Goal: Transaction & Acquisition: Purchase product/service

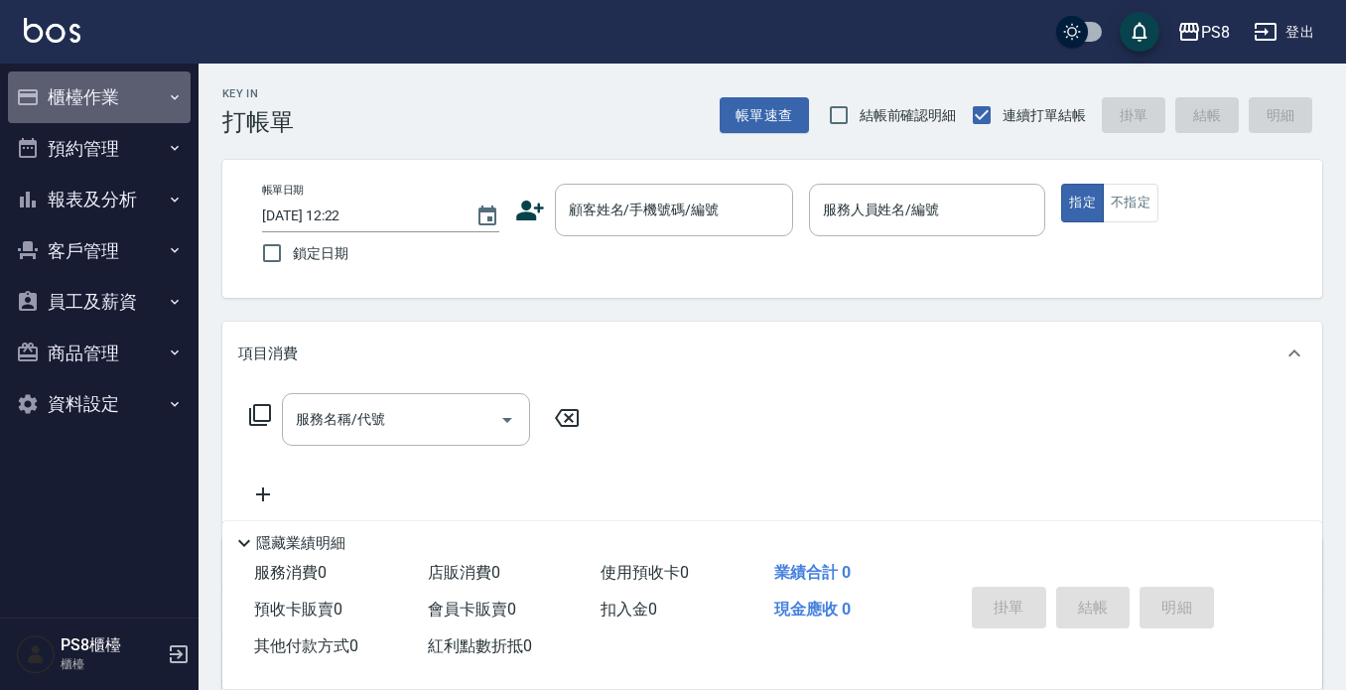
click at [70, 106] on button "櫃檯作業" at bounding box center [99, 97] width 183 height 52
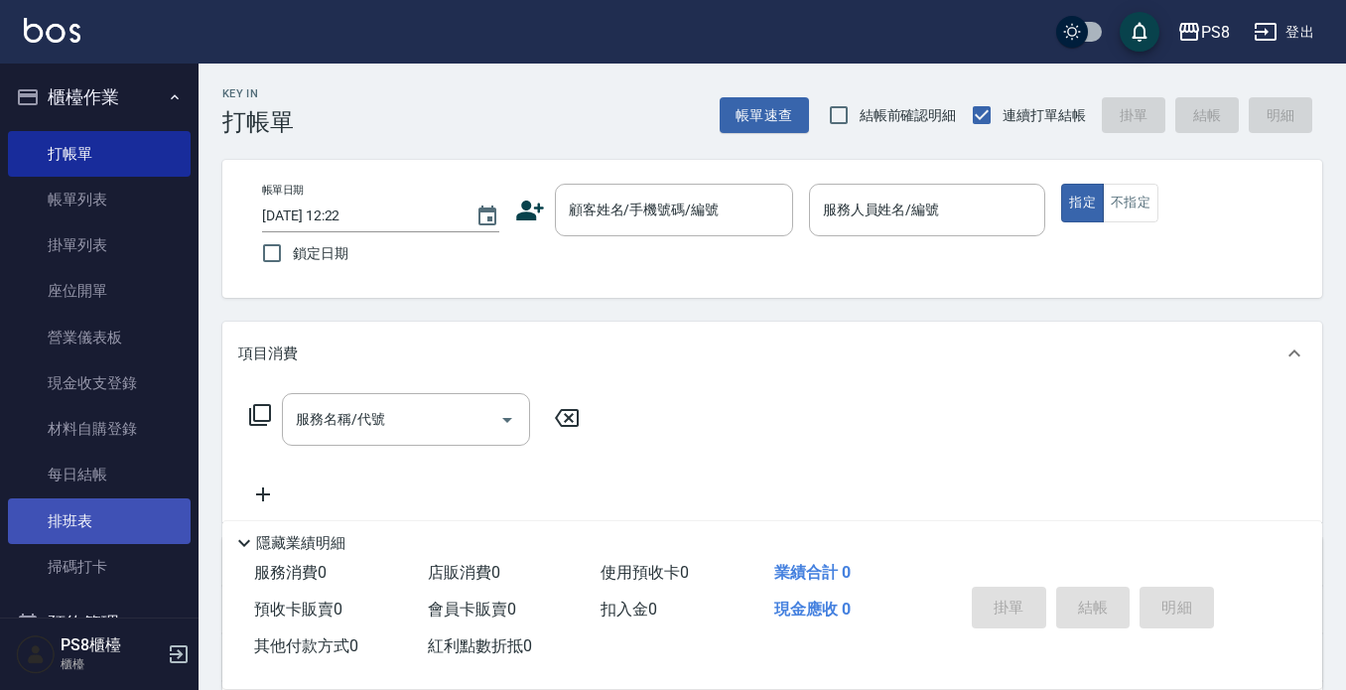
click at [114, 524] on link "排班表" at bounding box center [99, 521] width 183 height 46
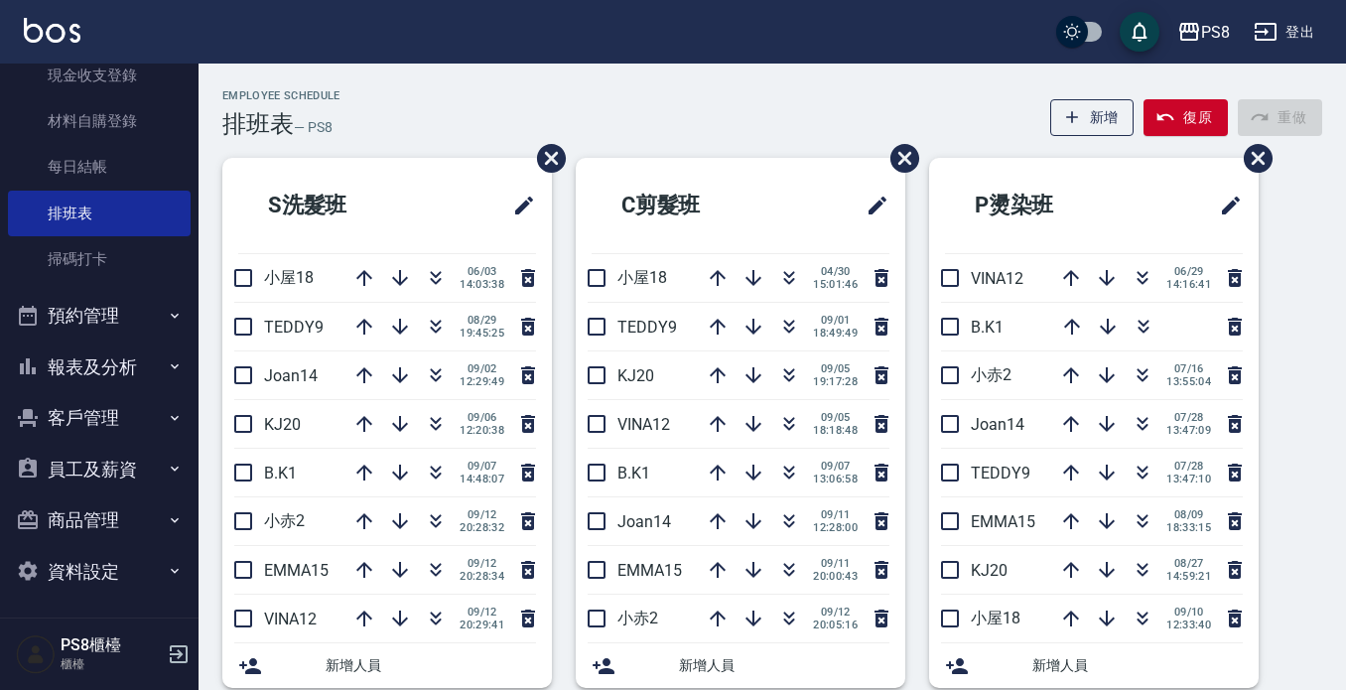
scroll to position [311, 0]
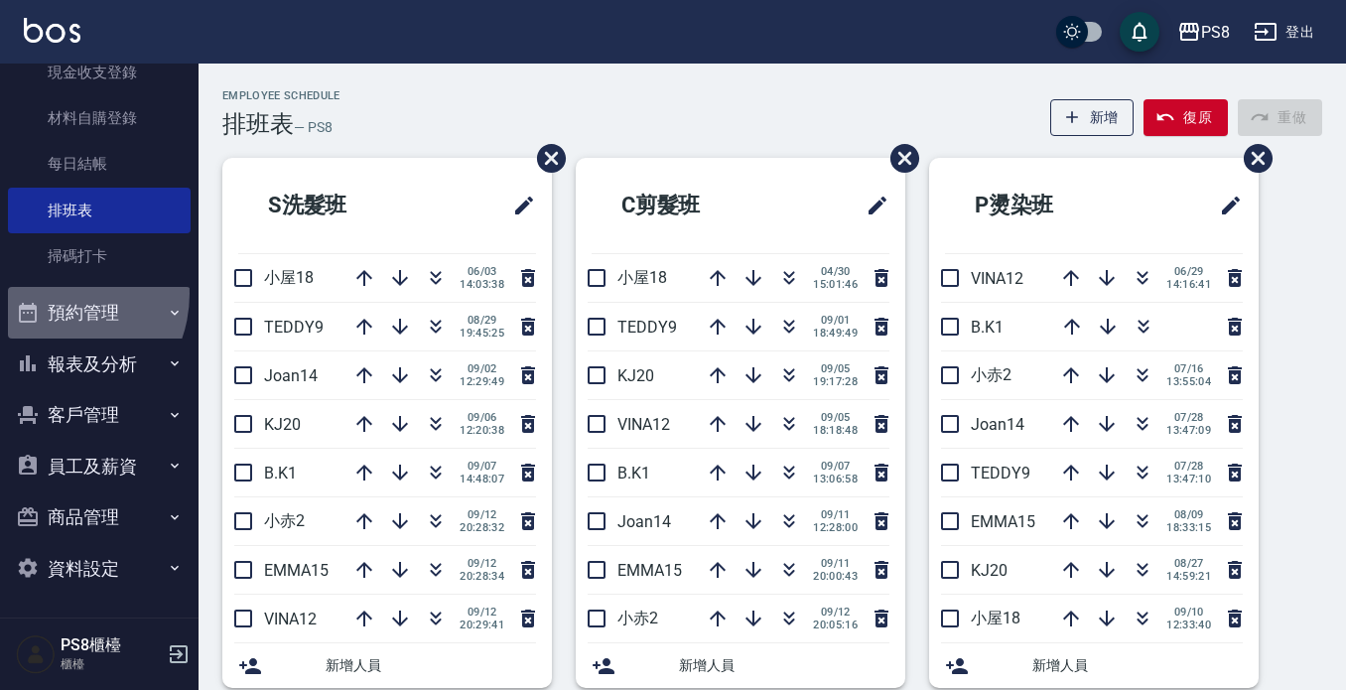
click at [54, 294] on button "預約管理" at bounding box center [99, 313] width 183 height 52
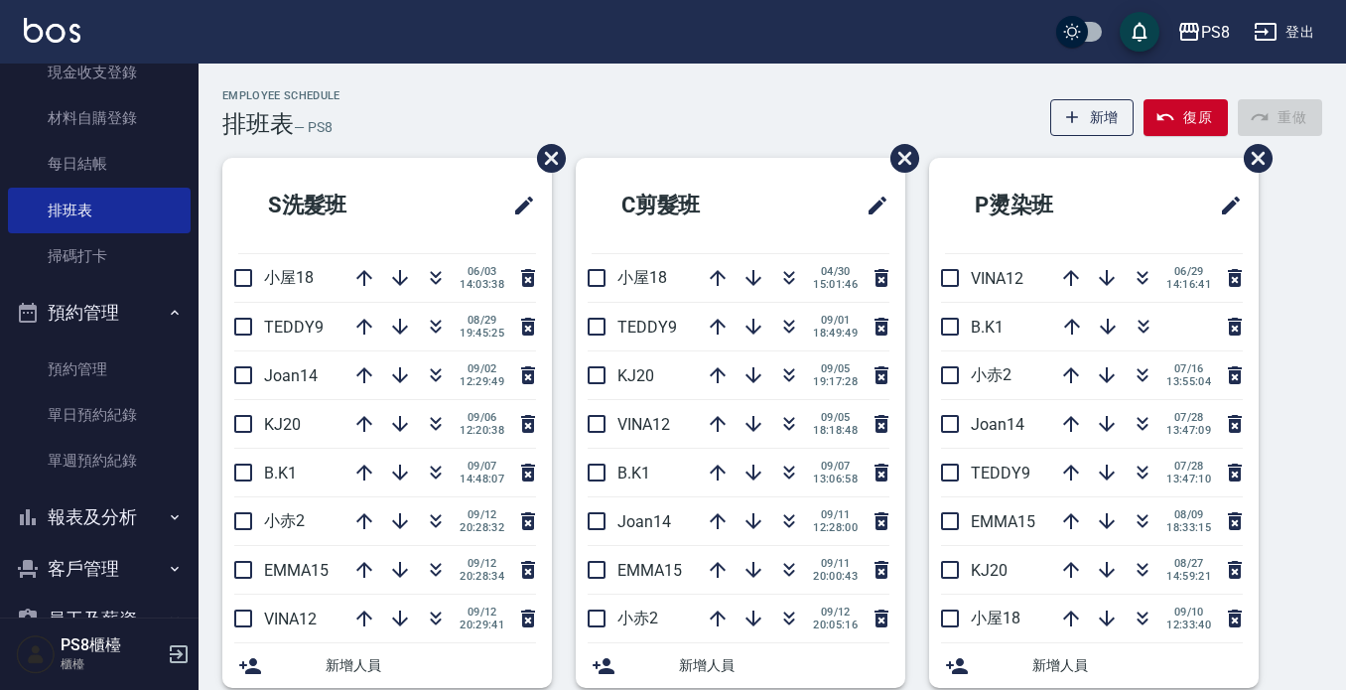
click at [70, 525] on button "報表及分析" at bounding box center [99, 518] width 183 height 52
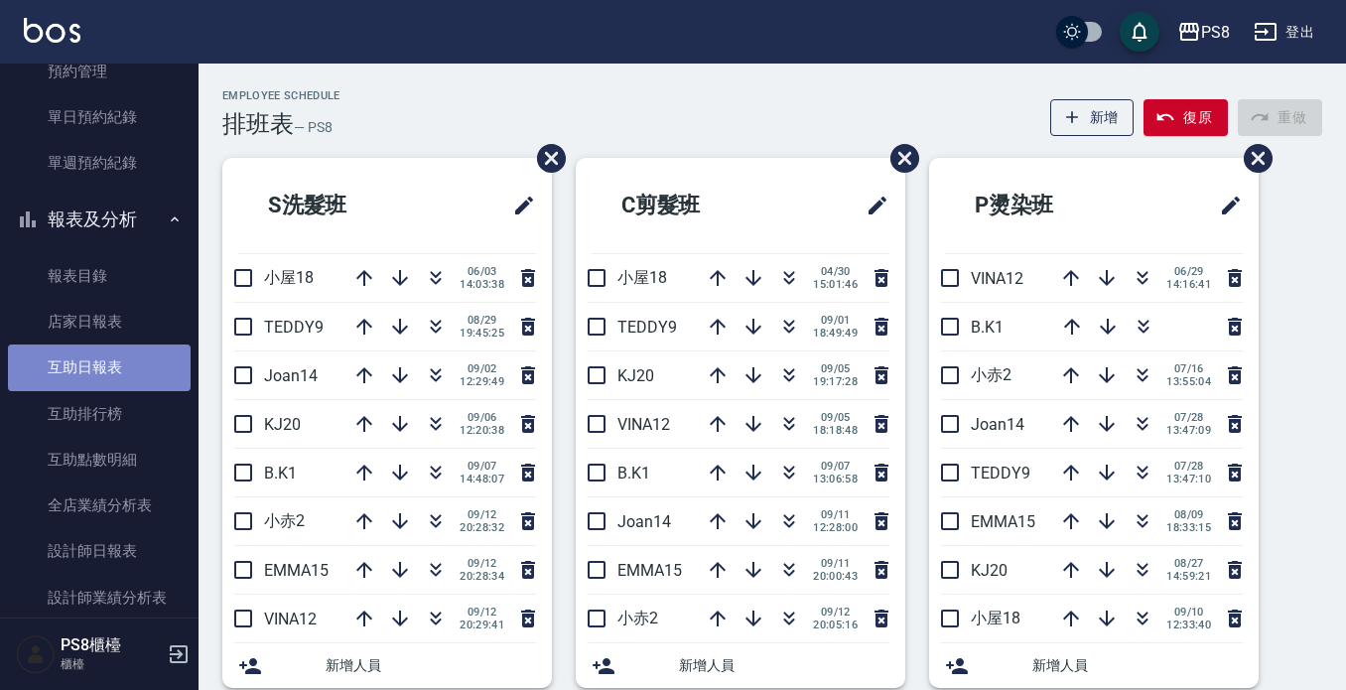
click at [103, 369] on link "互助日報表" at bounding box center [99, 368] width 183 height 46
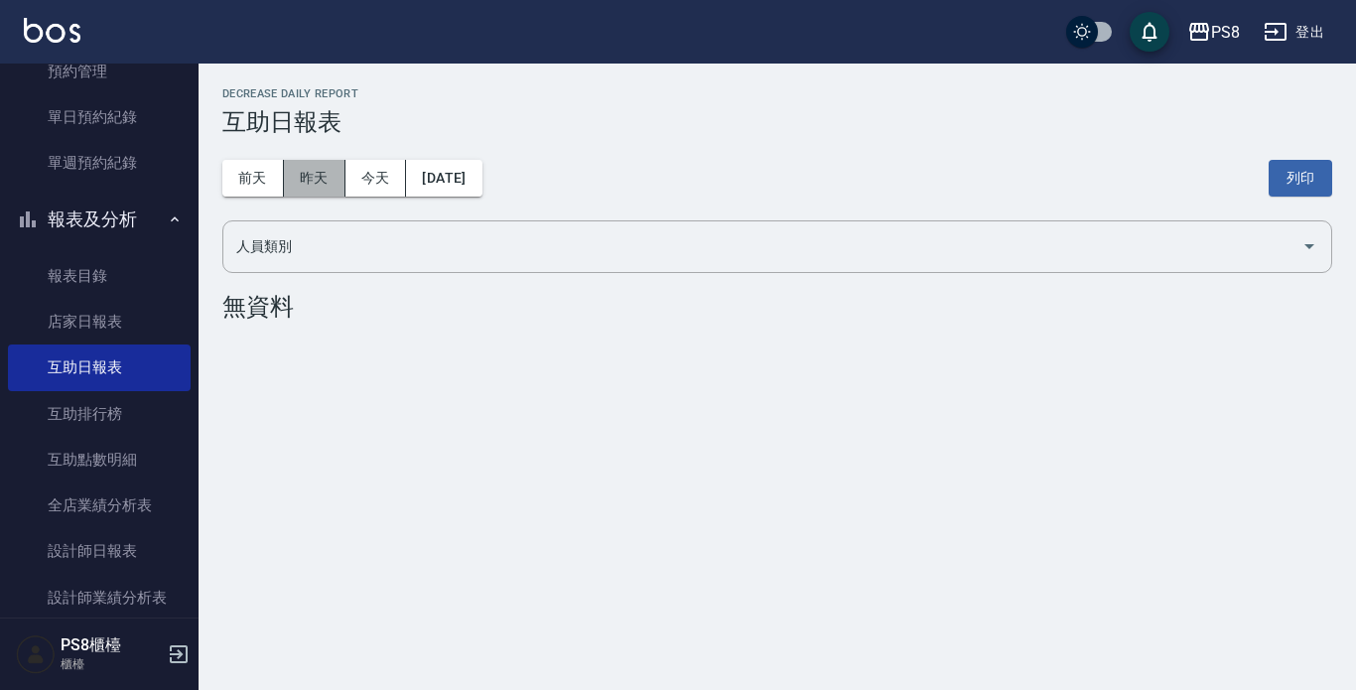
click at [319, 184] on button "昨天" at bounding box center [315, 178] width 62 height 37
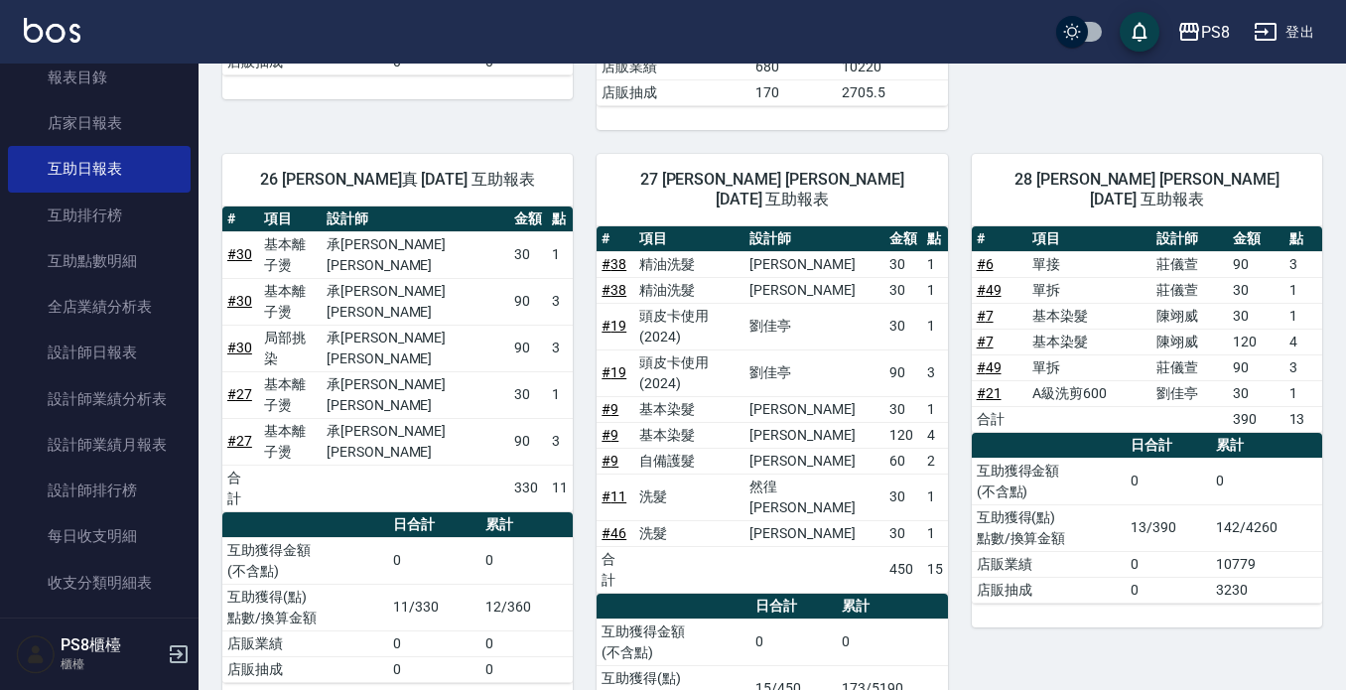
scroll to position [1249, 0]
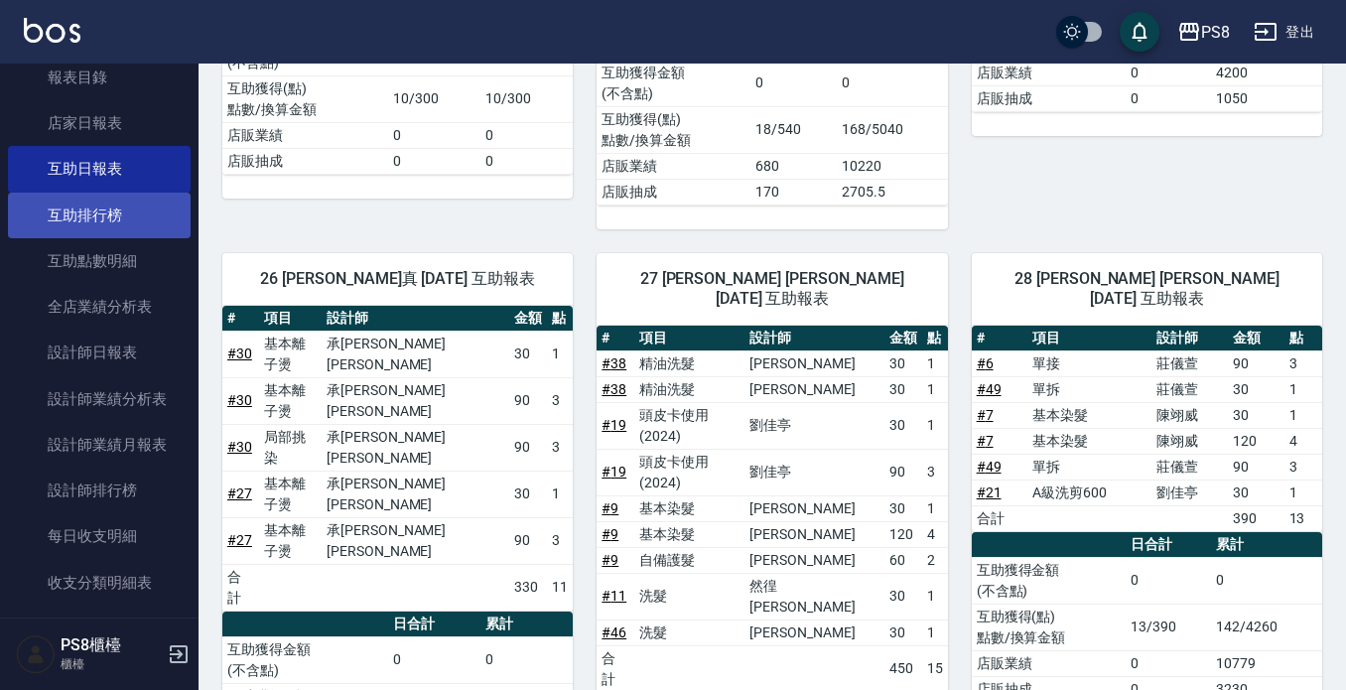
click at [137, 217] on link "互助排行榜" at bounding box center [99, 216] width 183 height 46
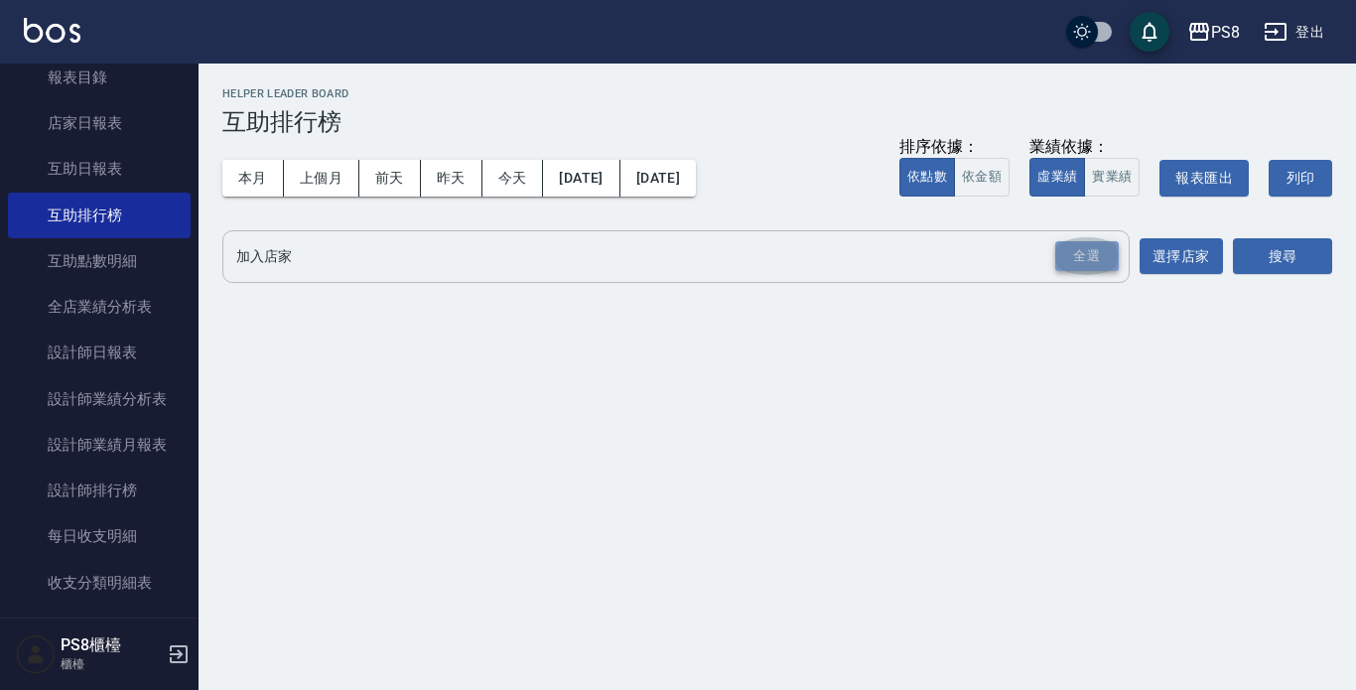
click at [1068, 256] on div "全選" at bounding box center [1088, 256] width 64 height 31
click at [1273, 233] on div "搜尋" at bounding box center [1282, 258] width 99 height 56
click at [1240, 259] on button "搜尋" at bounding box center [1282, 257] width 99 height 37
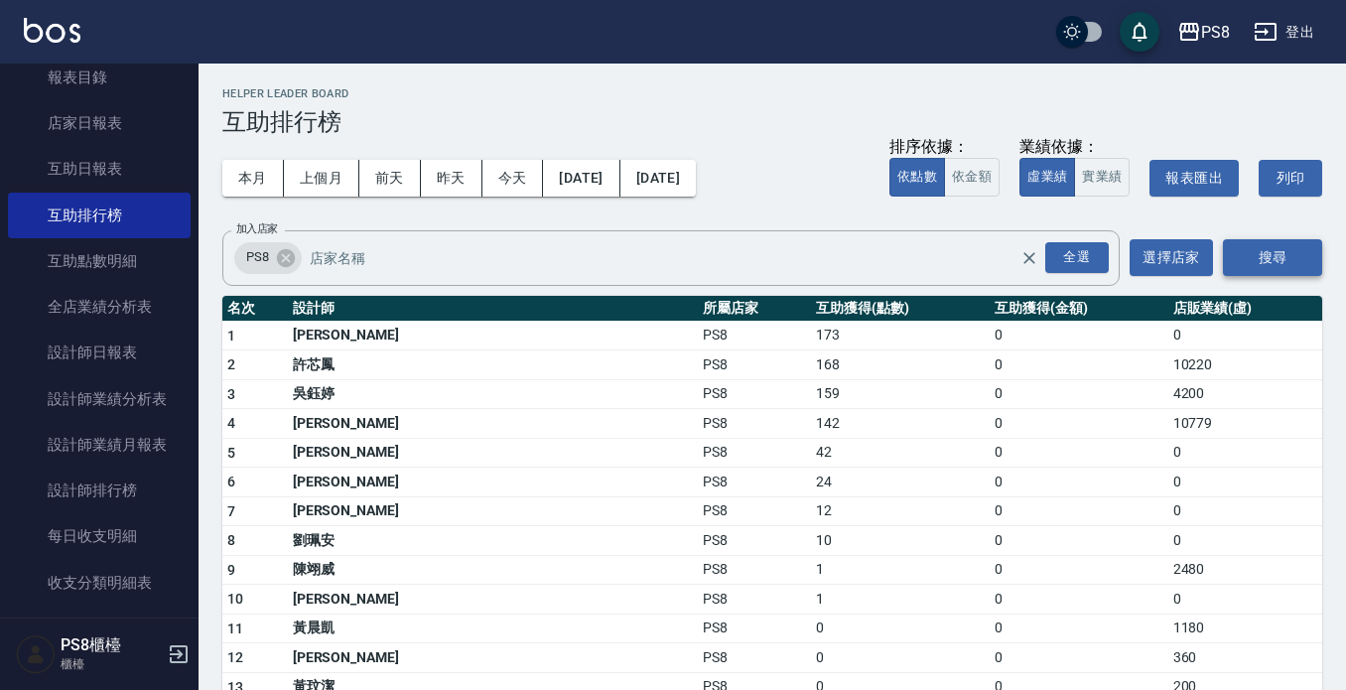
click at [1241, 252] on button "搜尋" at bounding box center [1272, 257] width 99 height 37
click at [108, 167] on link "互助日報表" at bounding box center [99, 169] width 183 height 46
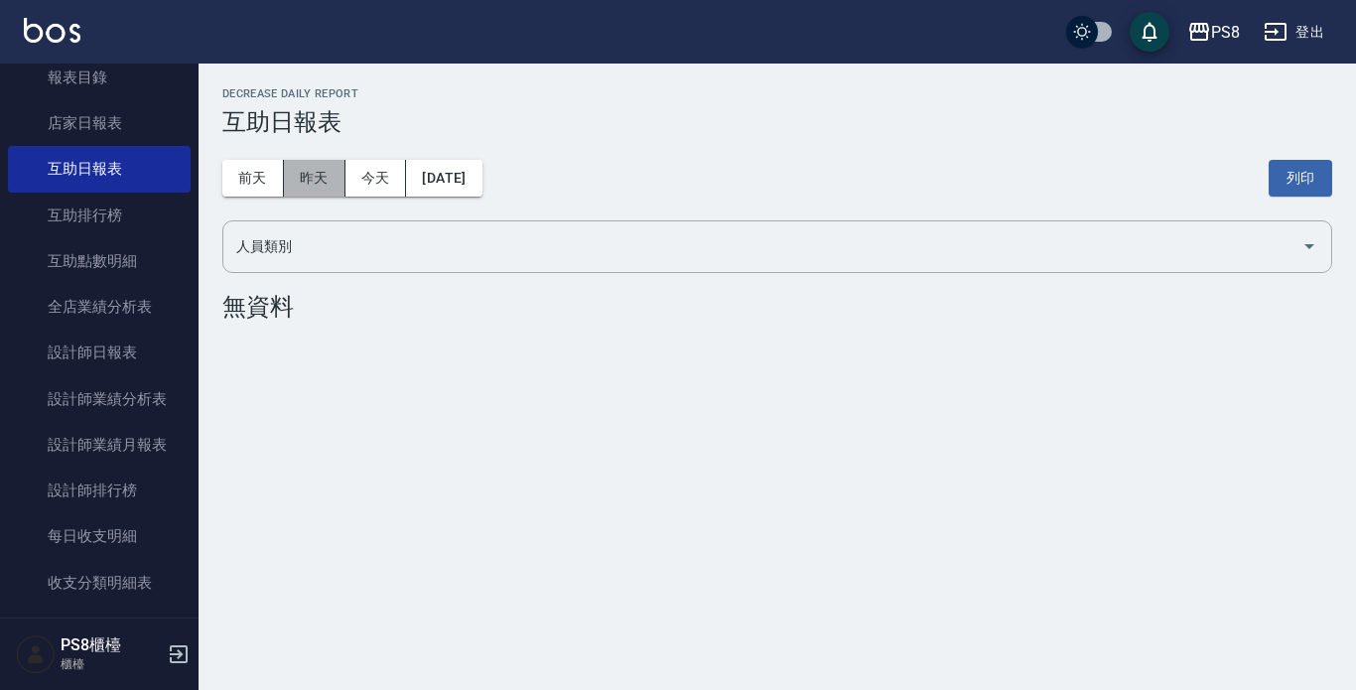
click at [336, 189] on button "昨天" at bounding box center [315, 178] width 62 height 37
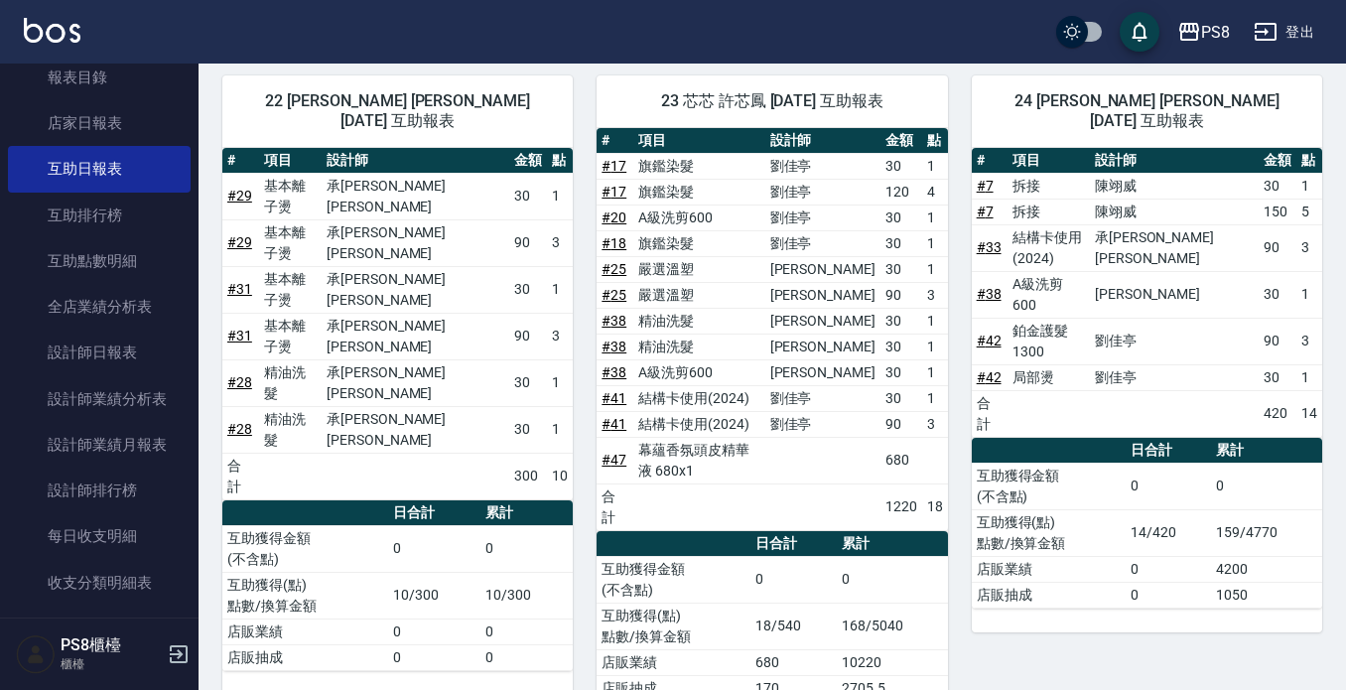
scroll to position [794, 0]
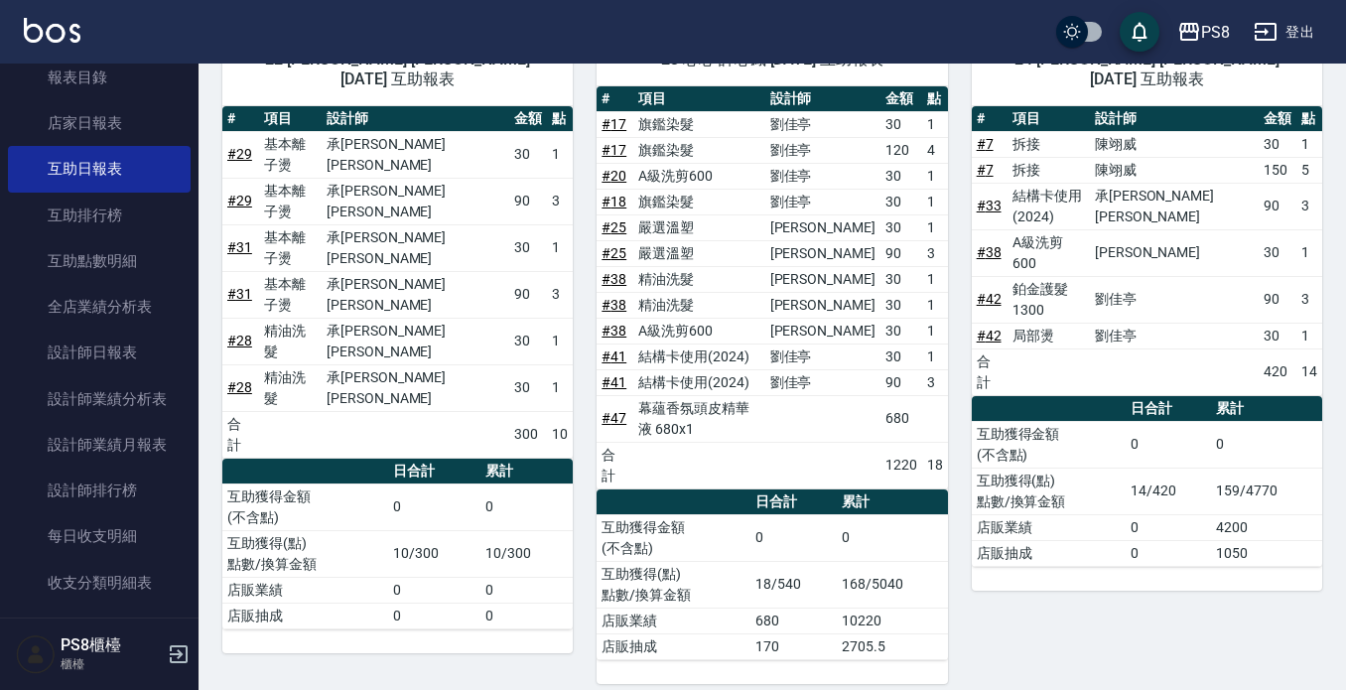
click at [664, 442] on td "a dense table" at bounding box center [699, 465] width 131 height 47
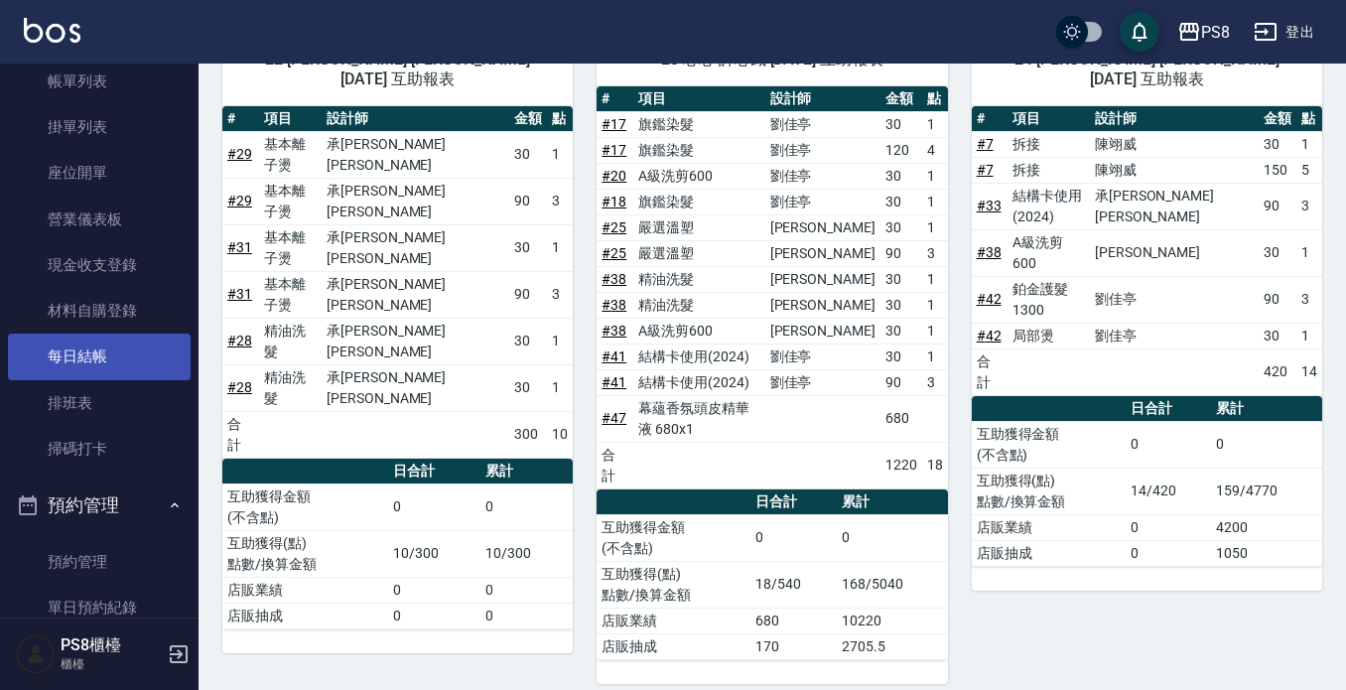
scroll to position [112, 0]
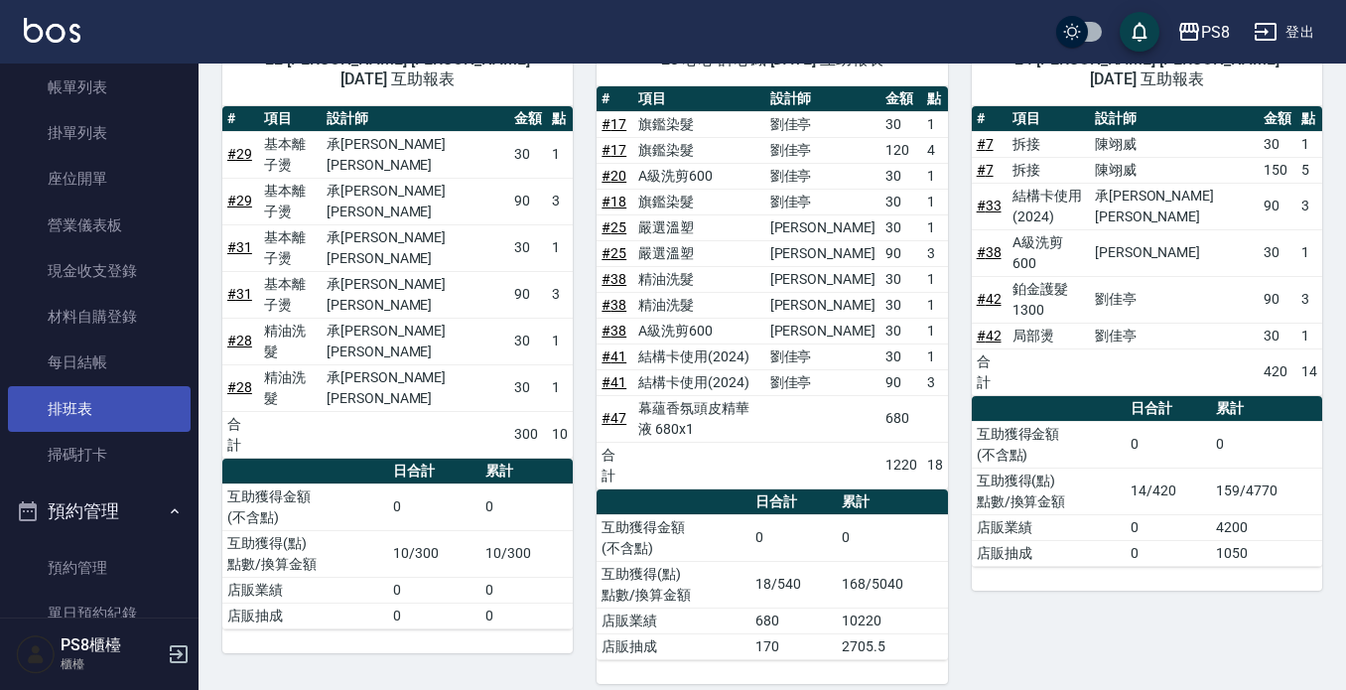
click at [120, 393] on link "排班表" at bounding box center [99, 409] width 183 height 46
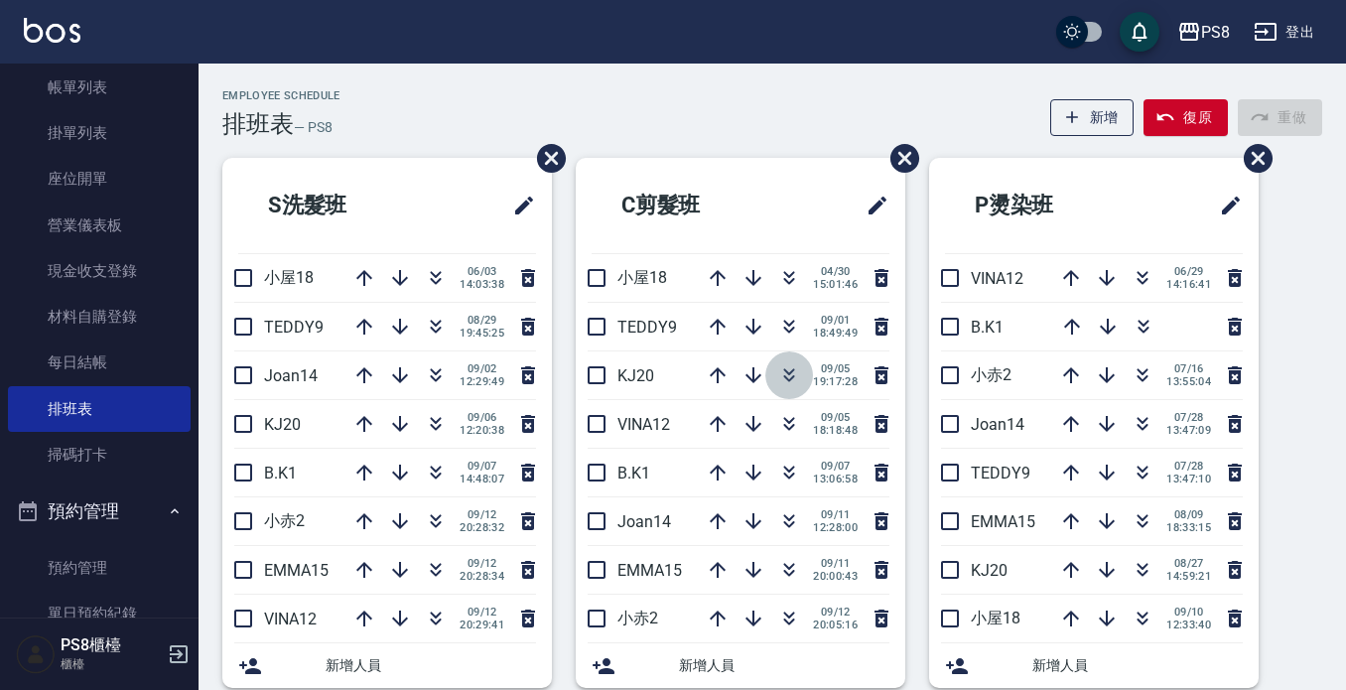
click at [781, 381] on icon "button" at bounding box center [789, 375] width 24 height 24
drag, startPoint x: 905, startPoint y: 543, endPoint x: 917, endPoint y: 540, distance: 13.2
click at [923, 370] on div "P燙染班 VINA12 [DATE] 14:16:41 B.K1 小赤2 [DATE] 13:55:04 Joan14 [DATE] 13:47:09 TED…" at bounding box center [1082, 435] width 353 height 554
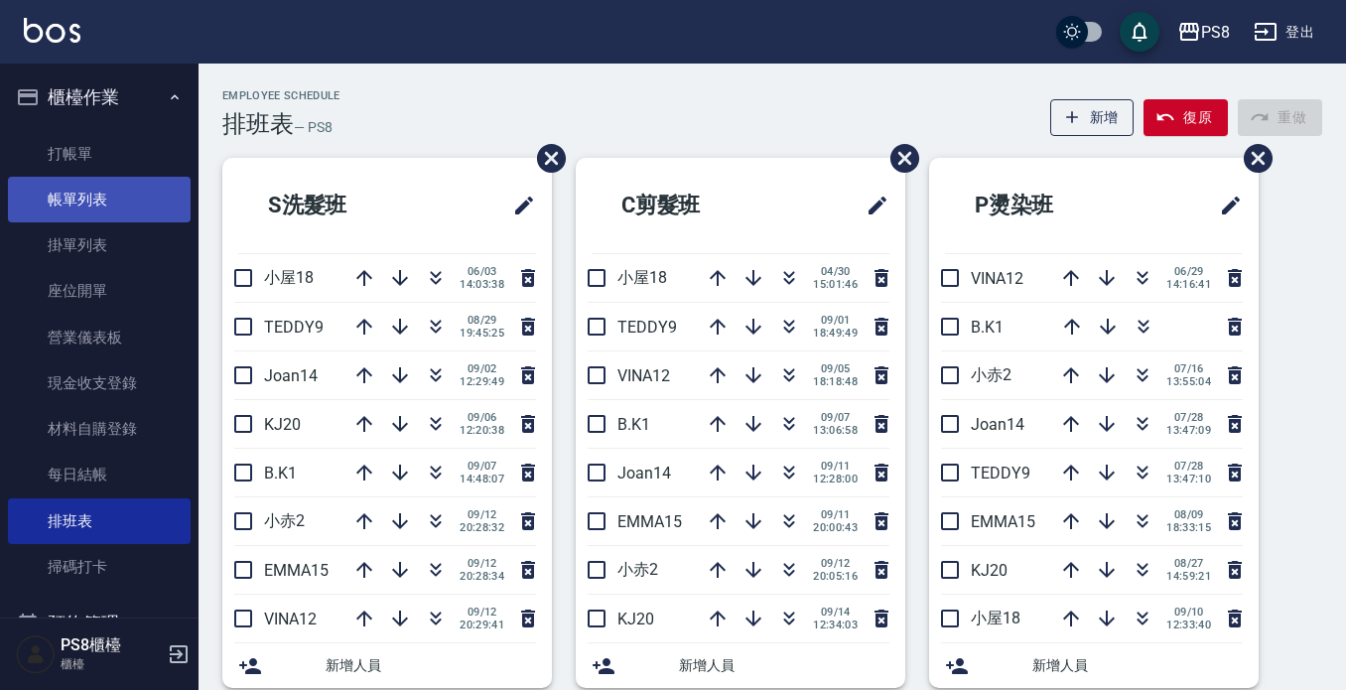
click at [139, 212] on link "帳單列表" at bounding box center [99, 200] width 183 height 46
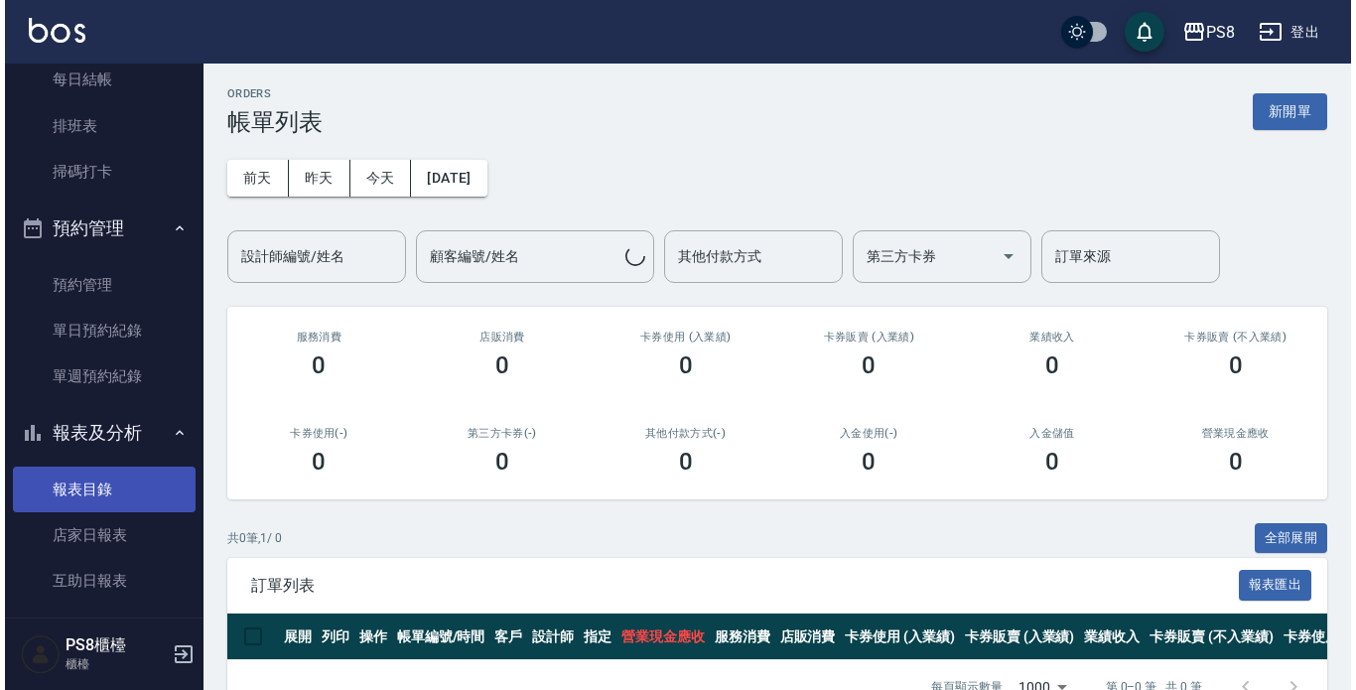
scroll to position [397, 0]
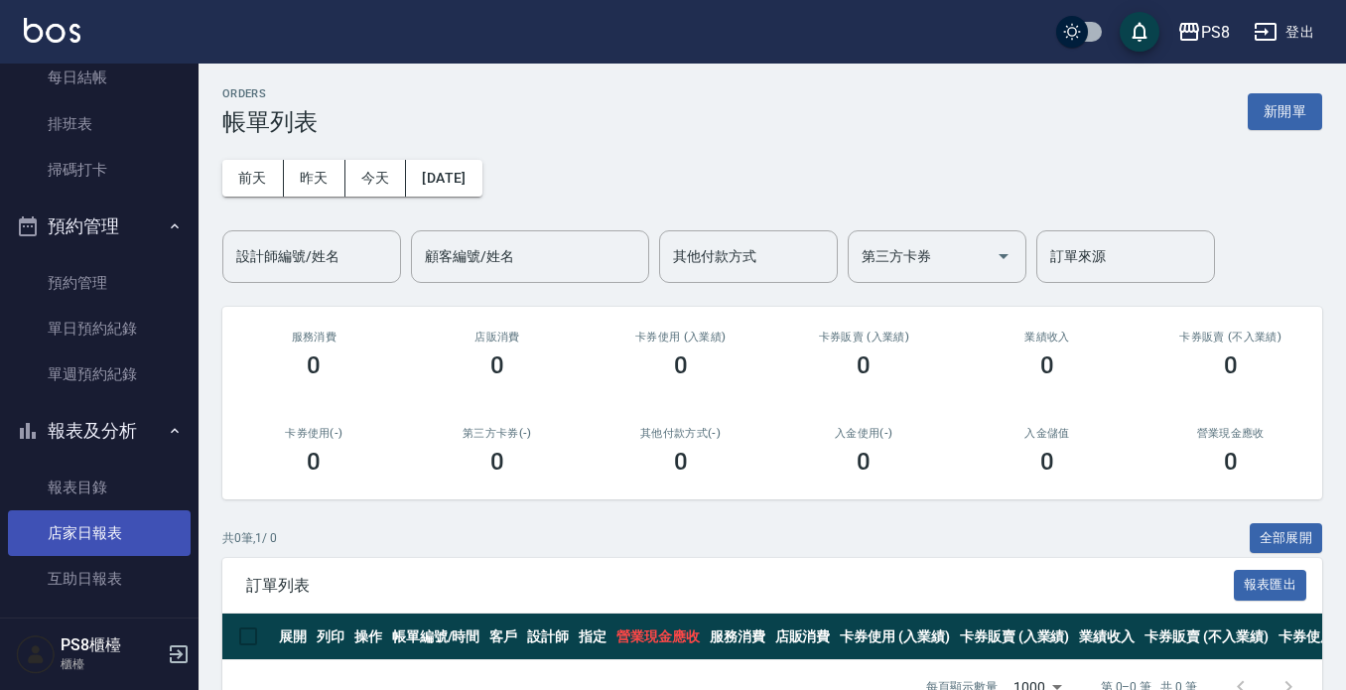
click at [100, 532] on link "店家日報表" at bounding box center [99, 533] width 183 height 46
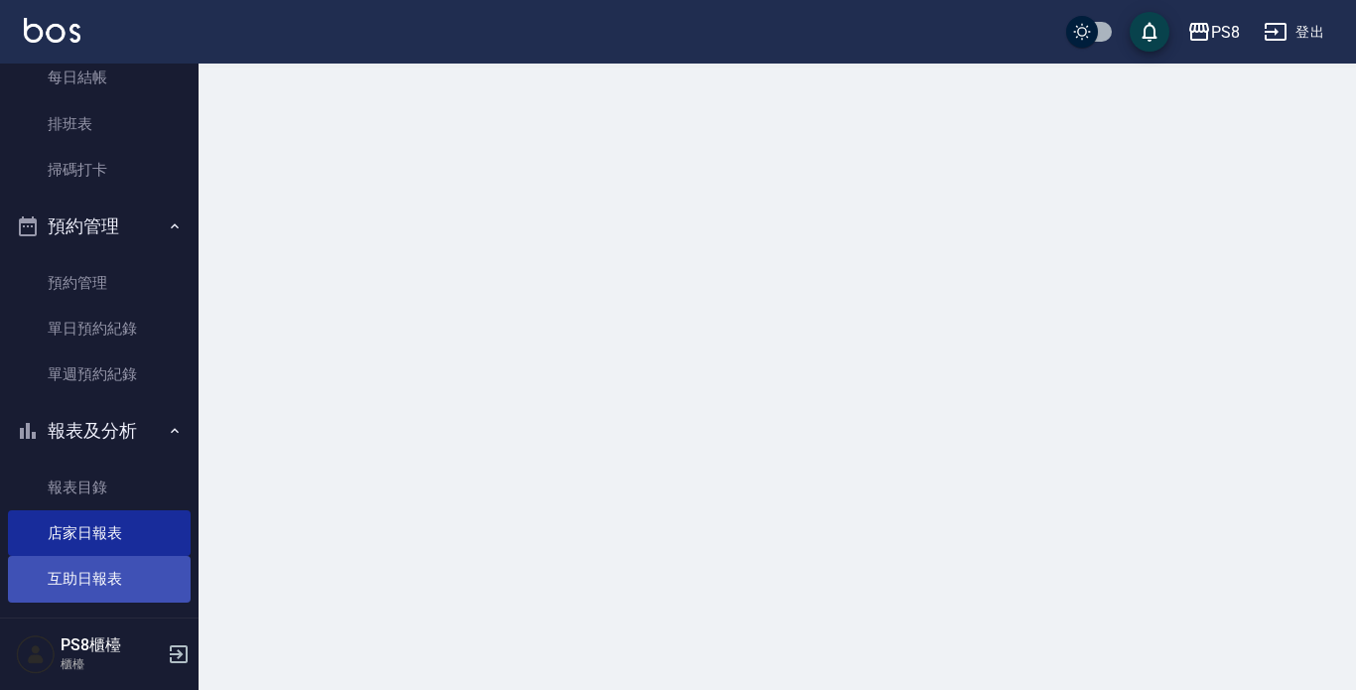
click at [105, 581] on link "互助日報表" at bounding box center [99, 579] width 183 height 46
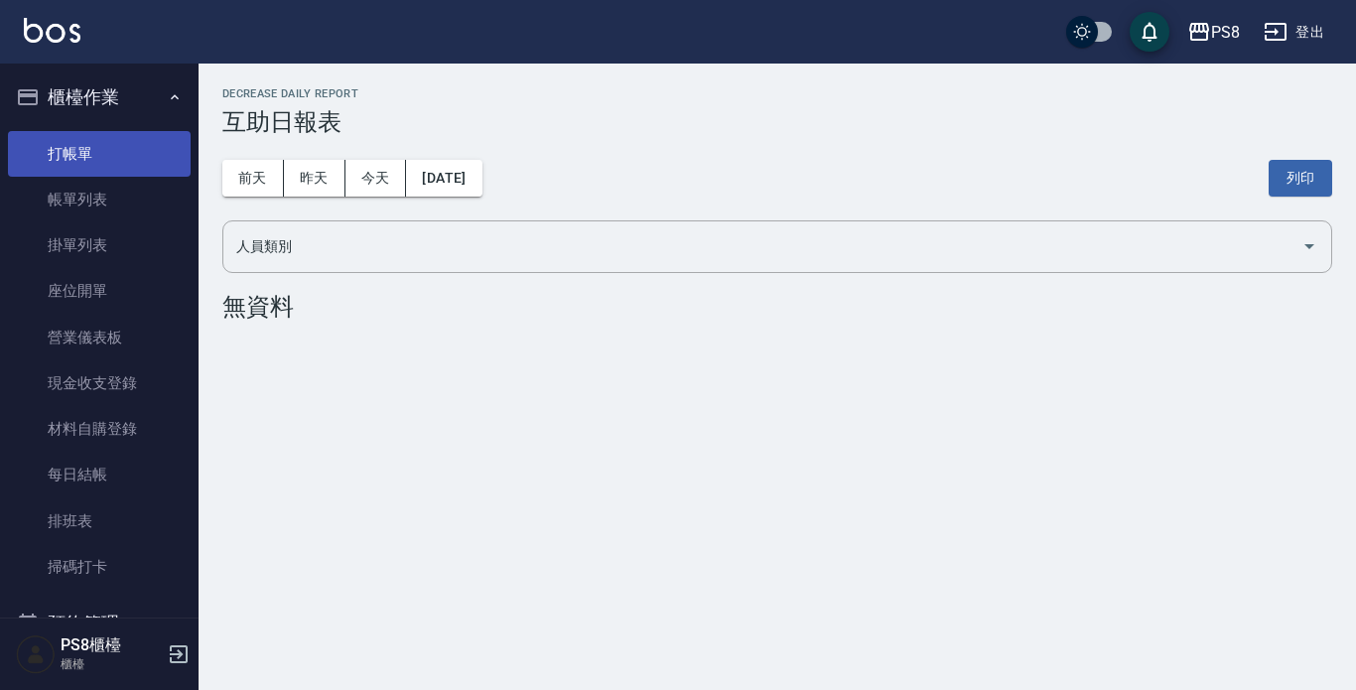
click at [144, 132] on link "打帳單" at bounding box center [99, 154] width 183 height 46
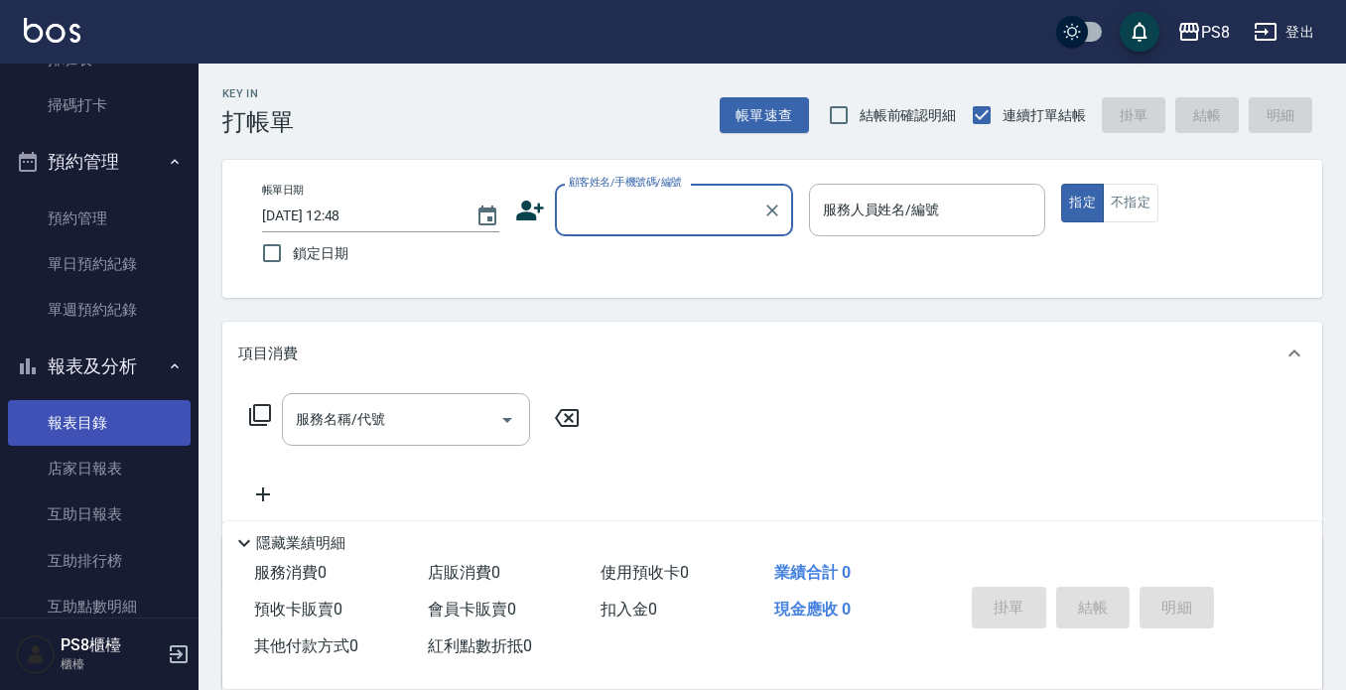
scroll to position [496, 0]
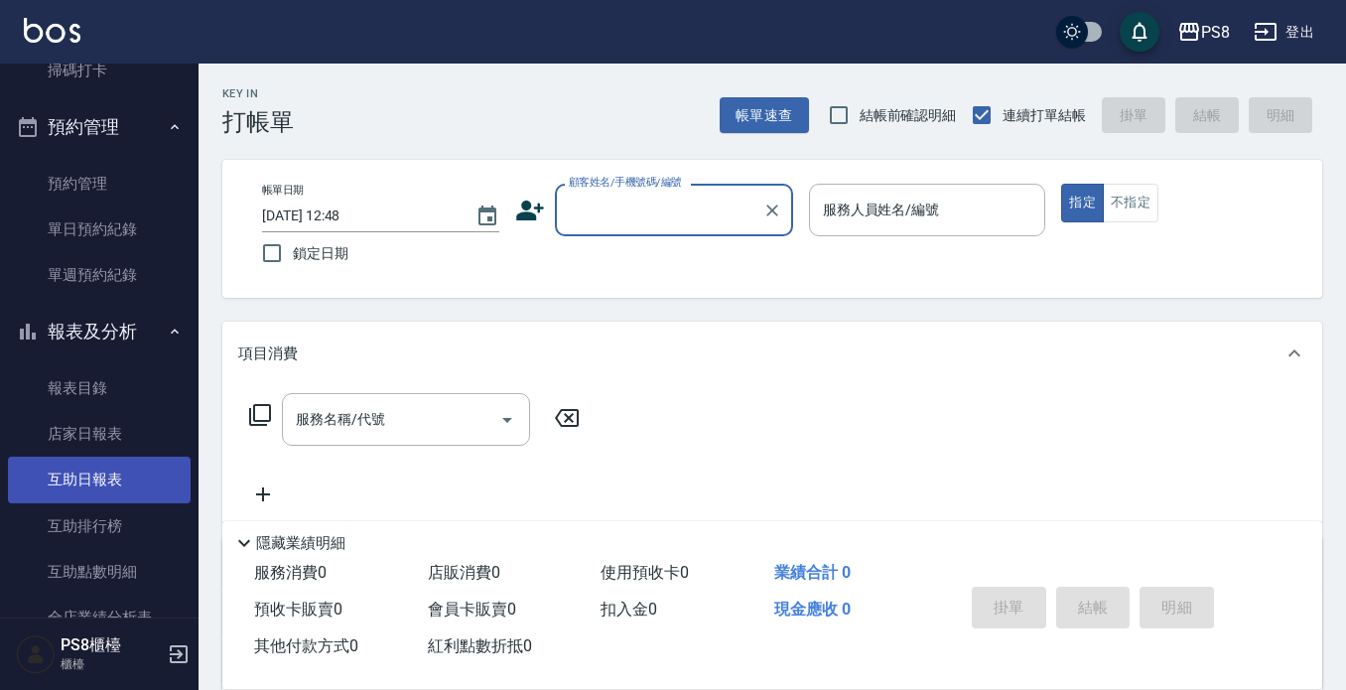
click at [95, 490] on link "互助日報表" at bounding box center [99, 480] width 183 height 46
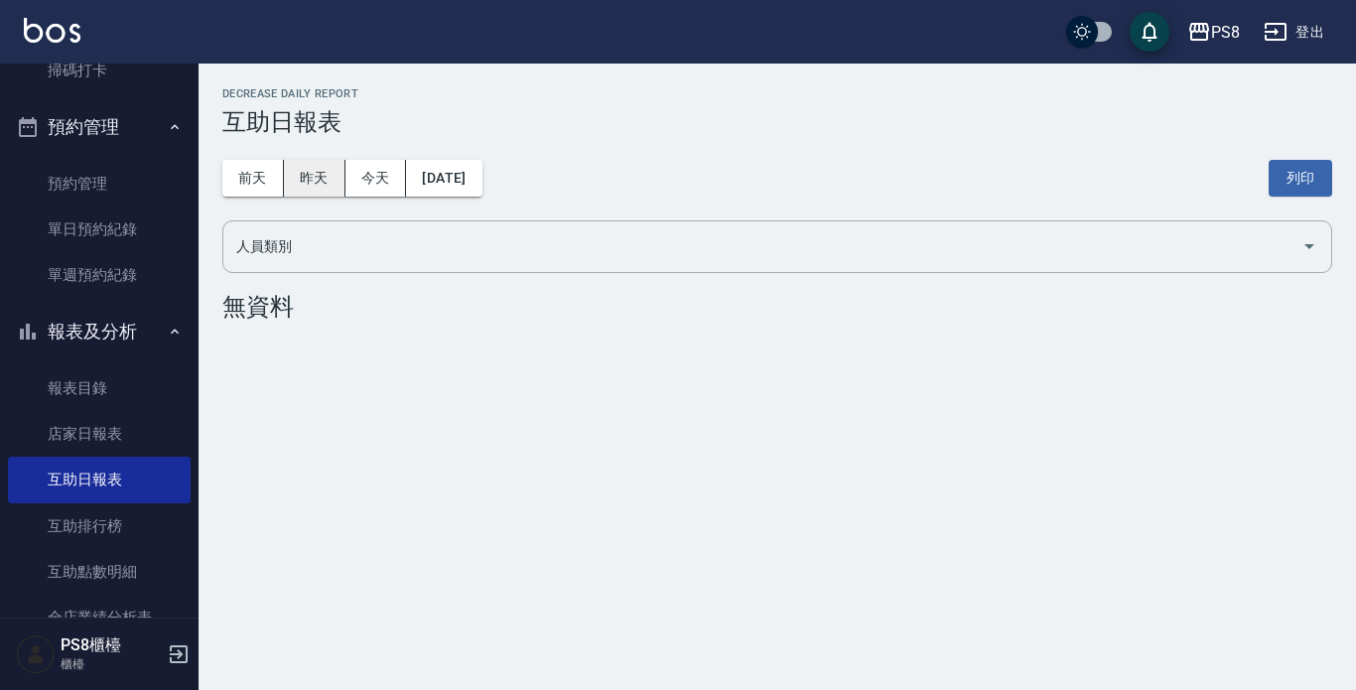
click at [305, 183] on button "昨天" at bounding box center [315, 178] width 62 height 37
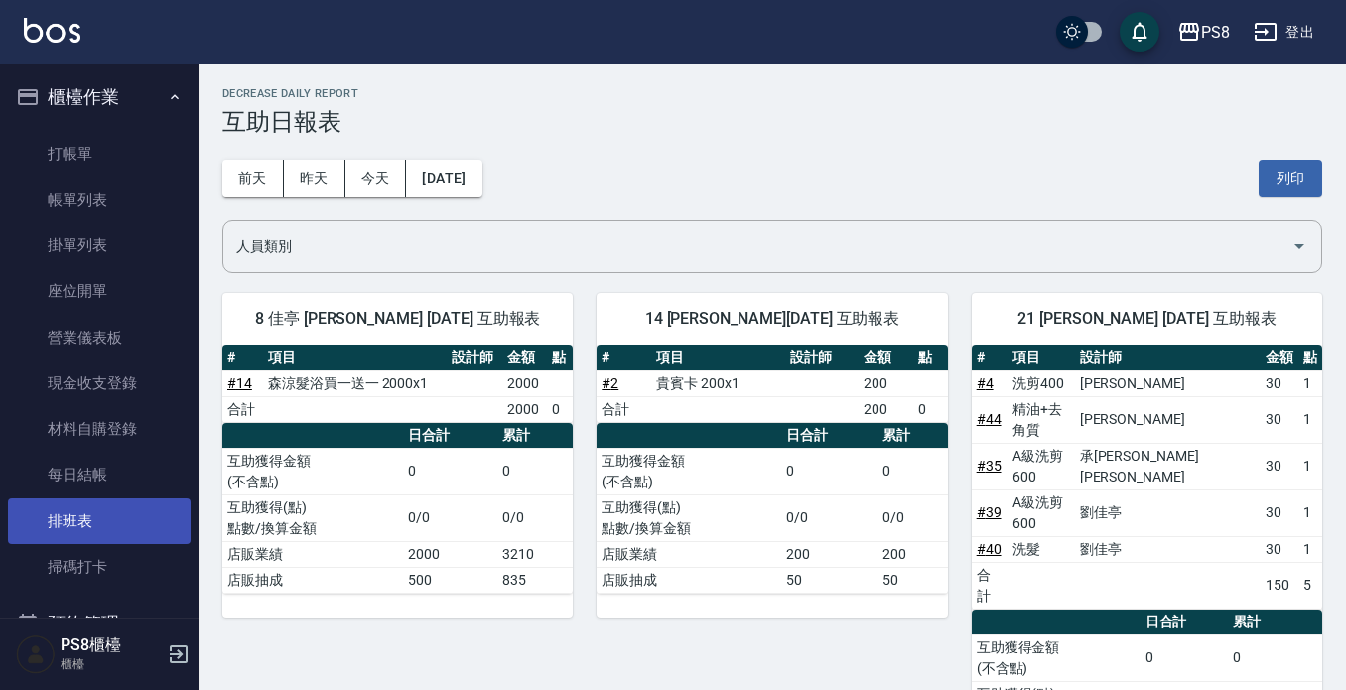
click at [148, 536] on link "排班表" at bounding box center [99, 521] width 183 height 46
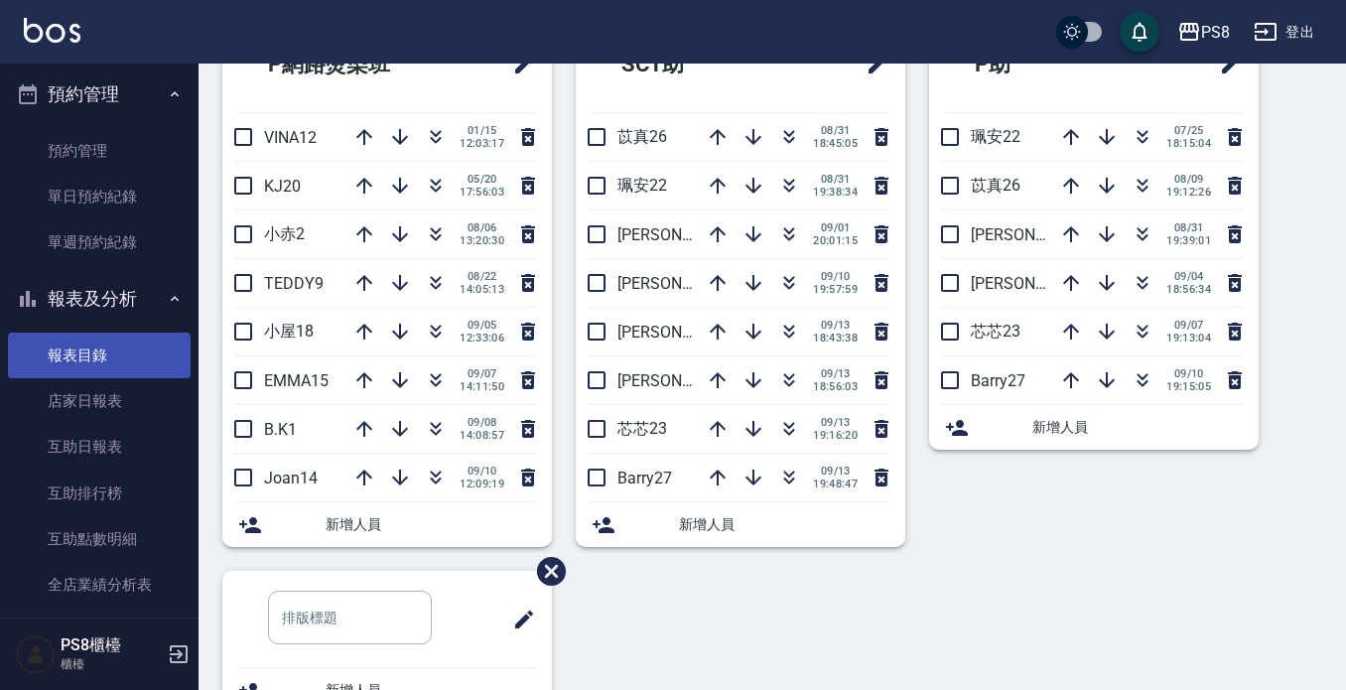
scroll to position [695, 0]
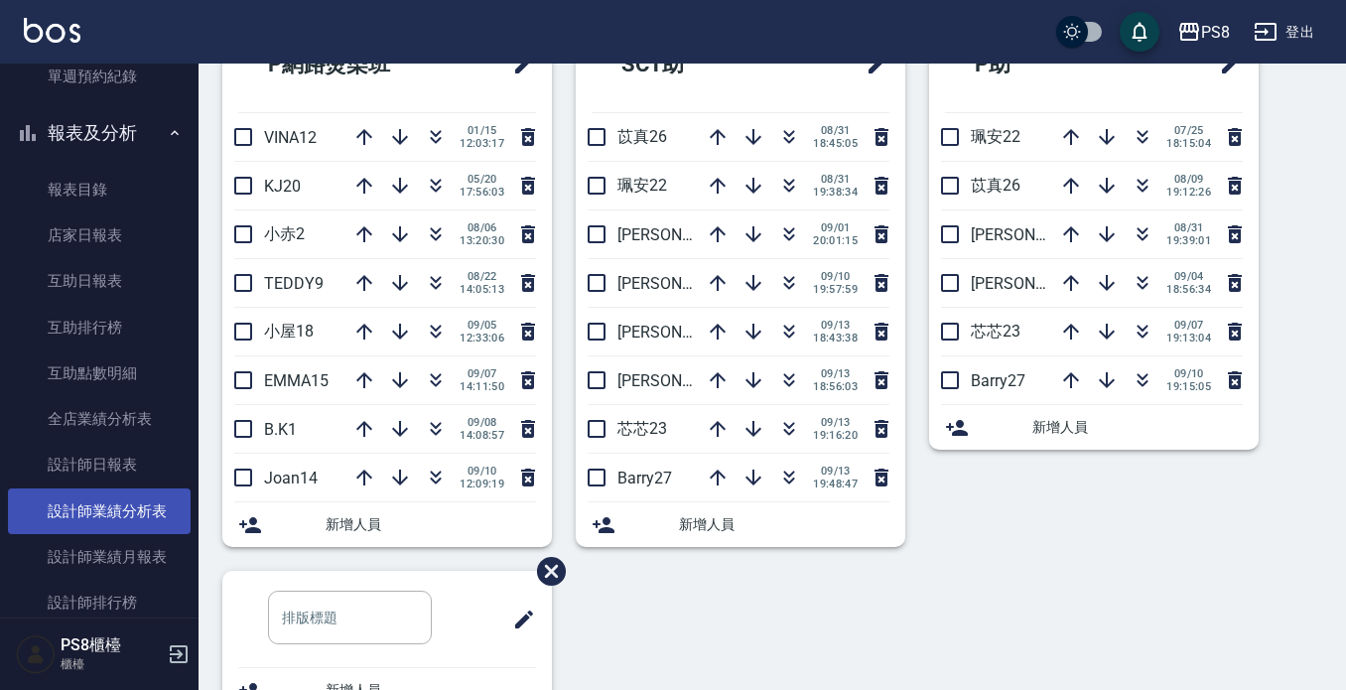
click at [145, 555] on link "設計師業績月報表" at bounding box center [99, 557] width 183 height 46
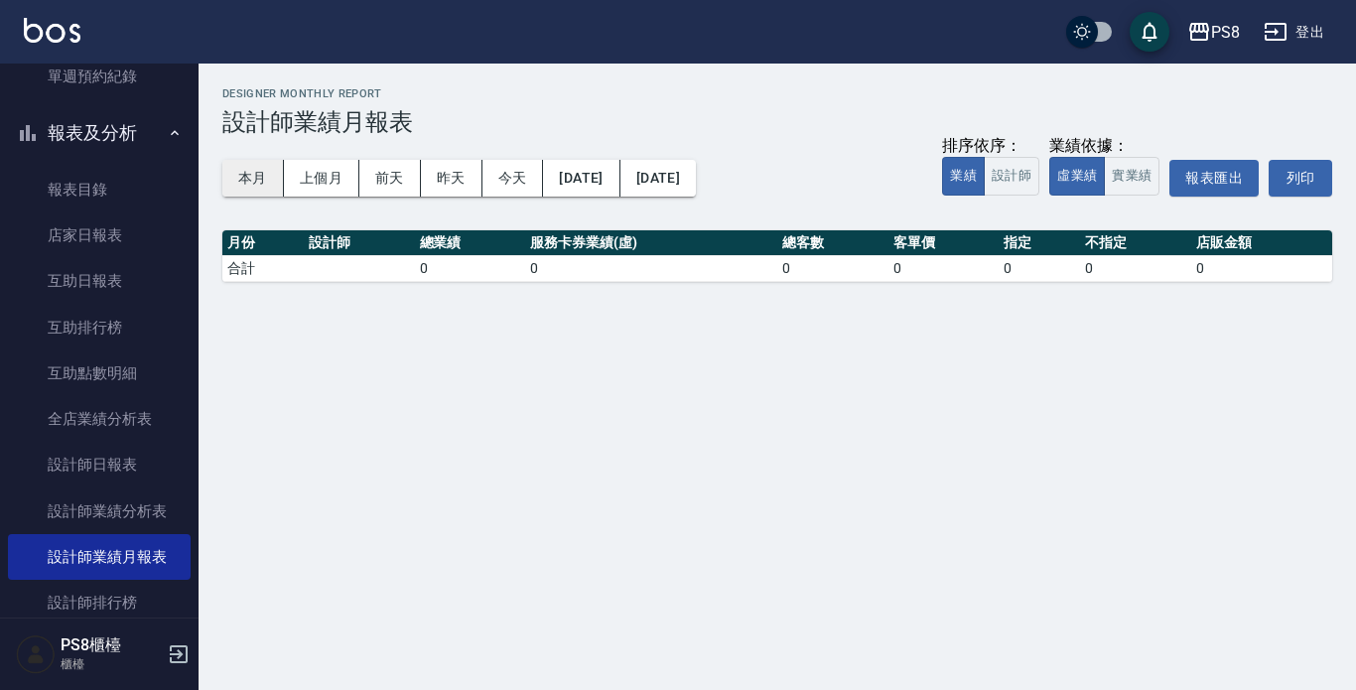
click at [265, 171] on button "本月" at bounding box center [253, 178] width 62 height 37
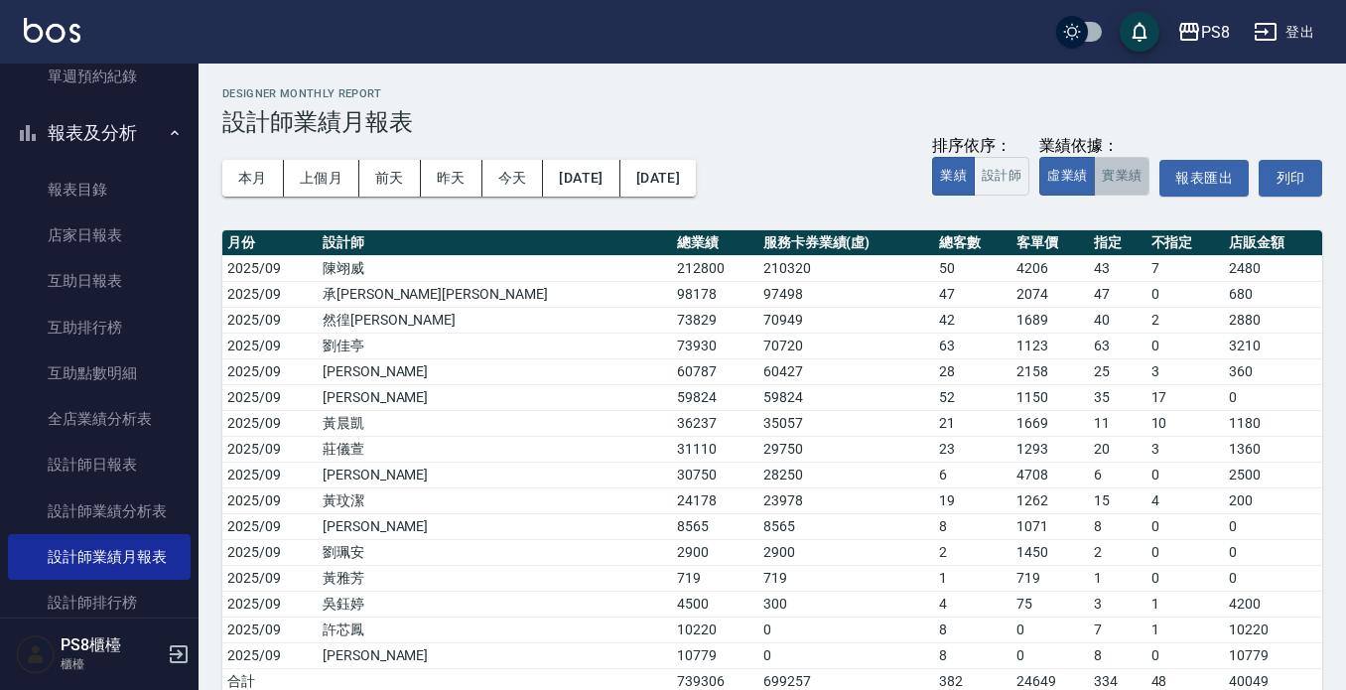
click at [1115, 174] on button "實業績" at bounding box center [1122, 176] width 56 height 39
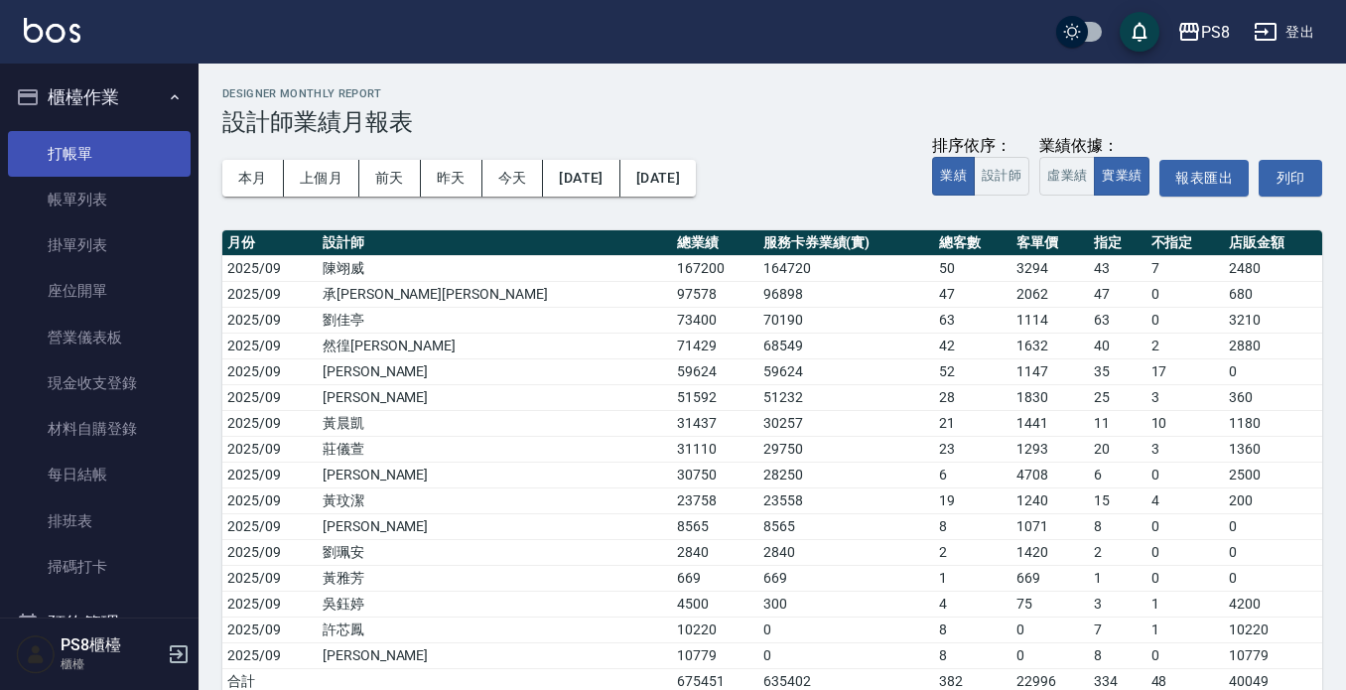
click at [38, 165] on link "打帳單" at bounding box center [99, 154] width 183 height 46
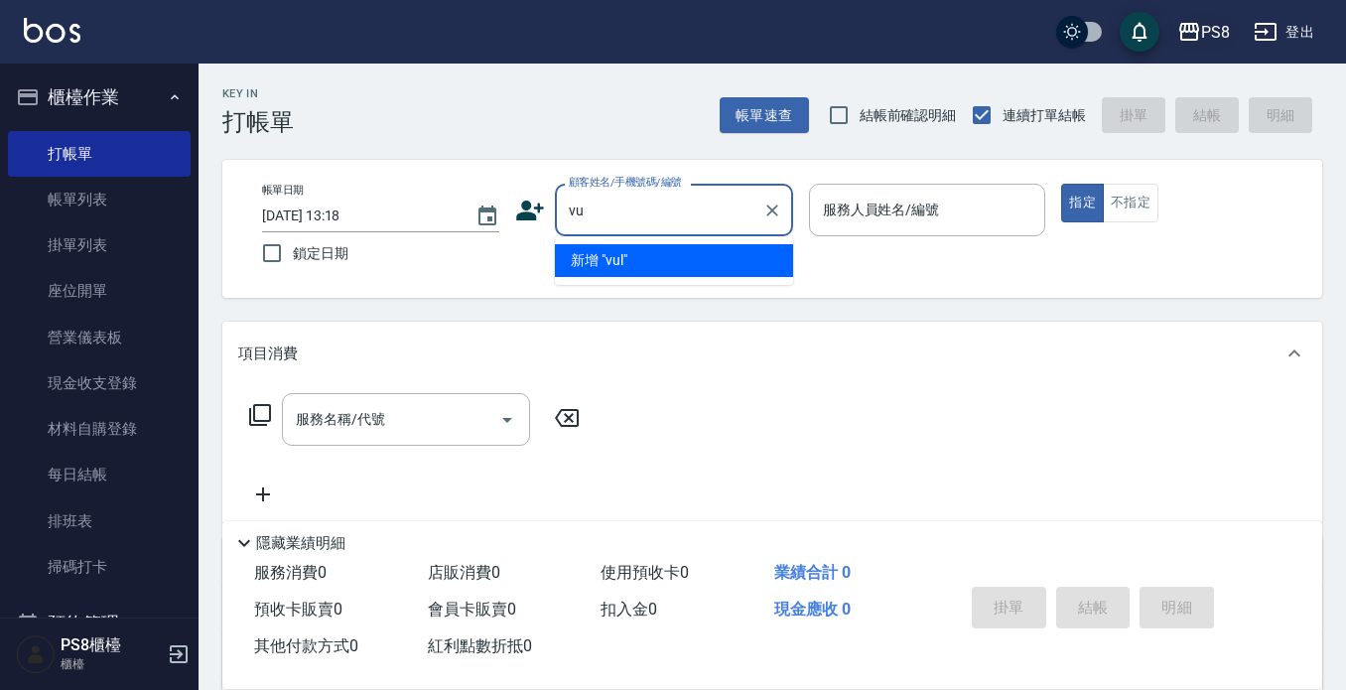
type input "v"
type input "h"
type input "小"
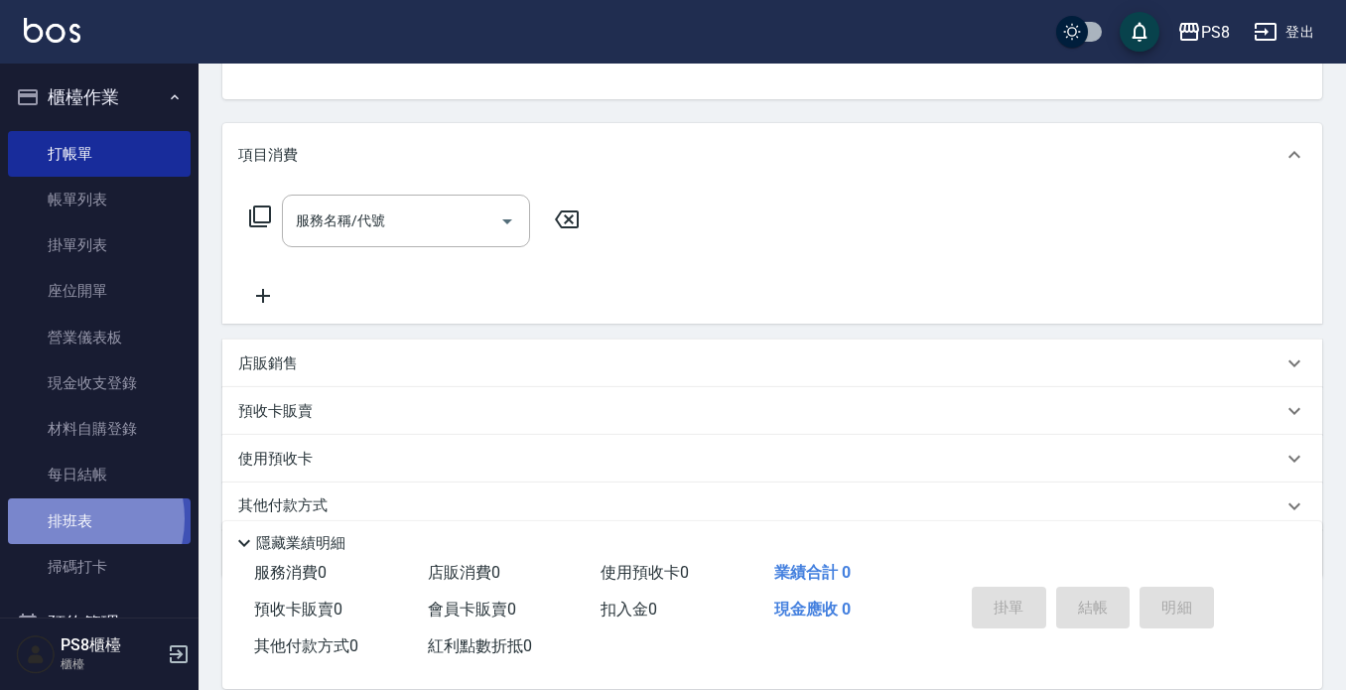
click at [71, 517] on link "排班表" at bounding box center [99, 521] width 183 height 46
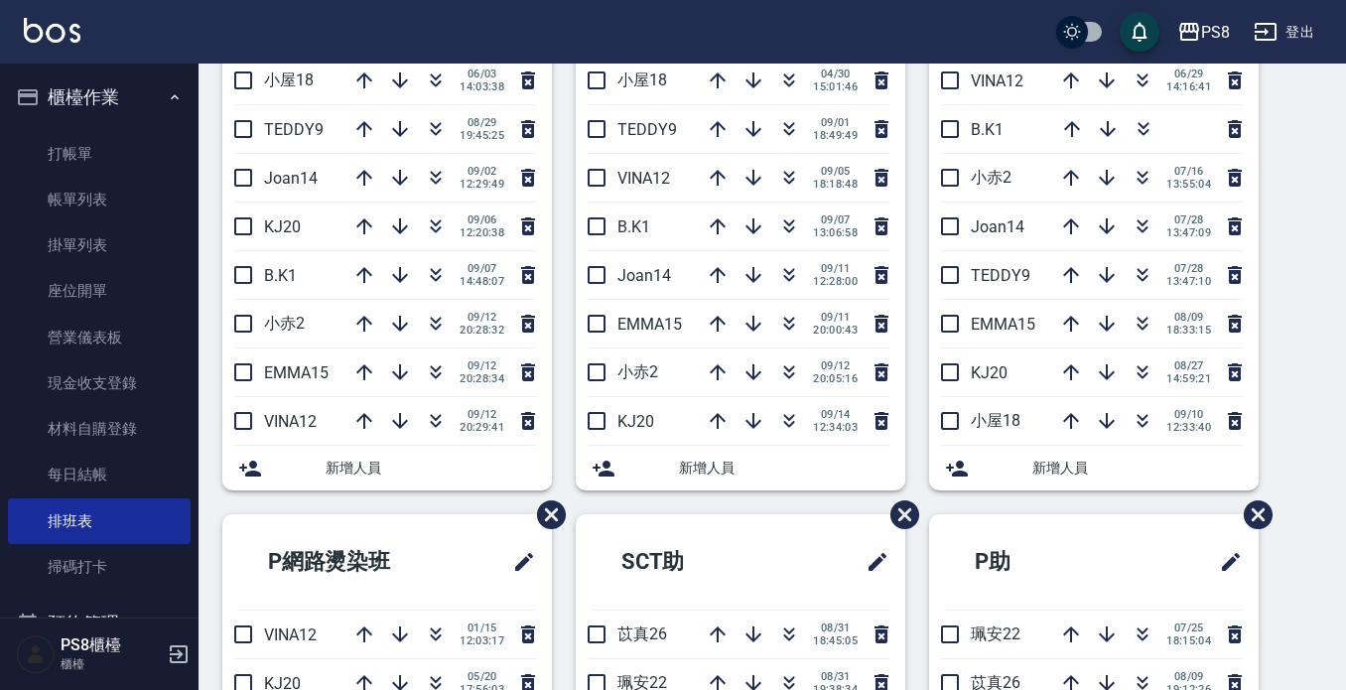
scroll to position [199, 0]
click at [781, 426] on icon "button" at bounding box center [789, 420] width 24 height 24
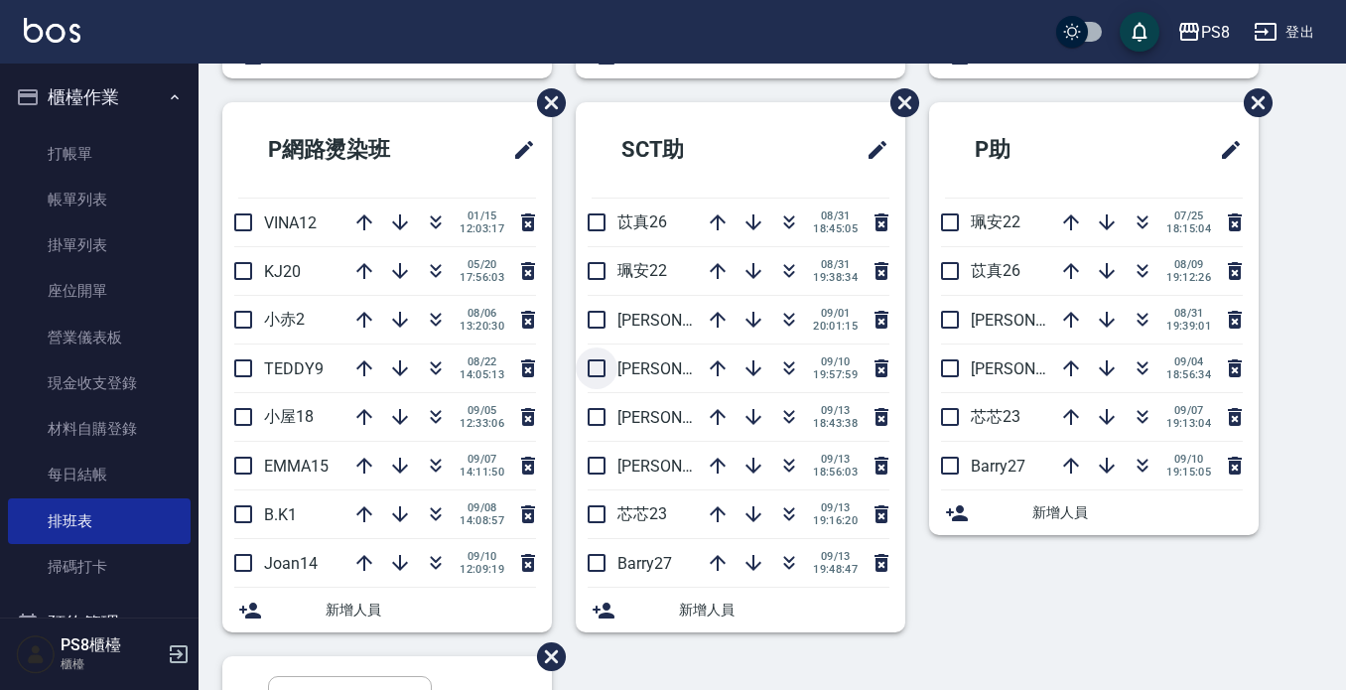
scroll to position [750, 0]
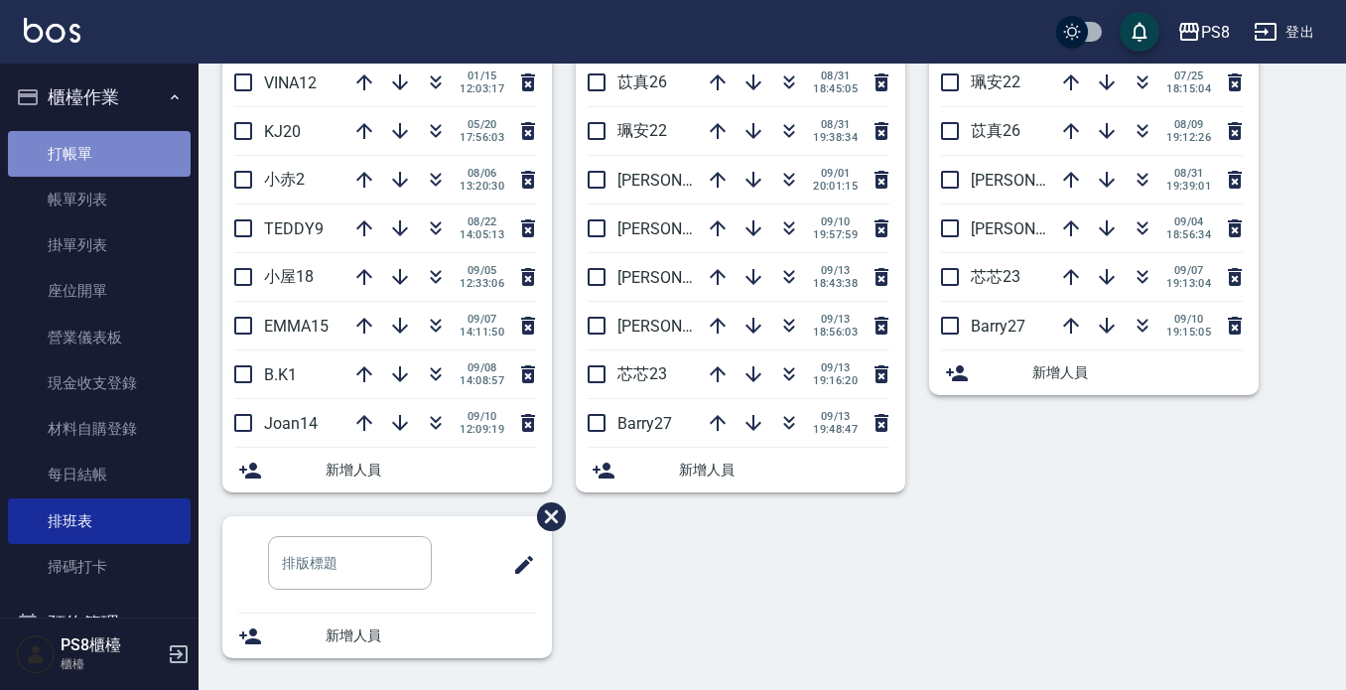
click at [113, 154] on link "打帳單" at bounding box center [99, 154] width 183 height 46
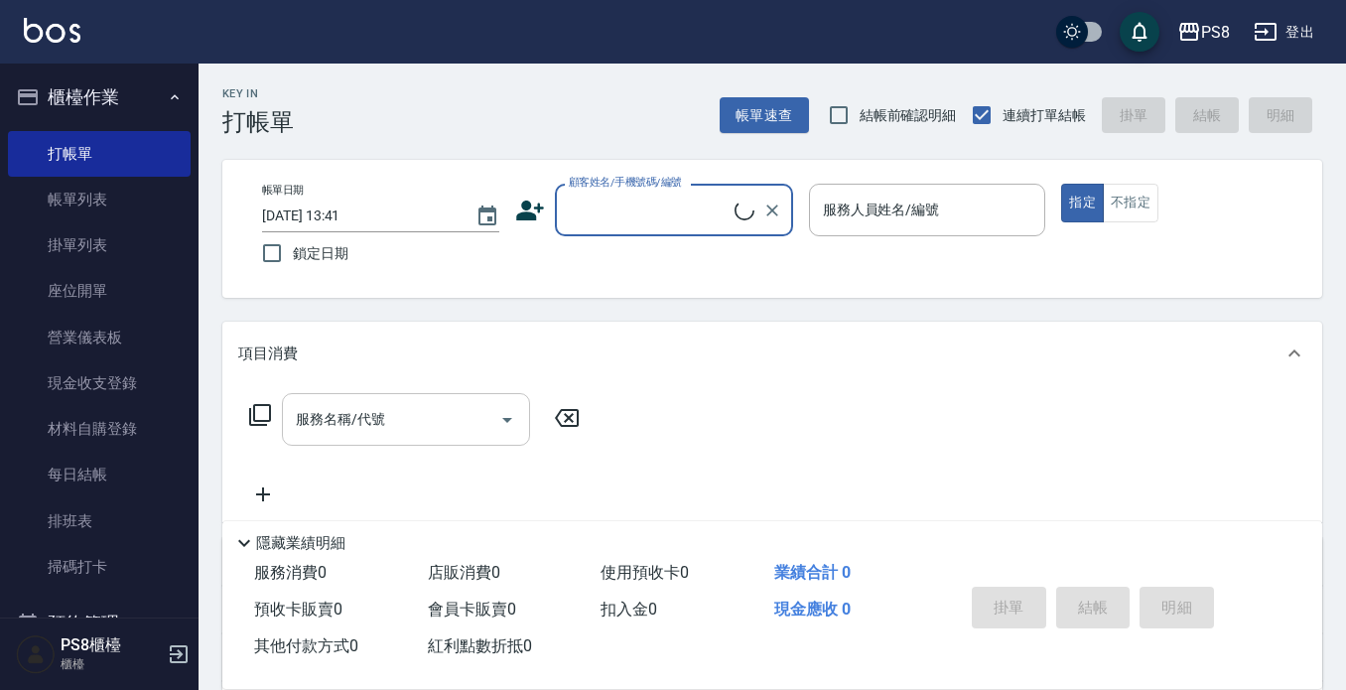
click at [405, 414] on input "服務名稱/代號" at bounding box center [391, 419] width 201 height 35
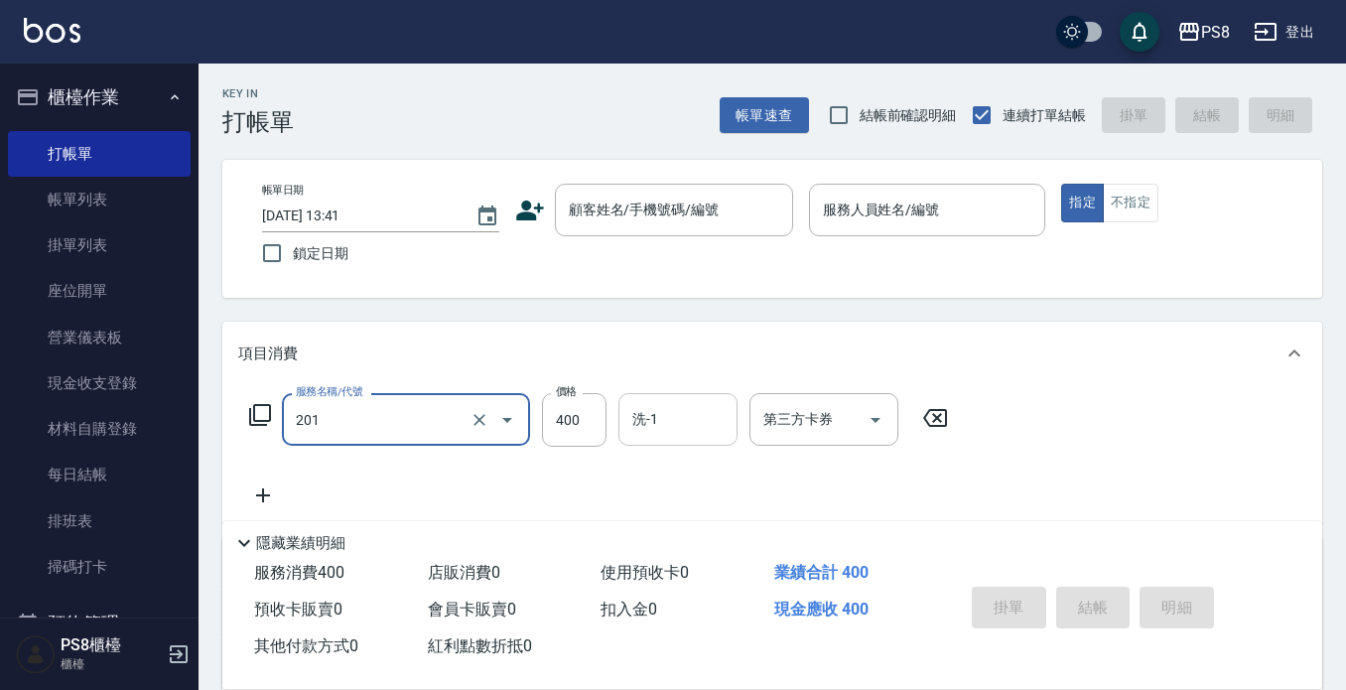
click at [711, 436] on input "洗-1" at bounding box center [678, 419] width 101 height 35
type input "洗剪400(201)"
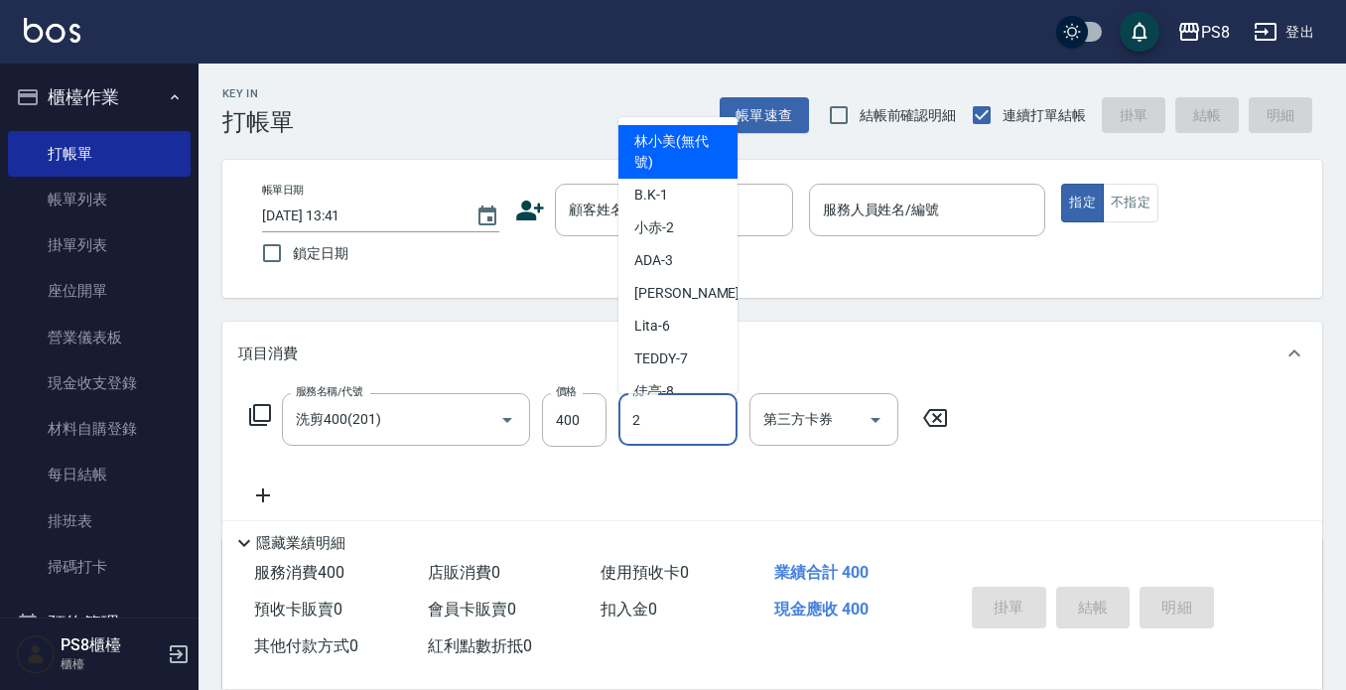
type input "29"
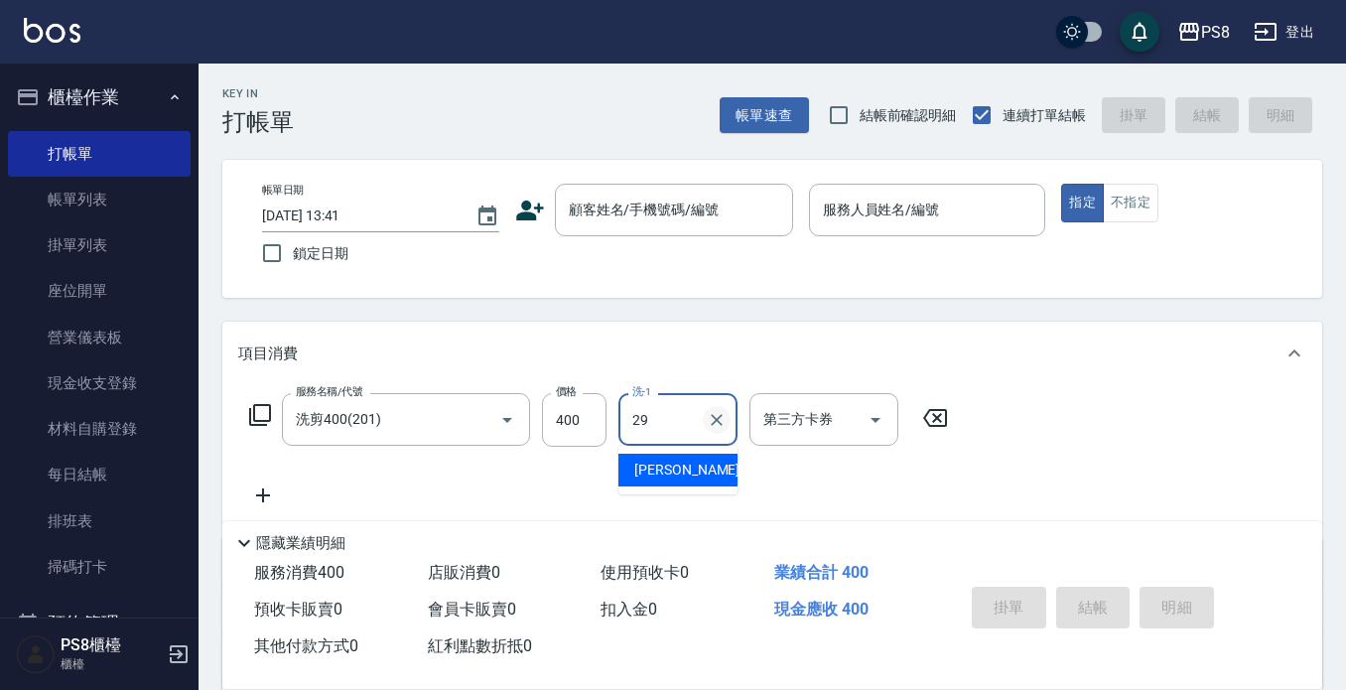
click at [714, 417] on icon "Clear" at bounding box center [717, 420] width 12 height 12
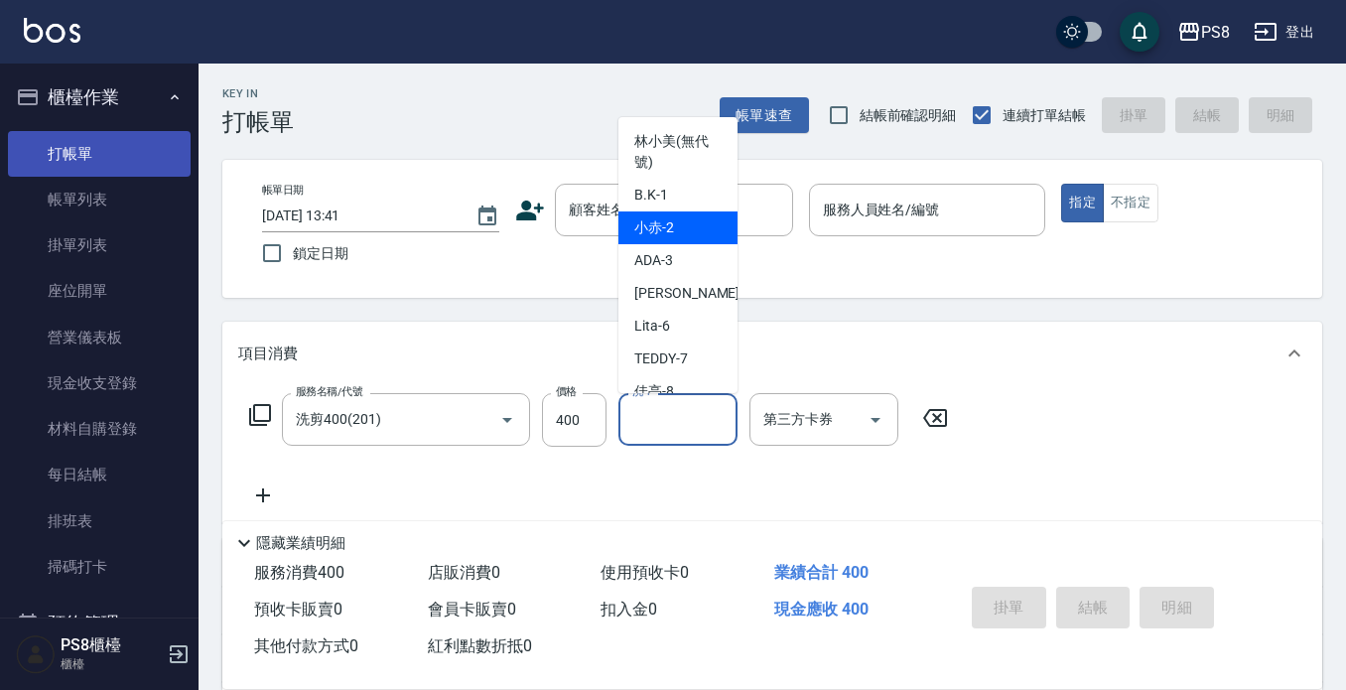
click at [98, 139] on link "打帳單" at bounding box center [99, 154] width 183 height 46
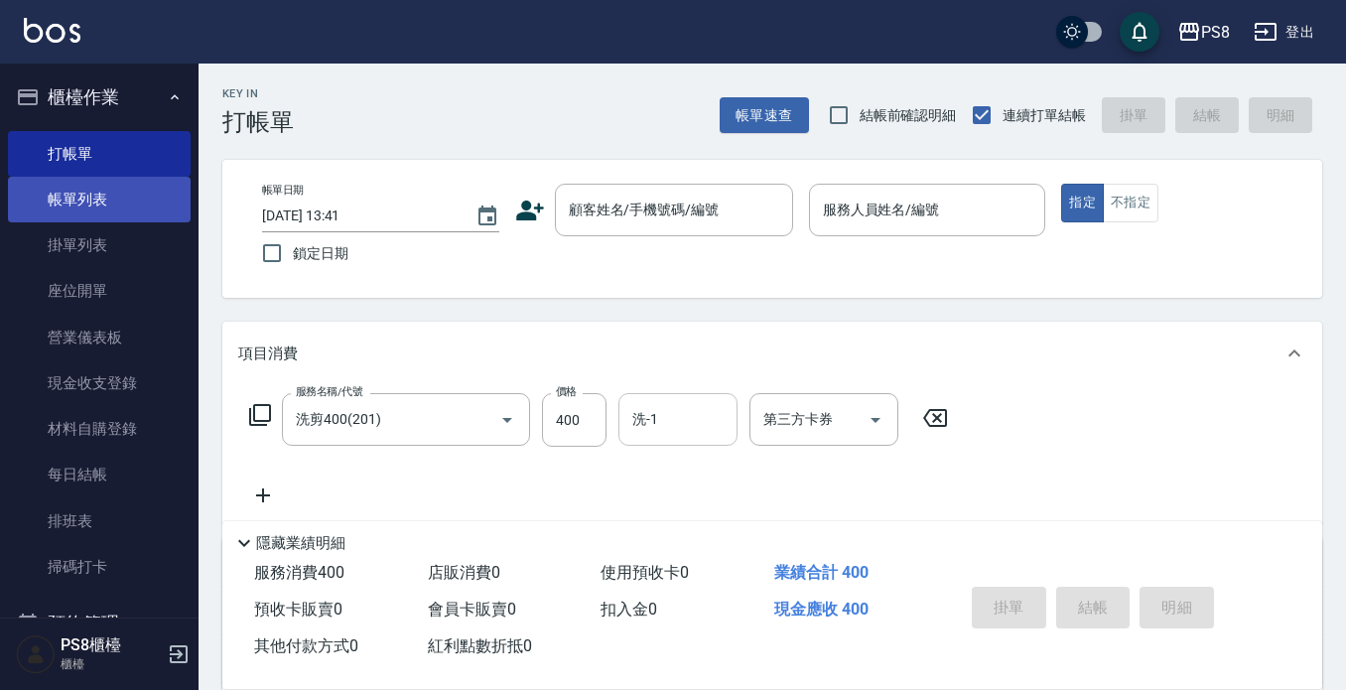
click at [80, 207] on link "帳單列表" at bounding box center [99, 200] width 183 height 46
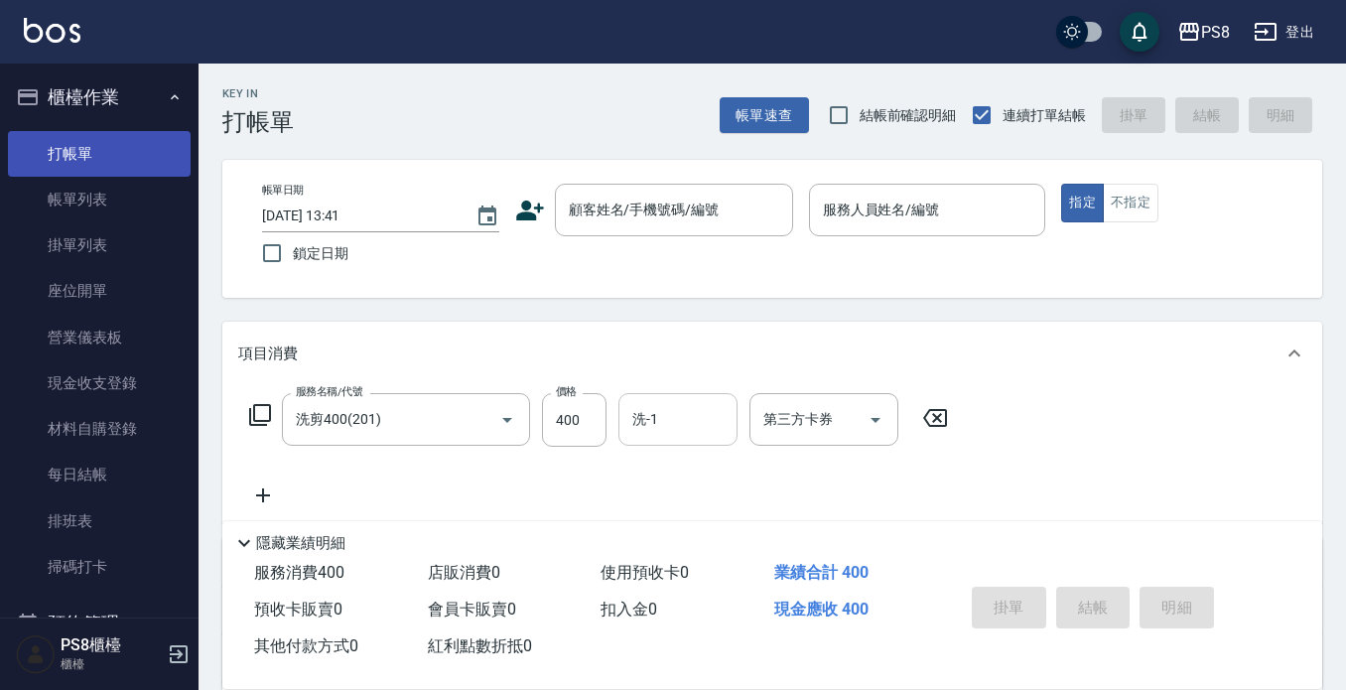
click at [88, 154] on link "打帳單" at bounding box center [99, 154] width 183 height 46
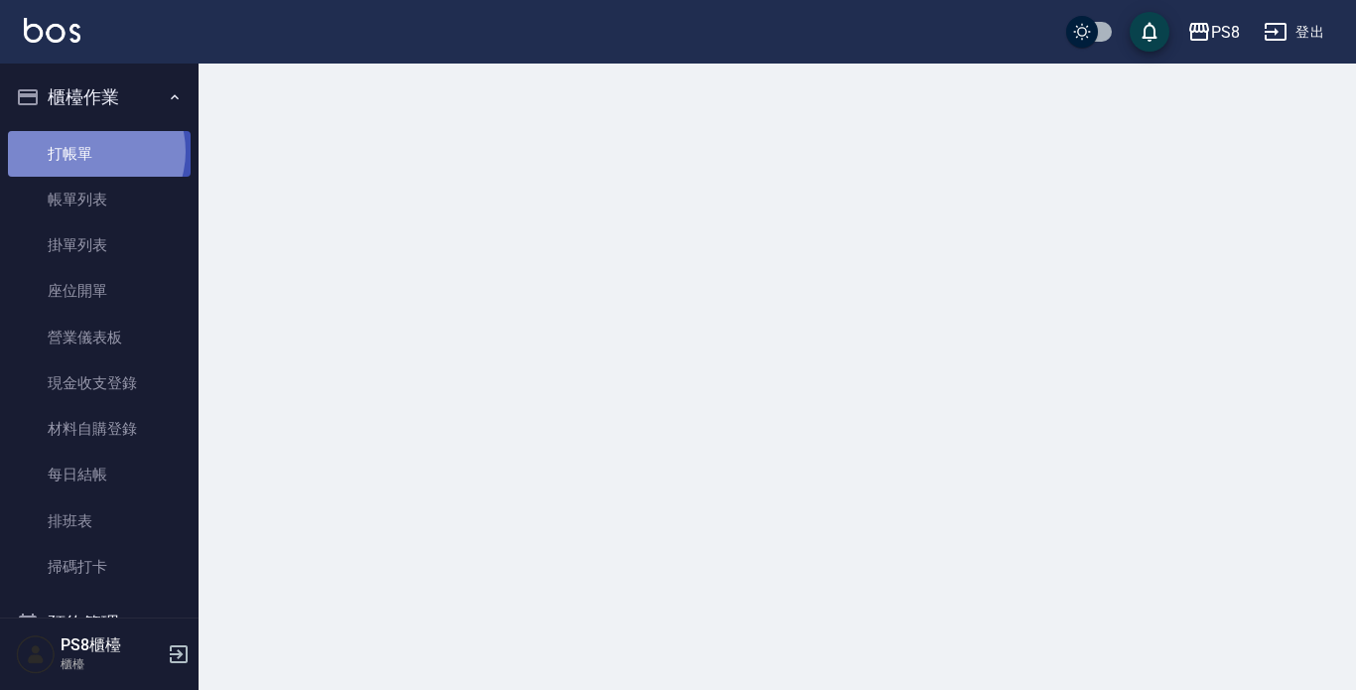
click at [88, 151] on link "打帳單" at bounding box center [99, 154] width 183 height 46
click at [89, 150] on link "打帳單" at bounding box center [99, 154] width 183 height 46
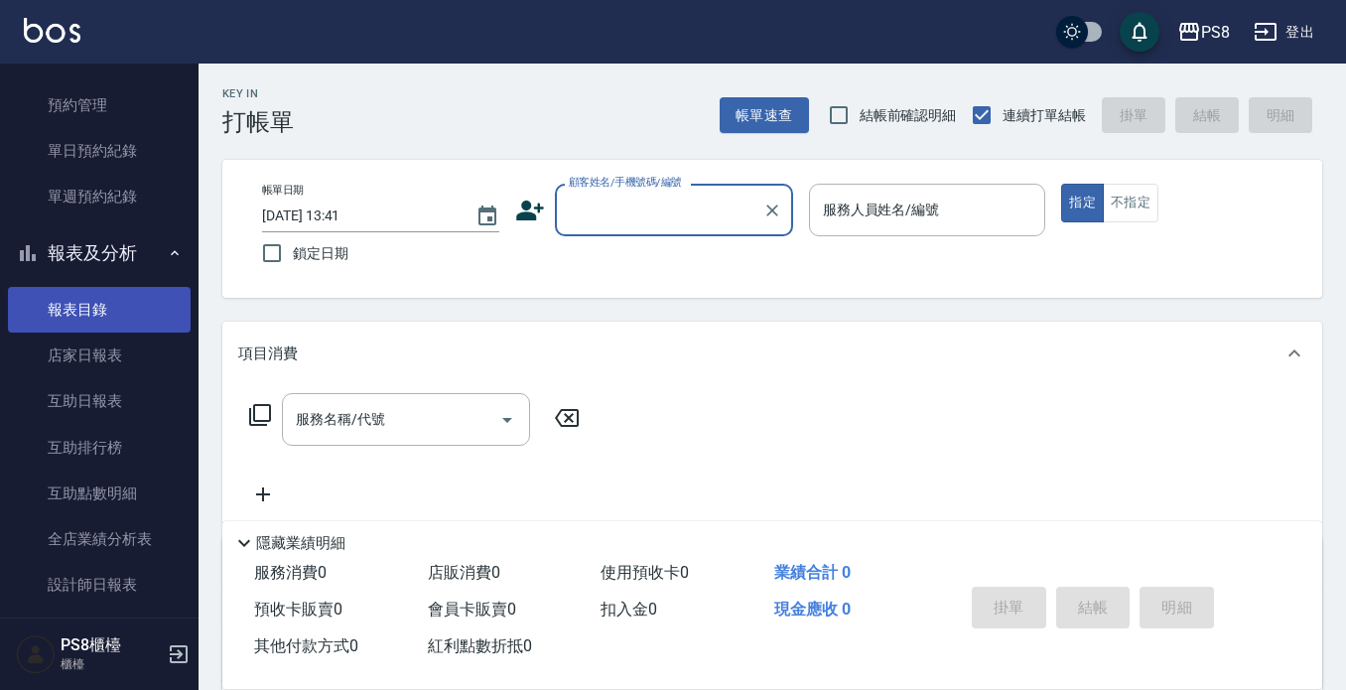
scroll to position [695, 0]
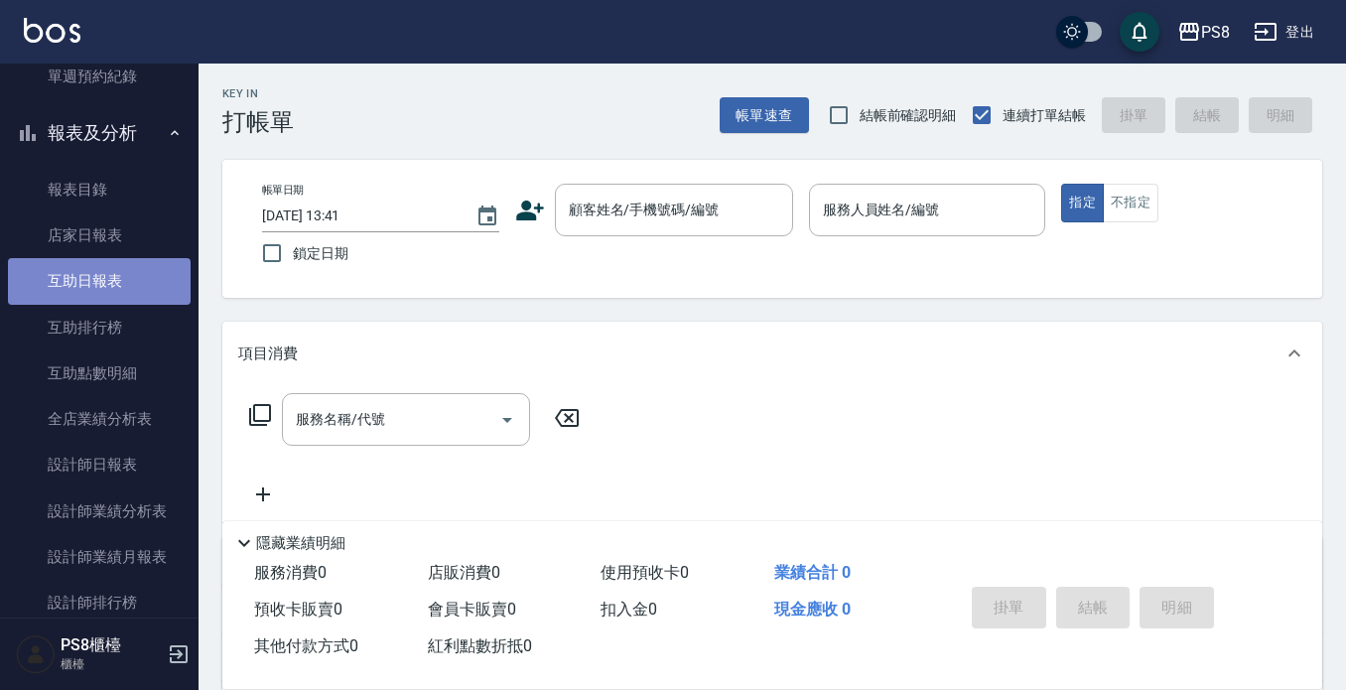
click at [130, 289] on link "互助日報表" at bounding box center [99, 281] width 183 height 46
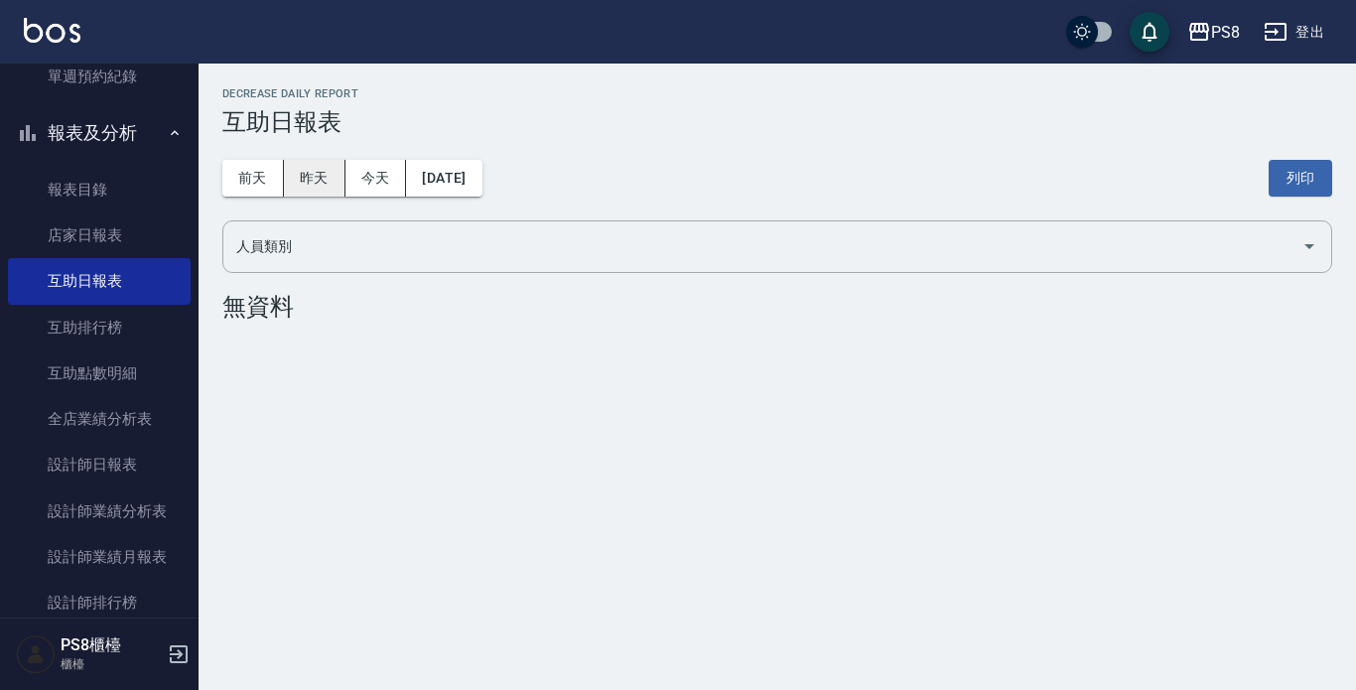
click at [304, 179] on button "昨天" at bounding box center [315, 178] width 62 height 37
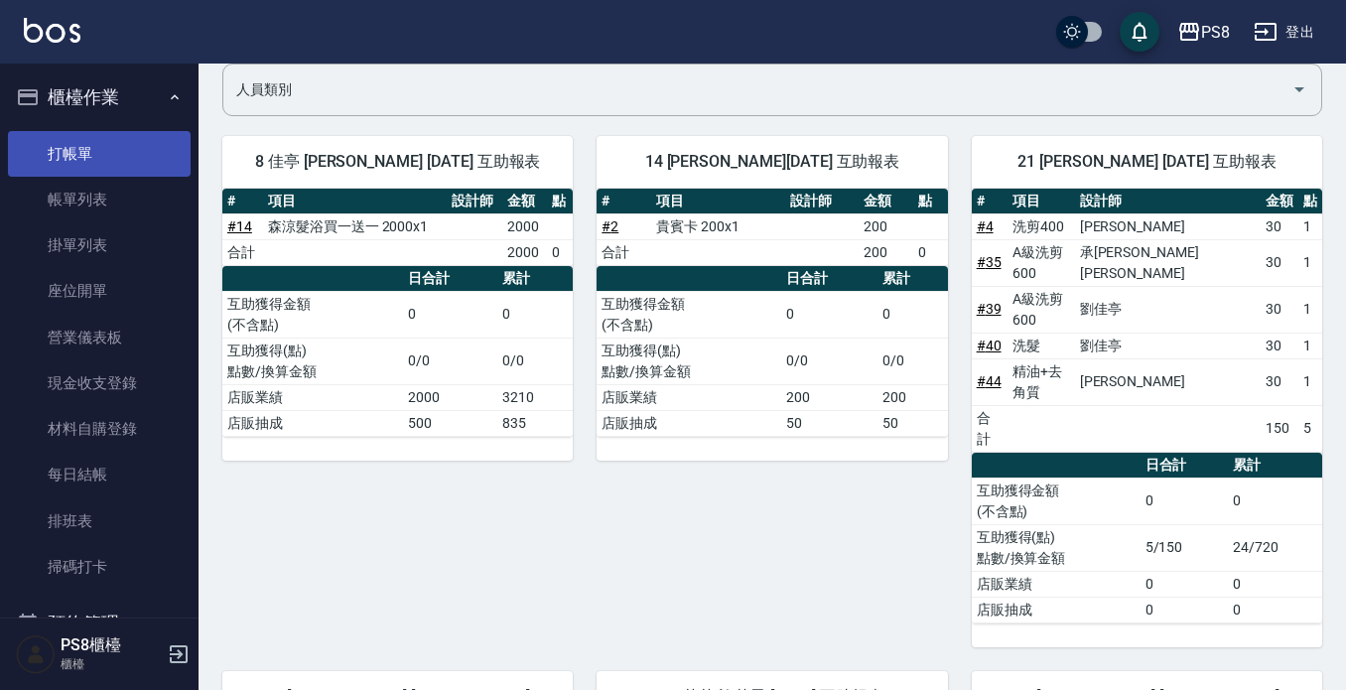
click at [116, 159] on link "打帳單" at bounding box center [99, 154] width 183 height 46
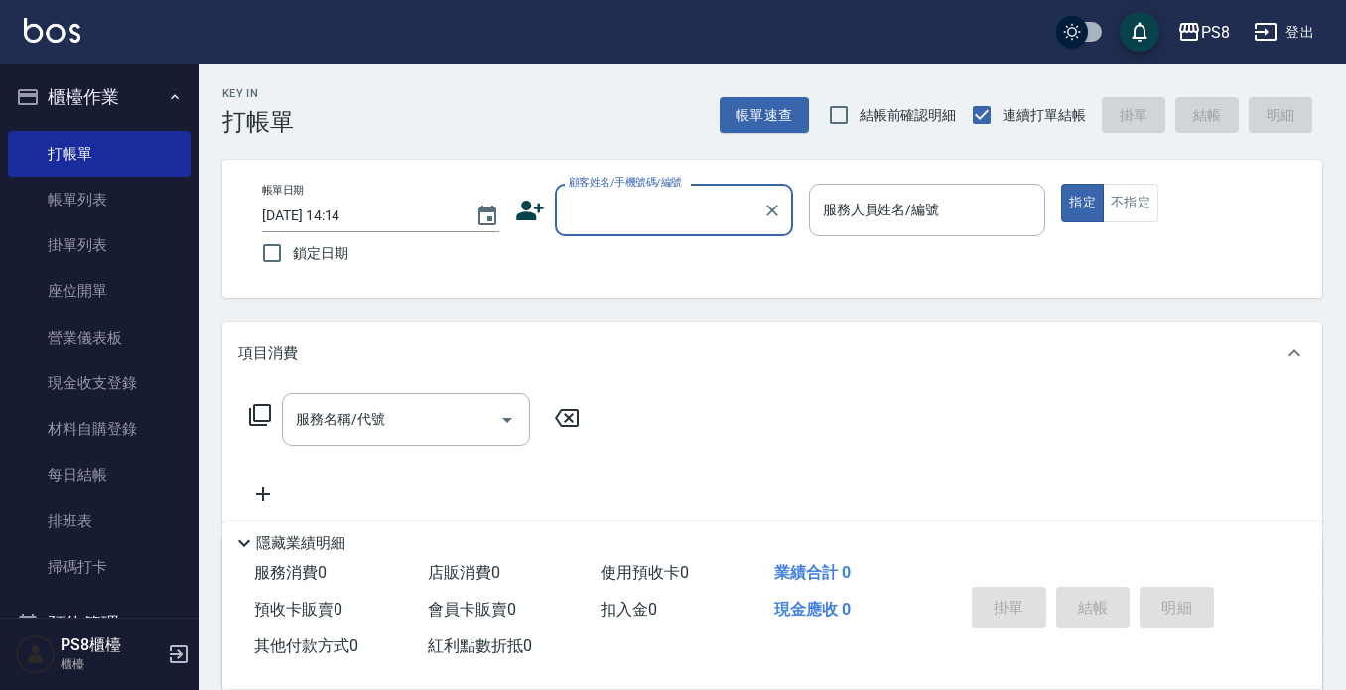
click at [600, 217] on input "顧客姓名/手機號碼/編號" at bounding box center [659, 210] width 191 height 35
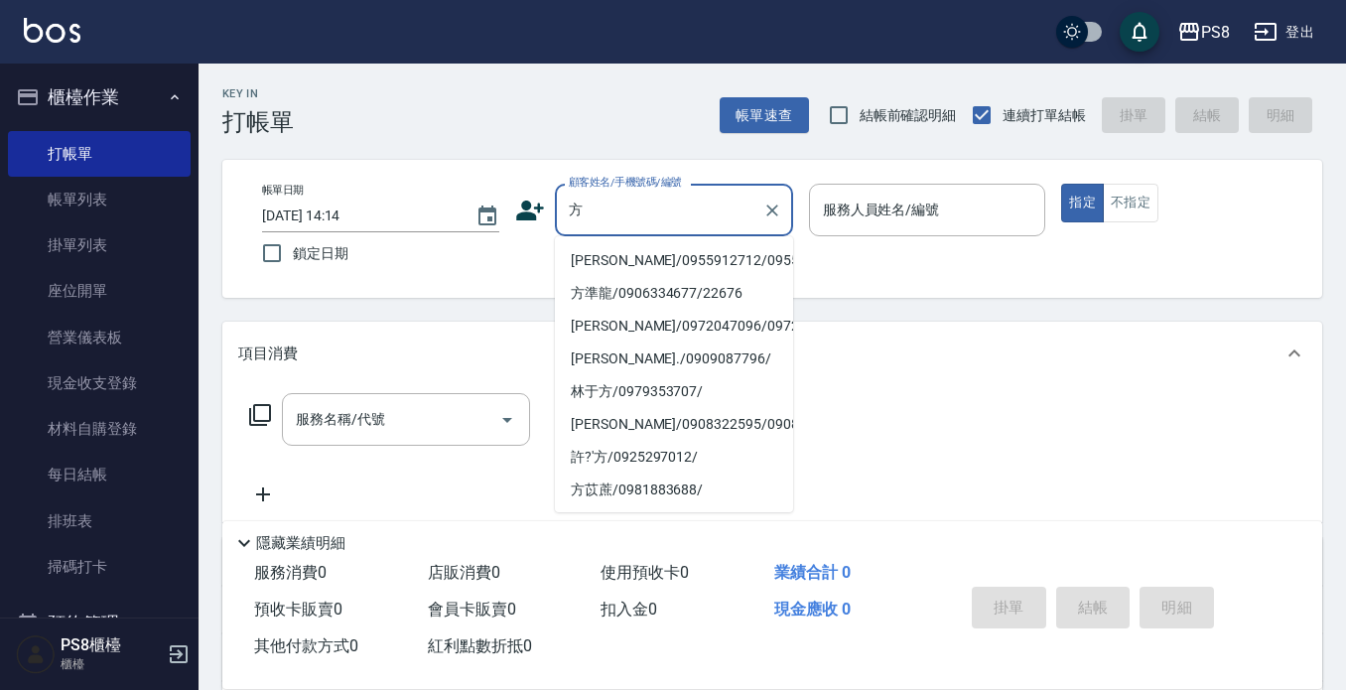
click at [607, 264] on li "[PERSON_NAME]/0955912712/0955912712" at bounding box center [674, 260] width 238 height 33
type input "[PERSON_NAME]/0955912712/0955912712"
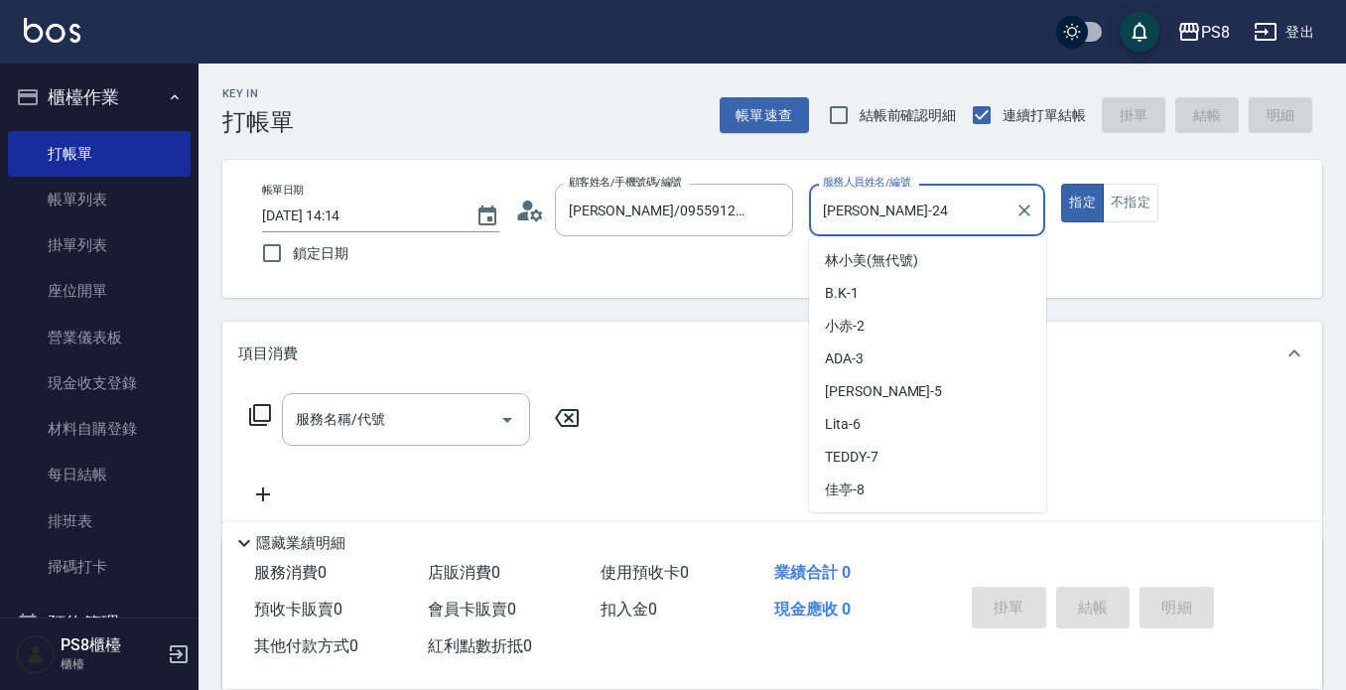
scroll to position [420, 0]
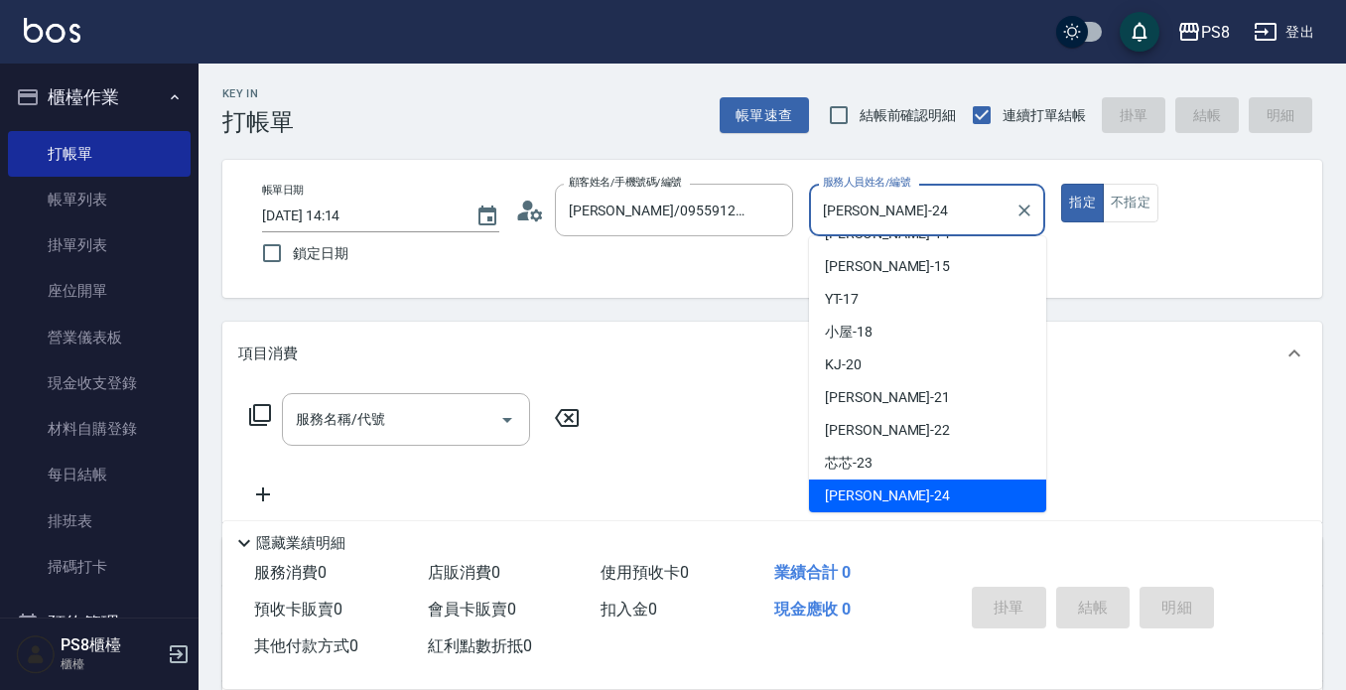
drag, startPoint x: 893, startPoint y: 217, endPoint x: 483, endPoint y: 134, distance: 418.5
click at [483, 134] on div "Key In 打帳單 帳單速查 結帳前確認明細 連續打單結帳 掛單 結帳 明細 帳單日期 [DATE] 14:14 鎖定日期 顧客姓名/手機號碼/編號 [PE…" at bounding box center [773, 516] width 1148 height 904
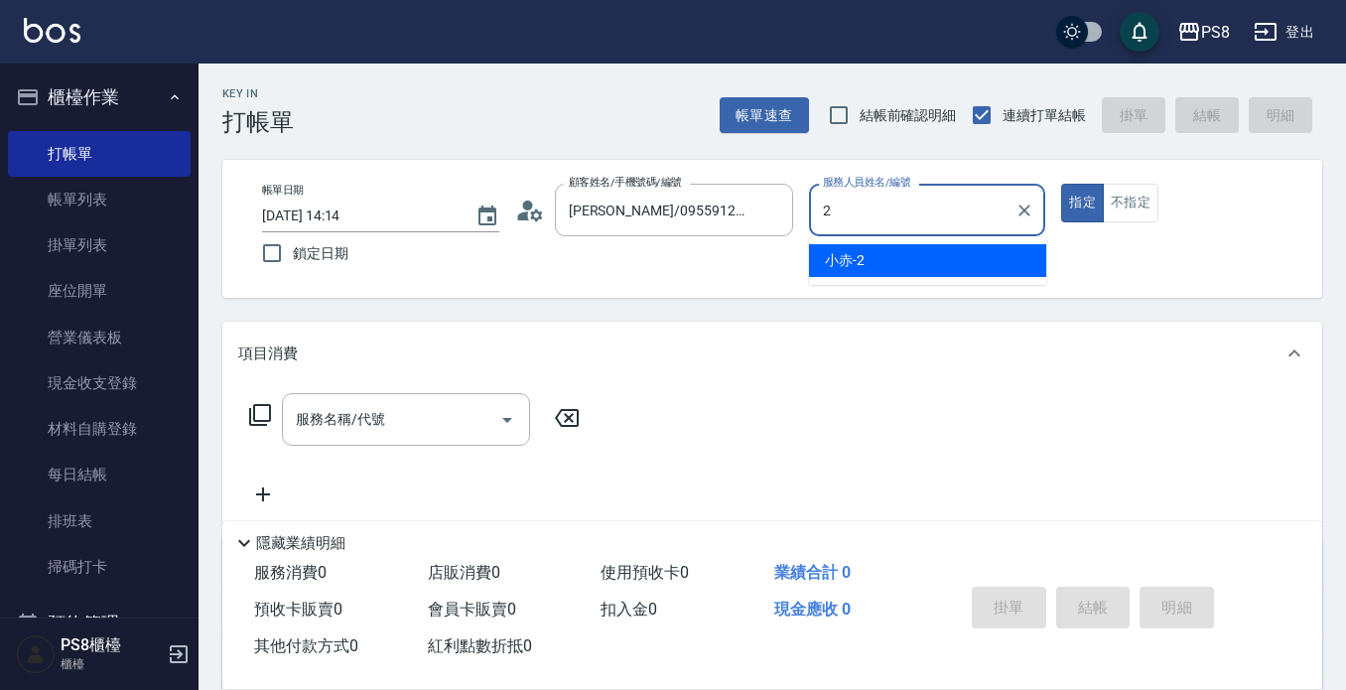
type input "小赤-2"
type button "true"
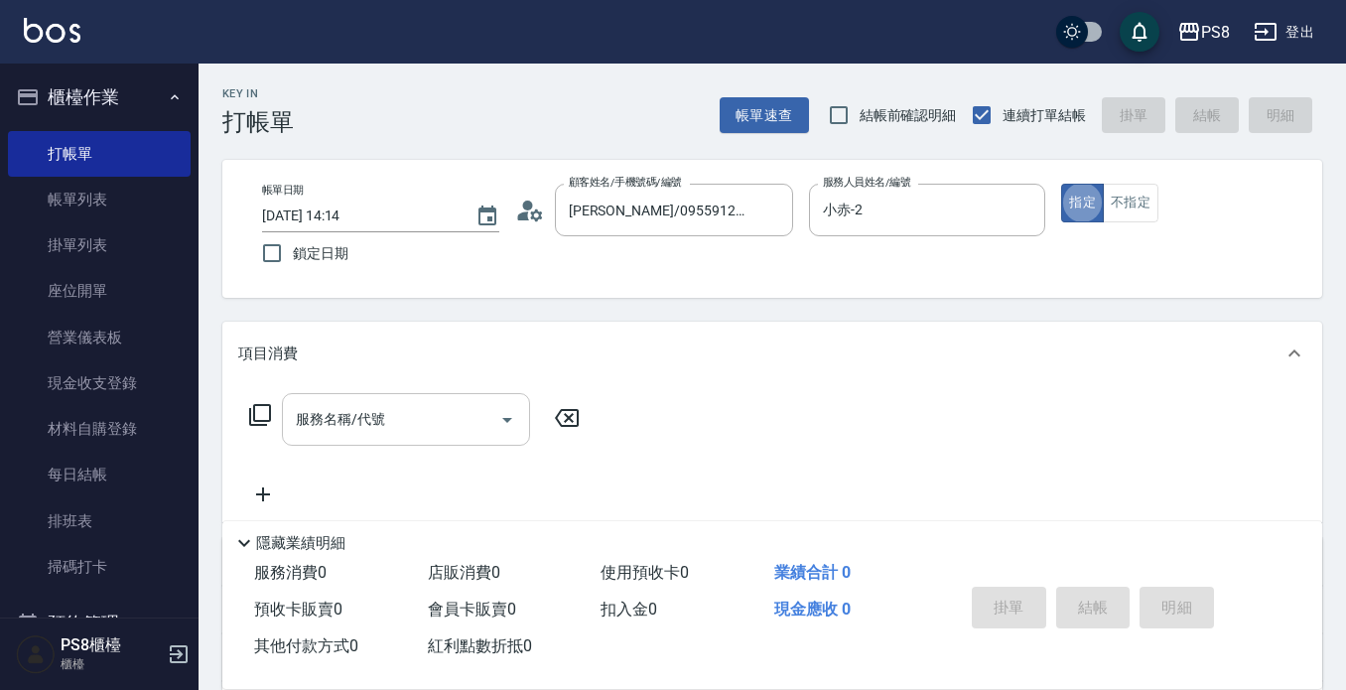
click at [355, 426] on div "服務名稱/代號 服務名稱/代號" at bounding box center [406, 419] width 248 height 53
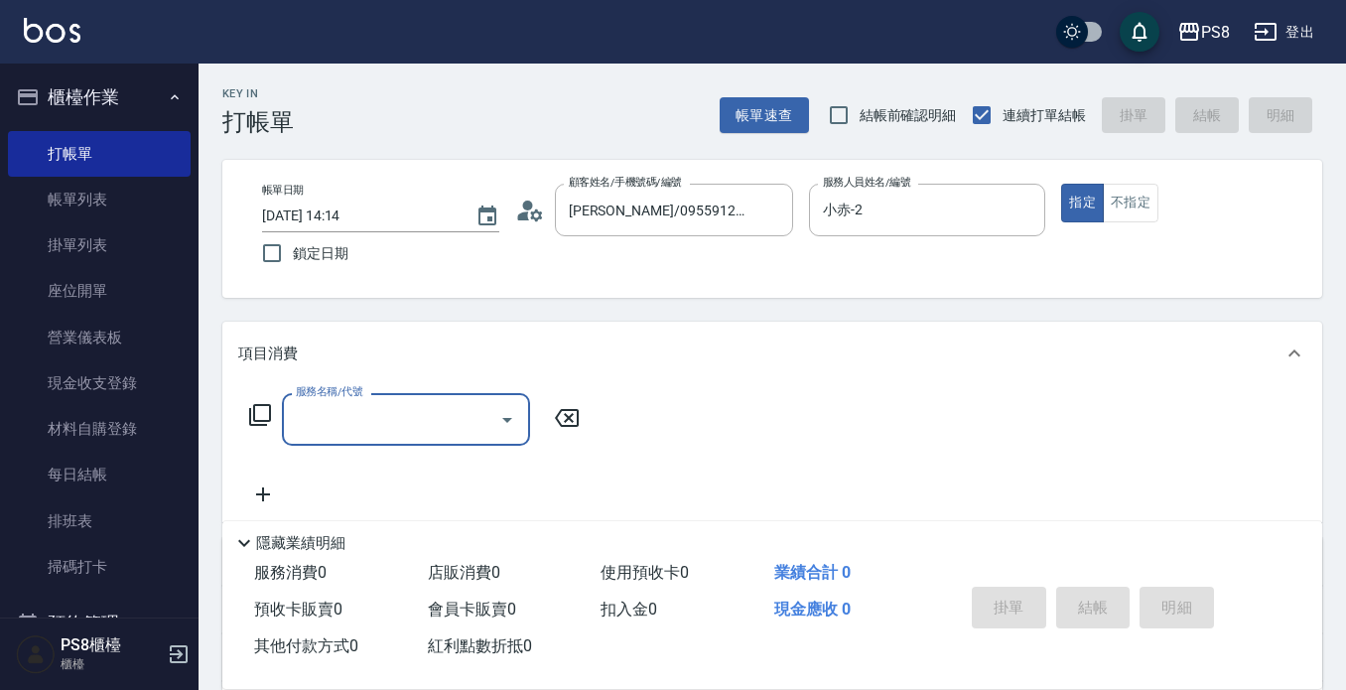
click at [376, 425] on input "服務名稱/代號" at bounding box center [391, 419] width 201 height 35
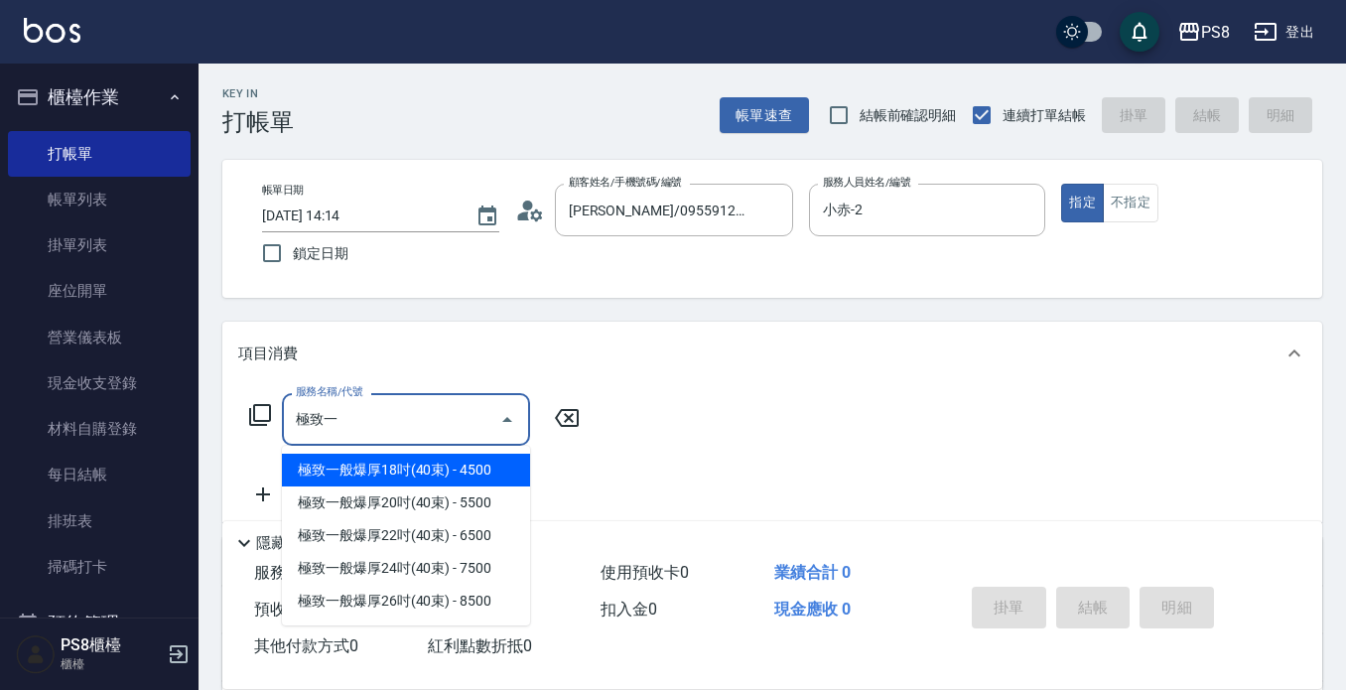
click at [409, 483] on span "極致一般爆厚18吋(40束) - 4500" at bounding box center [406, 470] width 248 height 33
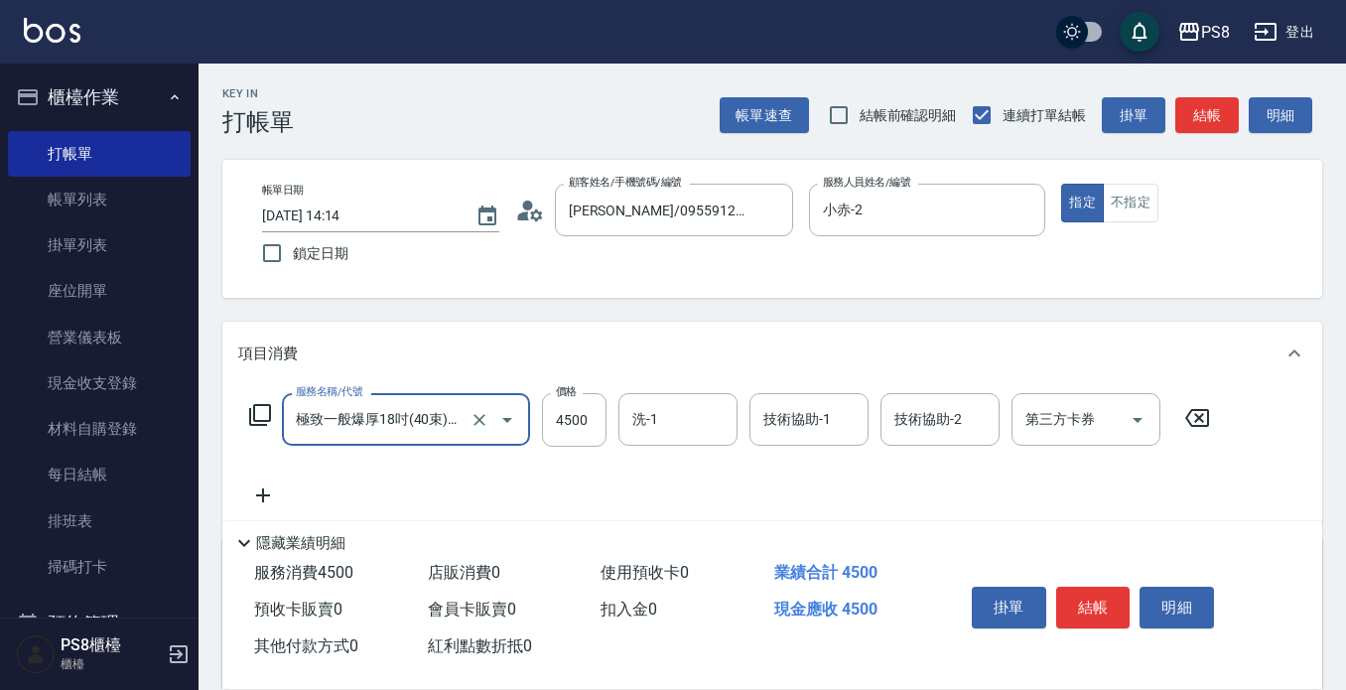
type input "極致一般爆厚18吋(40束)(G70)"
click at [257, 493] on icon at bounding box center [263, 496] width 50 height 24
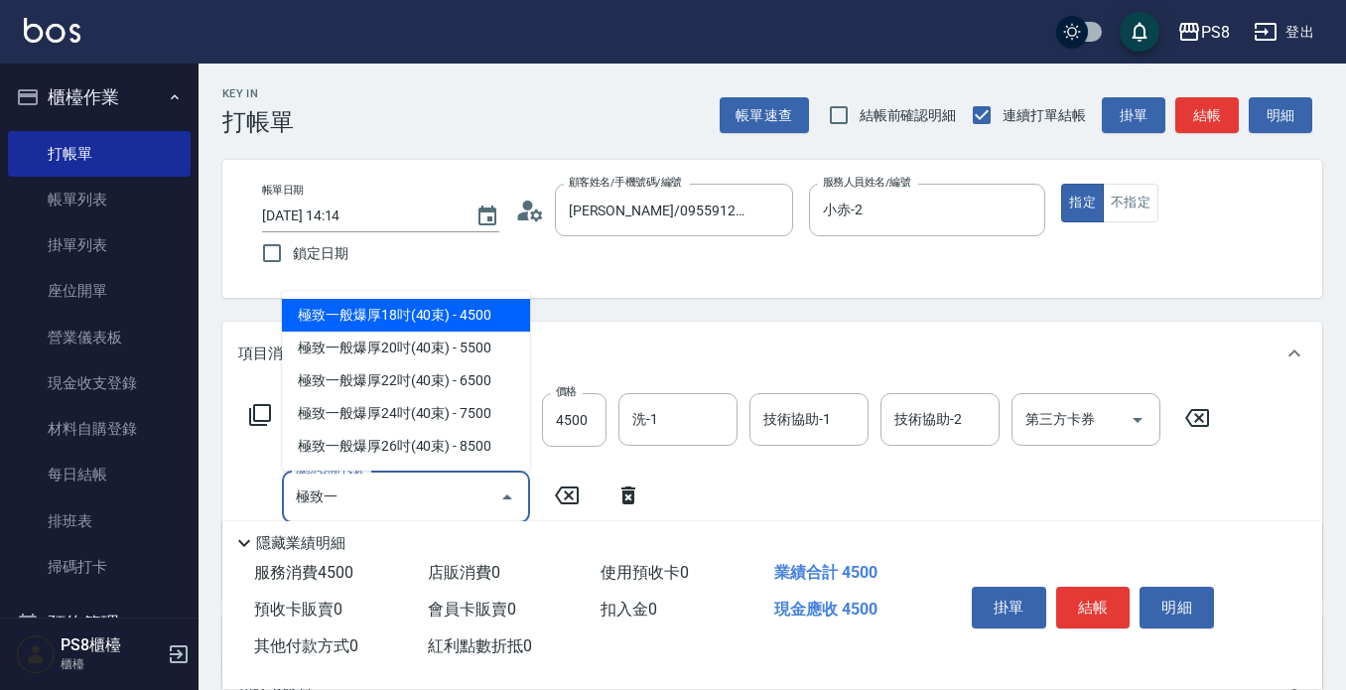
click at [438, 329] on span "極致一般爆厚18吋(40束) - 4500" at bounding box center [406, 315] width 248 height 33
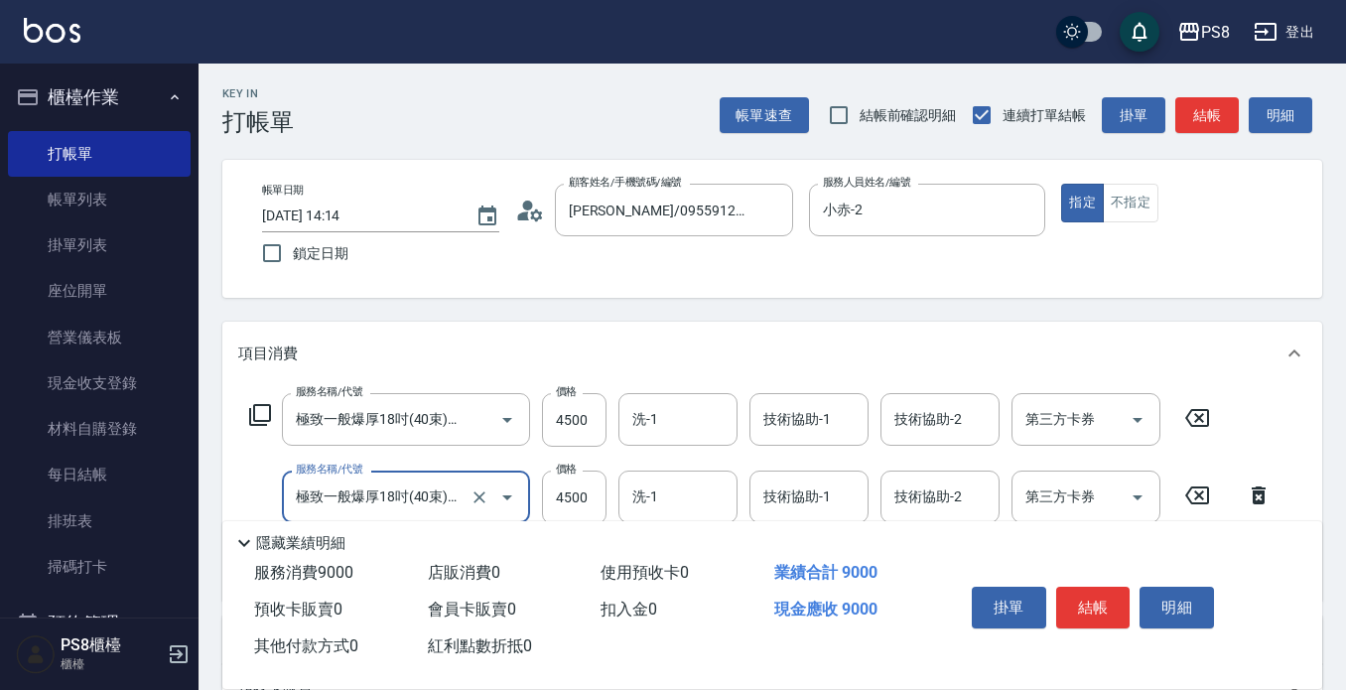
scroll to position [99, 0]
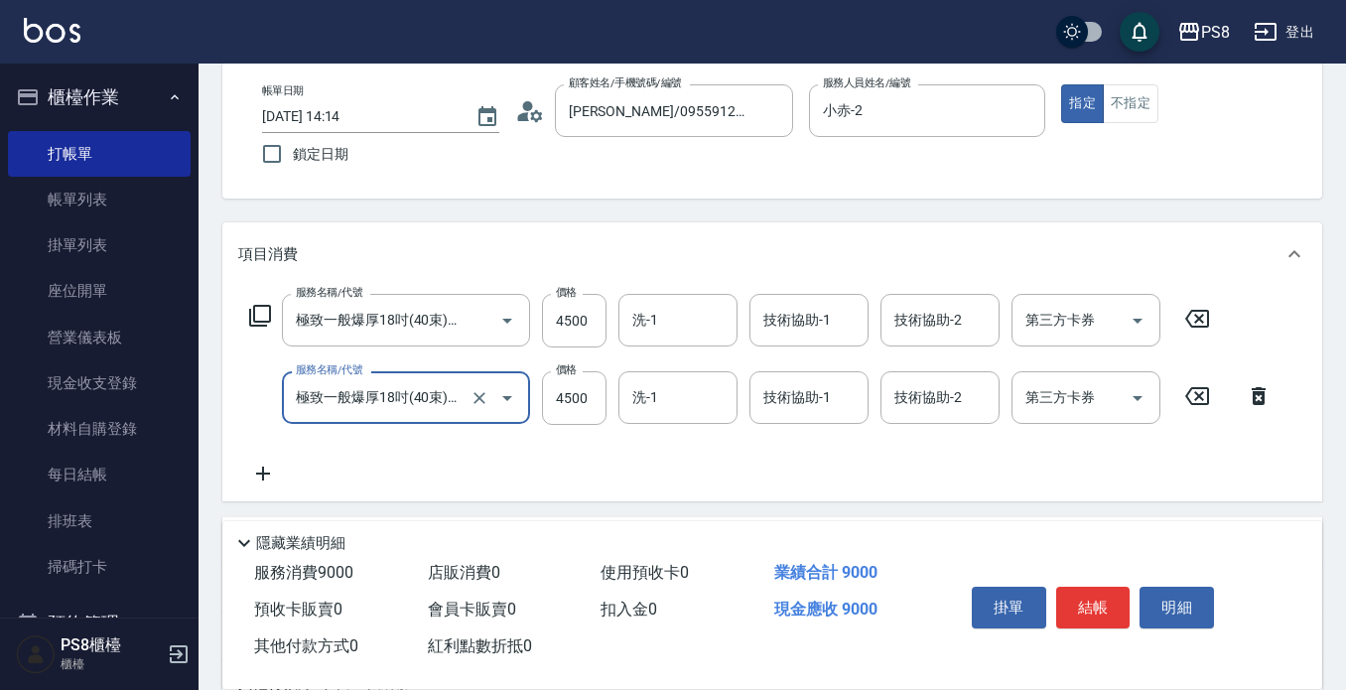
type input "極致一般爆厚18吋(40束)(G70)"
click at [273, 461] on div "服務名稱/代號 極致一般爆厚18吋(40束)(G70) 服務名稱/代號 價格 4500 價格 洗-1 洗-1 技術協助-1 技術協助-1 技術協助-2 技術協…" at bounding box center [761, 390] width 1046 height 192
click at [275, 474] on icon at bounding box center [263, 474] width 50 height 24
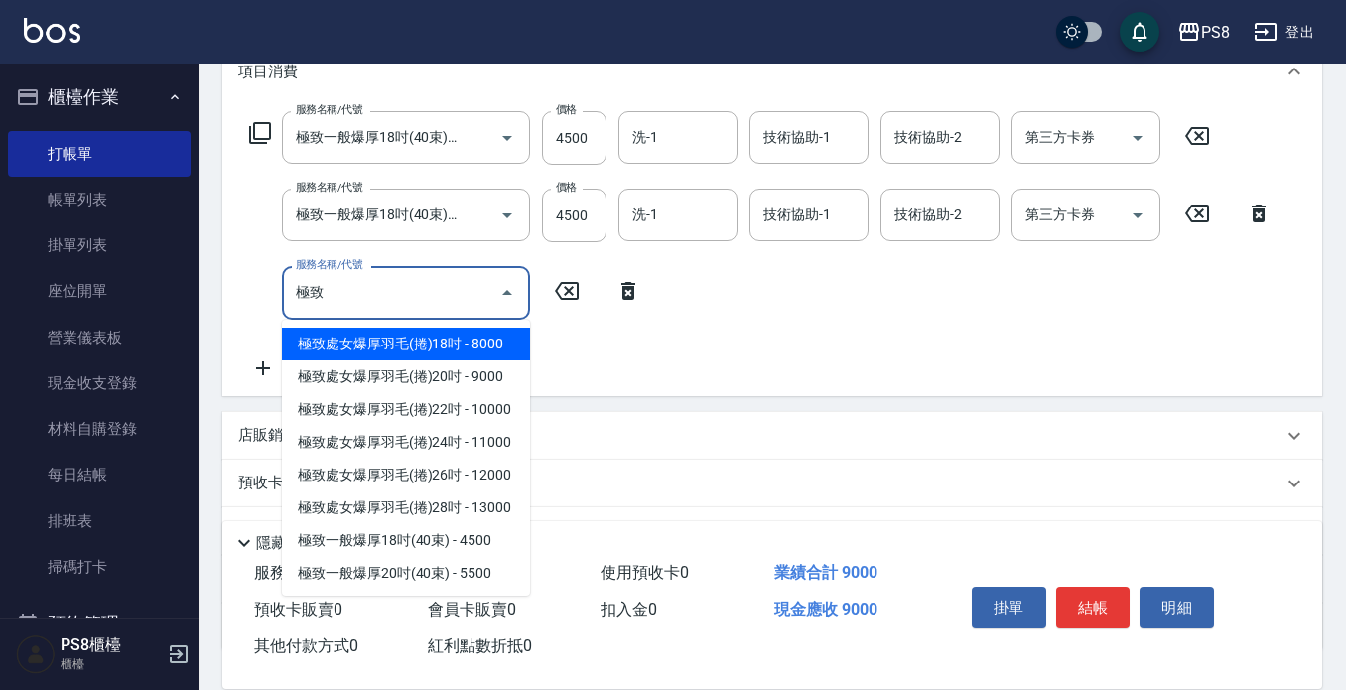
scroll to position [298, 0]
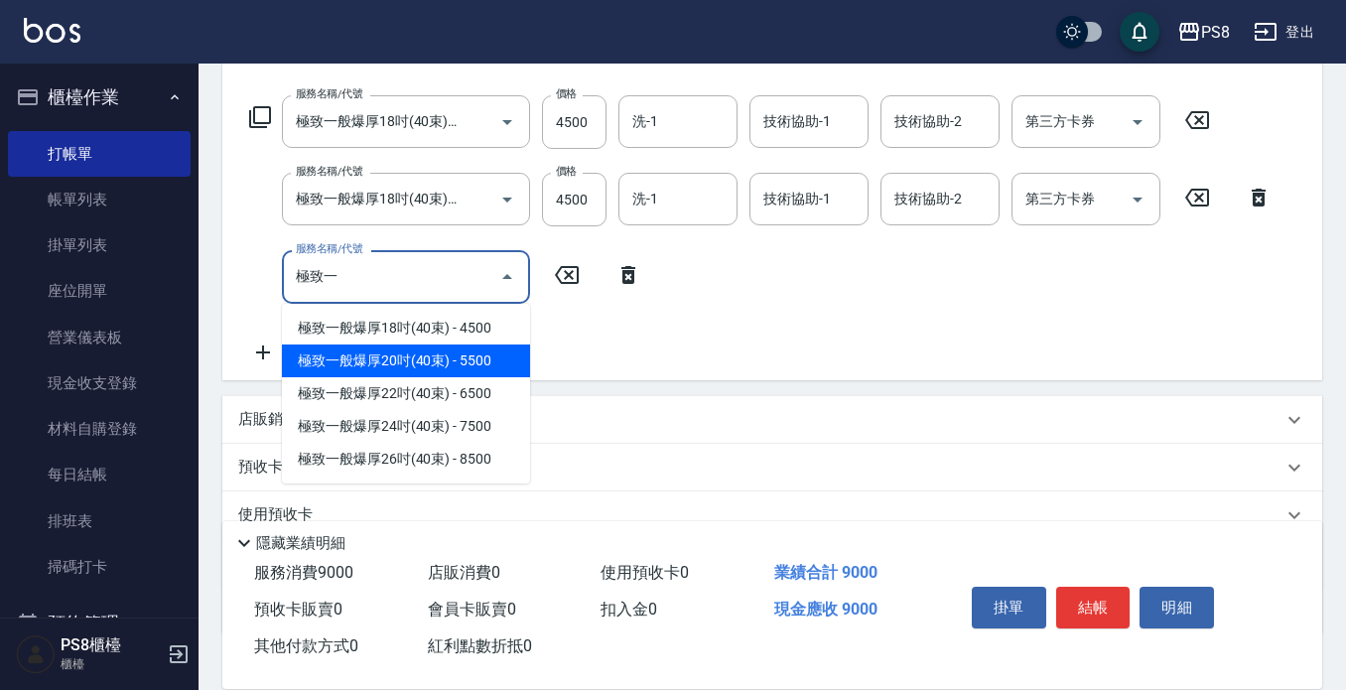
click at [443, 361] on span "極致一般爆厚20吋(40束) - 5500" at bounding box center [406, 361] width 248 height 33
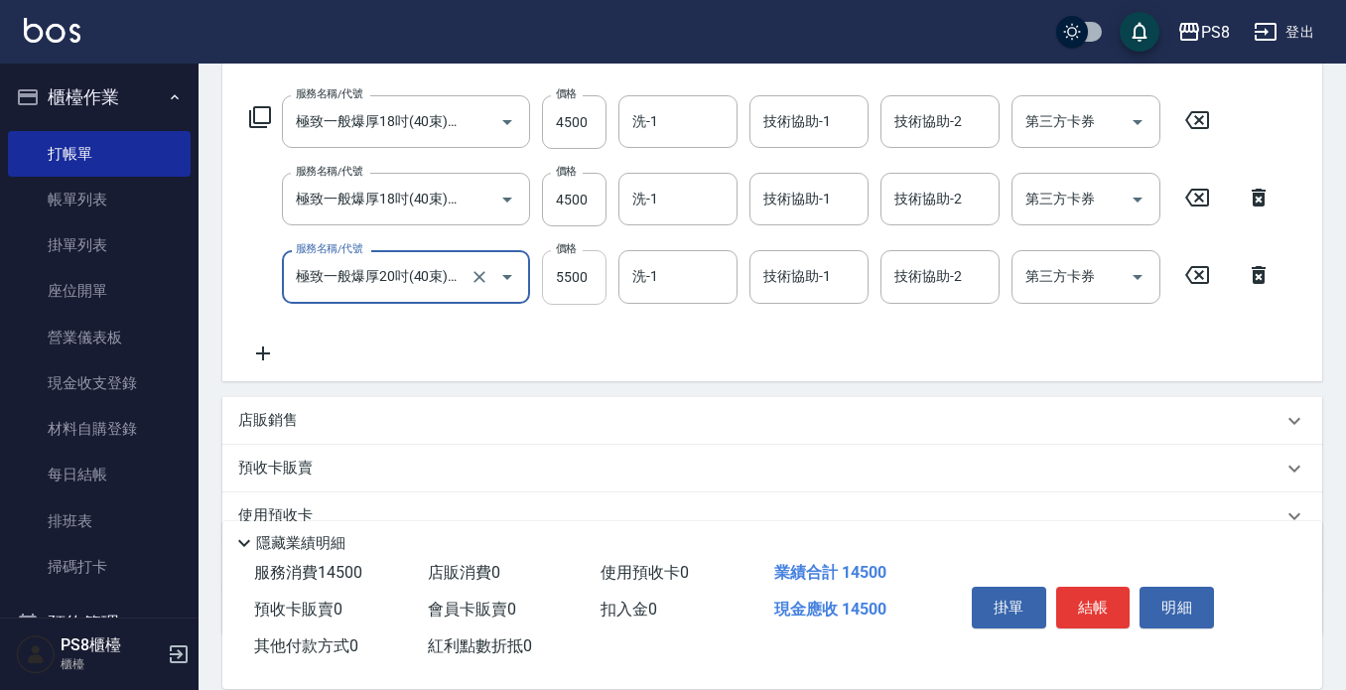
type input "極致一般爆厚20吋(40束)(G71)"
click at [593, 274] on input "5500" at bounding box center [574, 277] width 65 height 54
click at [807, 329] on div "服務名稱/代號 極致一般爆厚18吋(40束)(G70) 服務名稱/代號 價格 4500 價格 洗-1 洗-1 技術協助-1 技術協助-1 技術協助-2 技術協…" at bounding box center [761, 229] width 1046 height 269
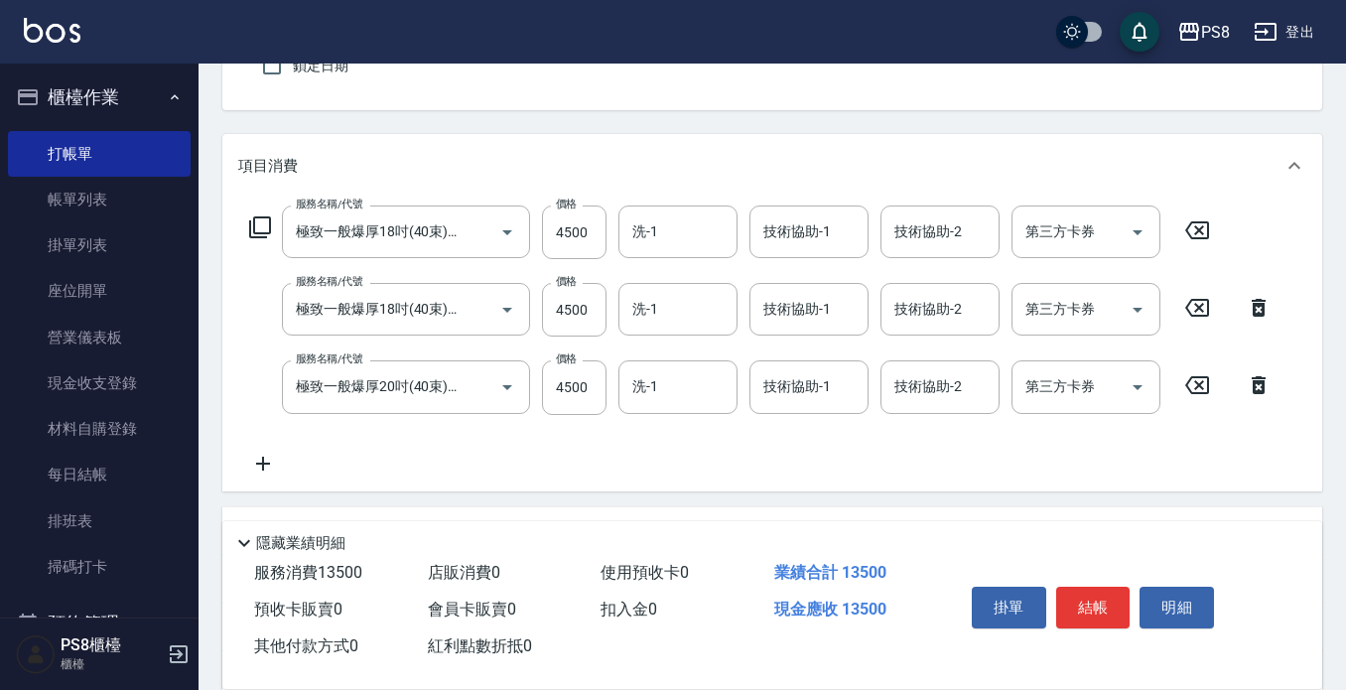
scroll to position [397, 0]
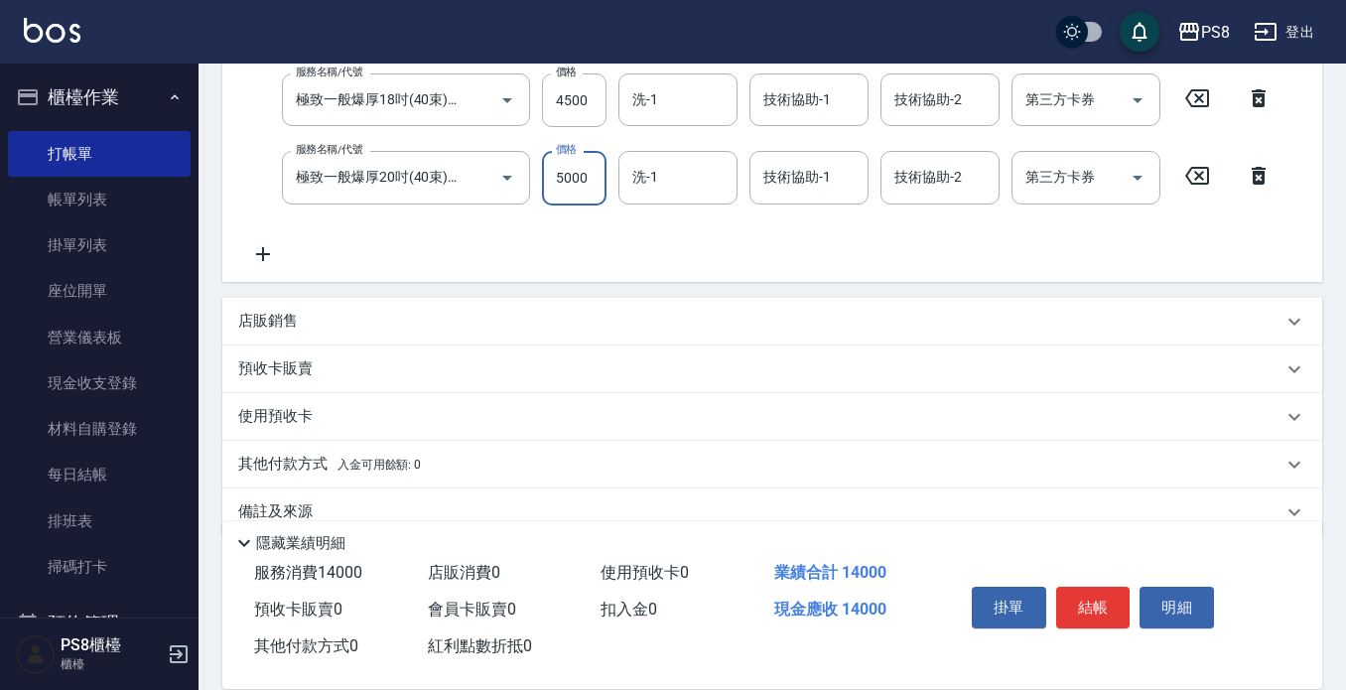
type input "5000"
click at [661, 262] on div "服務名稱/代號 極致一般爆厚18吋(40束)(G70) 服務名稱/代號 價格 4500 價格 洗-1 洗-1 技術協助-1 技術協助-1 技術協助-2 技術協…" at bounding box center [761, 130] width 1046 height 269
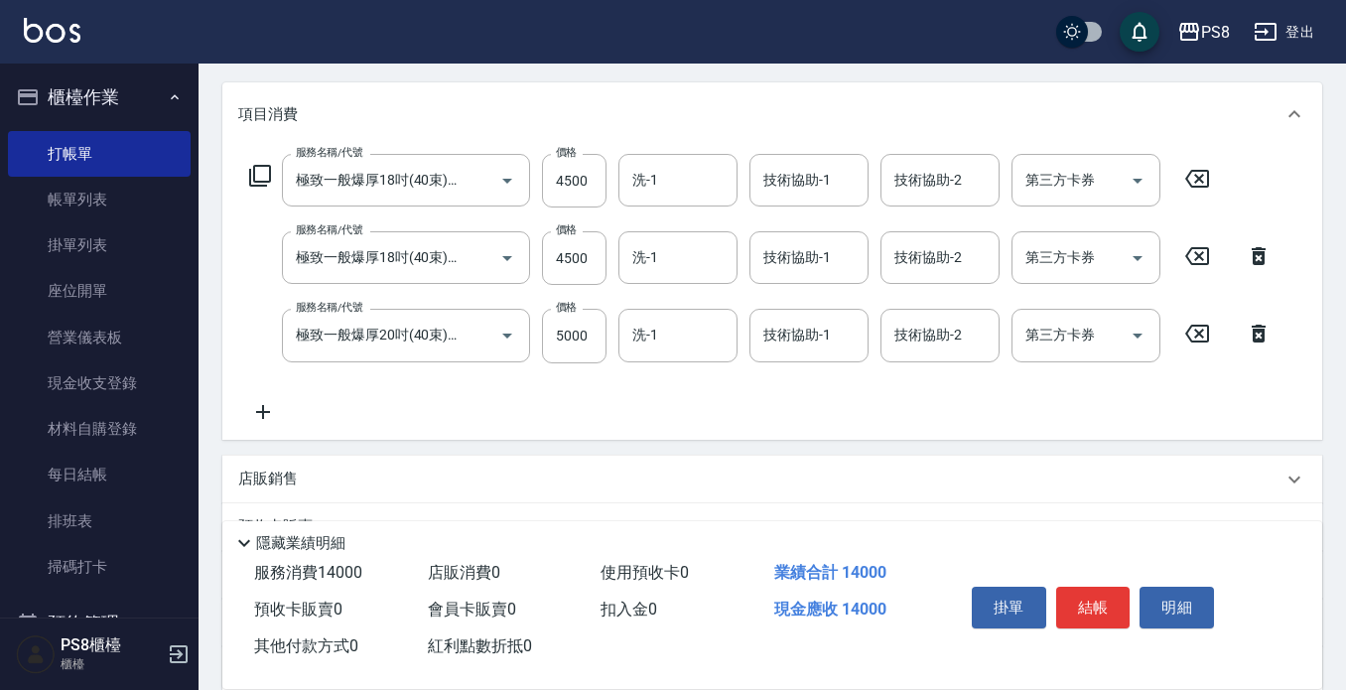
scroll to position [99, 0]
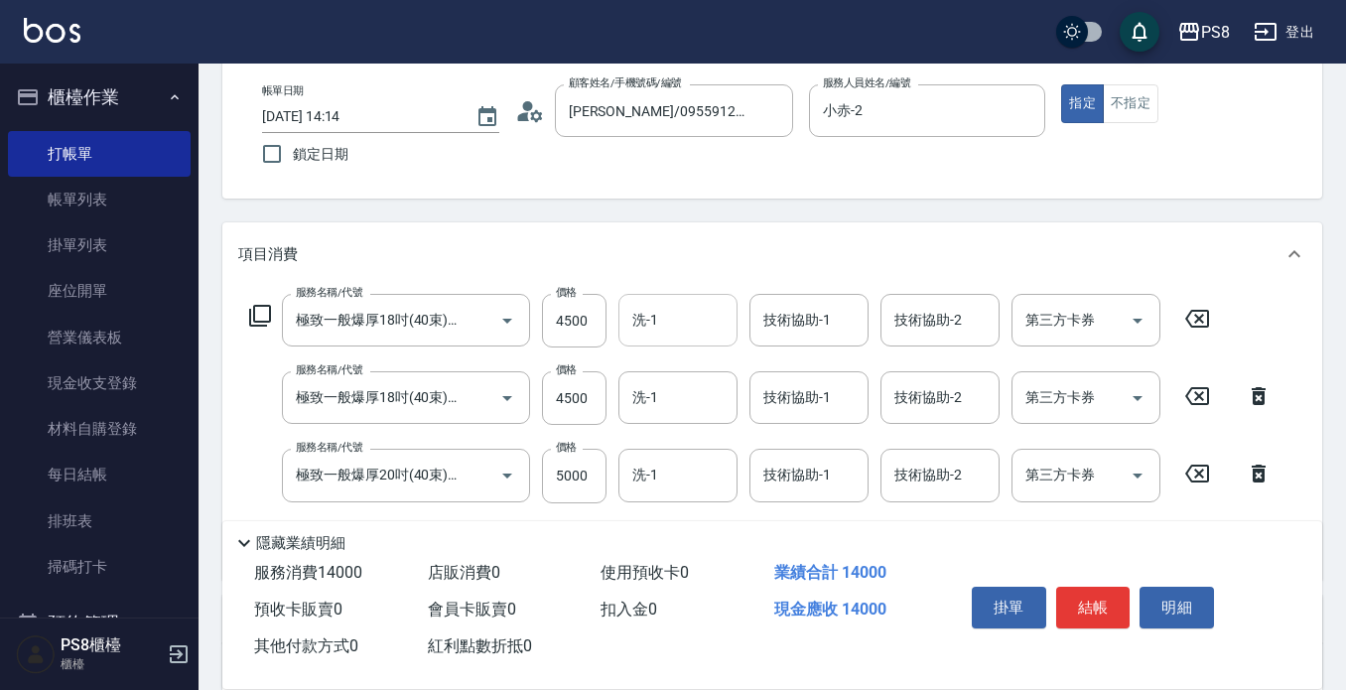
click at [677, 329] on input "洗-1" at bounding box center [678, 320] width 101 height 35
type input "[PERSON_NAME]-24"
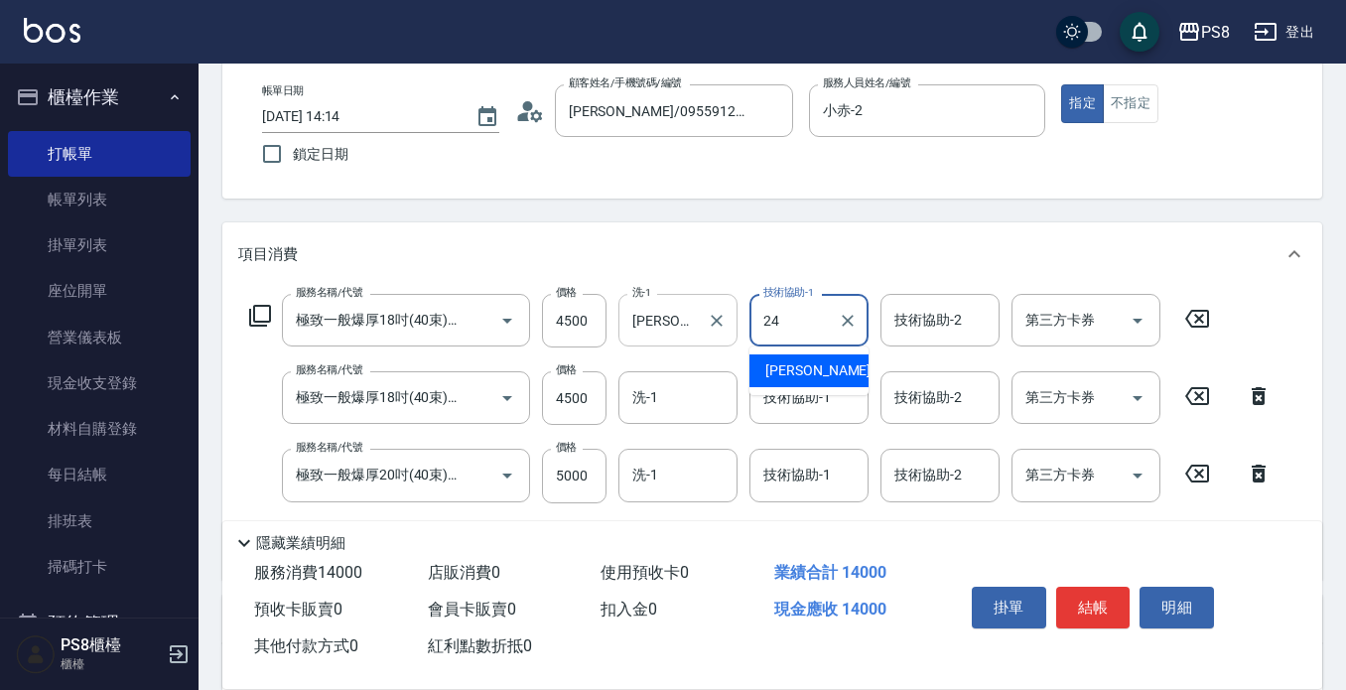
type input "[PERSON_NAME]-24"
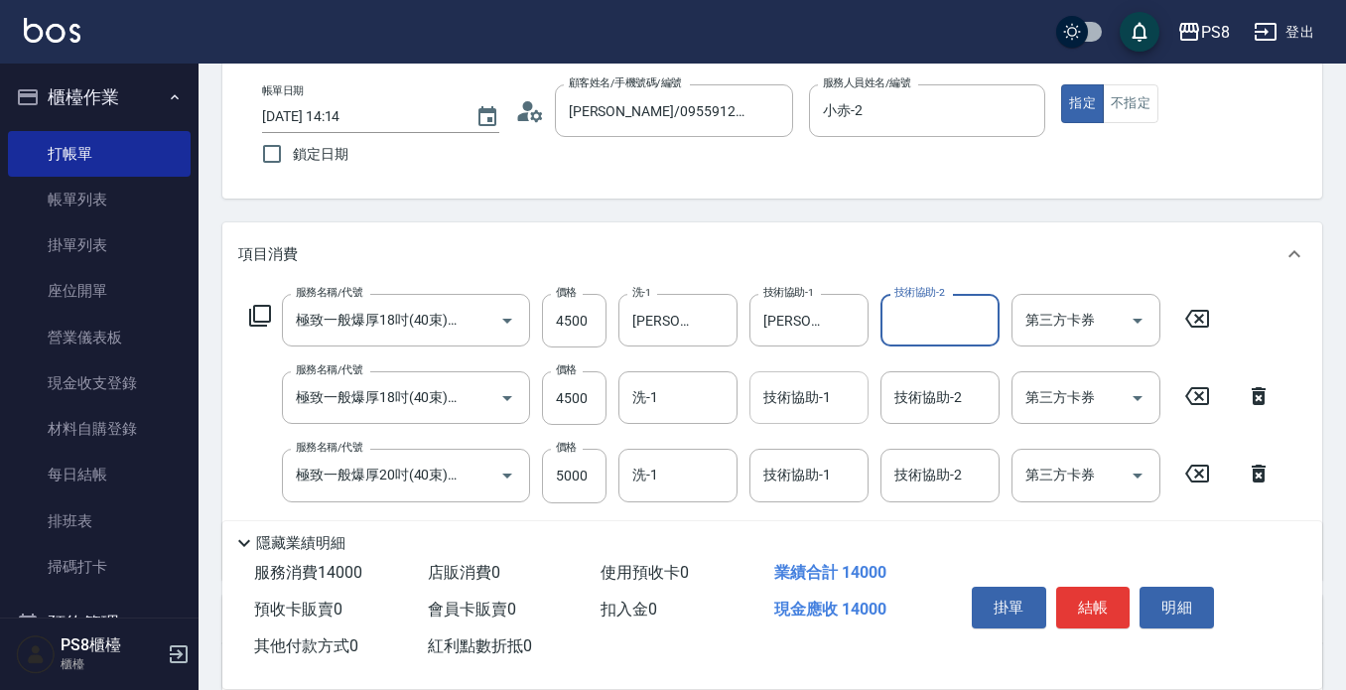
click at [827, 415] on input "技術協助-1" at bounding box center [809, 397] width 101 height 35
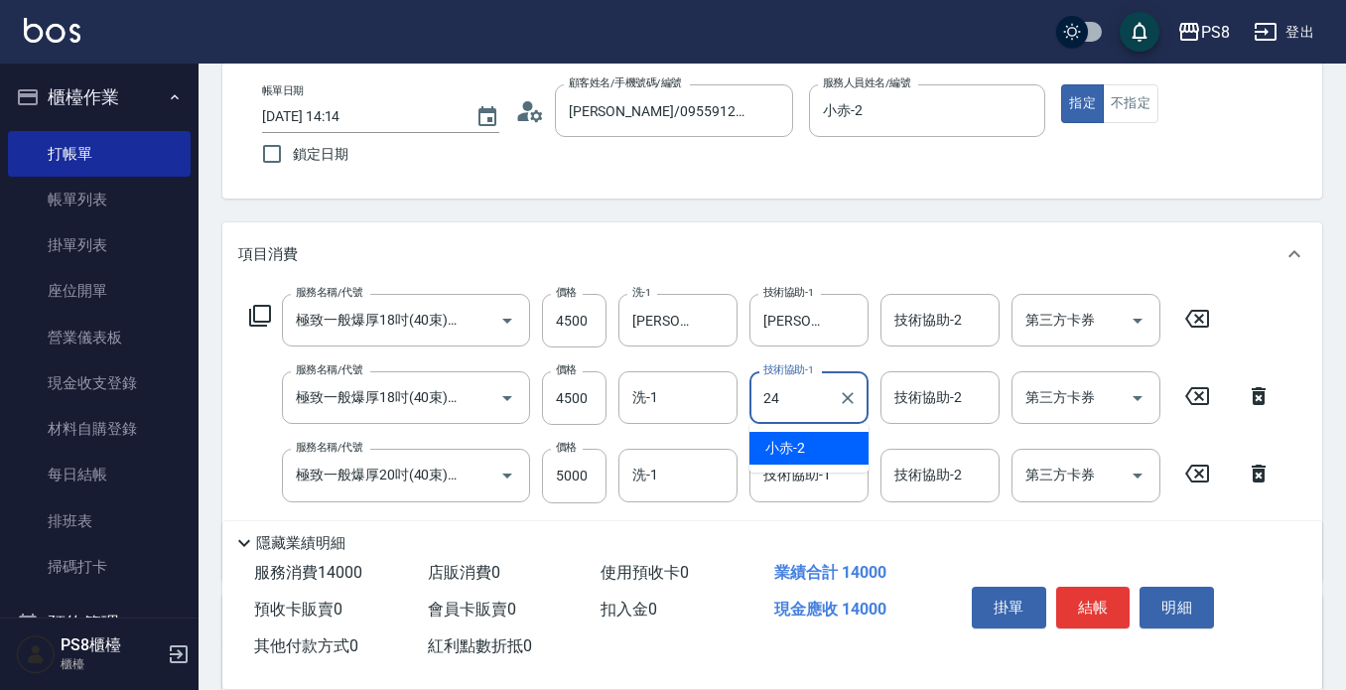
type input "[PERSON_NAME]-24"
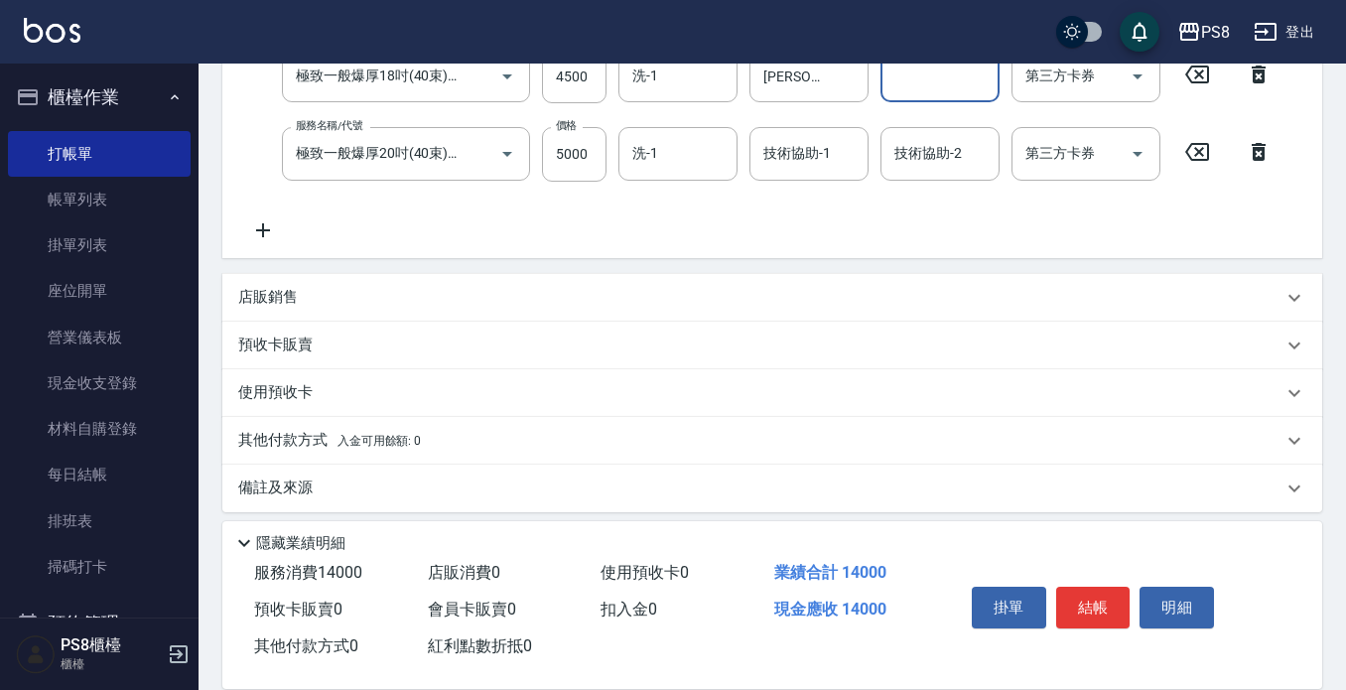
scroll to position [434, 0]
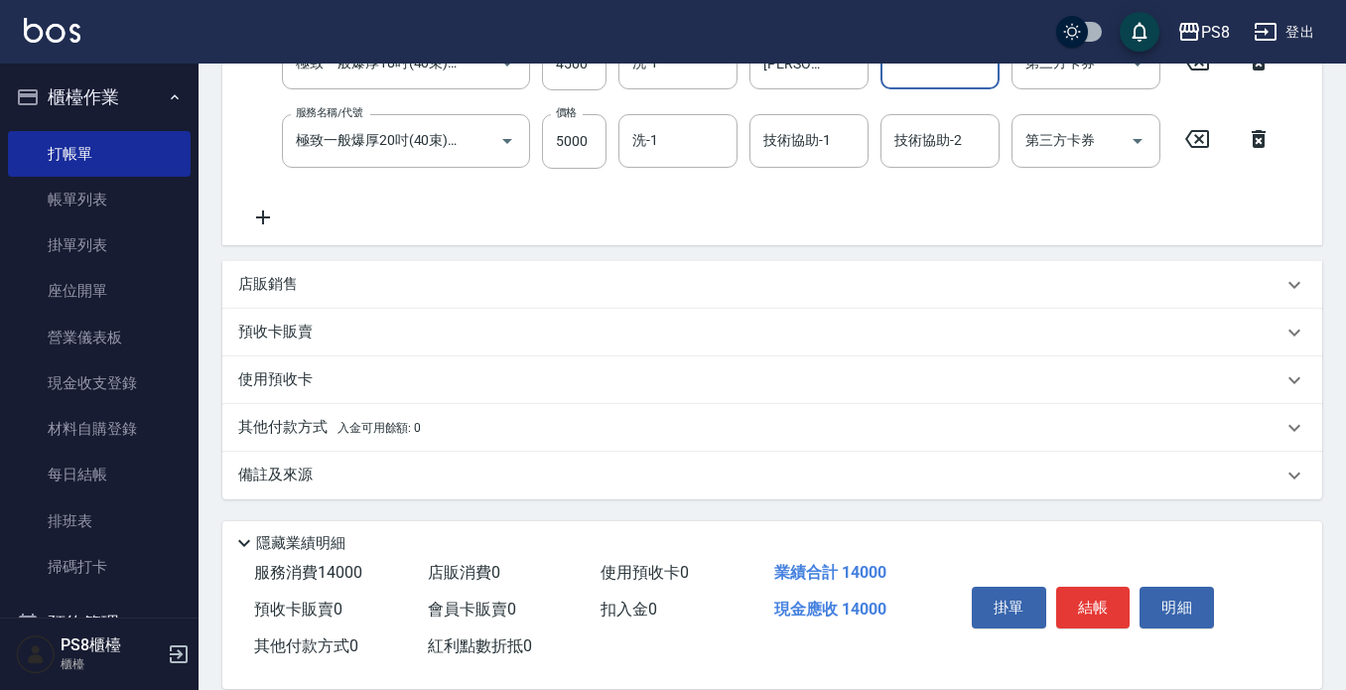
drag, startPoint x: 380, startPoint y: 422, endPoint x: 366, endPoint y: 422, distance: 13.9
click at [379, 422] on span "入金可用餘額: 0" at bounding box center [380, 428] width 84 height 14
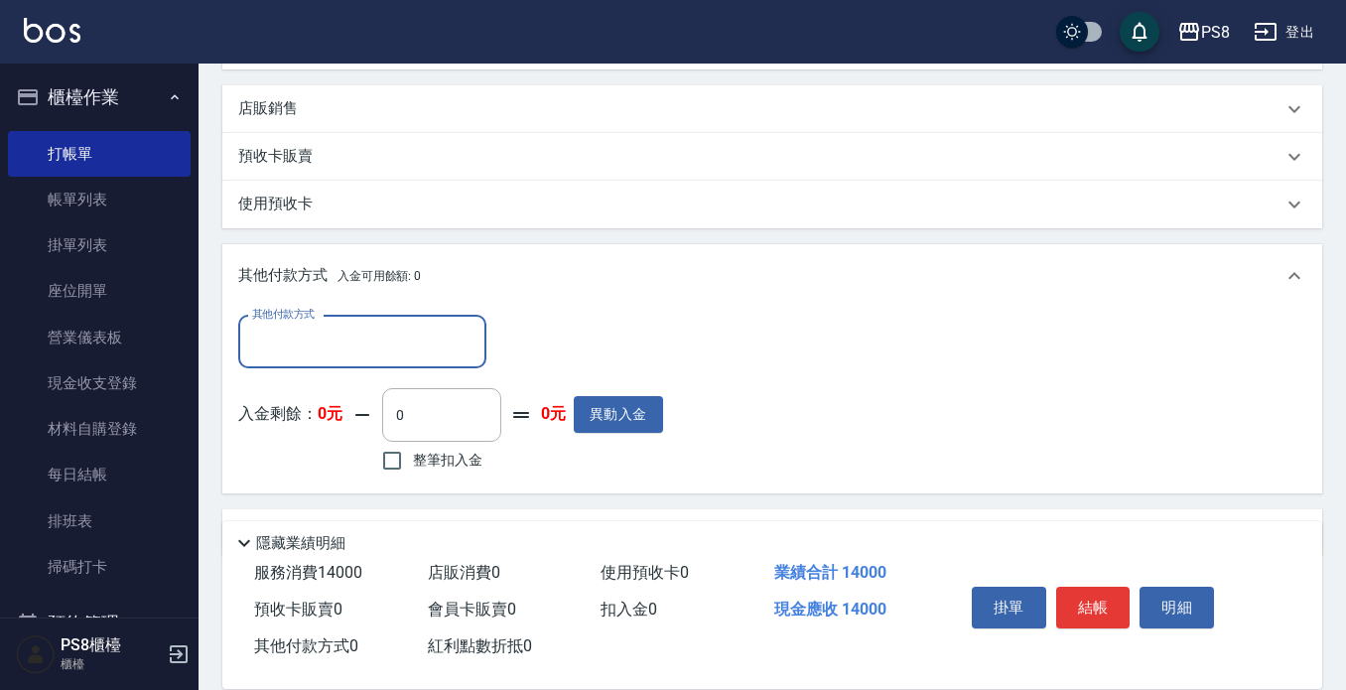
scroll to position [633, 0]
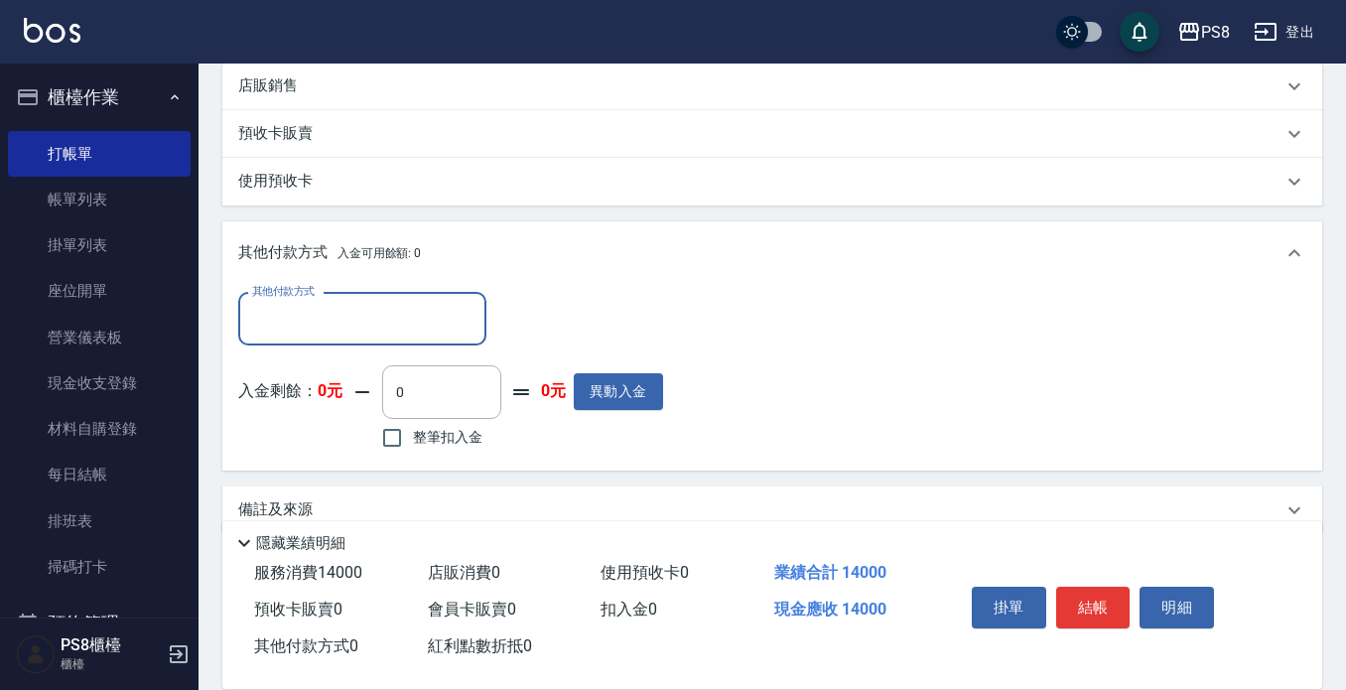
click at [354, 325] on input "其他付款方式" at bounding box center [362, 319] width 230 height 35
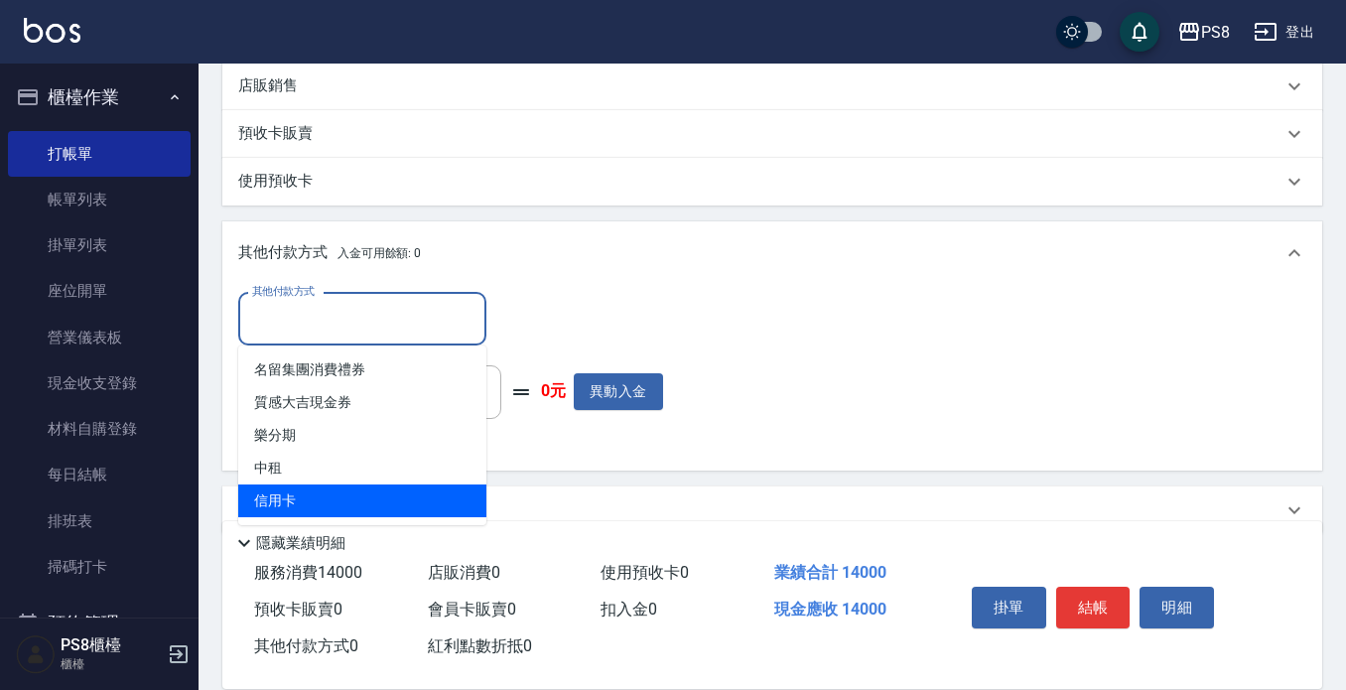
click at [321, 491] on span "信用卡" at bounding box center [362, 501] width 248 height 33
type input "信用卡"
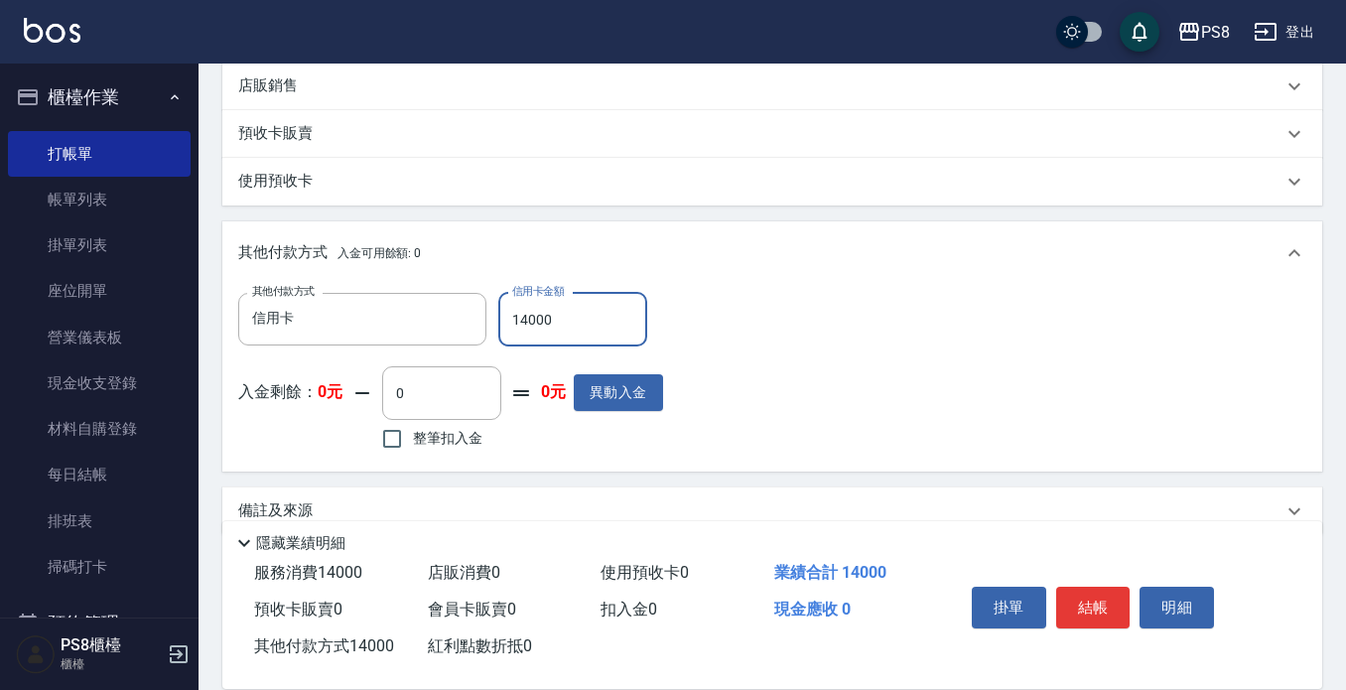
type input "14000"
click at [895, 370] on div "其他付款方式 信用卡 其他付款方式 信用卡金額 14000 信用卡金額 入金剩餘： 0元 0 ​ 整筆扣入金 0元 異動入金" at bounding box center [772, 374] width 1068 height 163
click at [1078, 605] on button "結帳" at bounding box center [1094, 608] width 74 height 42
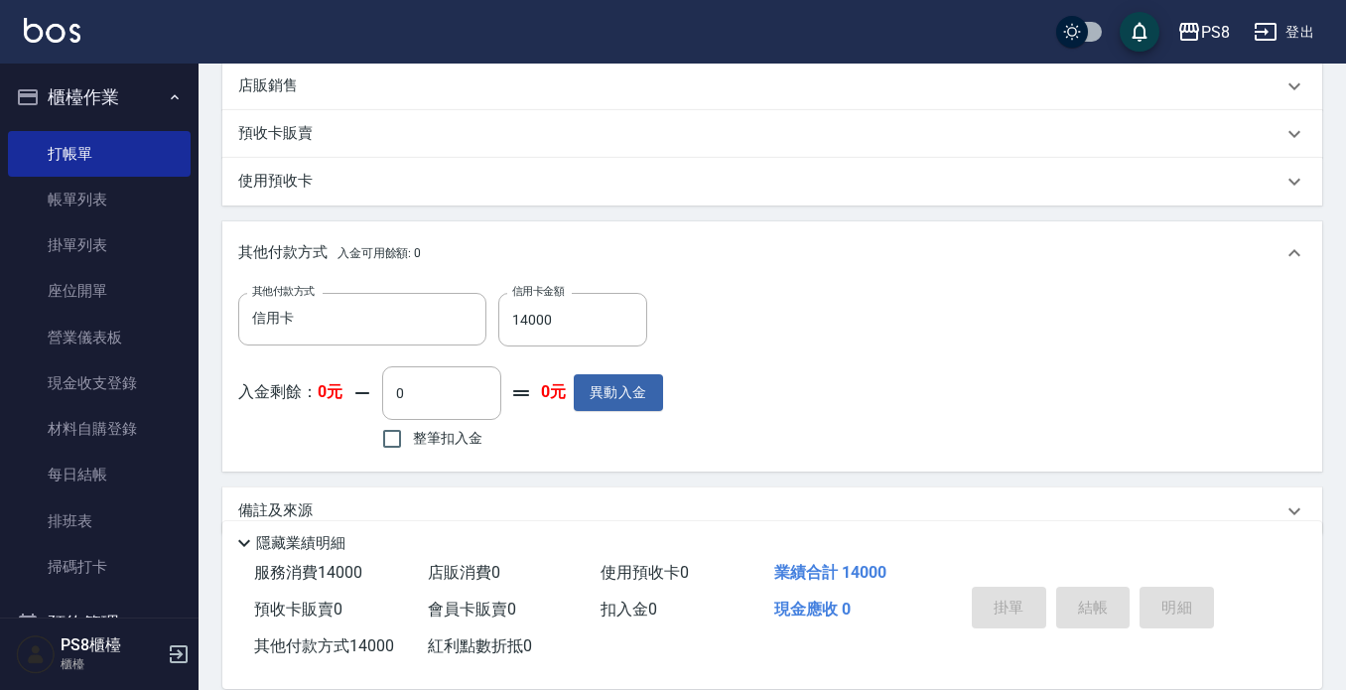
type input "[DATE] 14:16"
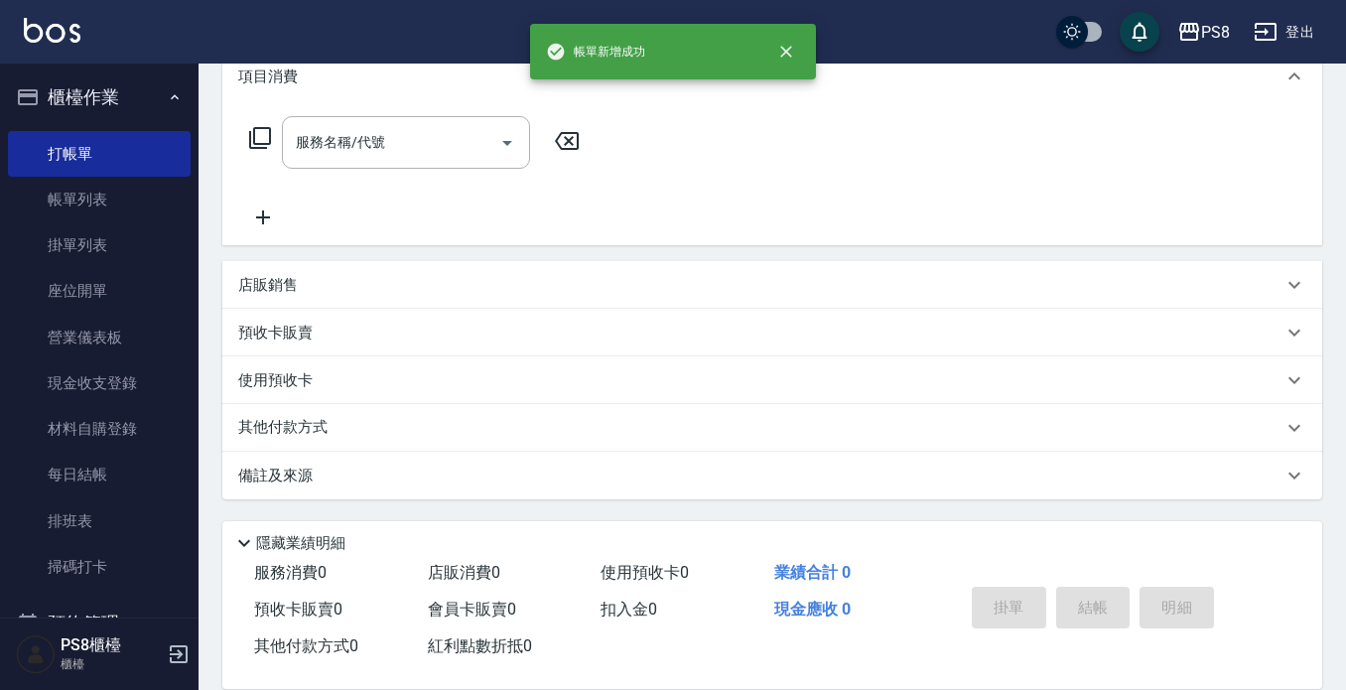
scroll to position [0, 0]
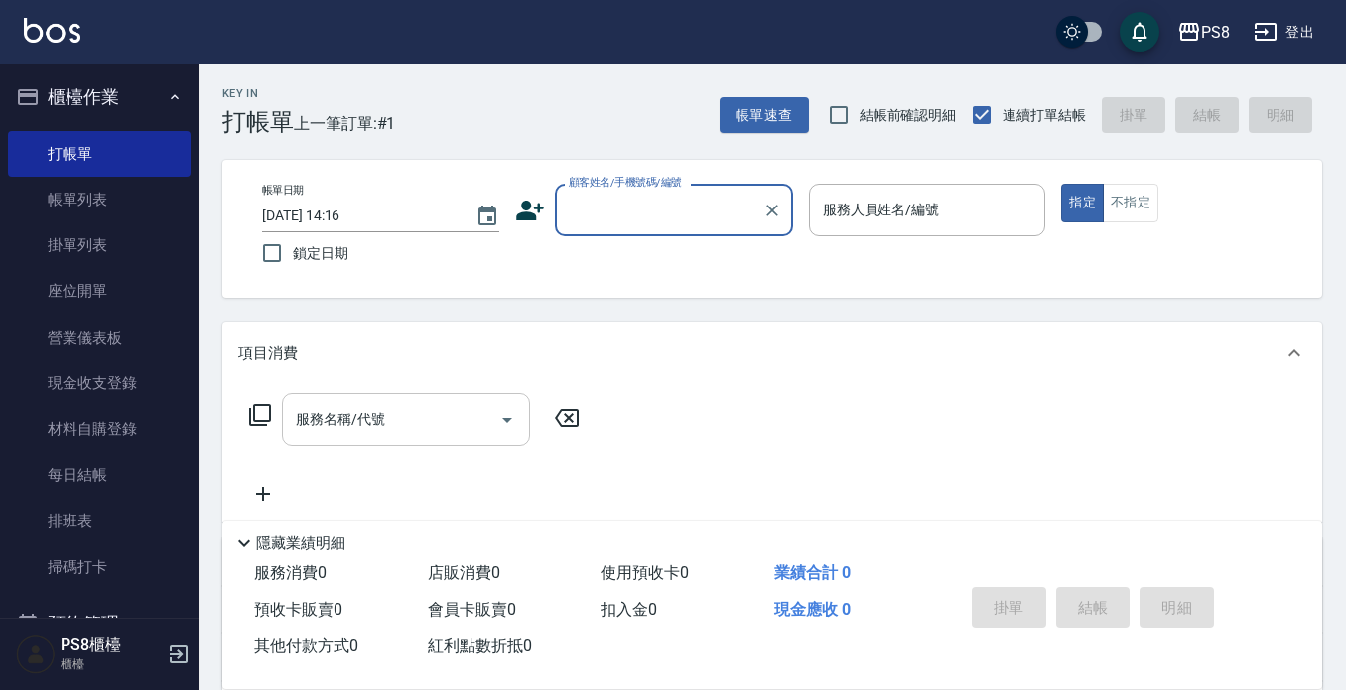
click at [368, 429] on div "服務名稱/代號 服務名稱/代號" at bounding box center [406, 419] width 248 height 53
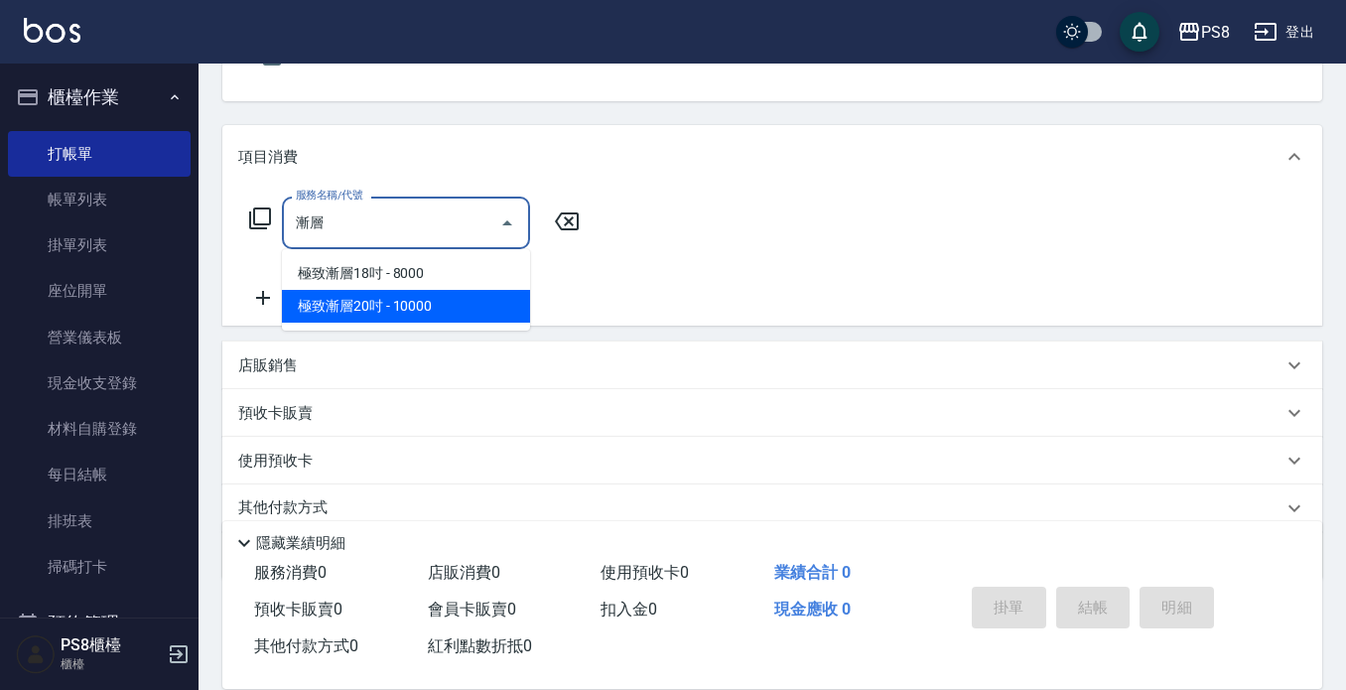
scroll to position [199, 0]
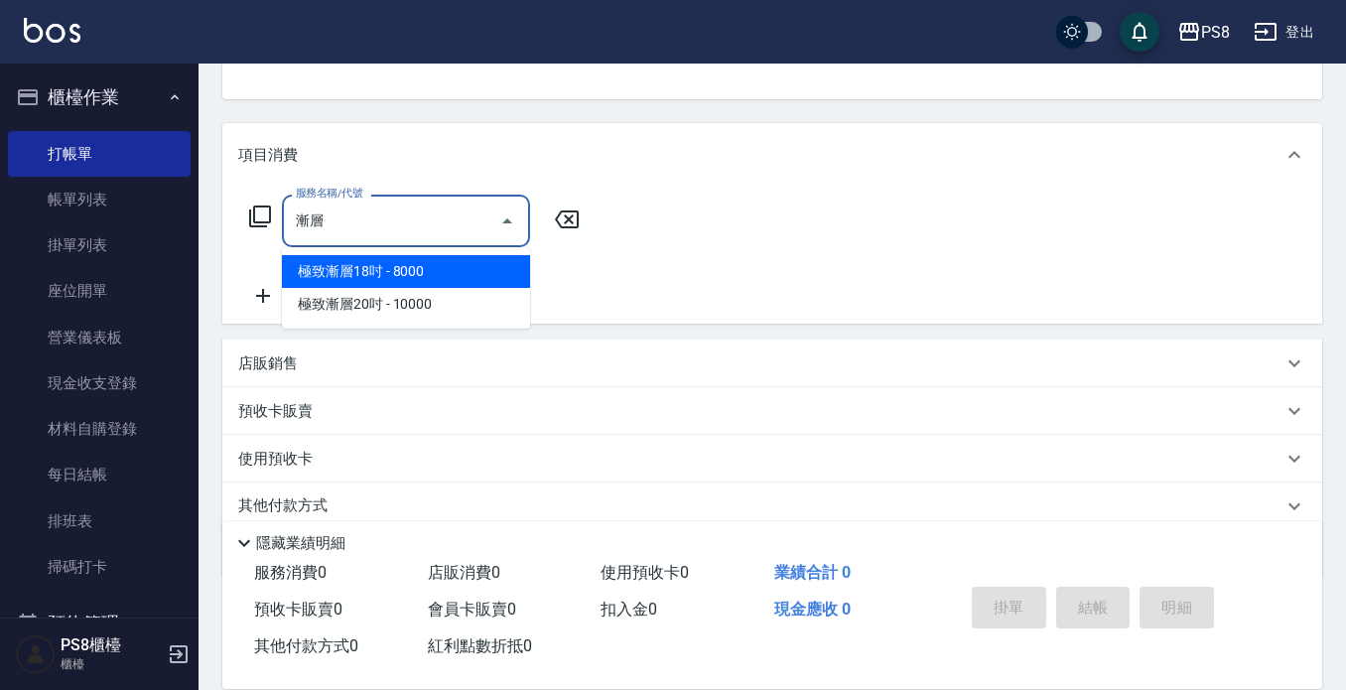
type input "漸層"
click at [784, 106] on div "Key In 打帳單 上一筆訂單:#1 帳單速查 結帳前確認明細 連續打單結帳 掛單 結帳 明細 帳單日期 [DATE] 14:16 鎖定日期 顧客姓名/手機…" at bounding box center [773, 317] width 1148 height 904
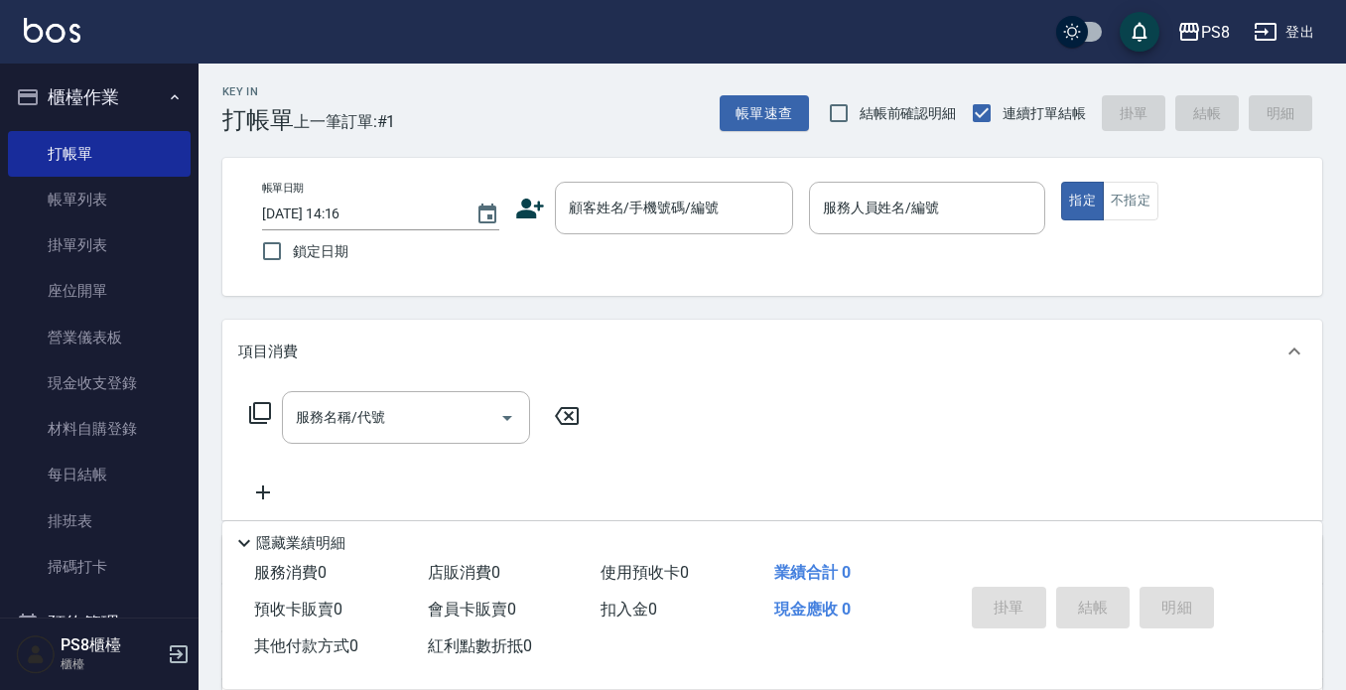
scroll to position [0, 0]
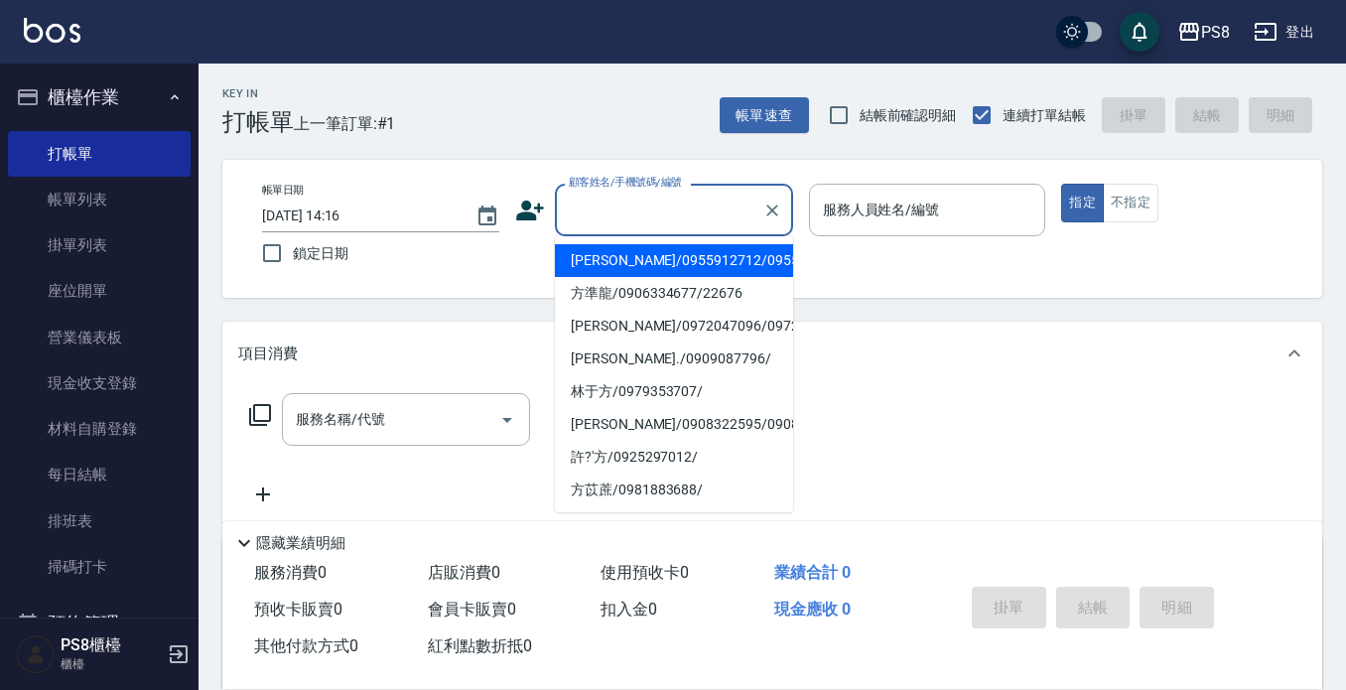
click at [589, 215] on input "顧客姓名/手機號碼/編號" at bounding box center [659, 210] width 191 height 35
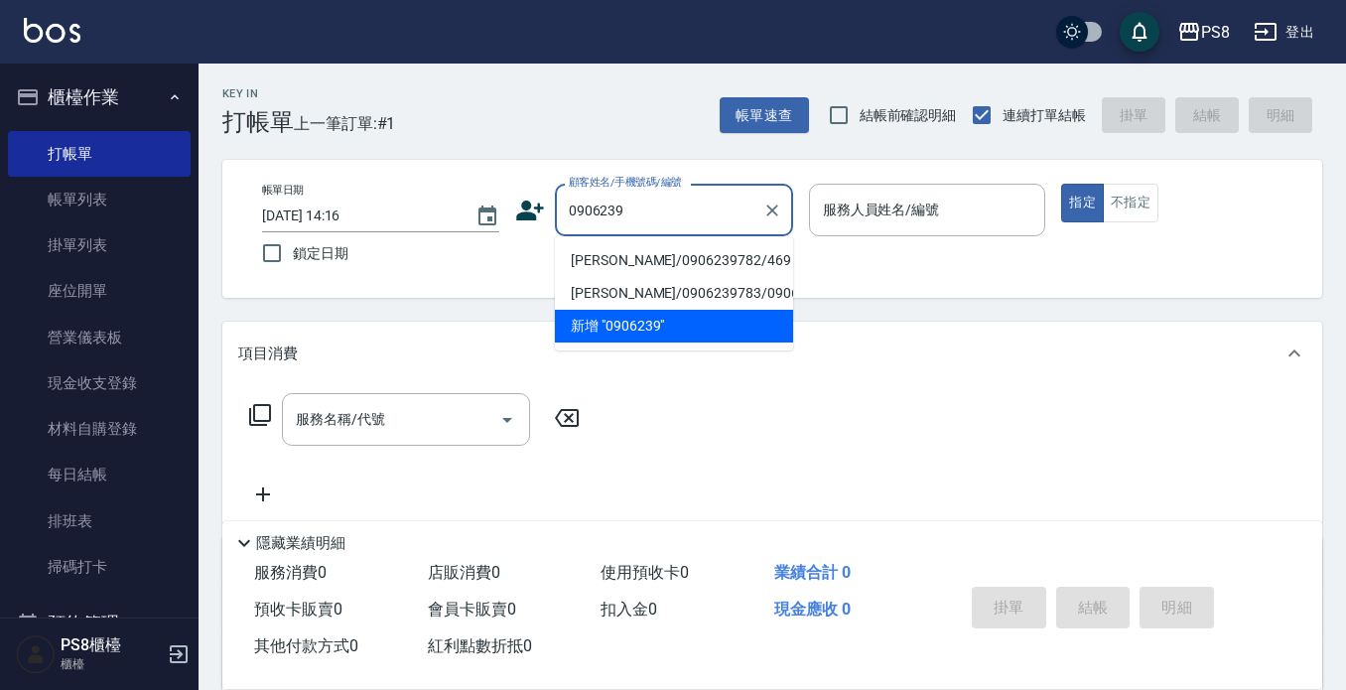
click at [672, 209] on input "0906239" at bounding box center [659, 210] width 191 height 35
click at [670, 252] on li "[PERSON_NAME]/0906239782/469" at bounding box center [674, 260] width 238 height 33
type input "[PERSON_NAME]/0906239782/469"
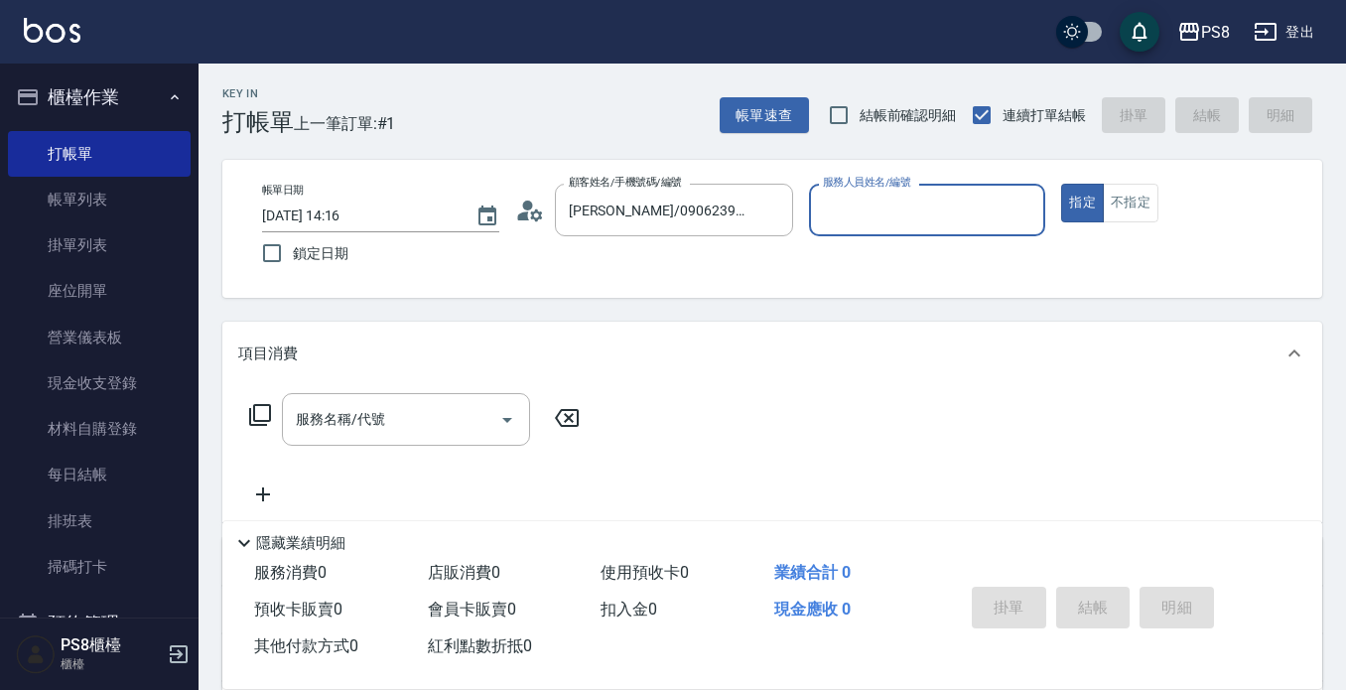
type input "EMMA-15"
click at [1061, 184] on button "指定" at bounding box center [1082, 203] width 43 height 39
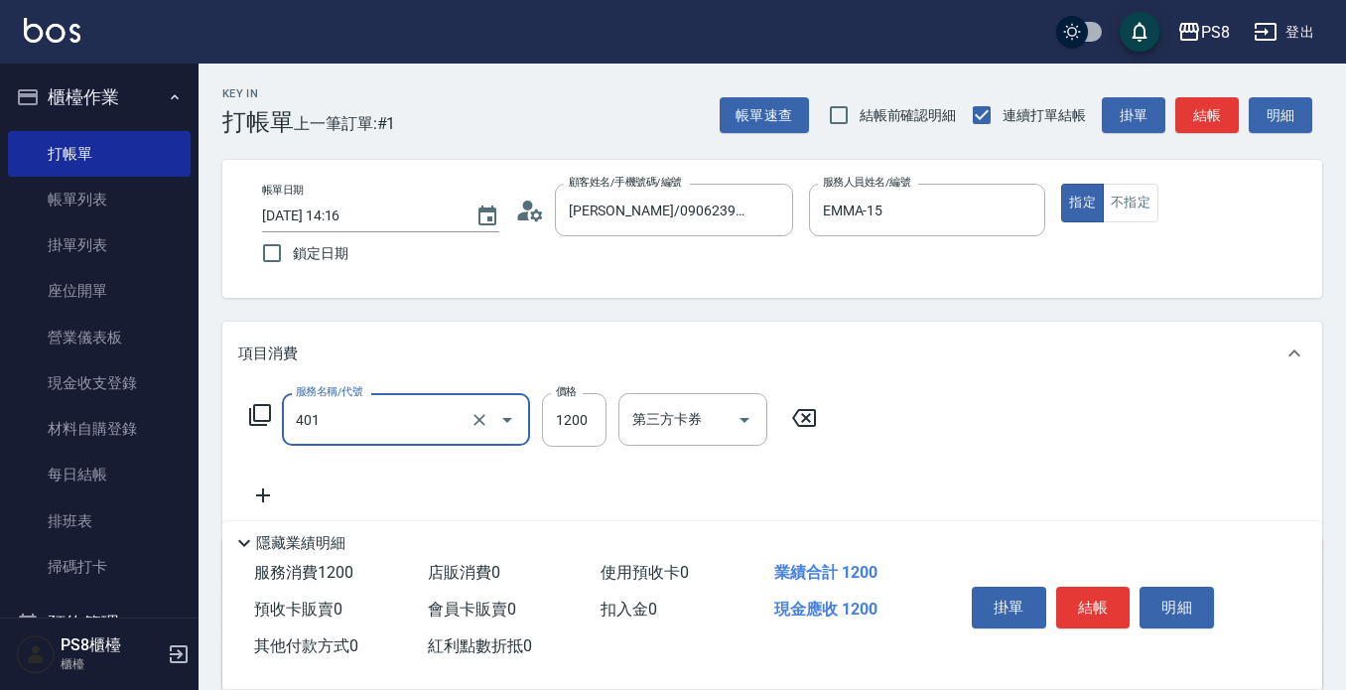
type input "基本染髮(401)"
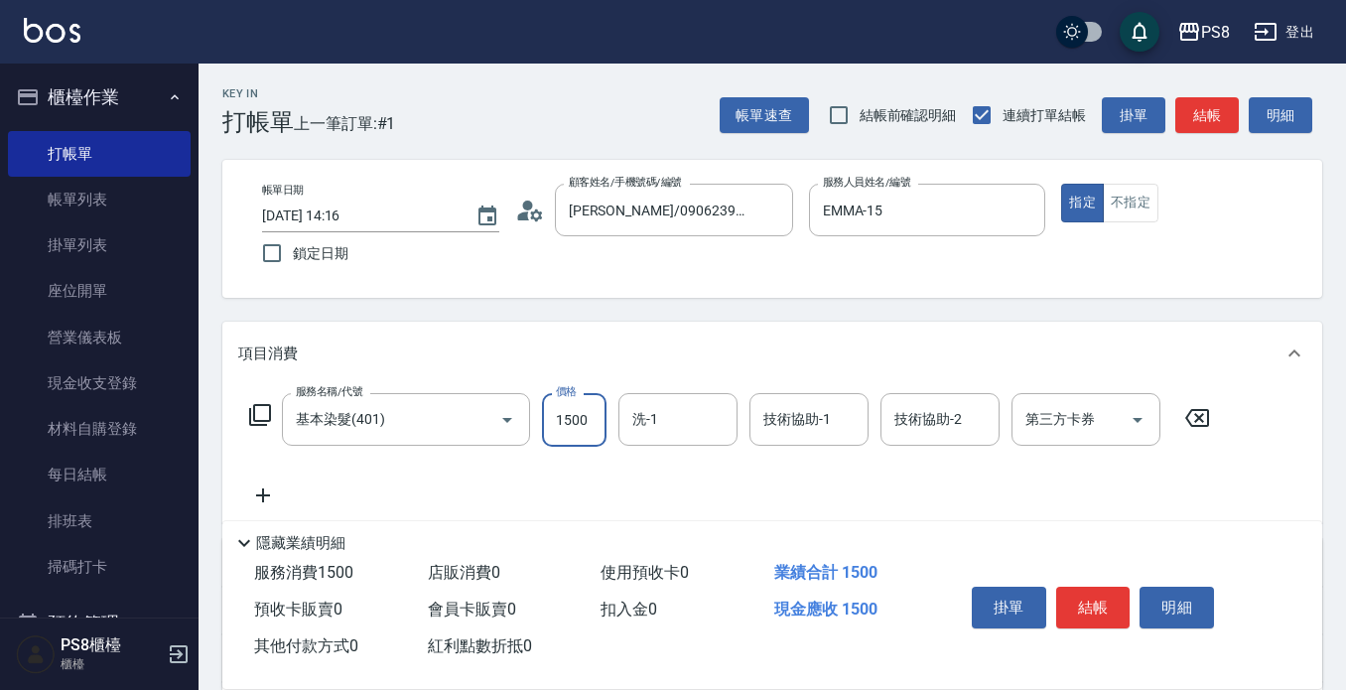
type input "1500"
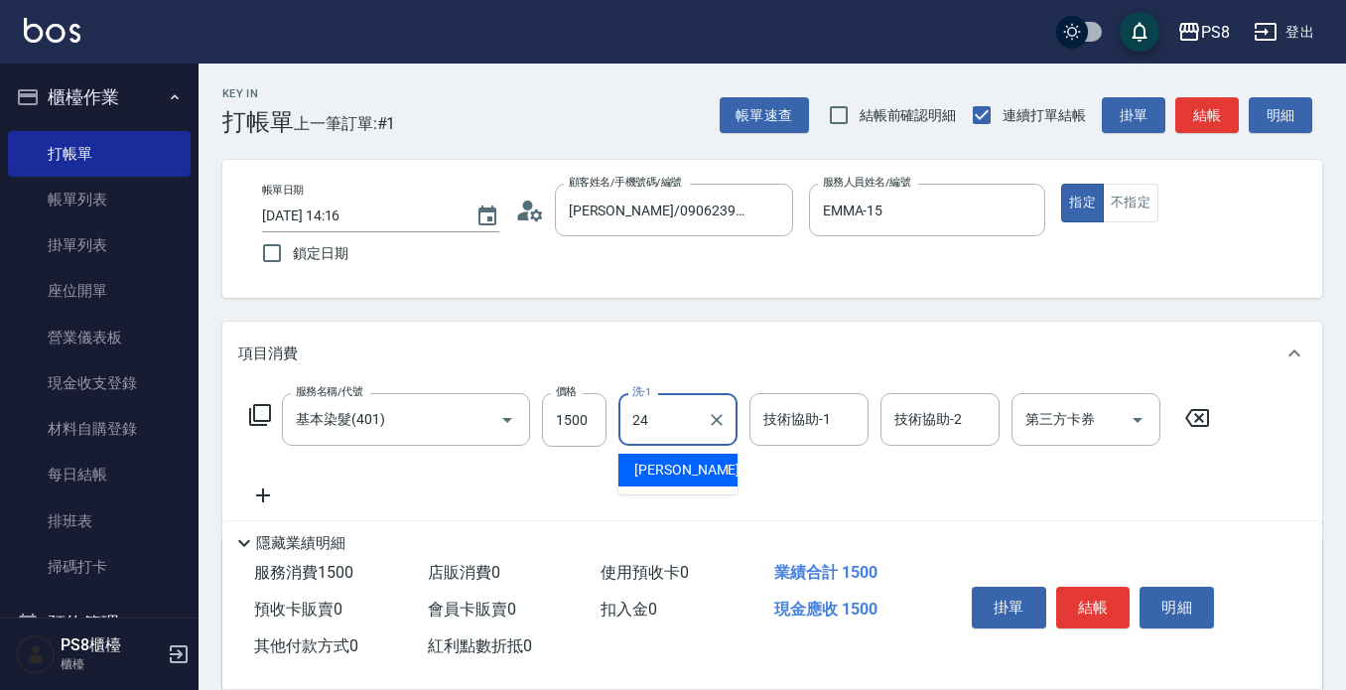
type input "[PERSON_NAME]-24"
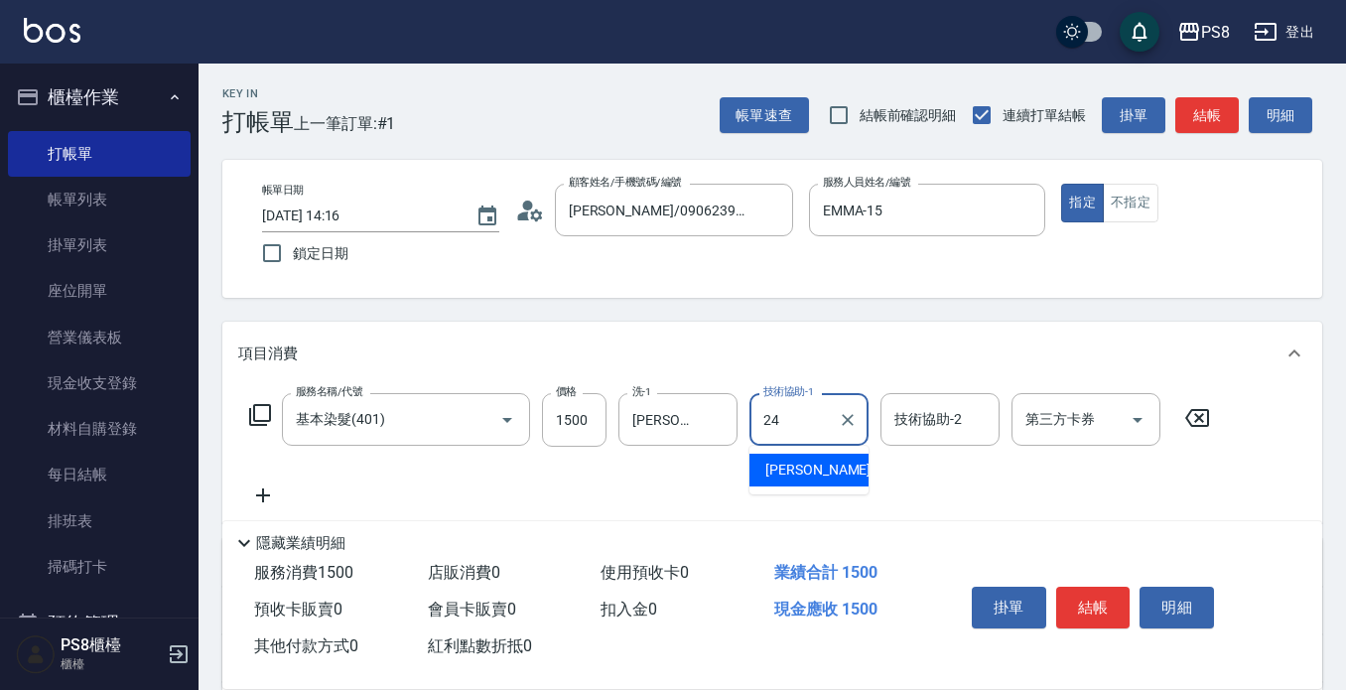
type input "[PERSON_NAME]-24"
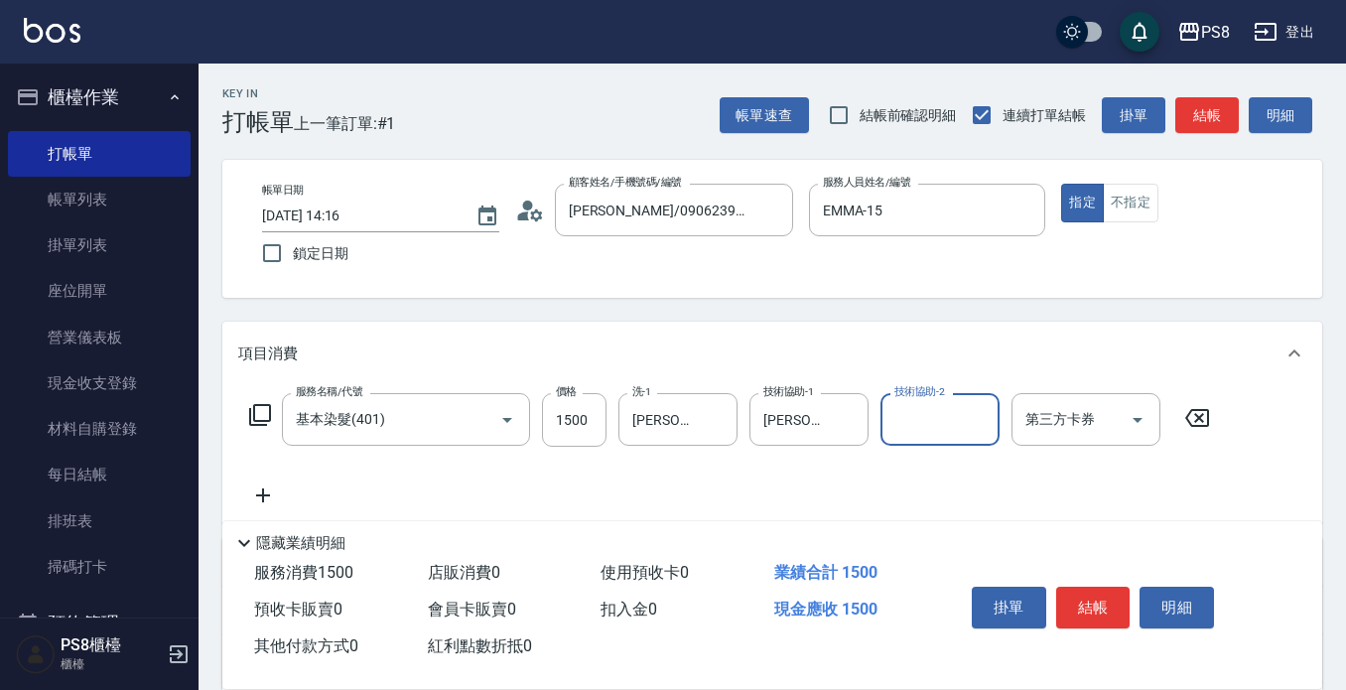
type input "3"
type input "舊有卡券"
type input "ADA-3"
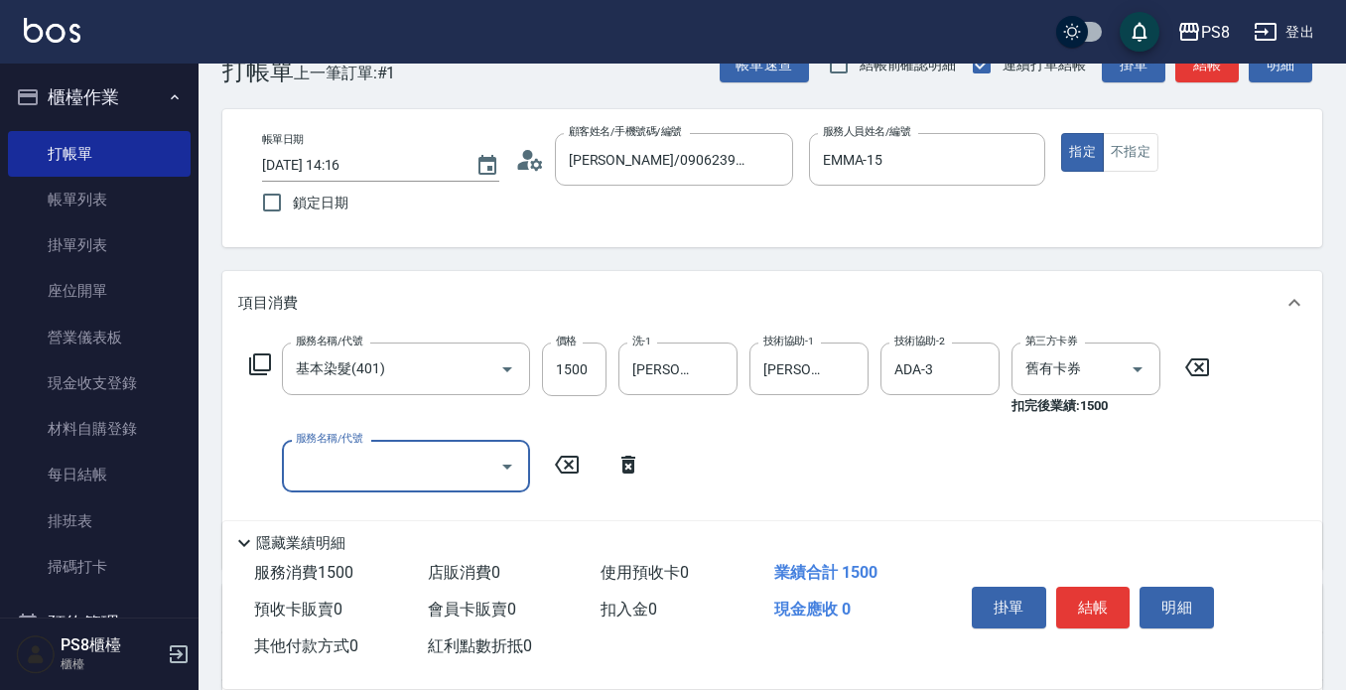
scroll to position [99, 0]
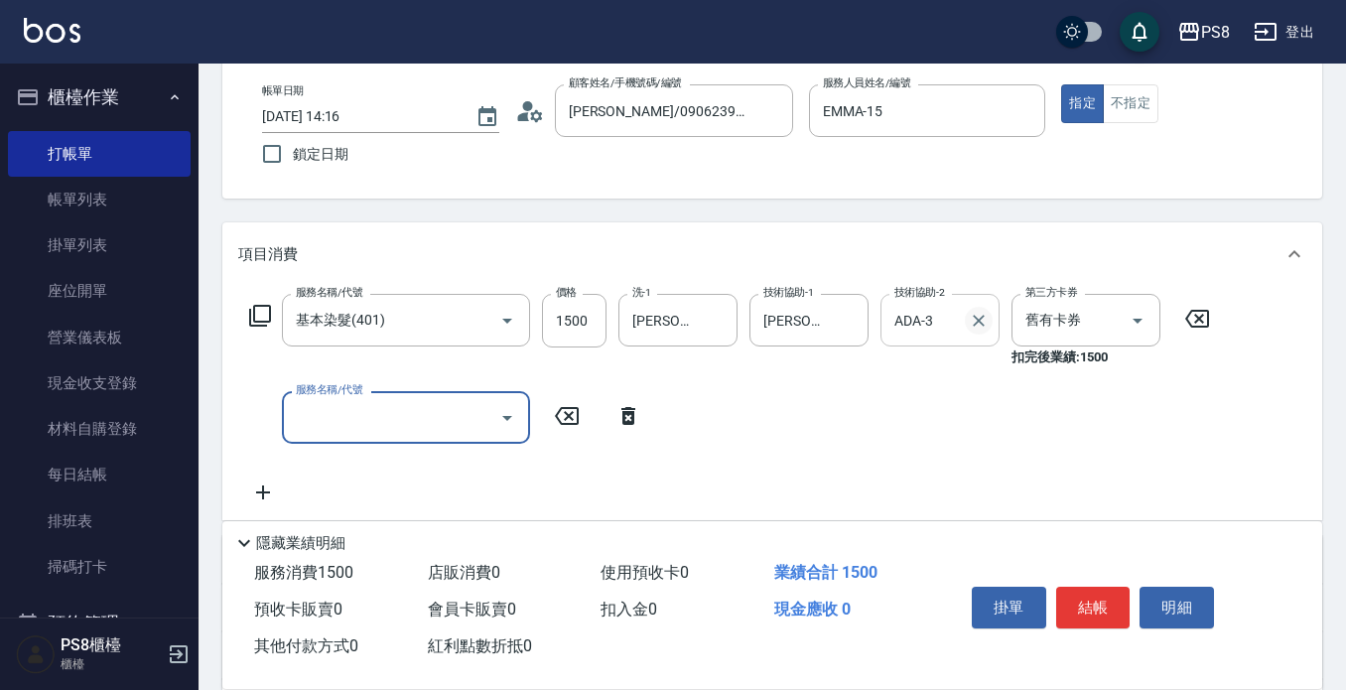
click at [985, 332] on button "Clear" at bounding box center [979, 321] width 28 height 28
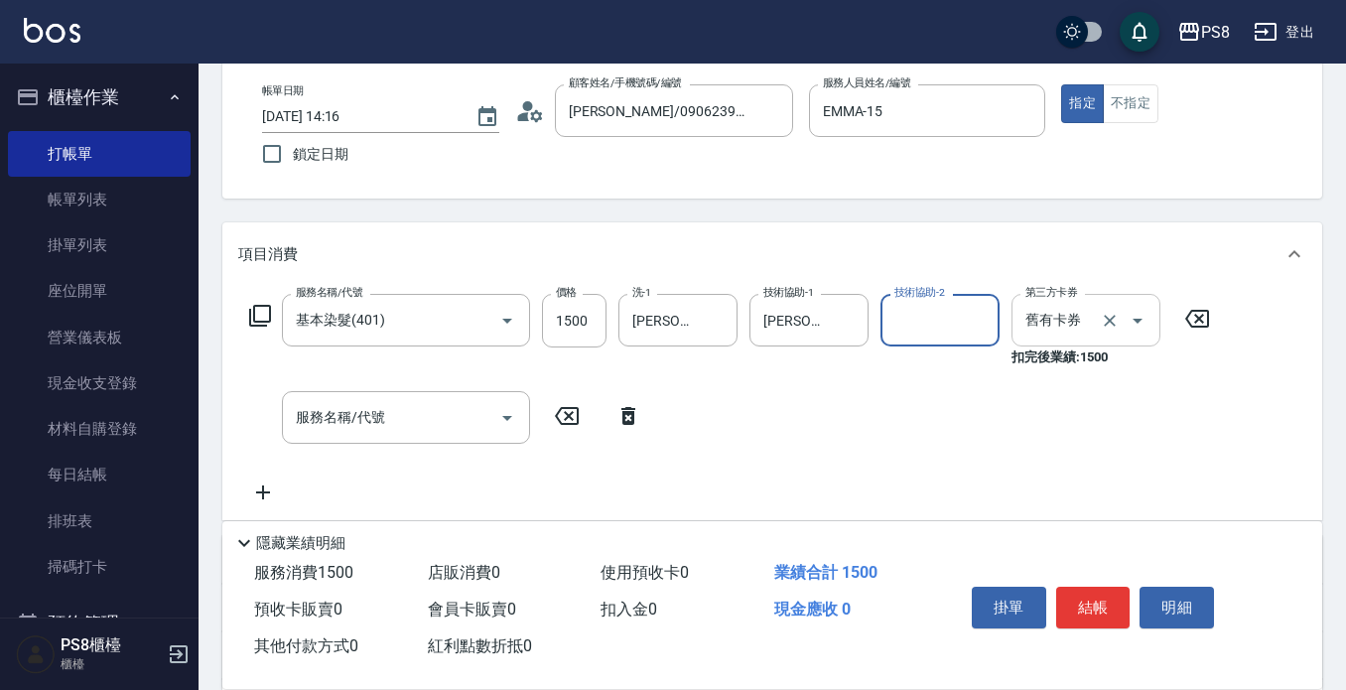
click at [1116, 311] on icon "Clear" at bounding box center [1110, 321] width 20 height 20
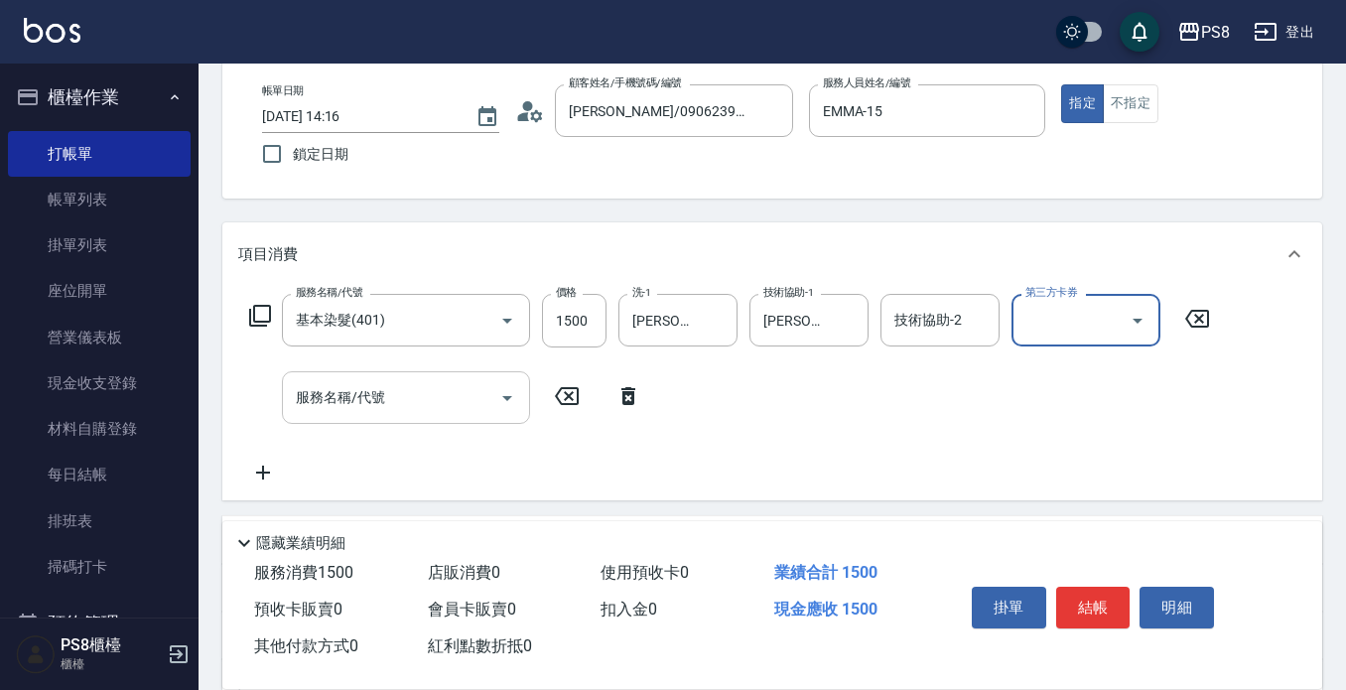
click at [416, 382] on input "服務名稱/代號" at bounding box center [391, 397] width 201 height 35
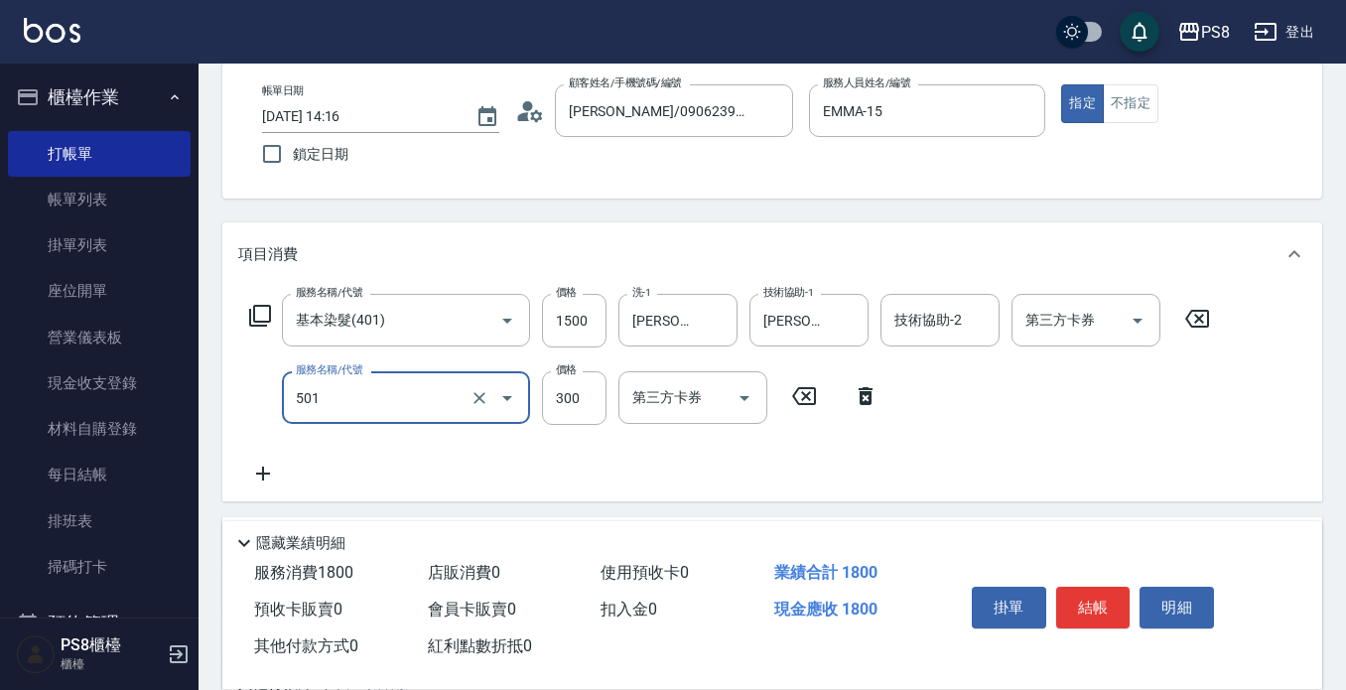
type input "自備護髮(501)"
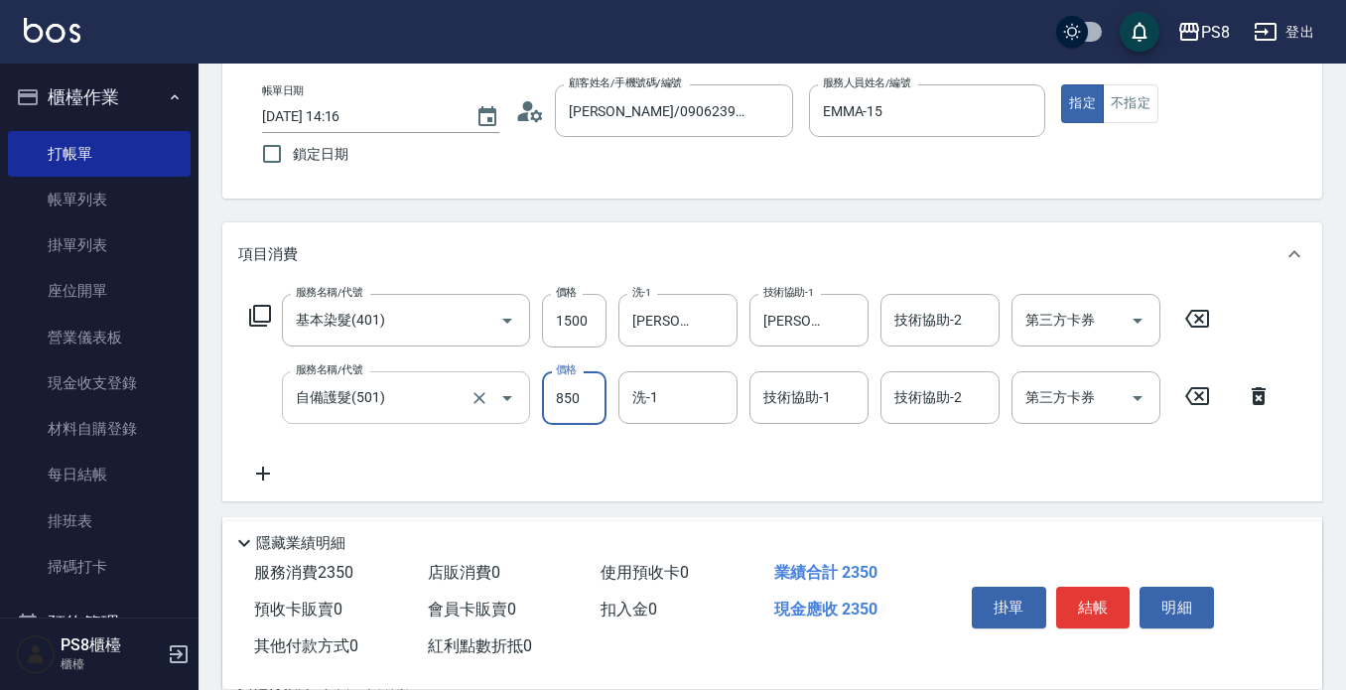
type input "850"
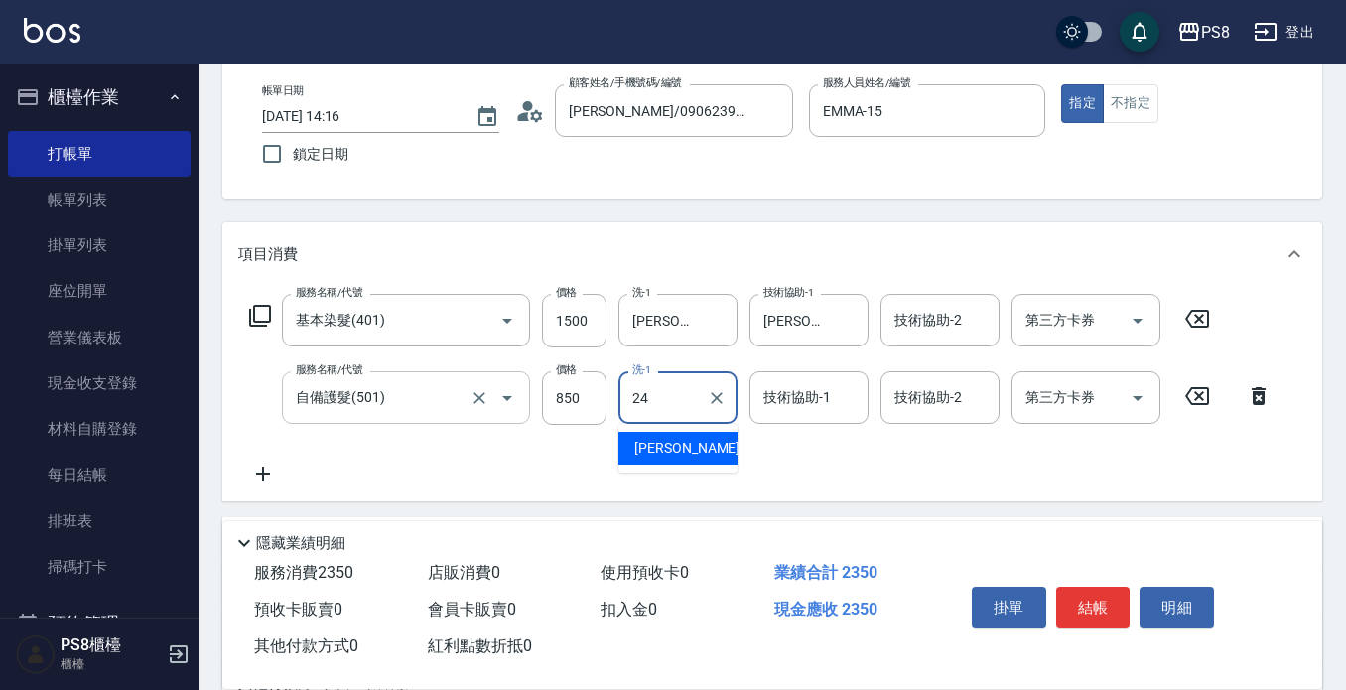
type input "[PERSON_NAME]-24"
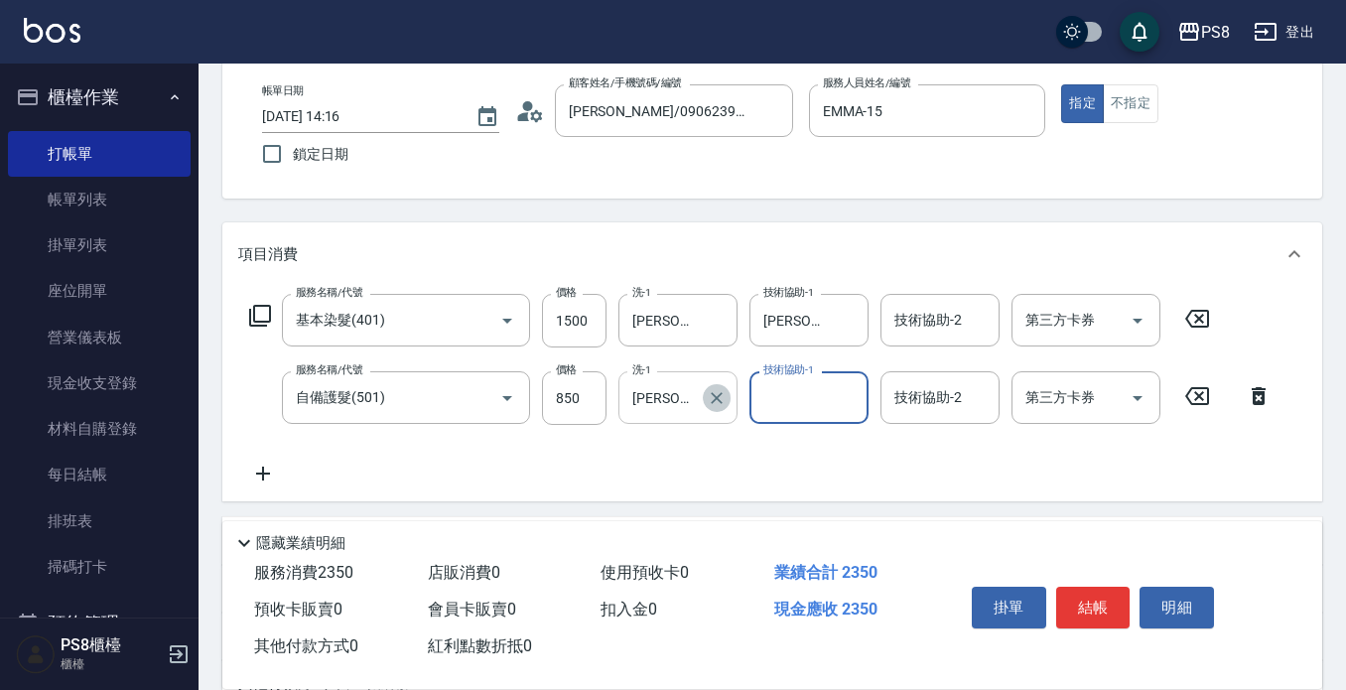
click at [724, 402] on icon "Clear" at bounding box center [717, 398] width 20 height 20
type input "[PERSON_NAME]-24"
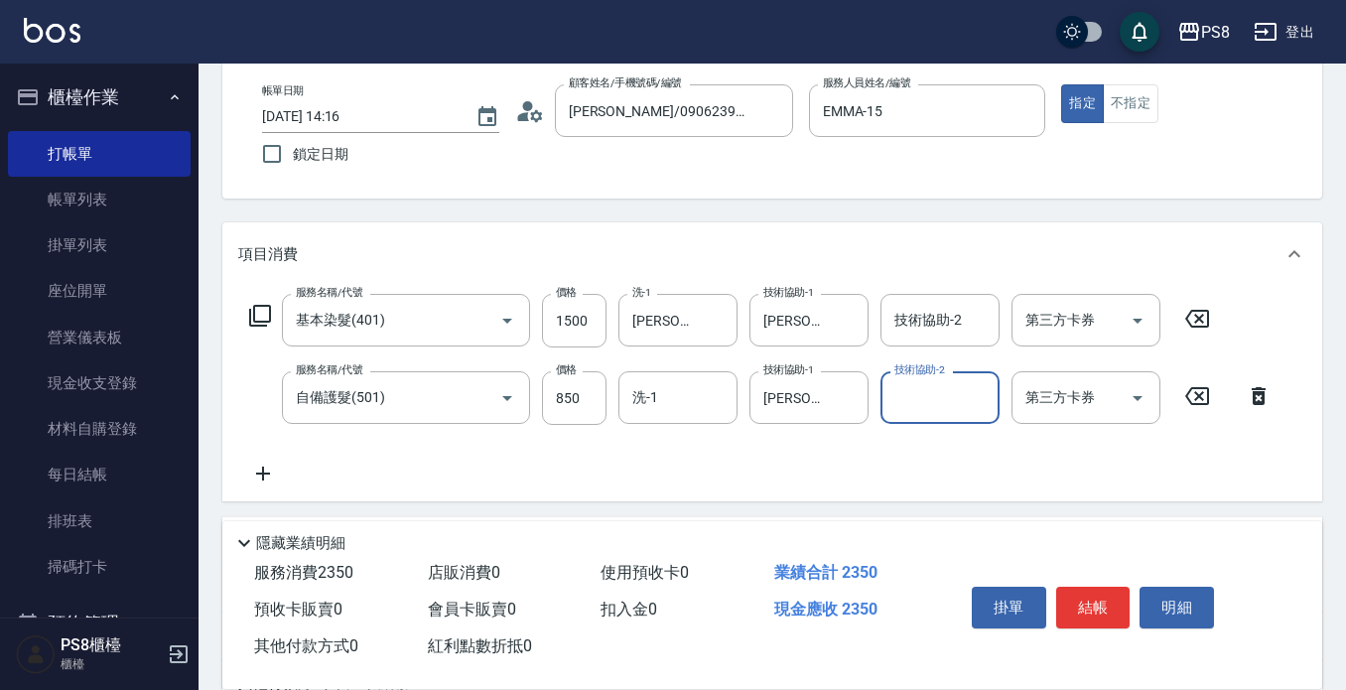
click at [1082, 597] on button "結帳" at bounding box center [1094, 608] width 74 height 42
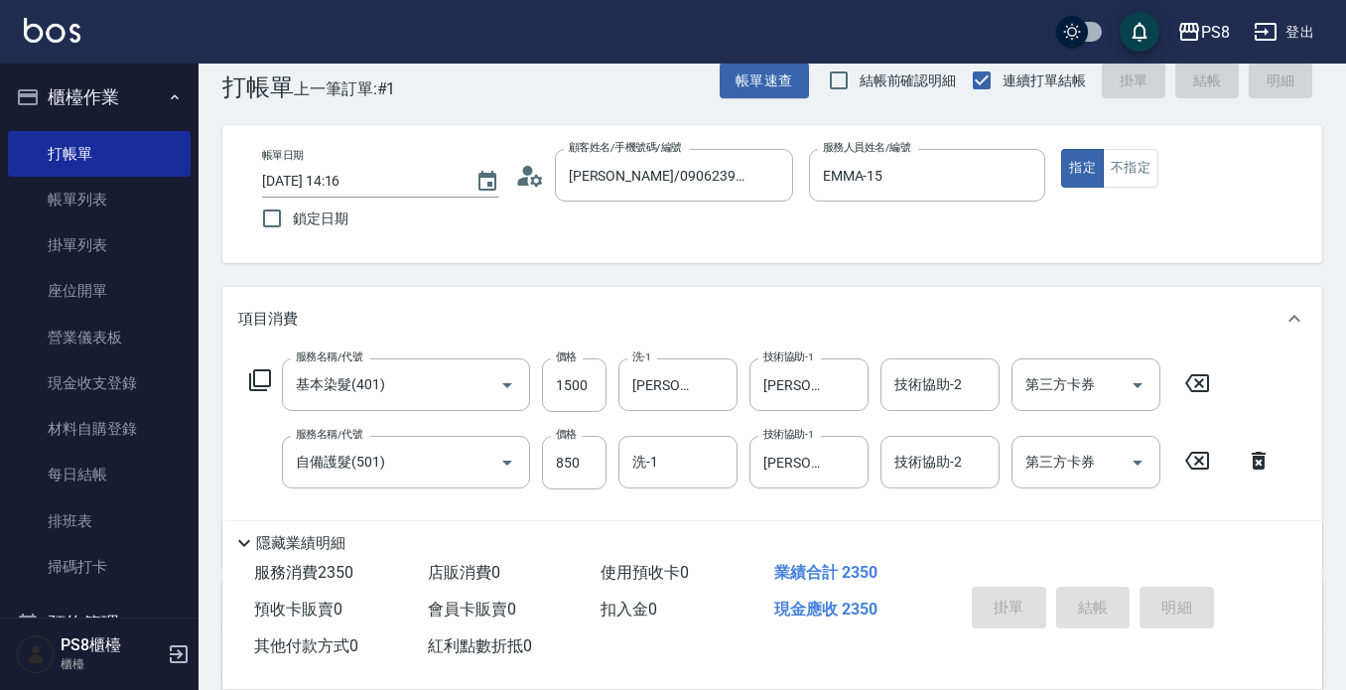
scroll to position [0, 0]
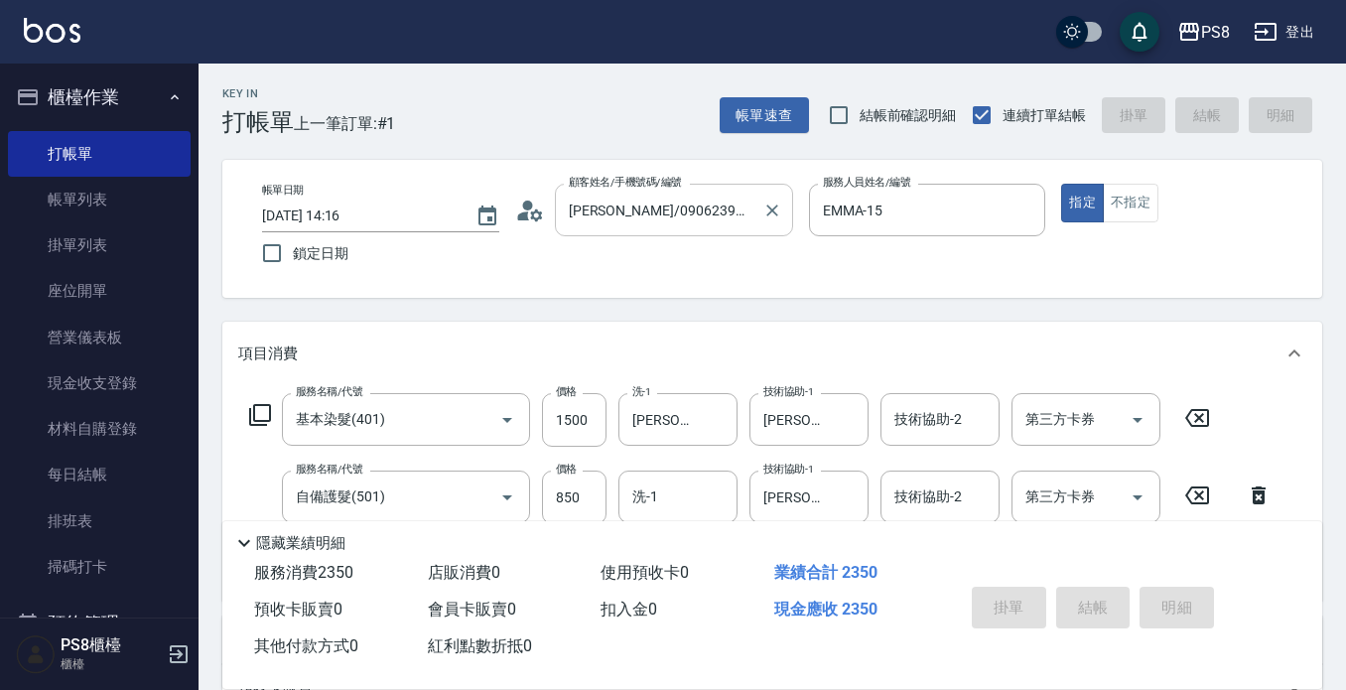
type input "[DATE] 14:37"
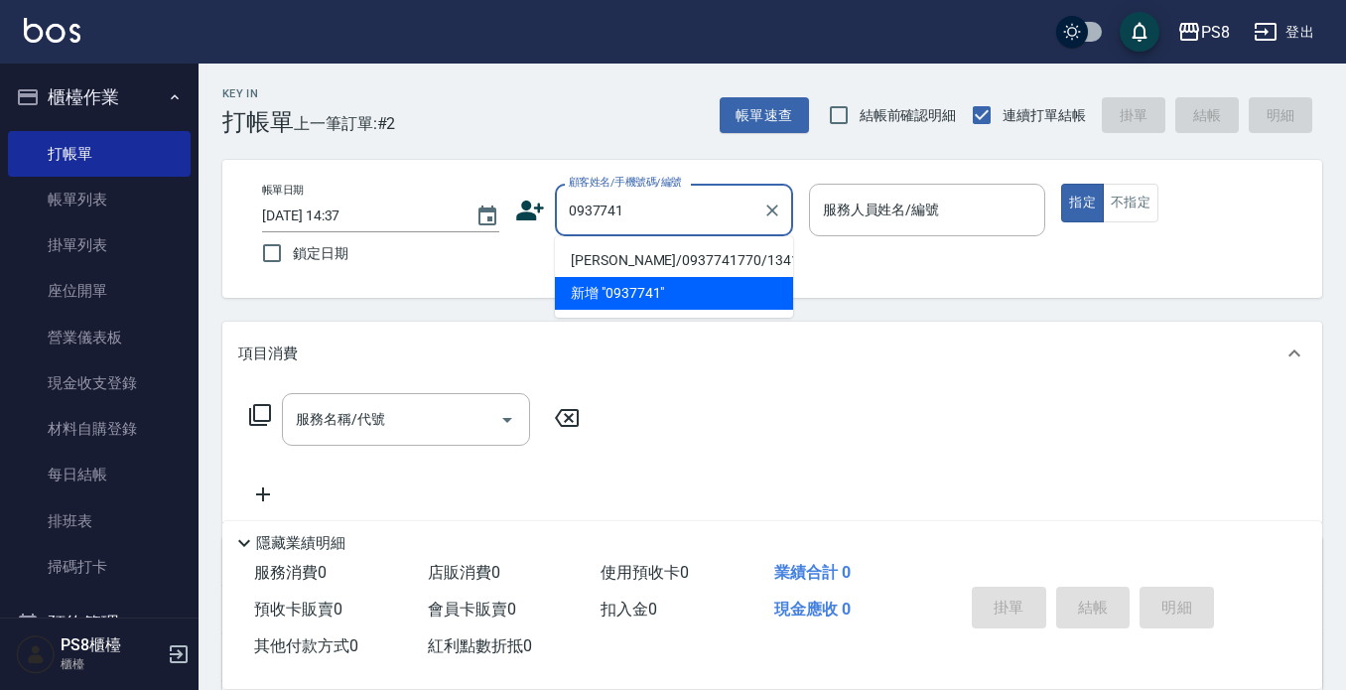
click at [634, 251] on li "[PERSON_NAME]/0937741770/13419" at bounding box center [674, 260] width 238 height 33
type input "[PERSON_NAME]/0937741770/13419"
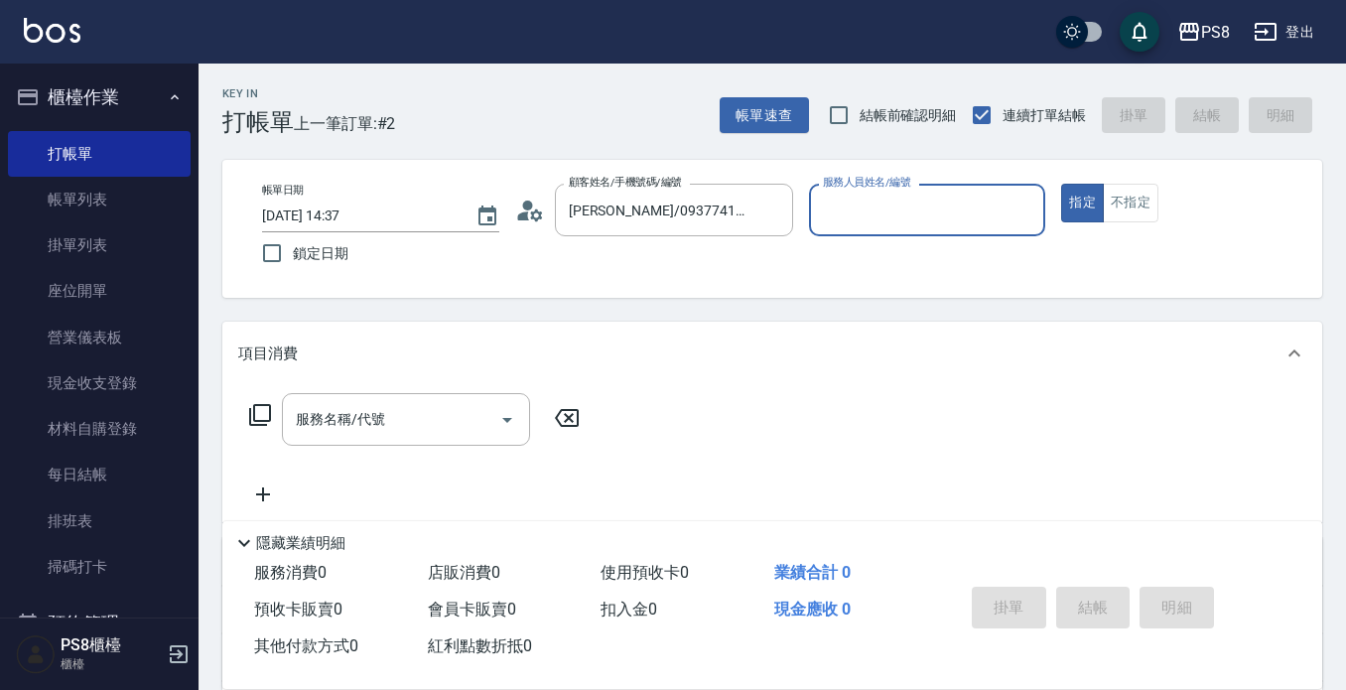
type input "EMMA-15"
click at [1061, 184] on button "指定" at bounding box center [1082, 203] width 43 height 39
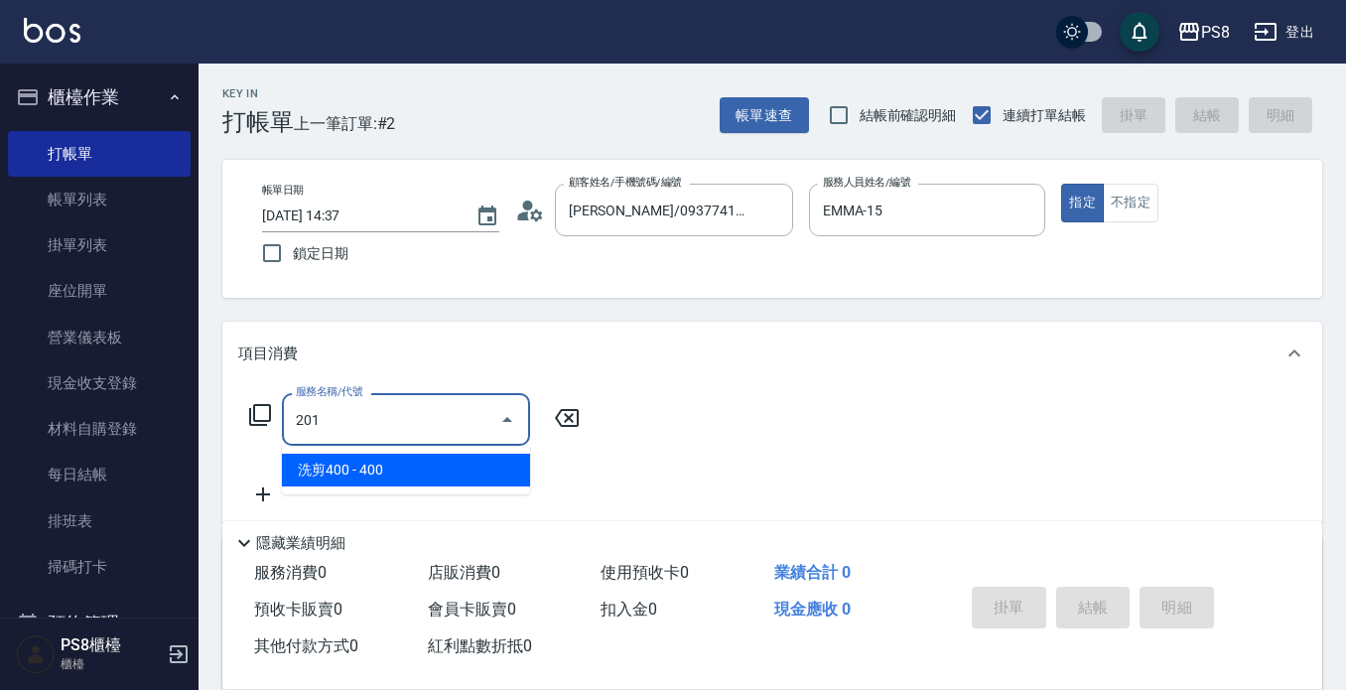
type input "洗剪400(201)"
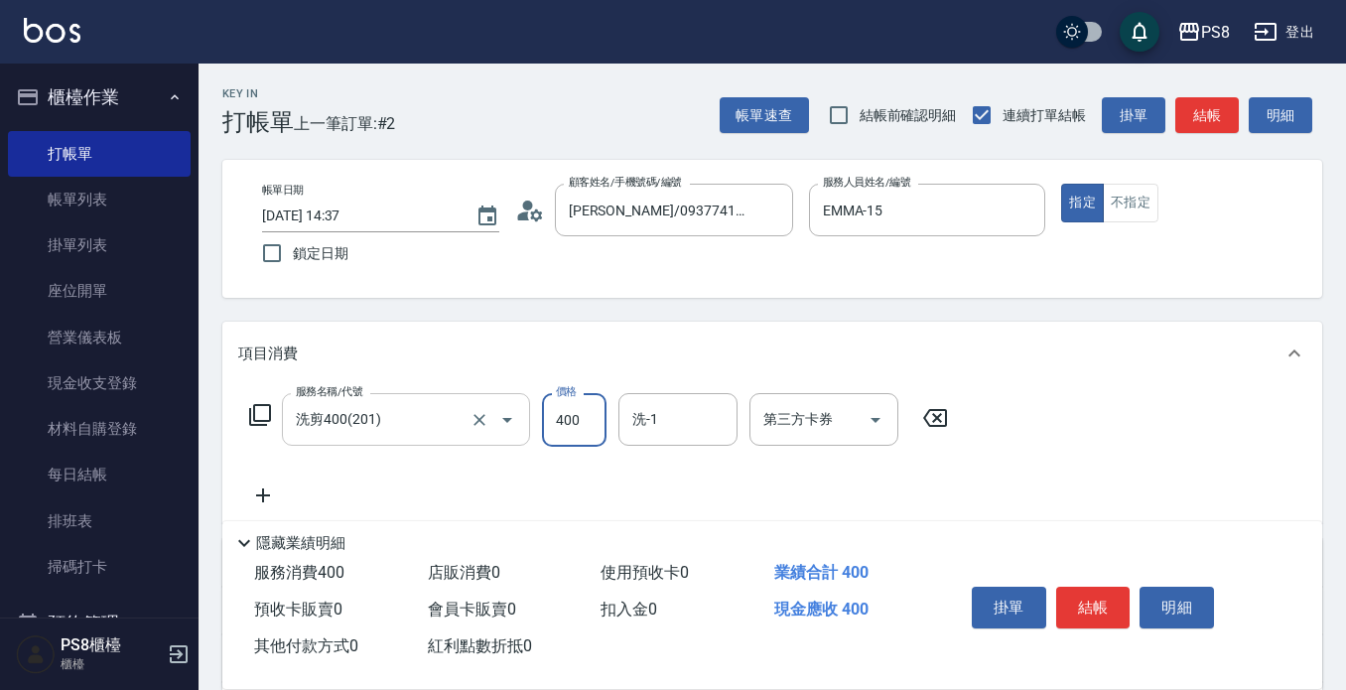
click at [445, 417] on input "洗剪400(201)" at bounding box center [378, 419] width 175 height 35
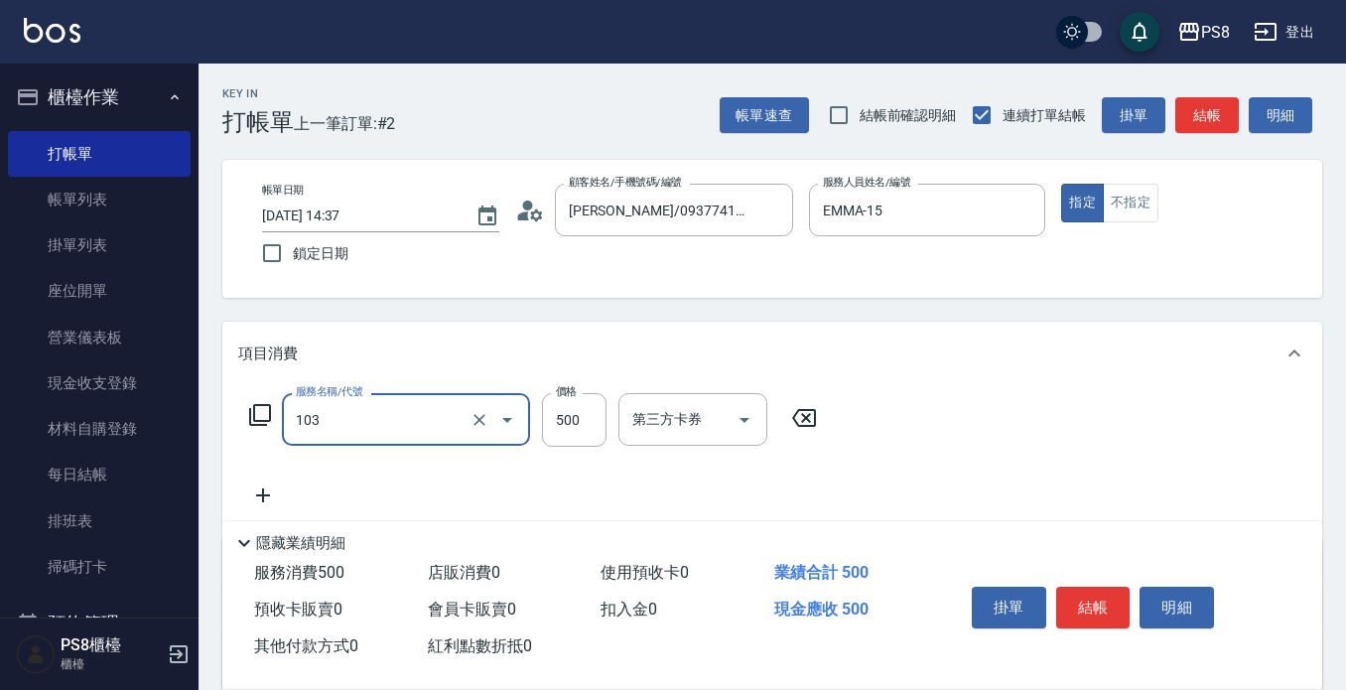
type input "B級洗剪500(103)"
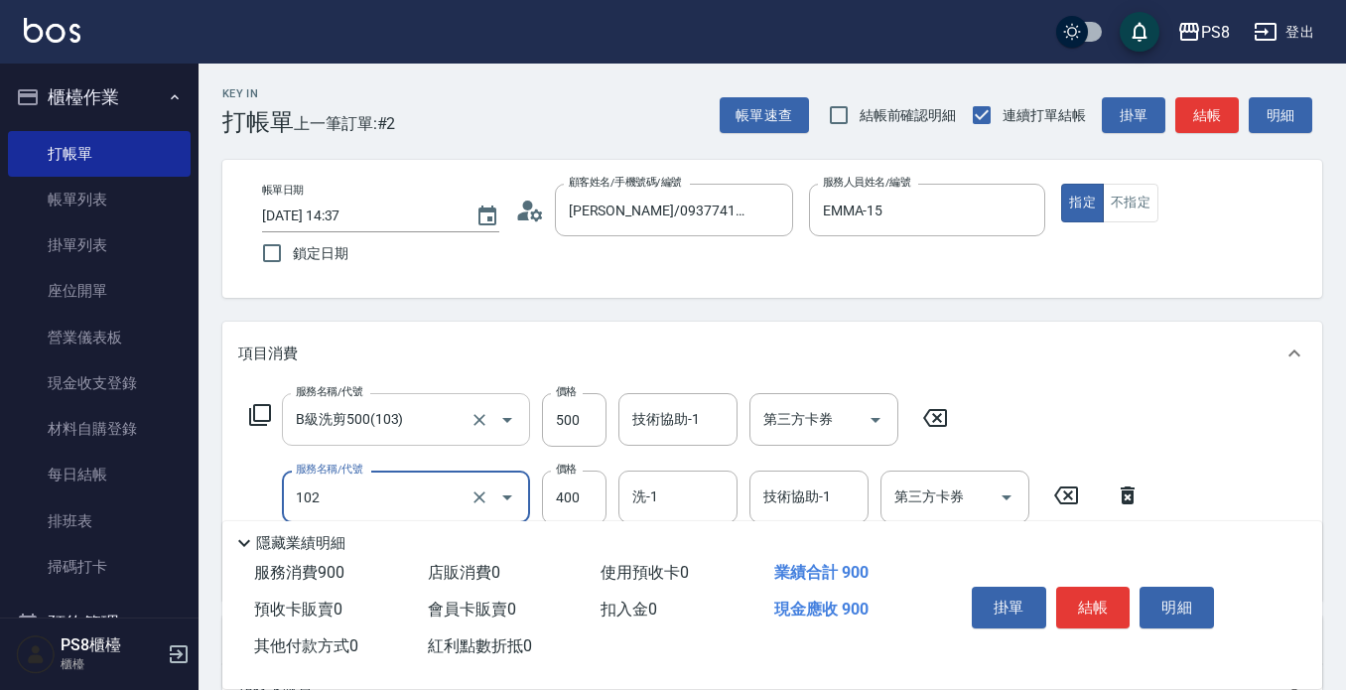
type input "精油洗髮(102)"
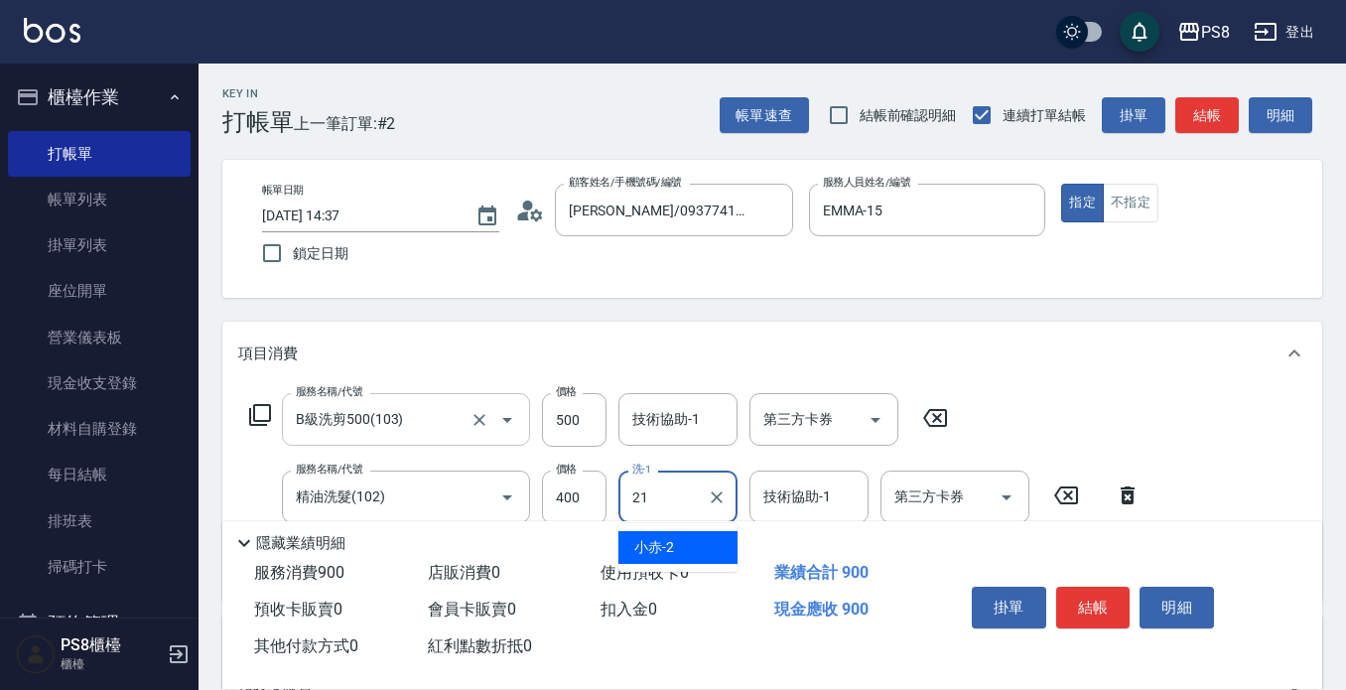
type input "[PERSON_NAME]-21"
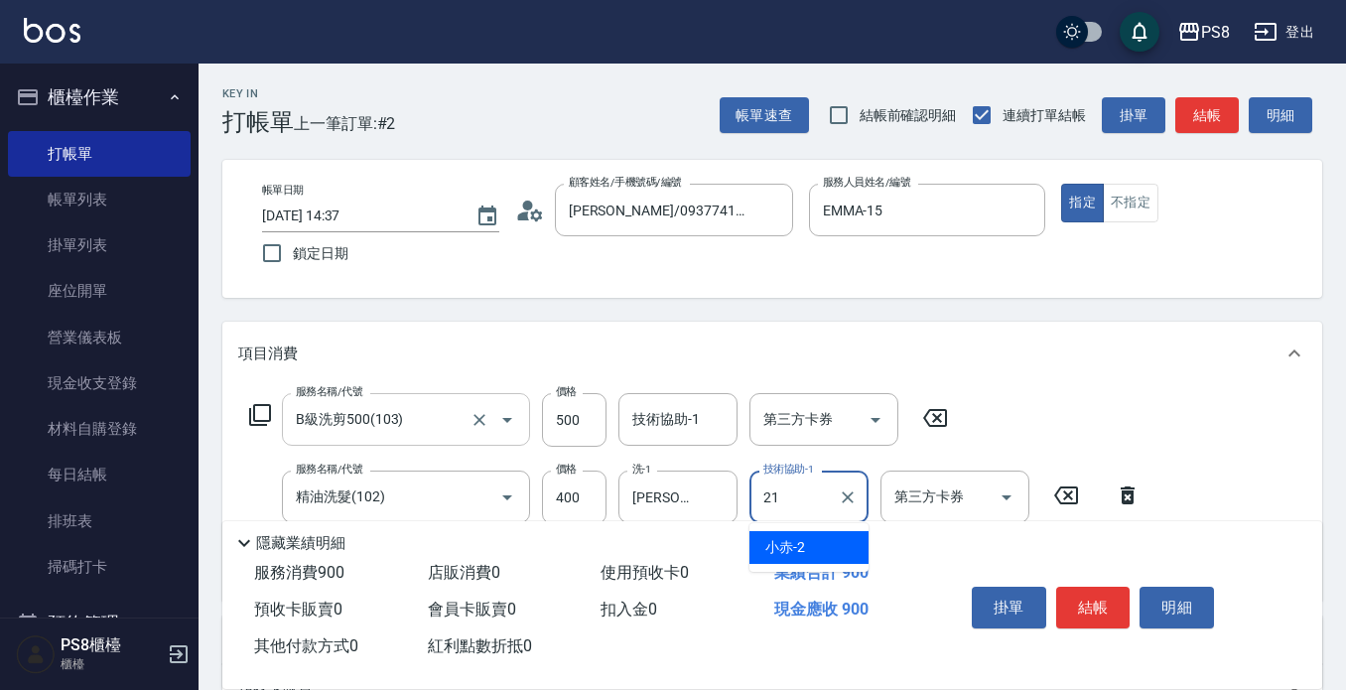
type input "[PERSON_NAME]-21"
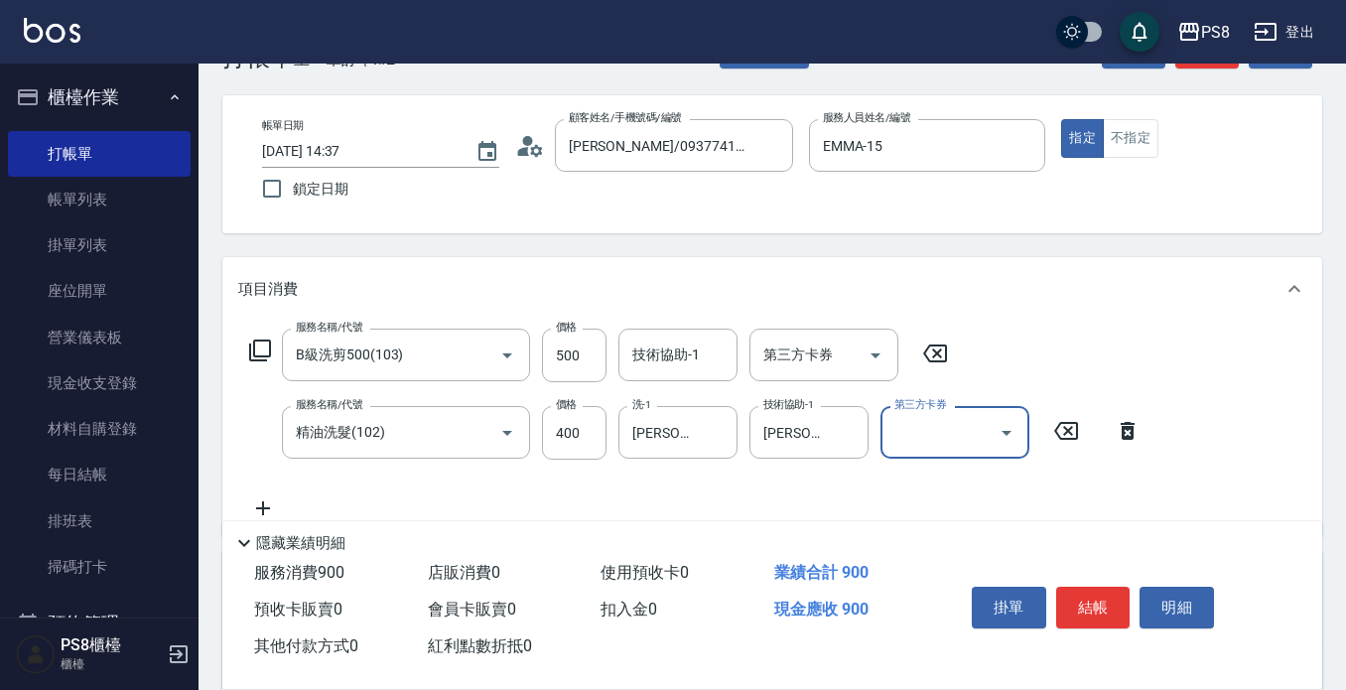
scroll to position [99, 0]
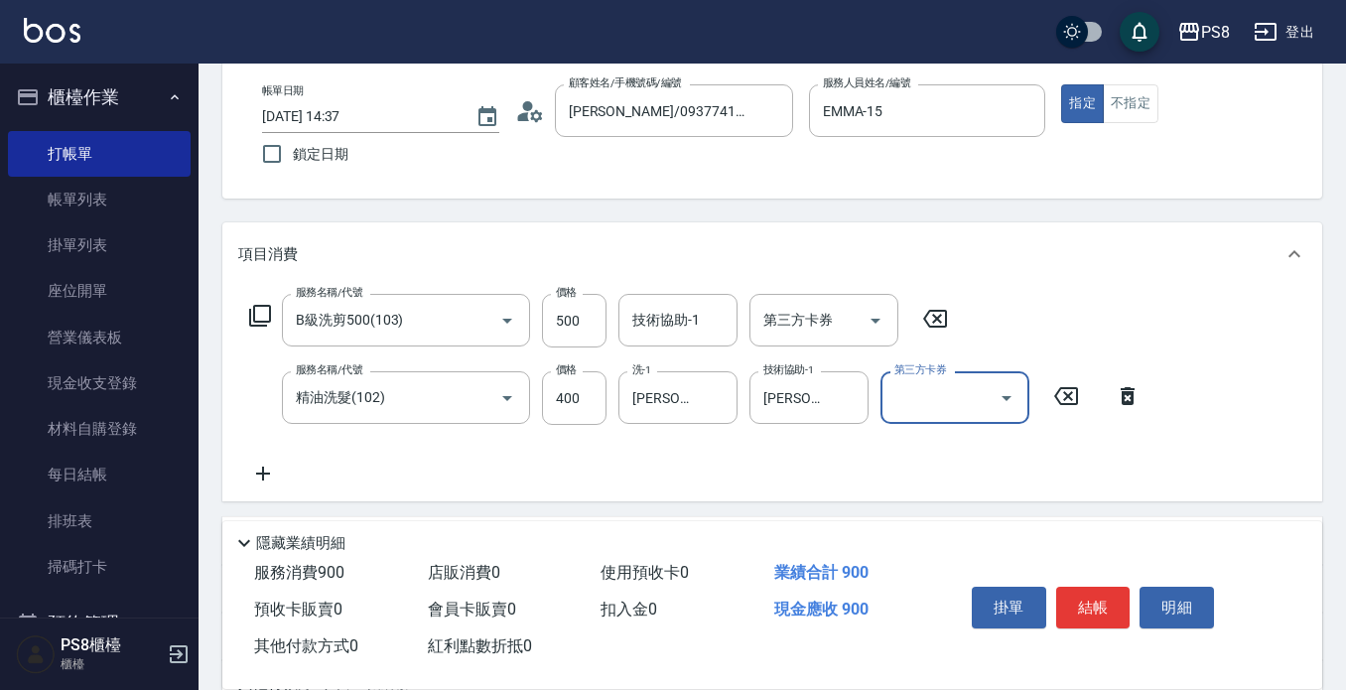
click at [1078, 593] on button "結帳" at bounding box center [1094, 608] width 74 height 42
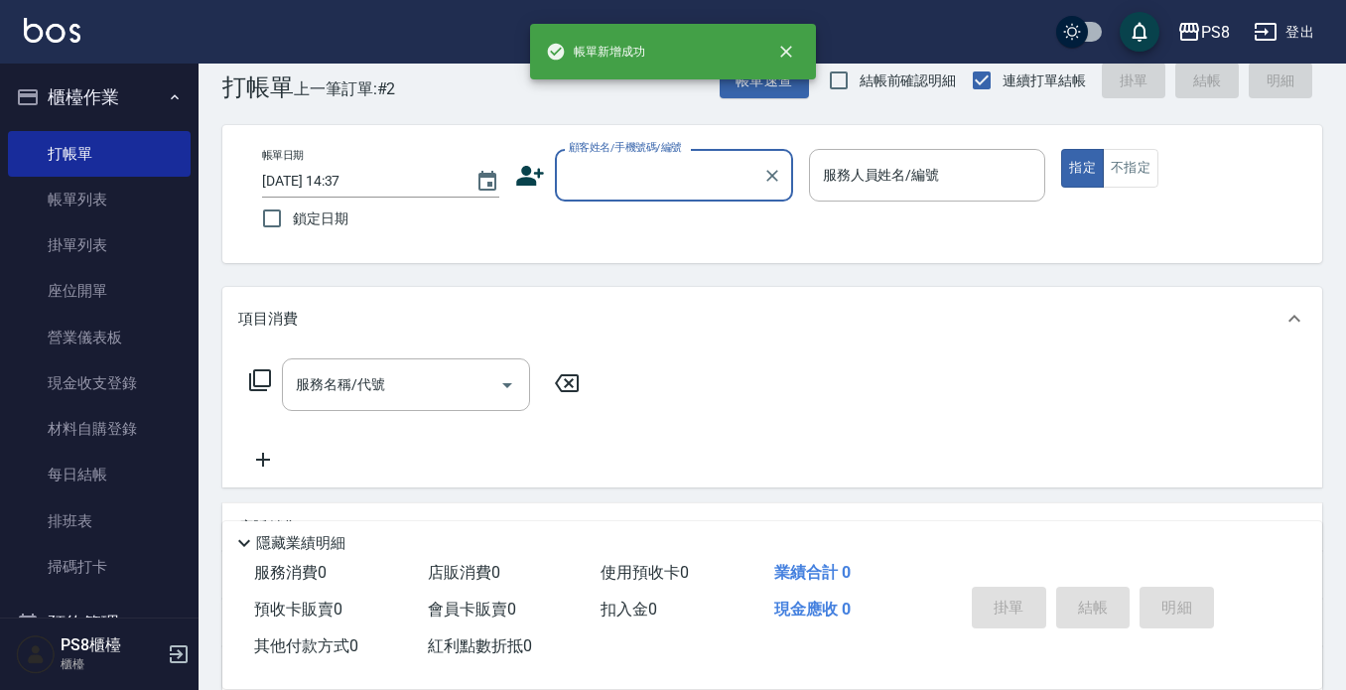
scroll to position [0, 0]
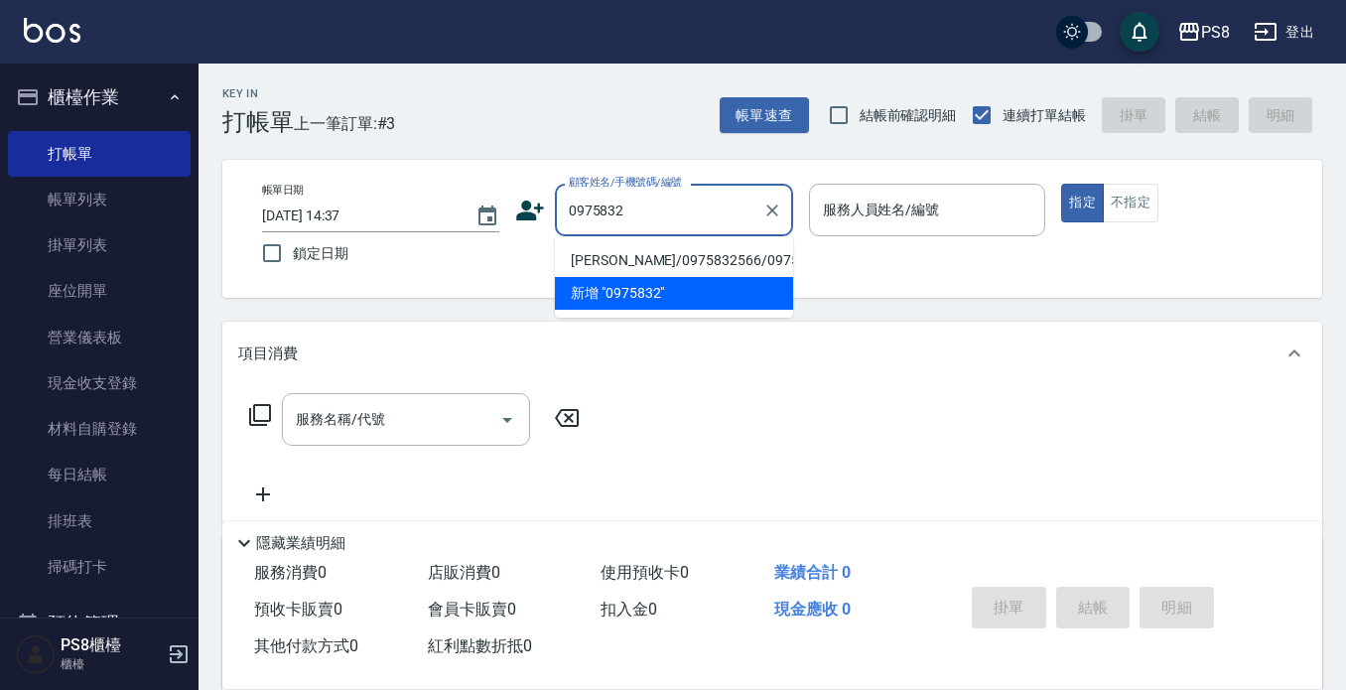
click at [712, 257] on li "[PERSON_NAME]/0975832566/0975832560" at bounding box center [674, 260] width 238 height 33
type input "[PERSON_NAME]/0975832566/0975832560"
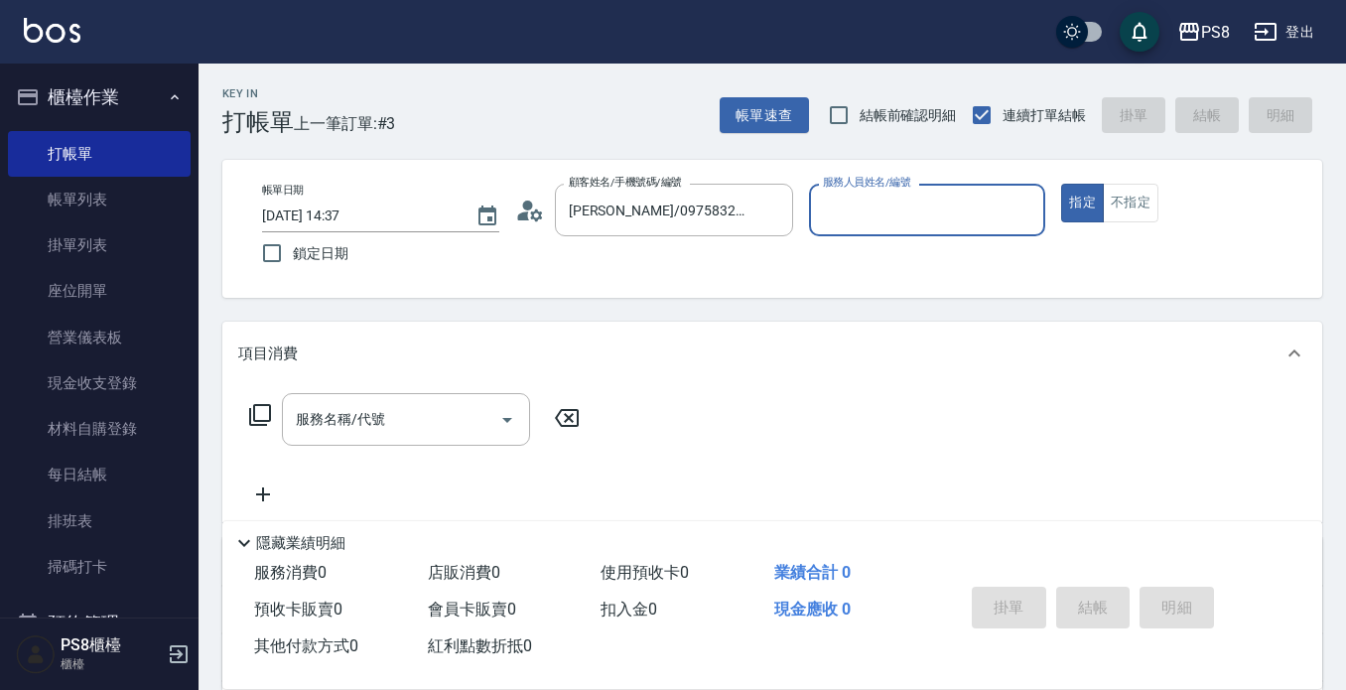
type input "B.K-1"
click at [1061, 184] on button "指定" at bounding box center [1082, 203] width 43 height 39
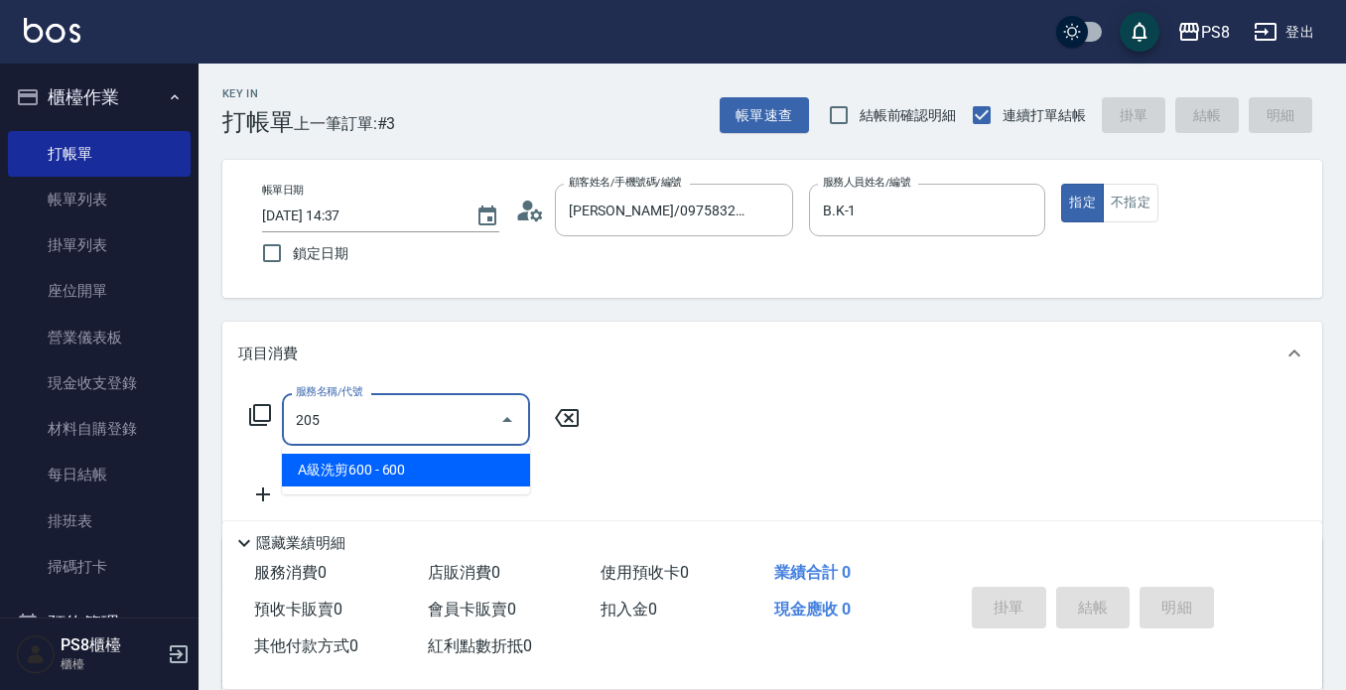
type input "A級洗剪600(205)"
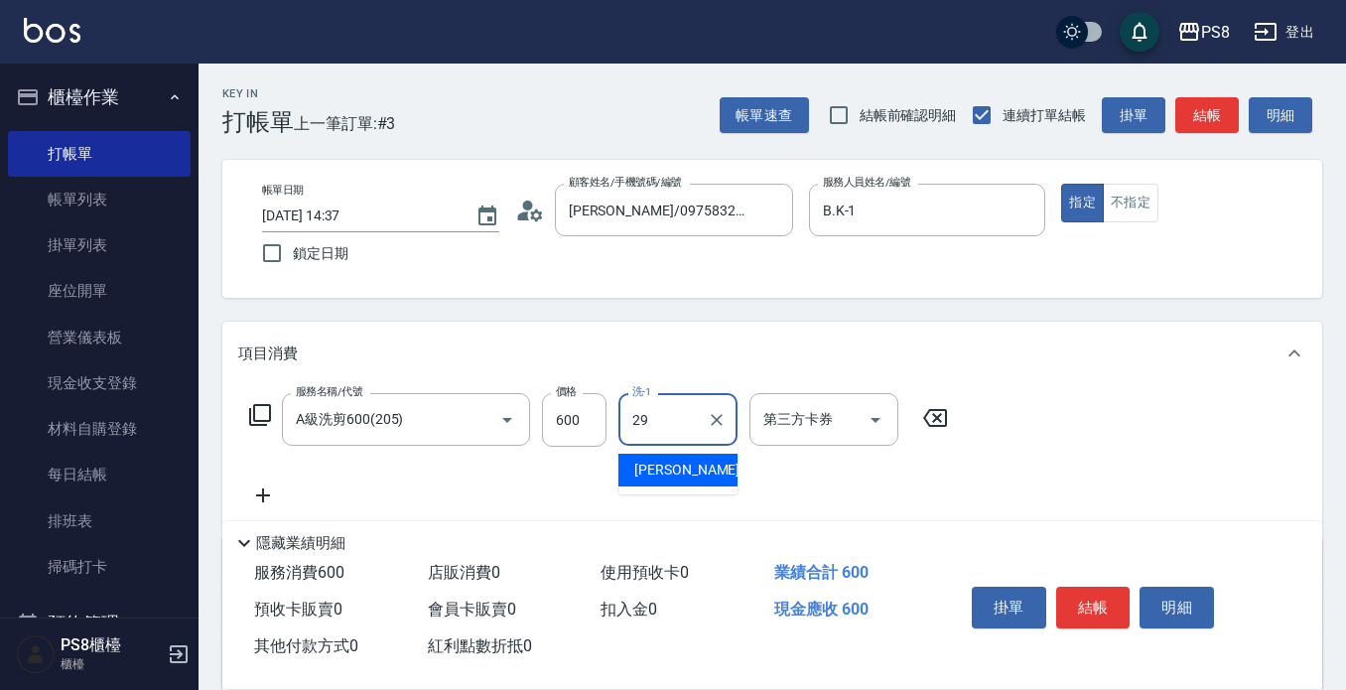
type input "[PERSON_NAME]-29"
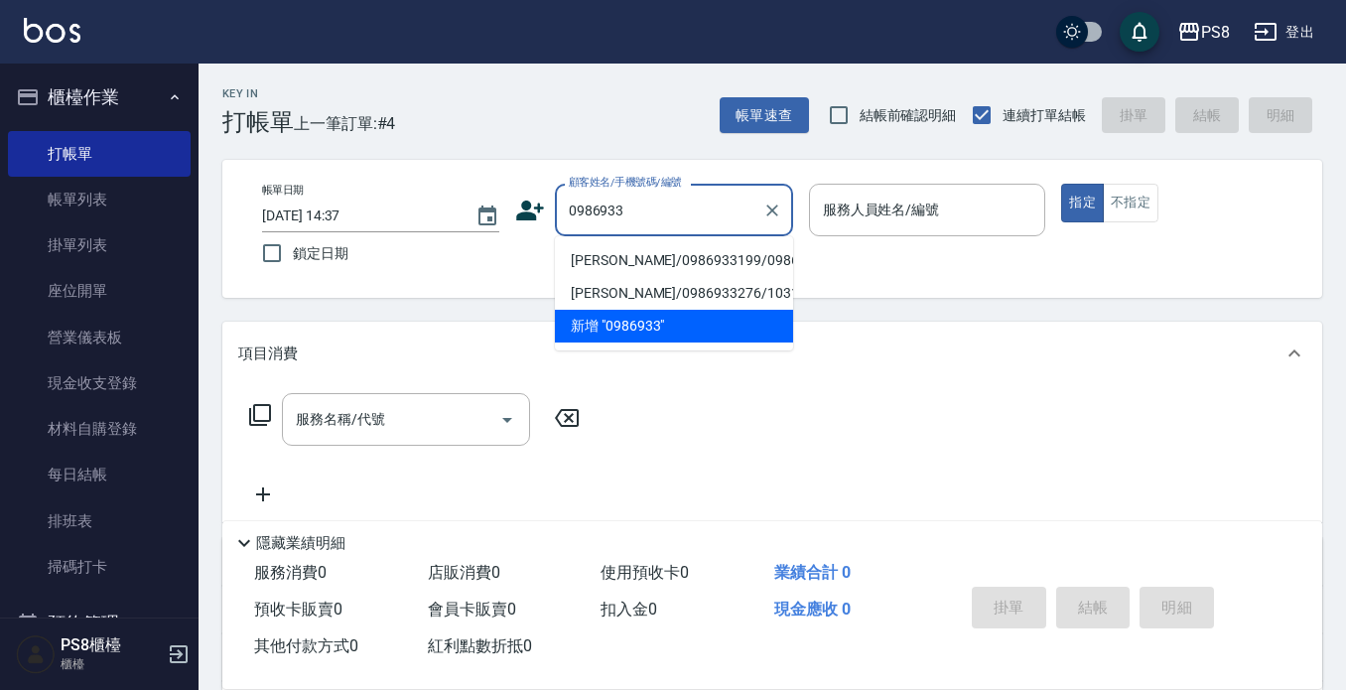
type input "[PERSON_NAME]/0986933199/0986933199"
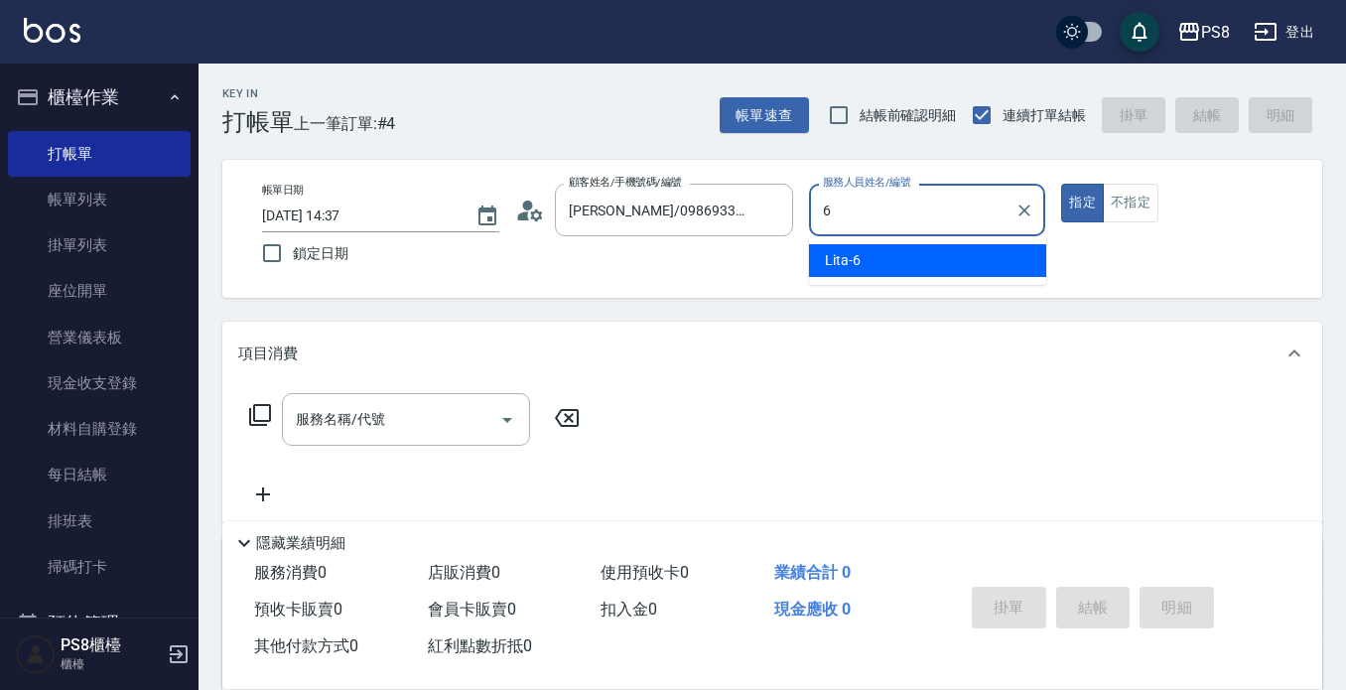
type input "Lita-6"
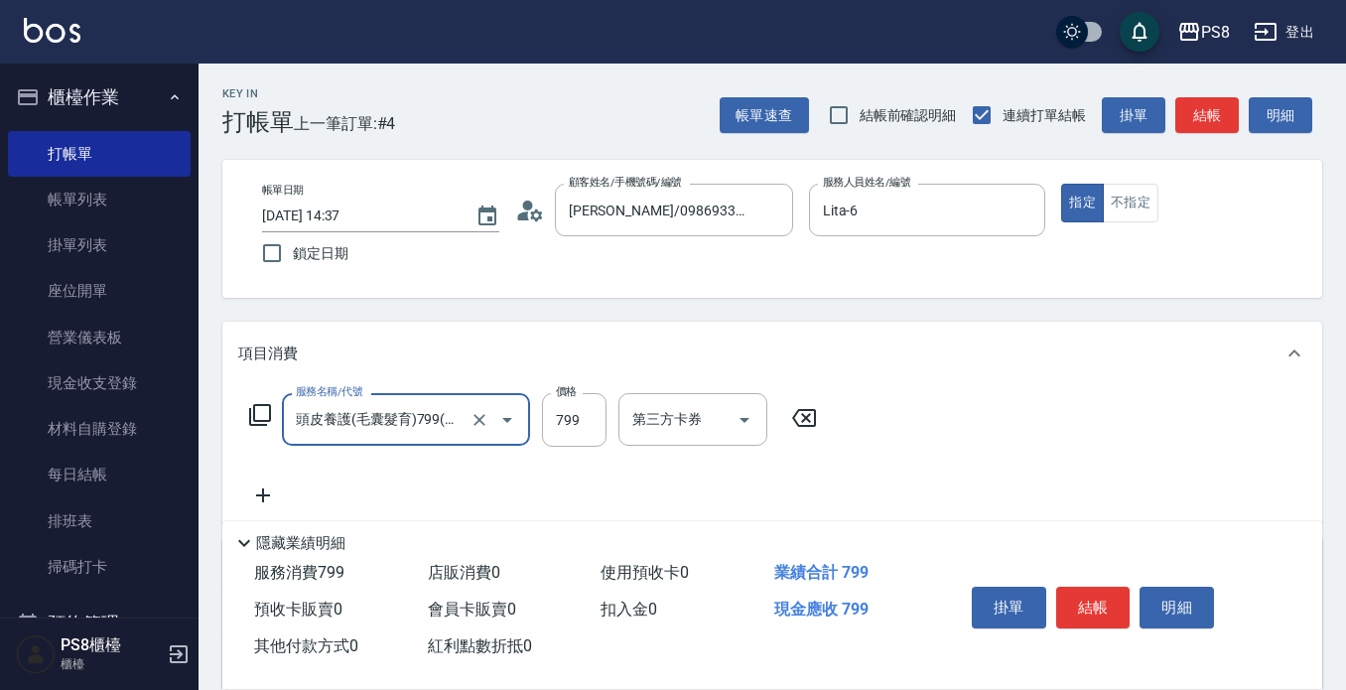
type input "頭皮養護(毛囊髮育)799(112)"
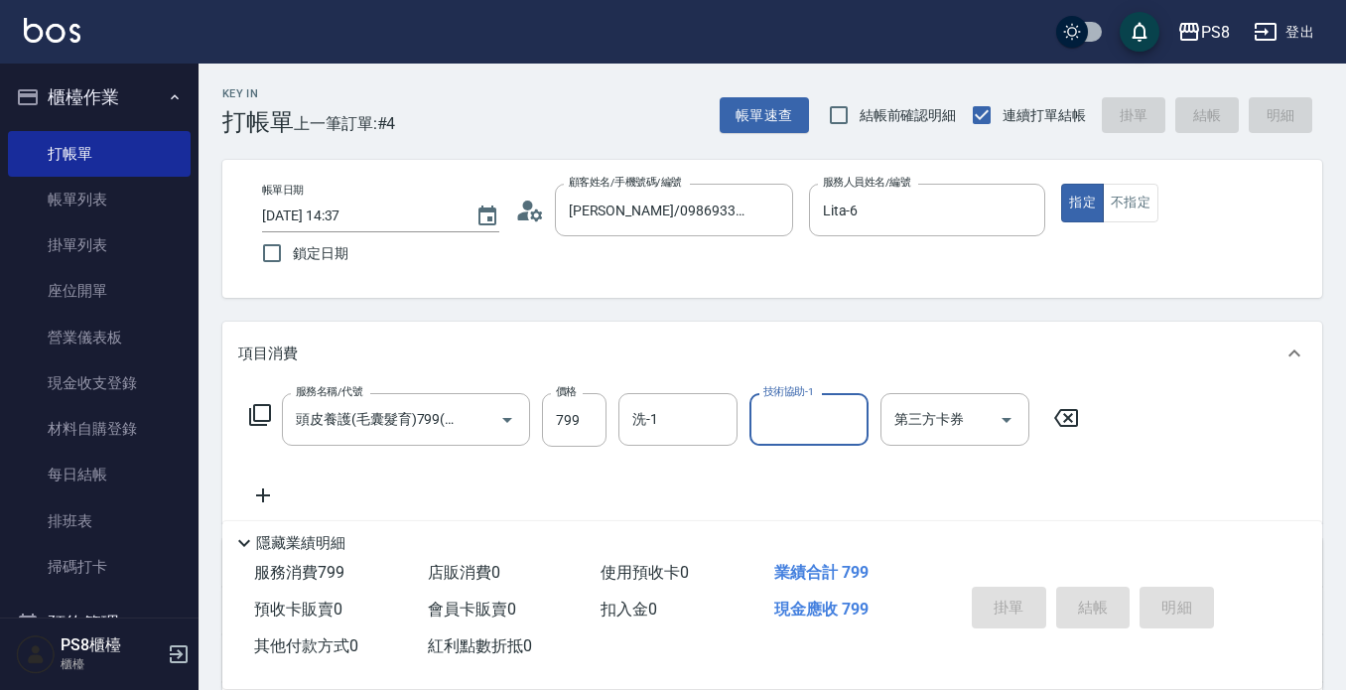
type input "[DATE] 15:10"
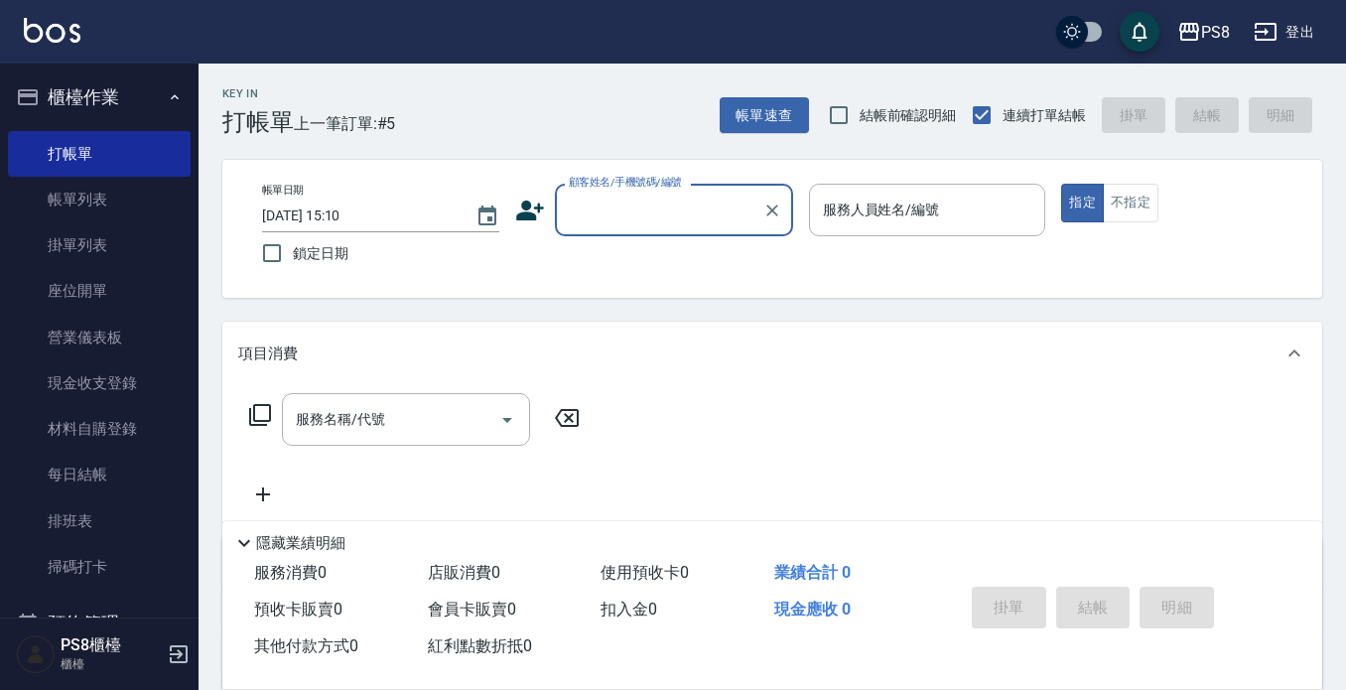
drag, startPoint x: 230, startPoint y: 78, endPoint x: 137, endPoint y: 88, distance: 93.9
click at [214, 90] on div "Key In 打帳單 上一筆訂單:#5" at bounding box center [297, 100] width 197 height 72
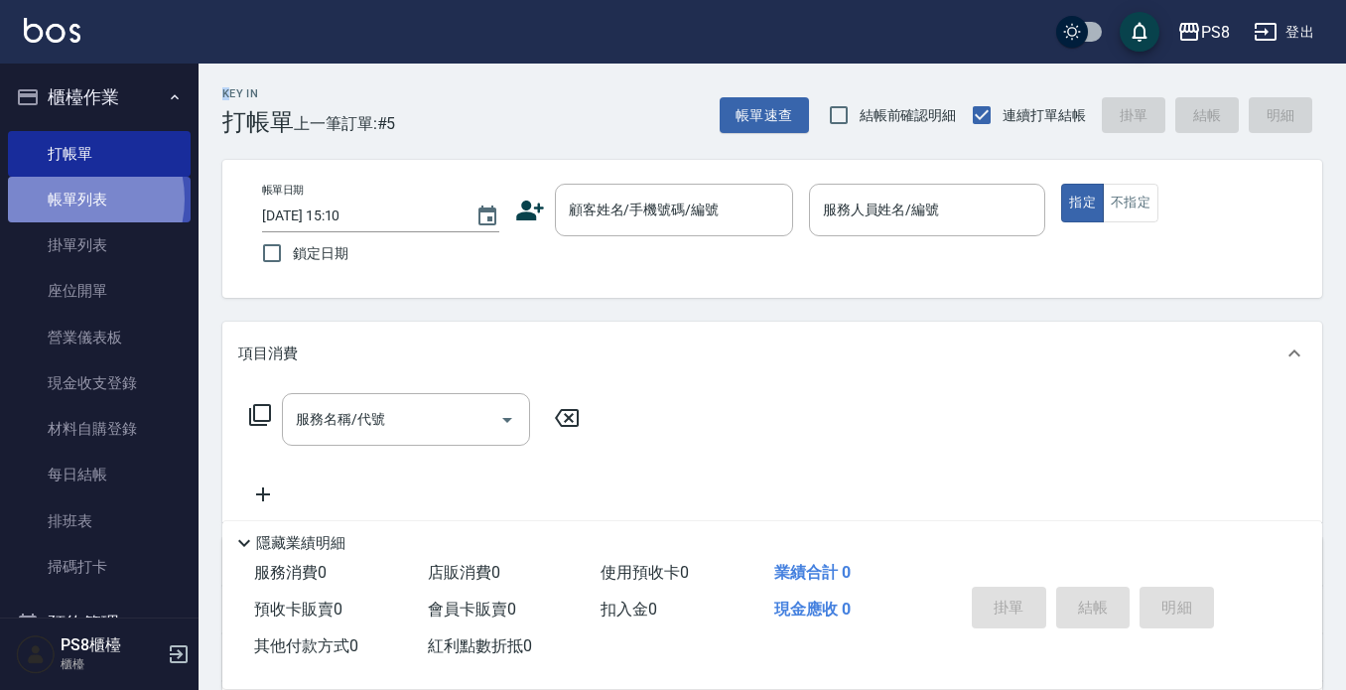
click at [69, 200] on link "帳單列表" at bounding box center [99, 200] width 183 height 46
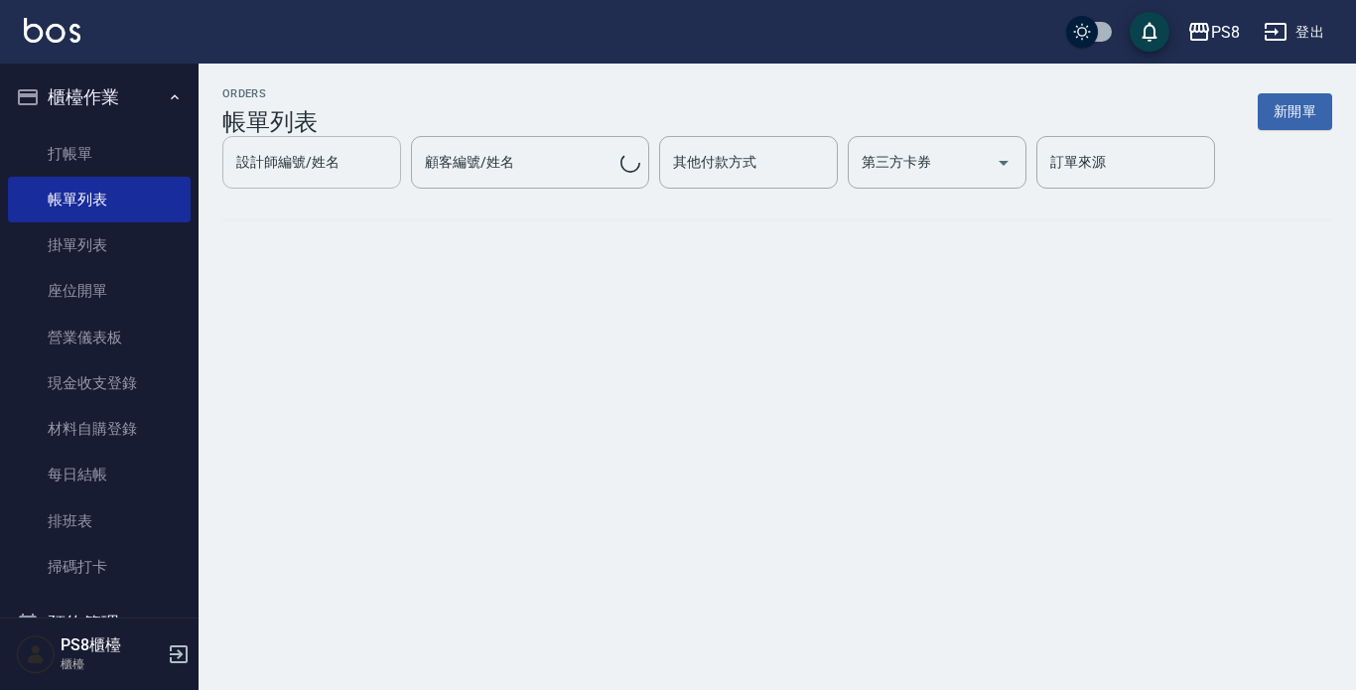
click at [376, 146] on div "設計師編號/姓名" at bounding box center [311, 162] width 179 height 53
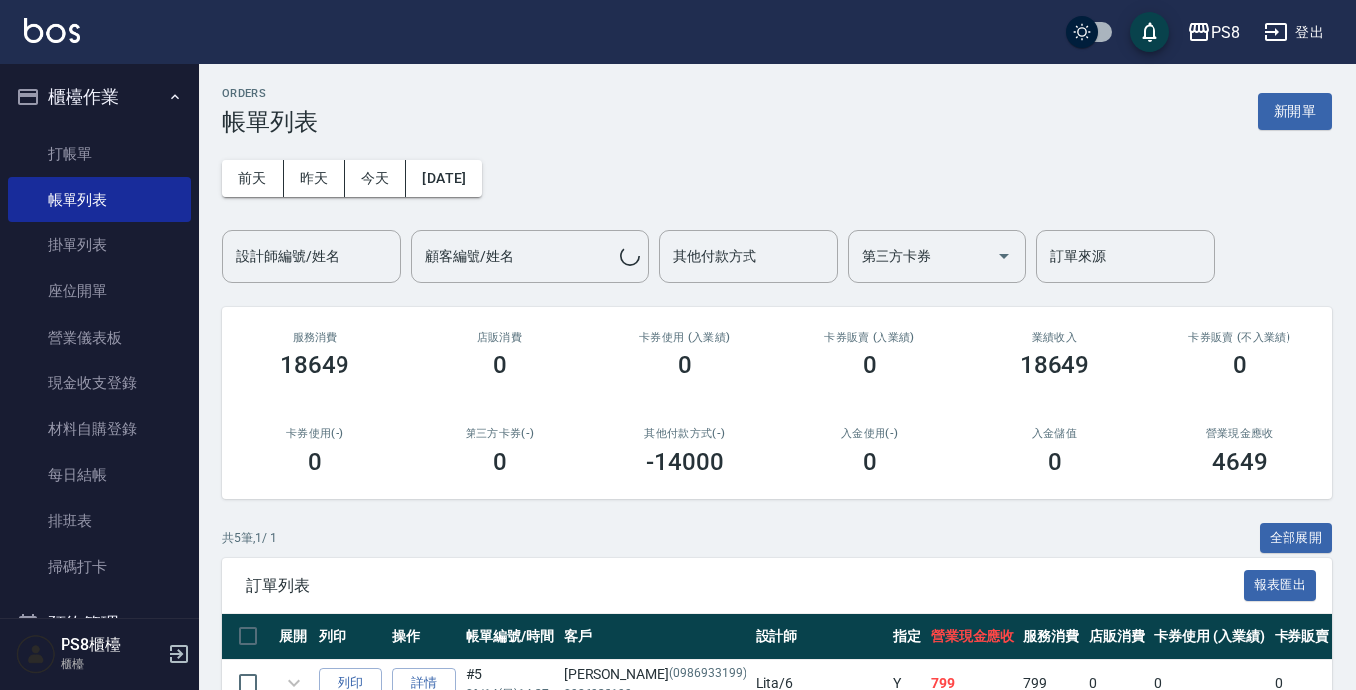
click at [443, 93] on div "ORDERS 帳單列表 新開單" at bounding box center [777, 111] width 1110 height 49
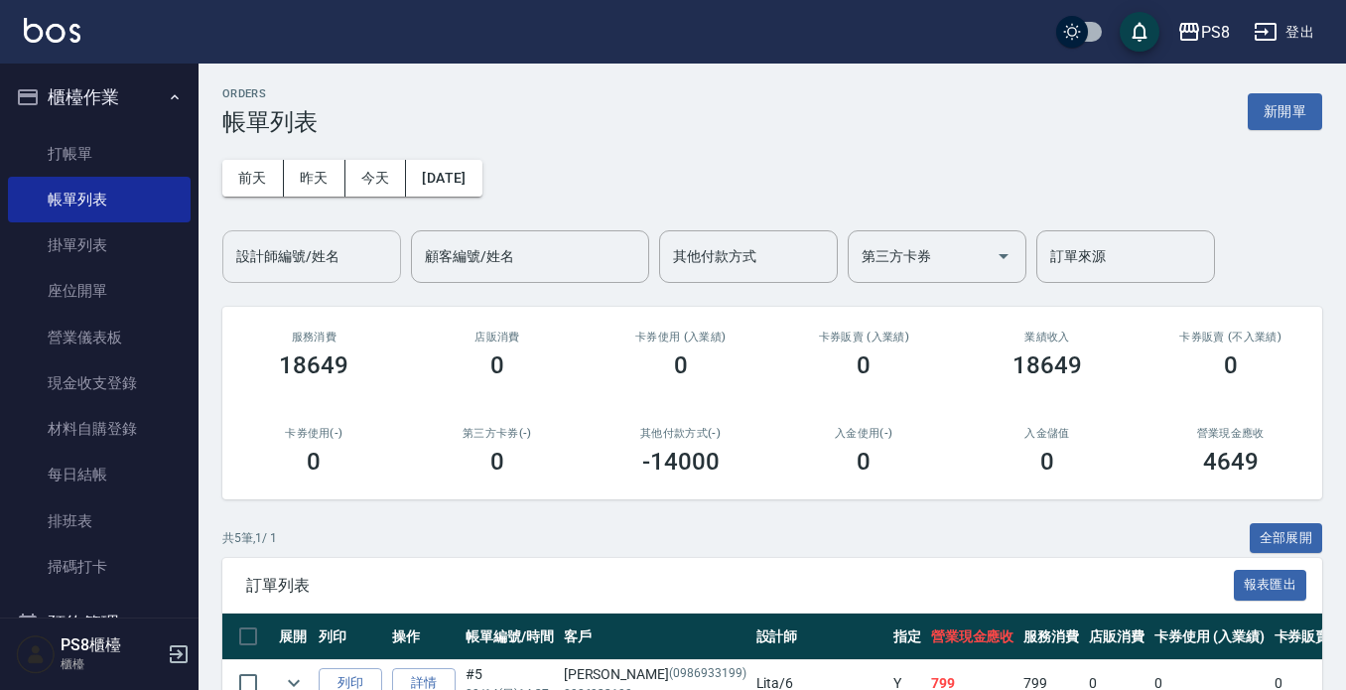
click at [350, 239] on input "設計師編號/姓名" at bounding box center [311, 256] width 161 height 35
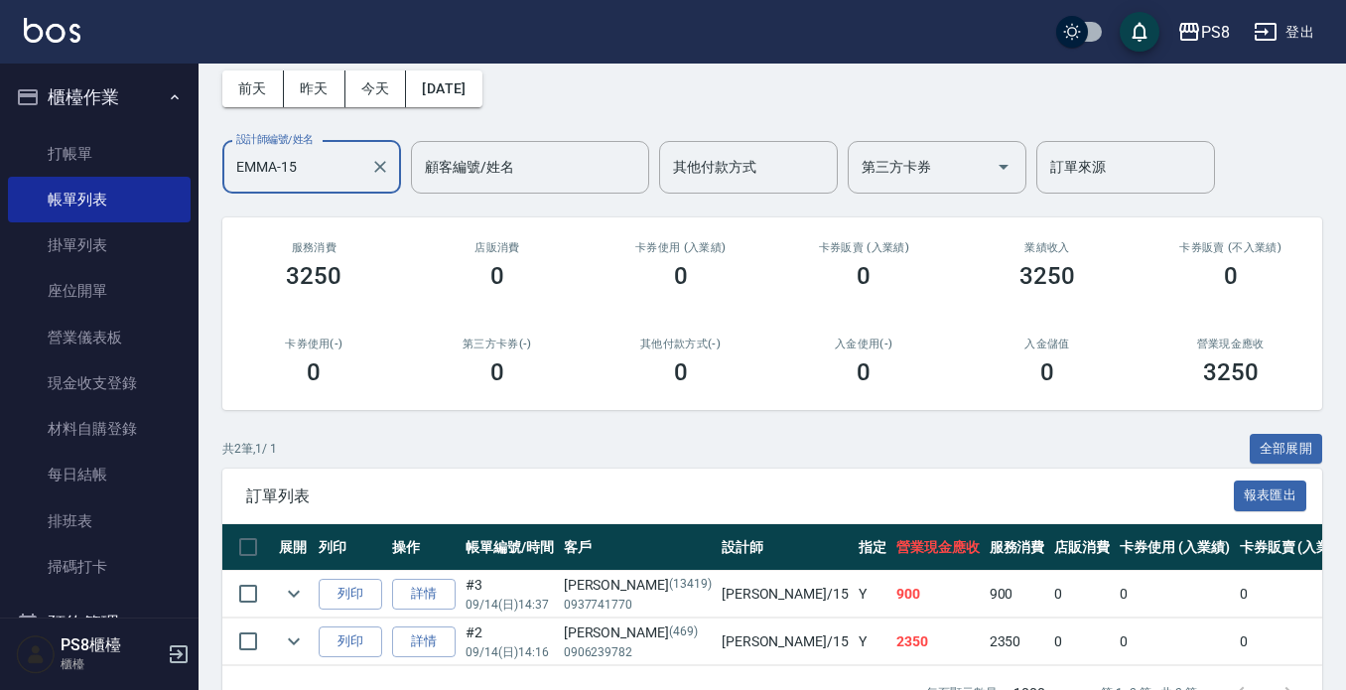
scroll to position [160, 0]
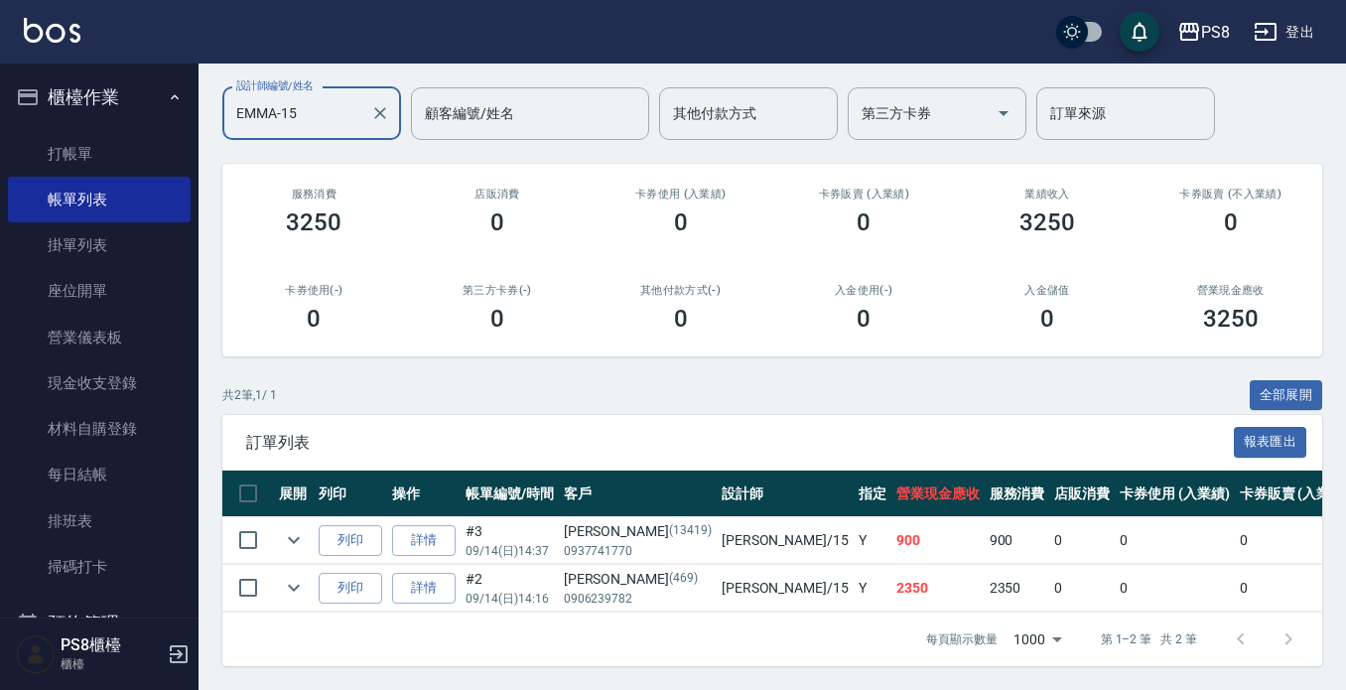
type input "EMMA-15"
click at [437, 573] on link "詳情" at bounding box center [424, 588] width 64 height 31
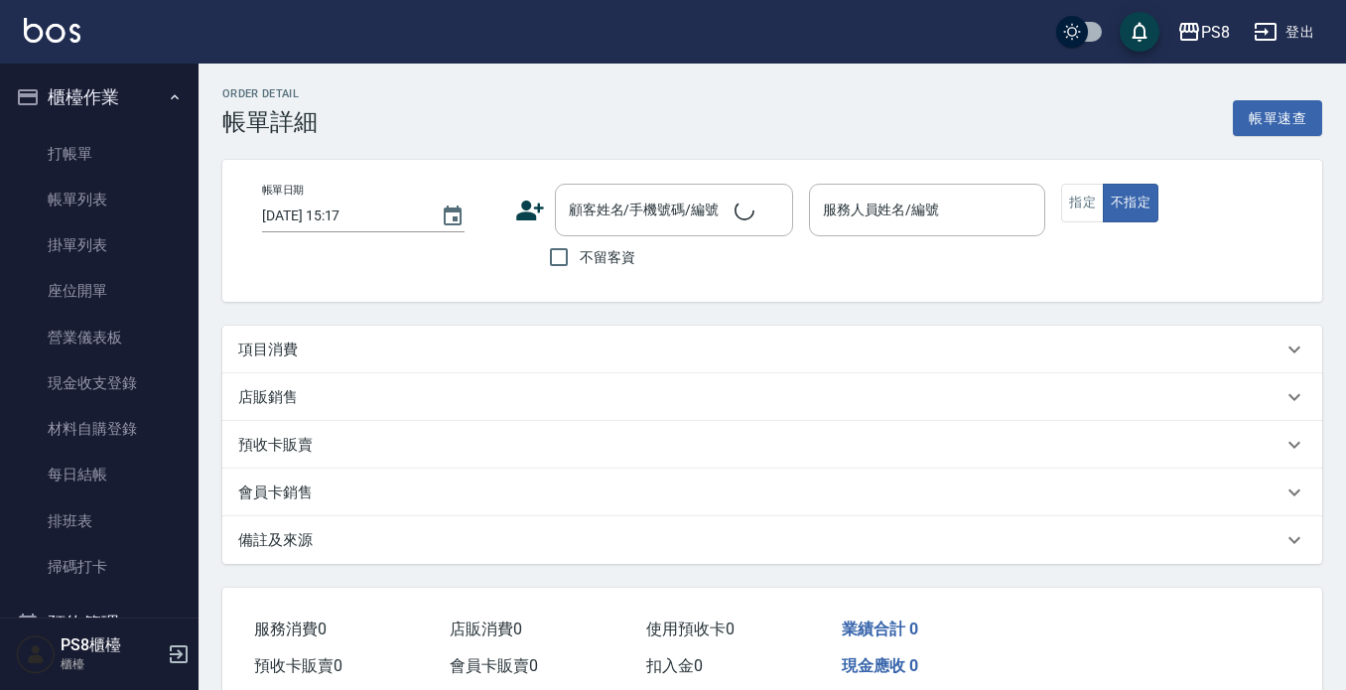
type input "[DATE] 14:16"
type input "EMMA-15"
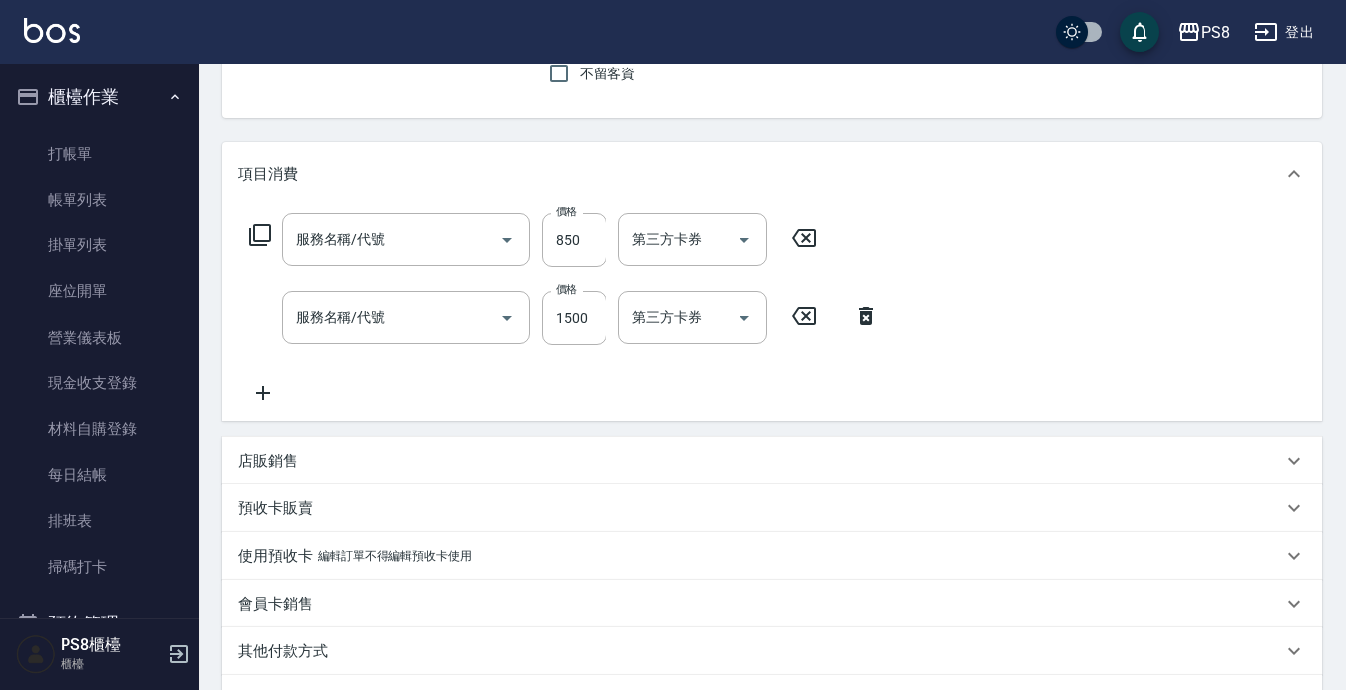
type input "[PERSON_NAME]/0906239782/469"
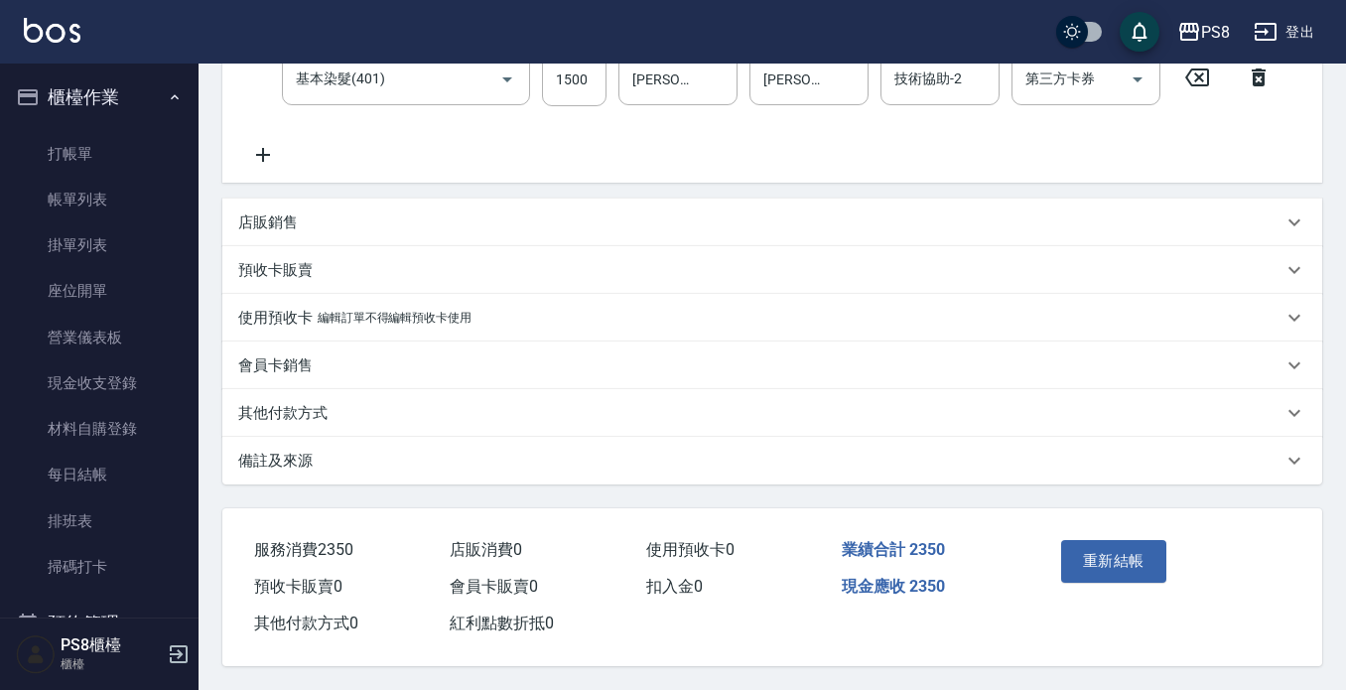
type input "自備護髮(501)"
type input "基本染髮(401)"
click at [320, 406] on p "其他付款方式" at bounding box center [282, 413] width 89 height 21
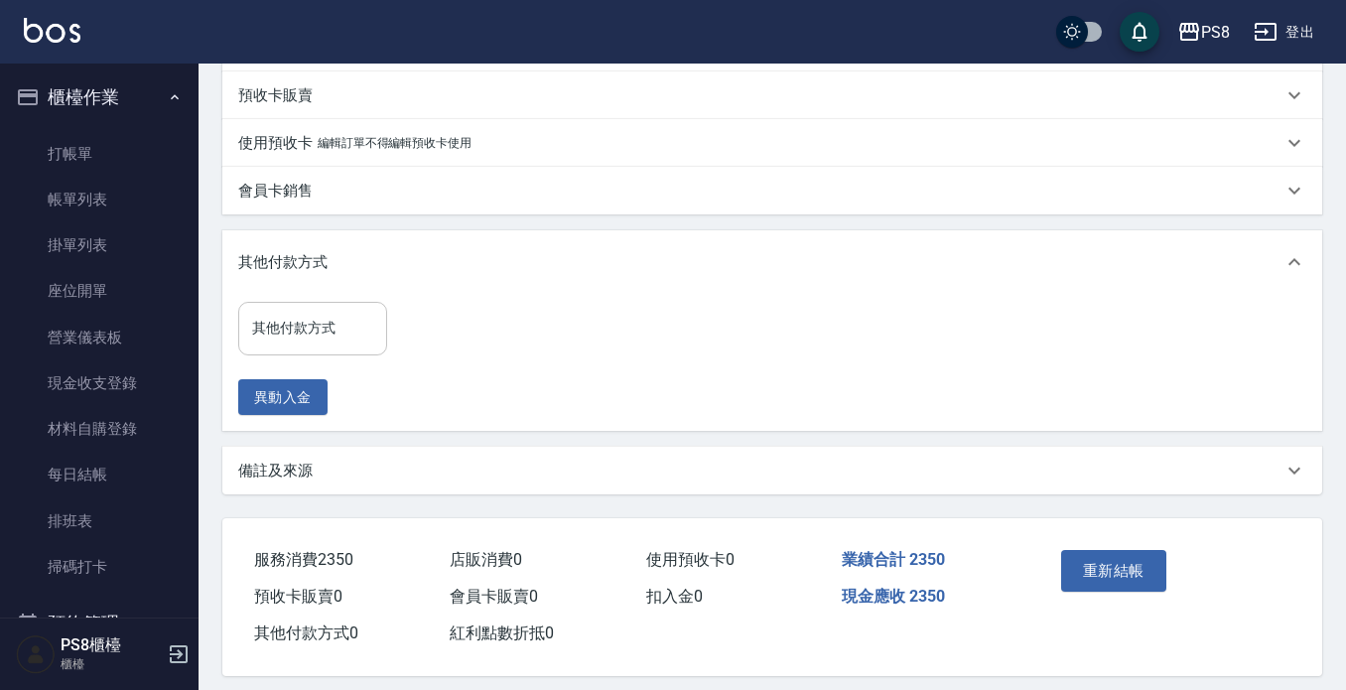
click at [333, 339] on input "其他付款方式" at bounding box center [312, 328] width 131 height 35
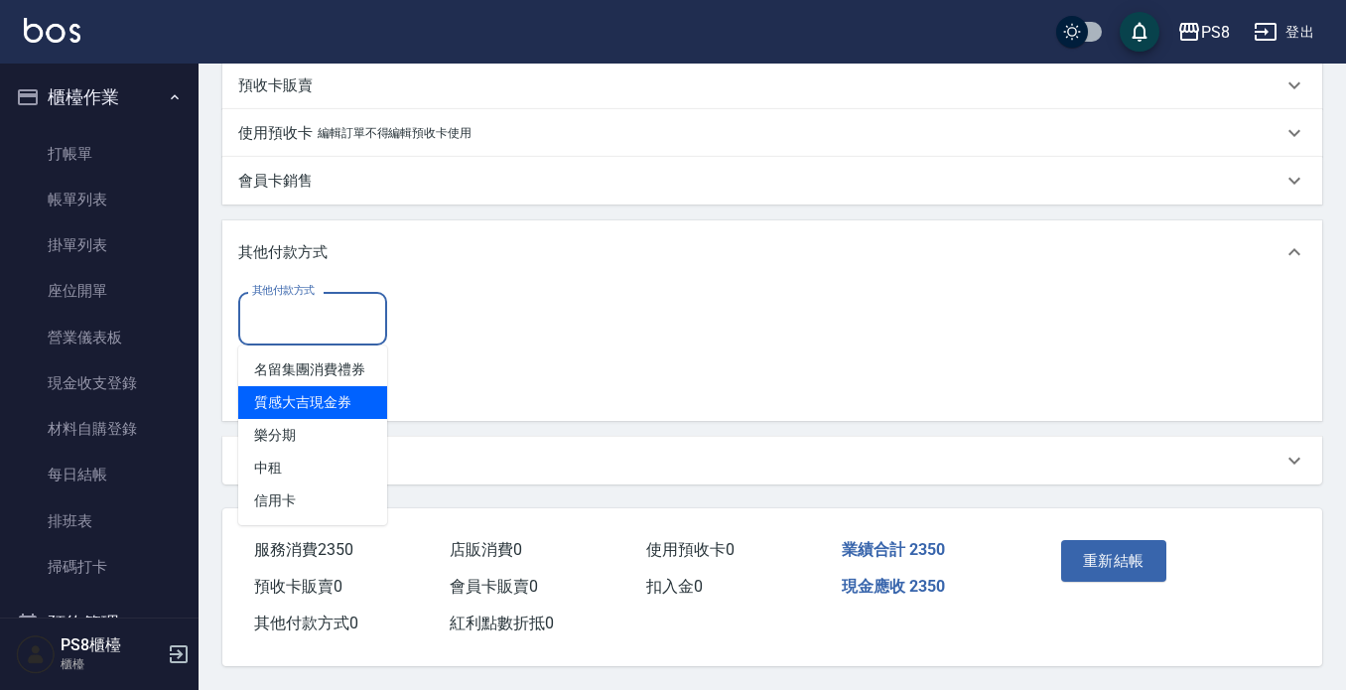
scroll to position [616, 0]
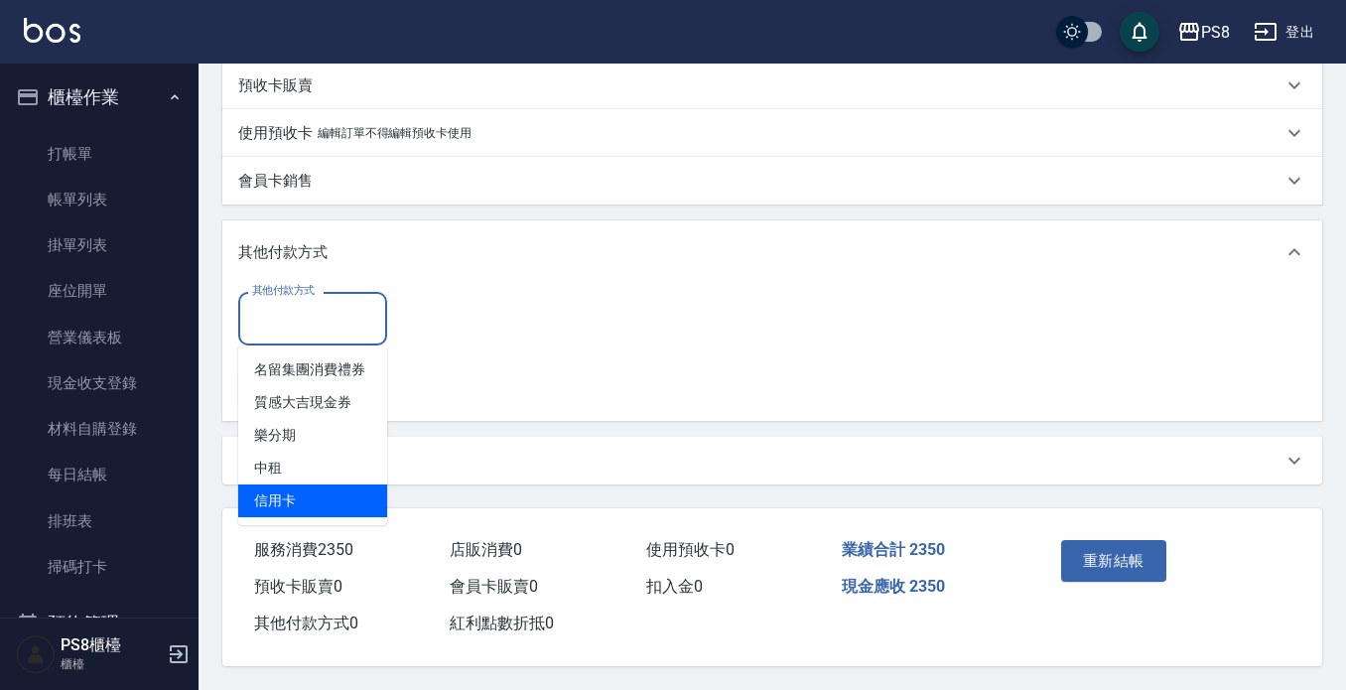
drag, startPoint x: 309, startPoint y: 487, endPoint x: 357, endPoint y: 433, distance: 72.4
click at [309, 485] on span "信用卡" at bounding box center [312, 501] width 149 height 33
type input "信用卡"
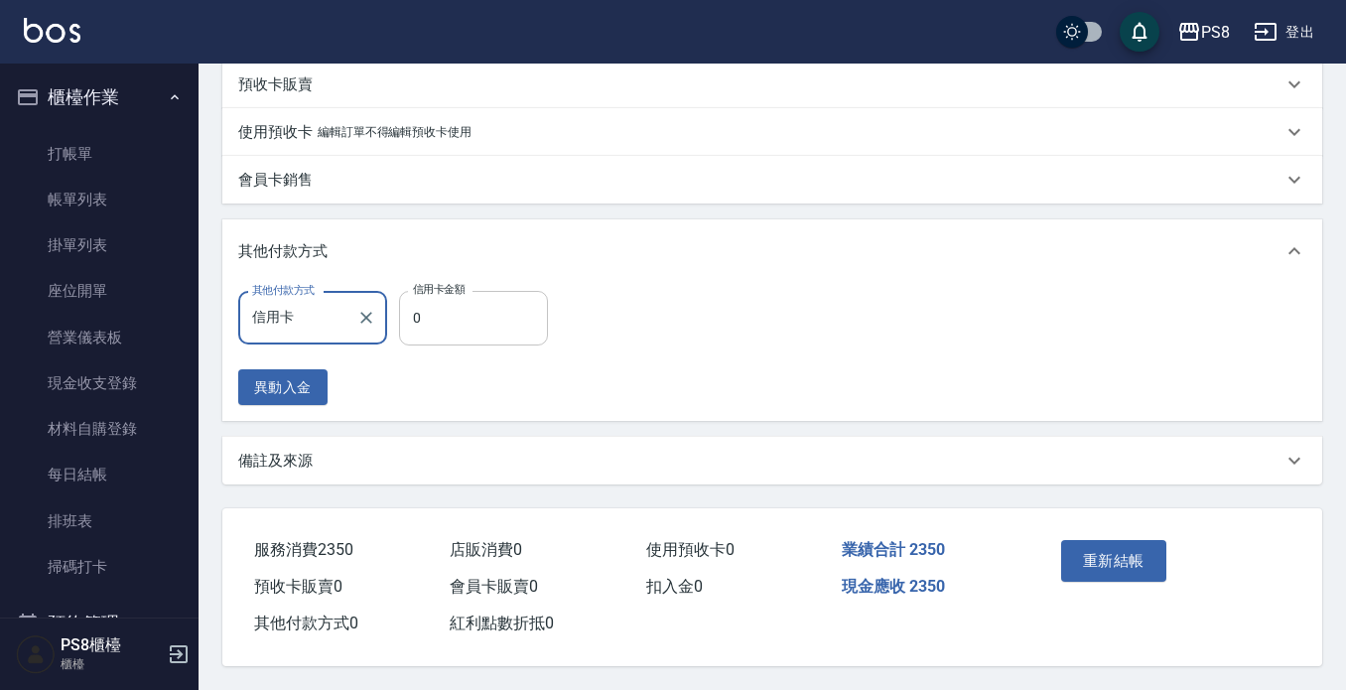
click at [493, 302] on input "0" at bounding box center [473, 318] width 149 height 54
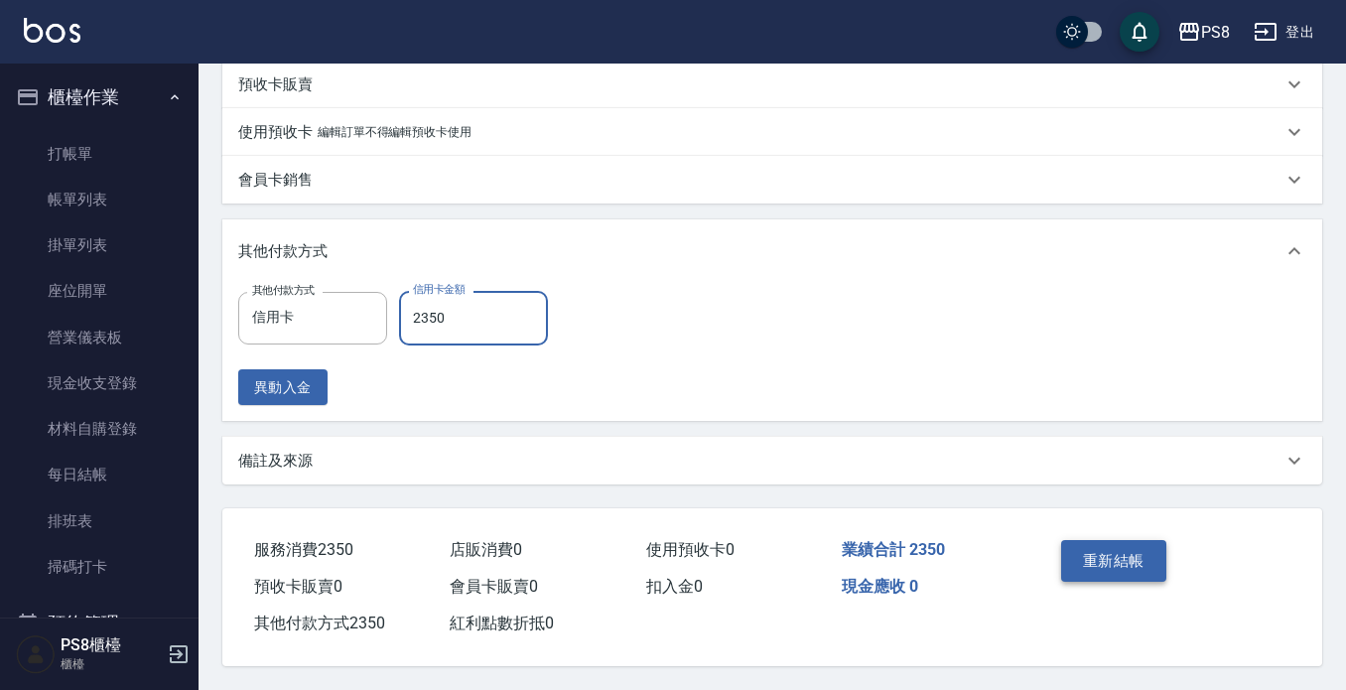
type input "2350"
click at [1111, 545] on button "重新結帳" at bounding box center [1113, 561] width 105 height 42
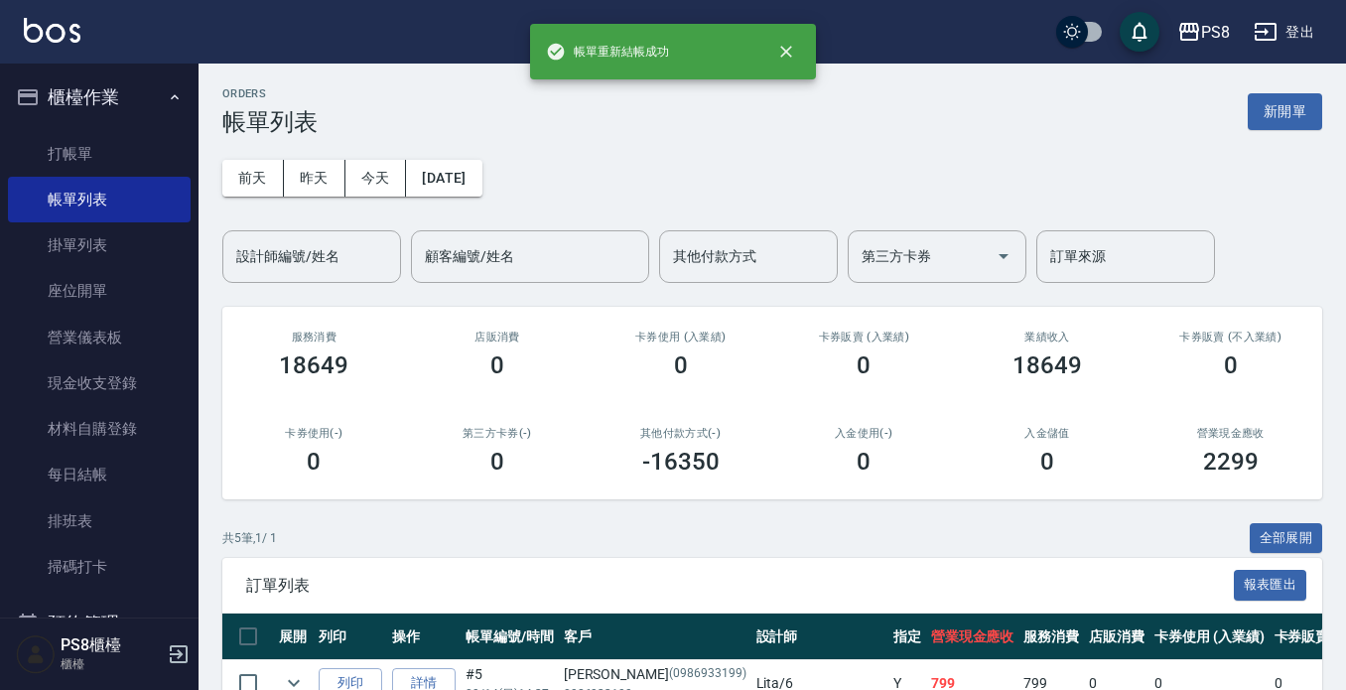
click at [39, 102] on icon "button" at bounding box center [28, 97] width 24 height 24
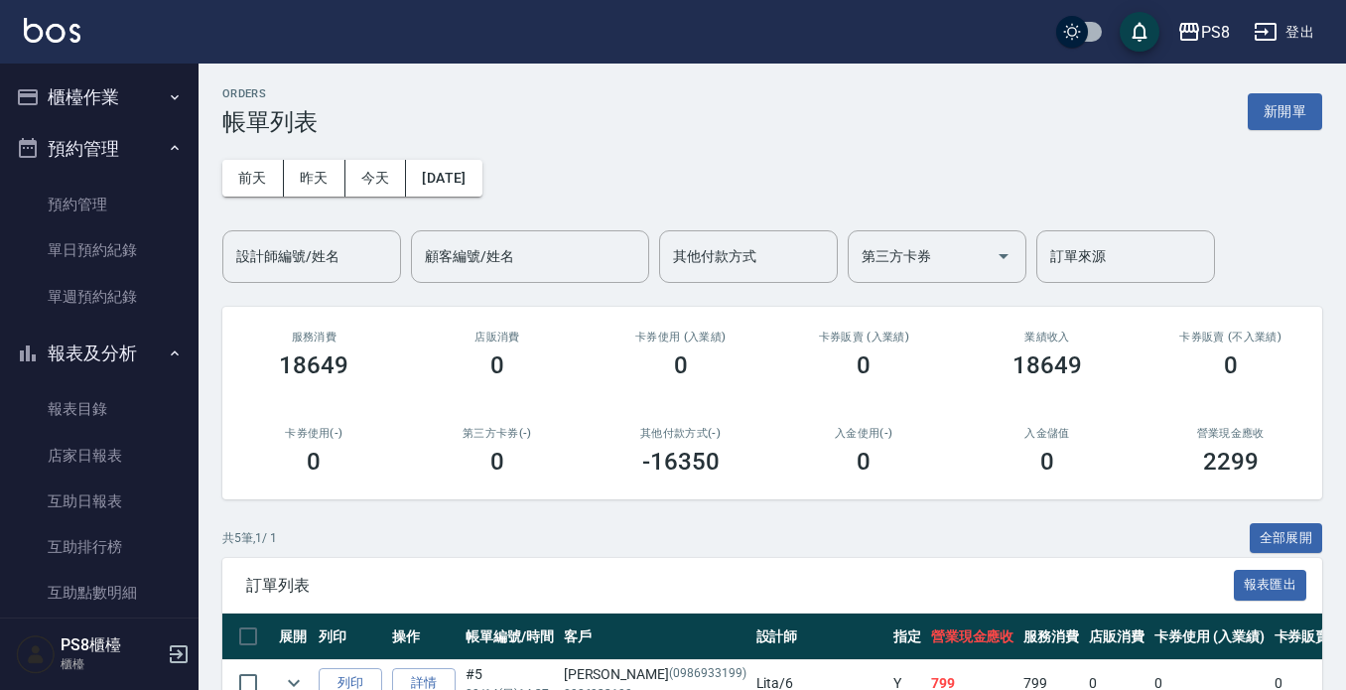
click at [81, 163] on button "預約管理" at bounding box center [99, 149] width 183 height 52
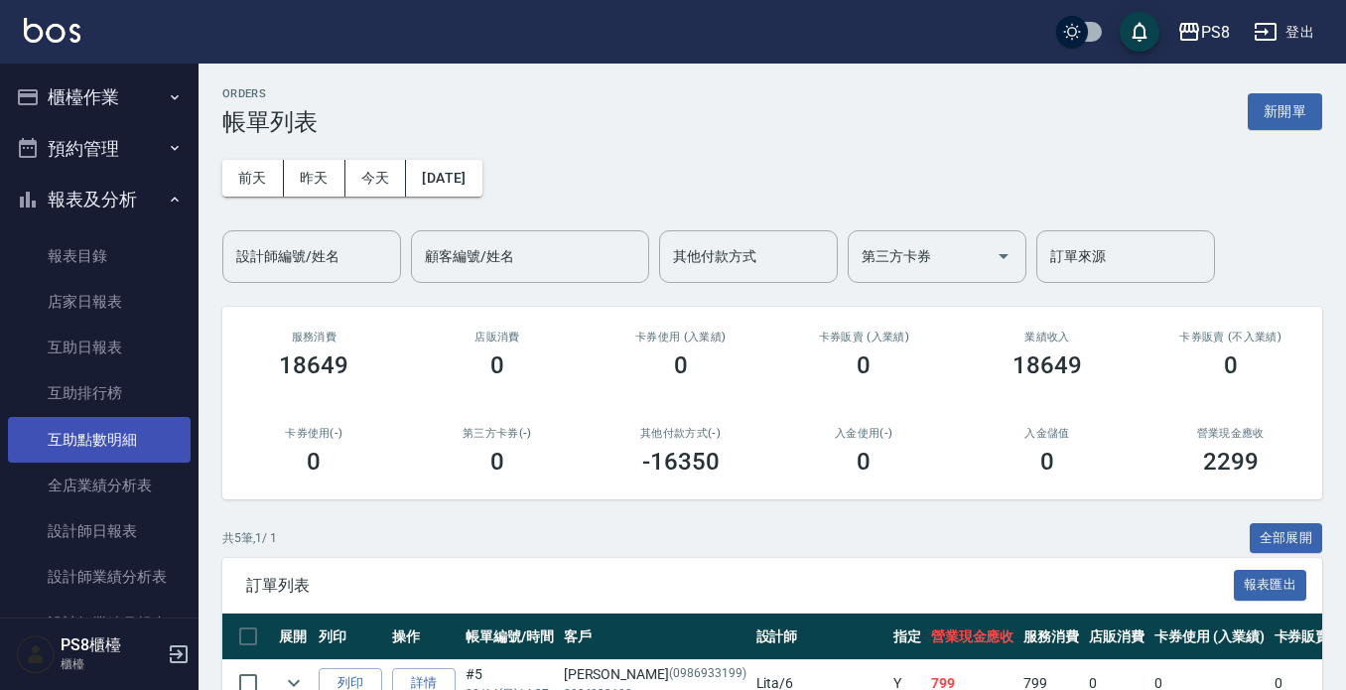
drag, startPoint x: 125, startPoint y: 520, endPoint x: 142, endPoint y: 451, distance: 71.5
click at [126, 520] on link "設計師日報表" at bounding box center [99, 531] width 183 height 46
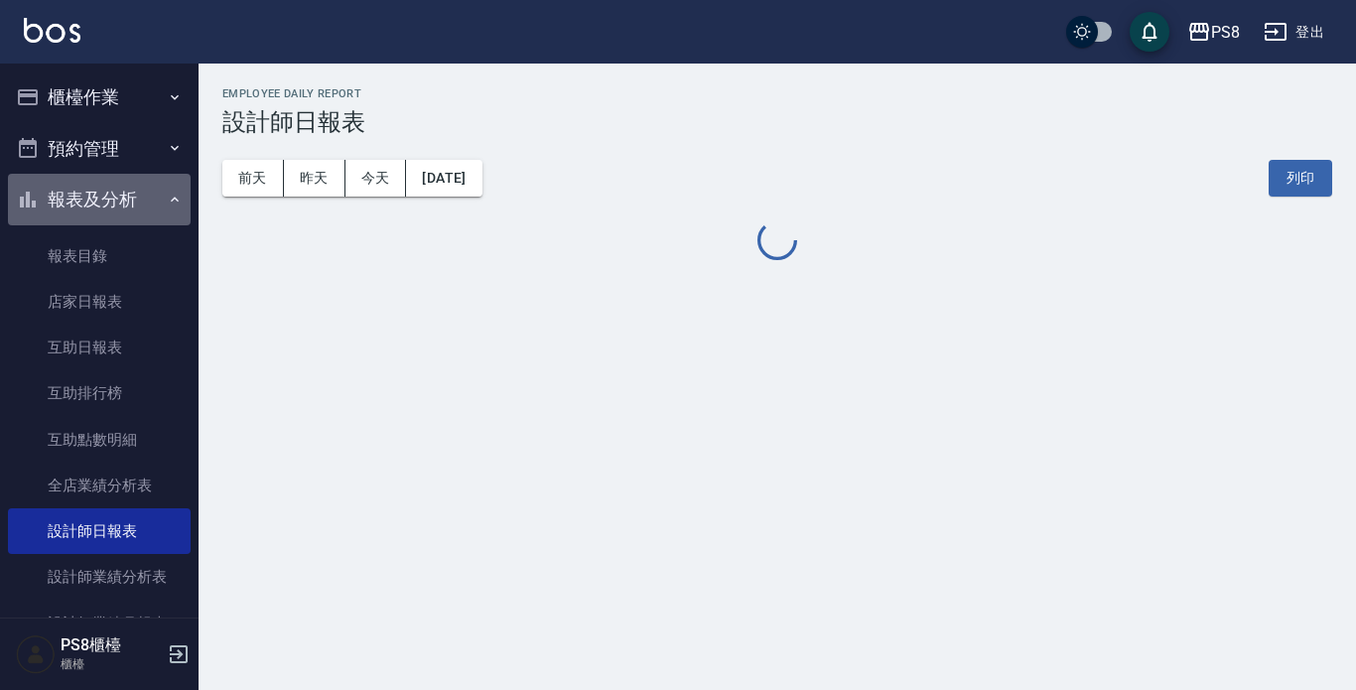
click at [123, 196] on button "報表及分析" at bounding box center [99, 200] width 183 height 52
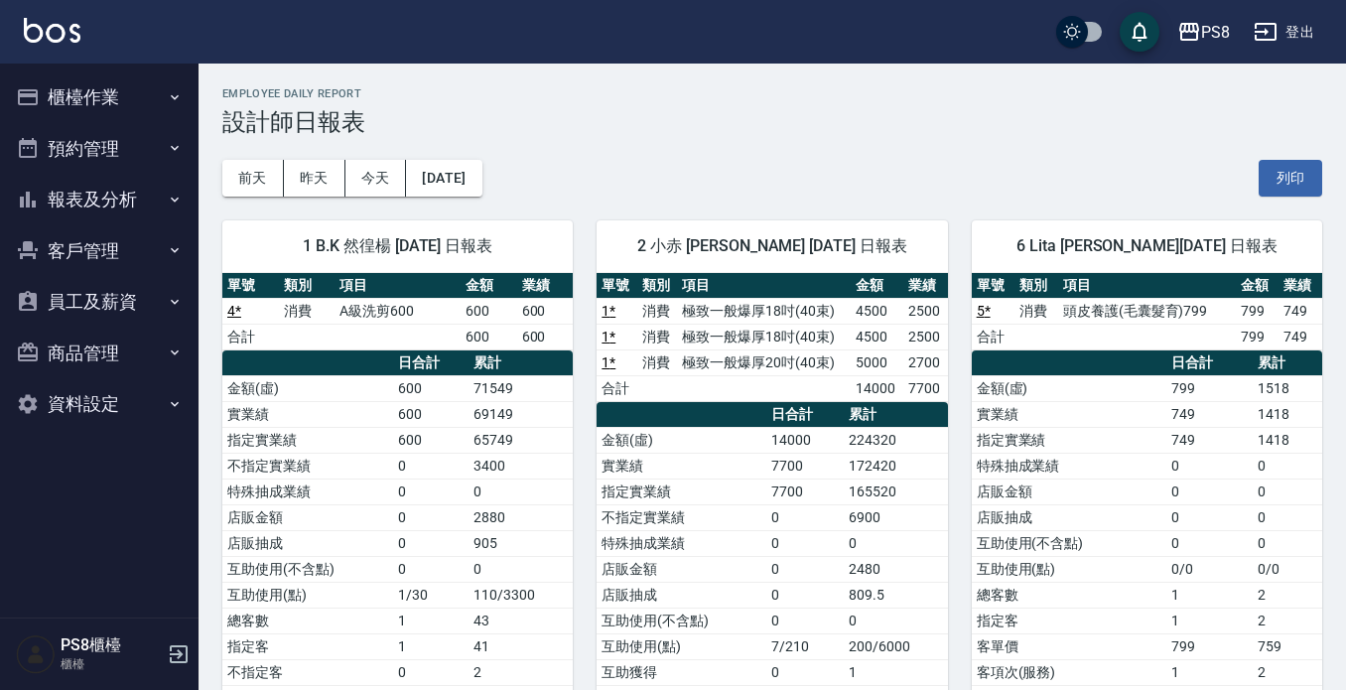
drag, startPoint x: 84, startPoint y: 98, endPoint x: 107, endPoint y: 111, distance: 26.2
click at [87, 94] on button "櫃檯作業" at bounding box center [99, 97] width 183 height 52
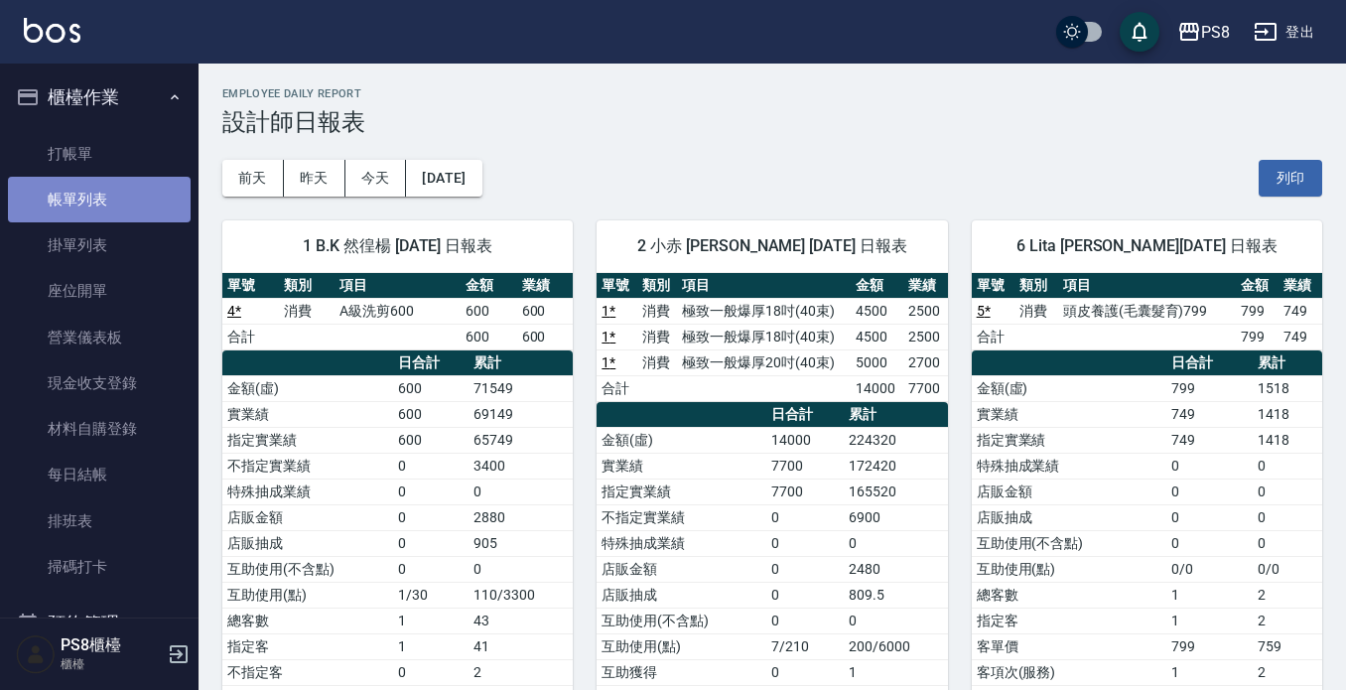
click at [118, 189] on link "帳單列表" at bounding box center [99, 200] width 183 height 46
click at [125, 100] on button "櫃檯作業" at bounding box center [99, 97] width 183 height 52
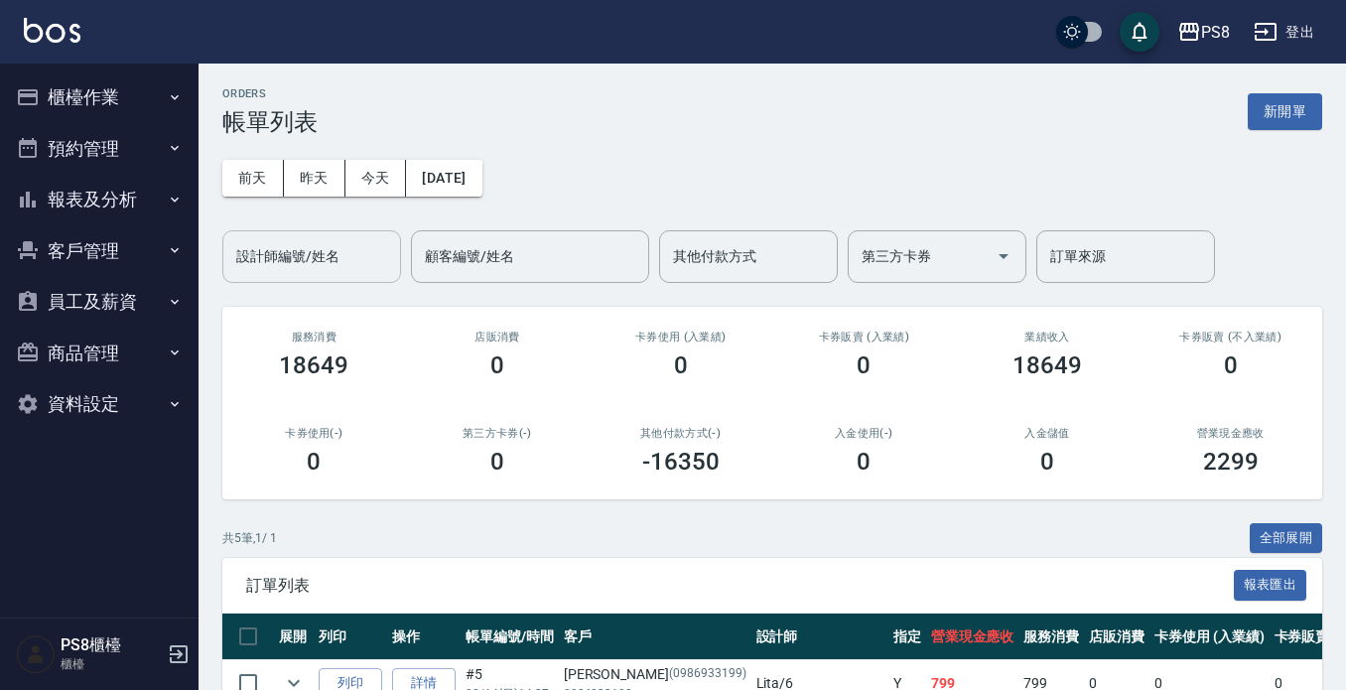
click at [296, 248] on input "設計師編號/姓名" at bounding box center [311, 256] width 161 height 35
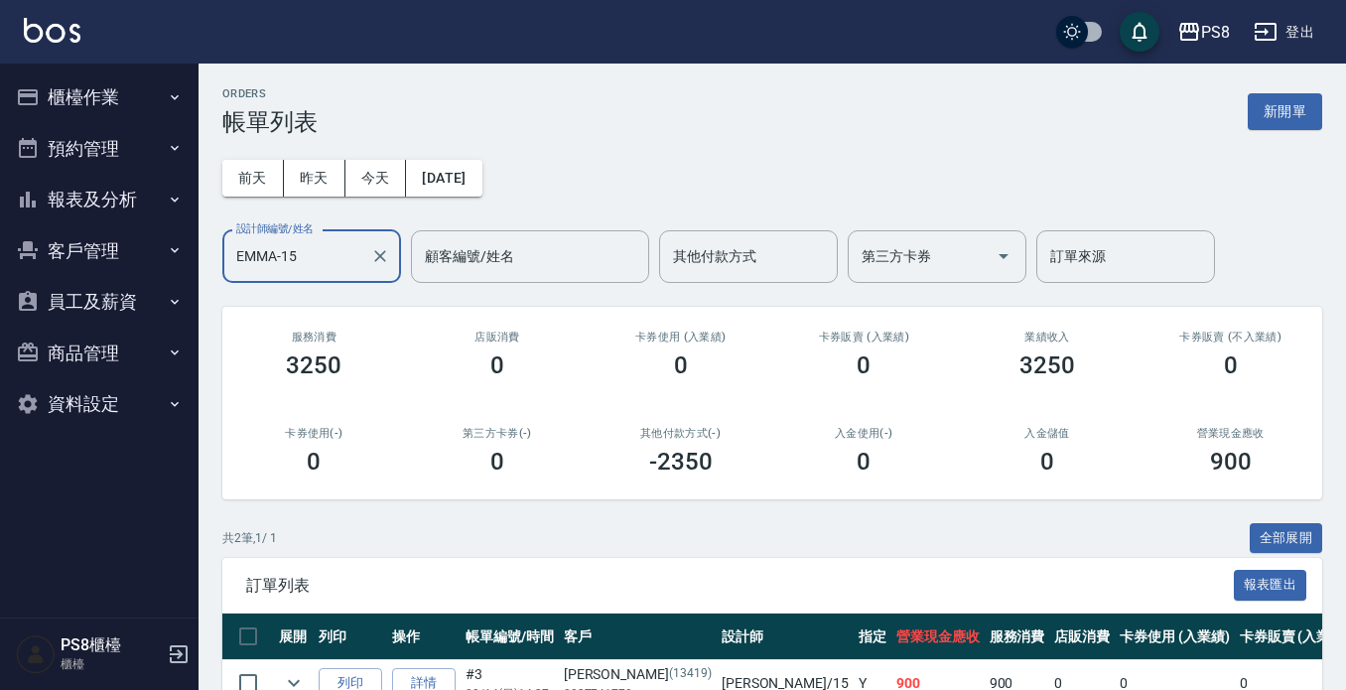
type input "EMMA-15"
click at [139, 108] on button "櫃檯作業" at bounding box center [99, 97] width 183 height 52
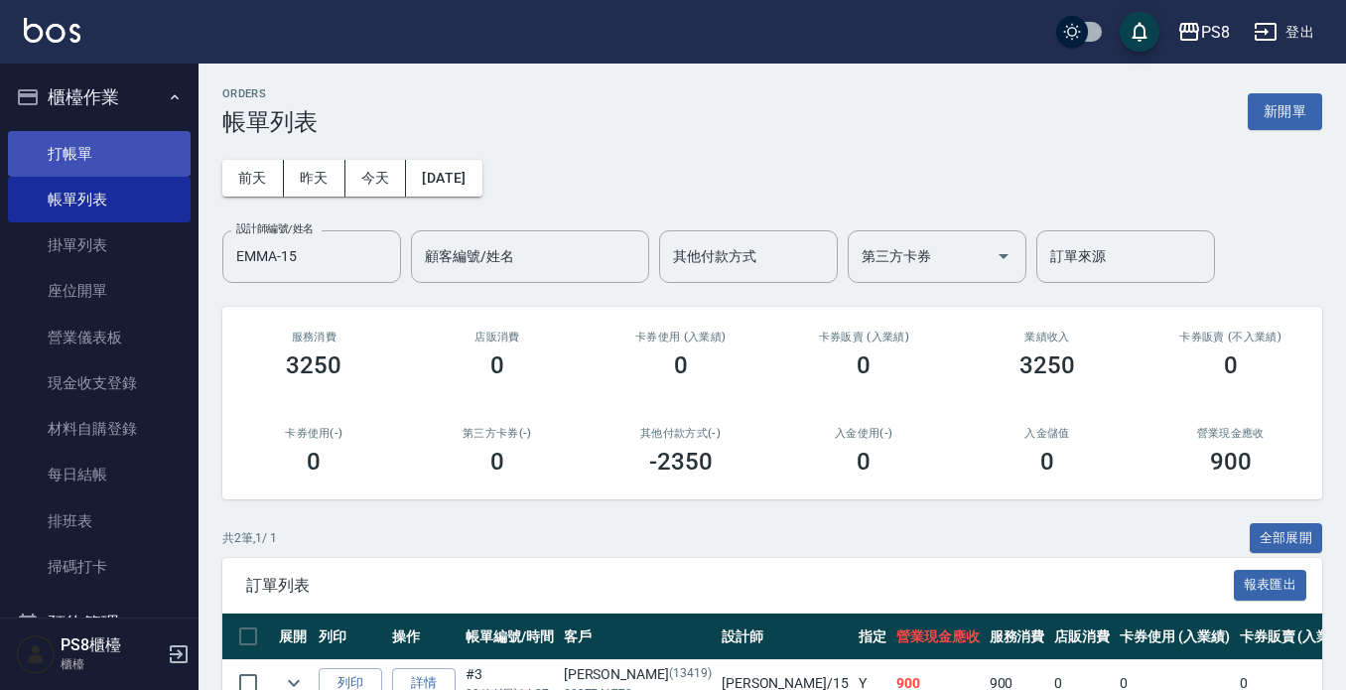
click at [134, 147] on link "打帳單" at bounding box center [99, 154] width 183 height 46
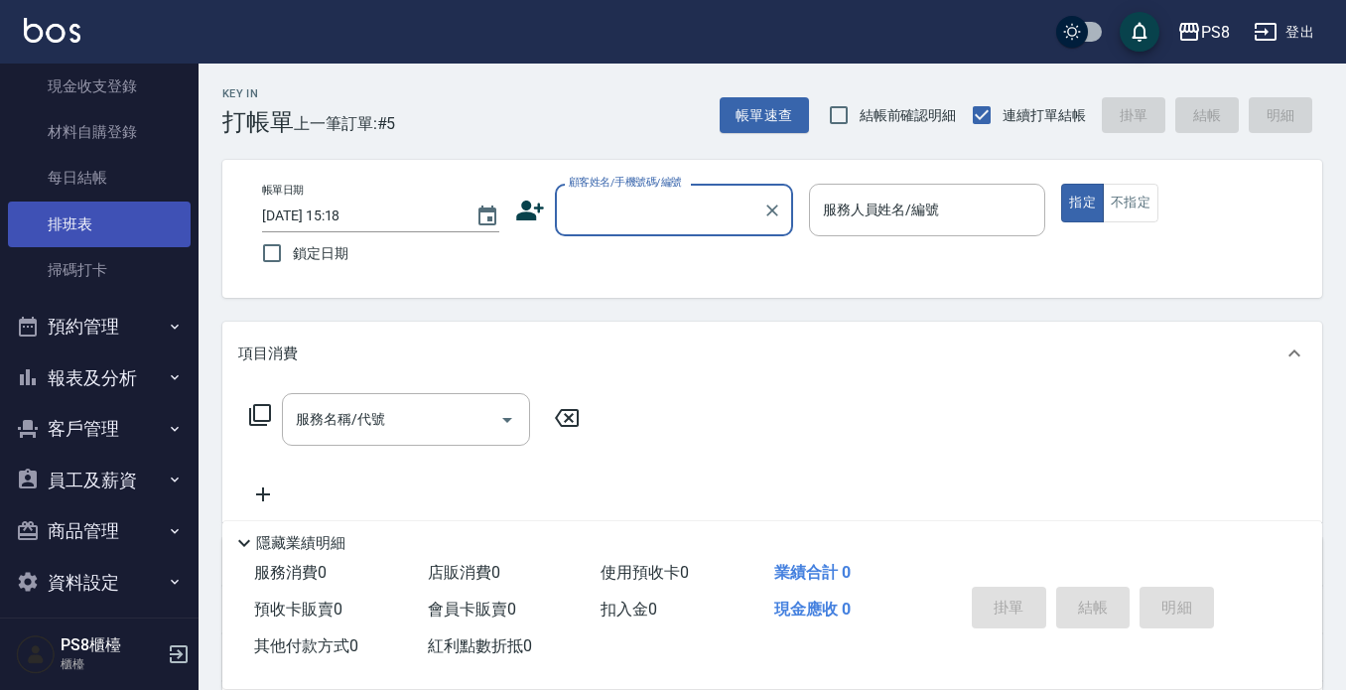
scroll to position [311, 0]
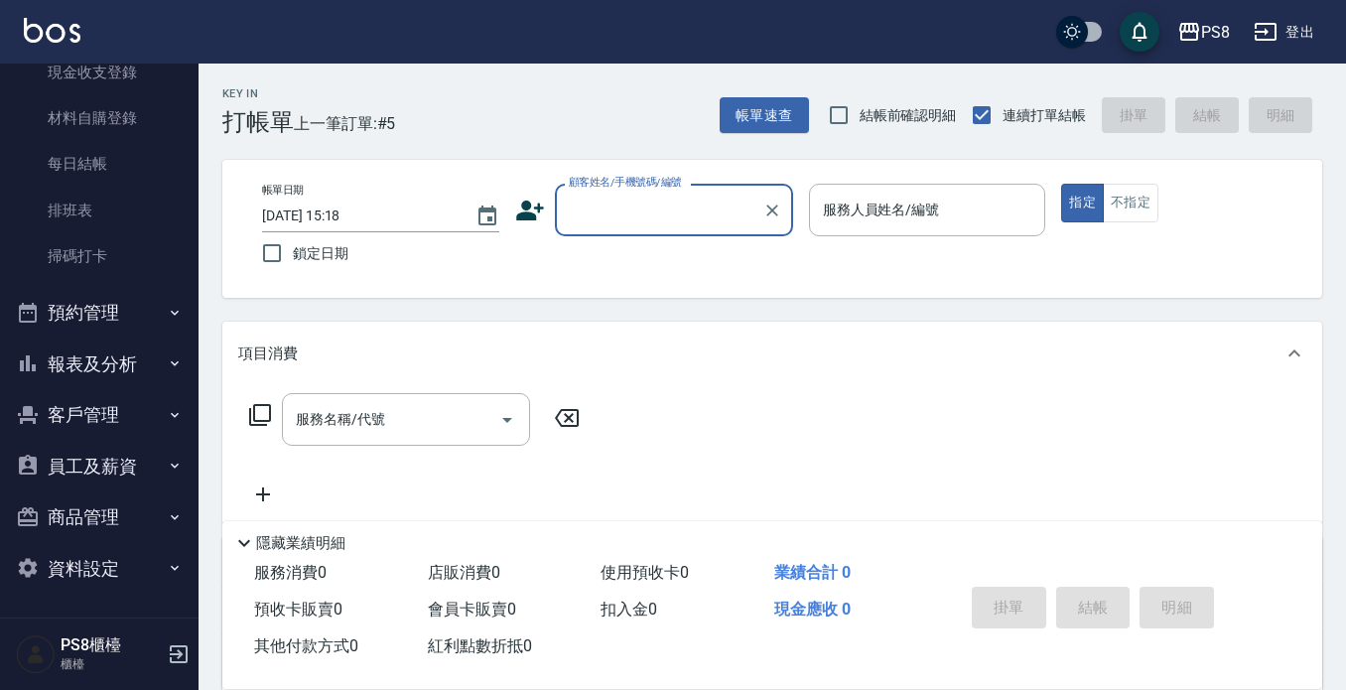
click at [134, 360] on button "報表及分析" at bounding box center [99, 365] width 183 height 52
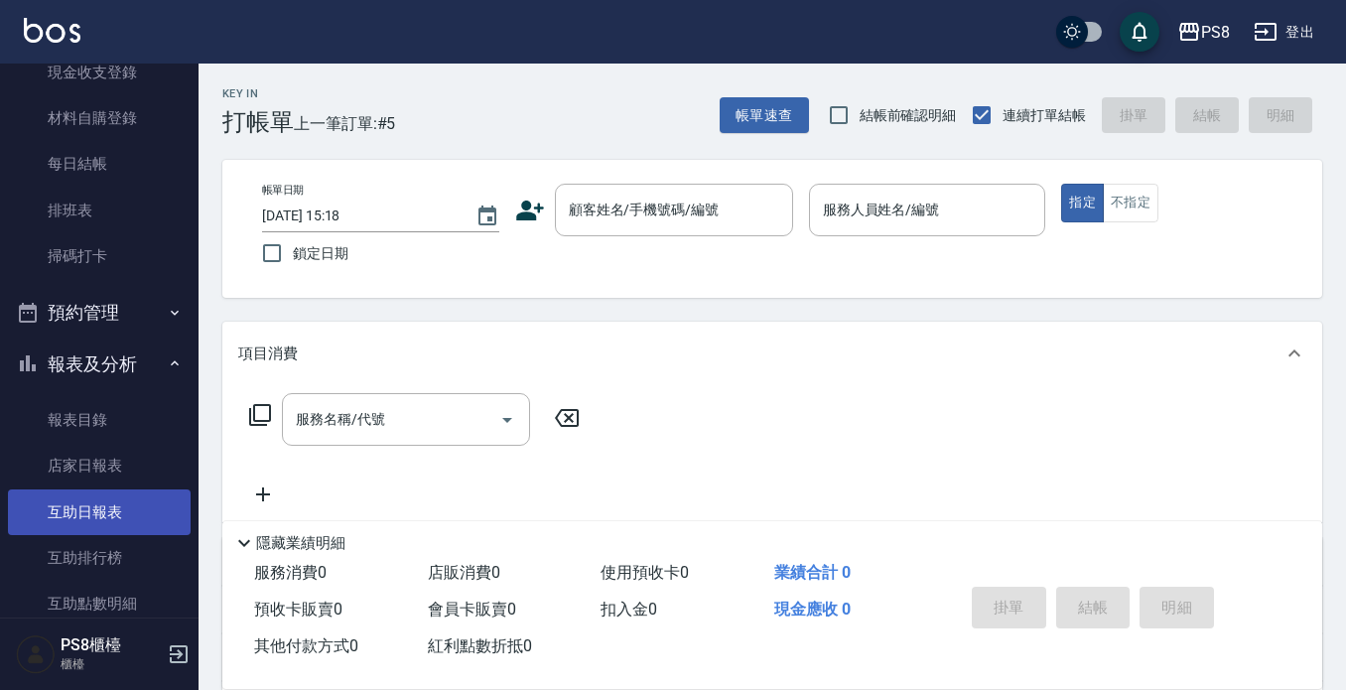
click at [126, 516] on link "互助日報表" at bounding box center [99, 513] width 183 height 46
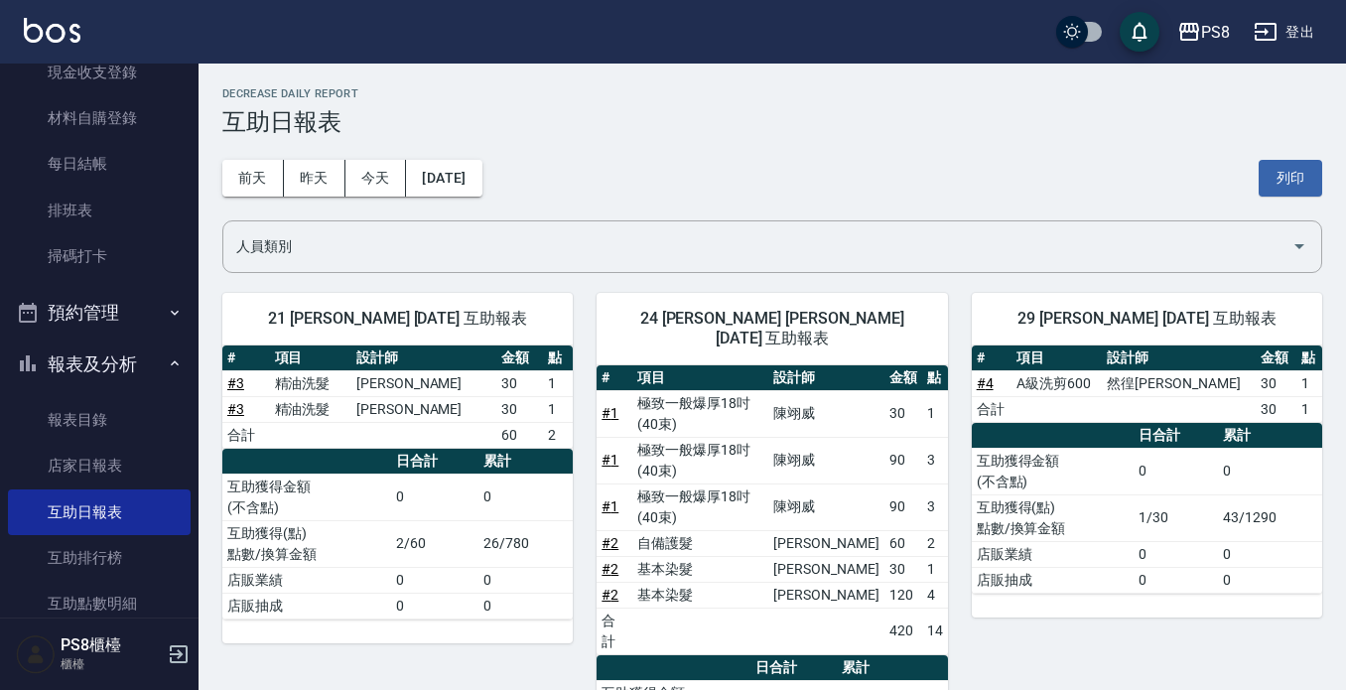
click at [247, 203] on div "[DATE] [DATE] [DATE] [DATE] 列印" at bounding box center [772, 178] width 1100 height 84
click at [241, 169] on button "前天" at bounding box center [253, 178] width 62 height 37
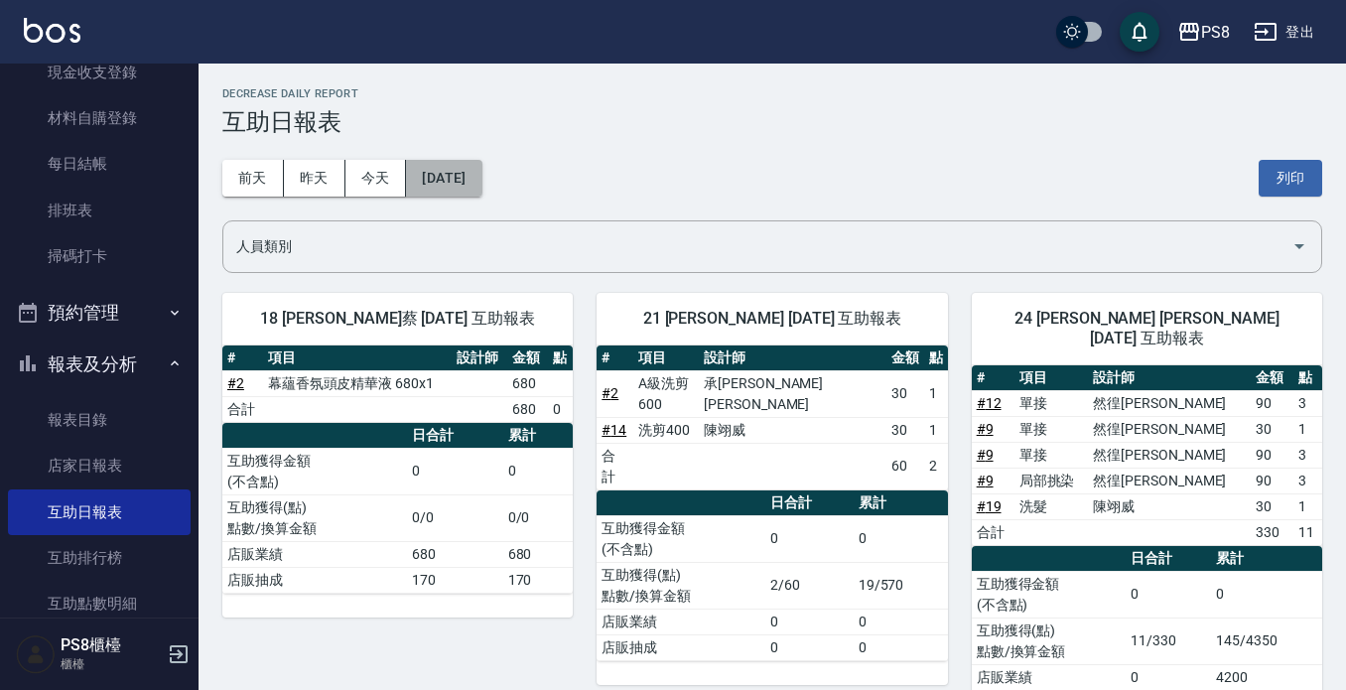
click at [448, 166] on button "[DATE]" at bounding box center [443, 178] width 75 height 37
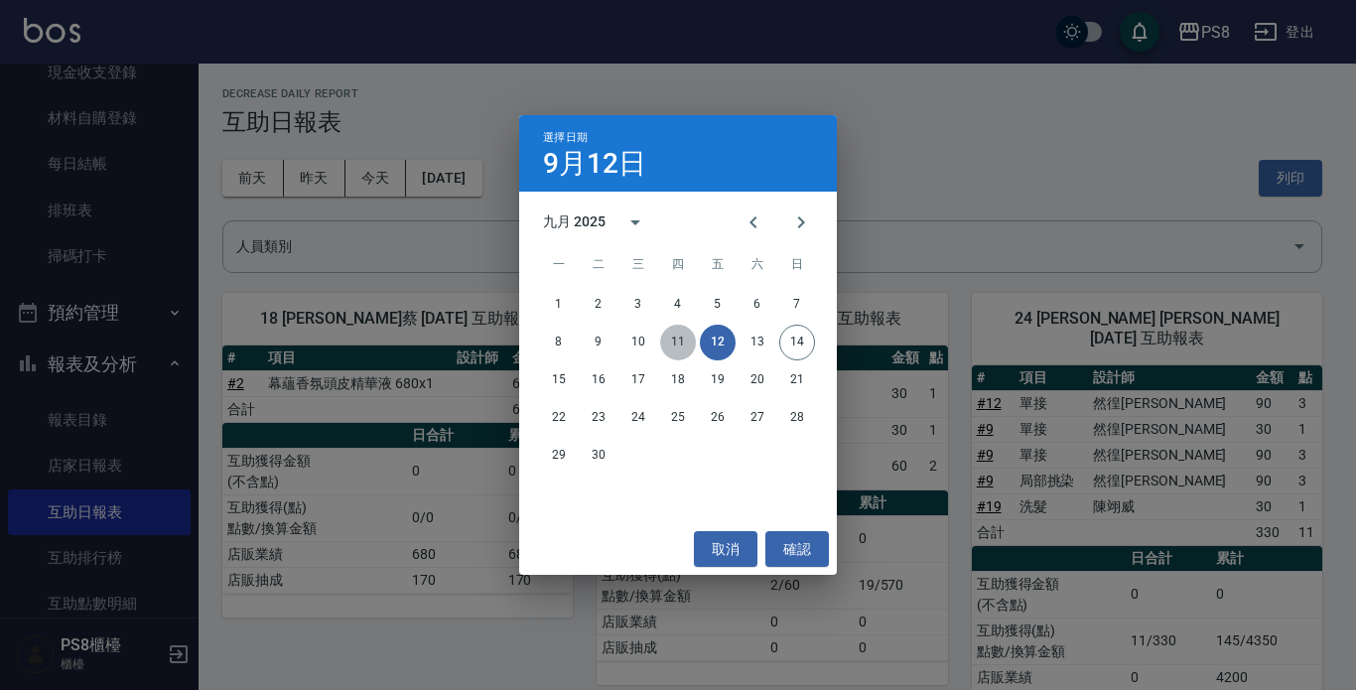
click at [679, 342] on button "11" at bounding box center [678, 343] width 36 height 36
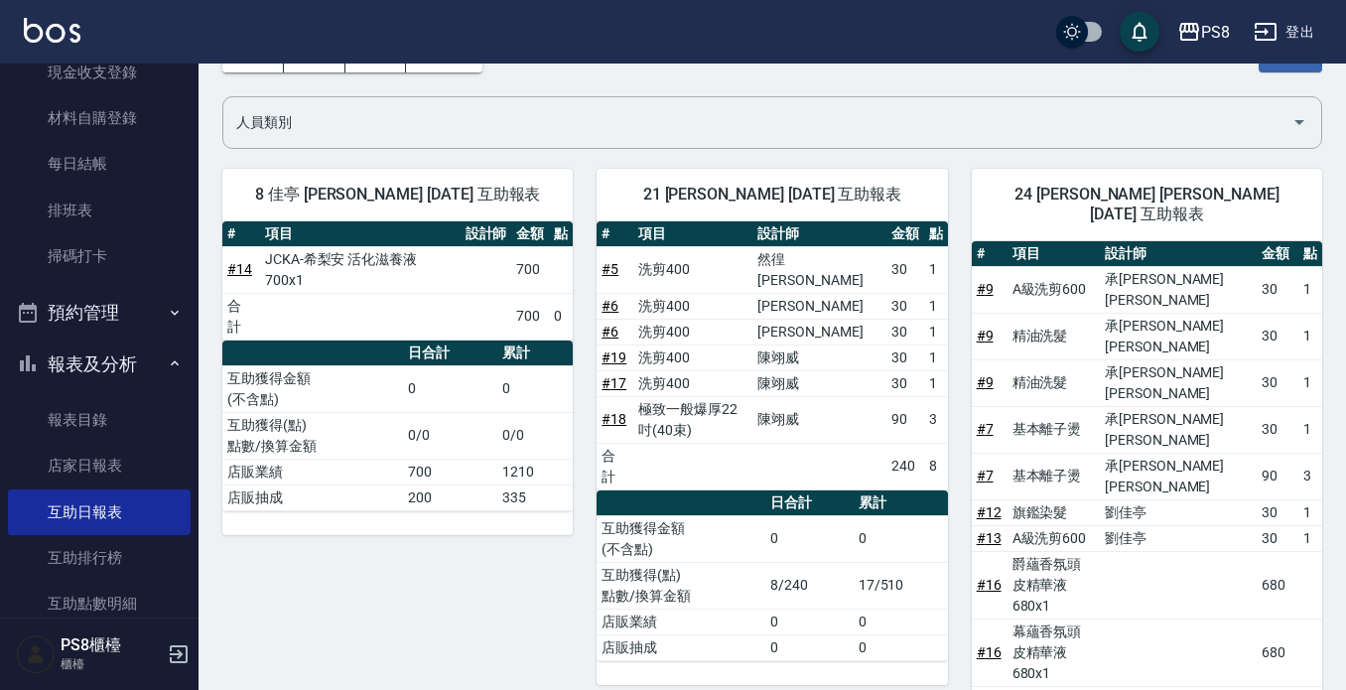
scroll to position [99, 0]
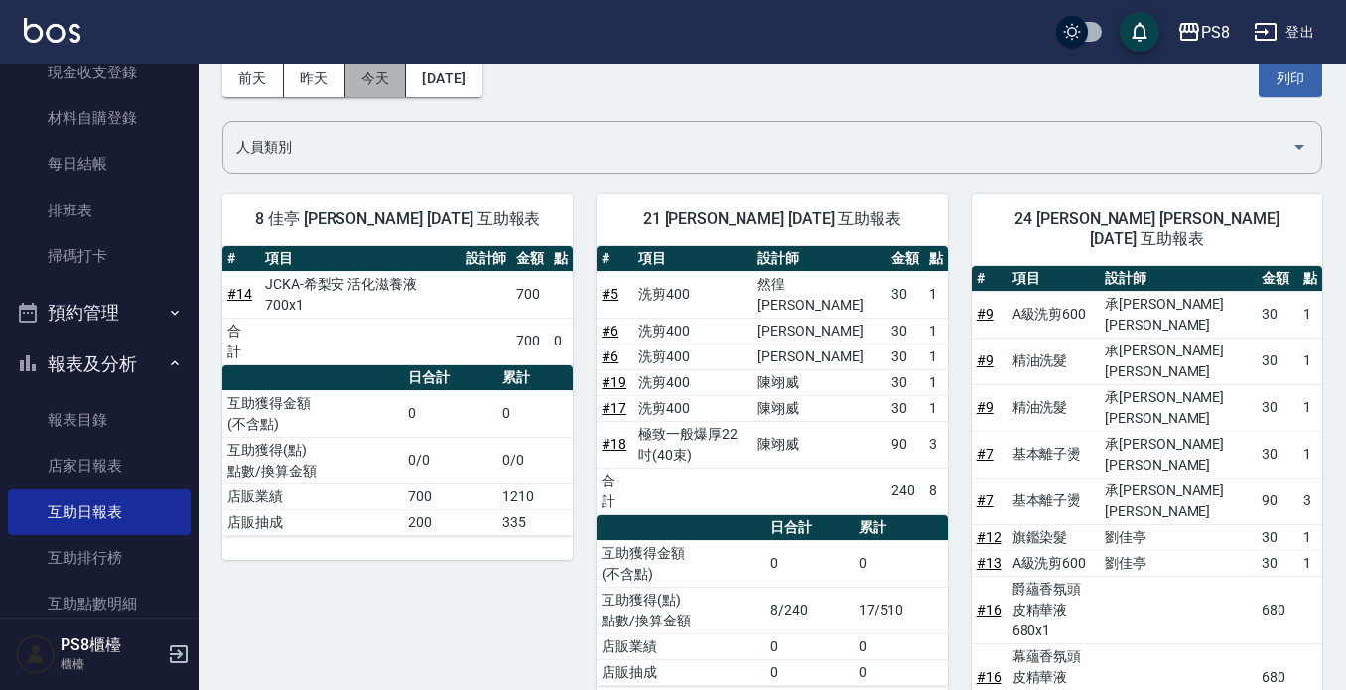
click at [369, 81] on button "今天" at bounding box center [377, 79] width 62 height 37
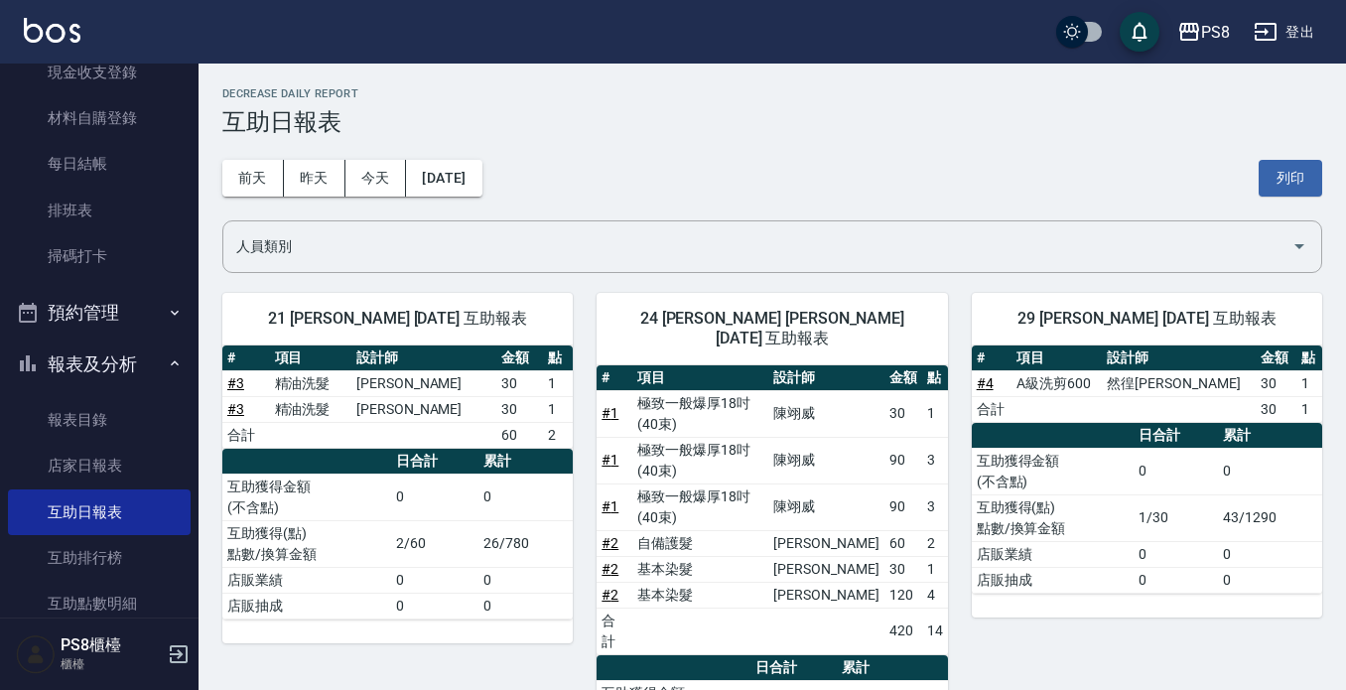
scroll to position [80, 0]
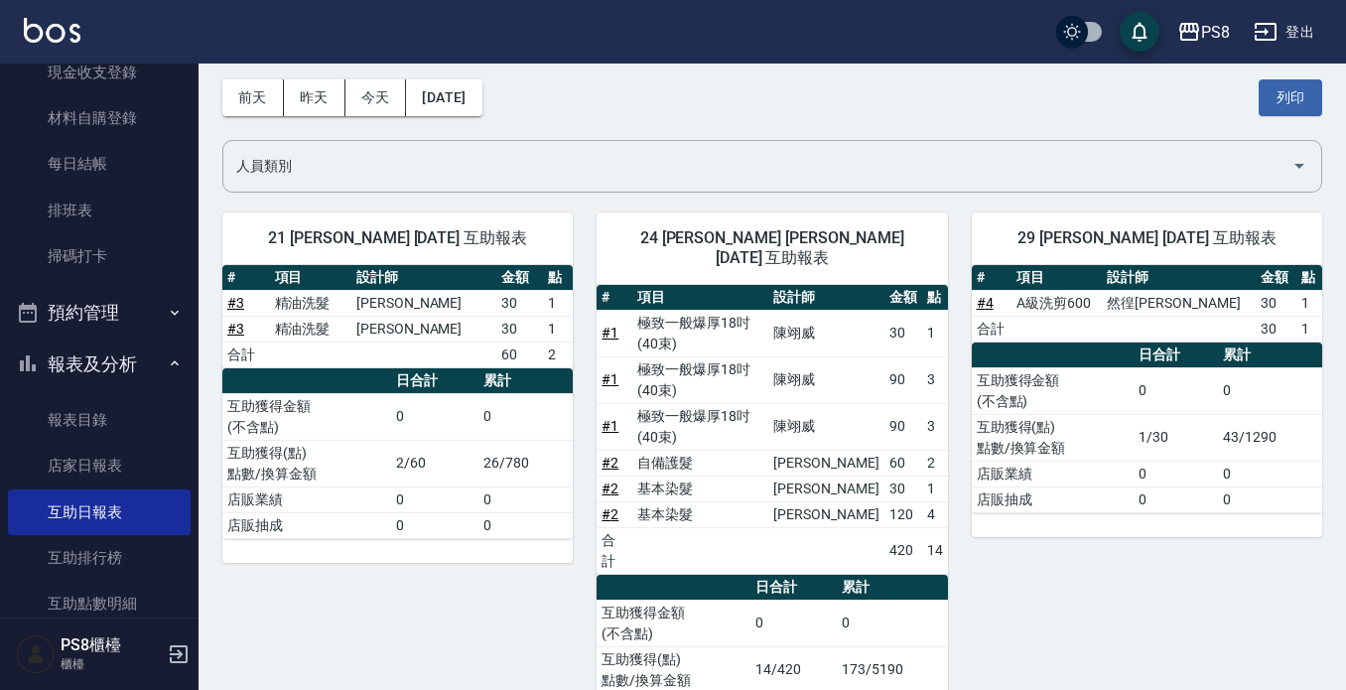
click at [317, 111] on button "昨天" at bounding box center [315, 97] width 62 height 37
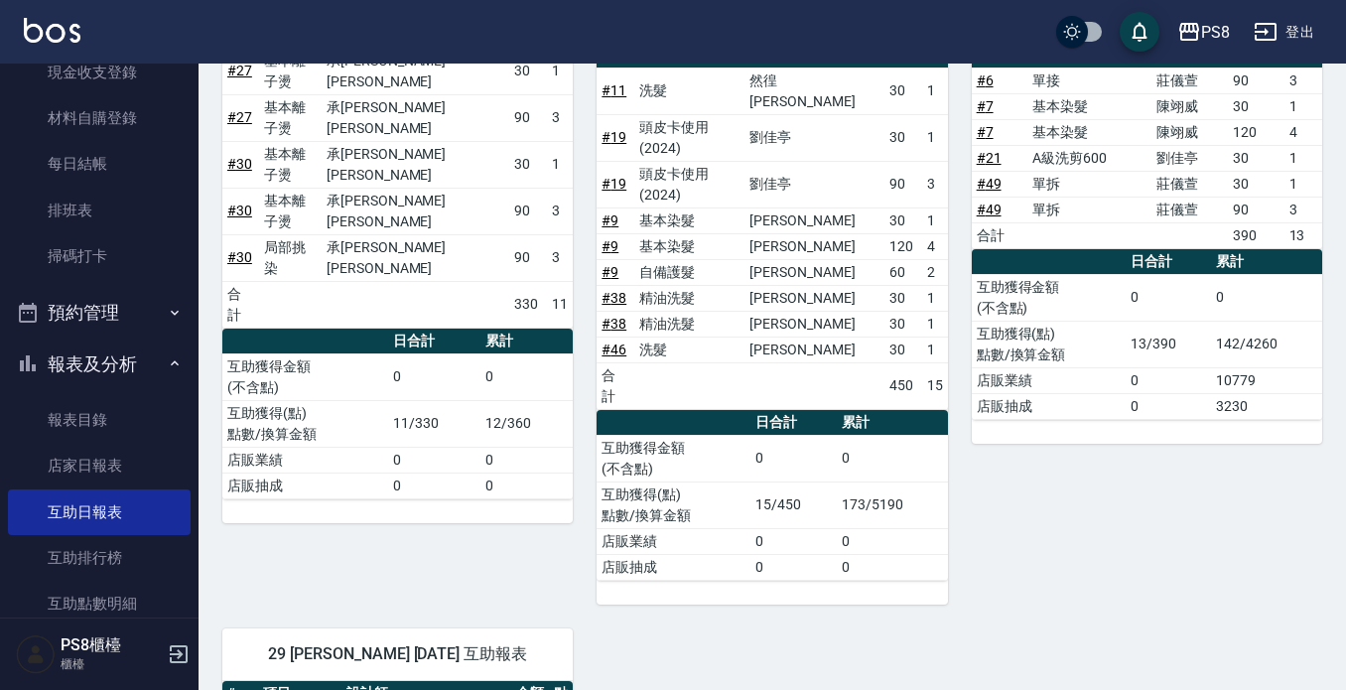
scroll to position [1746, 0]
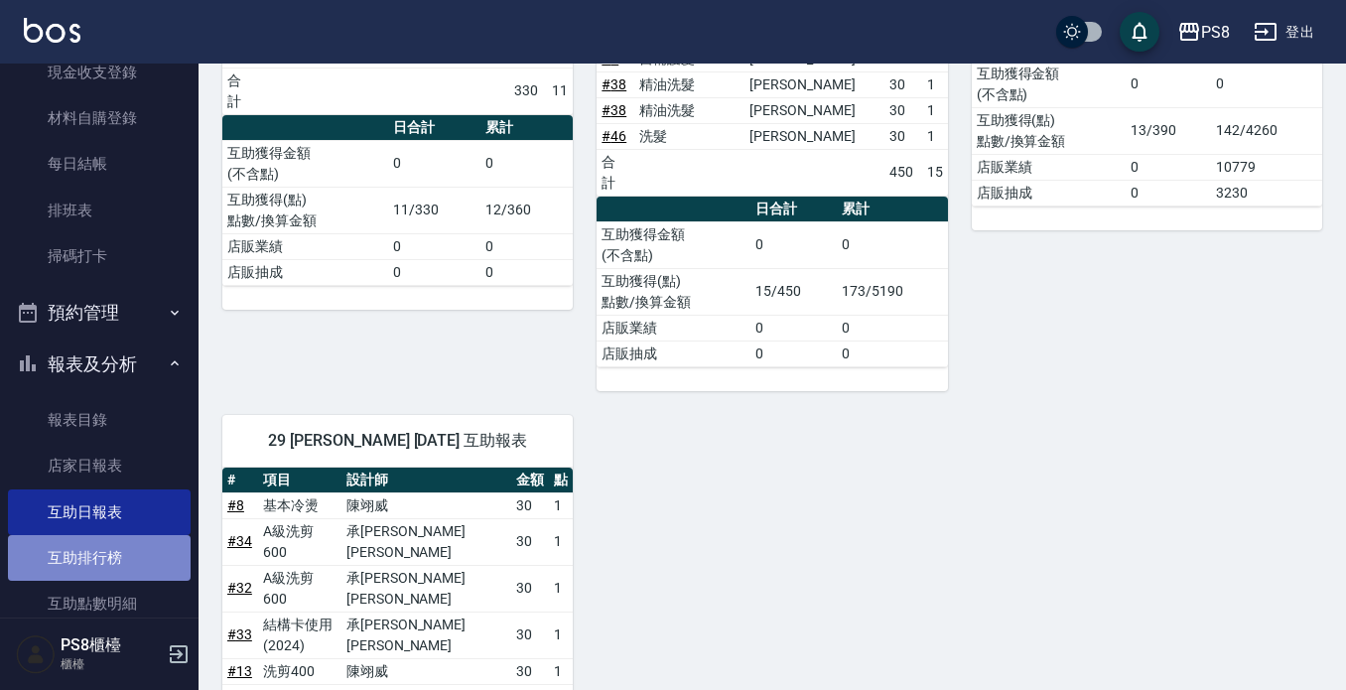
click at [114, 566] on link "互助排行榜" at bounding box center [99, 558] width 183 height 46
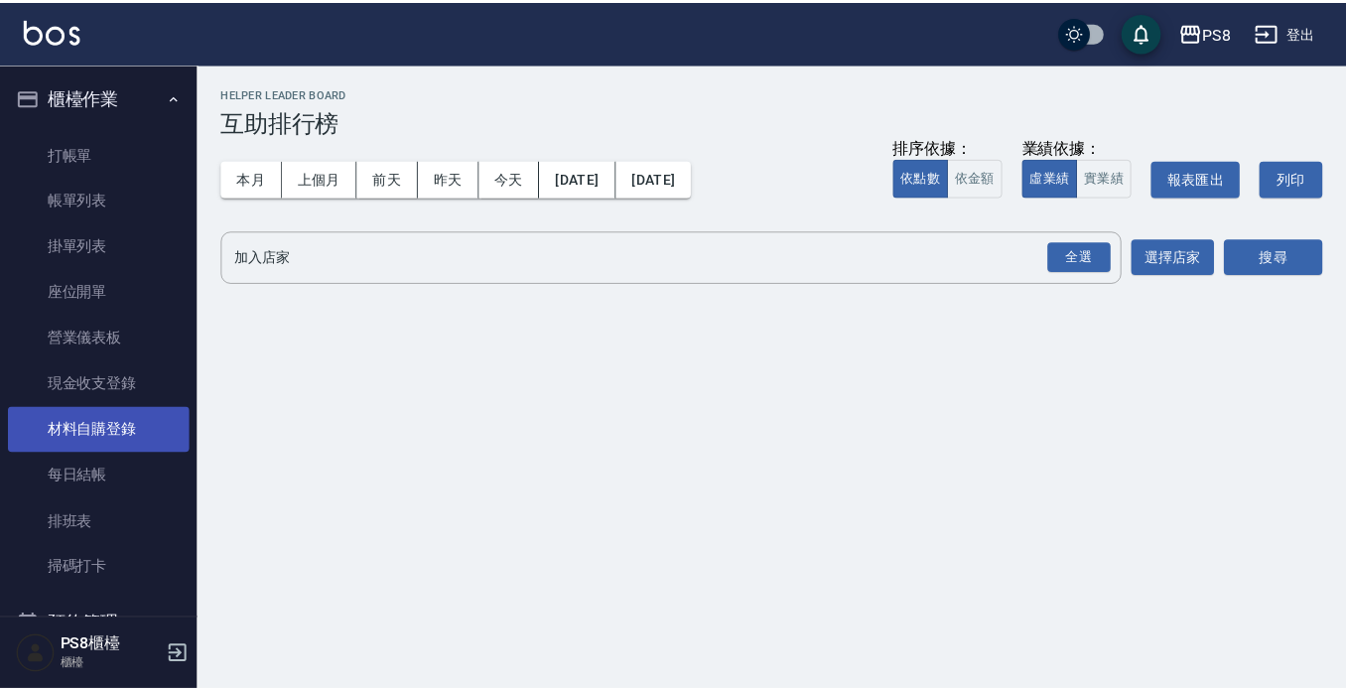
scroll to position [496, 0]
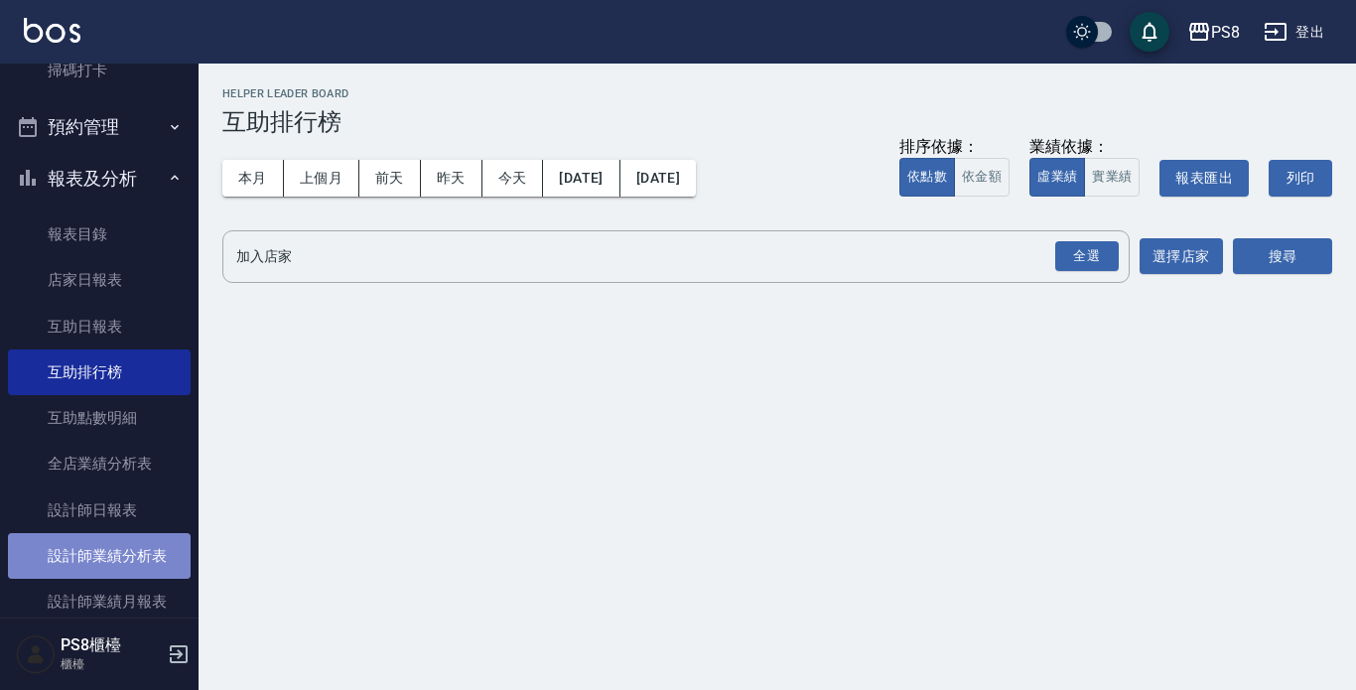
click at [152, 544] on link "設計師業績分析表" at bounding box center [99, 556] width 183 height 46
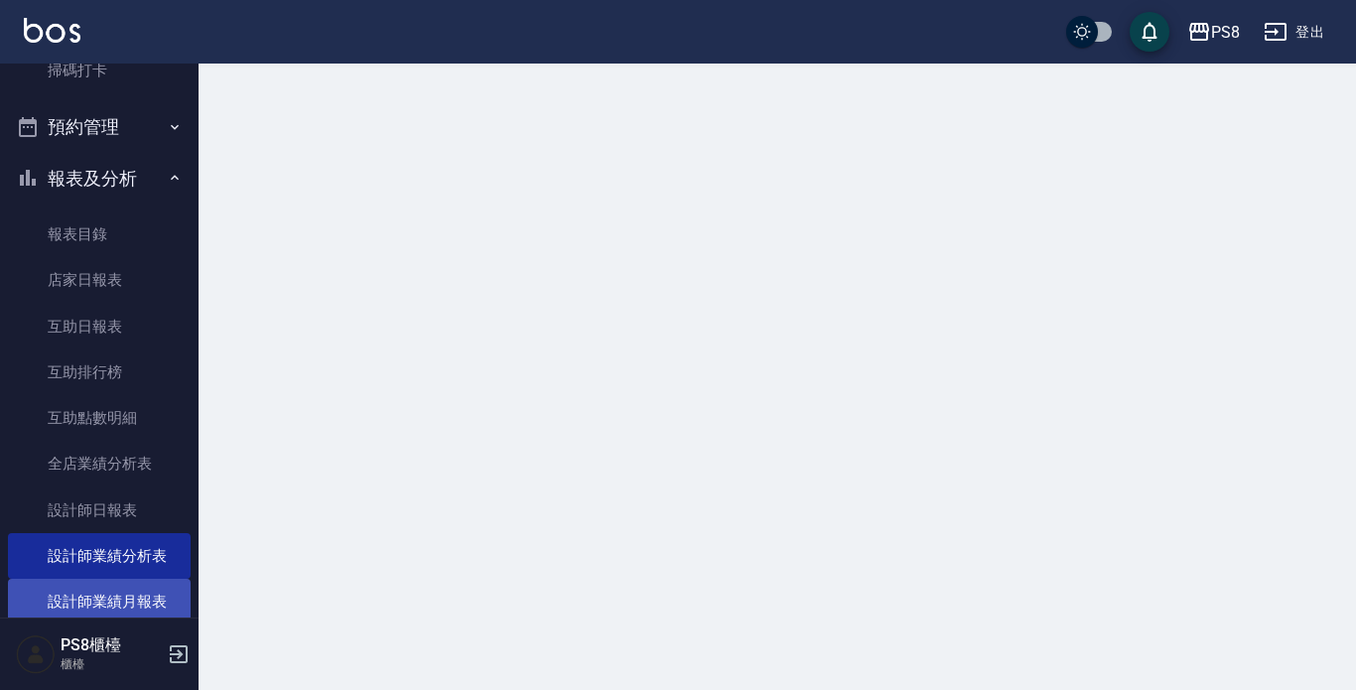
click at [153, 579] on link "設計師業績月報表" at bounding box center [99, 602] width 183 height 46
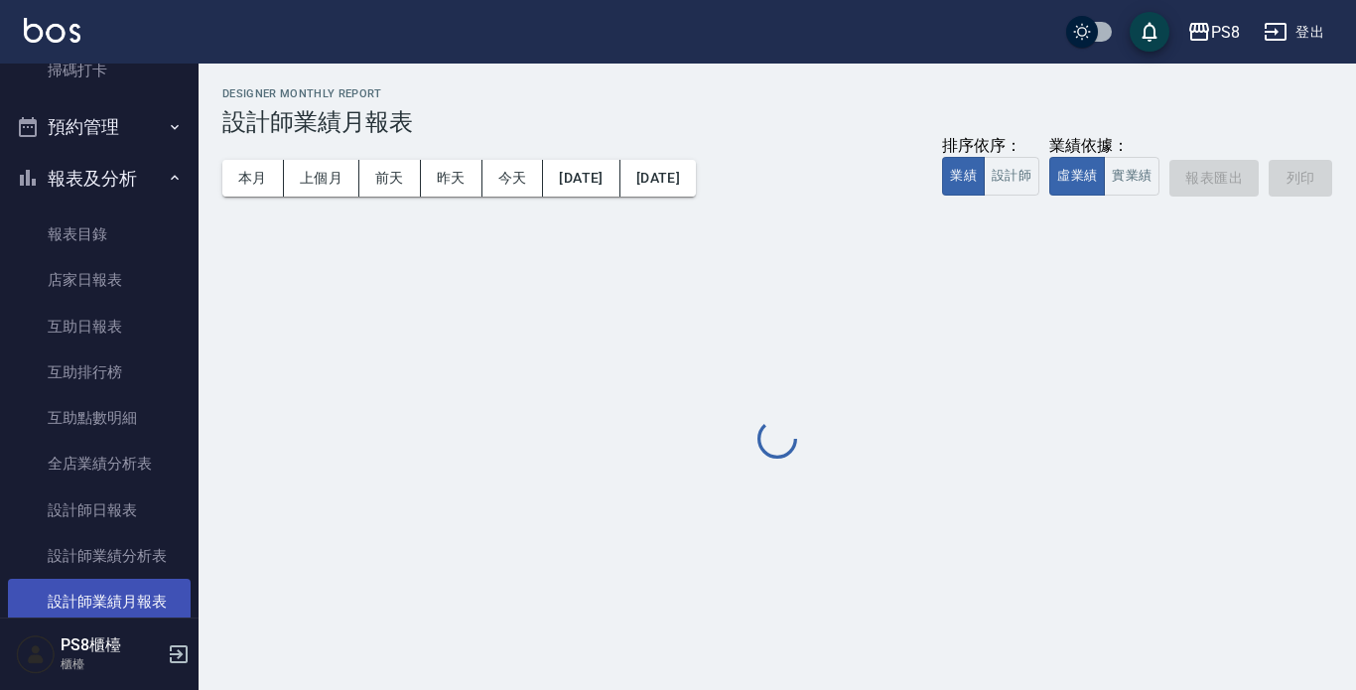
click at [151, 594] on link "設計師業績月報表" at bounding box center [99, 602] width 183 height 46
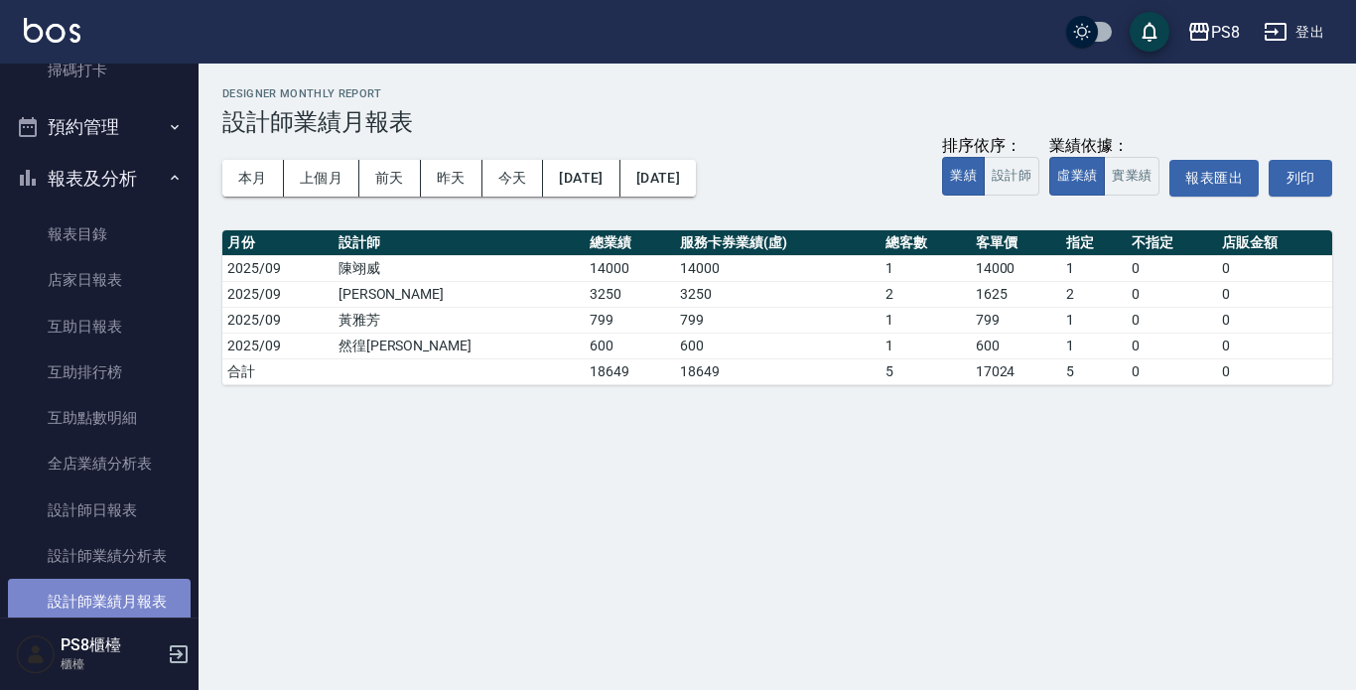
click at [151, 596] on link "設計師業績月報表" at bounding box center [99, 602] width 183 height 46
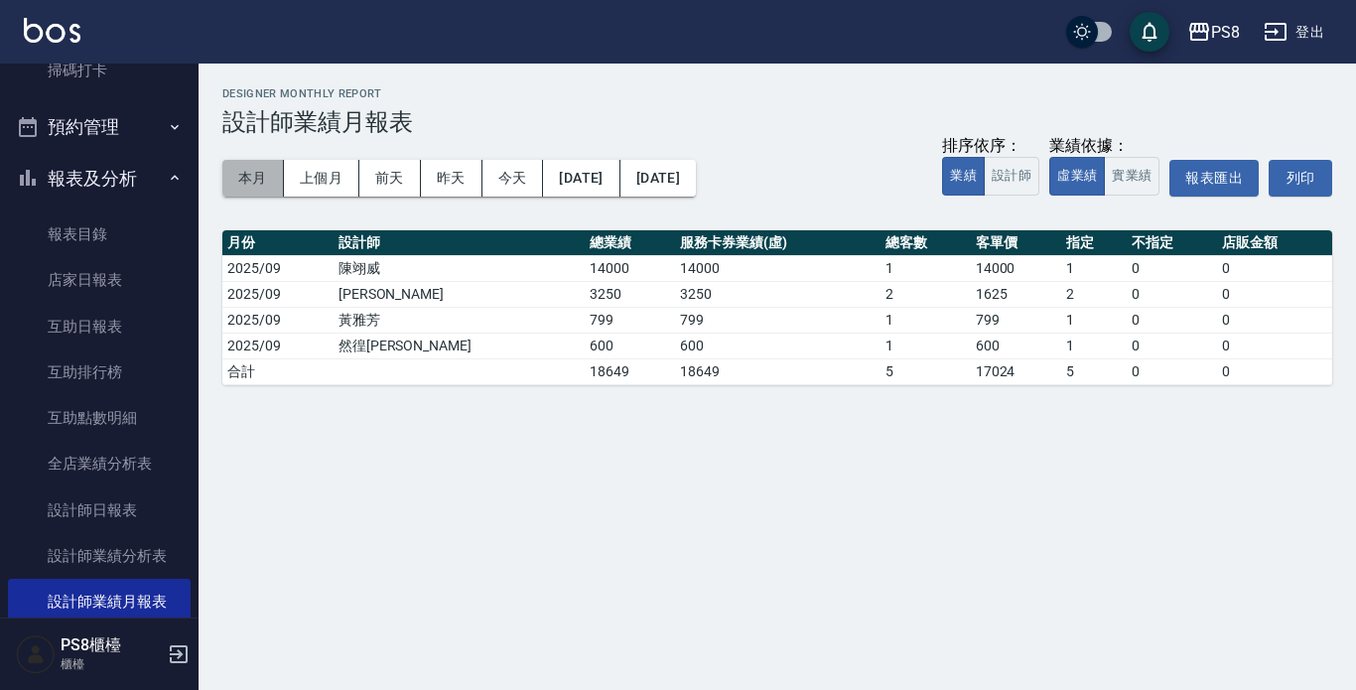
click at [239, 170] on button "本月" at bounding box center [253, 178] width 62 height 37
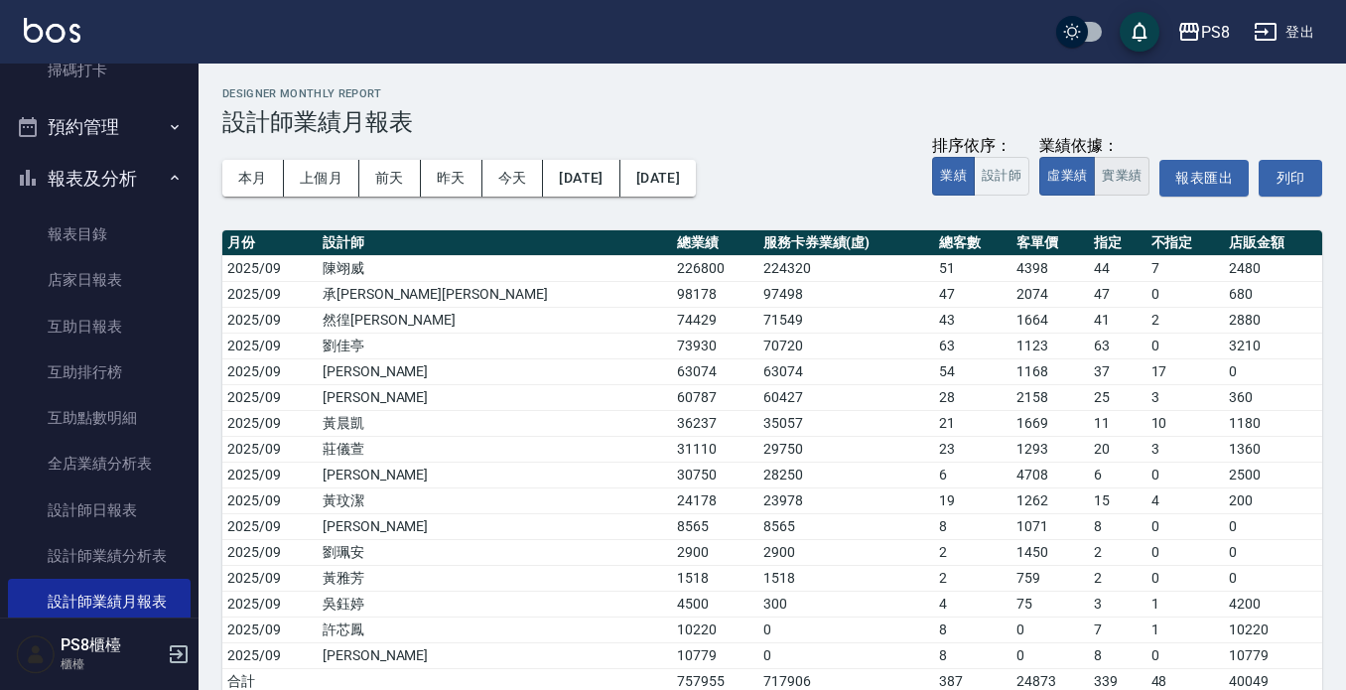
click at [1094, 173] on button "實業績" at bounding box center [1122, 176] width 56 height 39
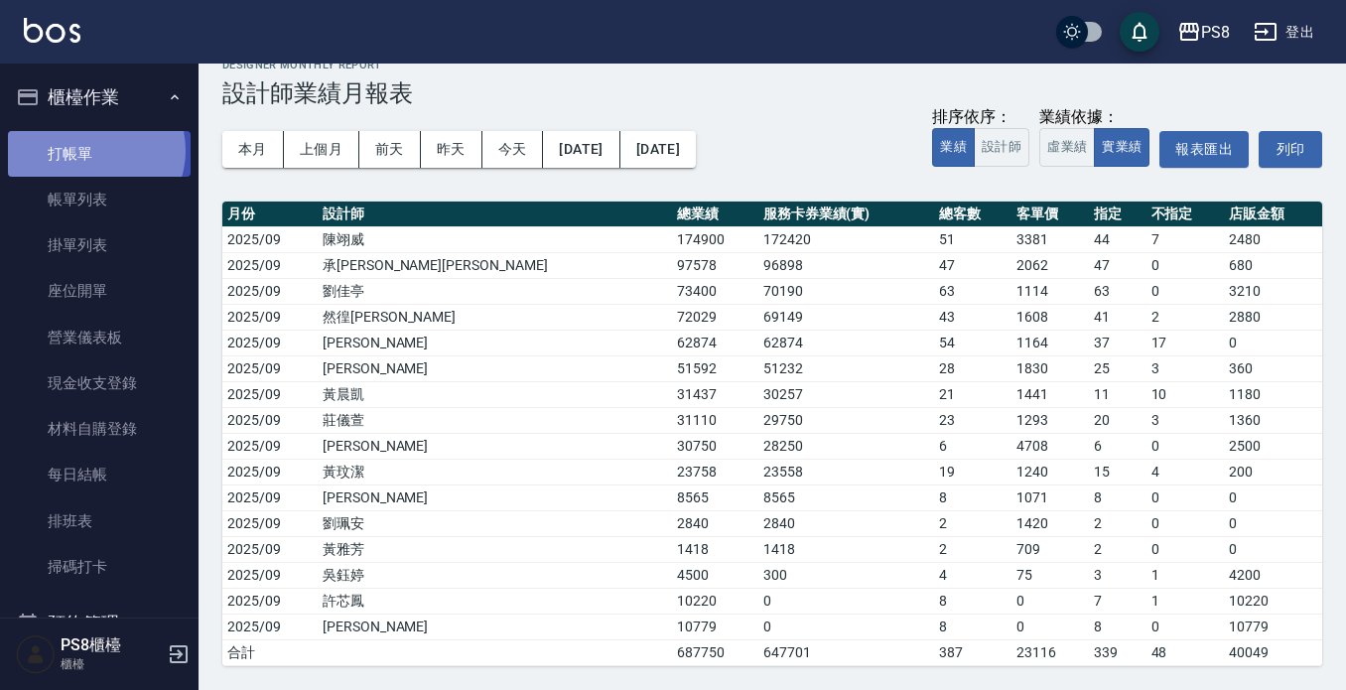
click at [91, 150] on link "打帳單" at bounding box center [99, 154] width 183 height 46
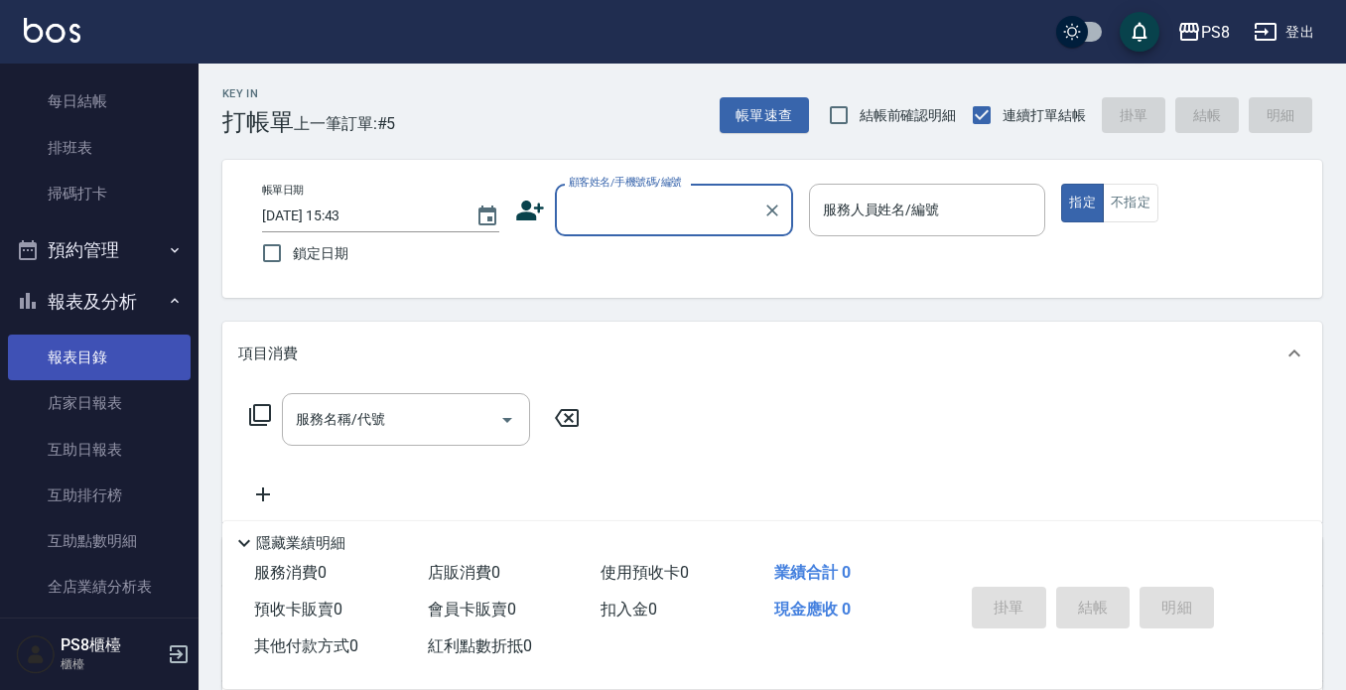
scroll to position [397, 0]
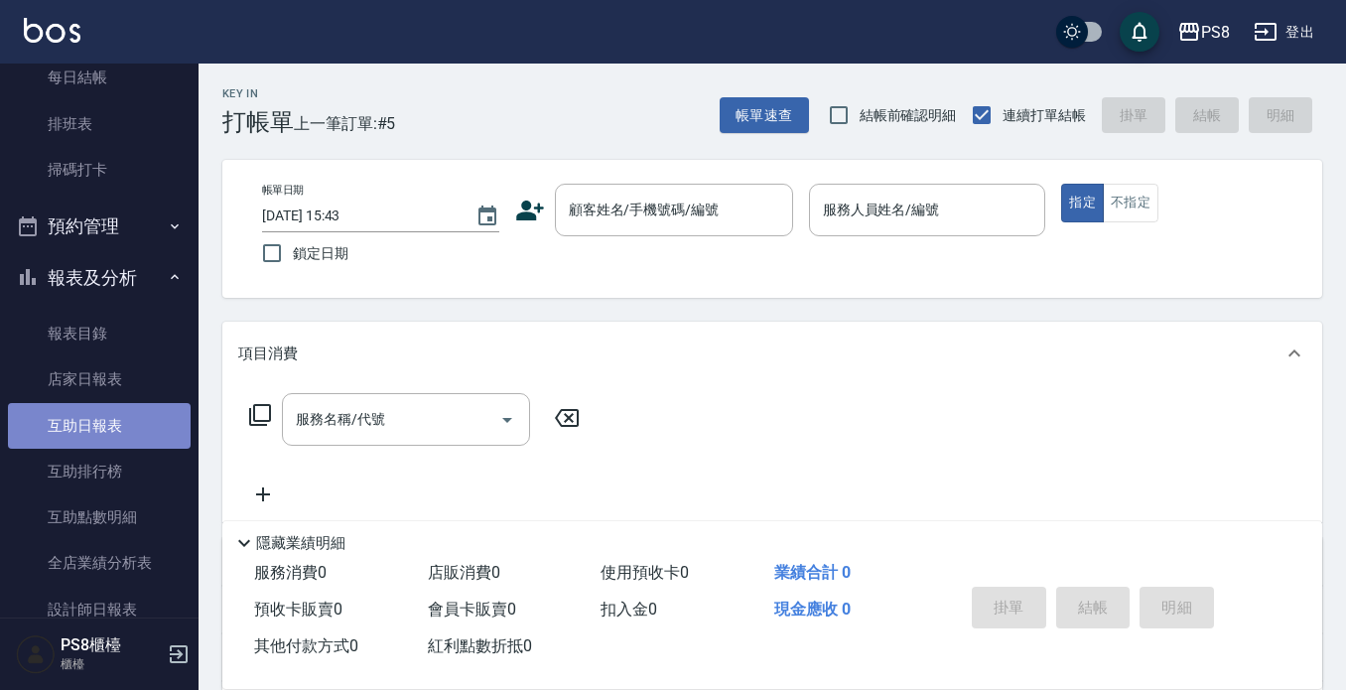
click at [134, 425] on link "互助日報表" at bounding box center [99, 426] width 183 height 46
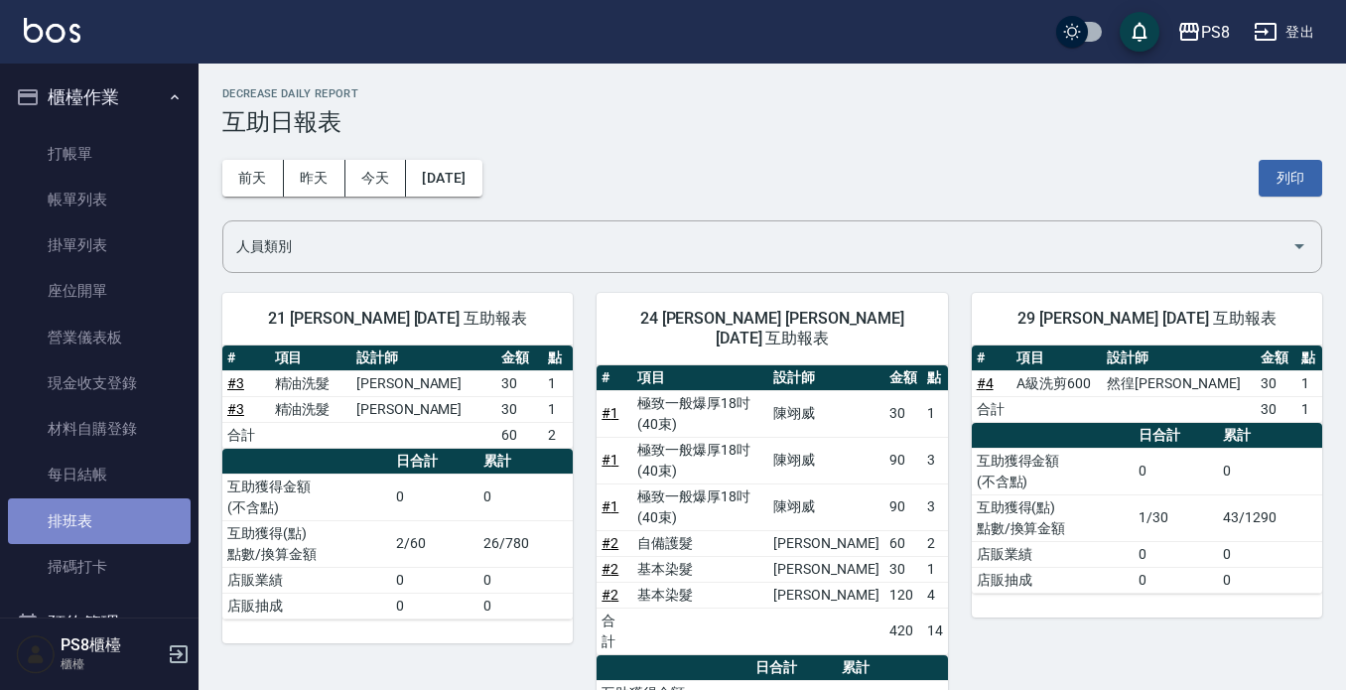
click at [111, 520] on link "排班表" at bounding box center [99, 521] width 183 height 46
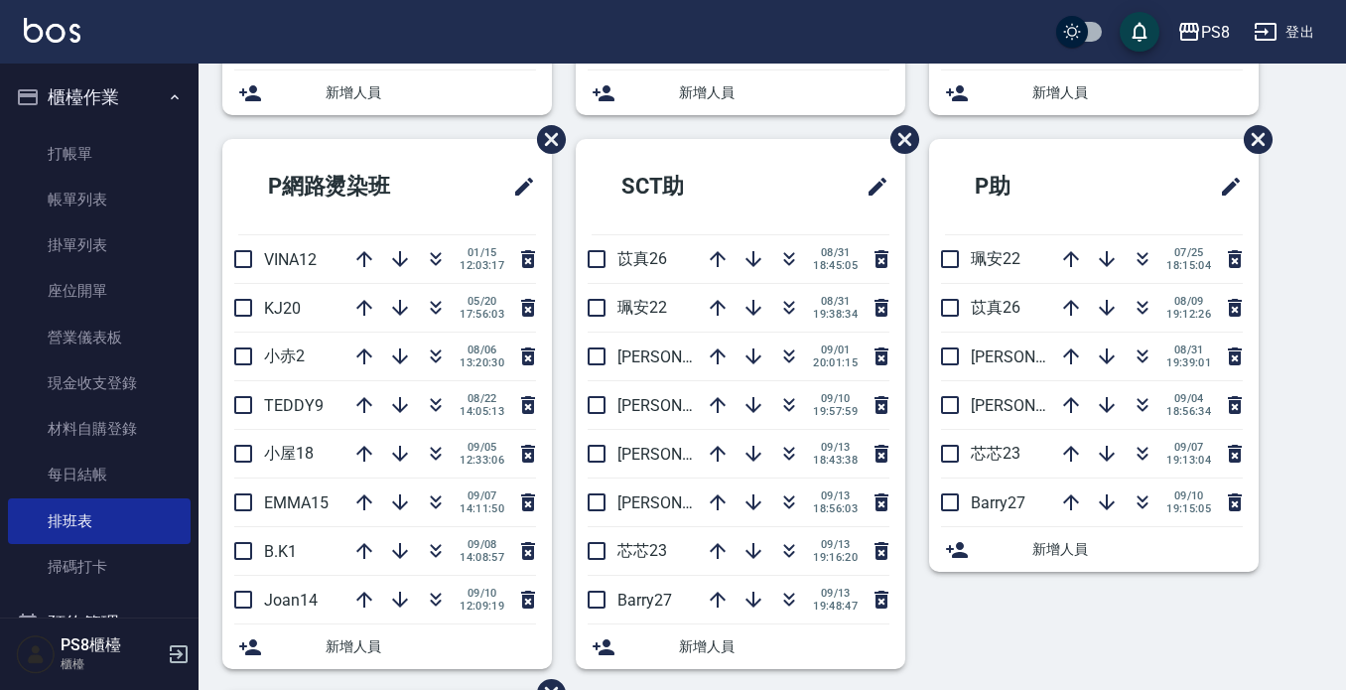
scroll to position [596, 0]
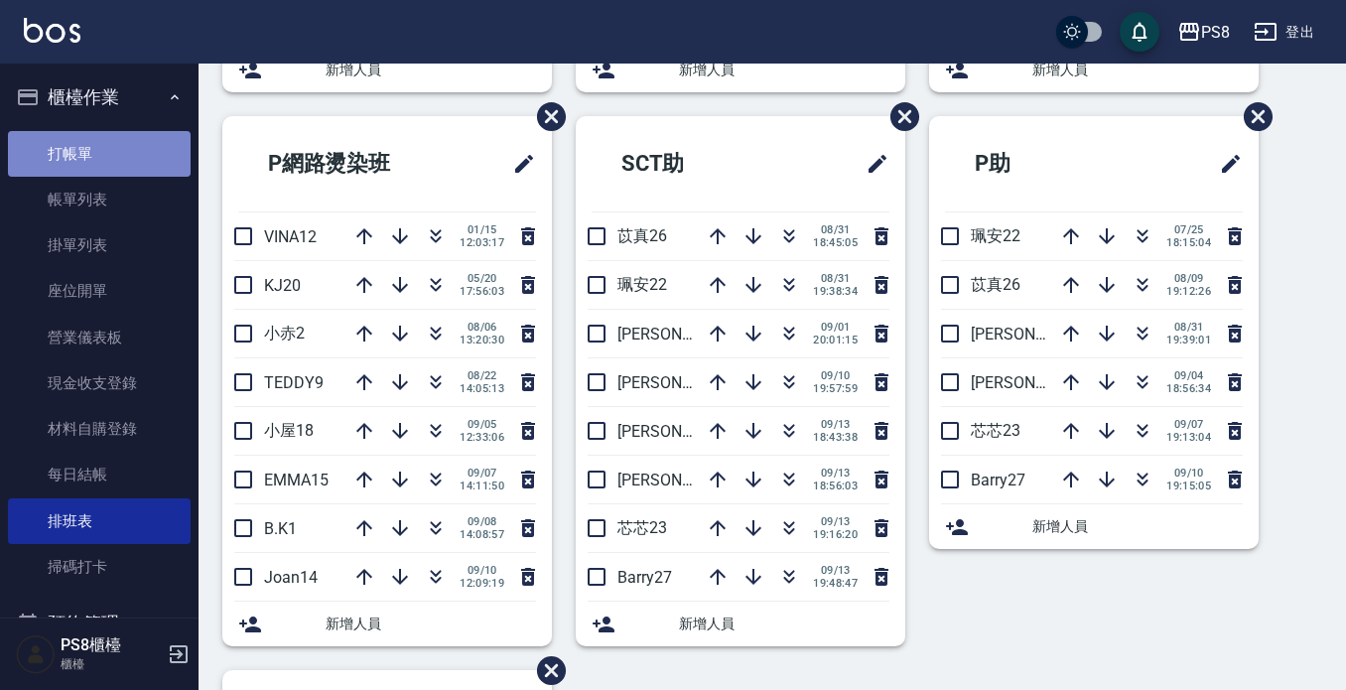
click at [116, 150] on link "打帳單" at bounding box center [99, 154] width 183 height 46
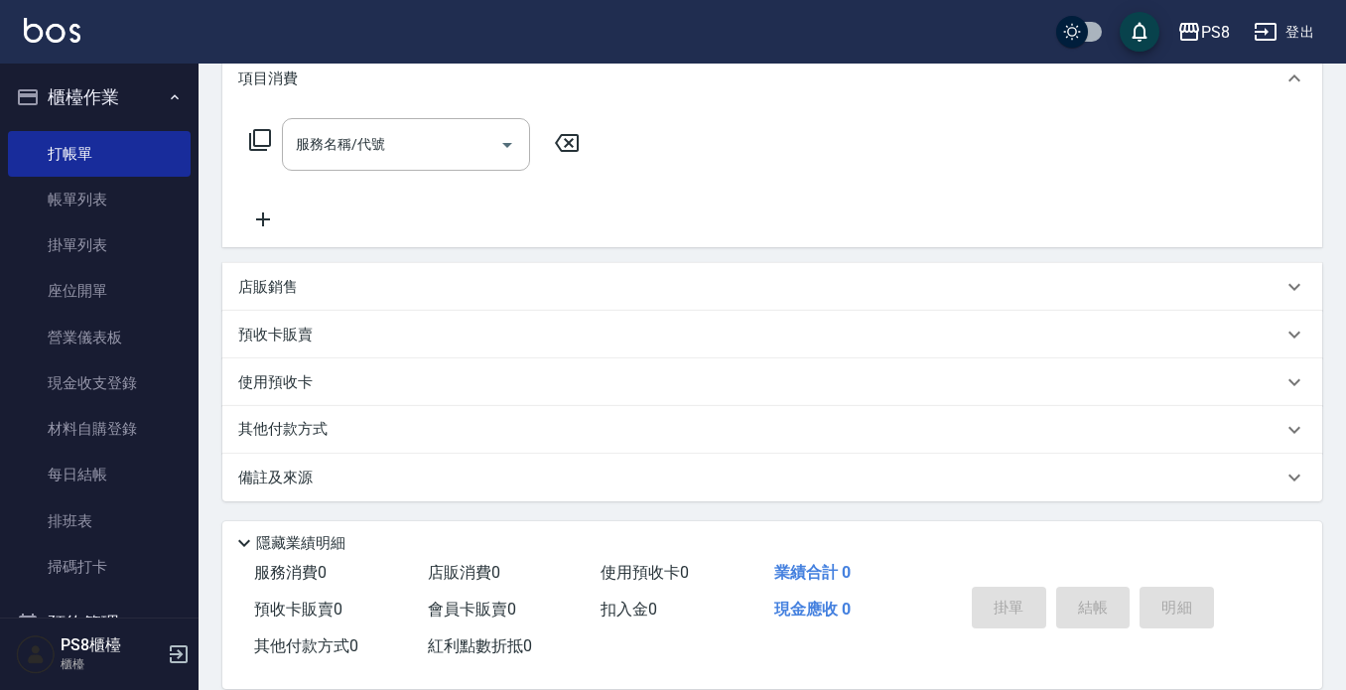
scroll to position [277, 0]
click at [344, 281] on div "店販銷售" at bounding box center [760, 285] width 1045 height 21
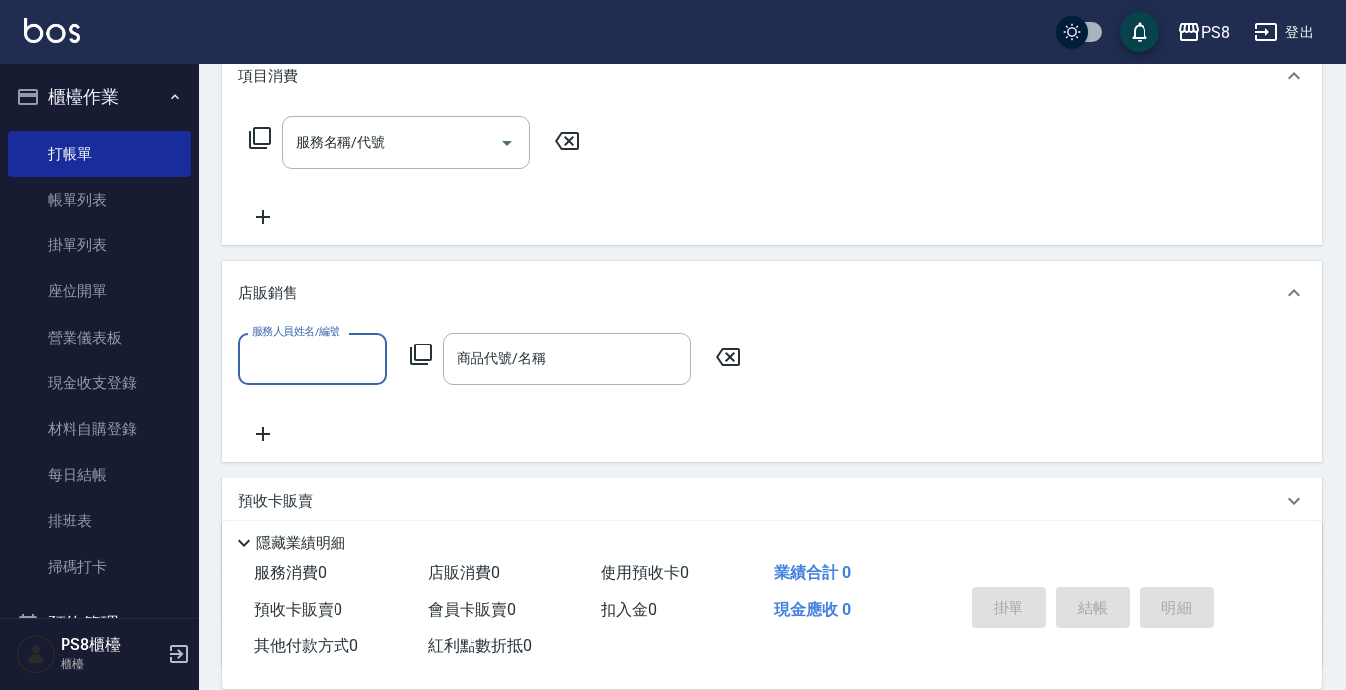
scroll to position [0, 0]
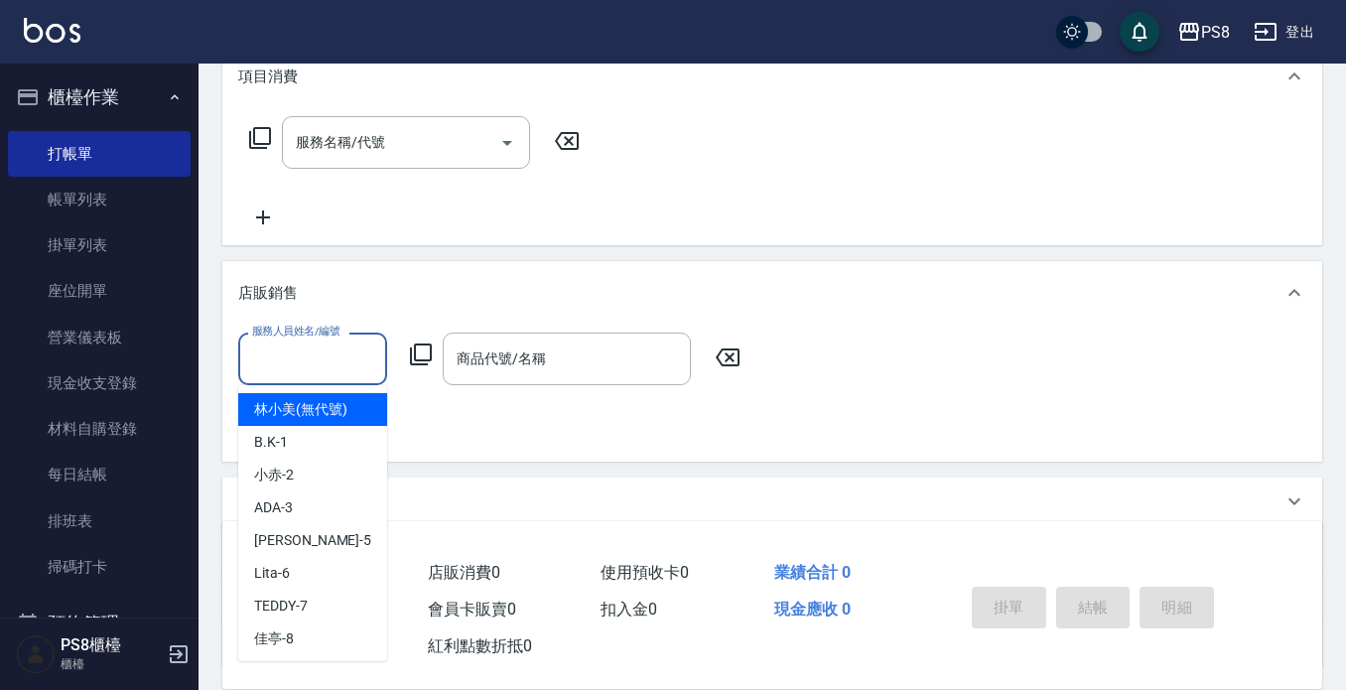
click at [338, 342] on input "服務人員姓名/編號" at bounding box center [312, 359] width 131 height 35
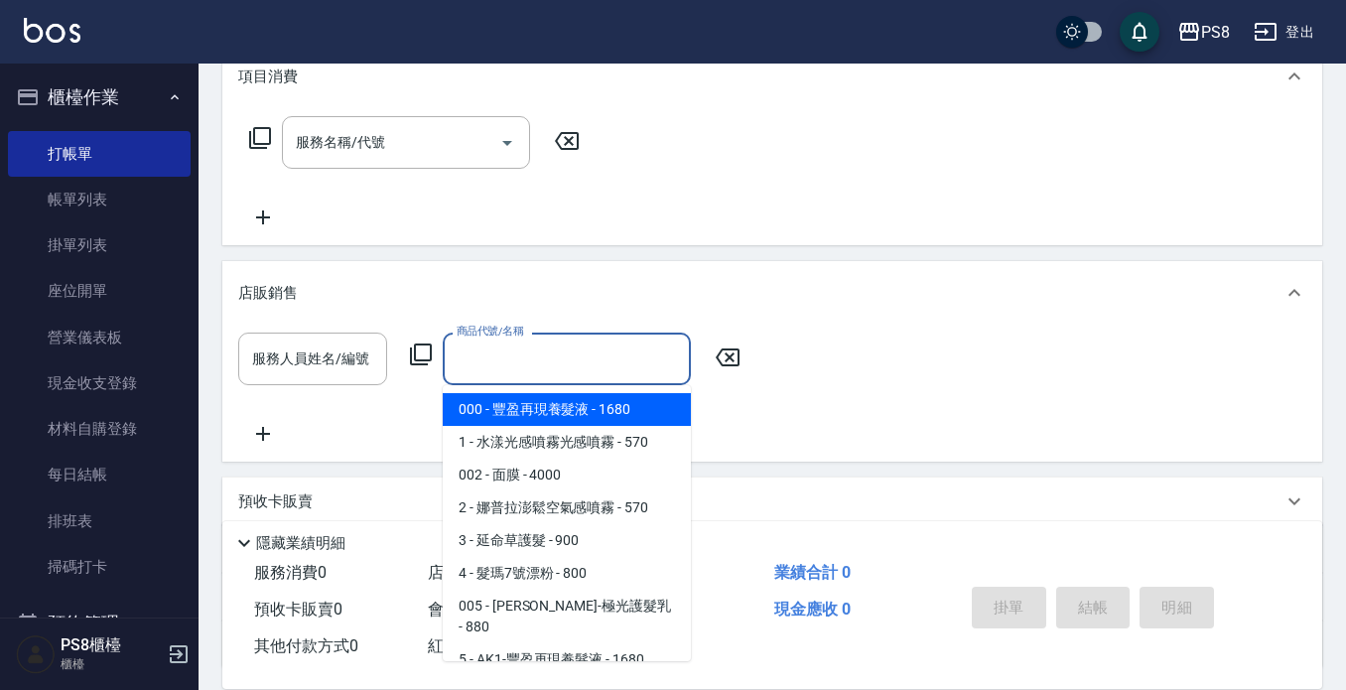
click at [471, 368] on input "商品代號/名稱" at bounding box center [567, 359] width 230 height 35
drag, startPoint x: 774, startPoint y: 398, endPoint x: 614, endPoint y: 116, distance: 324.2
click at [774, 396] on div "服務人員姓名/編號 服務人員姓名/編號 商品代號/名稱 商品代號/名稱" at bounding box center [772, 389] width 1068 height 113
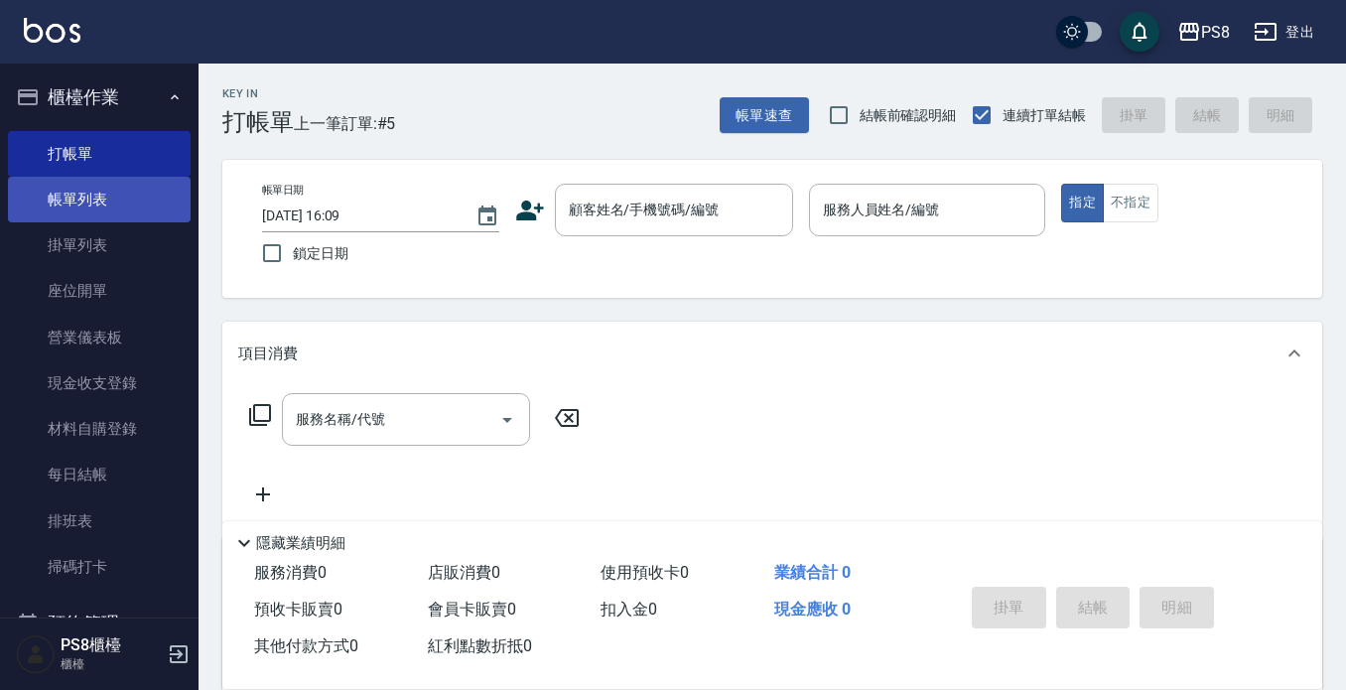
click at [106, 201] on link "帳單列表" at bounding box center [99, 200] width 183 height 46
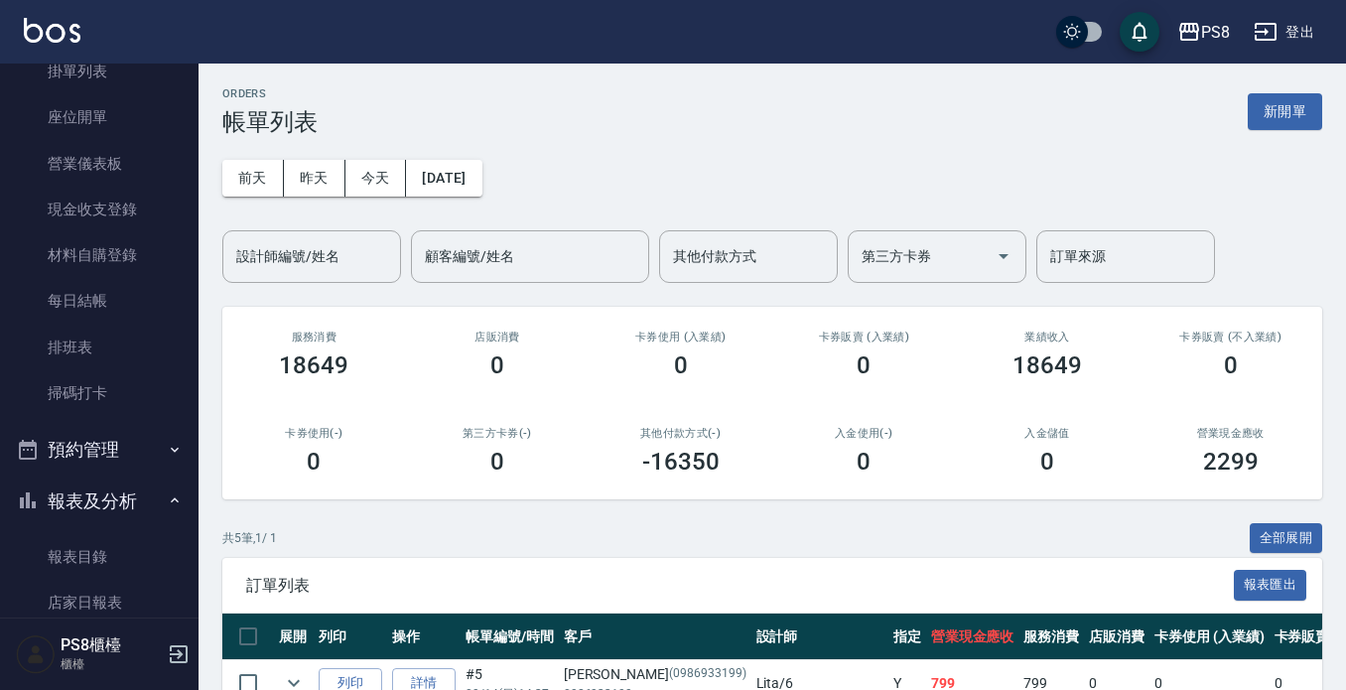
scroll to position [397, 0]
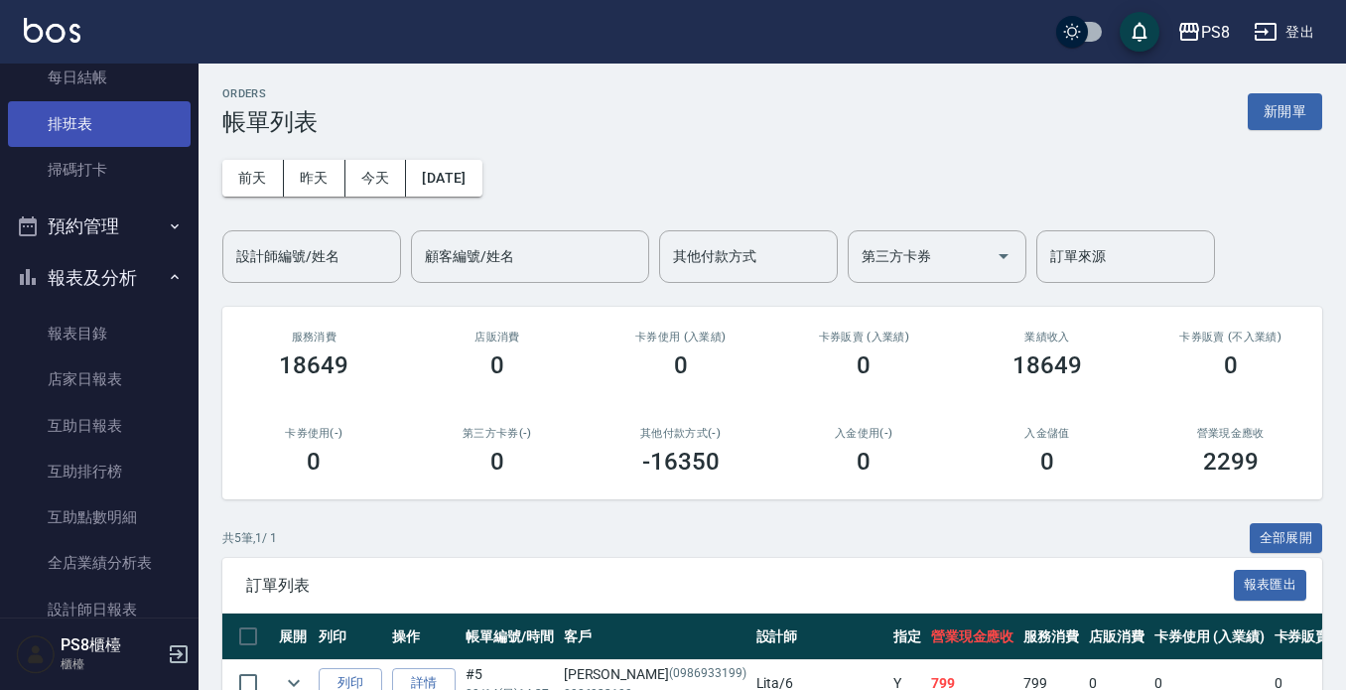
click at [107, 118] on link "排班表" at bounding box center [99, 124] width 183 height 46
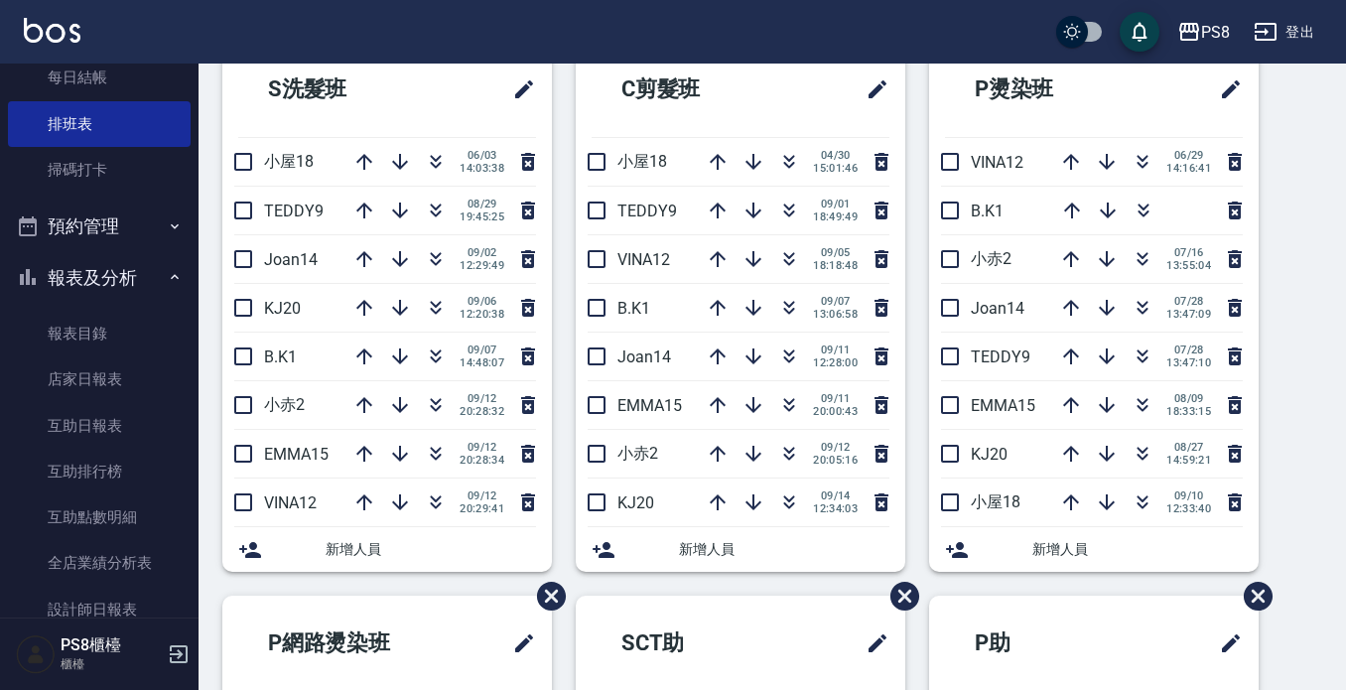
scroll to position [298, 0]
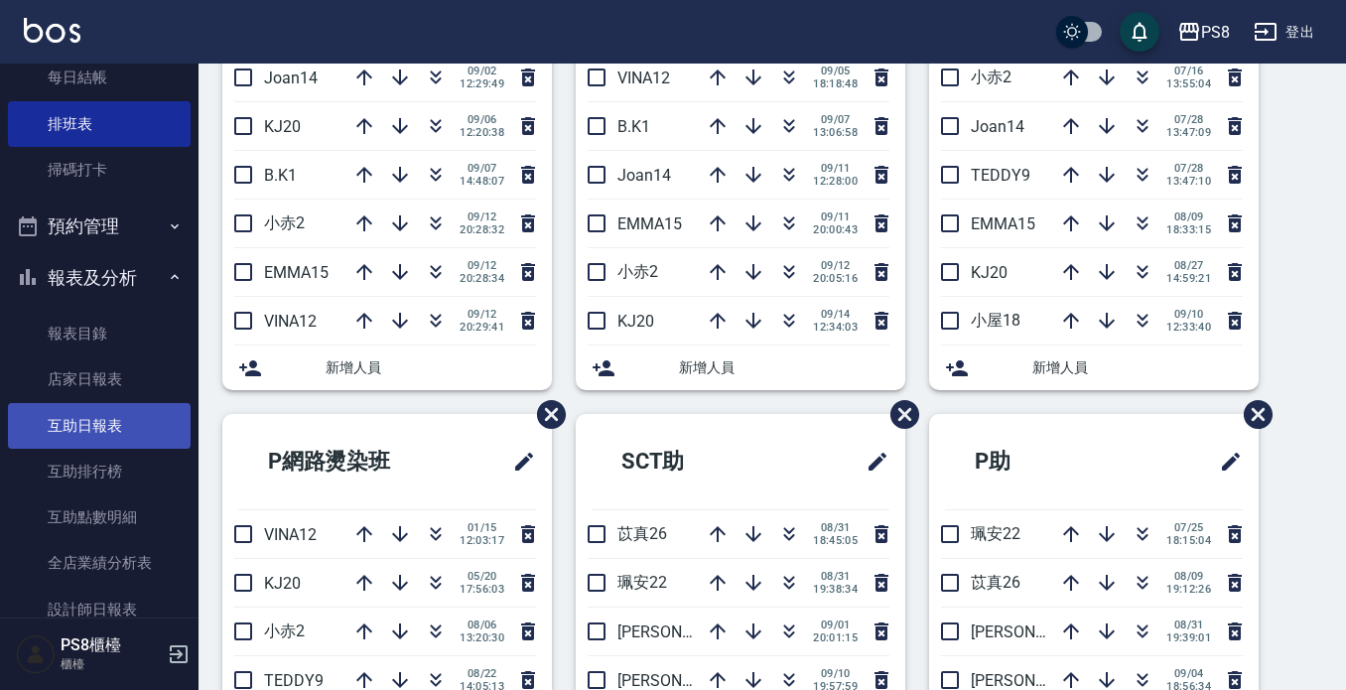
click at [86, 424] on link "互助日報表" at bounding box center [99, 426] width 183 height 46
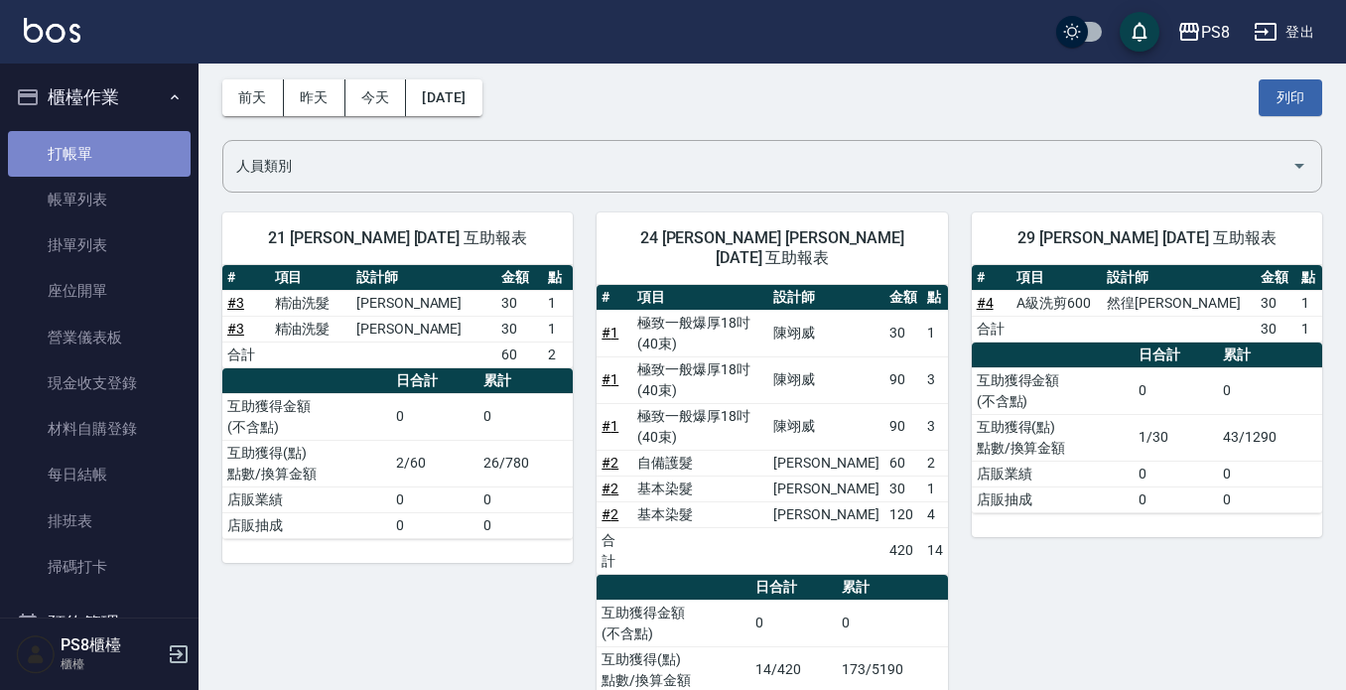
click at [149, 134] on link "打帳單" at bounding box center [99, 154] width 183 height 46
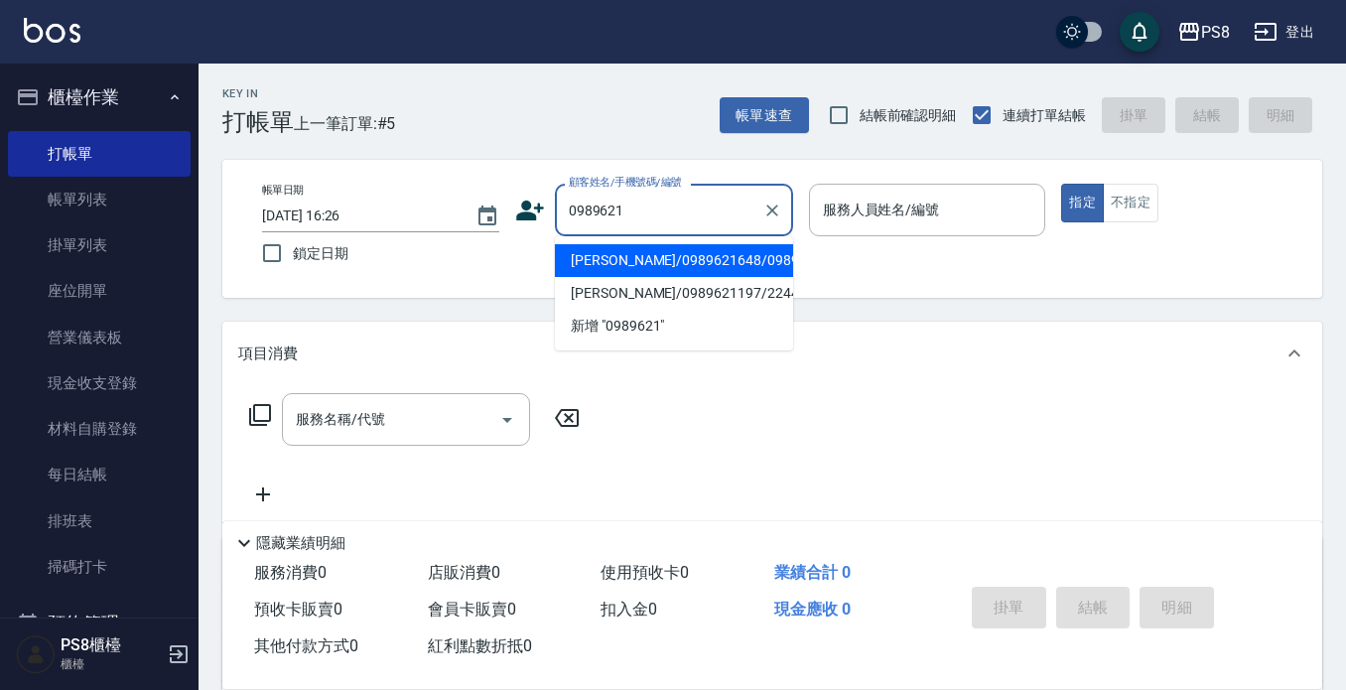
click at [625, 273] on li "[PERSON_NAME]/0989621648/0989621648" at bounding box center [674, 260] width 238 height 33
type input "[PERSON_NAME]/0989621648/0989621648"
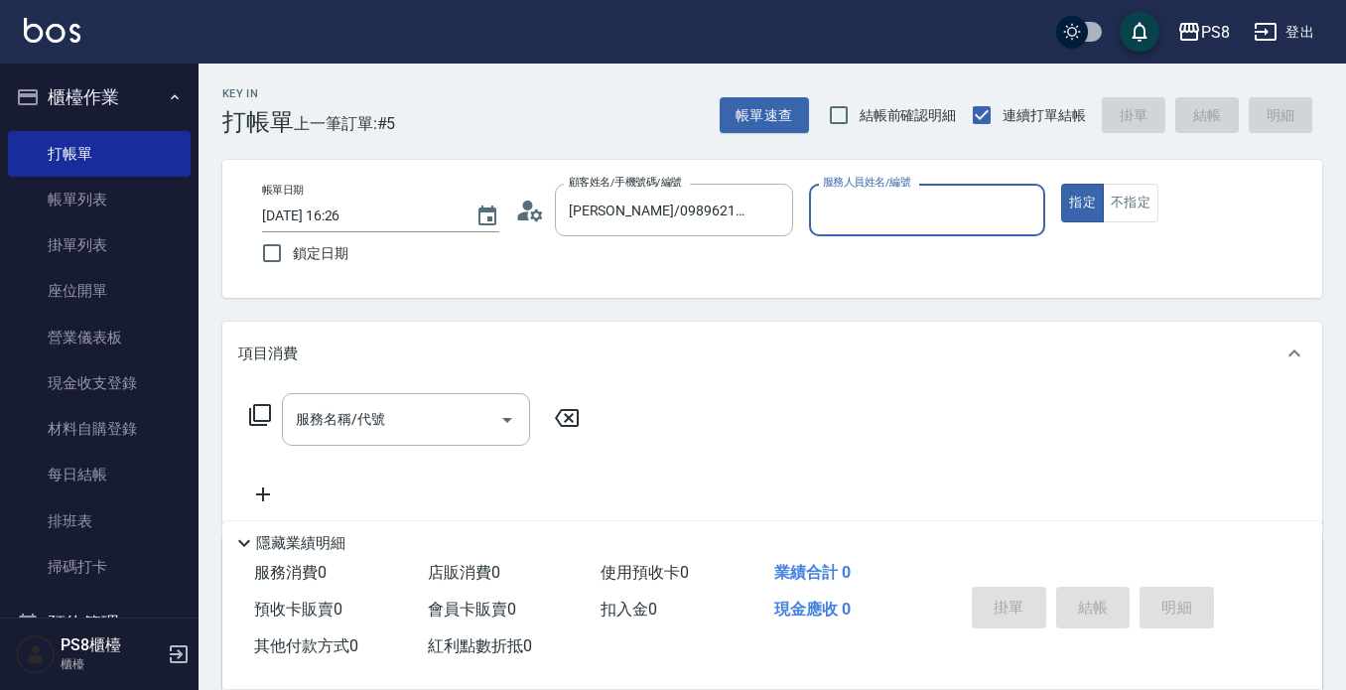
click at [535, 221] on icon at bounding box center [530, 211] width 30 height 30
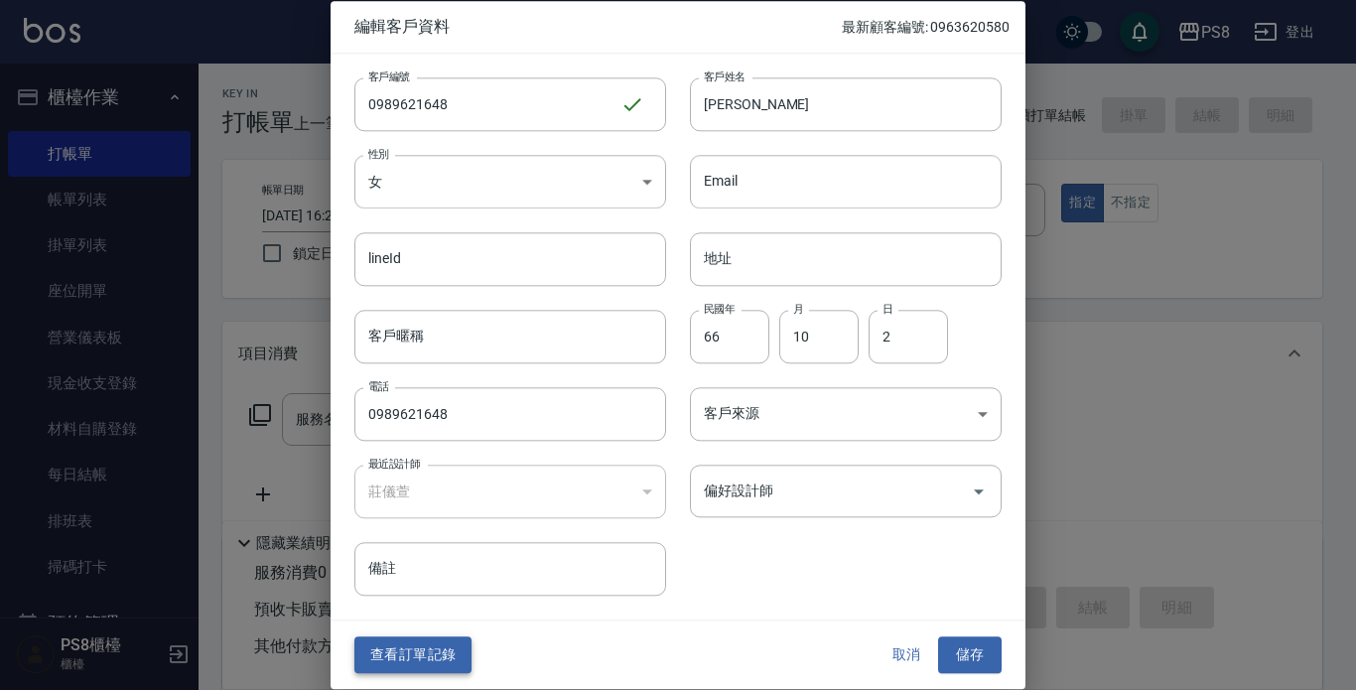
click at [437, 643] on button "查看訂單記錄" at bounding box center [412, 655] width 117 height 37
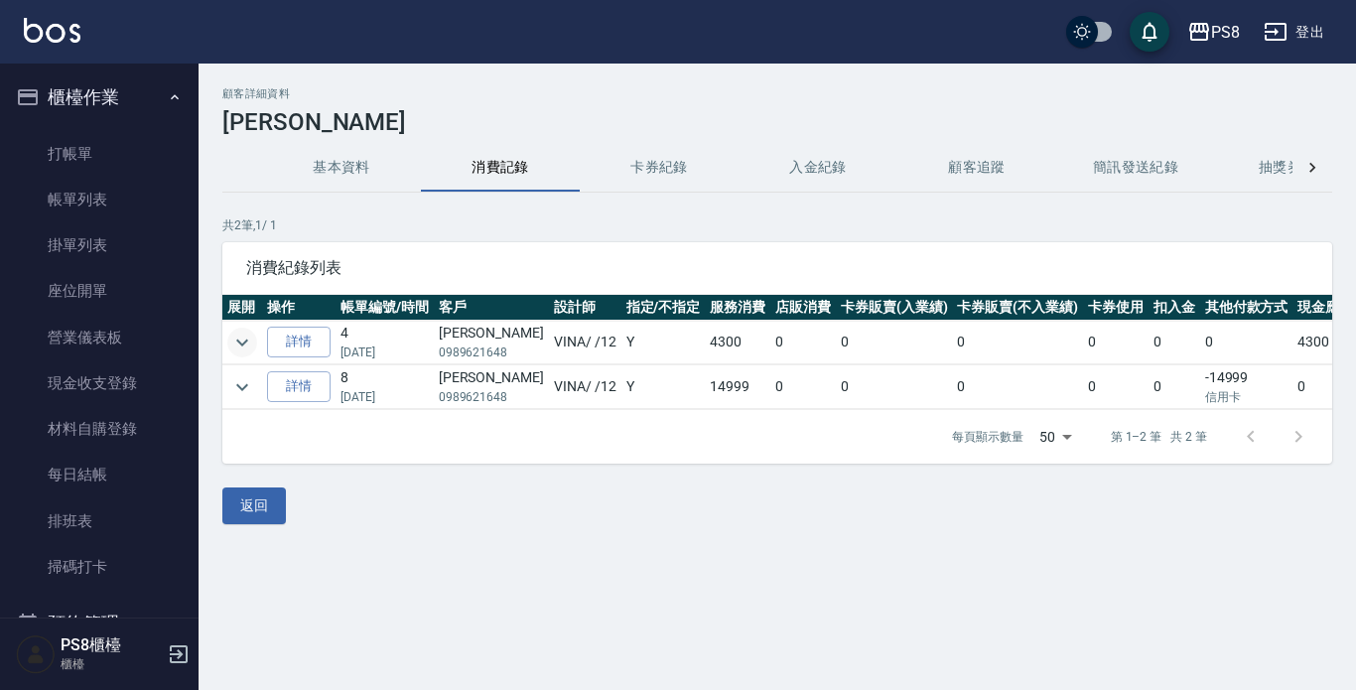
click at [245, 345] on icon "expand row" at bounding box center [242, 343] width 24 height 24
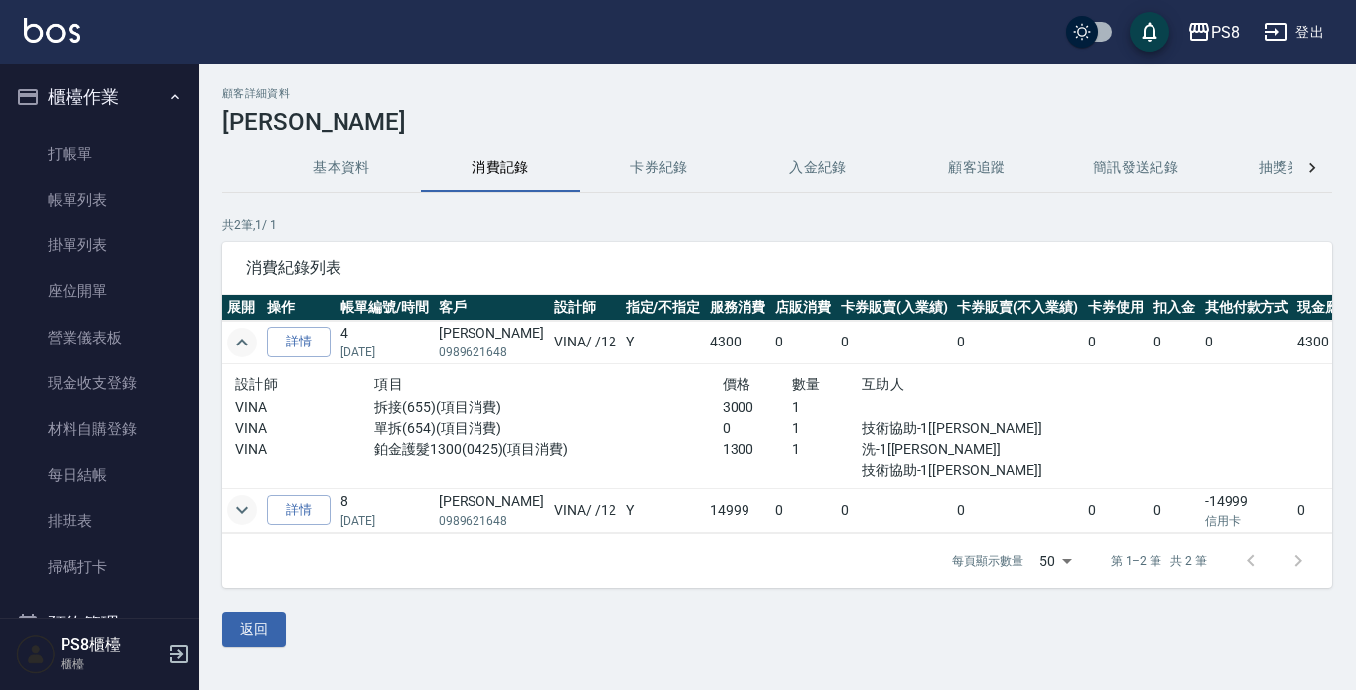
click at [238, 509] on icon "expand row" at bounding box center [242, 510] width 12 height 7
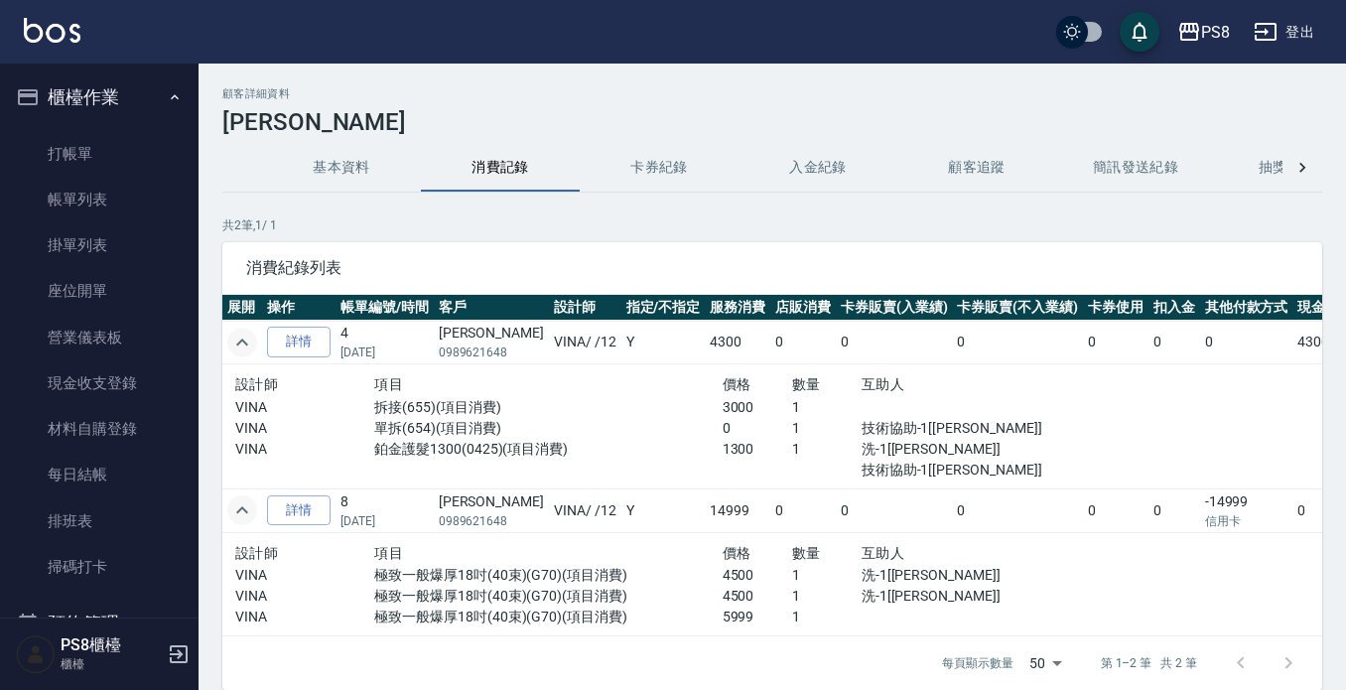
click at [241, 514] on icon "expand row" at bounding box center [242, 510] width 24 height 24
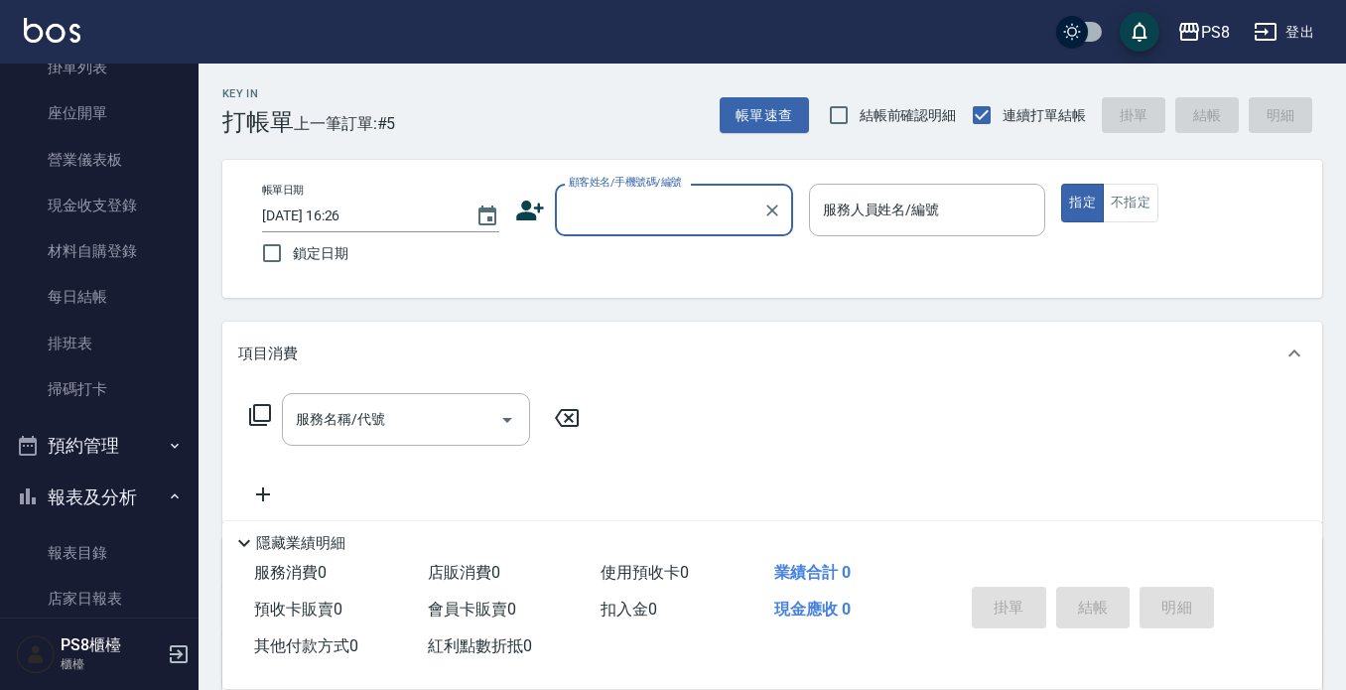
scroll to position [496, 0]
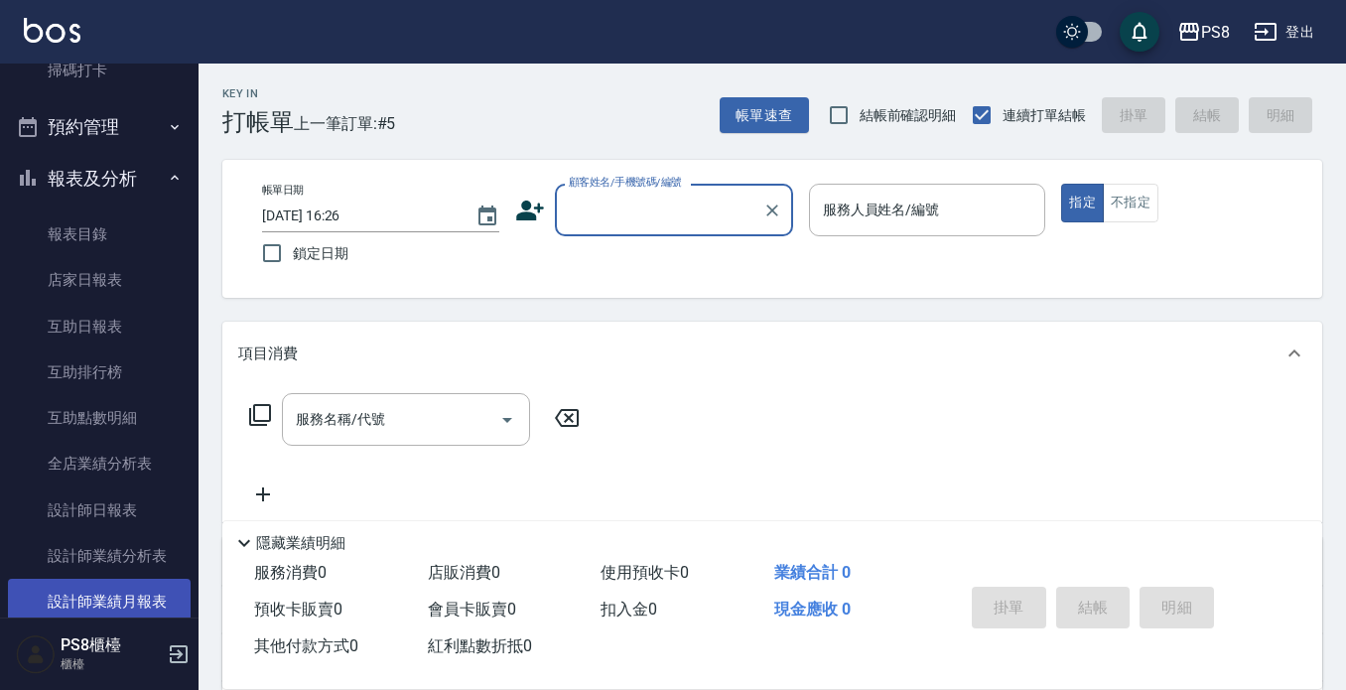
click at [143, 599] on link "設計師業績月報表" at bounding box center [99, 602] width 183 height 46
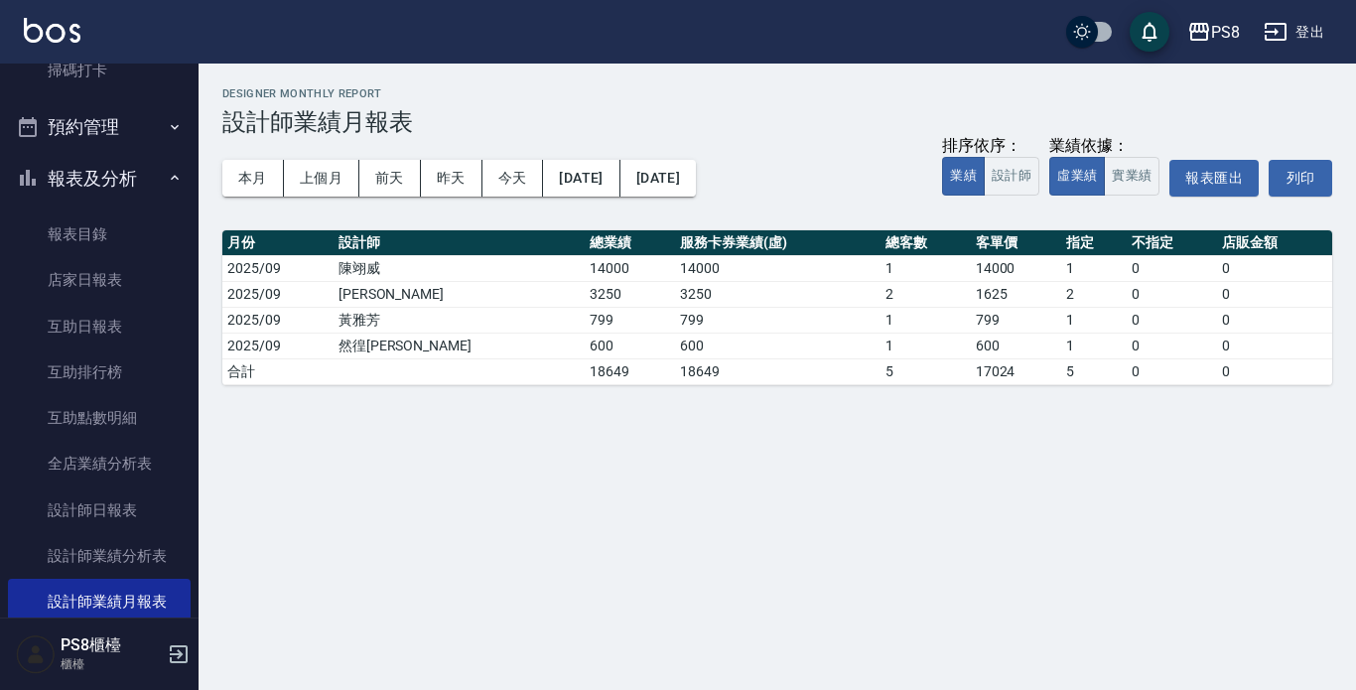
click at [252, 157] on div "本月 上個月 [DATE] [DATE] [DATE] [DATE] [DATE] 排序依序： 業績 設計師 業績依據： 虛業績 實業績 報表匯出 列印" at bounding box center [777, 178] width 1110 height 84
click at [274, 161] on button "本月" at bounding box center [253, 178] width 62 height 37
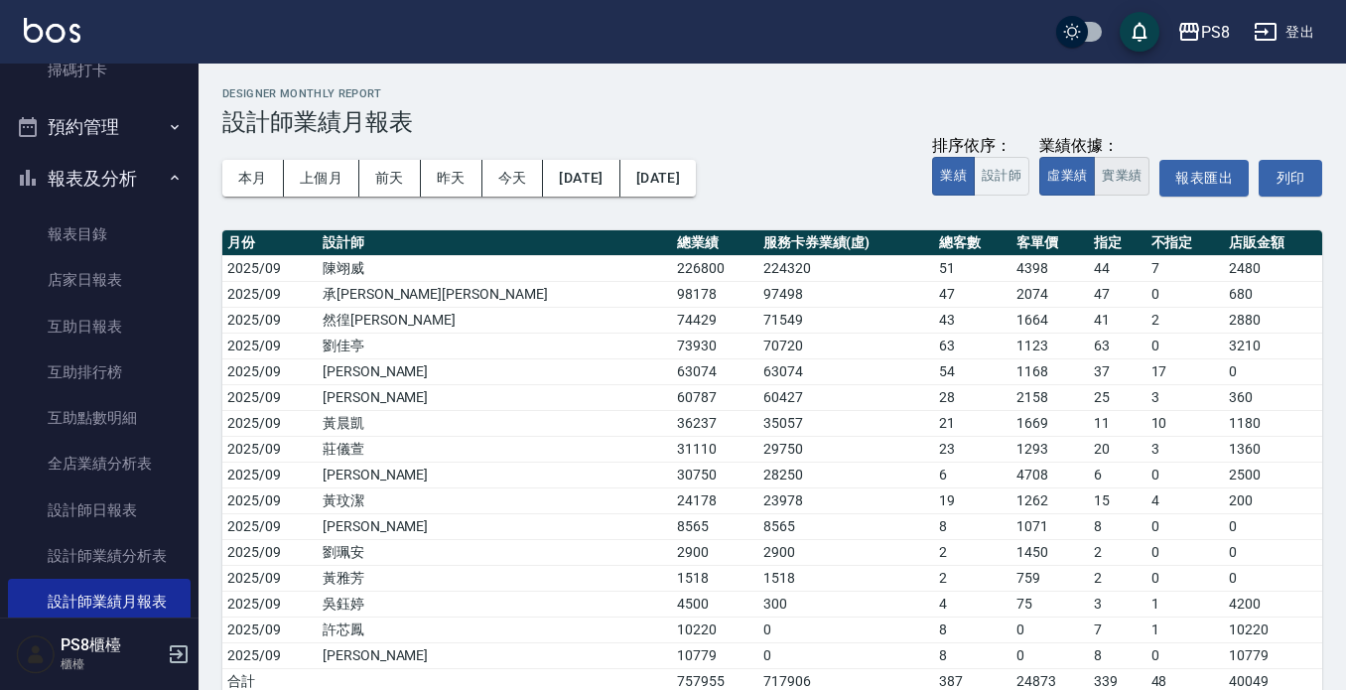
click at [1125, 174] on button "實業績" at bounding box center [1122, 176] width 56 height 39
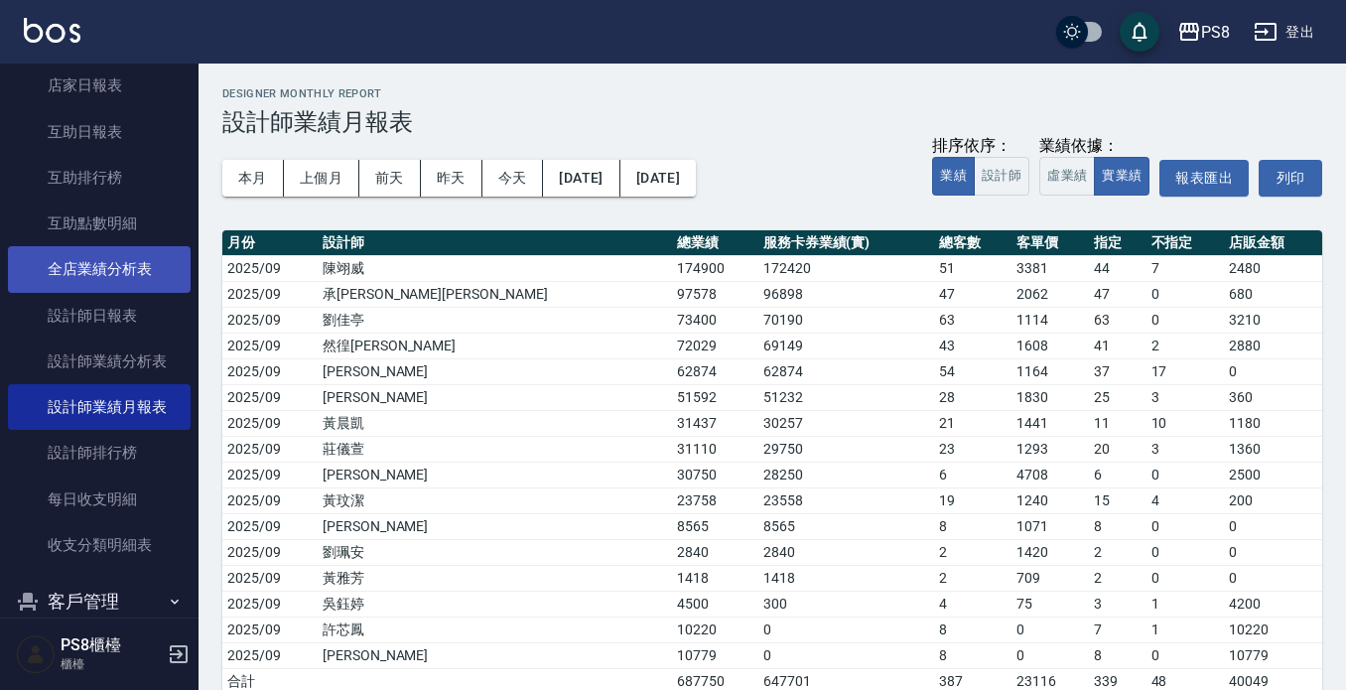
scroll to position [695, 0]
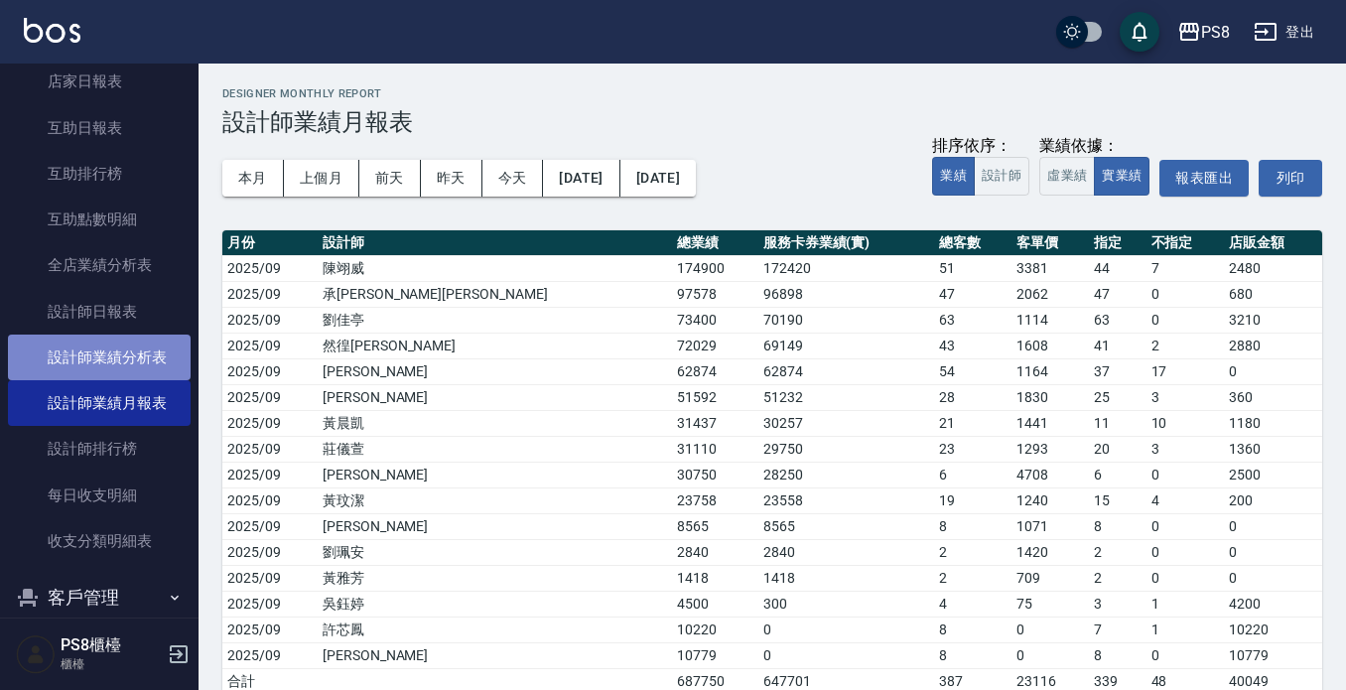
click at [141, 365] on link "設計師業績分析表" at bounding box center [99, 358] width 183 height 46
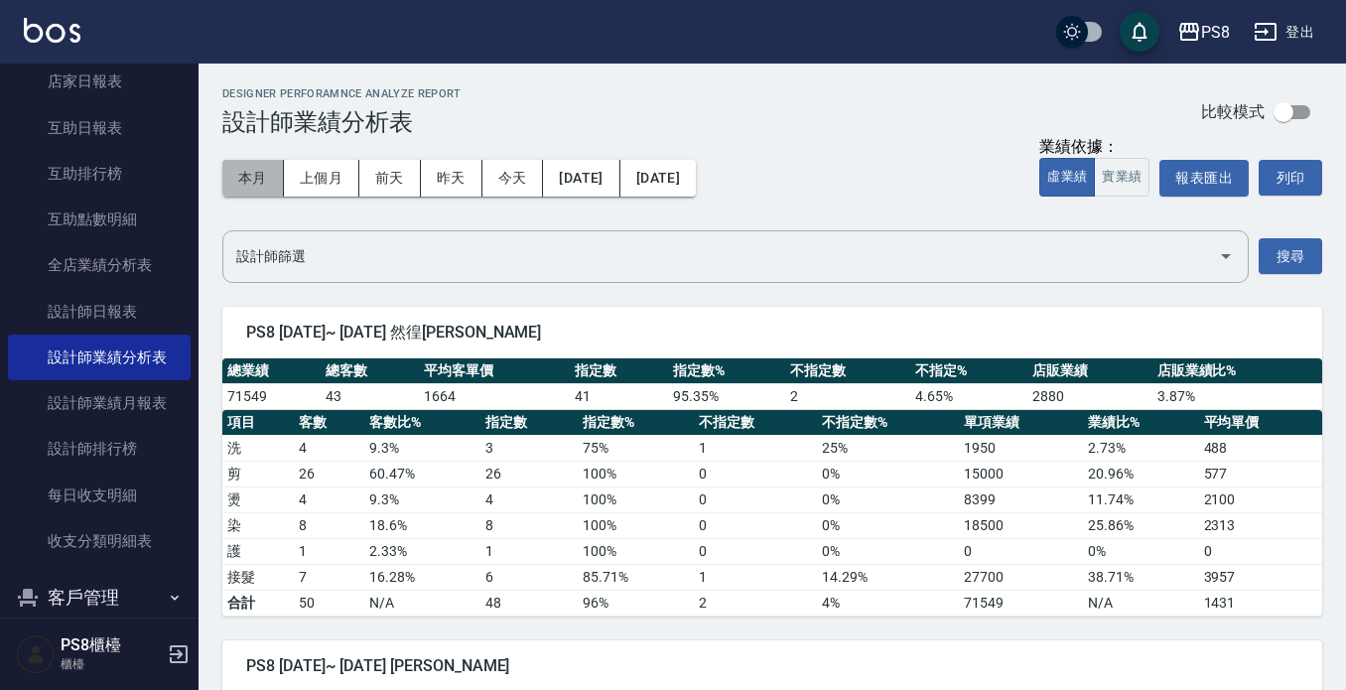
click at [268, 168] on button "本月" at bounding box center [253, 178] width 62 height 37
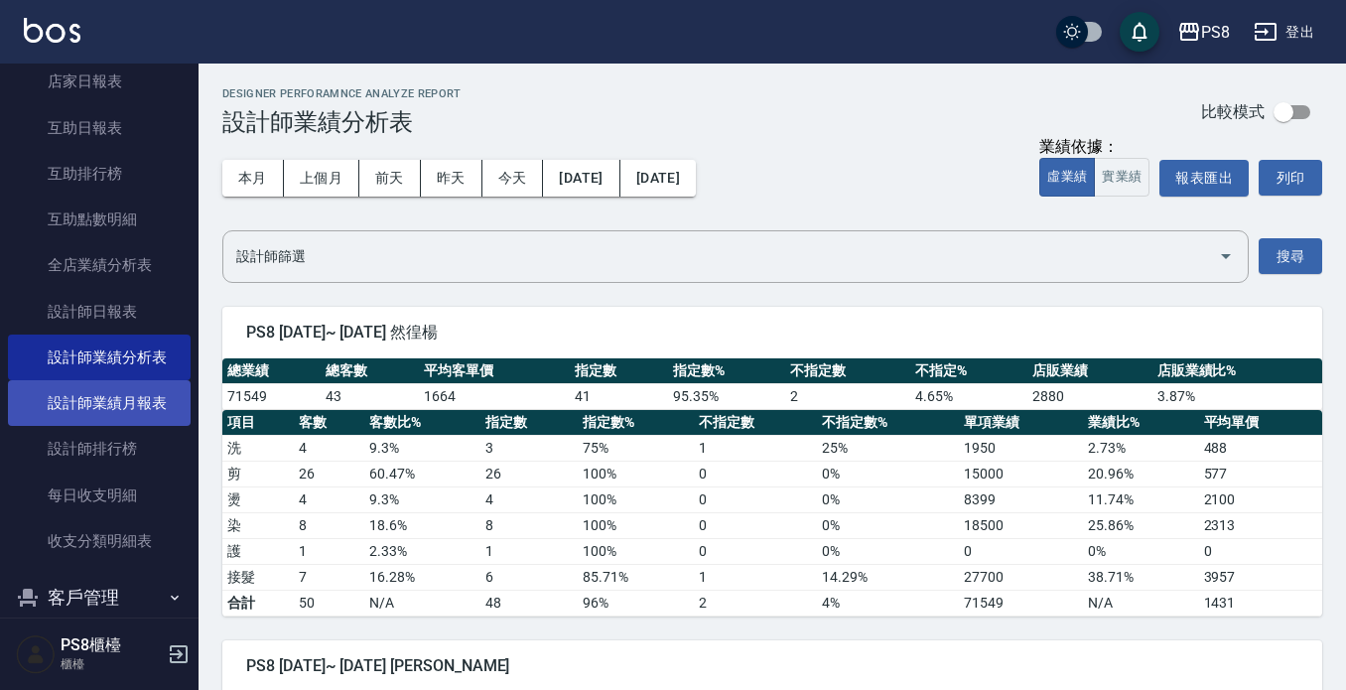
click at [131, 399] on link "設計師業績月報表" at bounding box center [99, 403] width 183 height 46
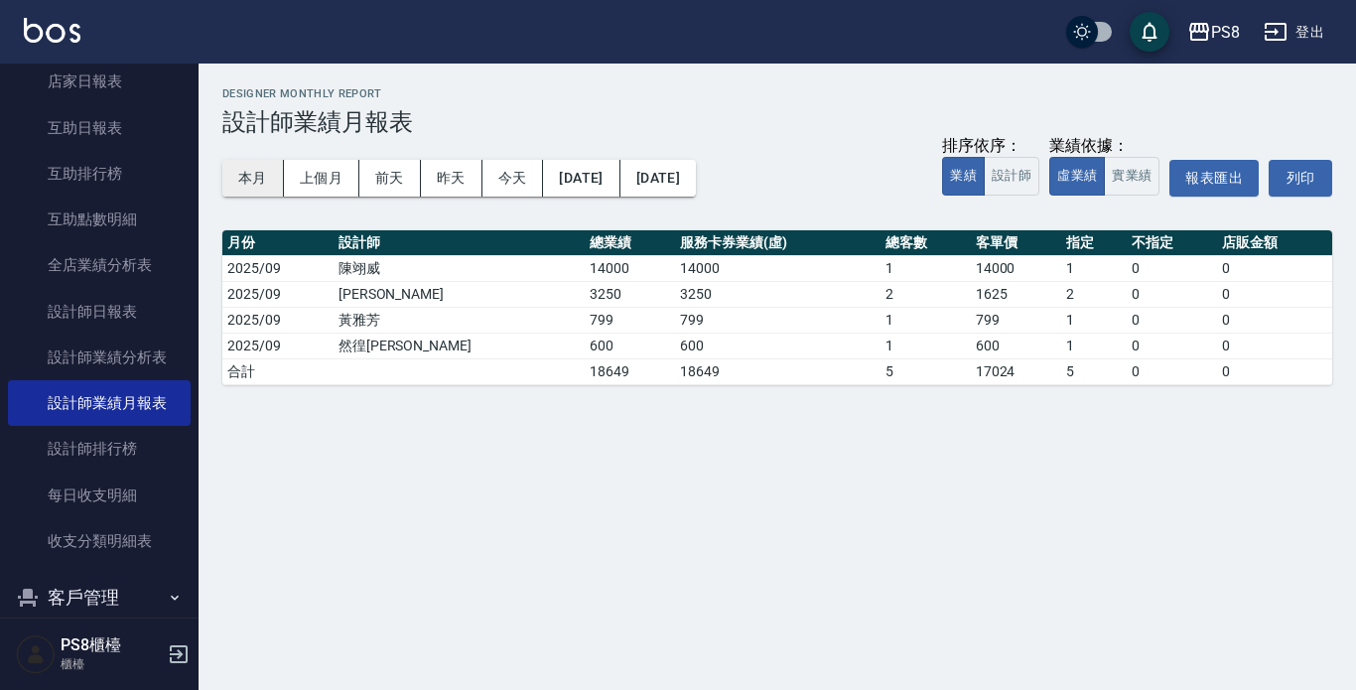
click at [243, 173] on button "本月" at bounding box center [253, 178] width 62 height 37
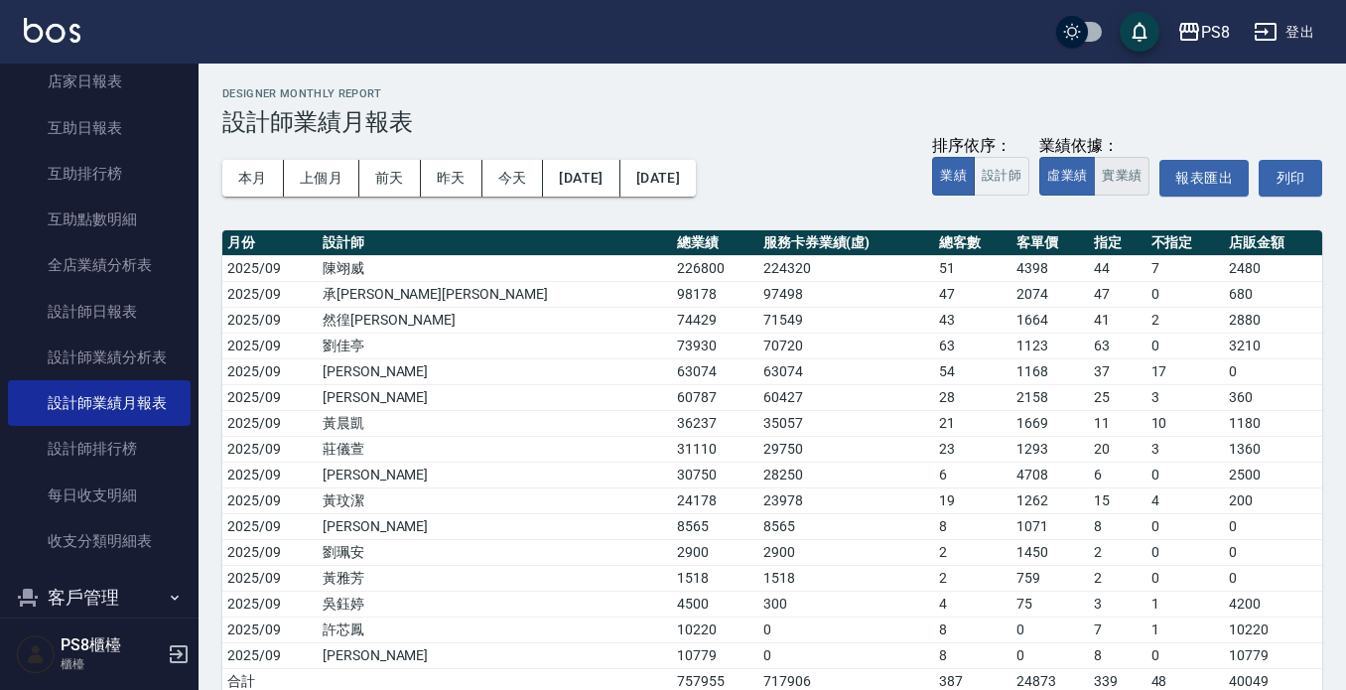
click at [1121, 184] on button "實業績" at bounding box center [1122, 176] width 56 height 39
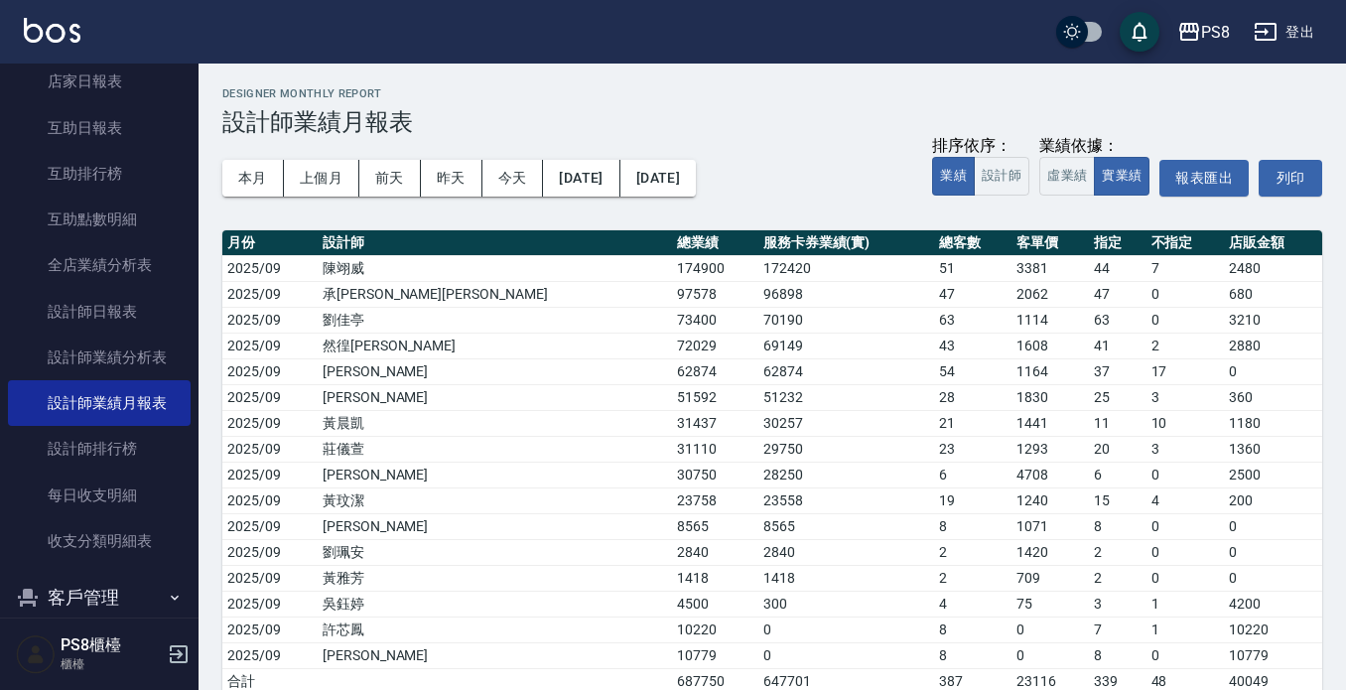
click at [177, 583] on div "櫃檯作業 打帳單 帳單列表 掛單列表 座位開單 營業儀表板 現金收支登錄 材料自購登錄 每日結帳 排班表 掃碼打卡 預約管理 預約管理 單日預約紀錄 單週預約…" at bounding box center [100, 377] width 200 height 627
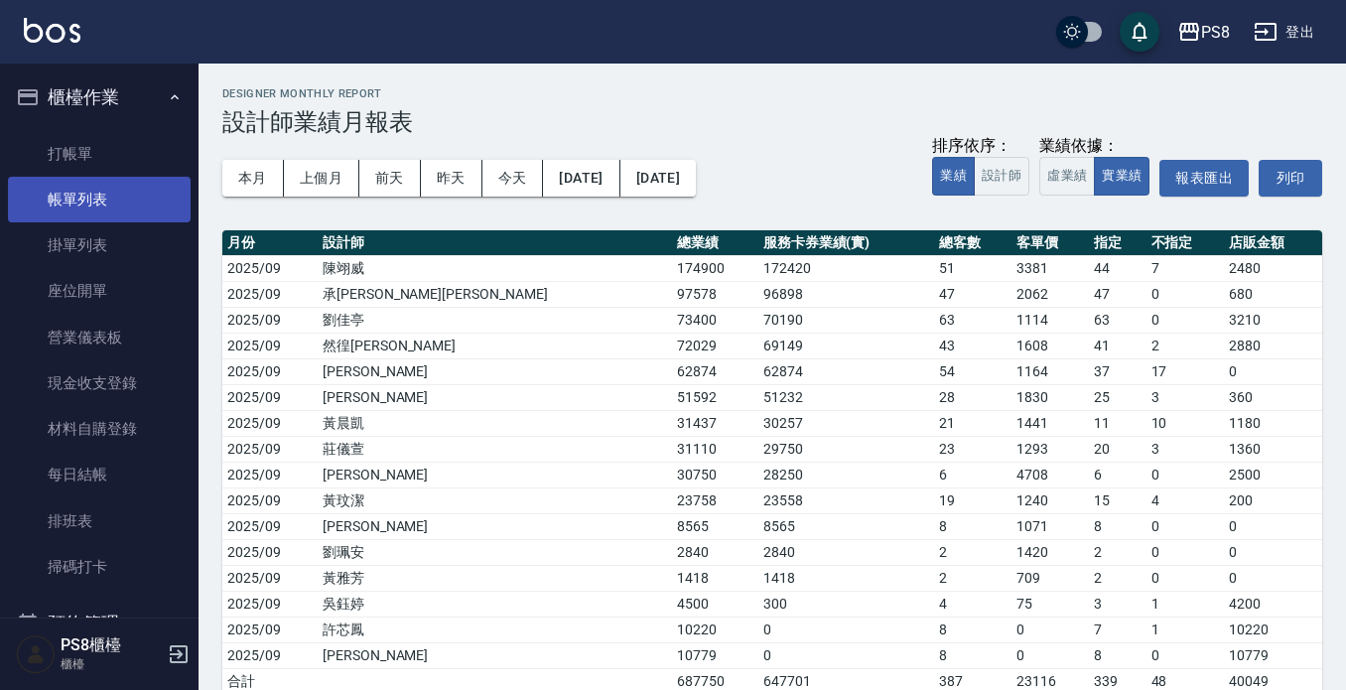
click at [124, 165] on link "打帳單" at bounding box center [99, 154] width 183 height 46
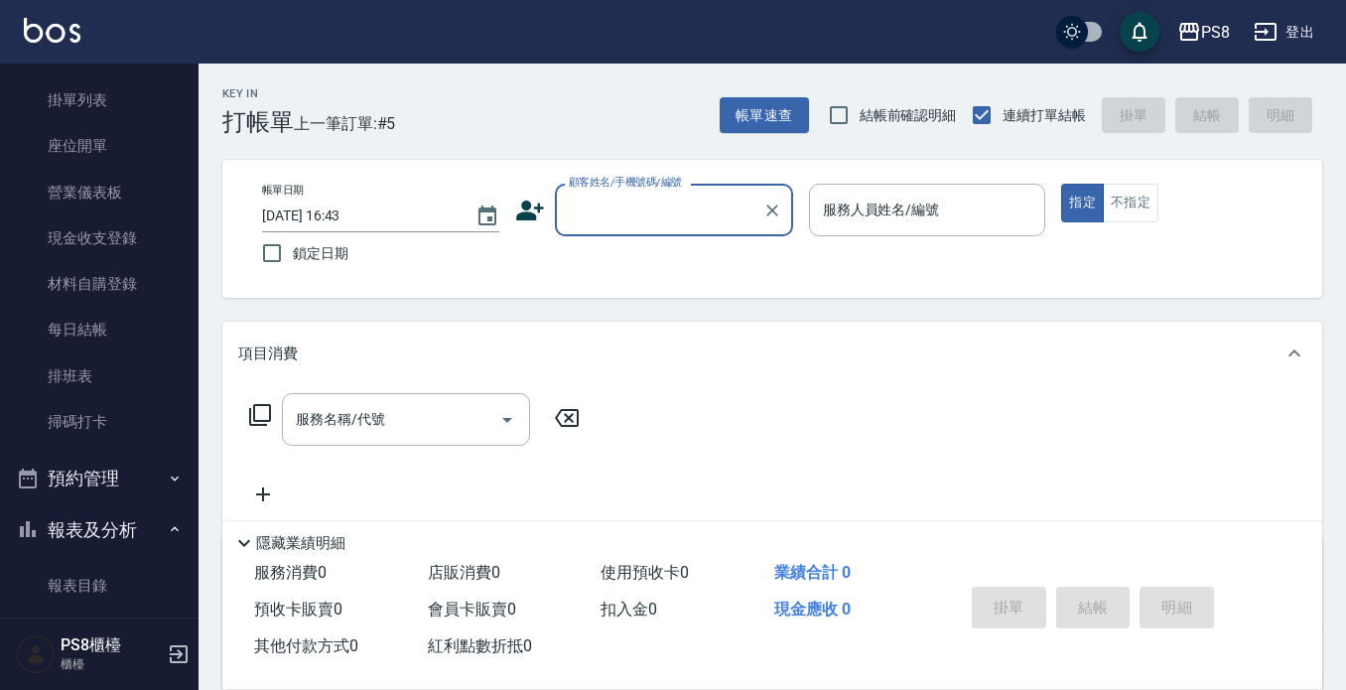
scroll to position [496, 0]
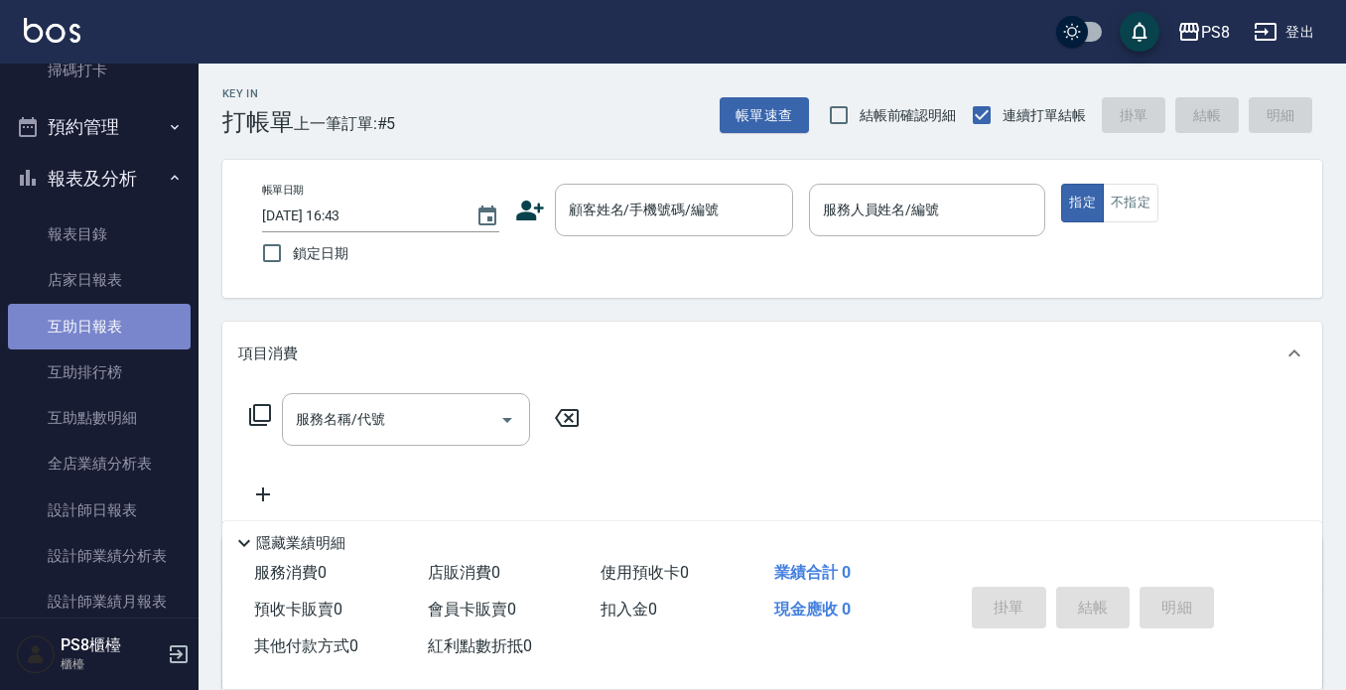
click at [144, 327] on link "互助日報表" at bounding box center [99, 327] width 183 height 46
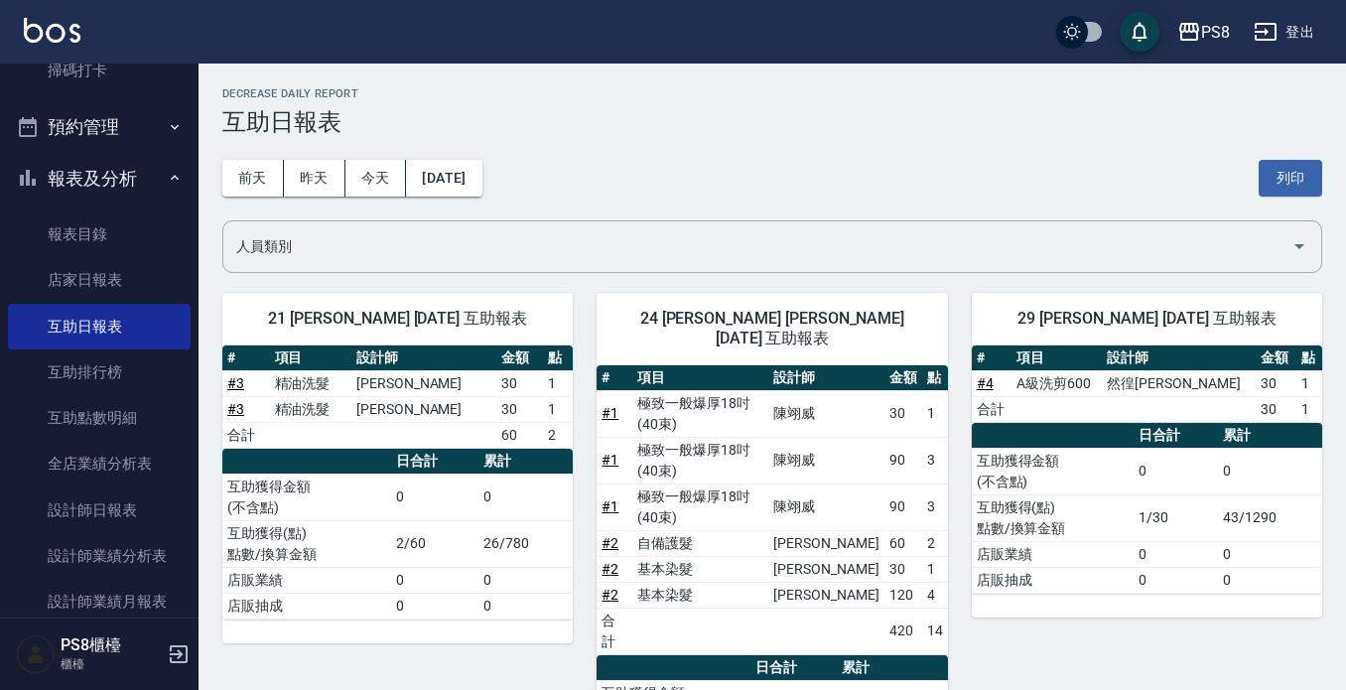
click at [375, 148] on div "[DATE] [DATE] [DATE] [DATE] 列印" at bounding box center [772, 178] width 1100 height 84
click at [381, 175] on button "今天" at bounding box center [377, 178] width 62 height 37
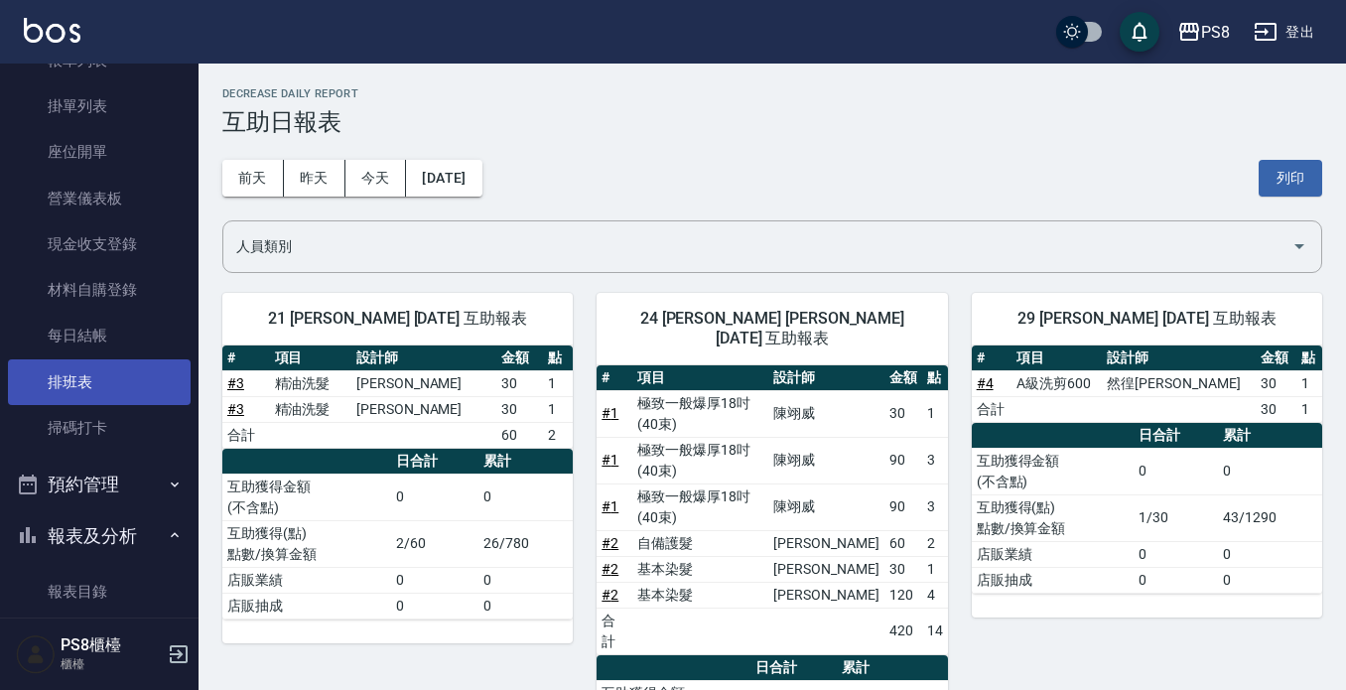
scroll to position [397, 0]
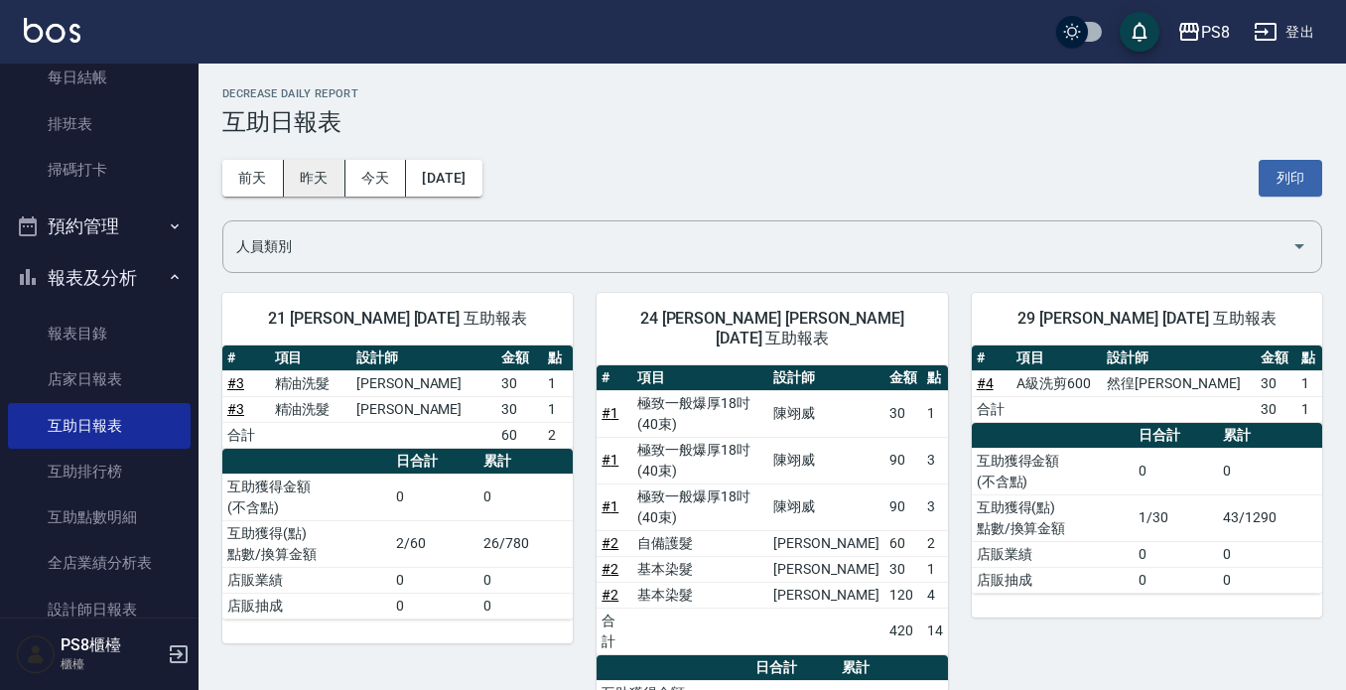
click at [299, 177] on button "昨天" at bounding box center [315, 178] width 62 height 37
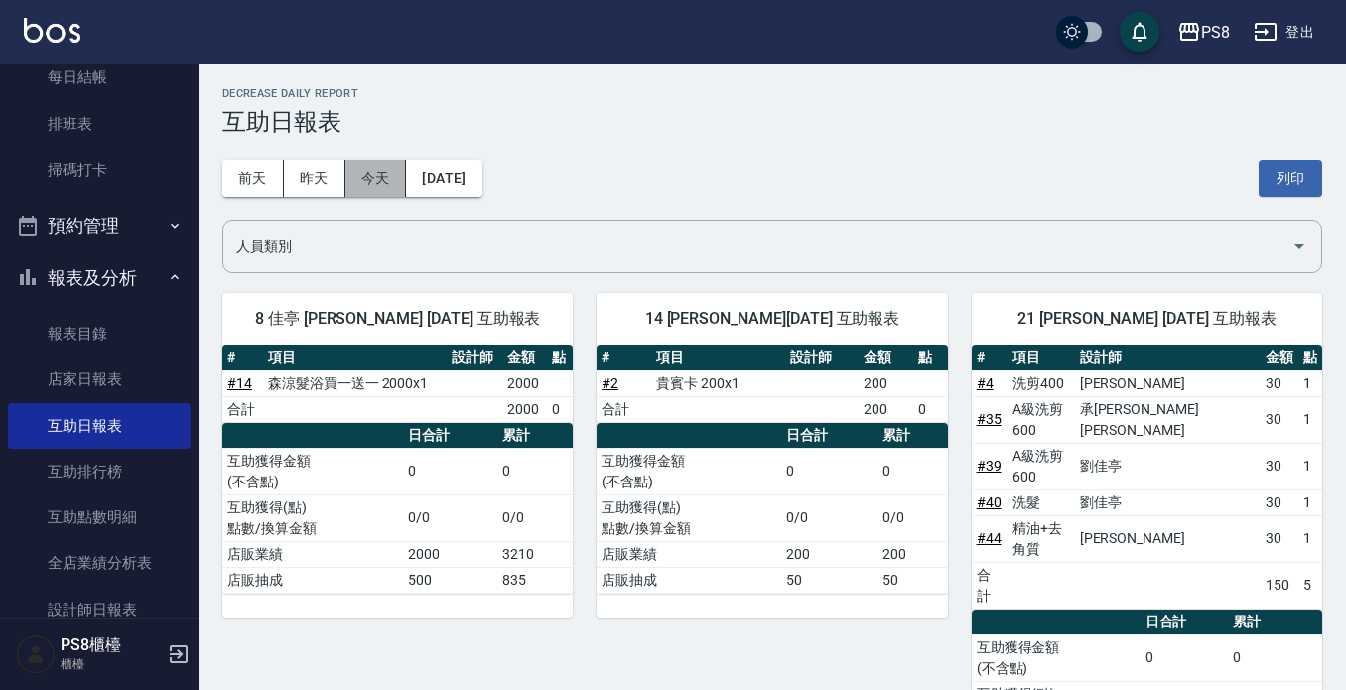
click at [398, 188] on button "今天" at bounding box center [377, 178] width 62 height 37
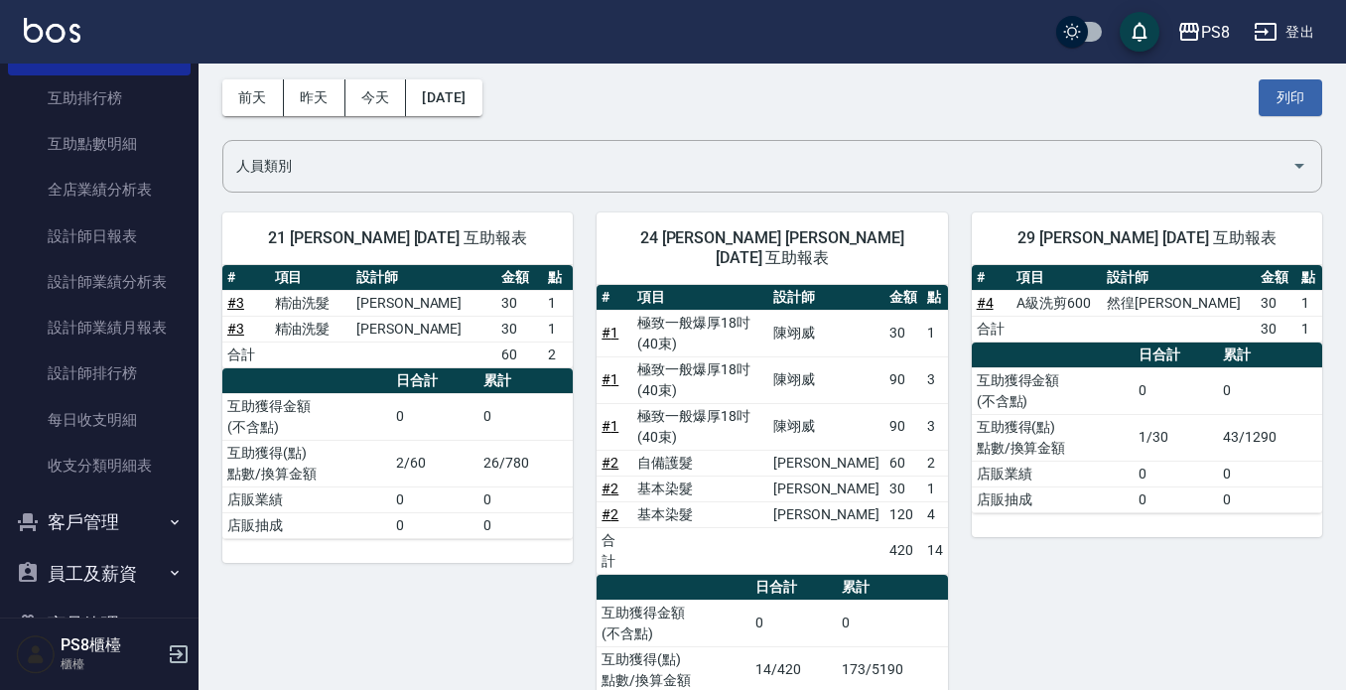
scroll to position [878, 0]
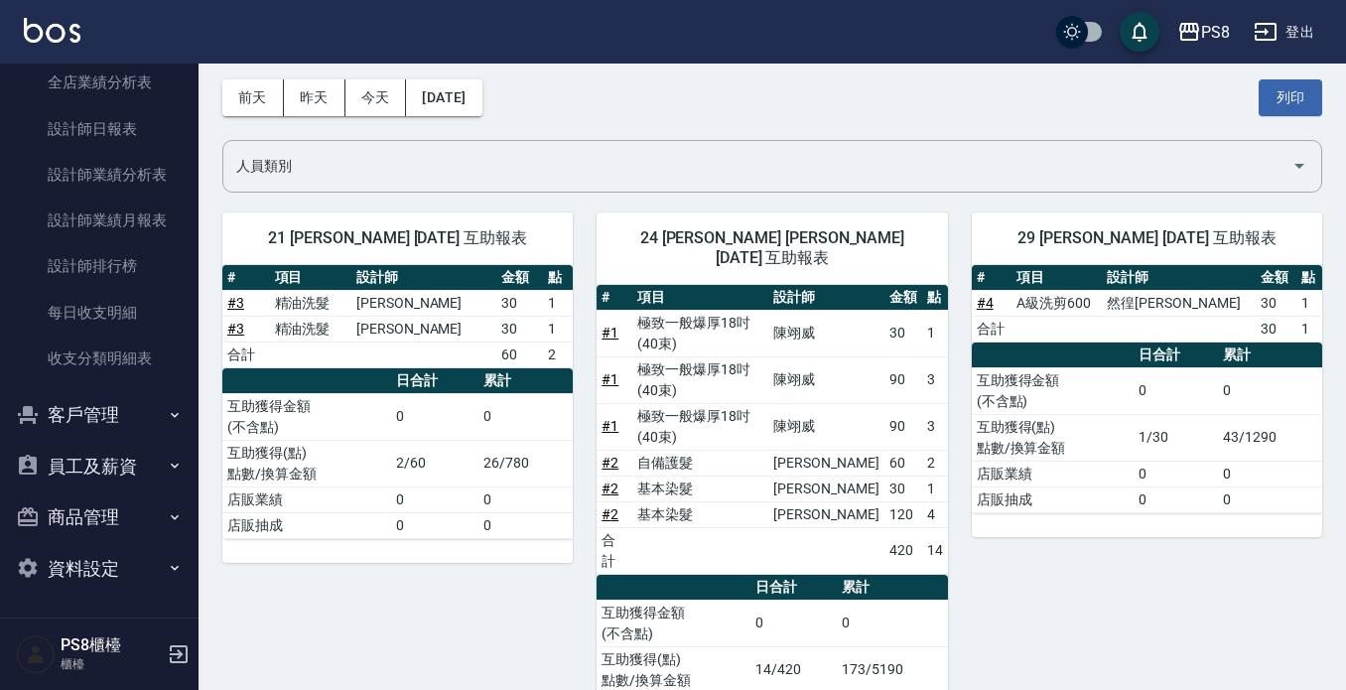
click at [58, 404] on button "客戶管理" at bounding box center [99, 415] width 183 height 52
click at [62, 442] on ul "客戶列表 卡券管理 入金管理" at bounding box center [99, 518] width 183 height 154
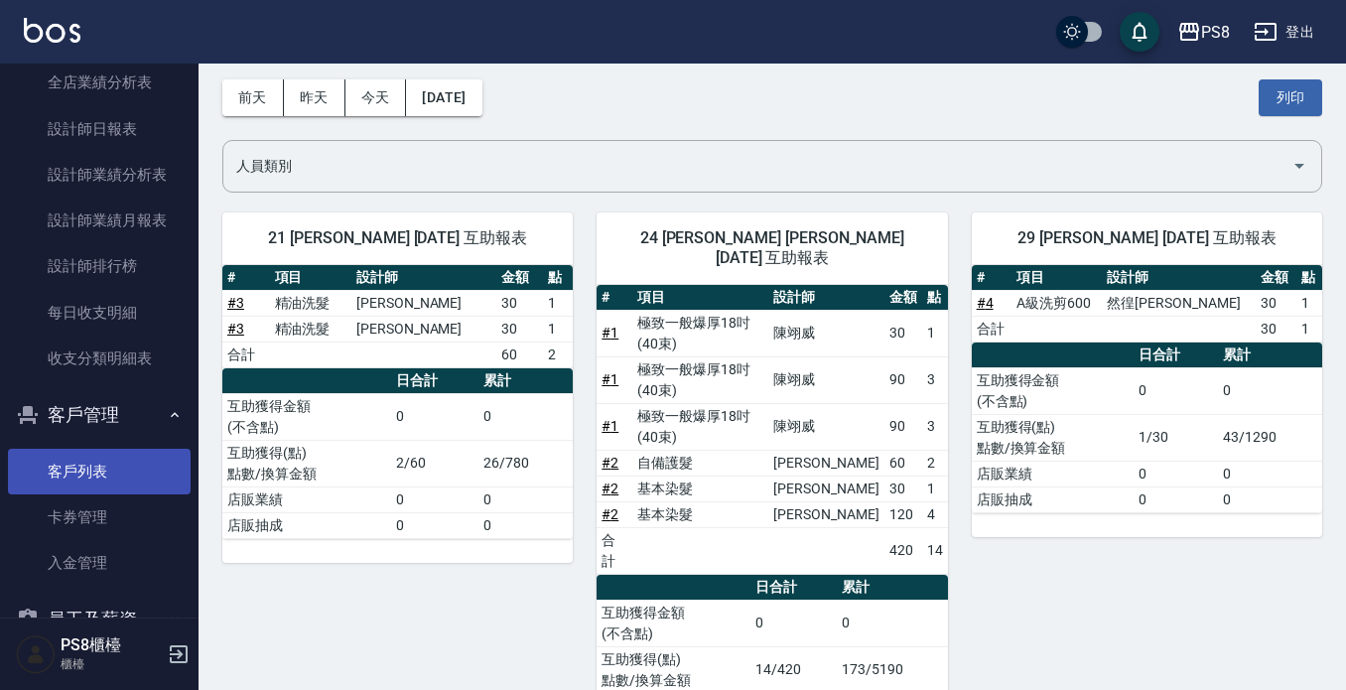
click at [66, 465] on link "客戶列表" at bounding box center [99, 472] width 183 height 46
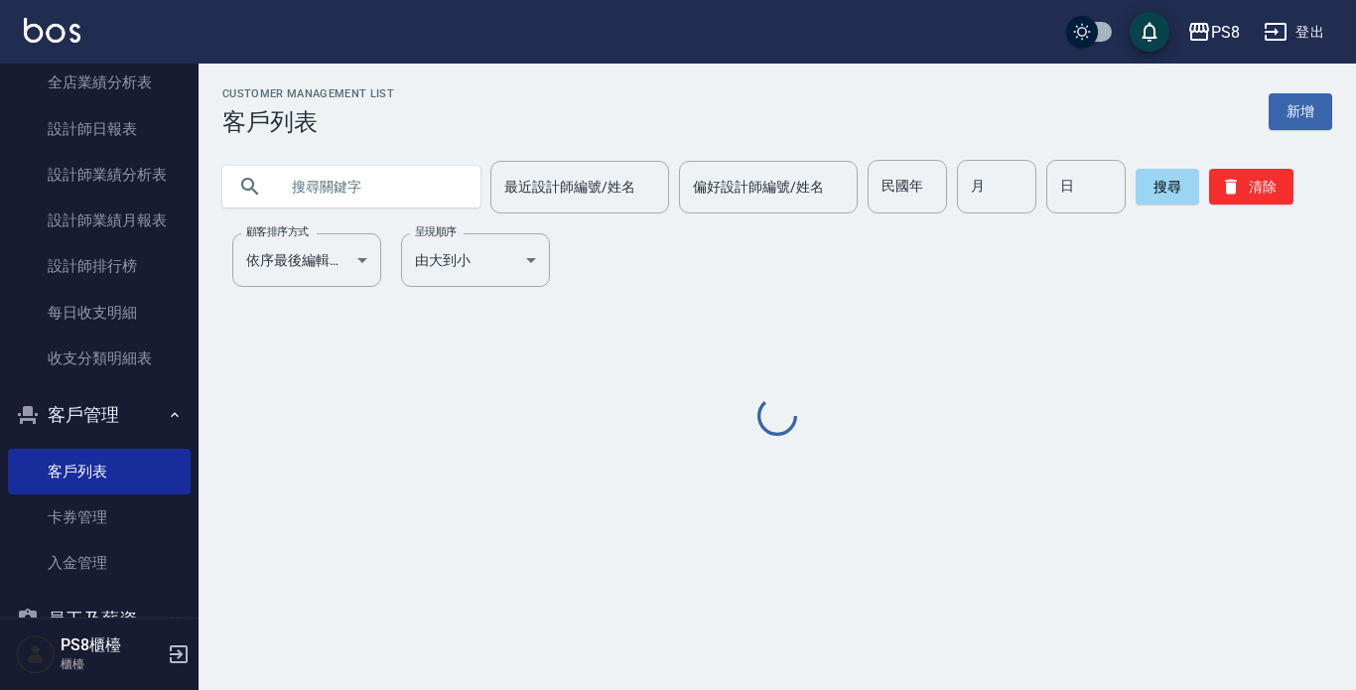
click at [424, 164] on input "text" at bounding box center [371, 187] width 187 height 54
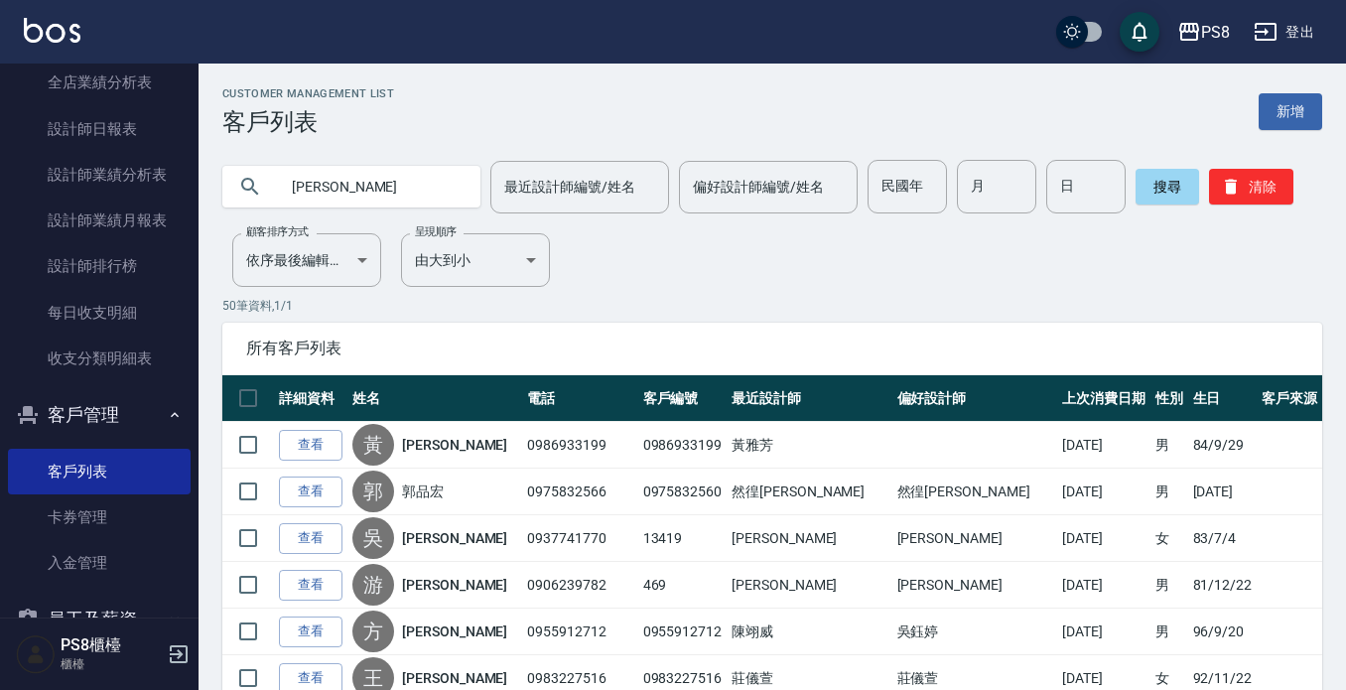
type input "[PERSON_NAME]"
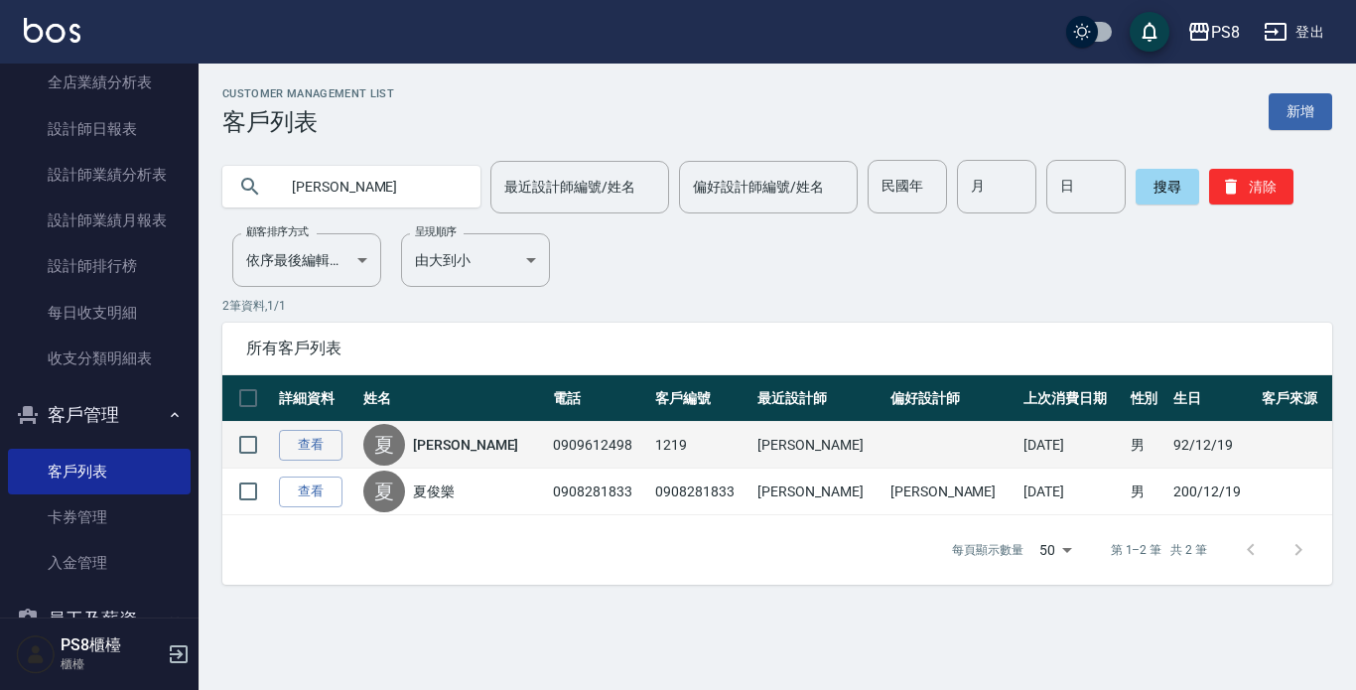
click at [463, 442] on link "[PERSON_NAME]" at bounding box center [465, 445] width 105 height 20
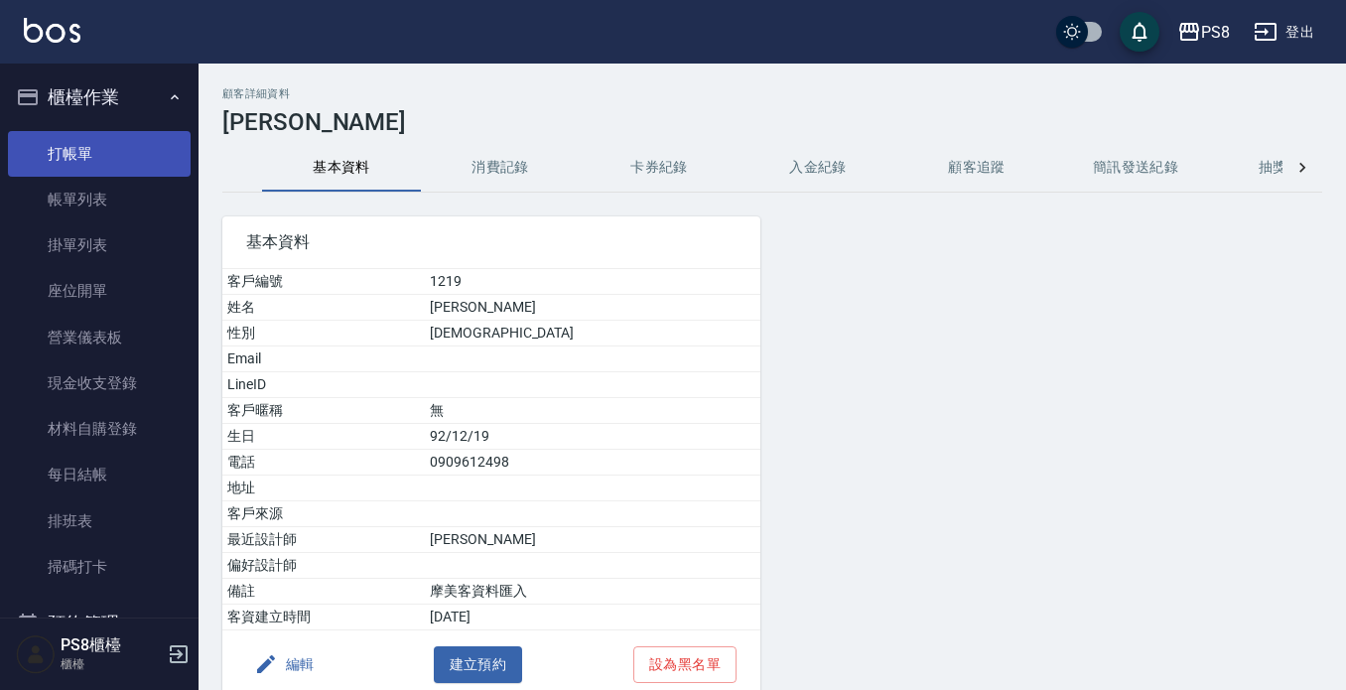
click at [73, 135] on link "打帳單" at bounding box center [99, 154] width 183 height 46
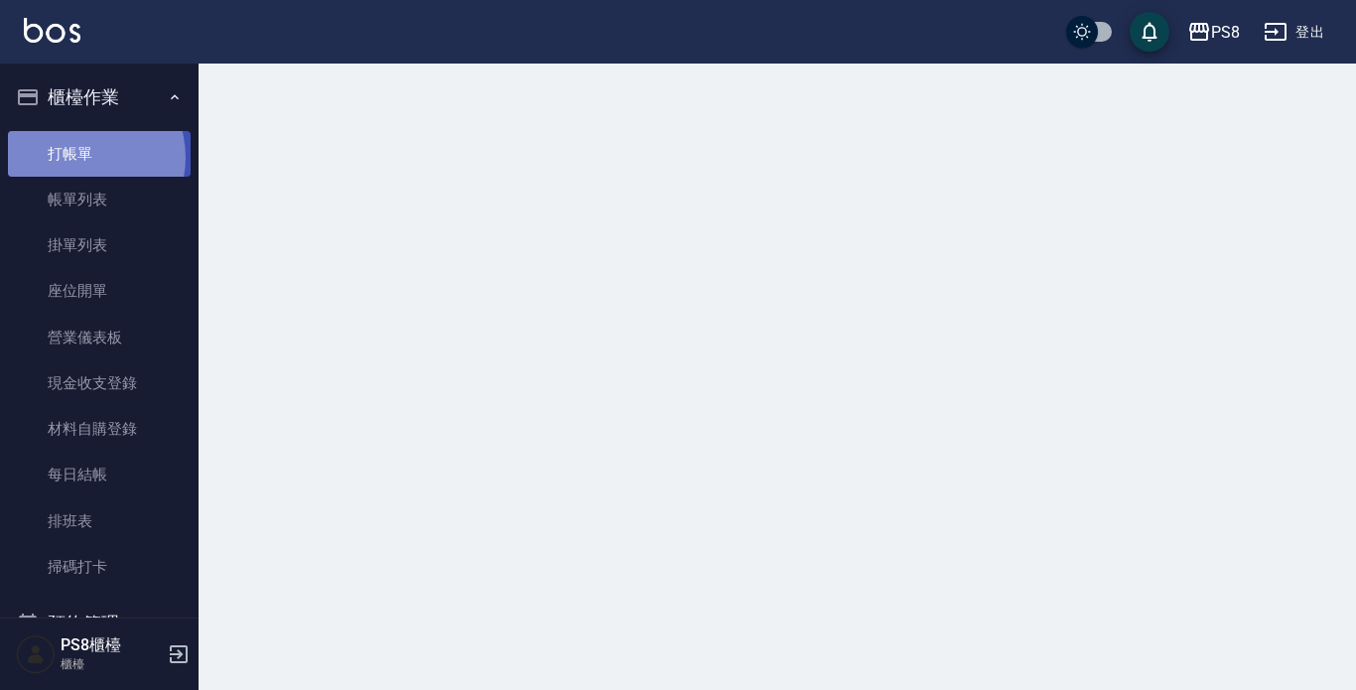
click at [81, 157] on link "打帳單" at bounding box center [99, 154] width 183 height 46
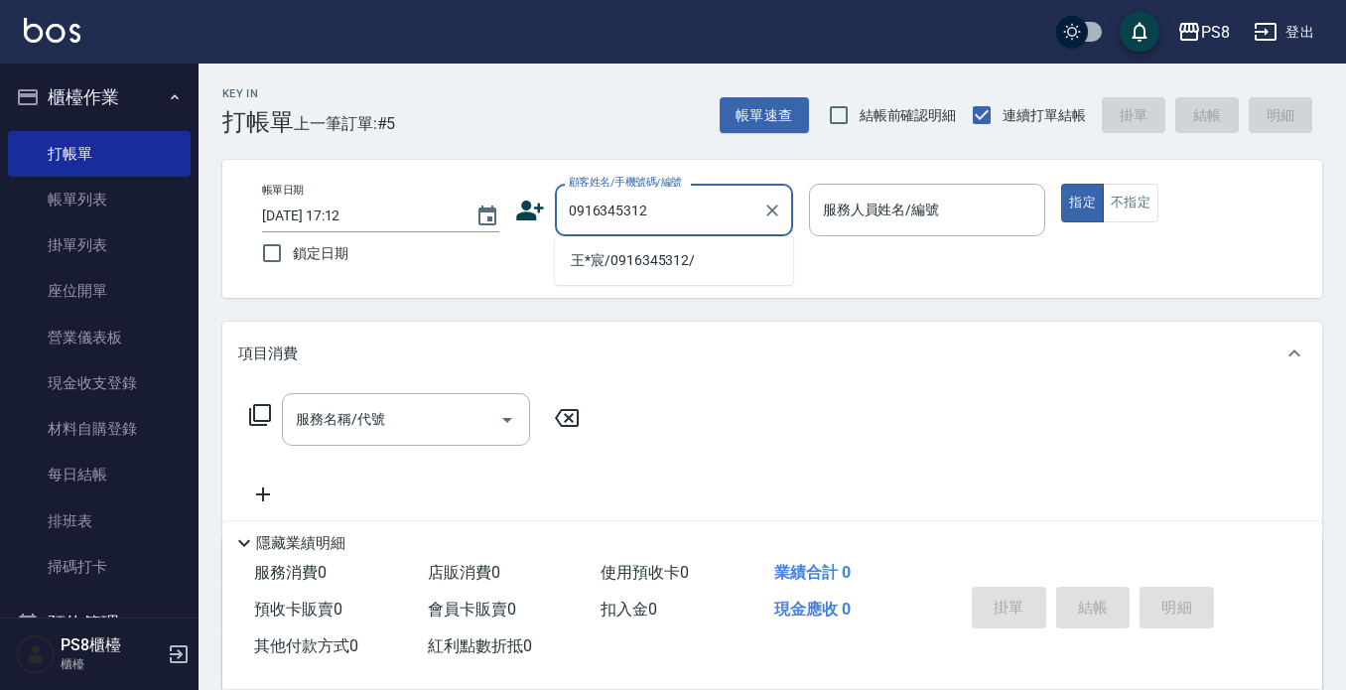
click at [709, 257] on li "王*宸/0916345312/" at bounding box center [674, 260] width 238 height 33
type input "王*宸/0916345312/"
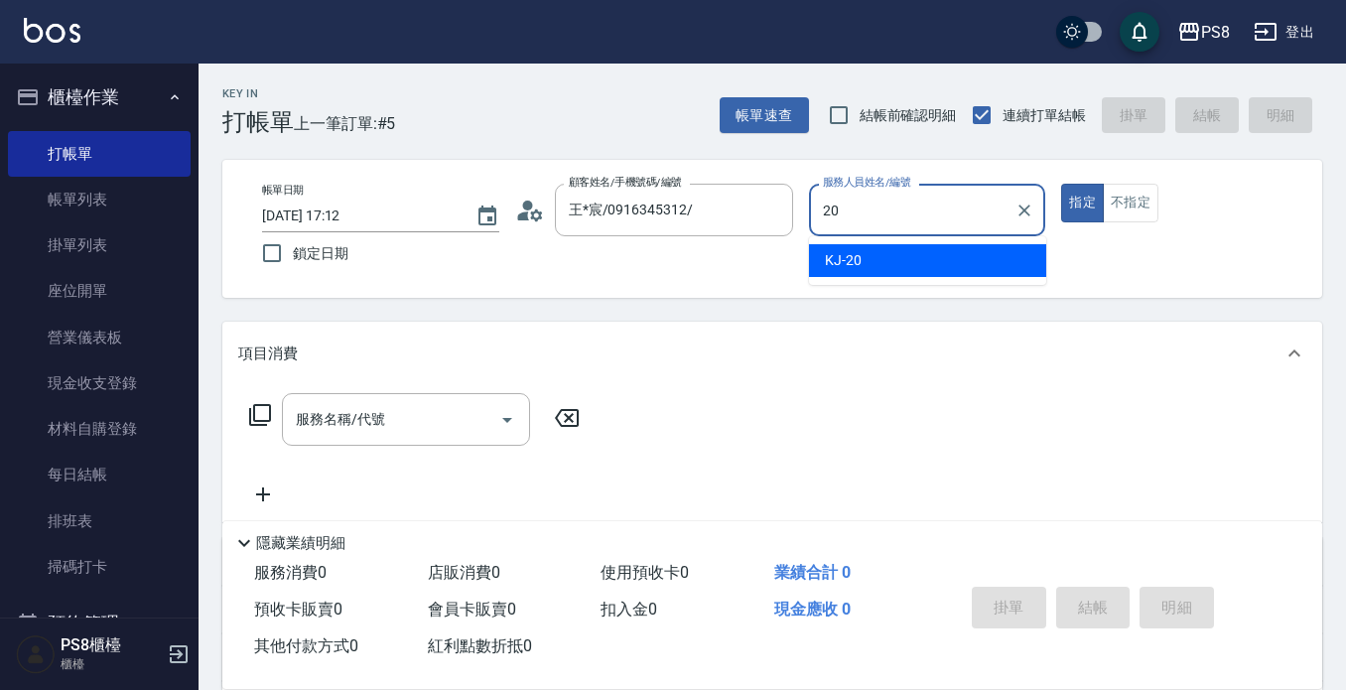
click at [848, 250] on span "KJ -20" at bounding box center [843, 260] width 37 height 21
type input "KJ-20"
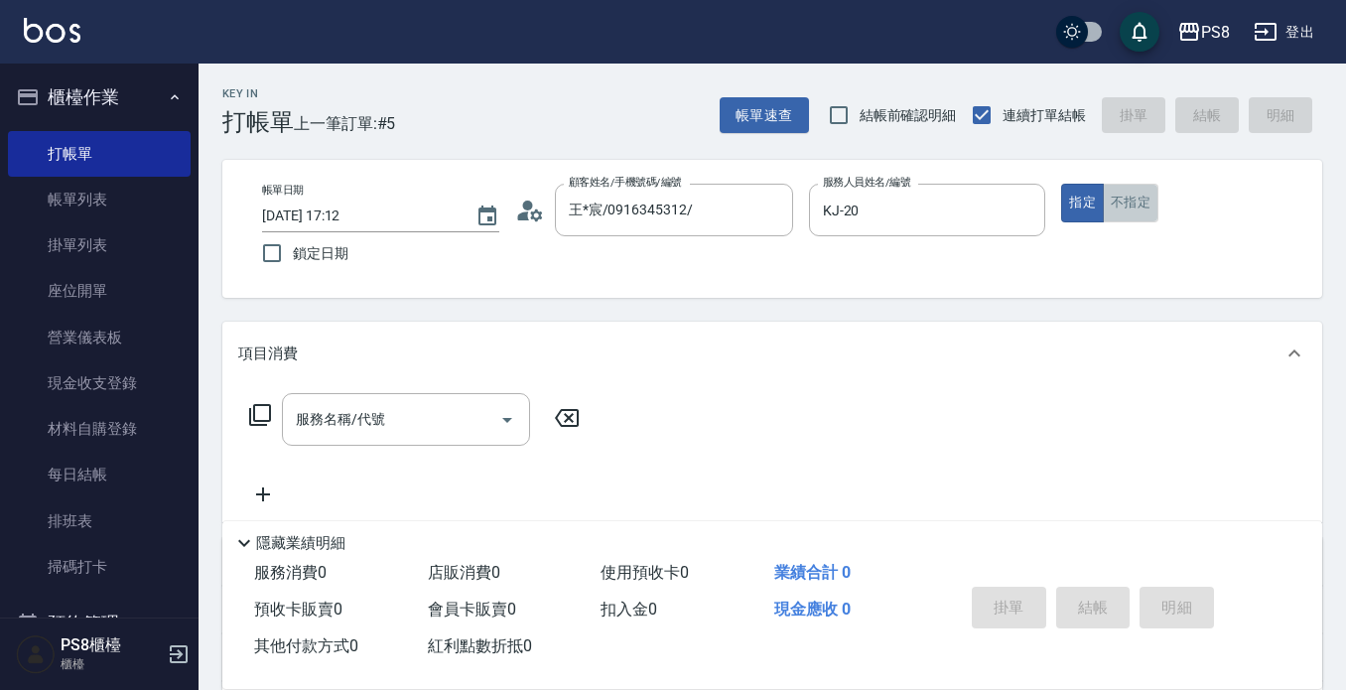
click at [1127, 203] on button "不指定" at bounding box center [1131, 203] width 56 height 39
click at [360, 401] on div "服務名稱/代號" at bounding box center [406, 419] width 248 height 53
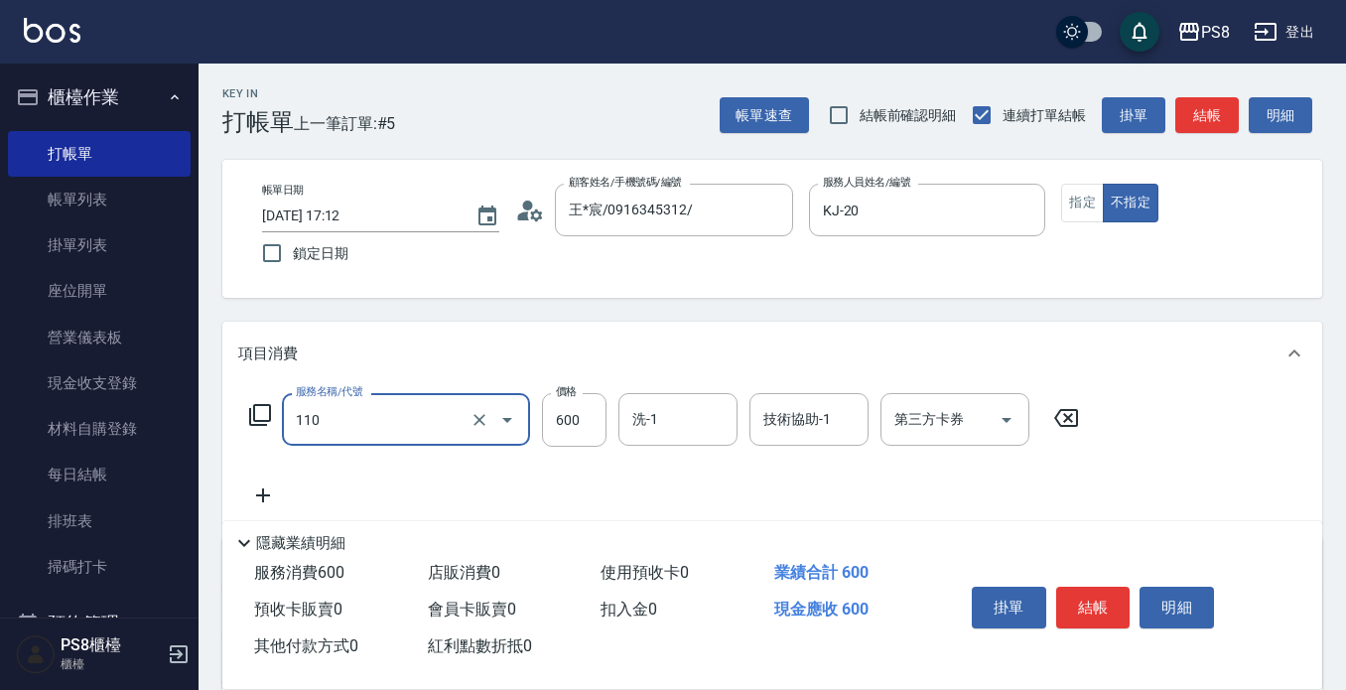
type input "精油+去角質(110)"
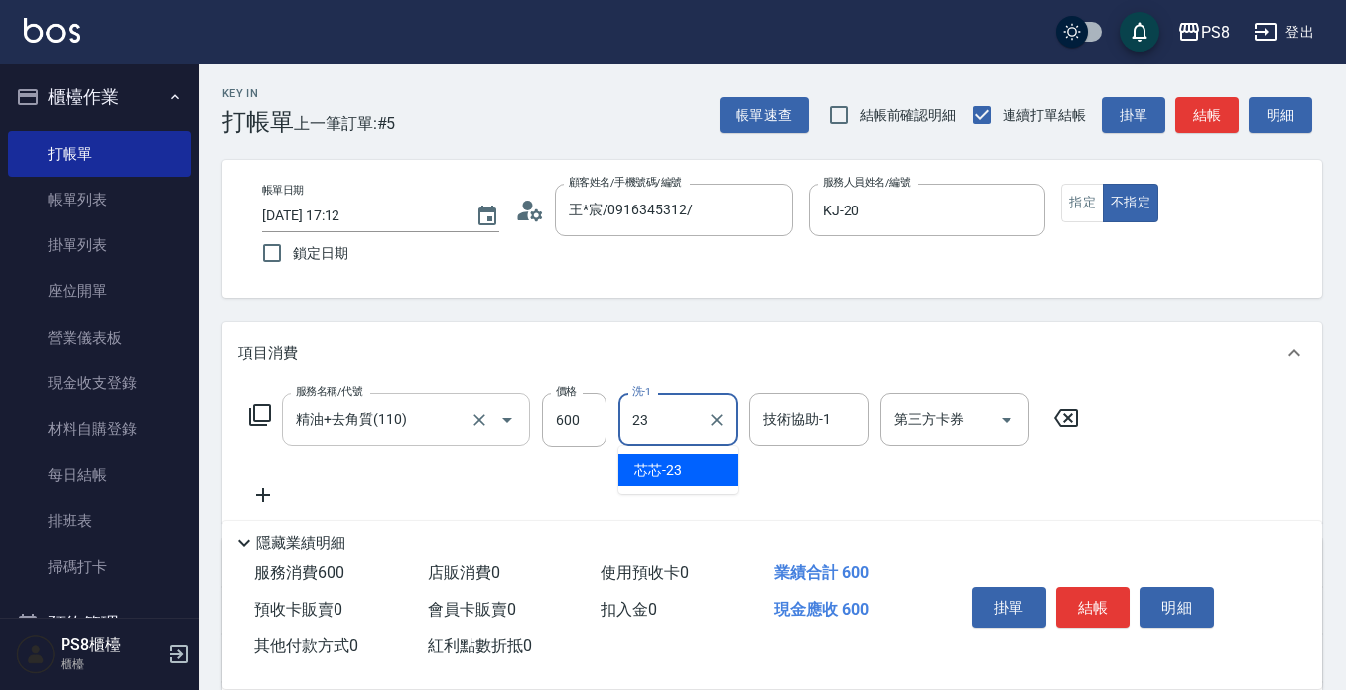
type input "芯芯-23"
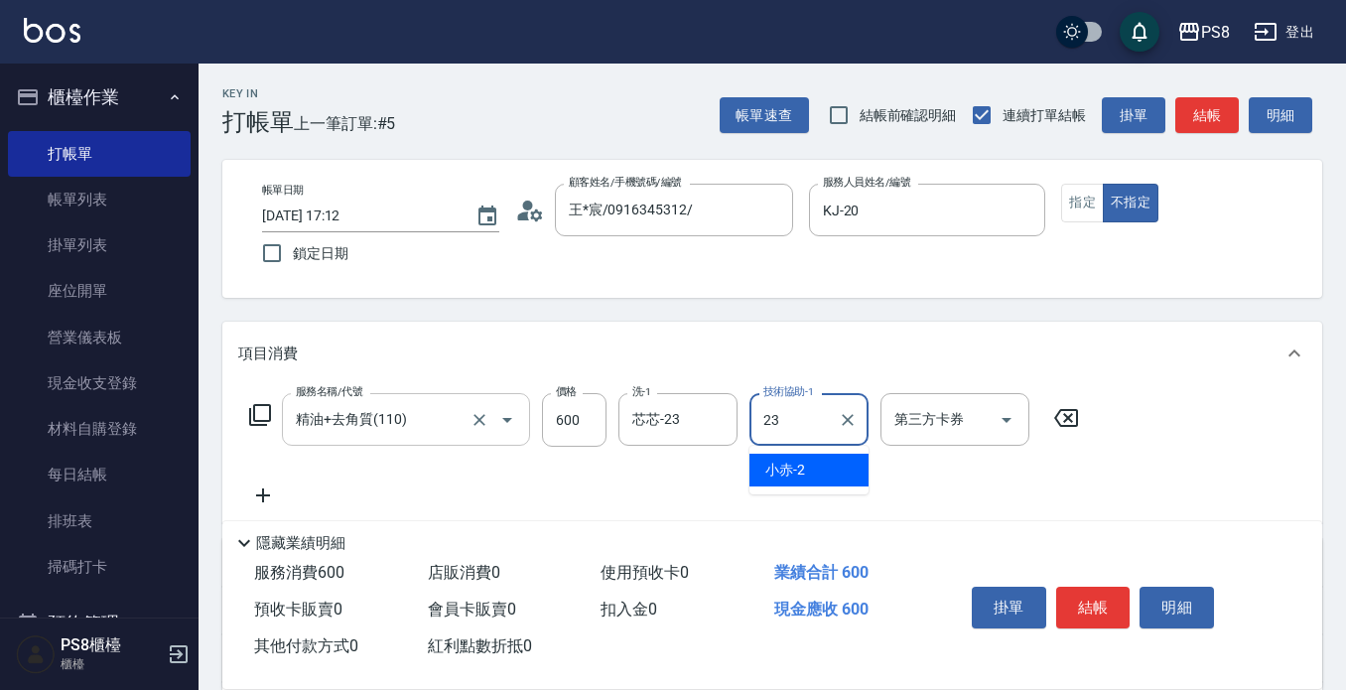
type input "芯芯-23"
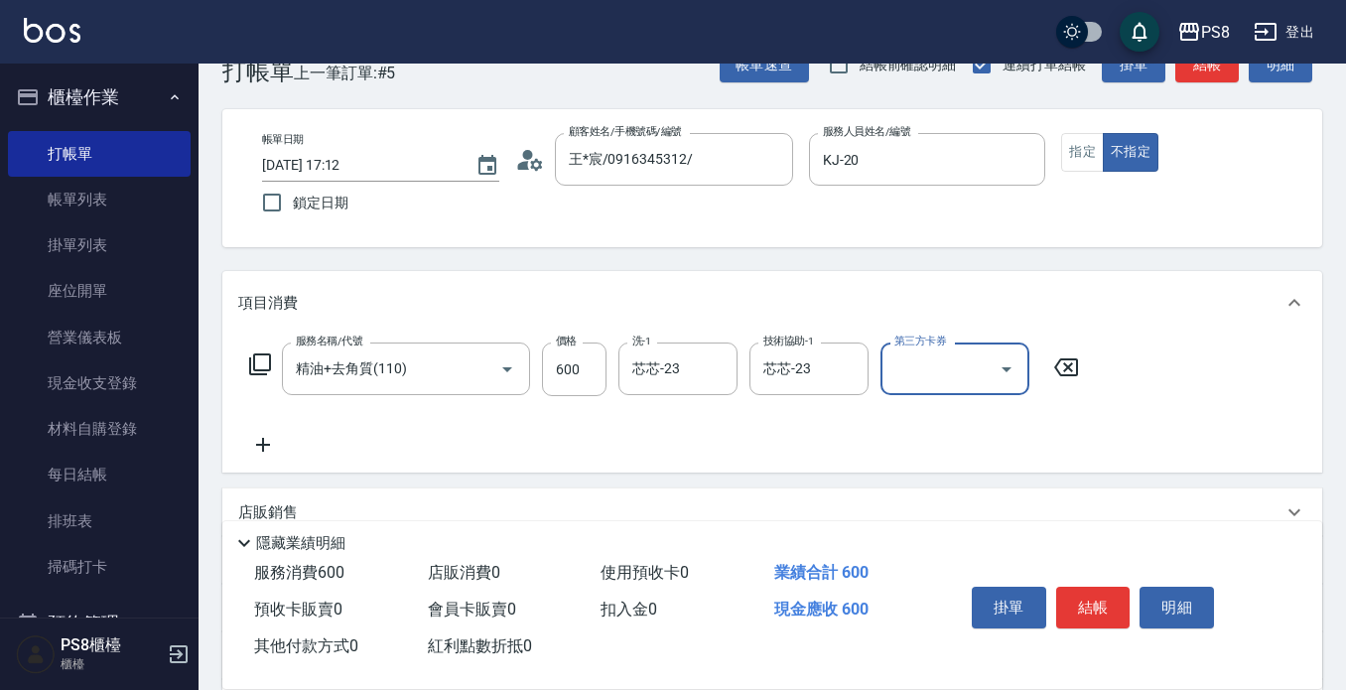
scroll to position [99, 0]
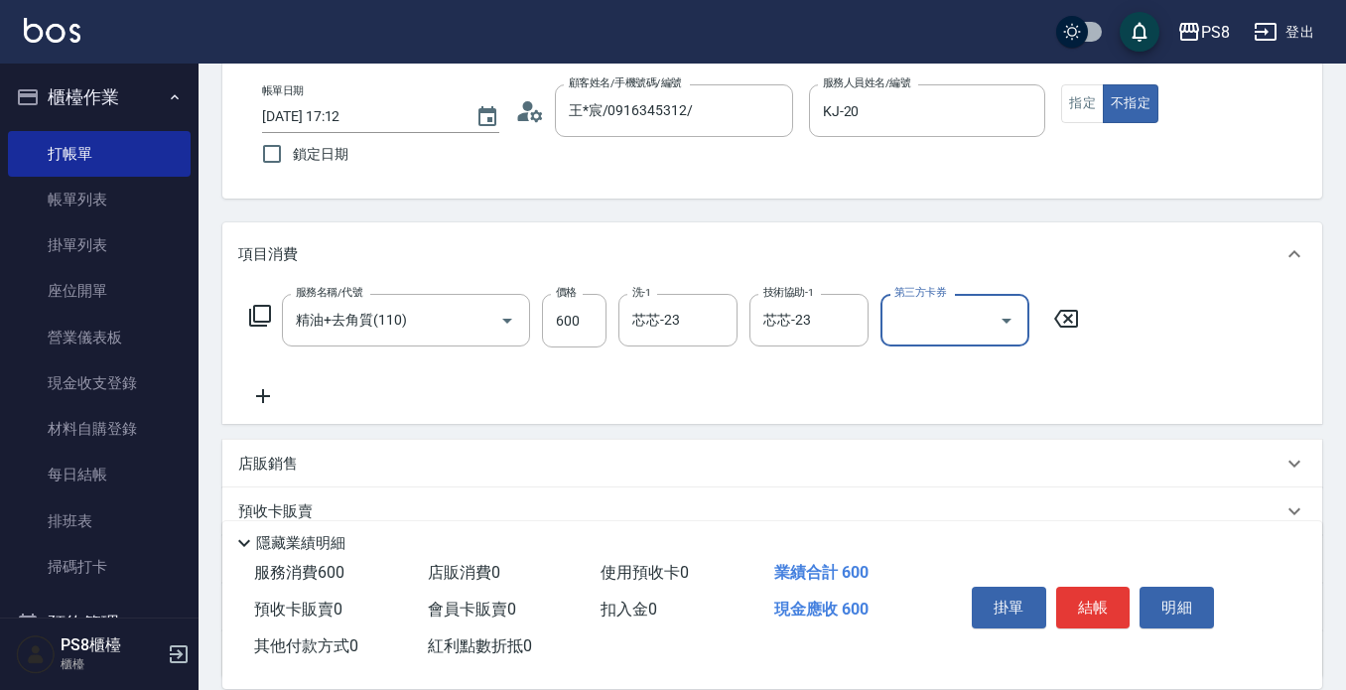
click at [246, 397] on icon at bounding box center [263, 396] width 50 height 24
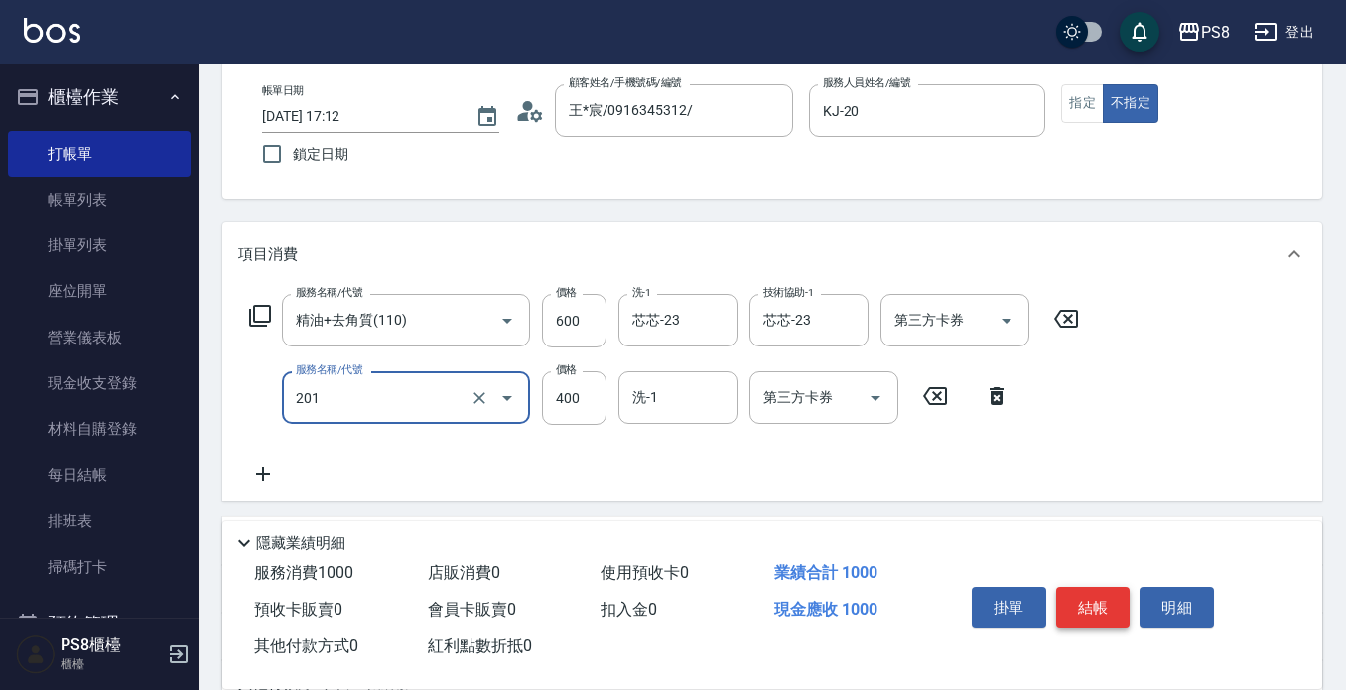
type input "洗剪400(201)"
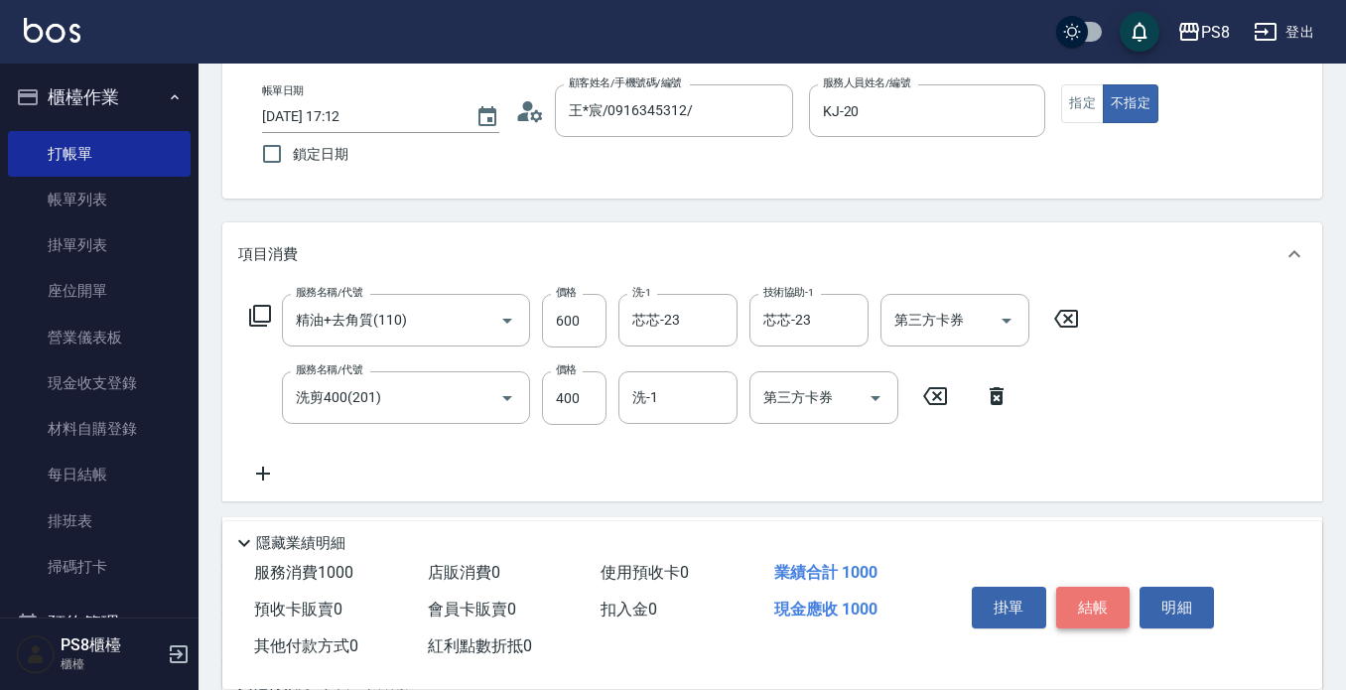
click at [1091, 604] on button "結帳" at bounding box center [1094, 608] width 74 height 42
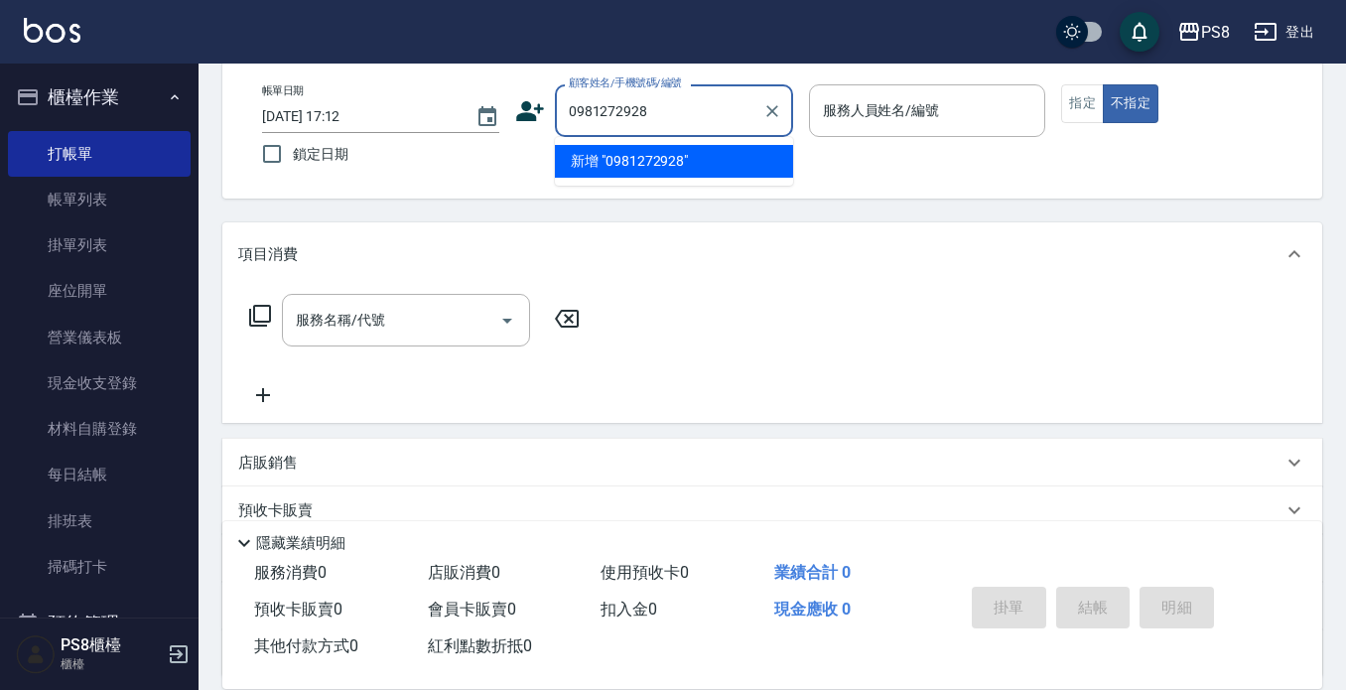
drag, startPoint x: 664, startPoint y: 122, endPoint x: 580, endPoint y: 103, distance: 86.5
click at [535, 110] on div "顧客姓名/手機號碼/編號 0981272928 顧客姓名/手機號碼/編號" at bounding box center [654, 110] width 278 height 53
type input "0981272928"
click at [543, 115] on icon at bounding box center [530, 111] width 30 height 30
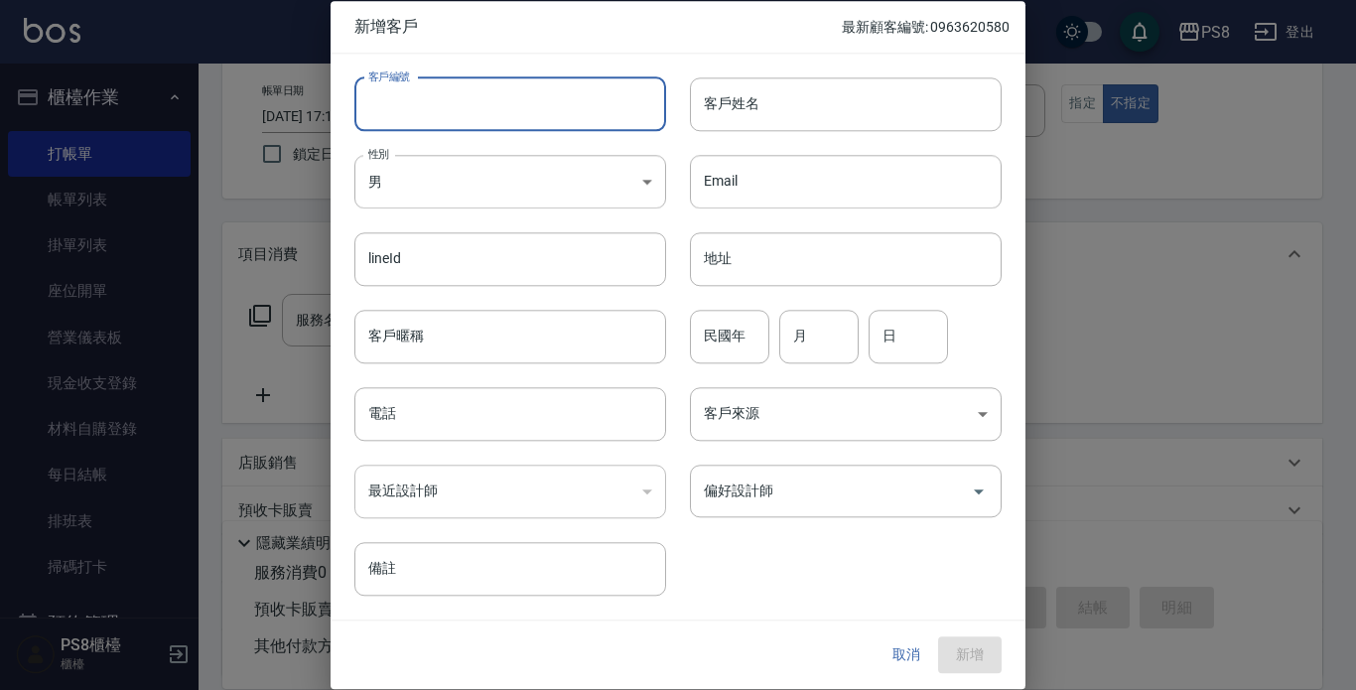
click at [464, 98] on input "客戶編號" at bounding box center [510, 104] width 312 height 54
paste input "0981272928"
type input "0981272928"
click at [467, 420] on input "電話" at bounding box center [510, 414] width 312 height 54
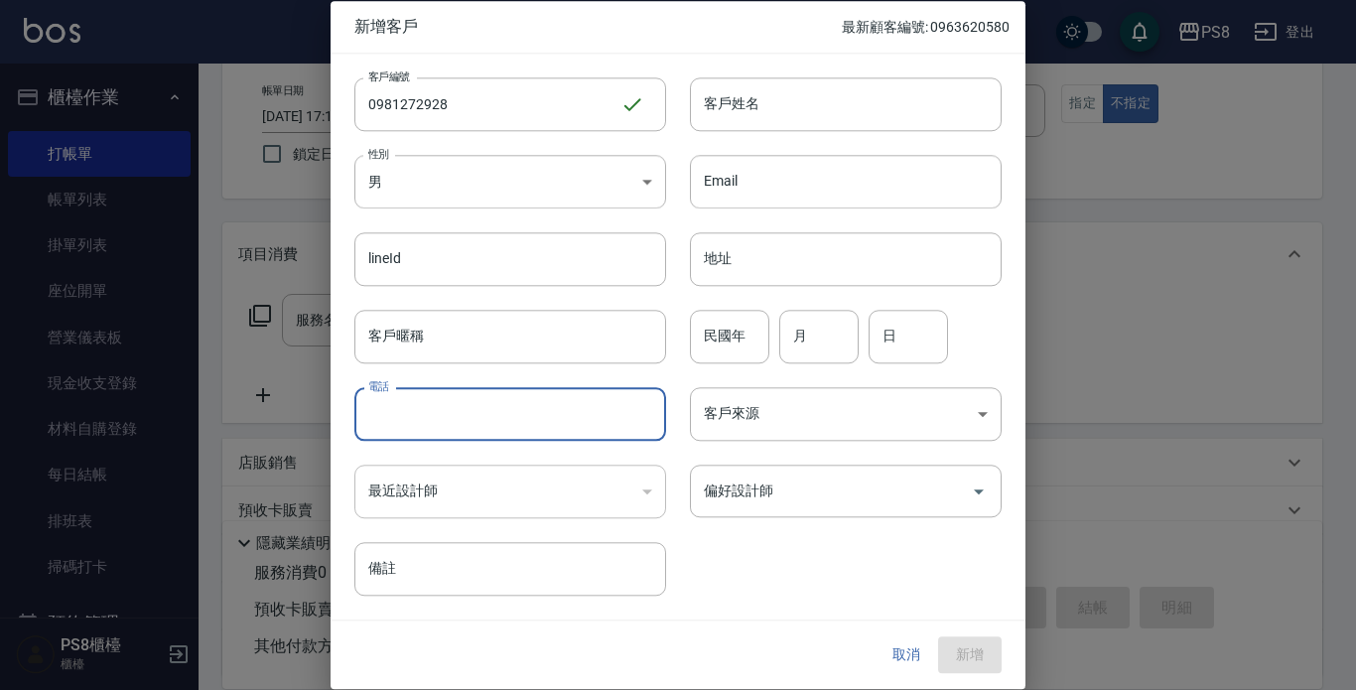
paste input "0981272928"
type input "0981272928"
click at [832, 103] on input "客戶姓名" at bounding box center [846, 104] width 312 height 54
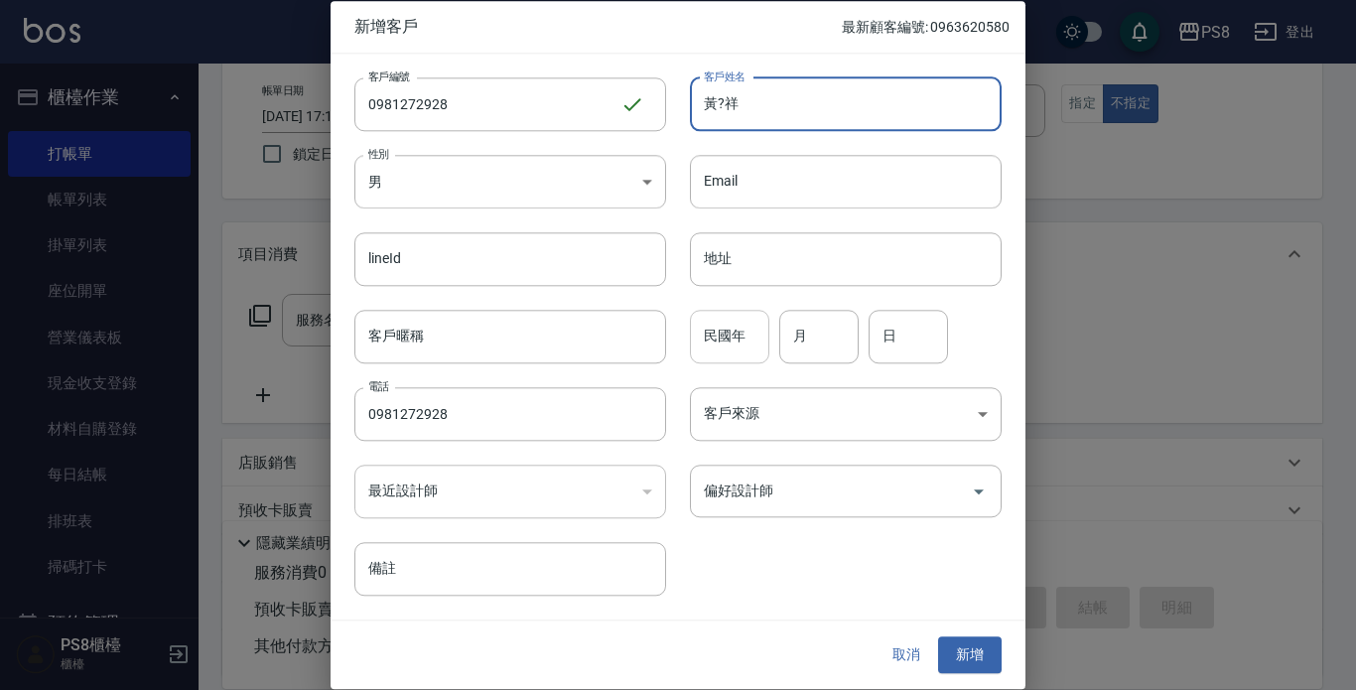
type input "黃?祥"
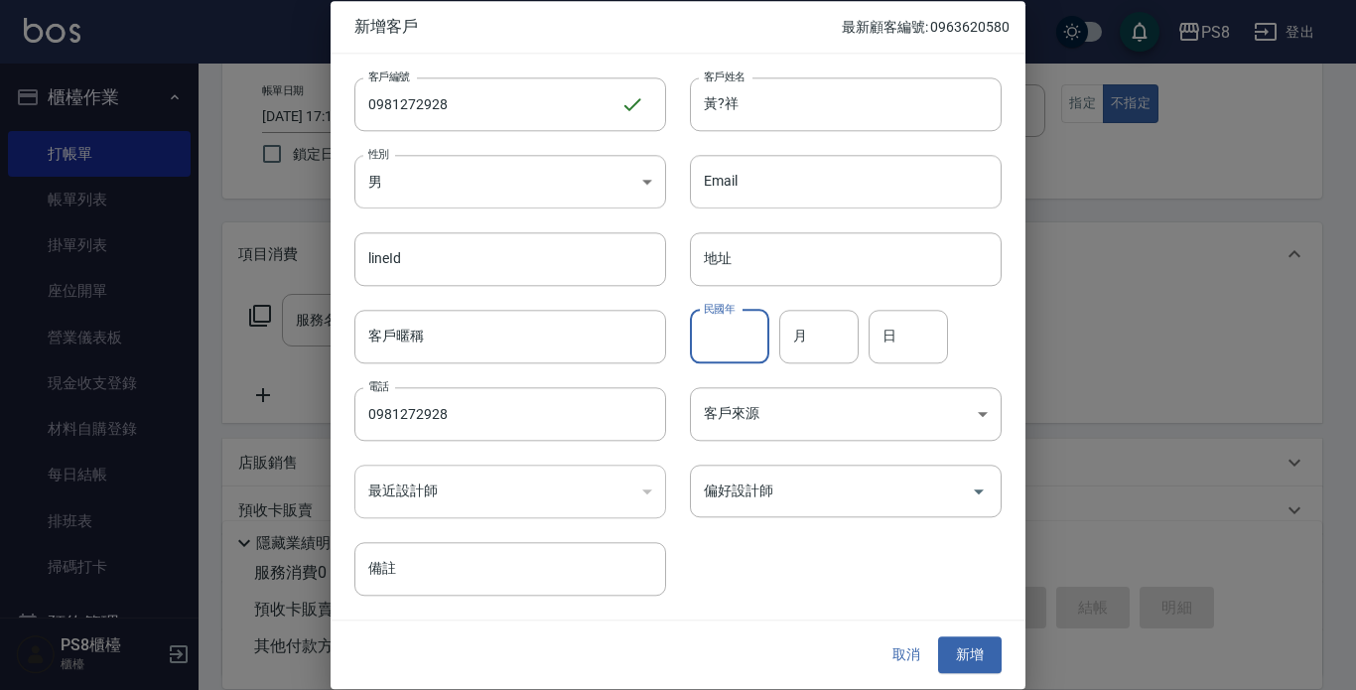
click at [723, 355] on input "民國年" at bounding box center [729, 337] width 79 height 54
type input "84"
type input "2"
type input "11"
click at [984, 642] on button "新增" at bounding box center [970, 655] width 64 height 37
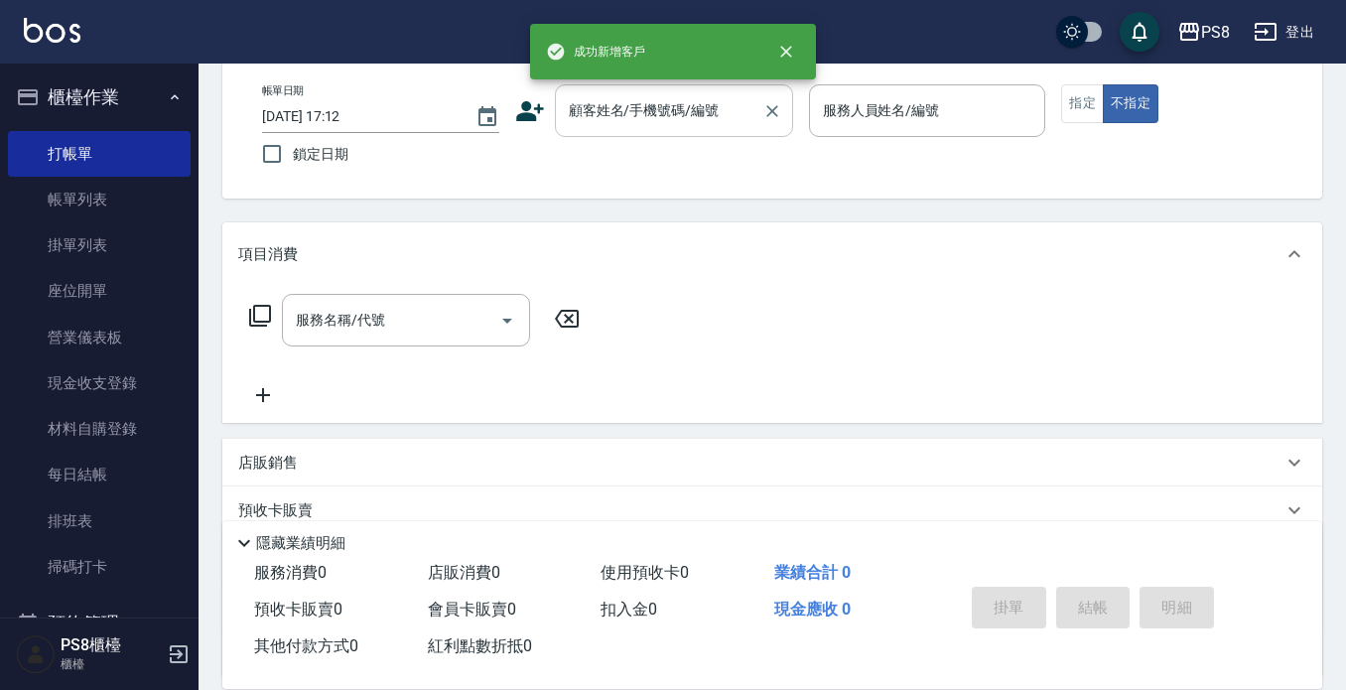
click at [658, 116] on input "顧客姓名/手機號碼/編號" at bounding box center [659, 110] width 191 height 35
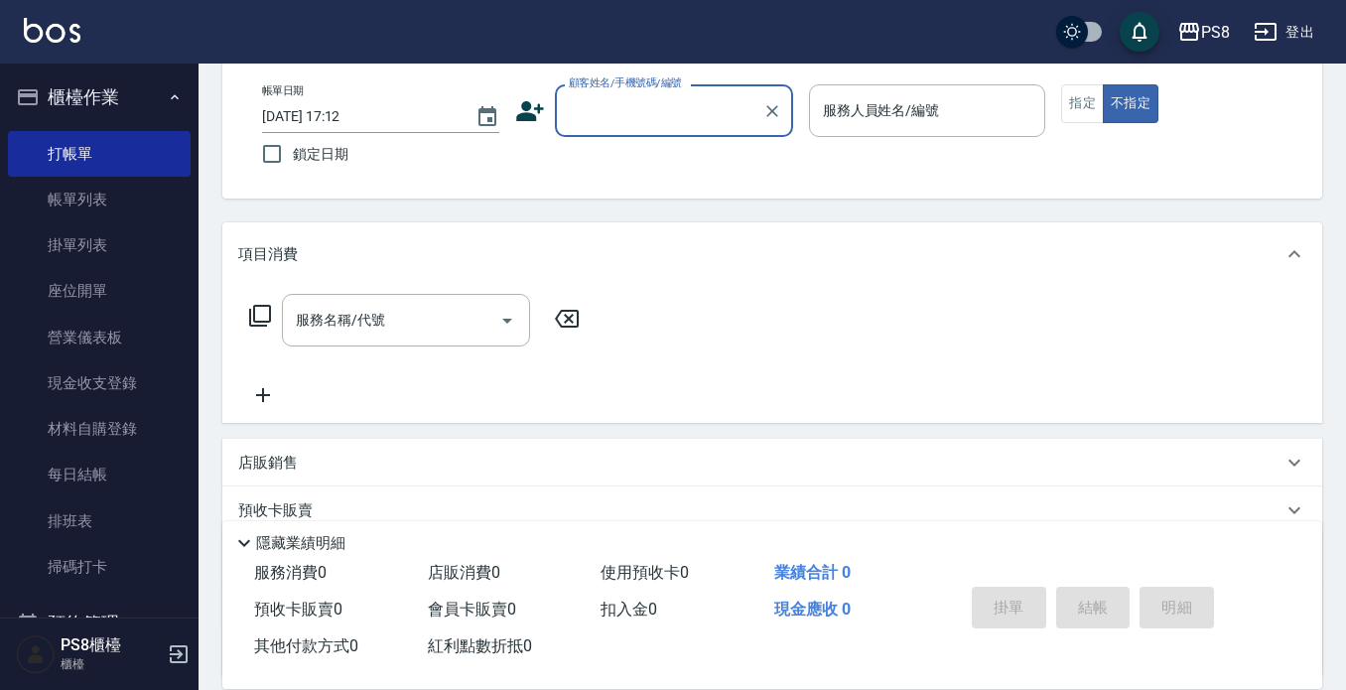
paste input "0981272928"
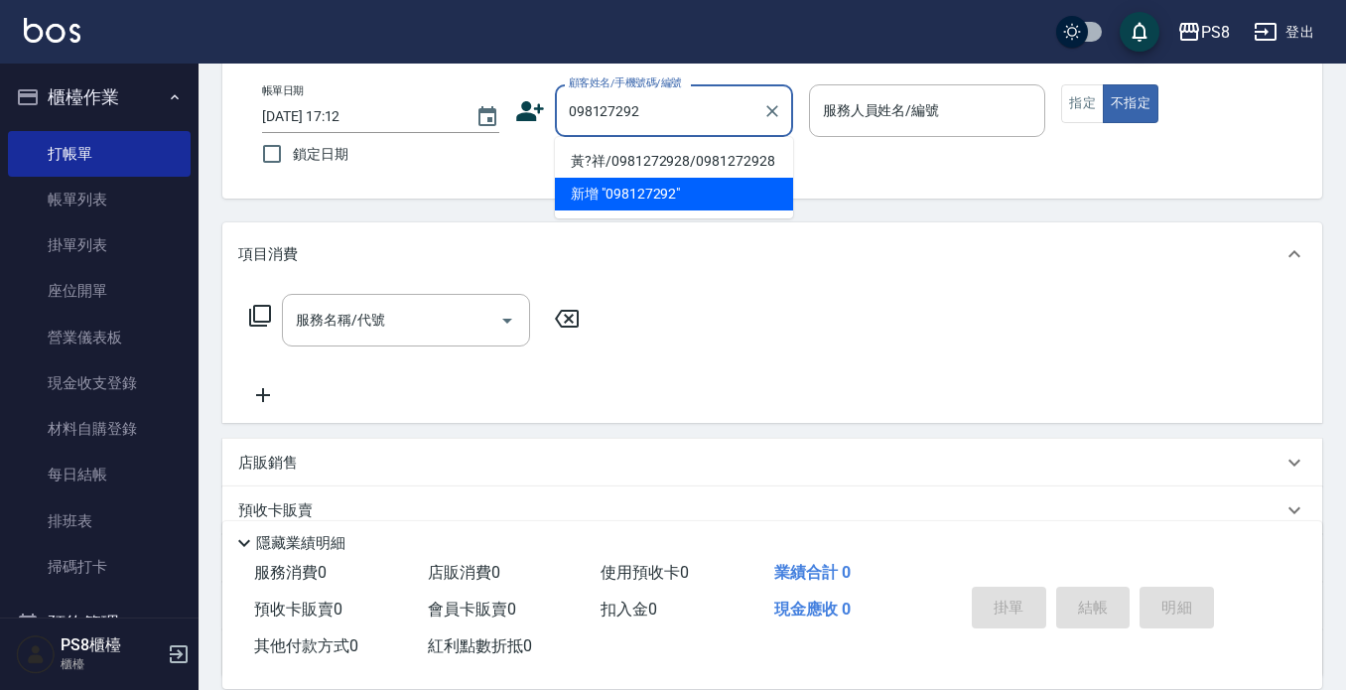
click at [693, 166] on li "黃?祥/0981272928/0981272928" at bounding box center [674, 161] width 238 height 33
type input "黃?祥/0981272928/0981272928"
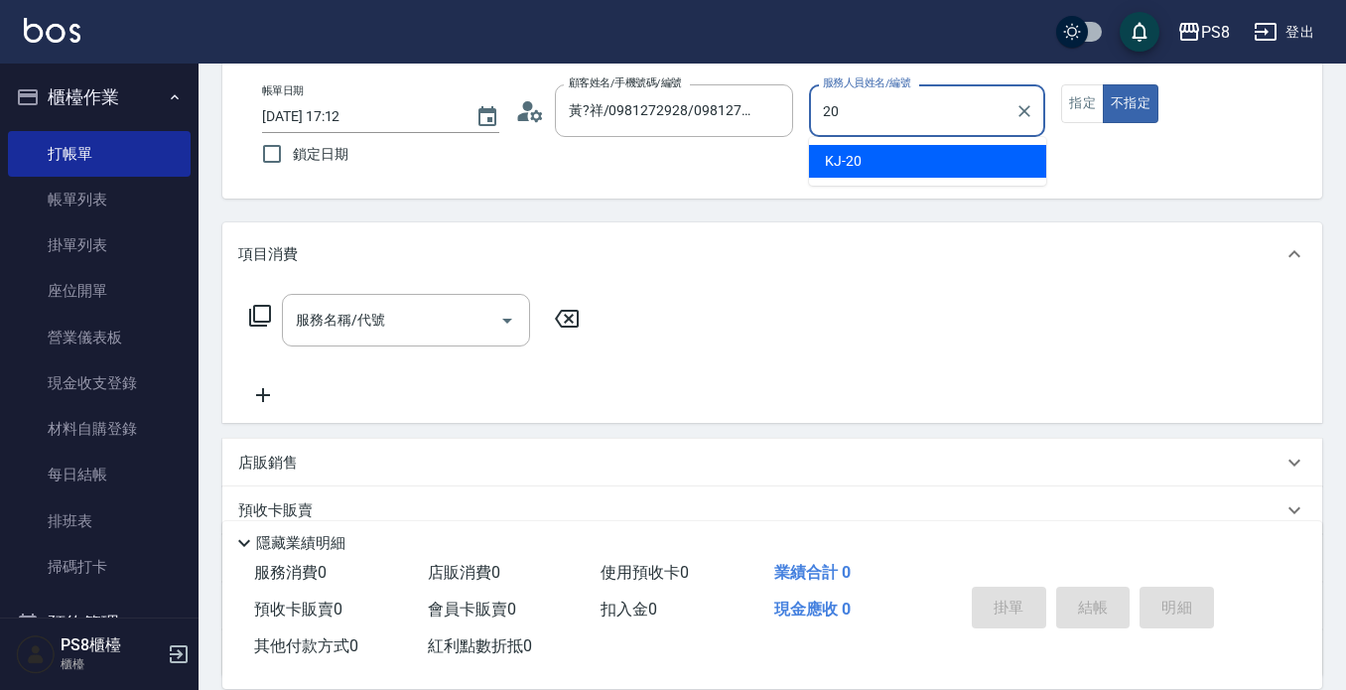
click at [956, 159] on div "KJ -20" at bounding box center [927, 161] width 237 height 33
type input "KJ-20"
click at [394, 318] on input "服務名稱/代號" at bounding box center [391, 320] width 201 height 35
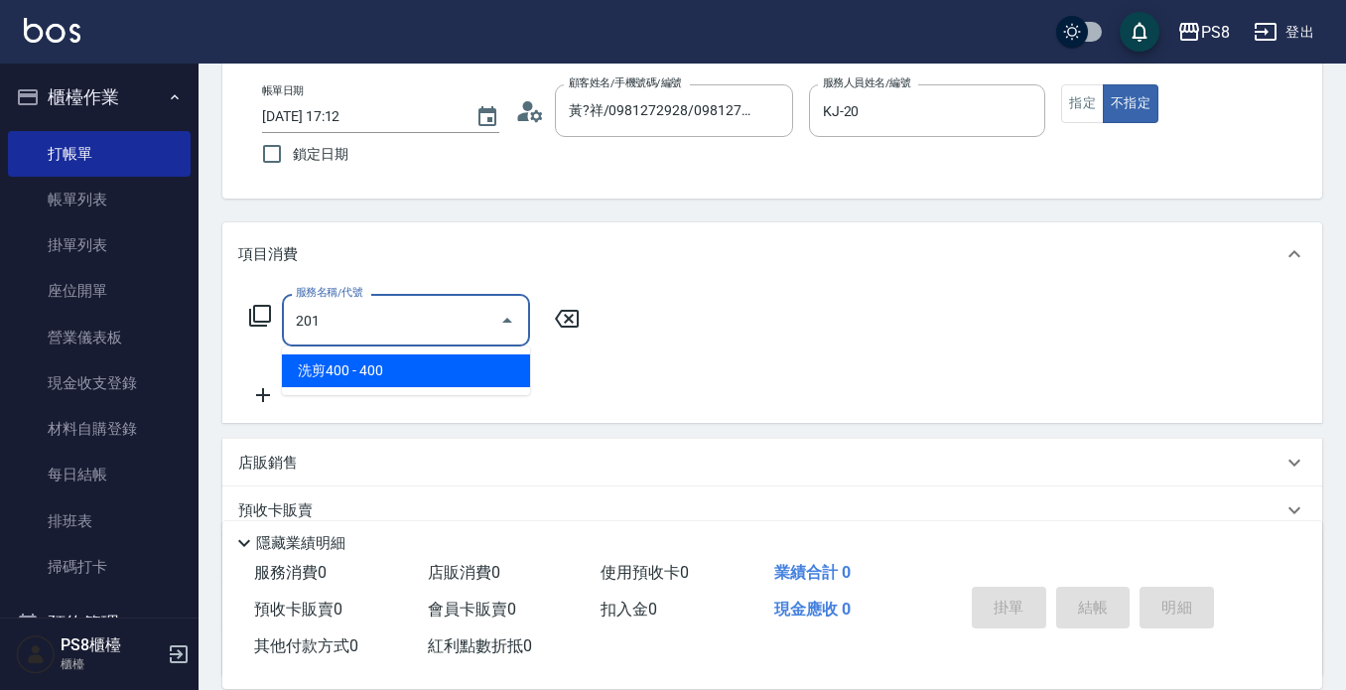
drag, startPoint x: 402, startPoint y: 375, endPoint x: 412, endPoint y: 373, distance: 10.1
click at [403, 375] on span "洗剪400 - 400" at bounding box center [406, 370] width 248 height 33
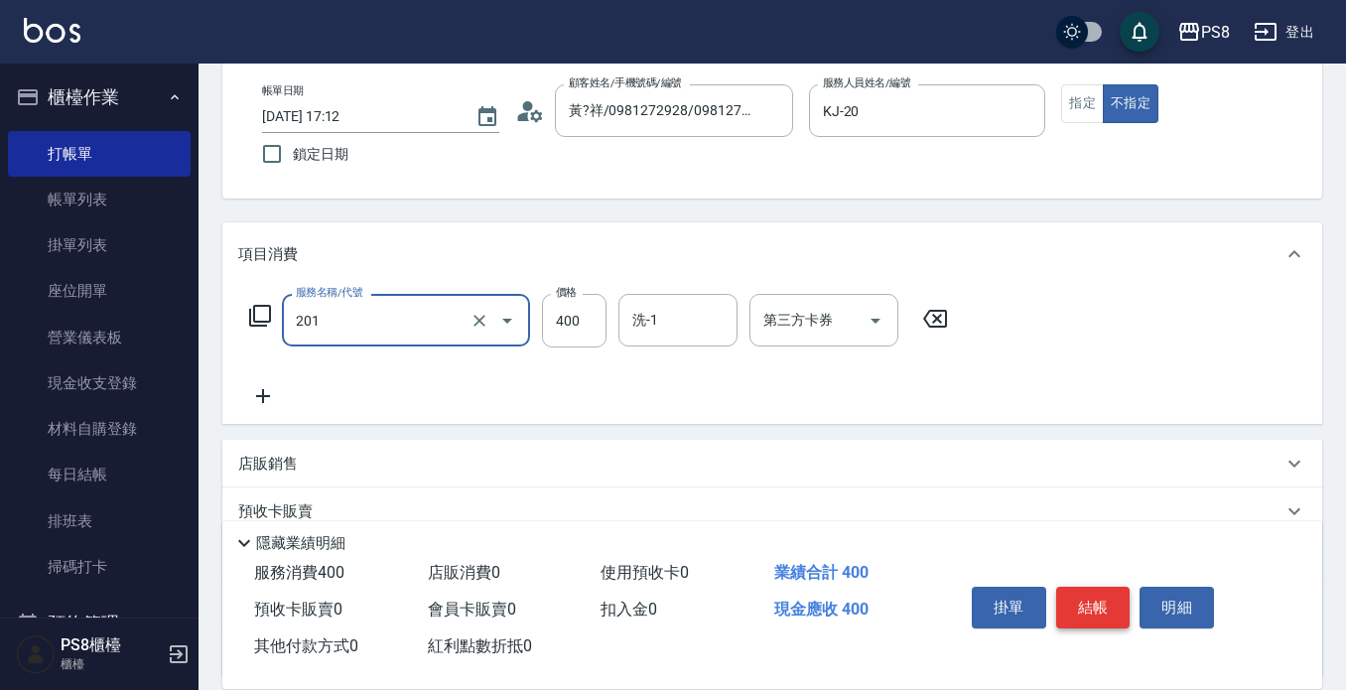
type input "洗剪400(201)"
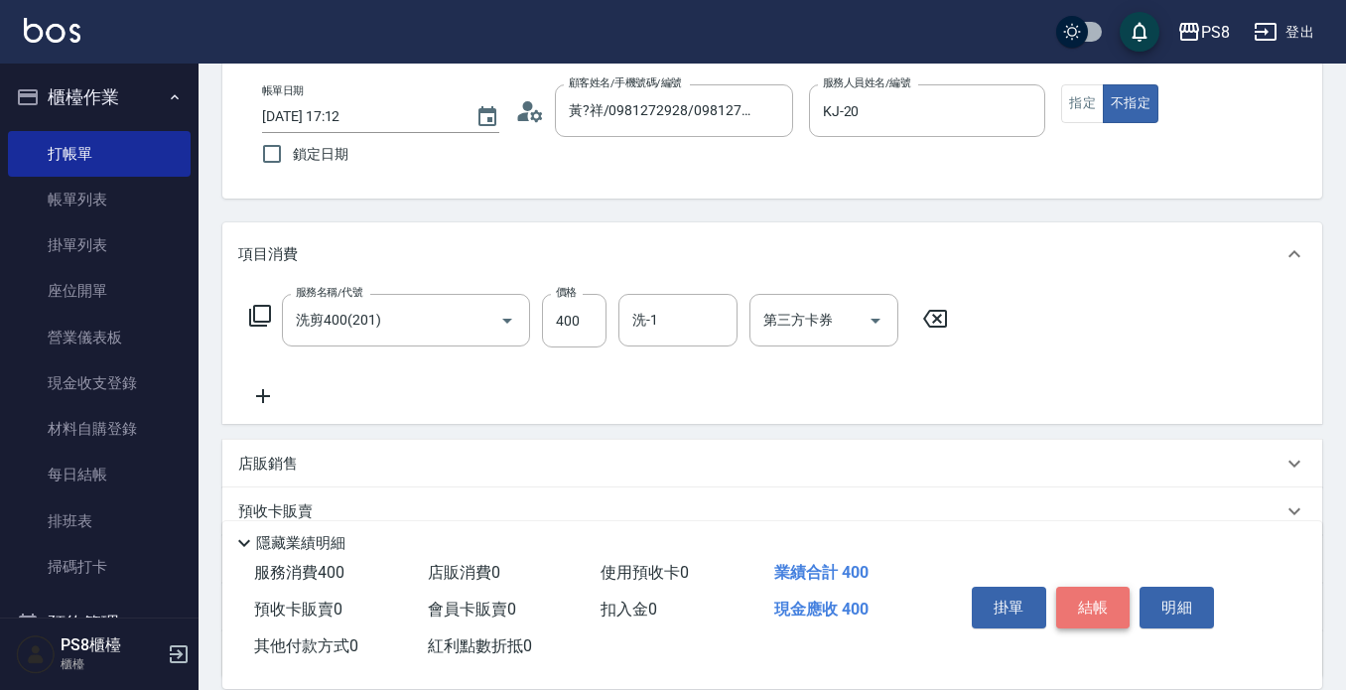
click at [1101, 609] on button "結帳" at bounding box center [1094, 608] width 74 height 42
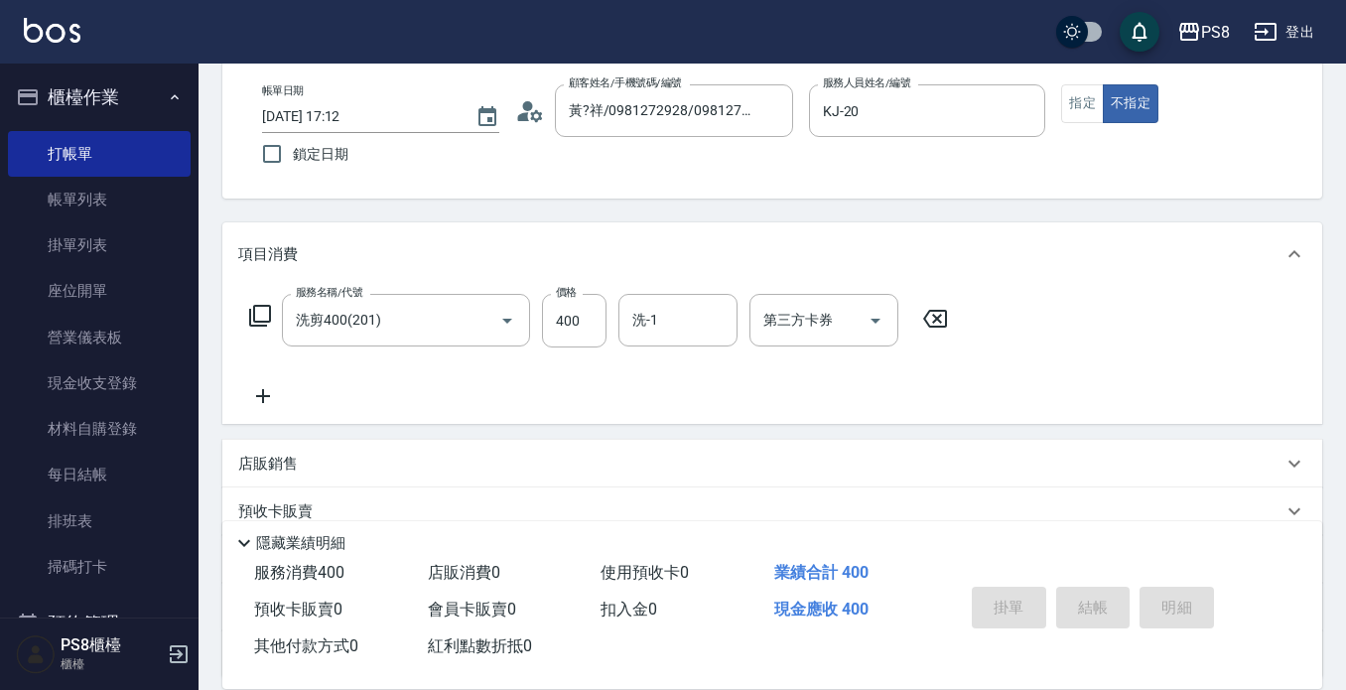
type input "[DATE] 17:14"
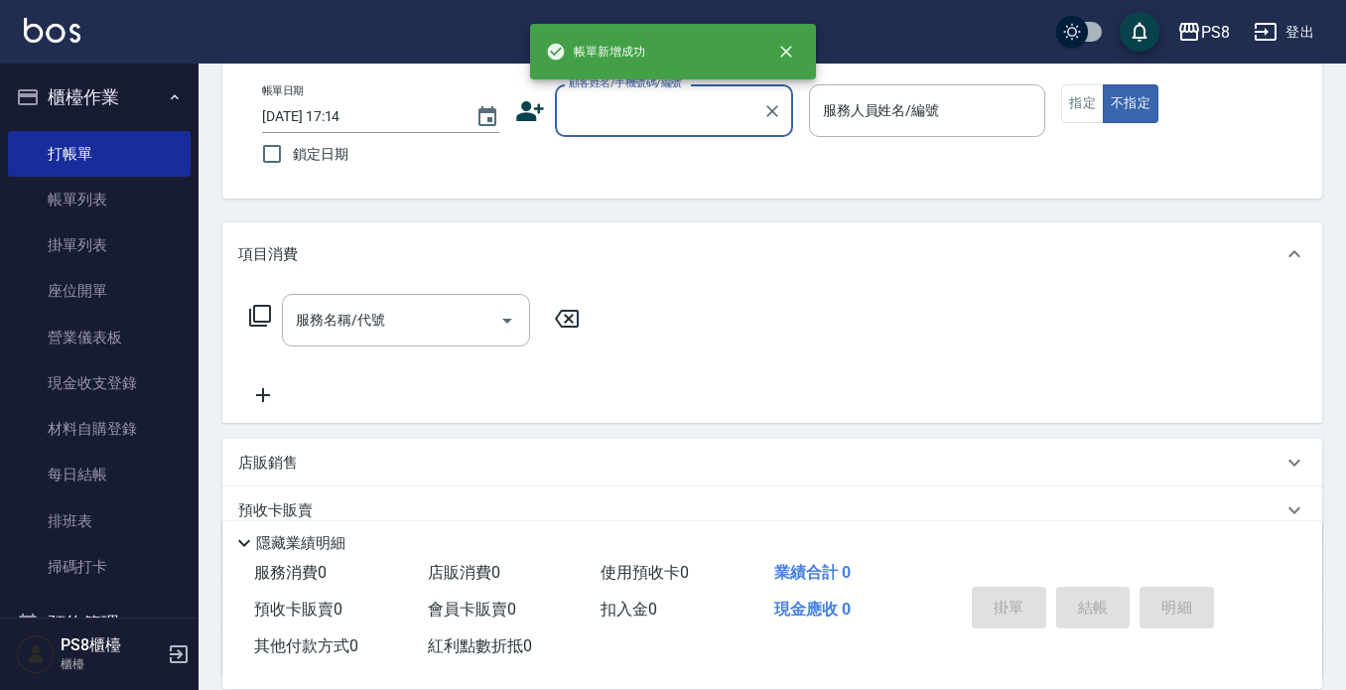
scroll to position [0, 0]
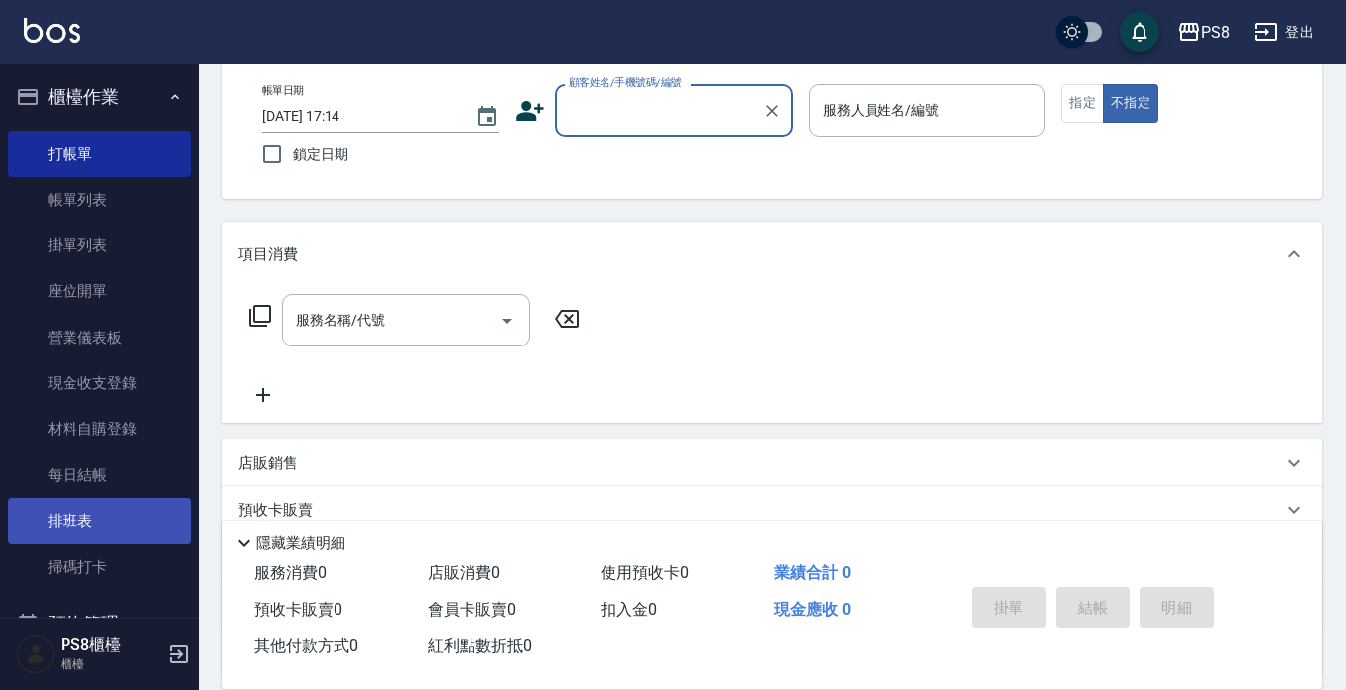
click at [64, 527] on link "排班表" at bounding box center [99, 521] width 183 height 46
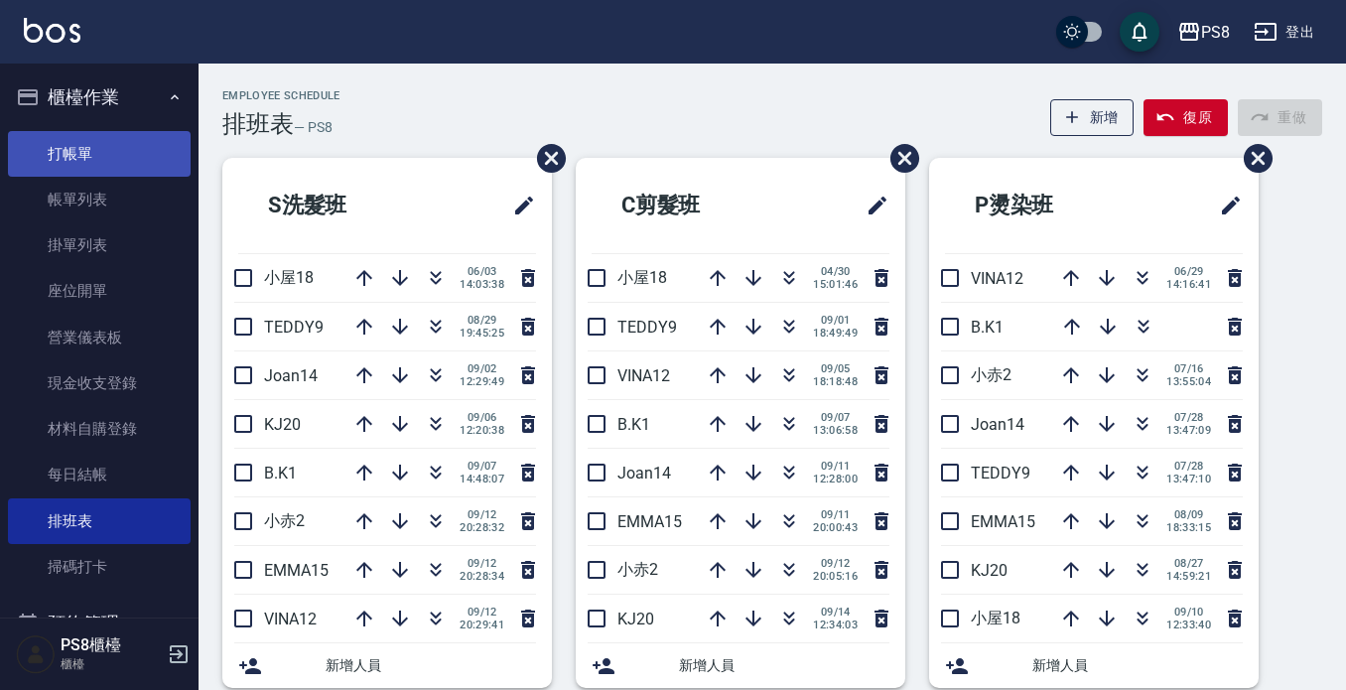
click at [114, 140] on link "打帳單" at bounding box center [99, 154] width 183 height 46
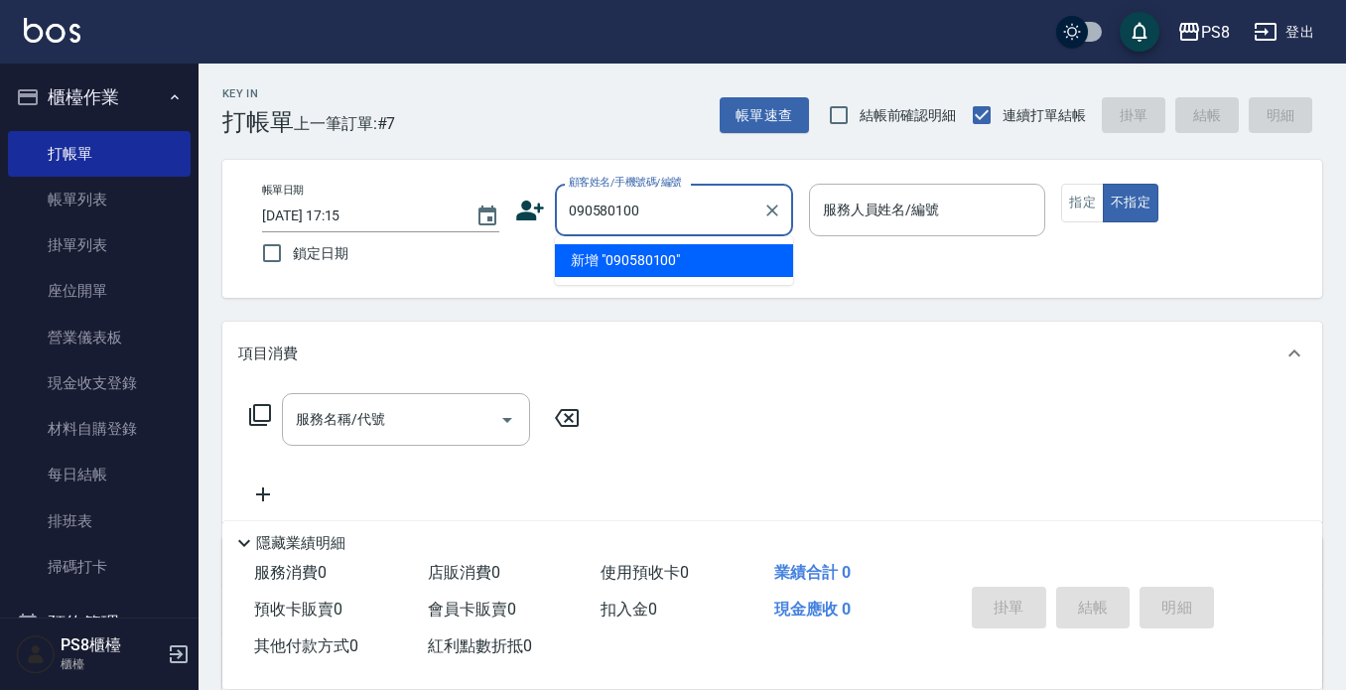
type input "0905801001"
drag, startPoint x: 680, startPoint y: 207, endPoint x: 568, endPoint y: 204, distance: 112.2
click at [551, 204] on div "顧客姓名/手機號碼/編號 0905801001 顧客姓名/手機號碼/編號" at bounding box center [654, 210] width 278 height 53
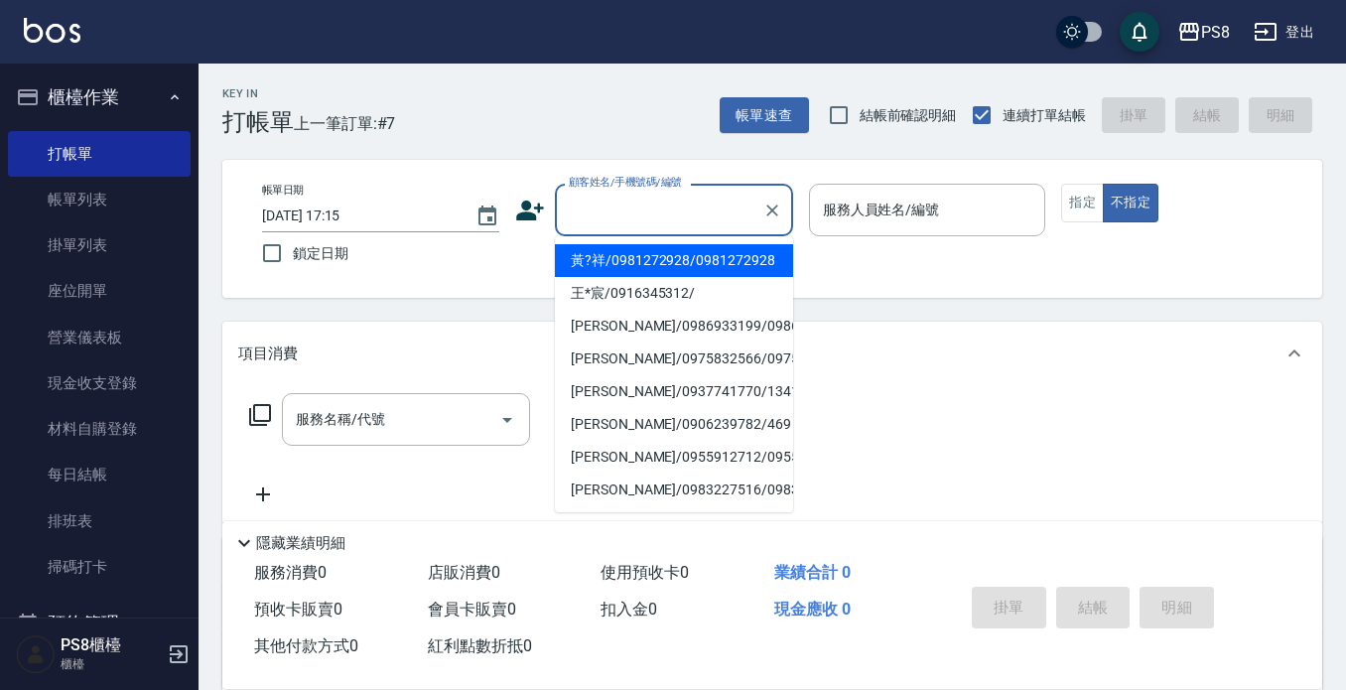
drag, startPoint x: 687, startPoint y: 229, endPoint x: 625, endPoint y: 195, distance: 71.6
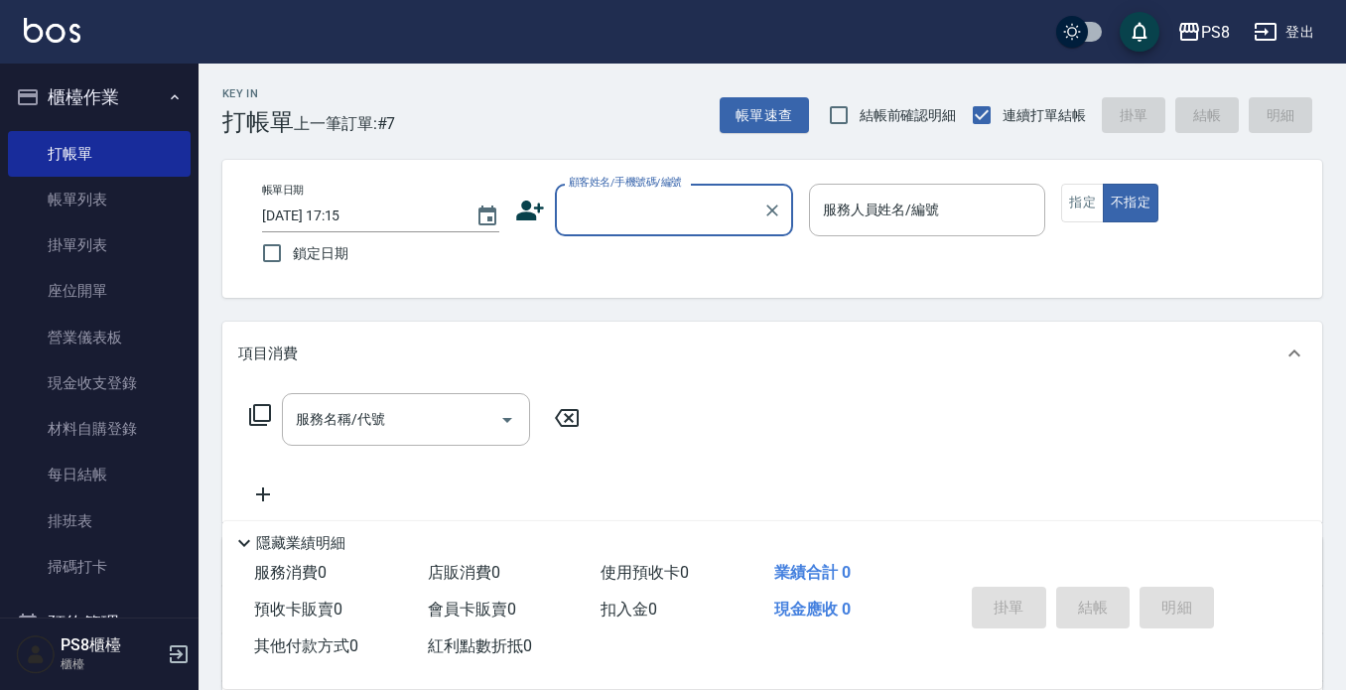
click at [627, 198] on input "顧客姓名/手機號碼/編號" at bounding box center [659, 210] width 191 height 35
type input "0905801001"
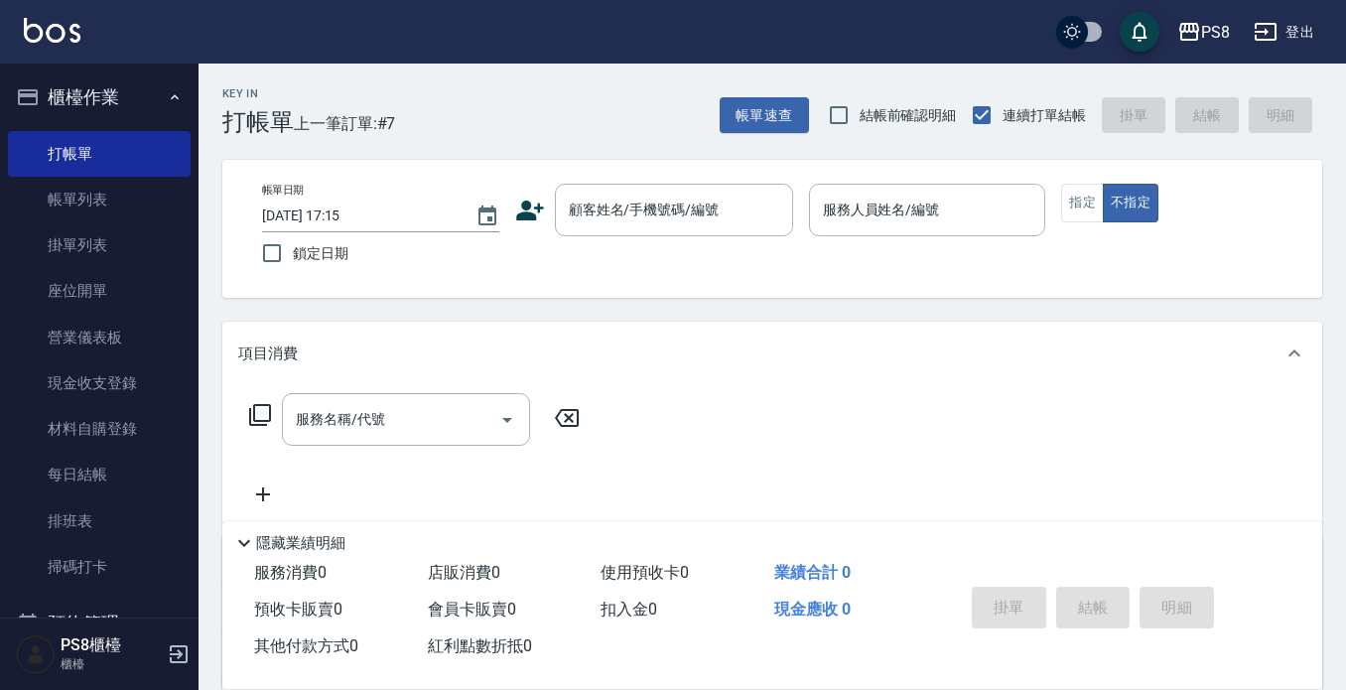
click at [534, 206] on icon at bounding box center [530, 211] width 30 height 30
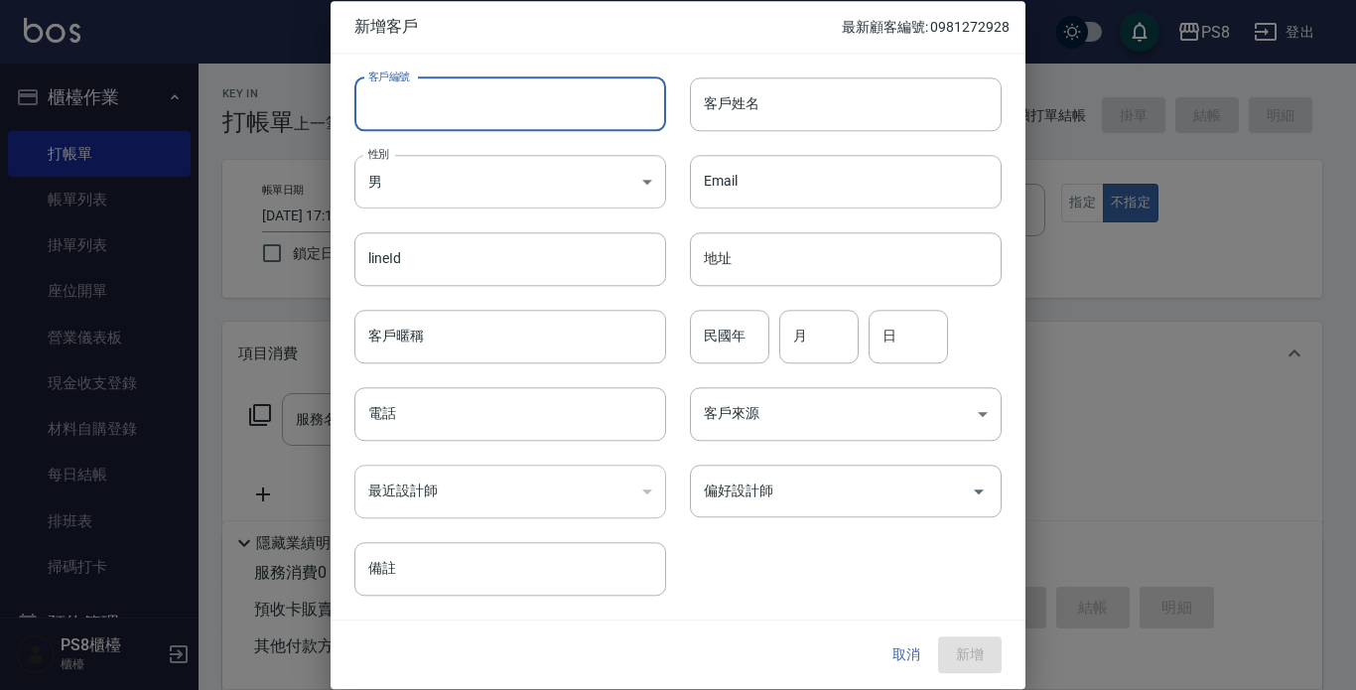
click at [505, 111] on input "客戶編號" at bounding box center [510, 104] width 312 height 54
paste input "0905801001"
type input "0905801001"
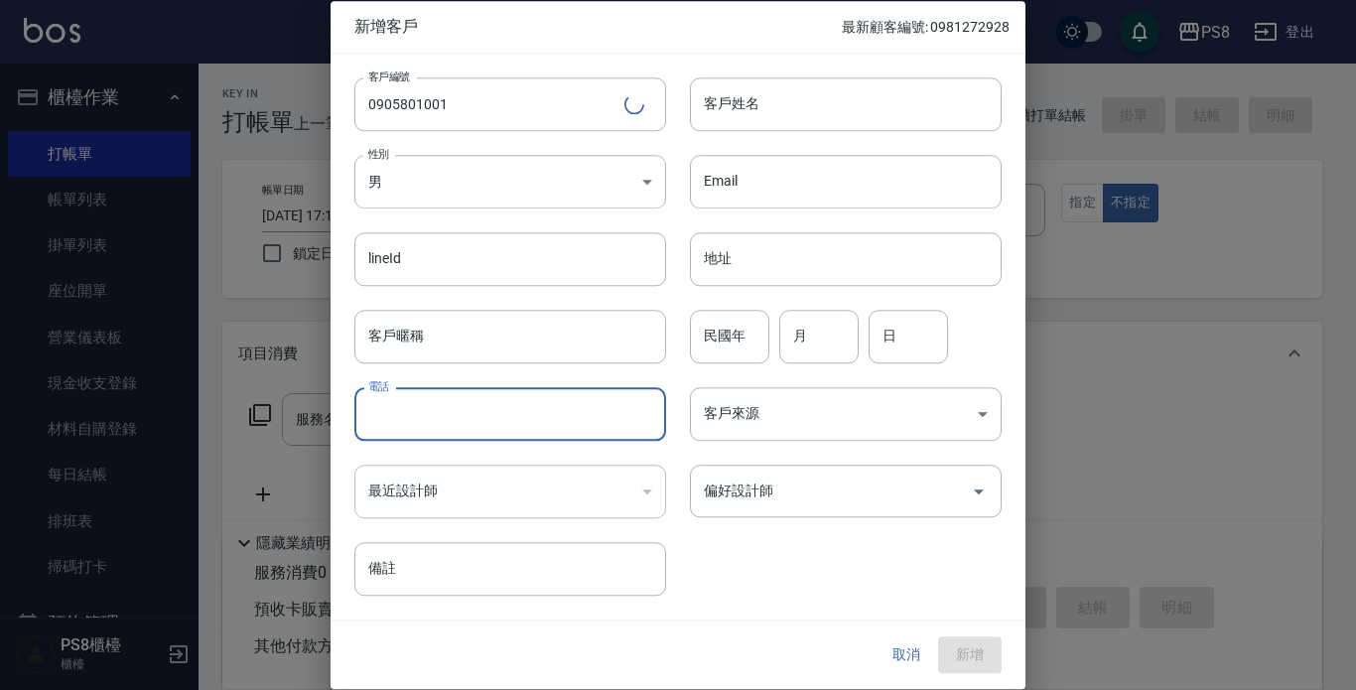
click at [493, 421] on input "電話" at bounding box center [510, 414] width 312 height 54
paste input "0905801001"
type input "0905801001"
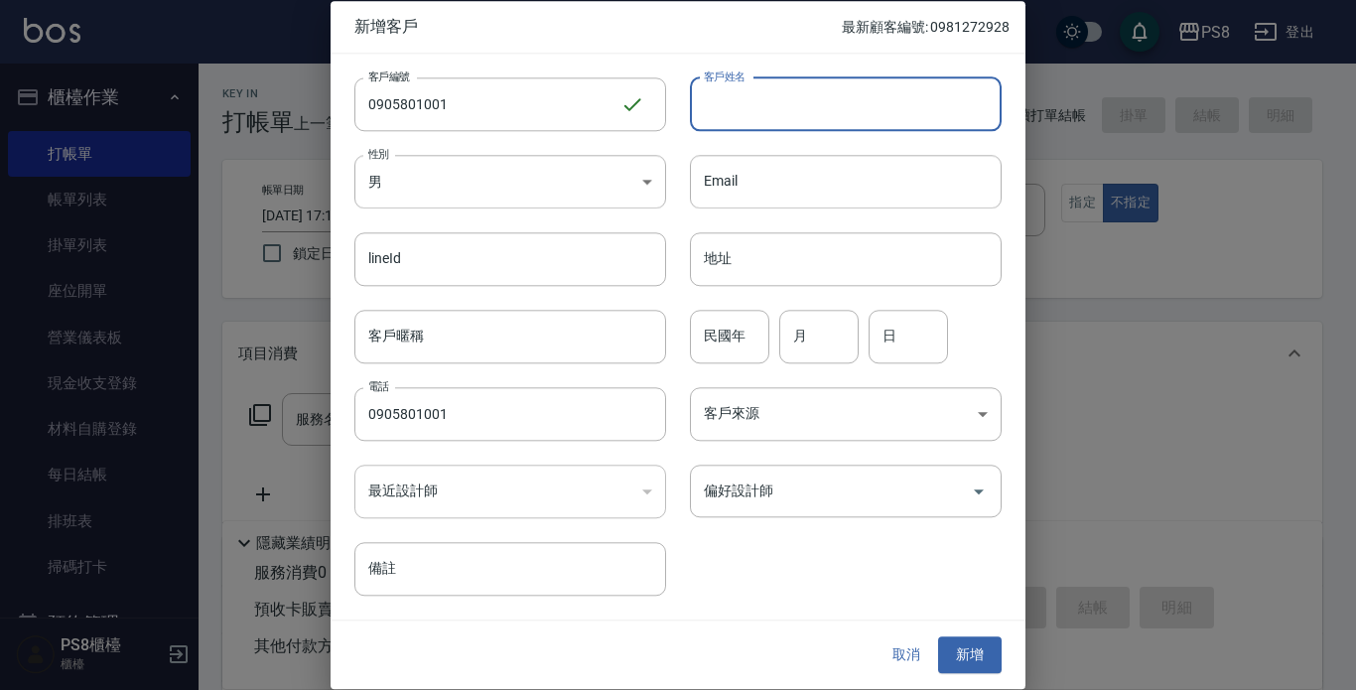
click at [790, 99] on input "客戶姓名" at bounding box center [846, 104] width 312 height 54
type input "[PERSON_NAME]?順"
click at [717, 368] on div "客戶來源 ​ 客戶來源" at bounding box center [834, 401] width 336 height 77
click at [727, 347] on input "民國年" at bounding box center [729, 337] width 79 height 54
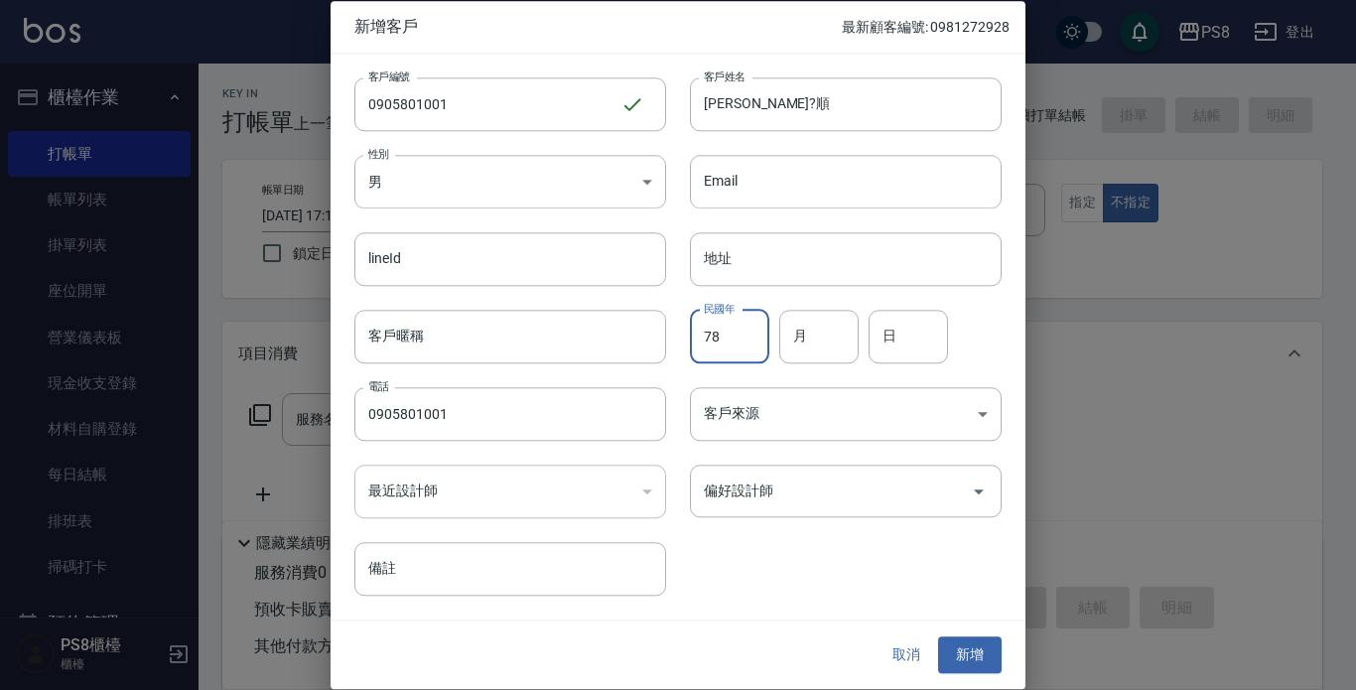
type input "78"
type input "05"
type input "17"
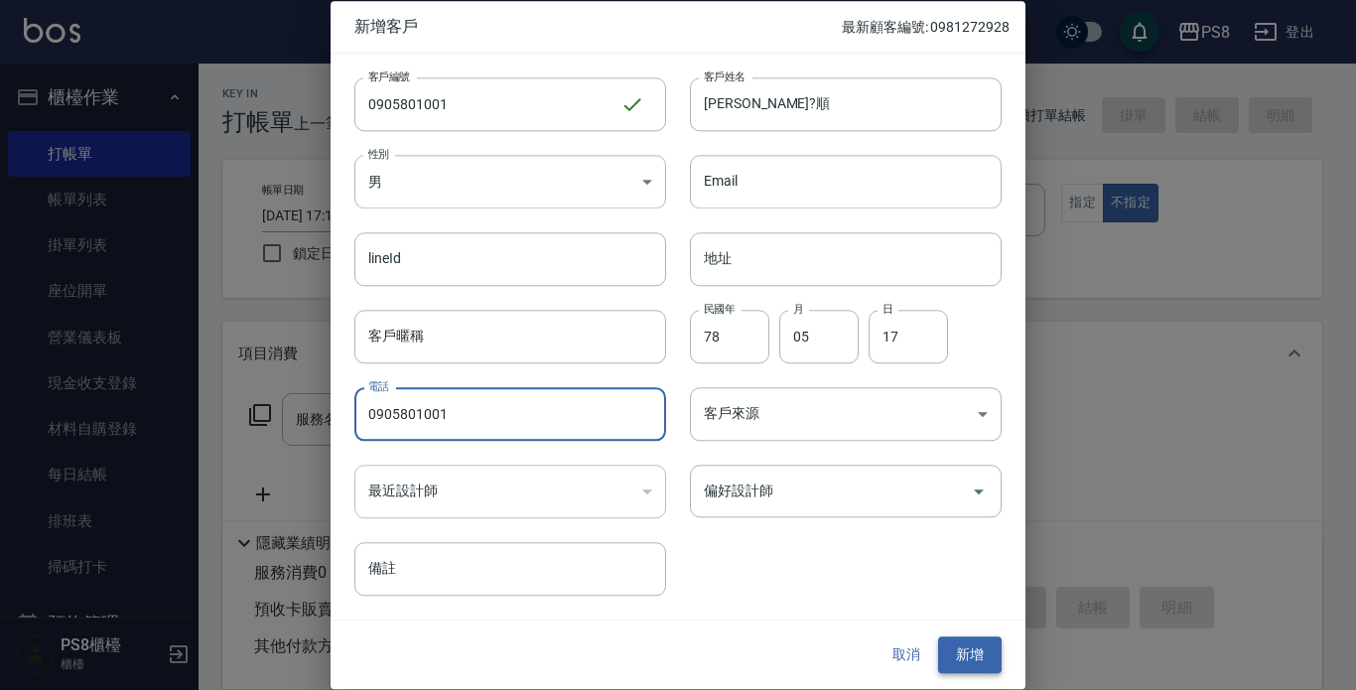
click at [960, 642] on button "新增" at bounding box center [970, 655] width 64 height 37
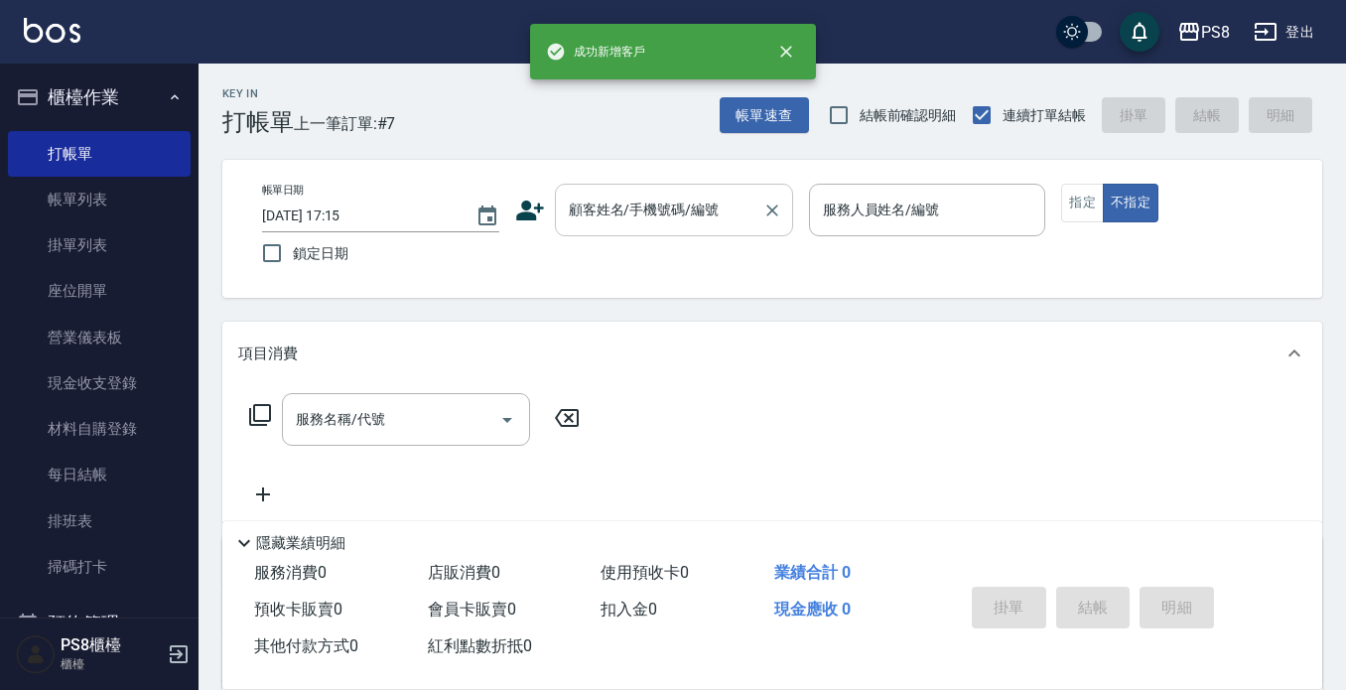
click at [637, 189] on div "顧客姓名/手機號碼/編號" at bounding box center [674, 210] width 238 height 53
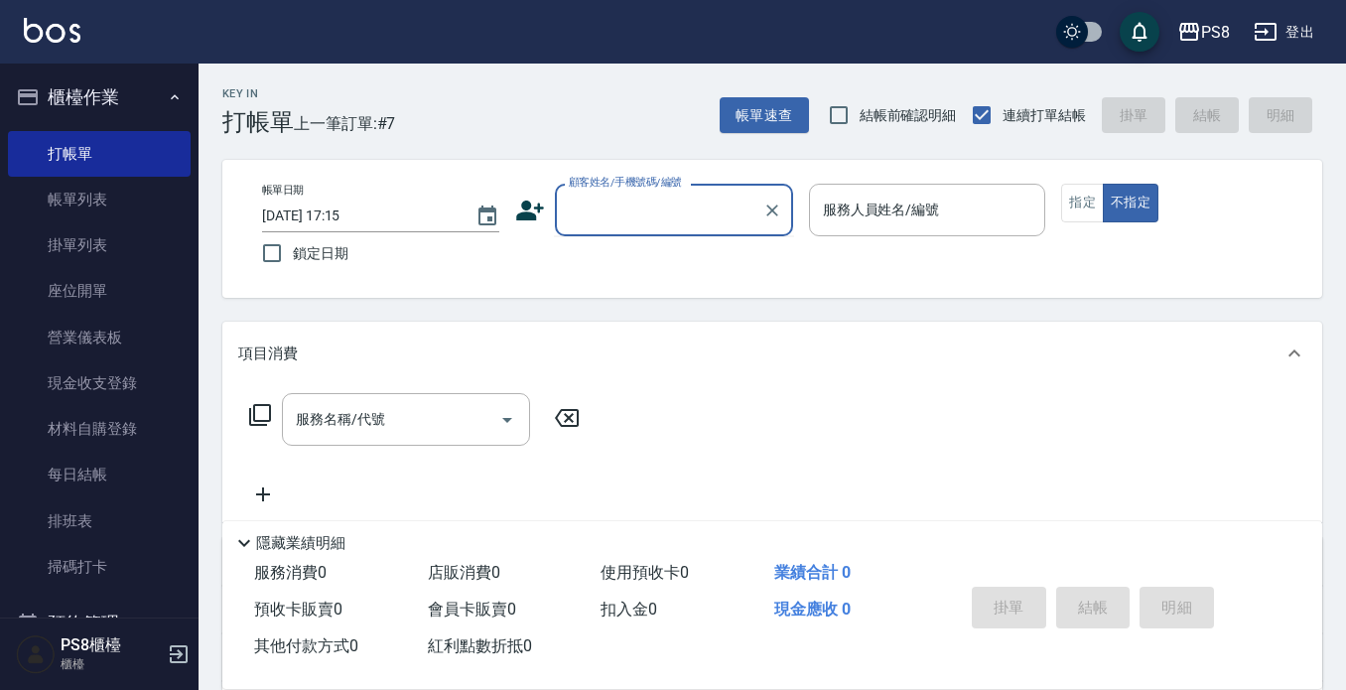
drag, startPoint x: 638, startPoint y: 189, endPoint x: 592, endPoint y: 187, distance: 46.7
click at [592, 187] on label "顧客姓名/手機號碼/編號" at bounding box center [625, 182] width 113 height 15
click at [592, 193] on input "顧客姓名/手機號碼/編號" at bounding box center [659, 210] width 191 height 35
drag, startPoint x: 594, startPoint y: 189, endPoint x: 553, endPoint y: 188, distance: 40.7
click at [553, 188] on div "顧客姓名/手機號碼/編號 顧客姓名/手機號碼/編號" at bounding box center [654, 210] width 278 height 53
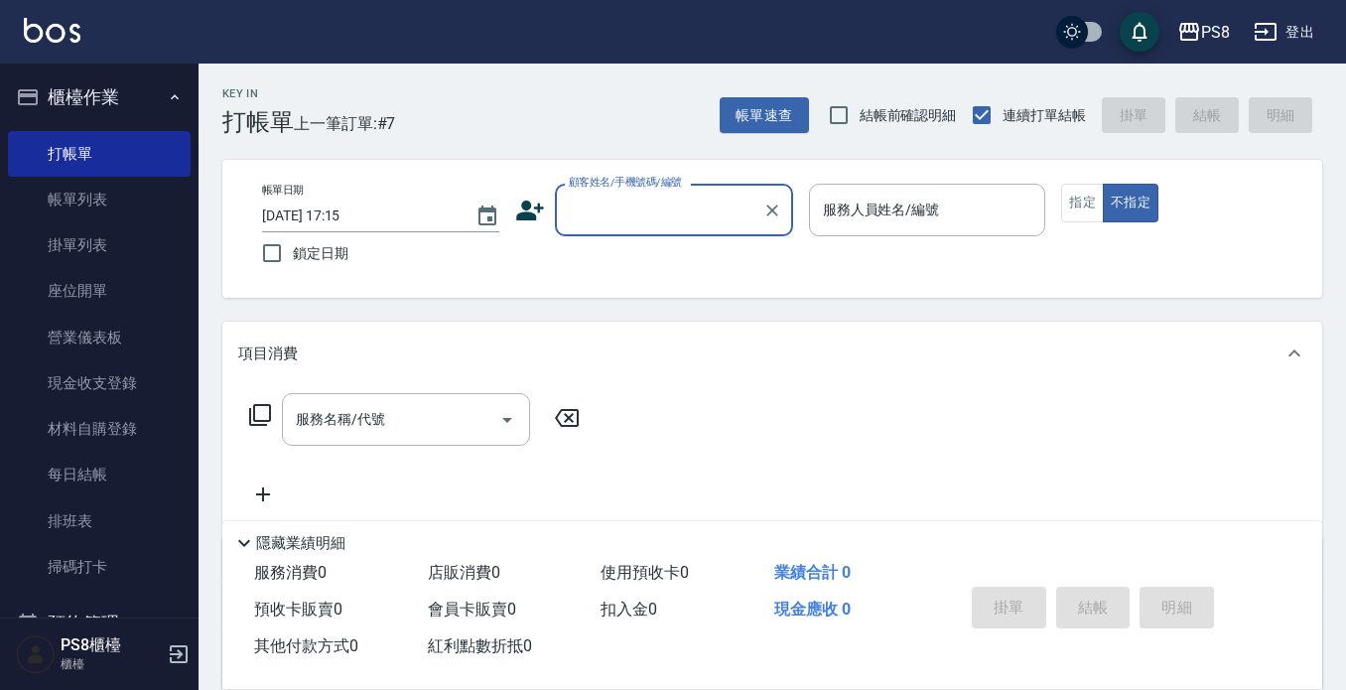
click at [593, 223] on input "顧客姓名/手機號碼/編號" at bounding box center [659, 210] width 191 height 35
paste input "0905801001"
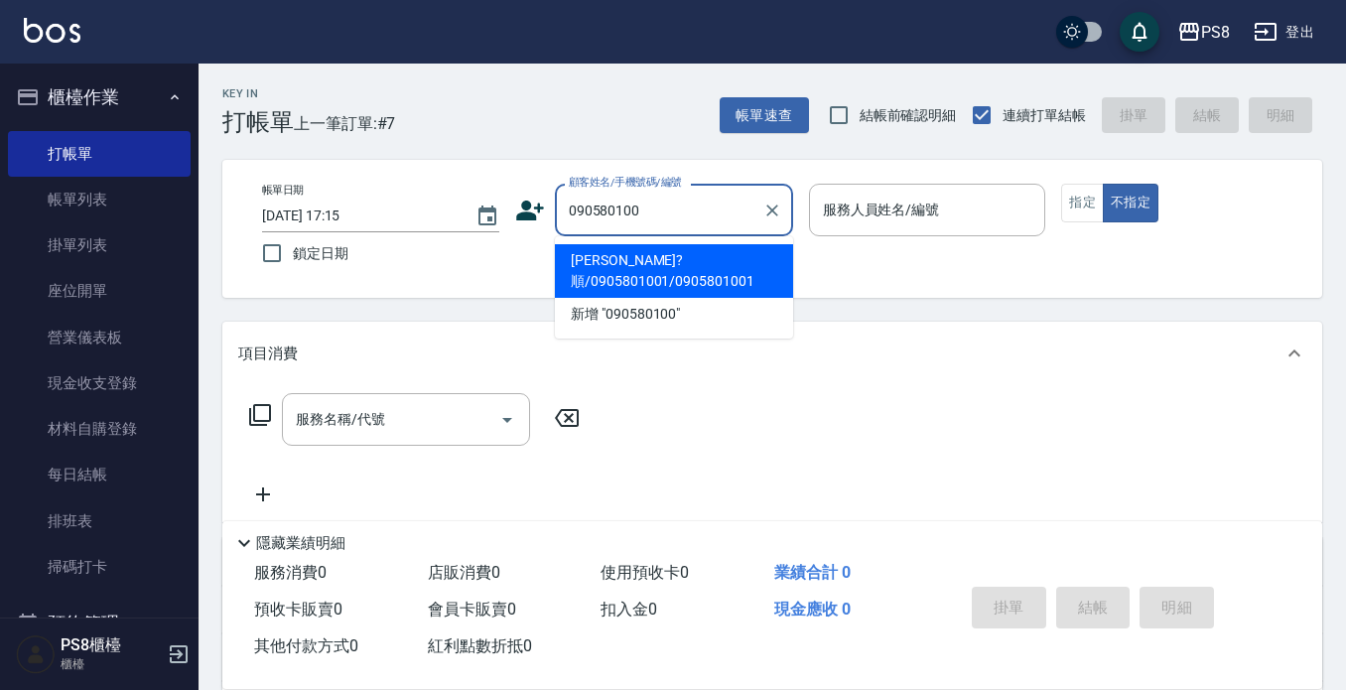
click at [689, 267] on li "[PERSON_NAME]?順/0905801001/0905801001" at bounding box center [674, 271] width 238 height 54
type input "[PERSON_NAME]?順/0905801001/0905801001"
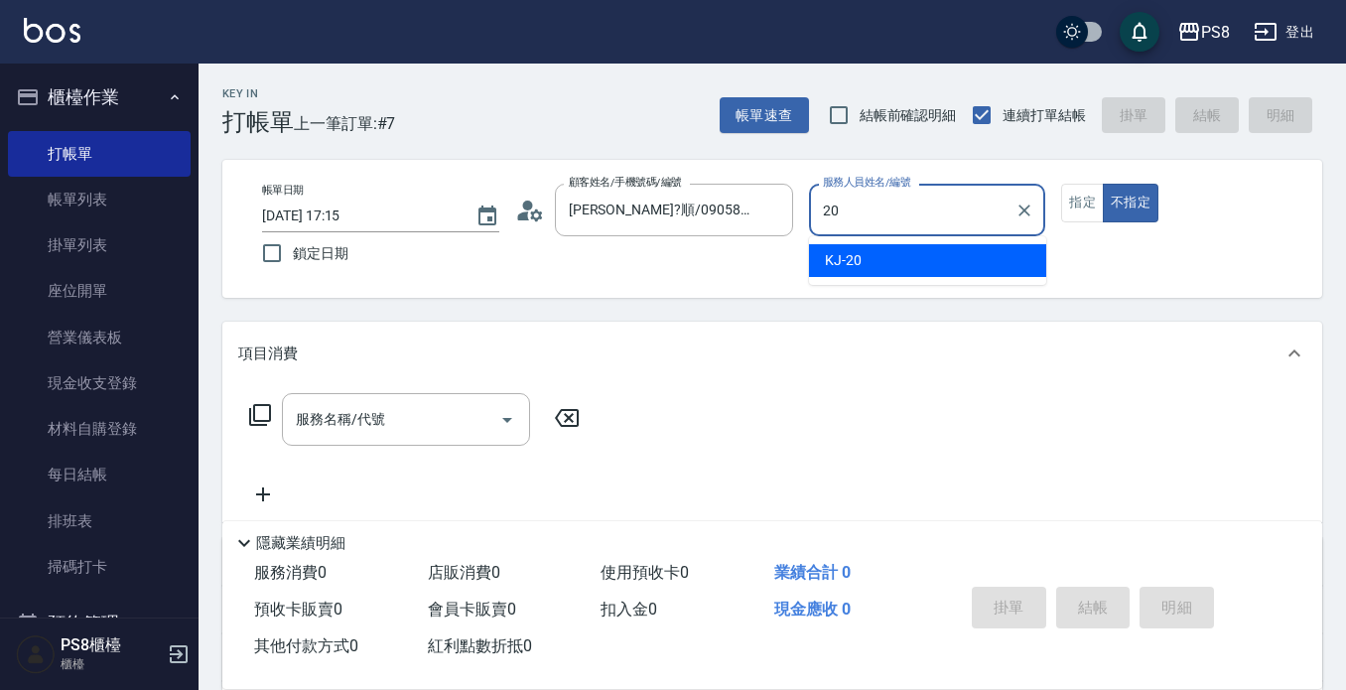
click at [947, 258] on div "KJ -20" at bounding box center [927, 260] width 237 height 33
type input "KJ-20"
click at [436, 420] on input "服務名稱/代號" at bounding box center [391, 419] width 201 height 35
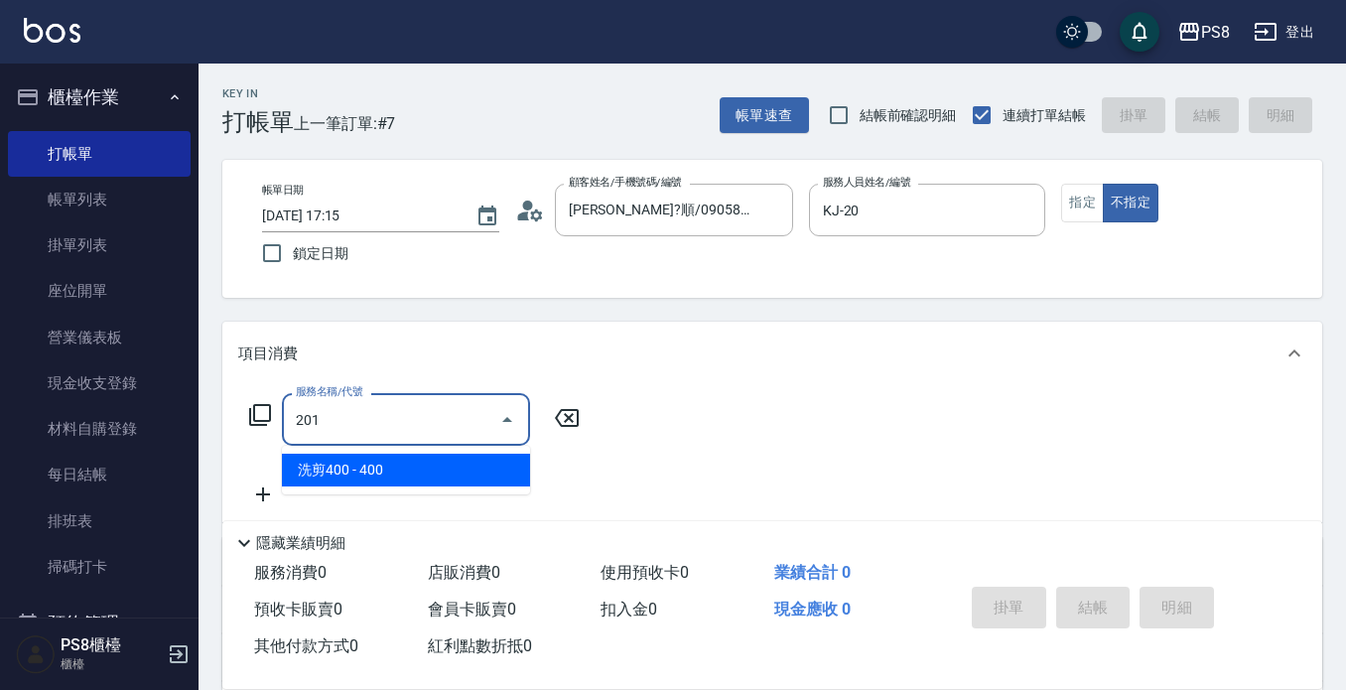
click at [435, 462] on span "洗剪400 - 400" at bounding box center [406, 470] width 248 height 33
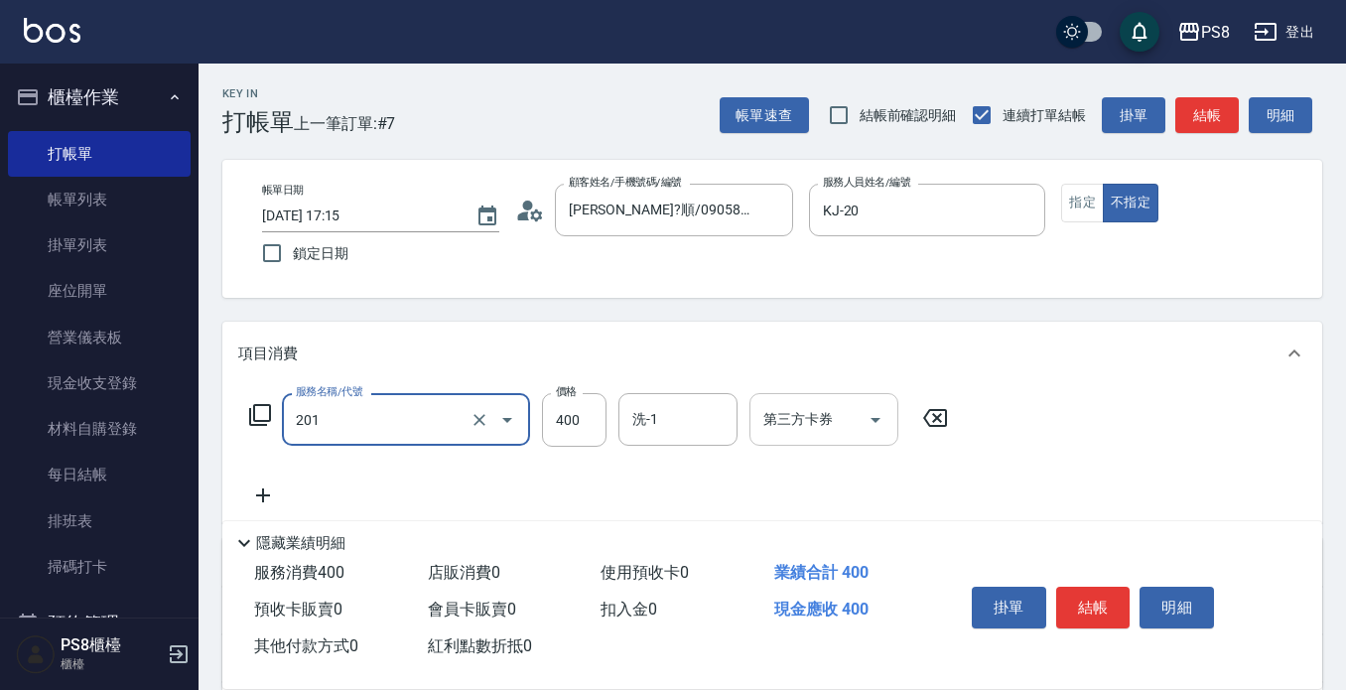
click at [782, 425] on div "第三方卡券 第三方卡券" at bounding box center [824, 419] width 149 height 53
type input "洗剪400(201)"
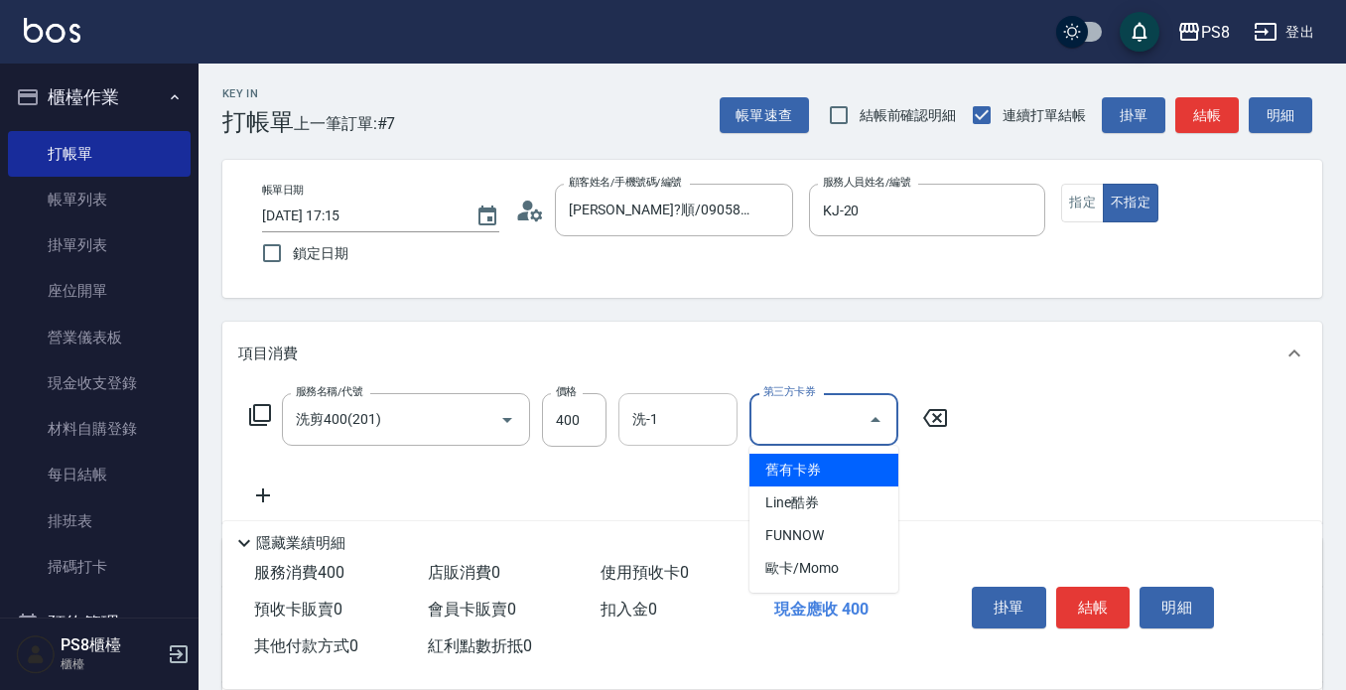
click at [720, 424] on input "洗-1" at bounding box center [678, 419] width 101 height 35
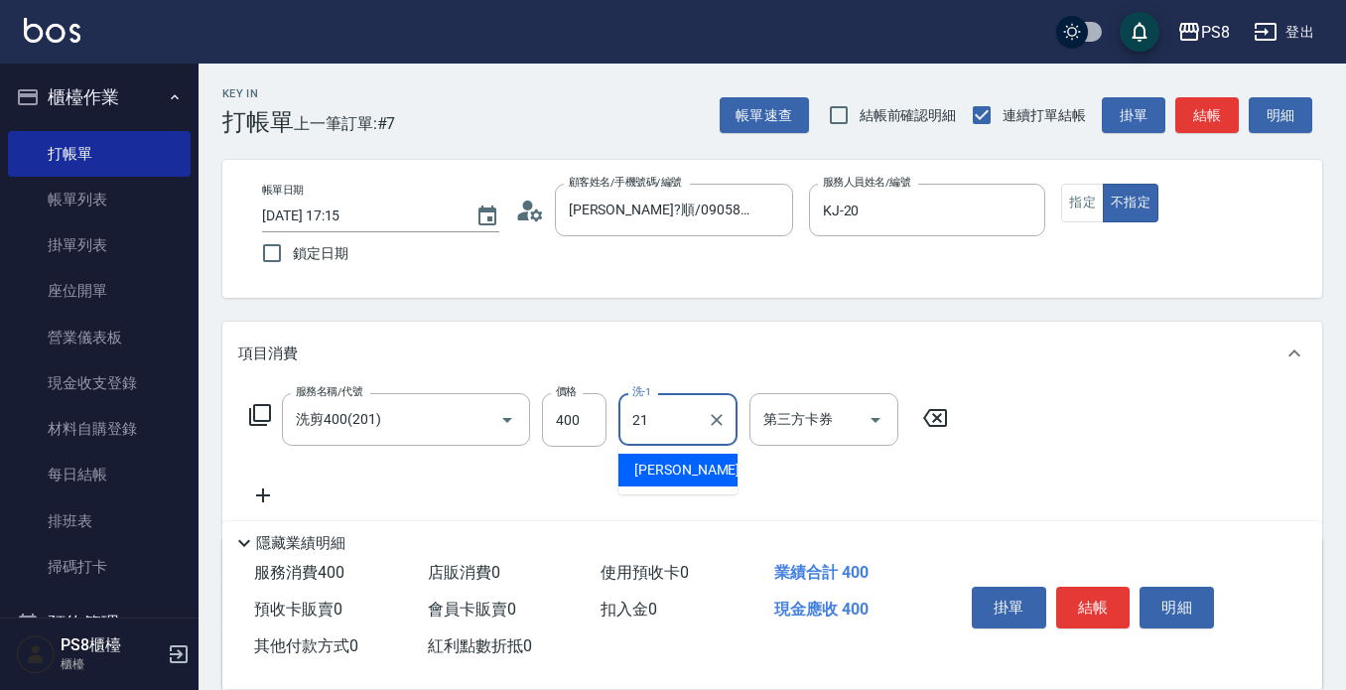
click at [696, 473] on div "[PERSON_NAME] -21" at bounding box center [678, 470] width 119 height 33
type input "[PERSON_NAME]-21"
click at [1087, 598] on button "結帳" at bounding box center [1094, 608] width 74 height 42
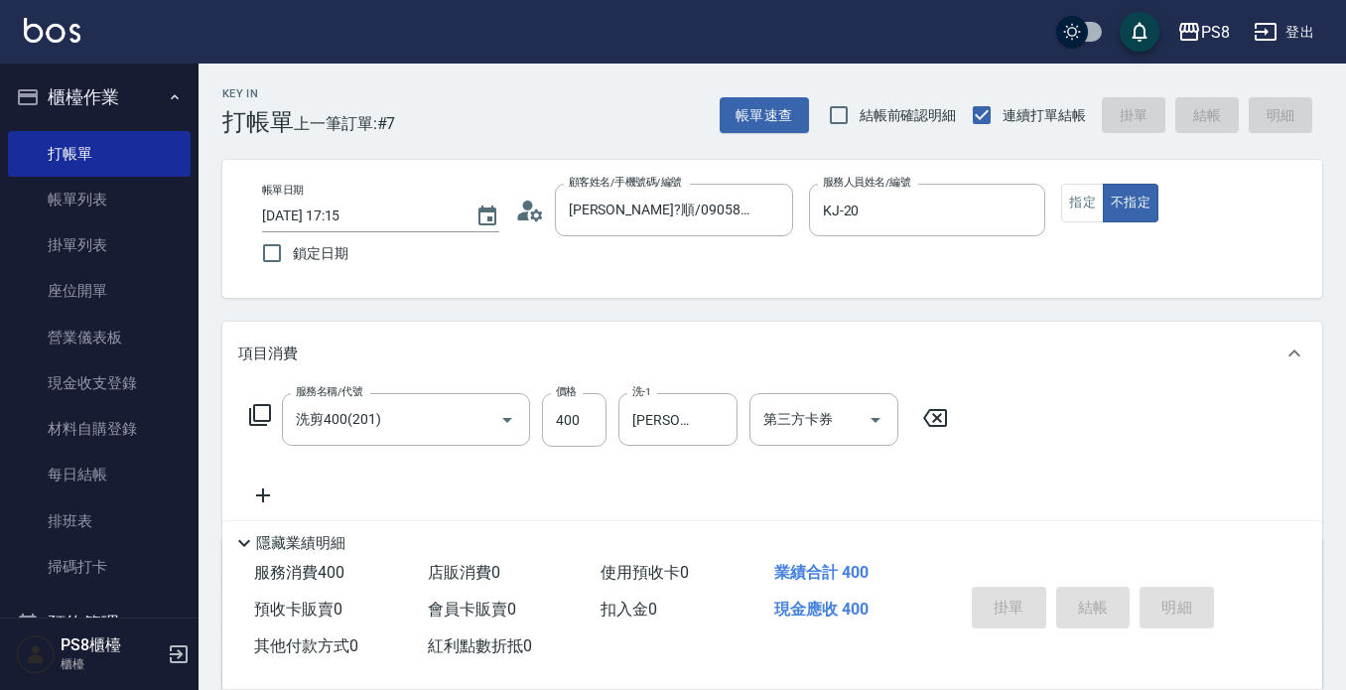
type input "[DATE] 17:16"
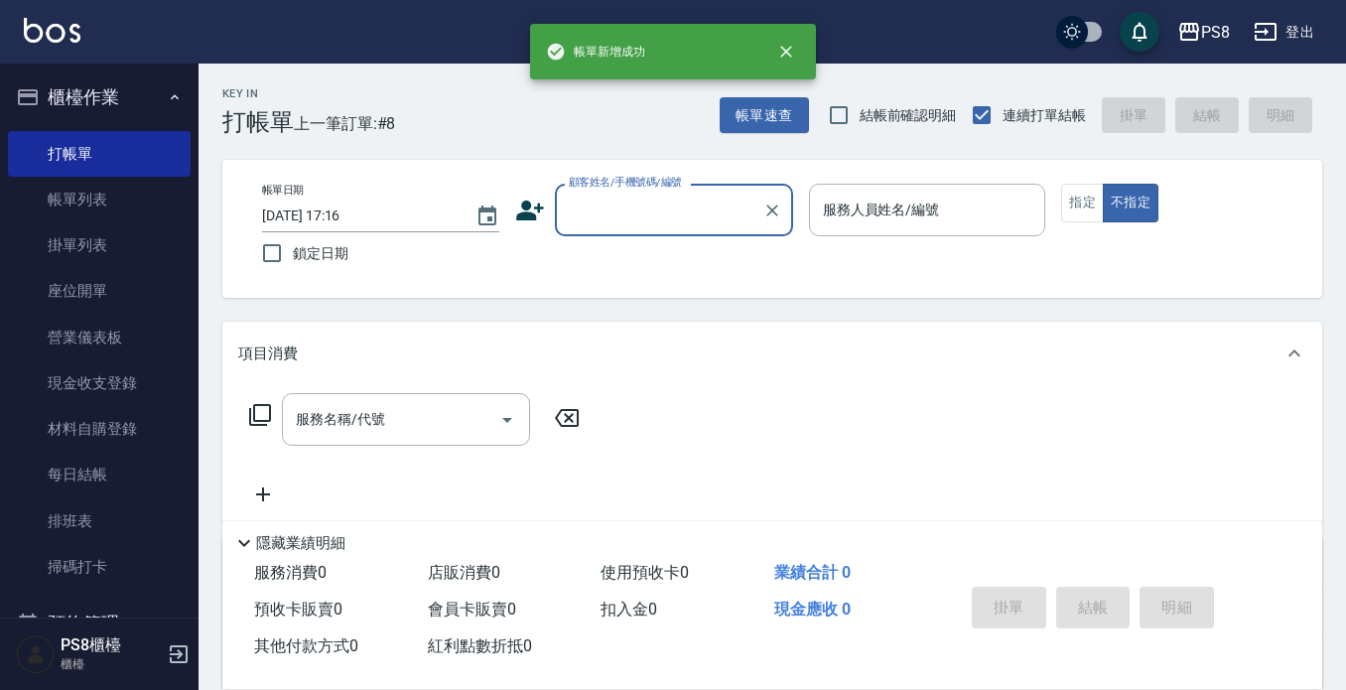
click at [636, 206] on input "顧客姓名/手機號碼/編號" at bounding box center [659, 210] width 191 height 35
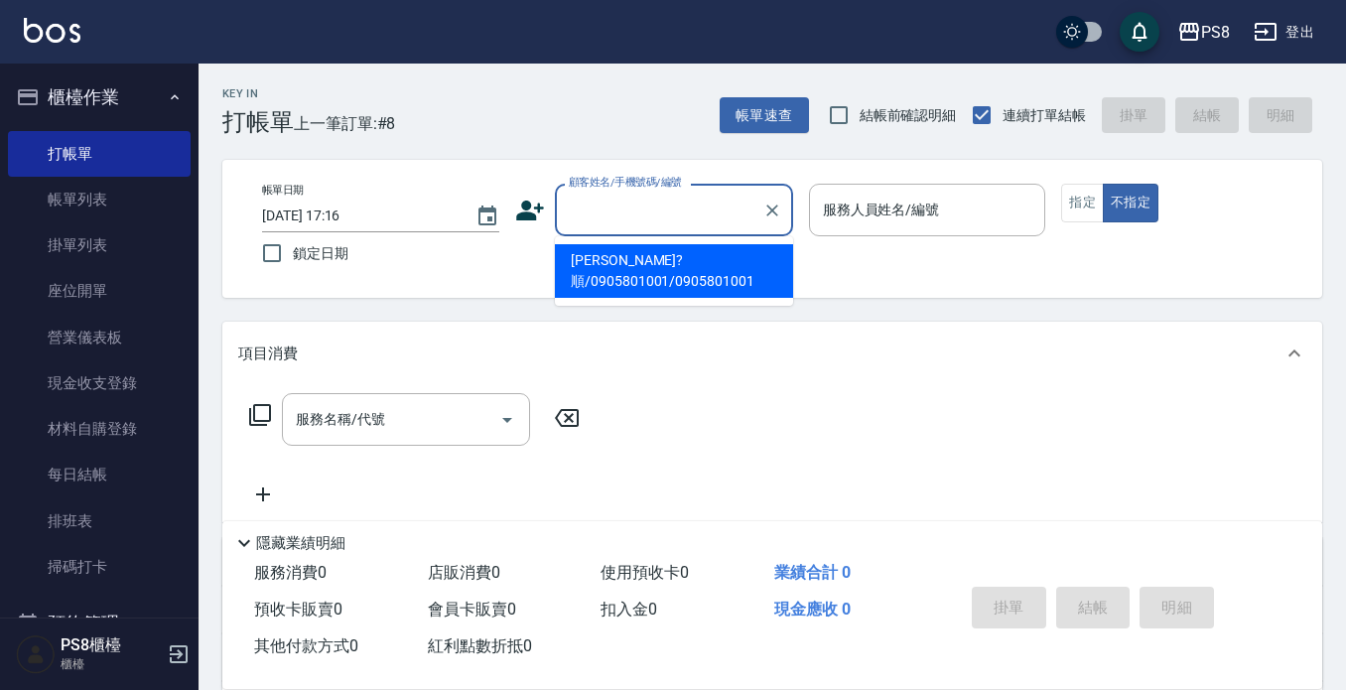
click at [636, 206] on input "顧客姓名/手機號碼/編號" at bounding box center [659, 210] width 191 height 35
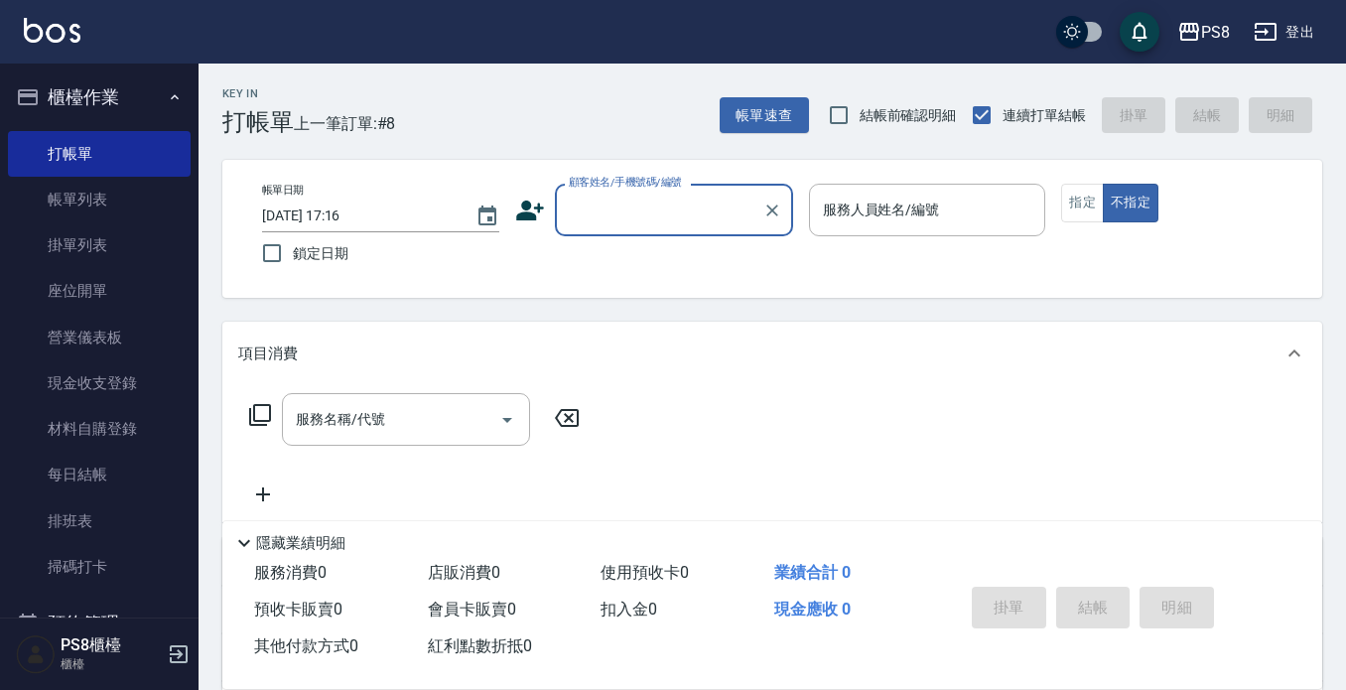
click at [636, 206] on input "顧客姓名/手機號碼/編號" at bounding box center [659, 210] width 191 height 35
drag, startPoint x: 691, startPoint y: 217, endPoint x: 557, endPoint y: 197, distance: 135.7
click at [557, 197] on div "0909957913 顧客姓名/手機號碼/編號" at bounding box center [674, 210] width 238 height 53
type input "0909957913"
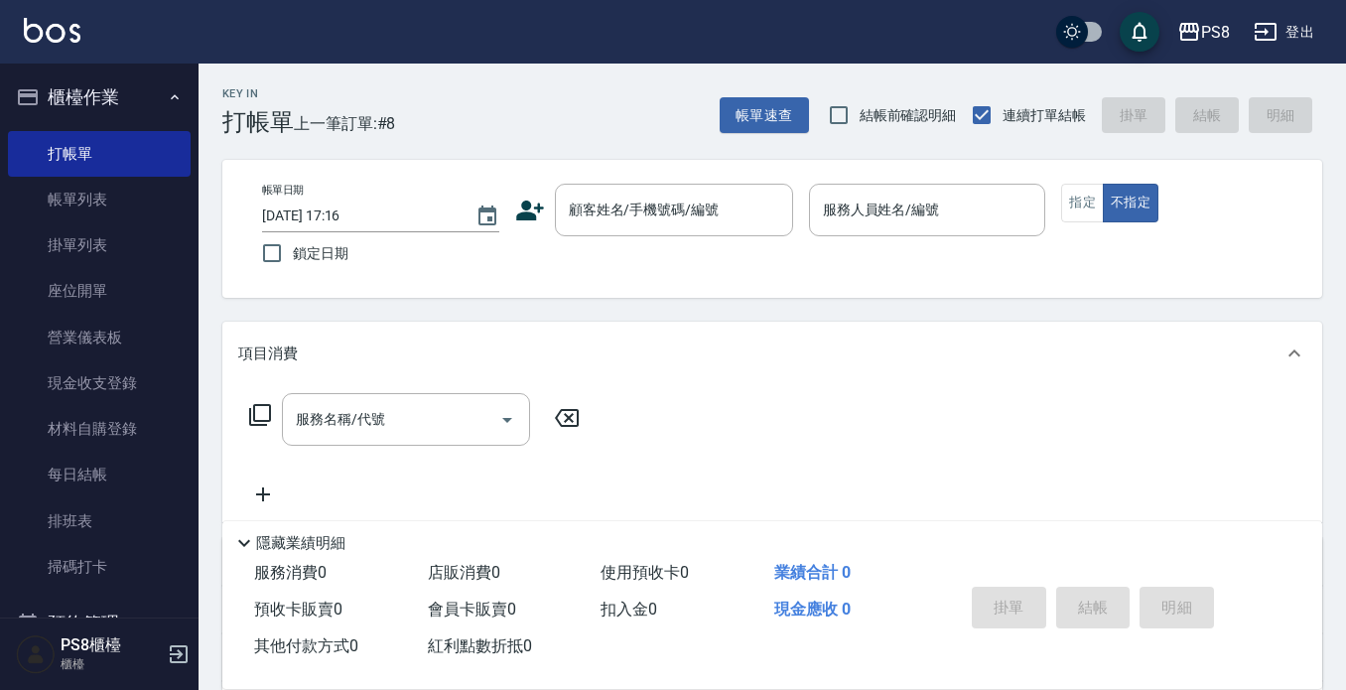
click at [539, 214] on icon at bounding box center [530, 211] width 30 height 30
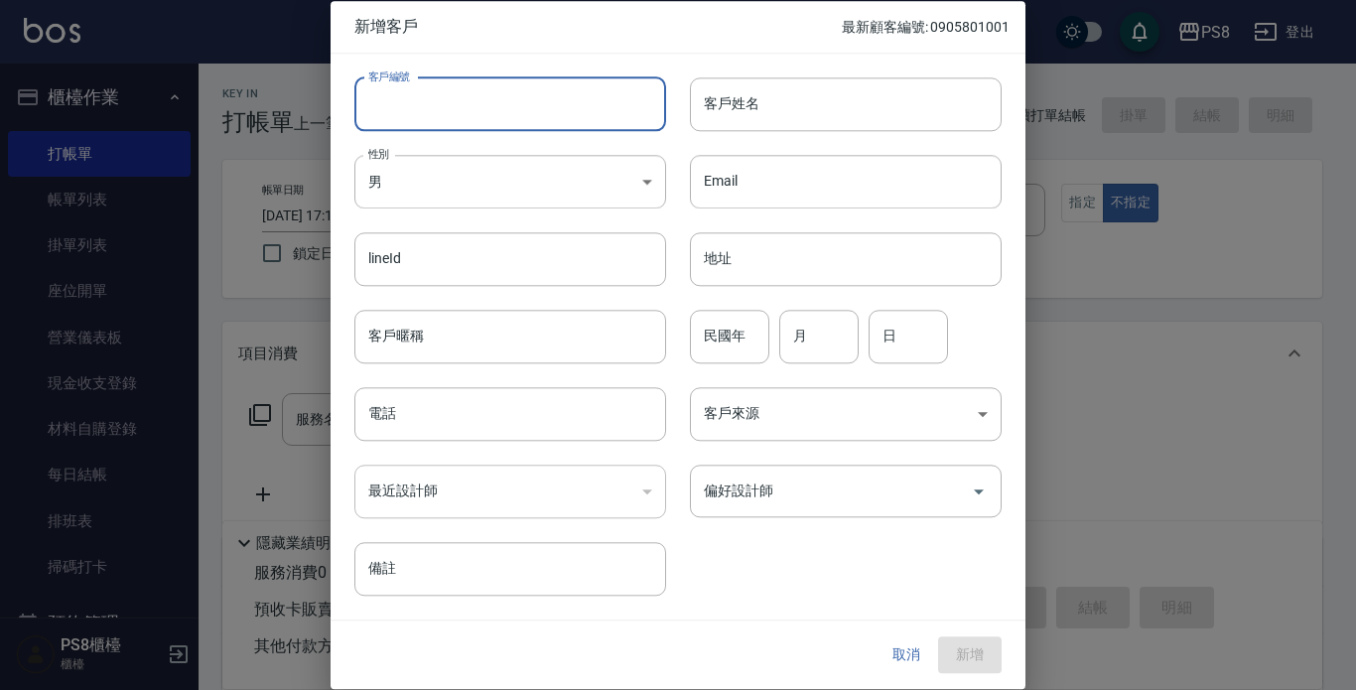
click at [563, 119] on input "客戶編號" at bounding box center [510, 104] width 312 height 54
paste input "0909957913"
type input "0909957913"
click at [462, 421] on input "電話" at bounding box center [510, 414] width 312 height 54
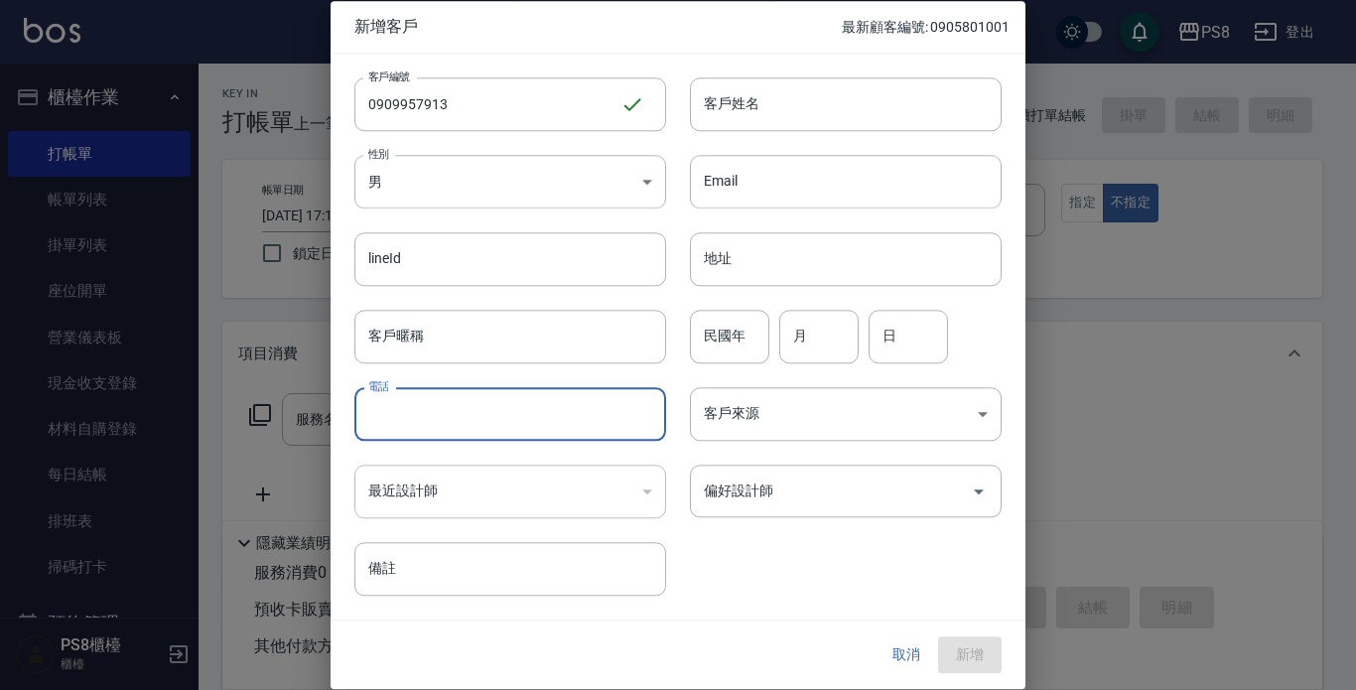
paste input "0909957913"
type input "0909957913"
click at [792, 108] on input "客戶姓名" at bounding box center [846, 104] width 312 height 54
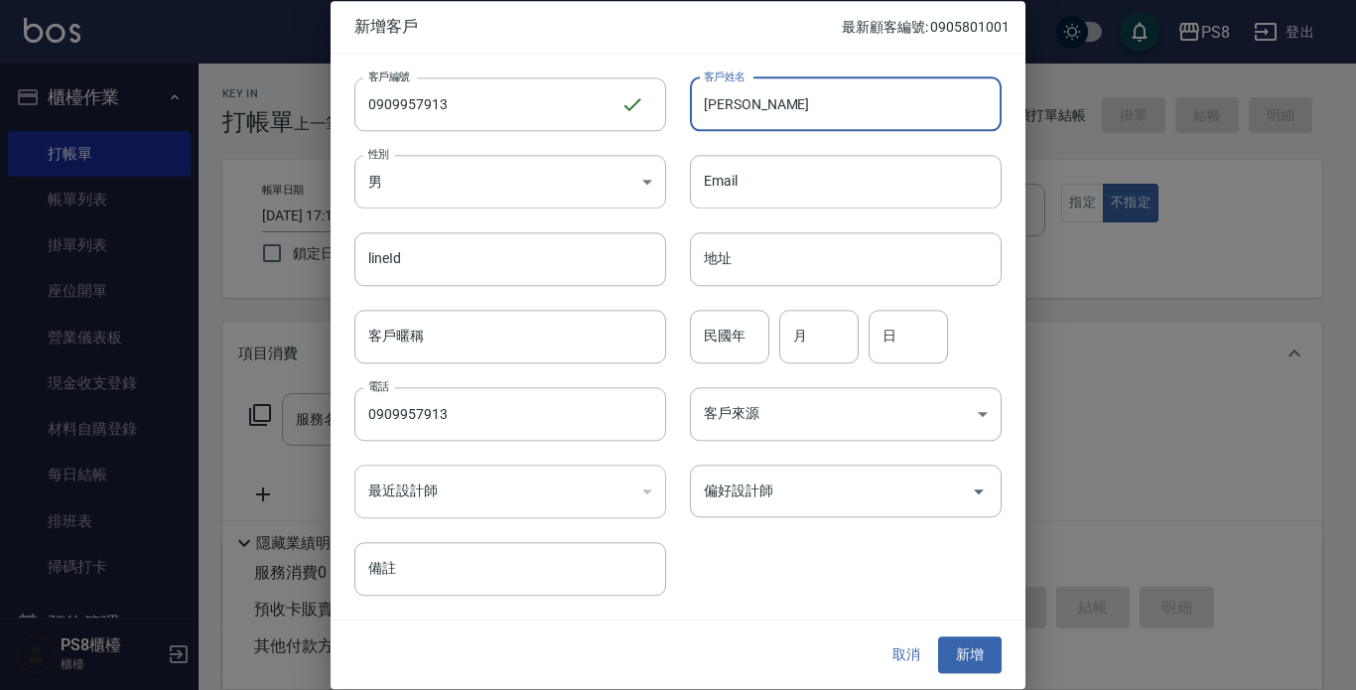
type input "[PERSON_NAME]"
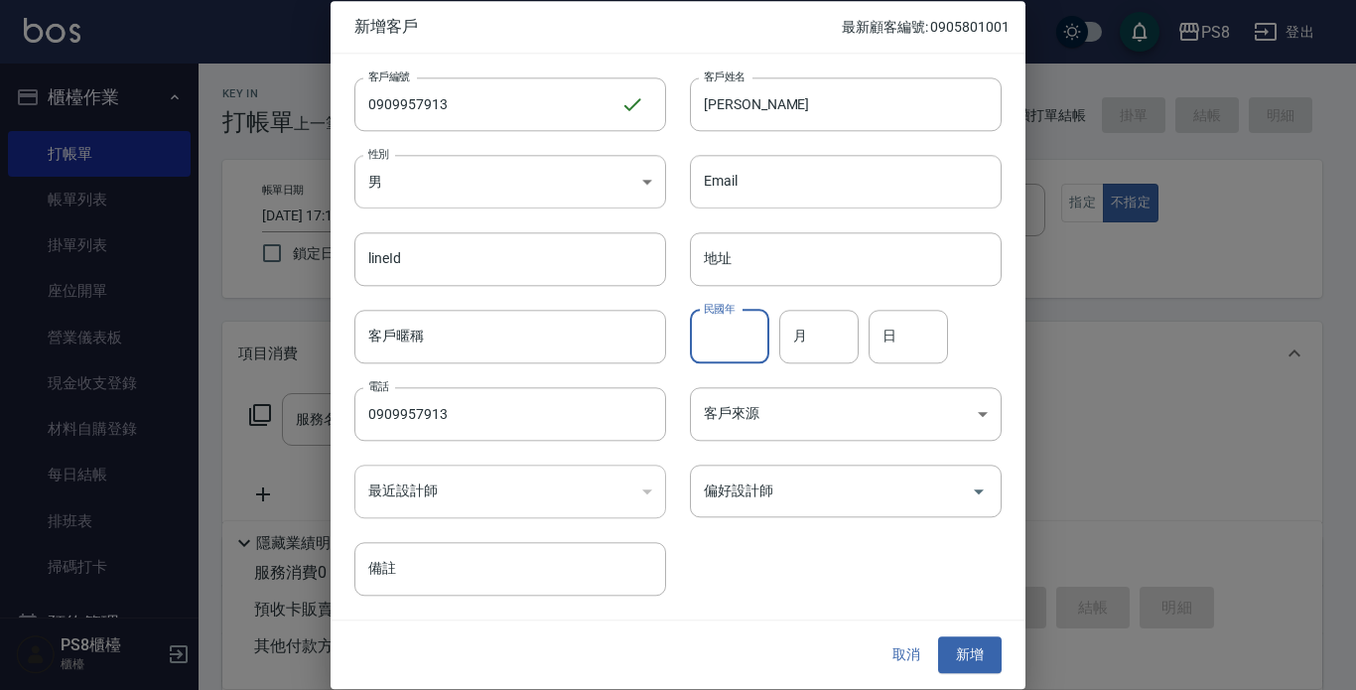
click at [740, 331] on input "民國年" at bounding box center [729, 337] width 79 height 54
type input "80"
type input "9"
type input "13"
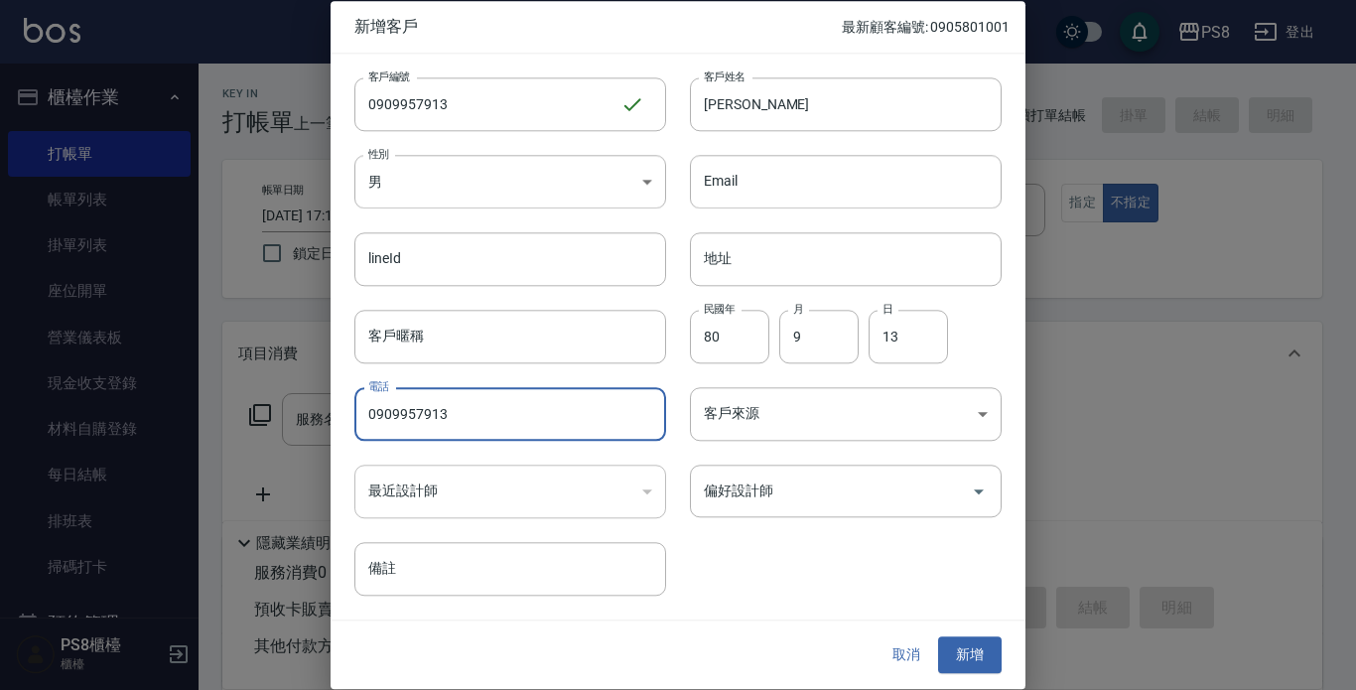
click at [962, 629] on div "取消 新增" at bounding box center [678, 656] width 695 height 69
click at [965, 637] on button "新增" at bounding box center [970, 655] width 64 height 37
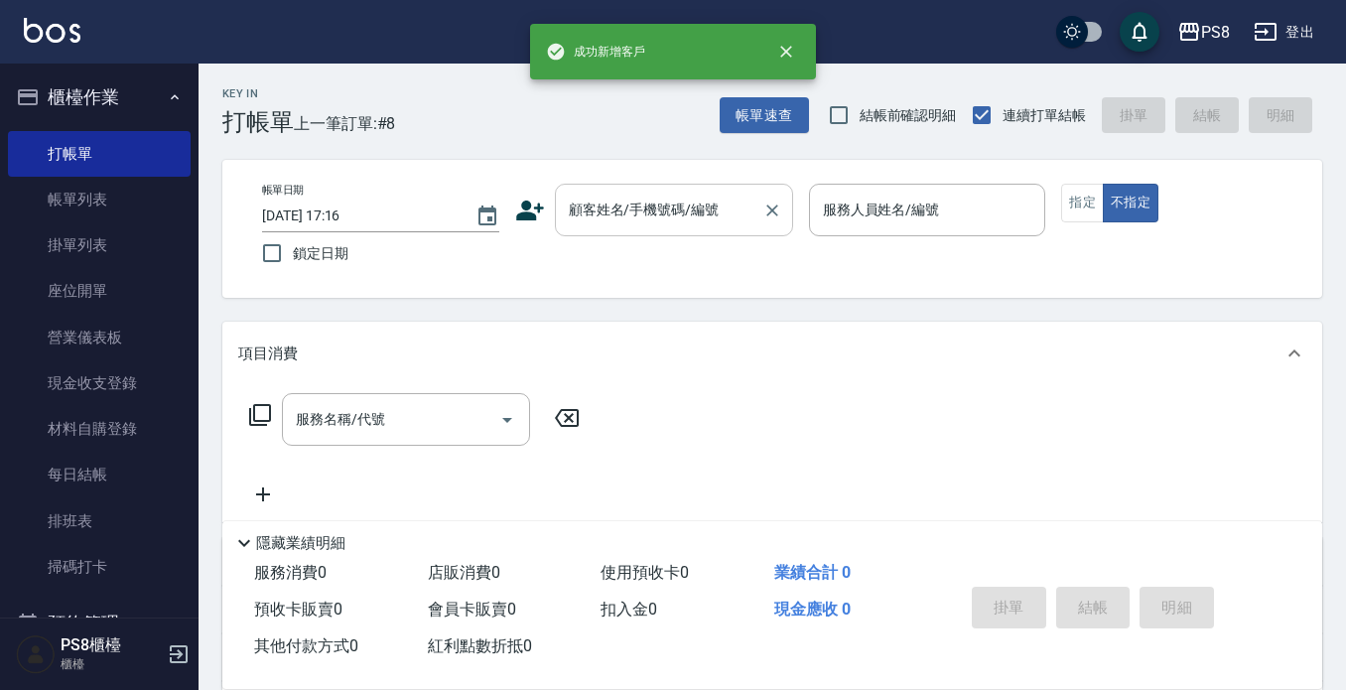
click at [685, 206] on input "顧客姓名/手機號碼/編號" at bounding box center [659, 210] width 191 height 35
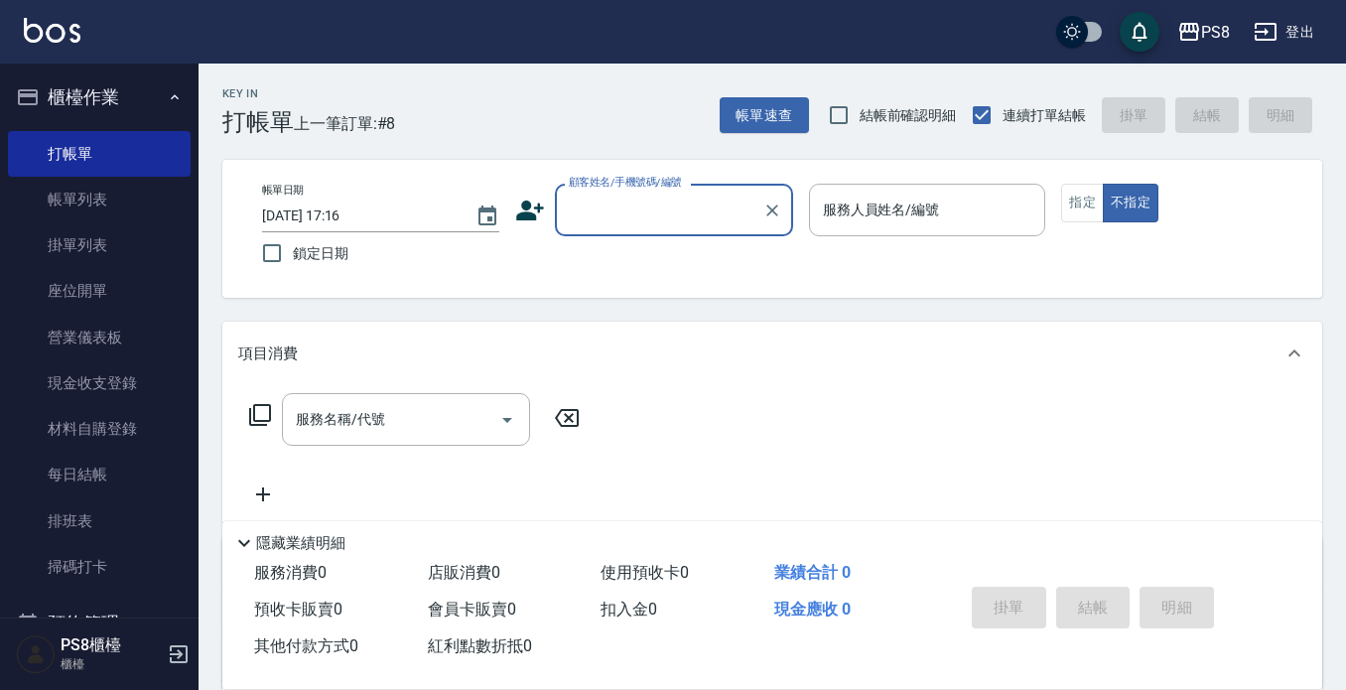
paste input "0909957913"
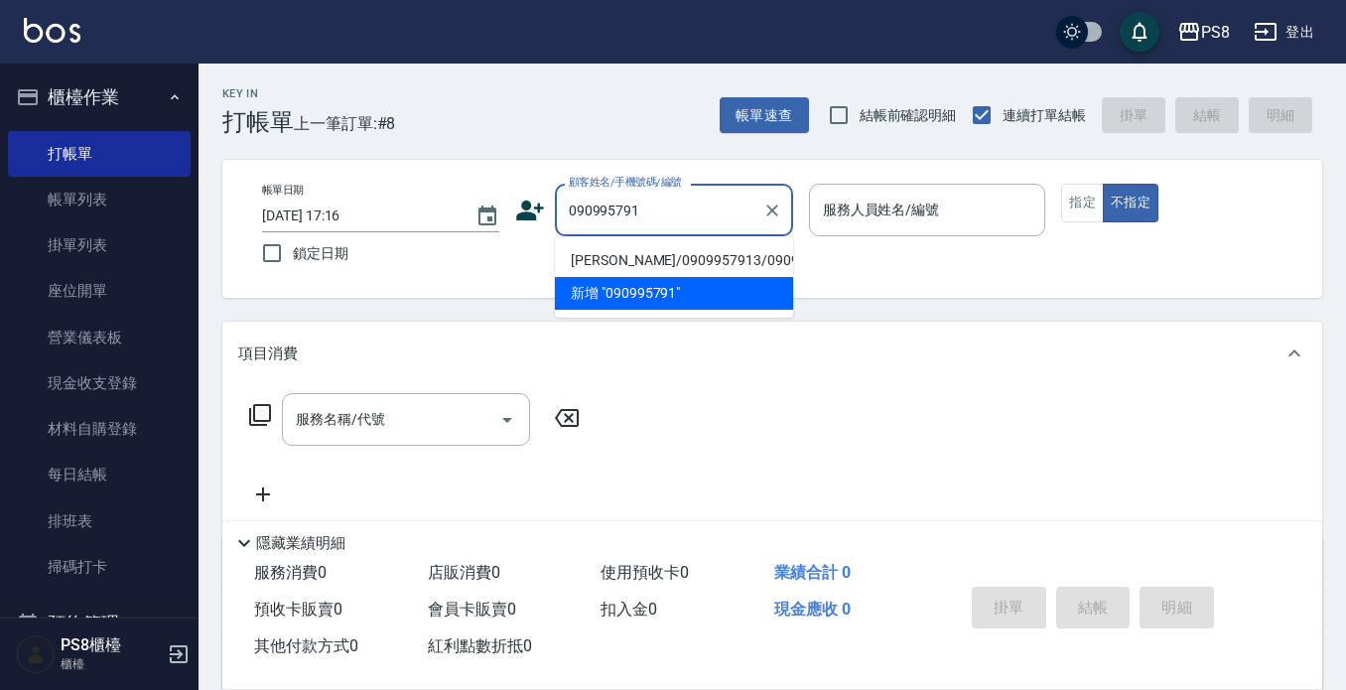
click at [665, 277] on li "[PERSON_NAME]/0909957913/0909957913" at bounding box center [674, 260] width 238 height 33
type input "[PERSON_NAME]/0909957913/0909957913"
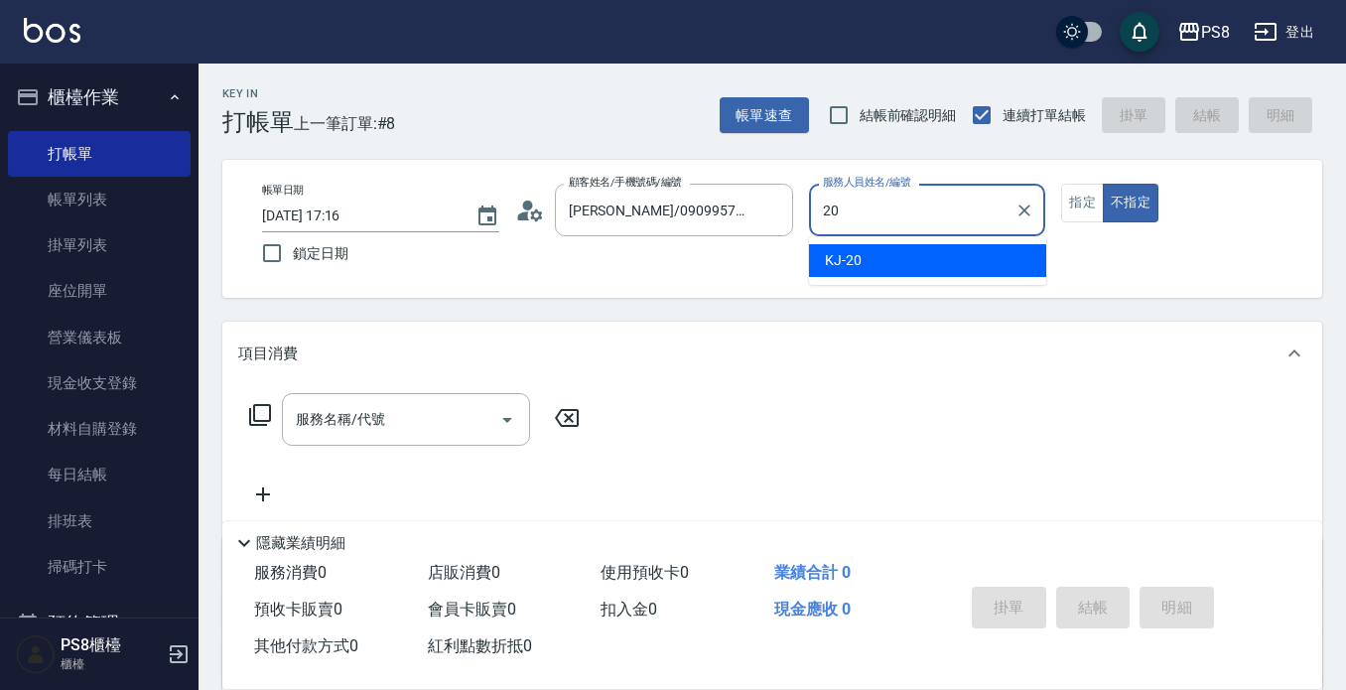
type input "KJ-20"
type button "false"
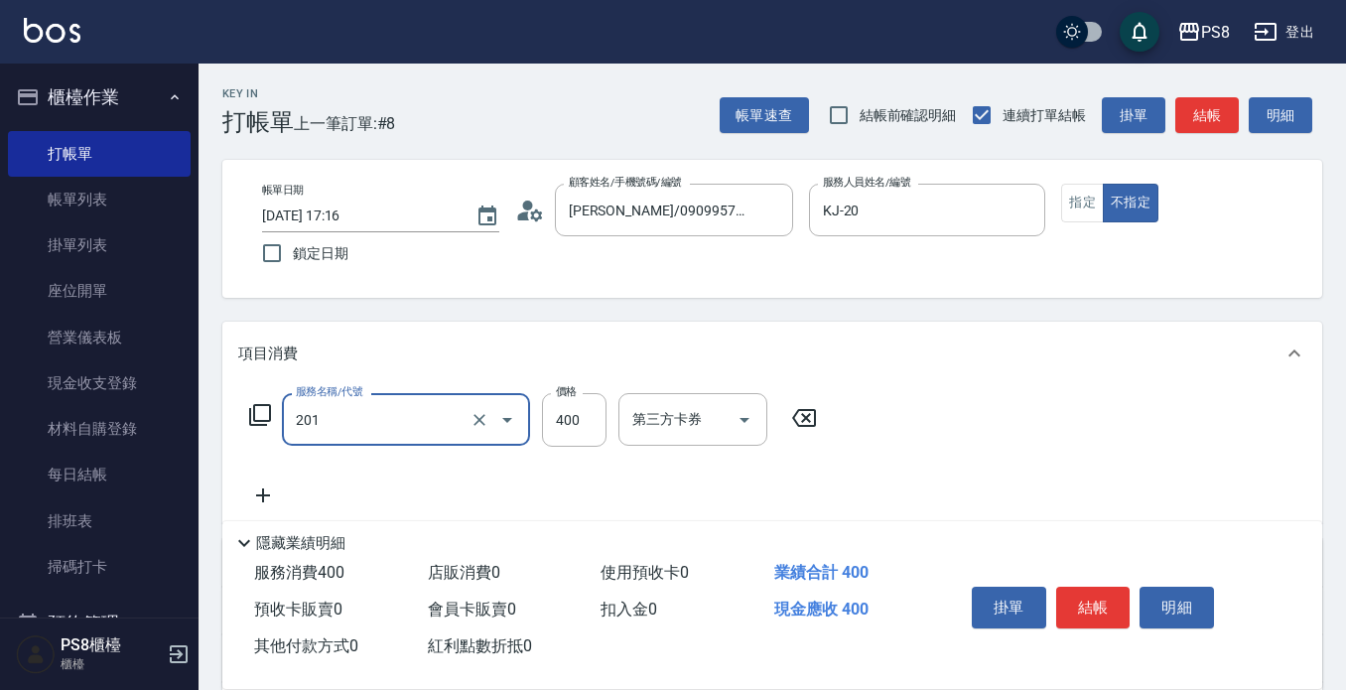
type input "洗剪400(201)"
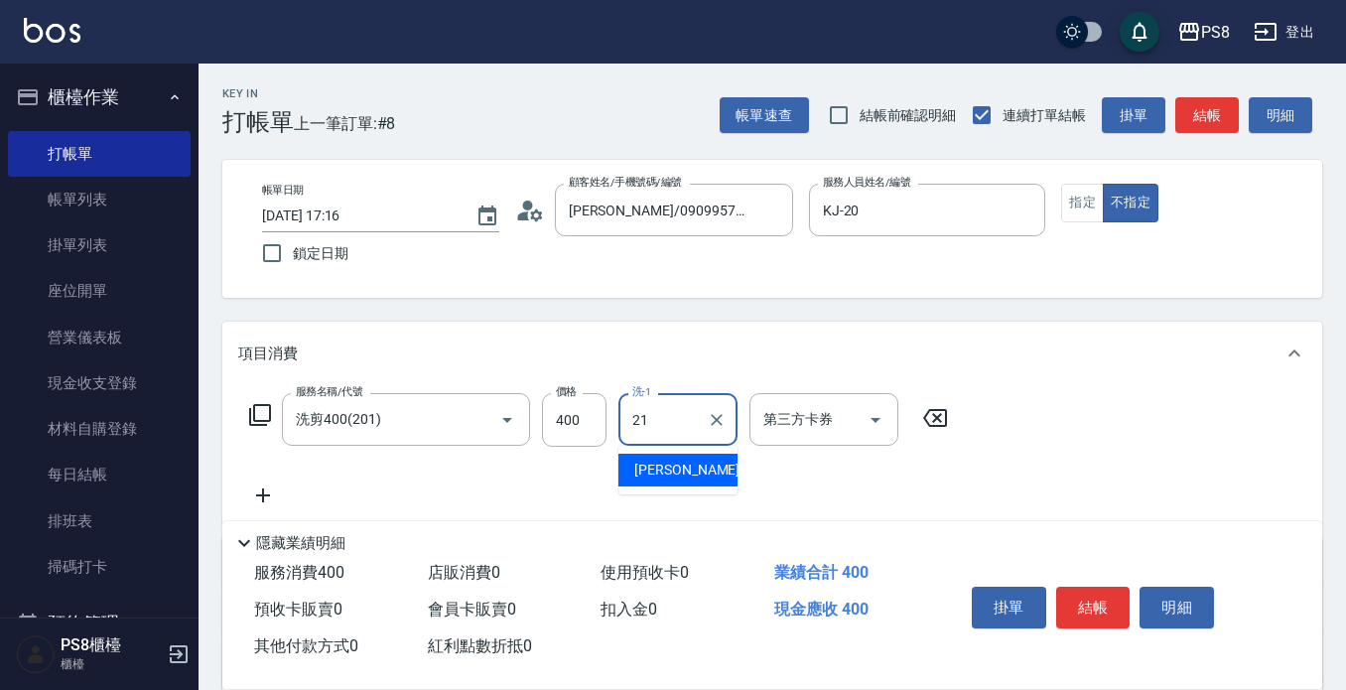
type input "[PERSON_NAME]-21"
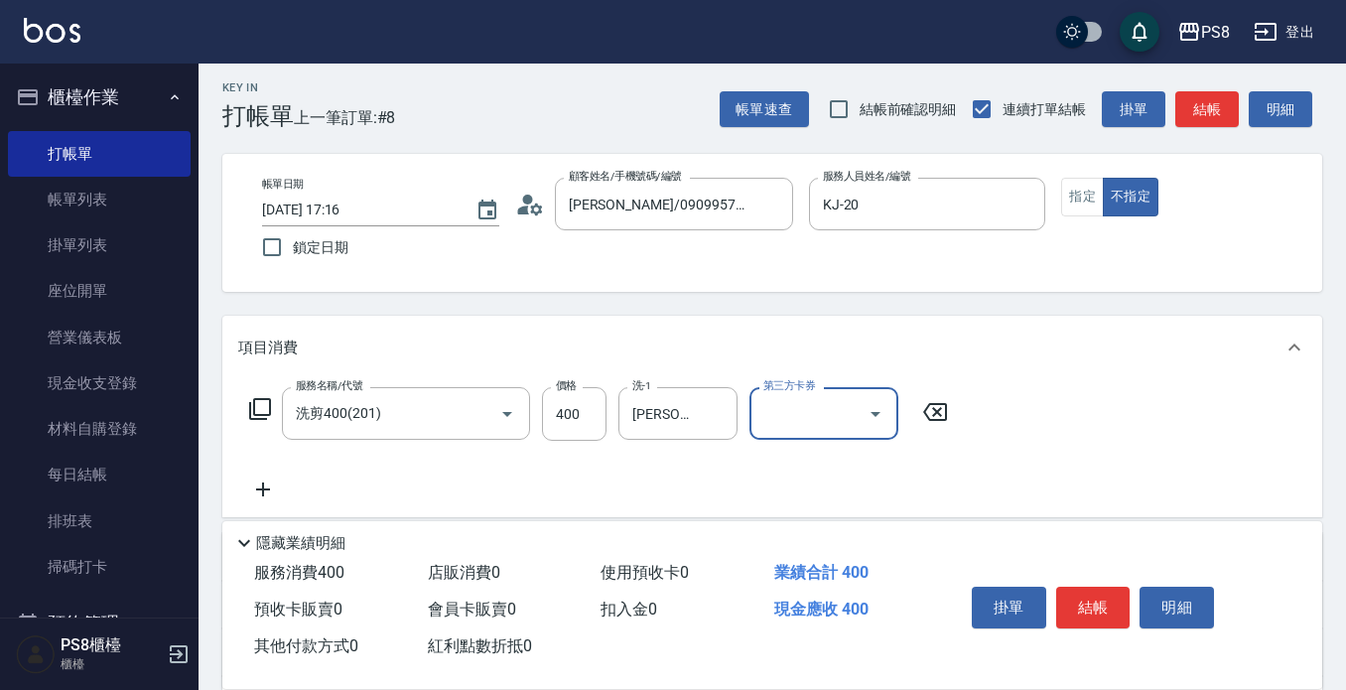
scroll to position [278, 0]
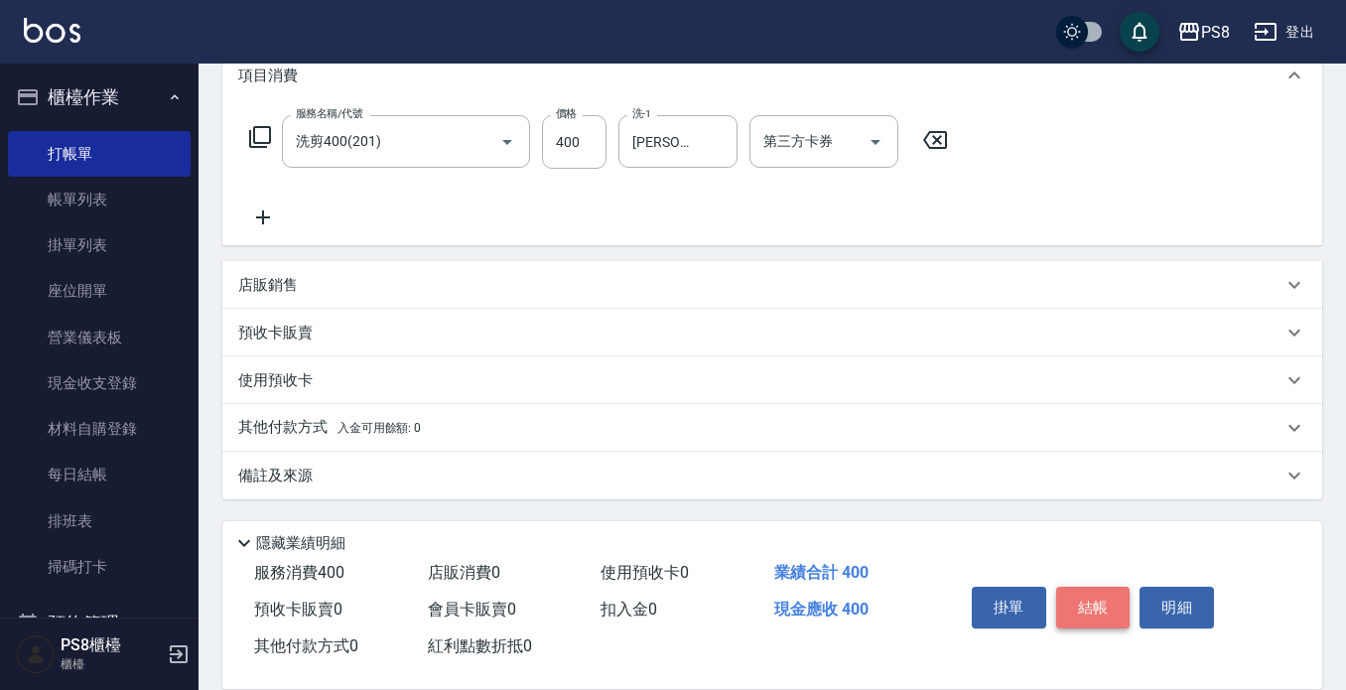
click at [1111, 610] on button "結帳" at bounding box center [1094, 608] width 74 height 42
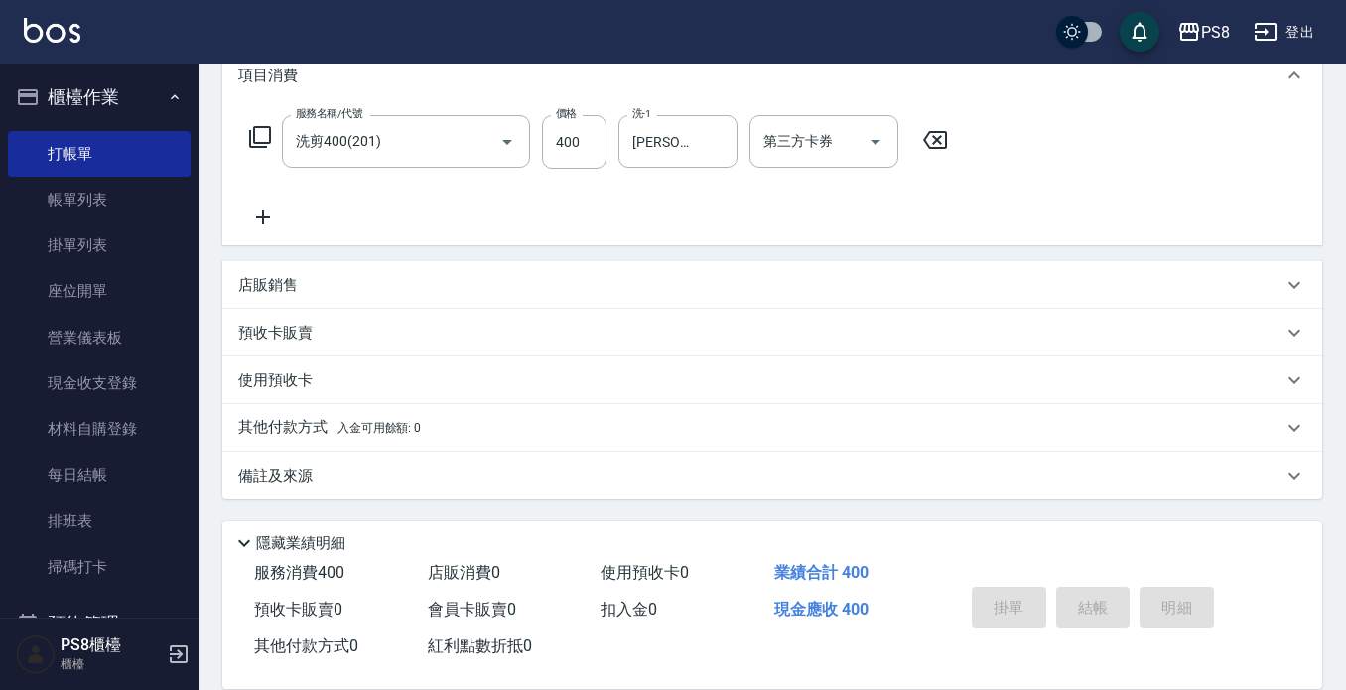
type input "[DATE] 17:18"
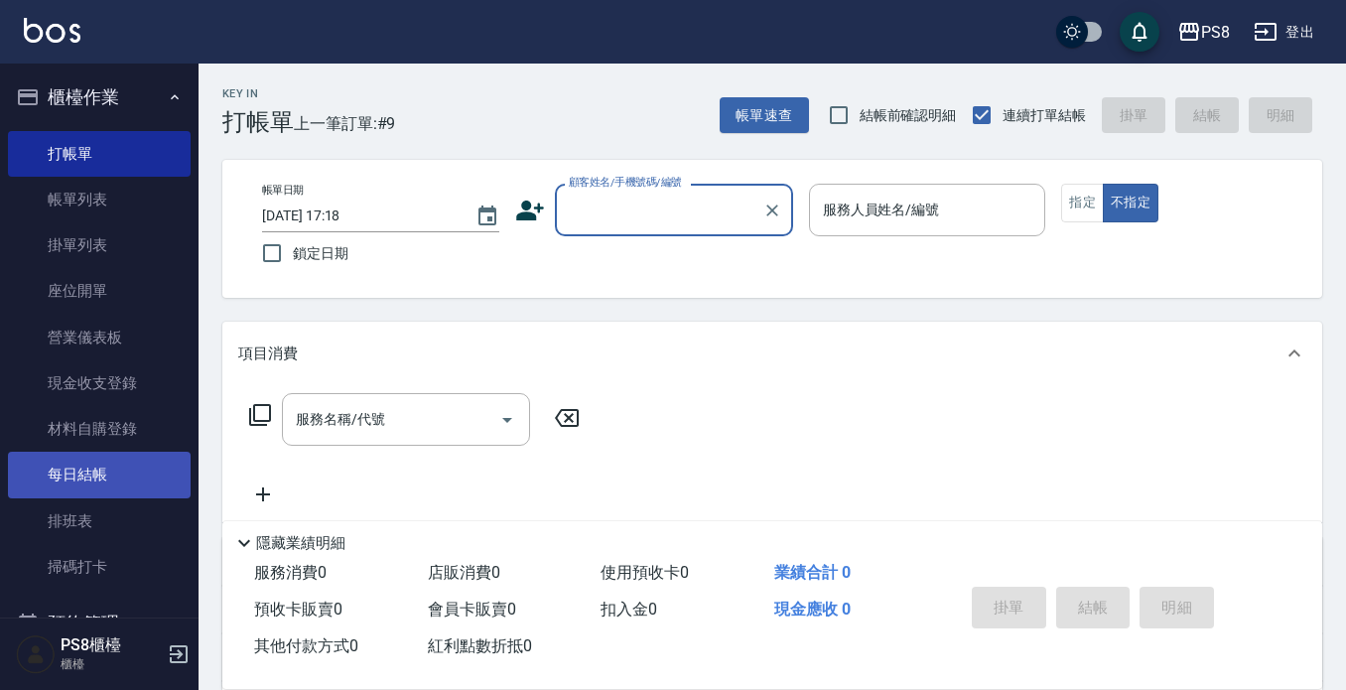
scroll to position [298, 0]
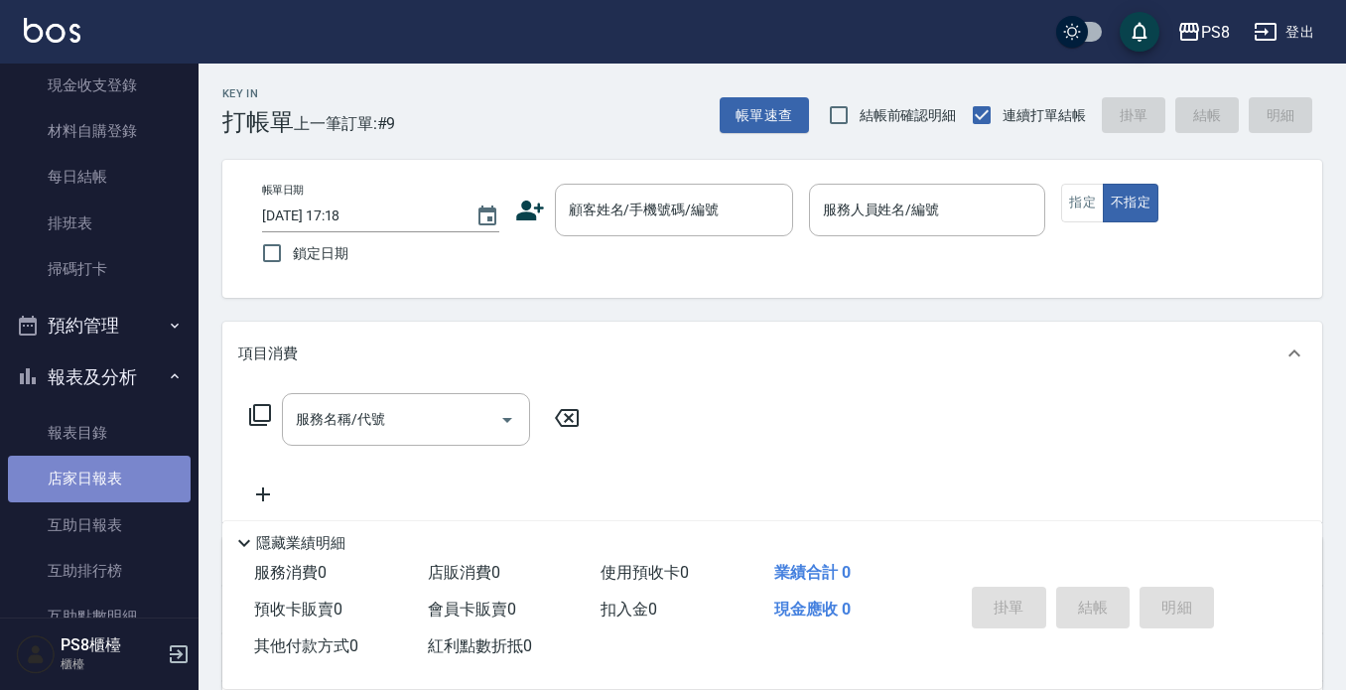
click at [116, 482] on link "店家日報表" at bounding box center [99, 479] width 183 height 46
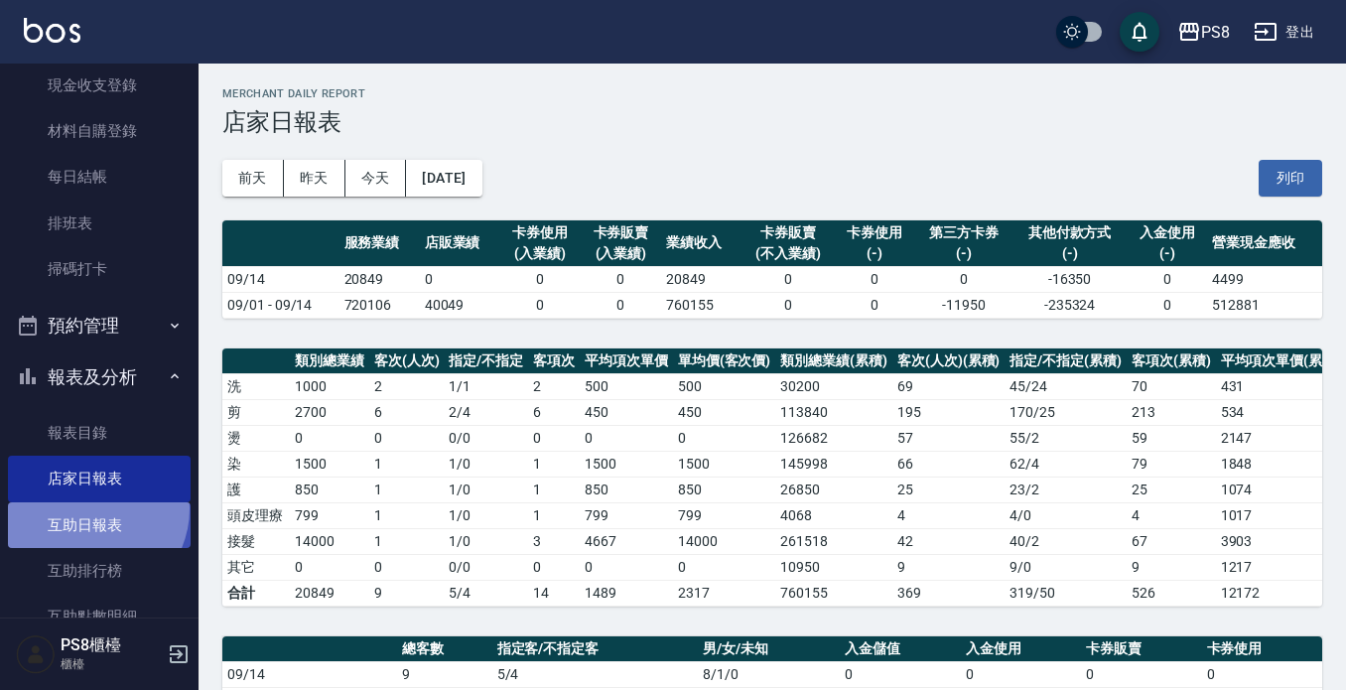
click at [91, 508] on link "互助日報表" at bounding box center [99, 525] width 183 height 46
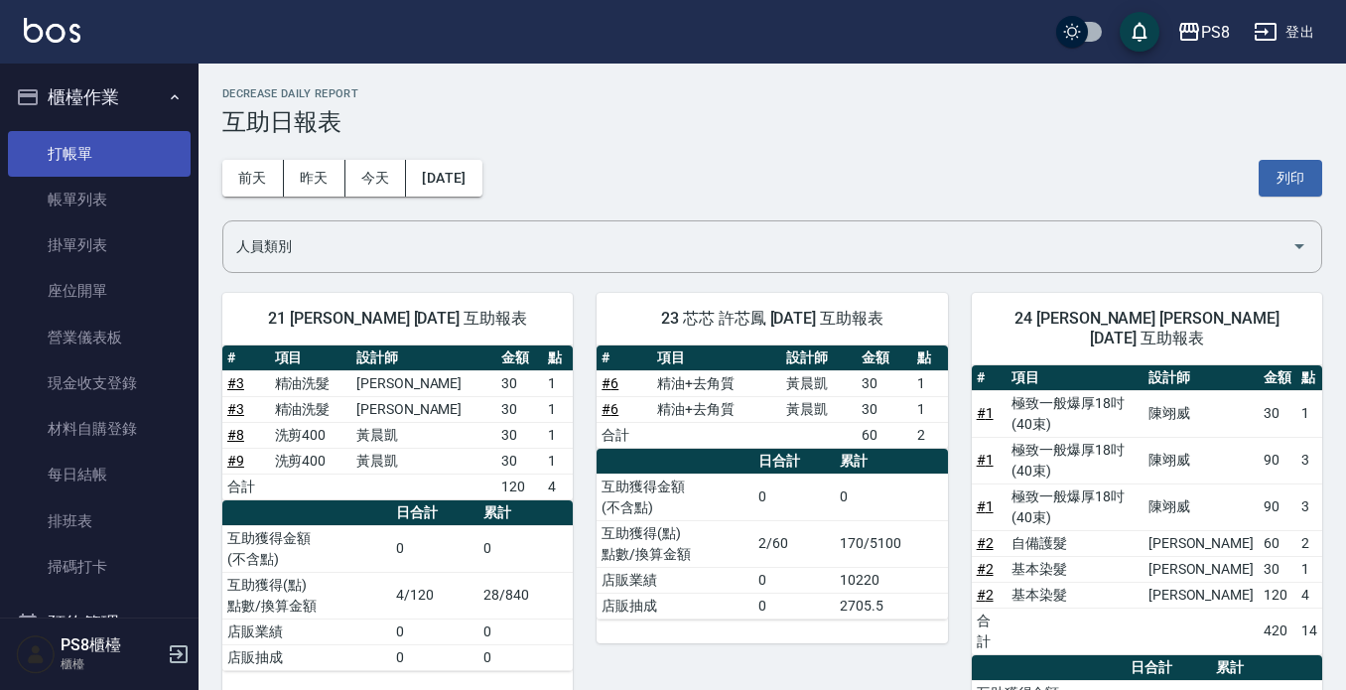
click at [121, 157] on link "打帳單" at bounding box center [99, 154] width 183 height 46
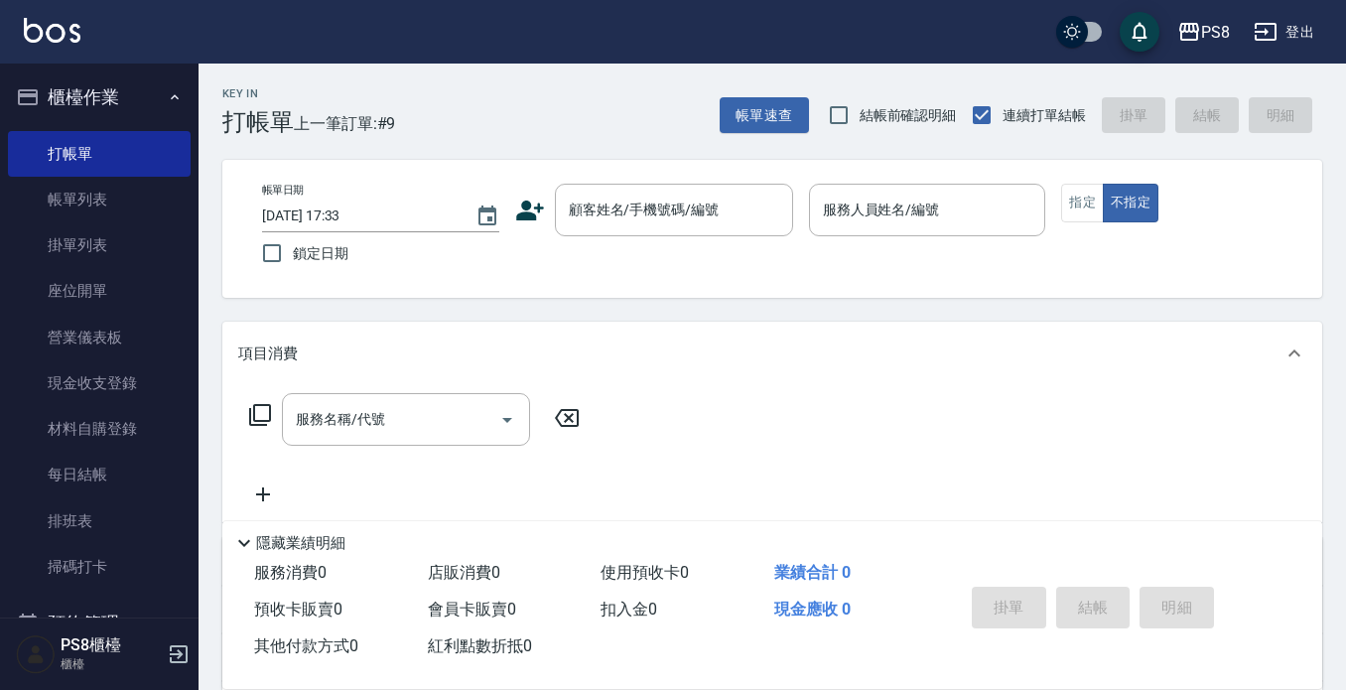
click at [534, 206] on icon at bounding box center [530, 211] width 30 height 30
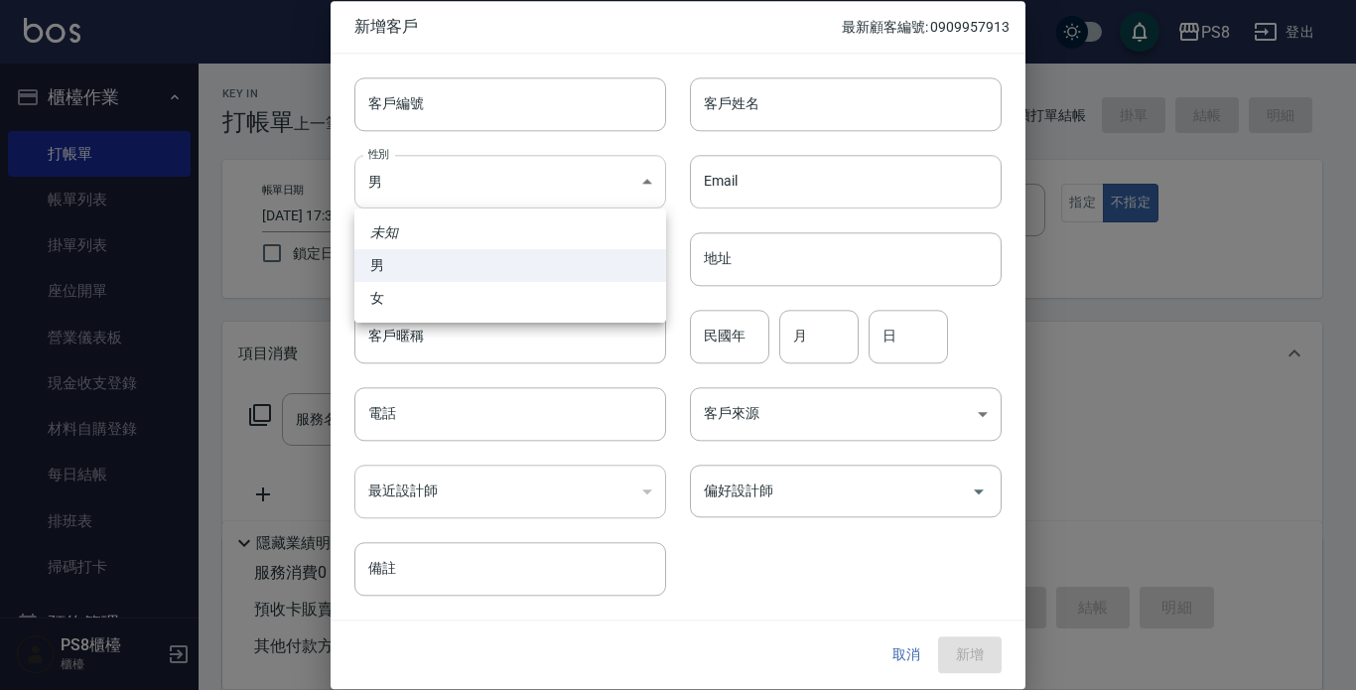
click at [498, 206] on body "PS8 登出 櫃檯作業 打帳單 帳單列表 掛單列表 座位開單 營業儀表板 現金收支登錄 材料自購登錄 每日結帳 排班表 掃碼打卡 預約管理 預約管理 單日預約…" at bounding box center [678, 483] width 1356 height 967
click at [499, 297] on li "女" at bounding box center [510, 298] width 312 height 33
type input "[DEMOGRAPHIC_DATA]"
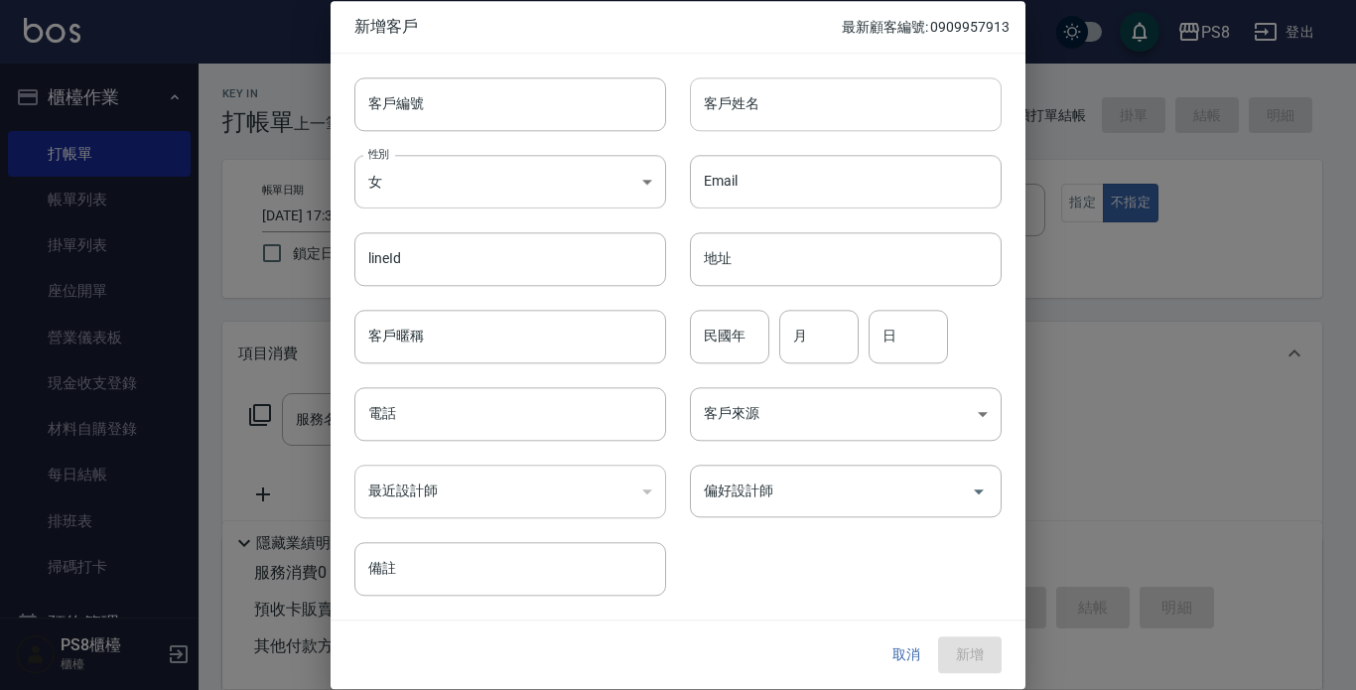
click at [923, 94] on input "客戶姓名" at bounding box center [846, 104] width 312 height 54
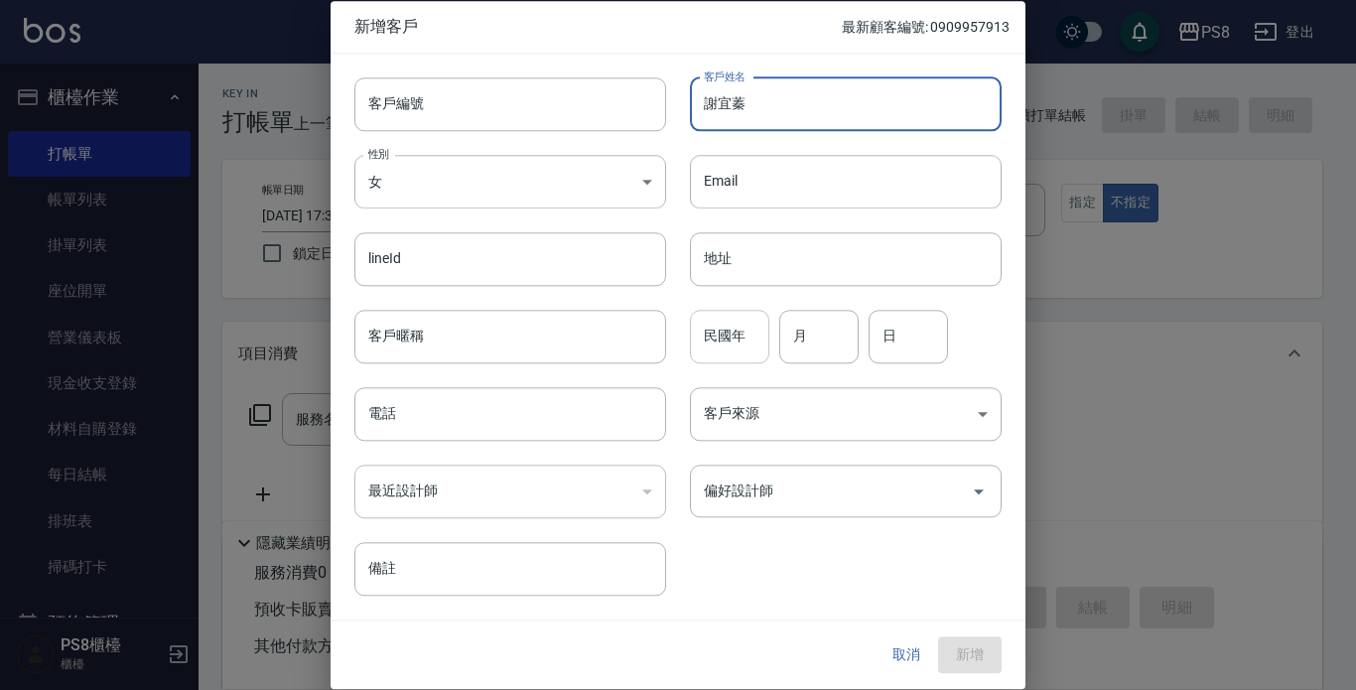
type input "謝宜蓁"
drag, startPoint x: 726, startPoint y: 331, endPoint x: 751, endPoint y: 301, distance: 38.8
click at [729, 331] on input "民國年" at bounding box center [729, 337] width 79 height 54
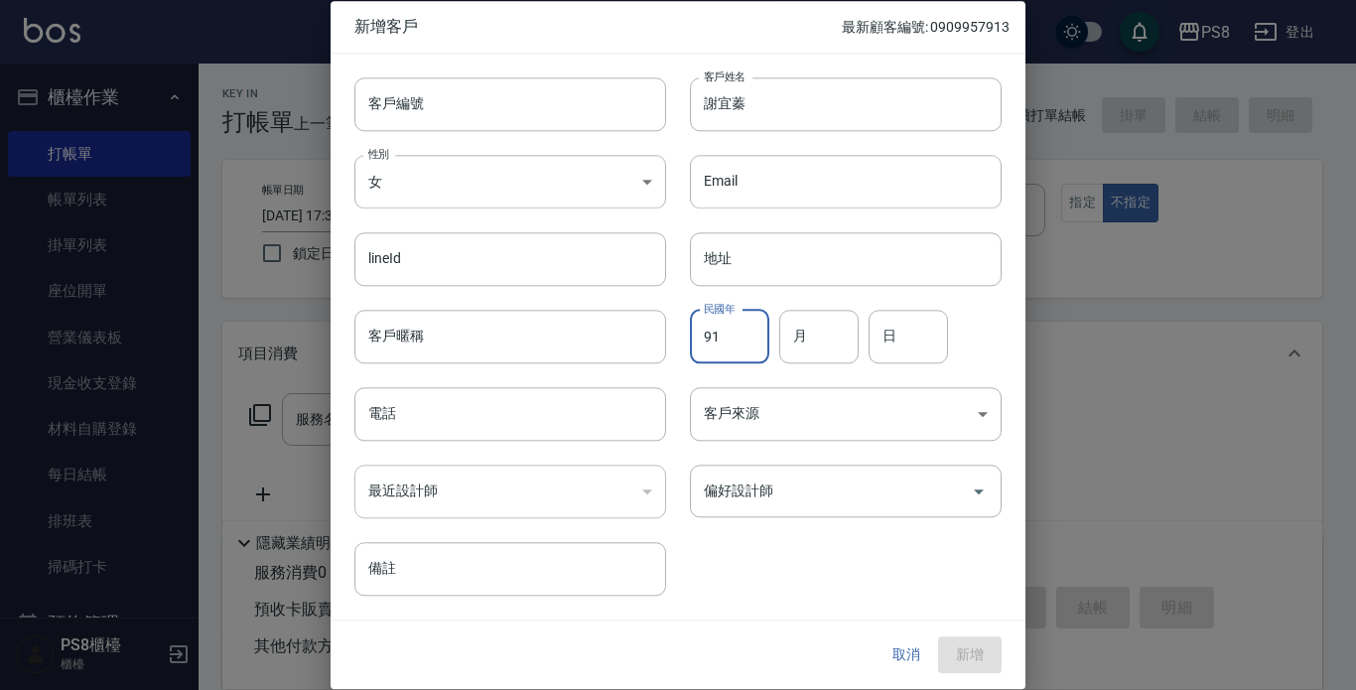
type input "91"
type input "07"
type input "21"
click at [482, 402] on input "電話" at bounding box center [510, 414] width 312 height 54
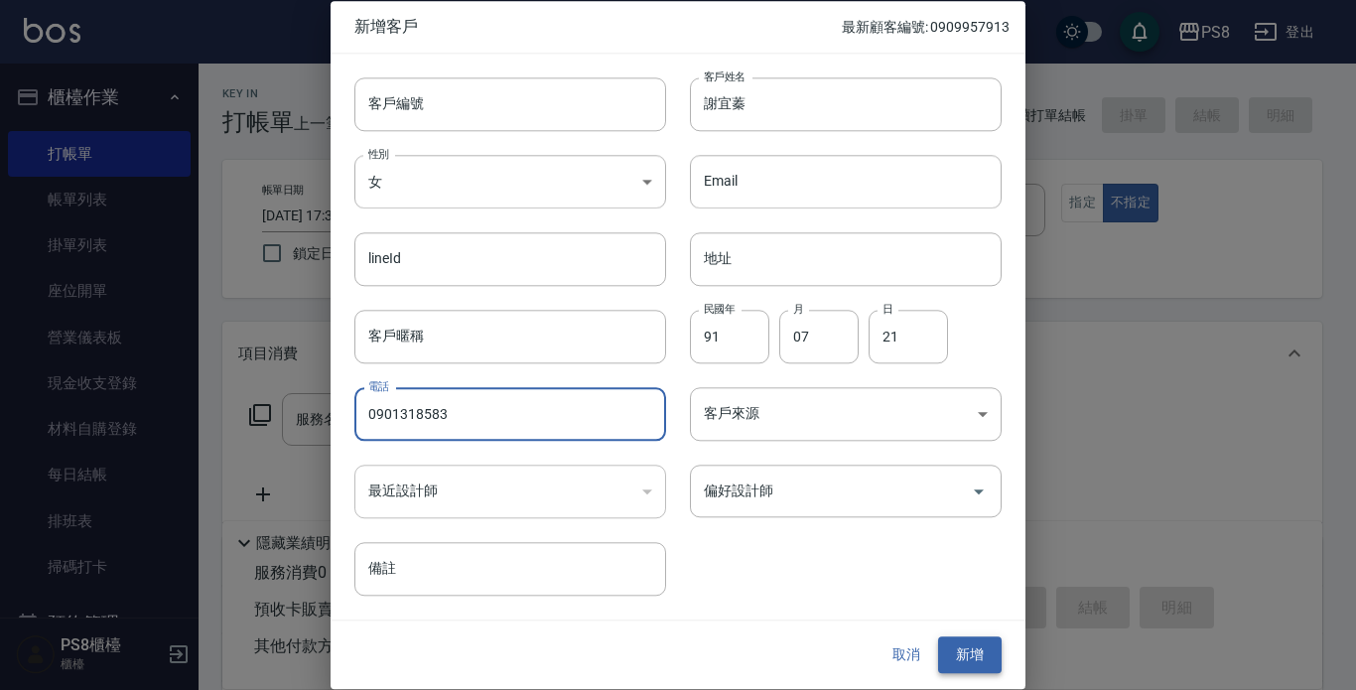
type input "0901318583"
click at [986, 643] on button "新增" at bounding box center [970, 655] width 64 height 37
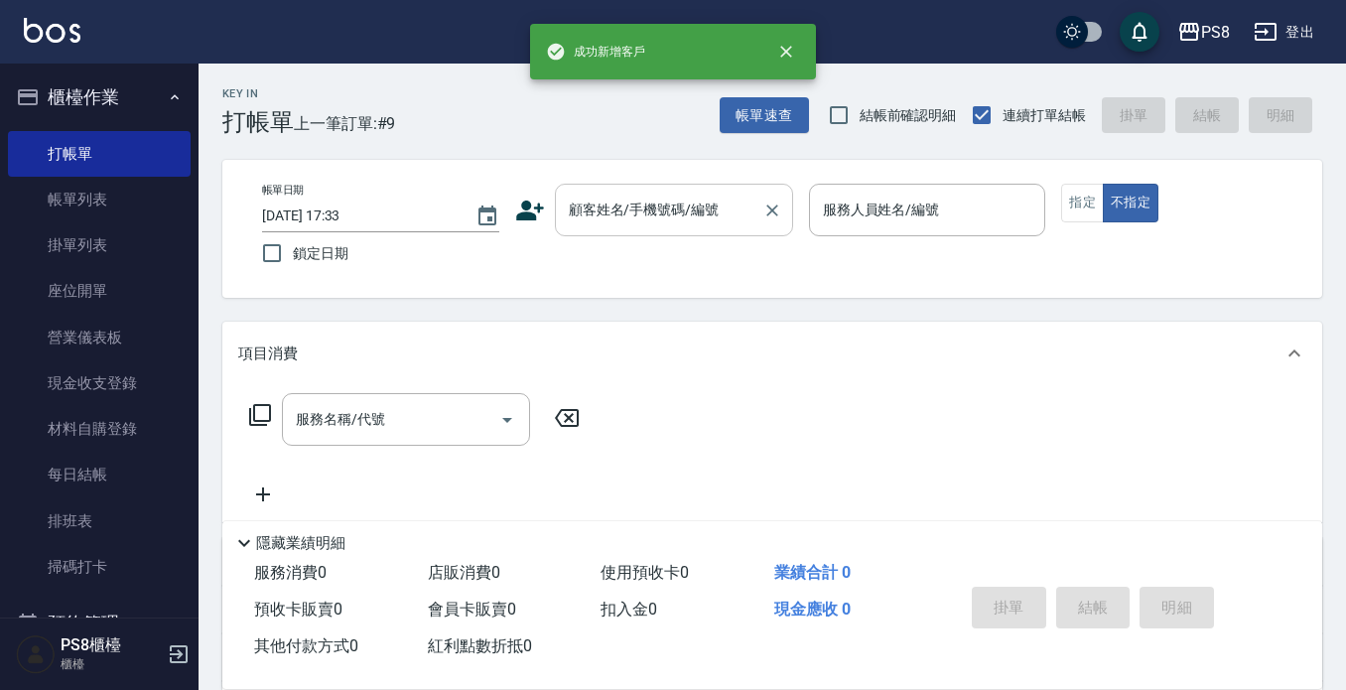
click at [646, 228] on div "顧客姓名/手機號碼/編號" at bounding box center [674, 210] width 238 height 53
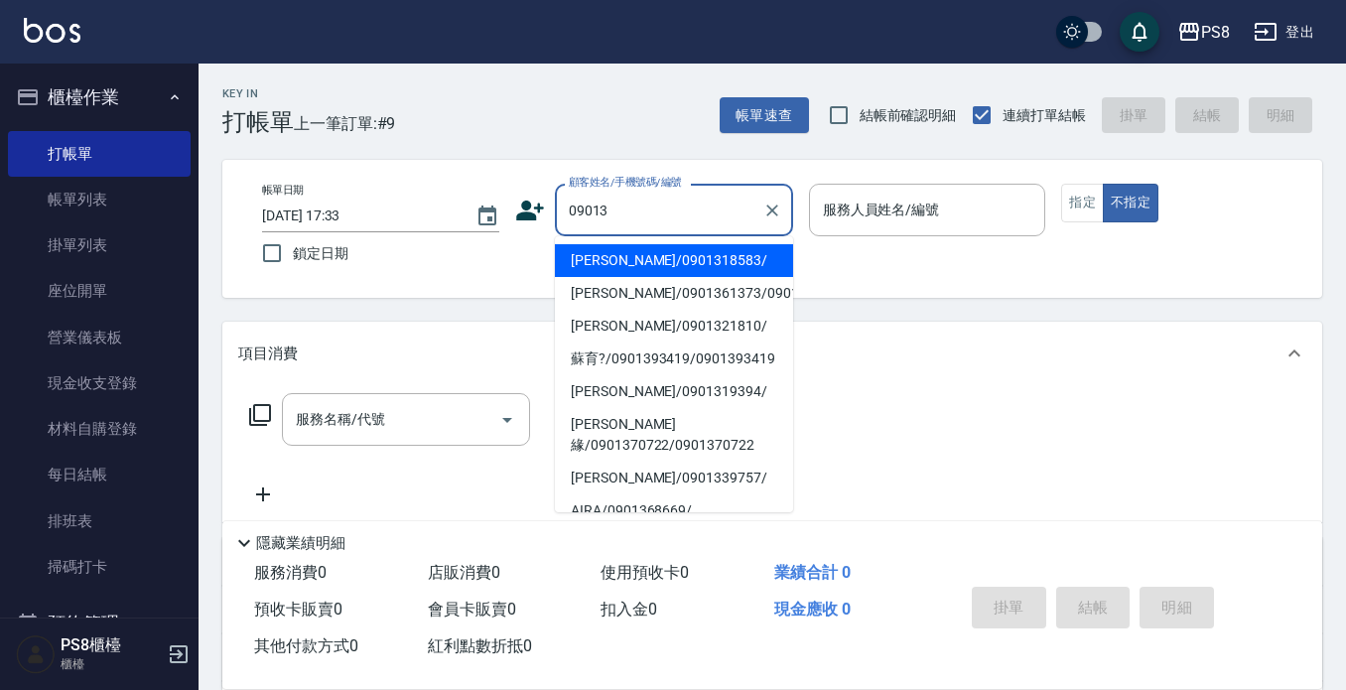
click at [720, 257] on li "[PERSON_NAME]/0901318583/" at bounding box center [674, 260] width 238 height 33
type input "[PERSON_NAME]/0901318583/"
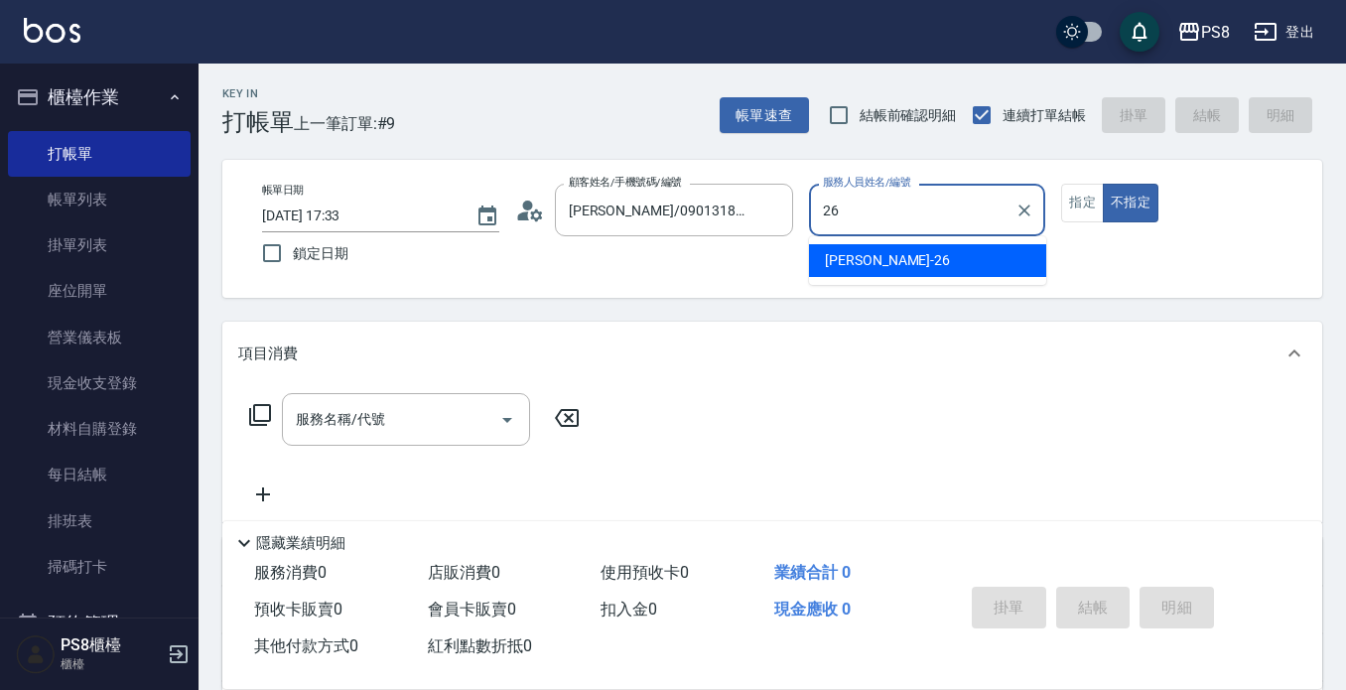
click at [850, 246] on div "苡真 -26" at bounding box center [927, 260] width 237 height 33
type input "苡真-26"
click at [1080, 198] on button "指定" at bounding box center [1082, 203] width 43 height 39
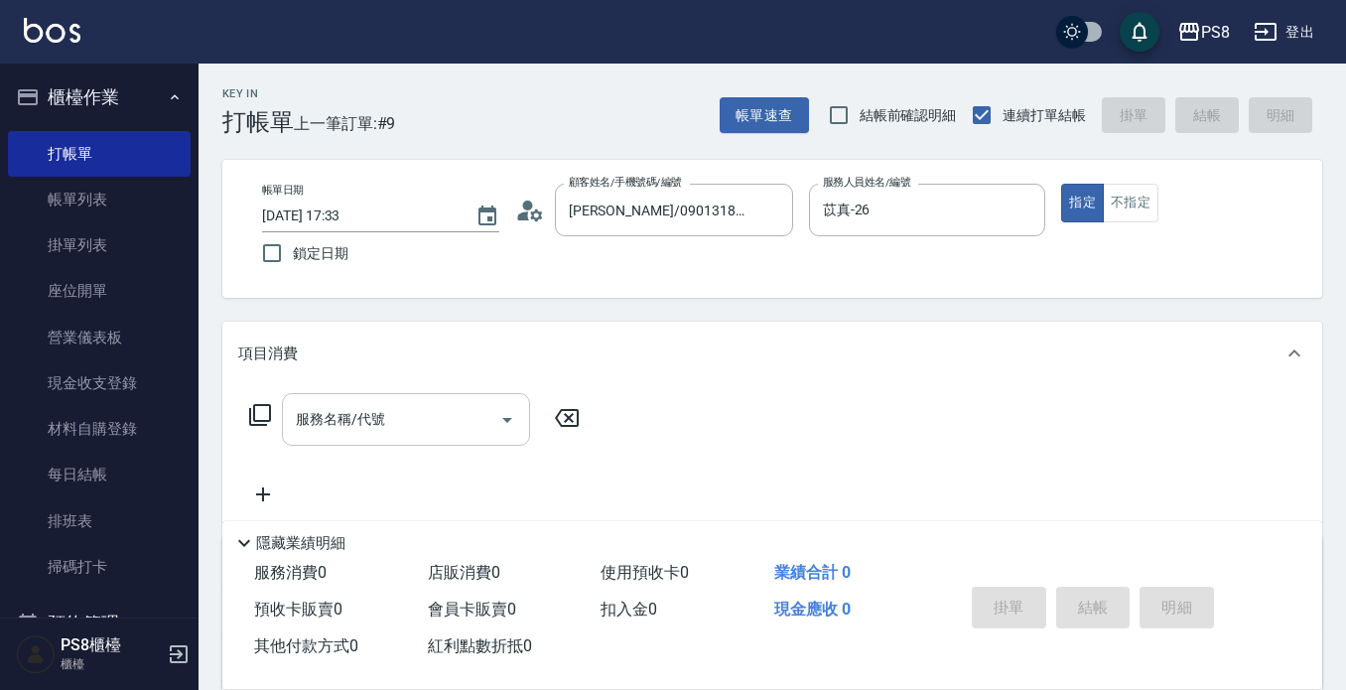
click at [454, 406] on input "服務名稱/代號" at bounding box center [391, 419] width 201 height 35
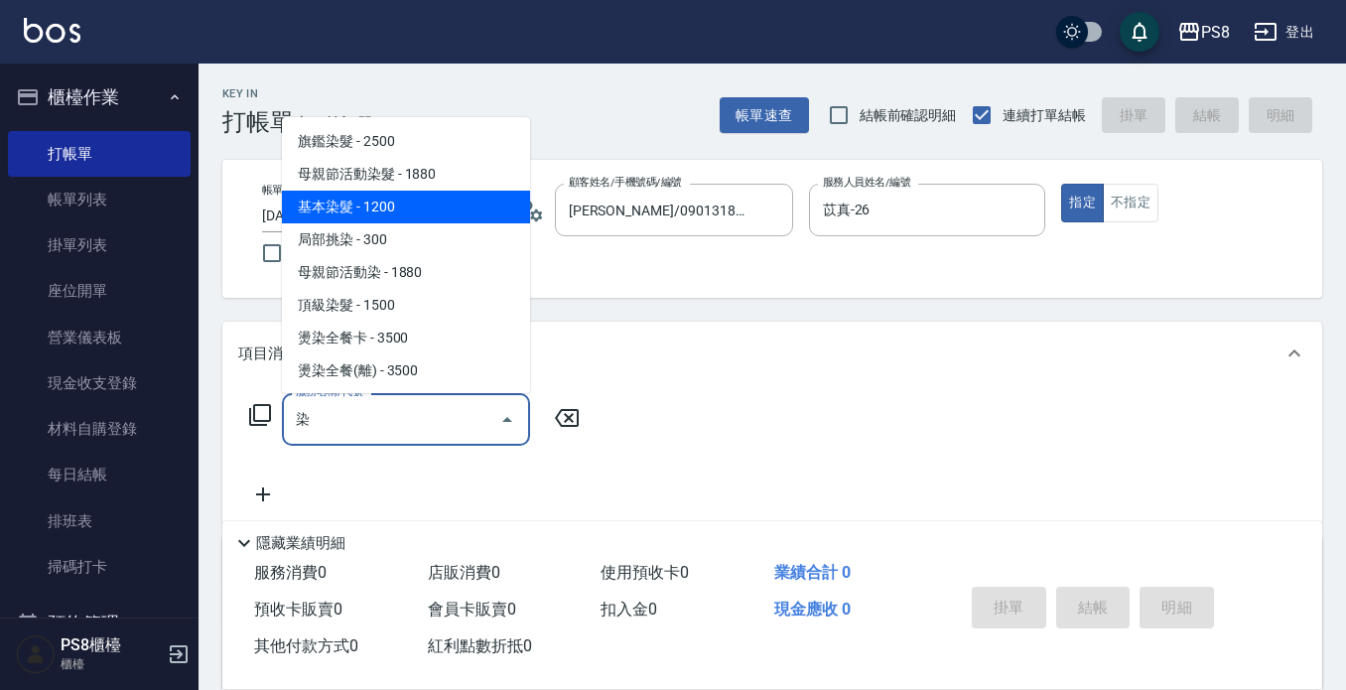
click at [368, 202] on span "基本染髮 - 1200" at bounding box center [406, 207] width 248 height 33
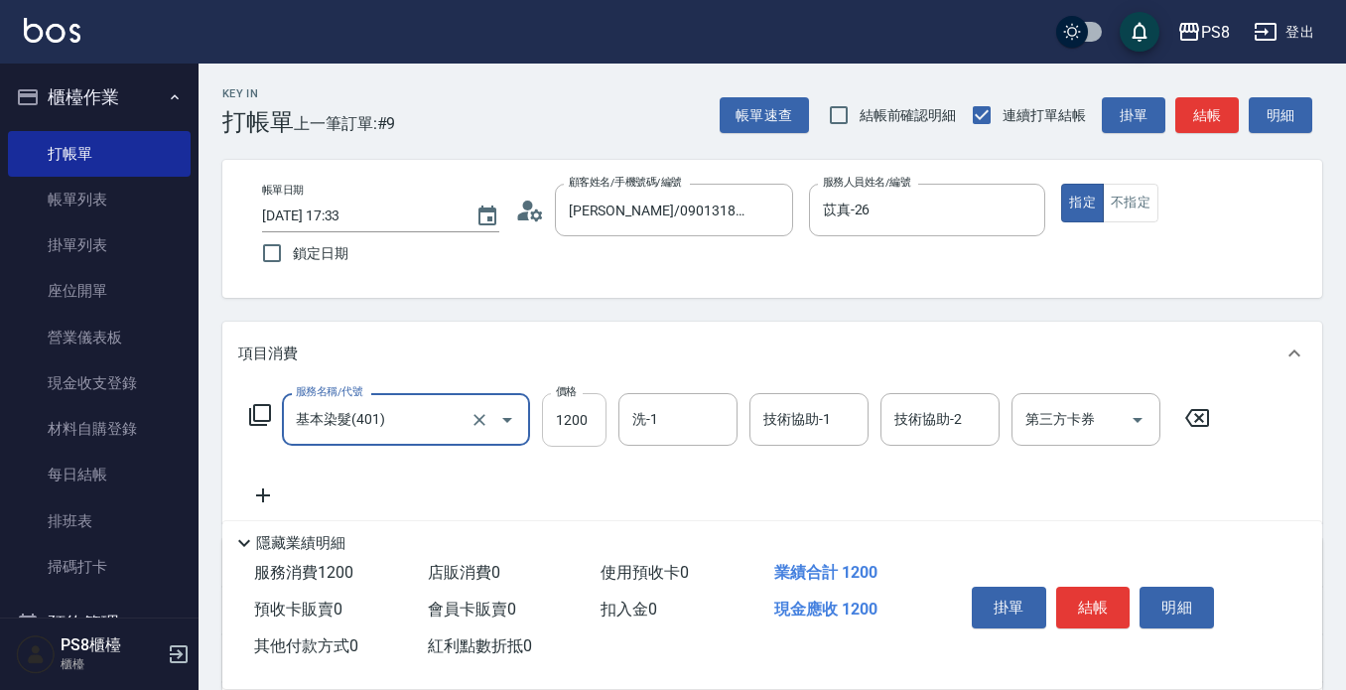
type input "基本染髮(401)"
click at [589, 409] on input "1200" at bounding box center [574, 420] width 65 height 54
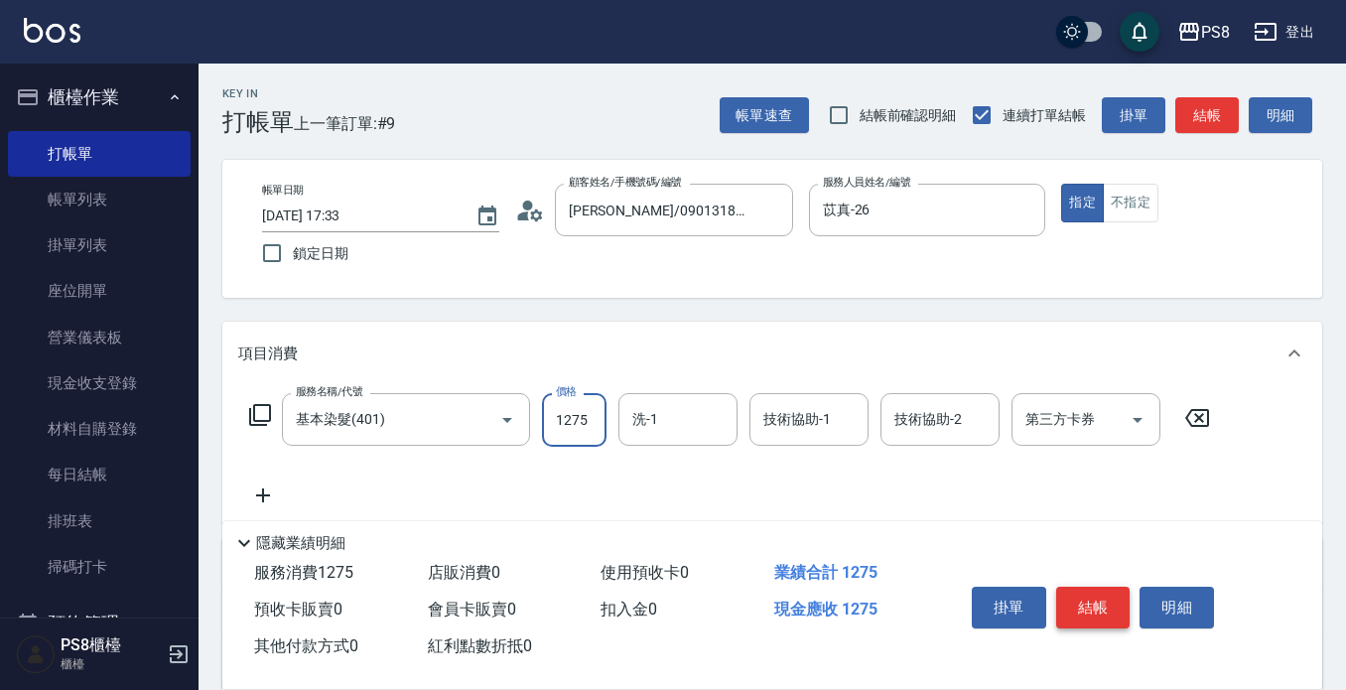
type input "1275"
click at [1081, 589] on button "結帳" at bounding box center [1094, 608] width 74 height 42
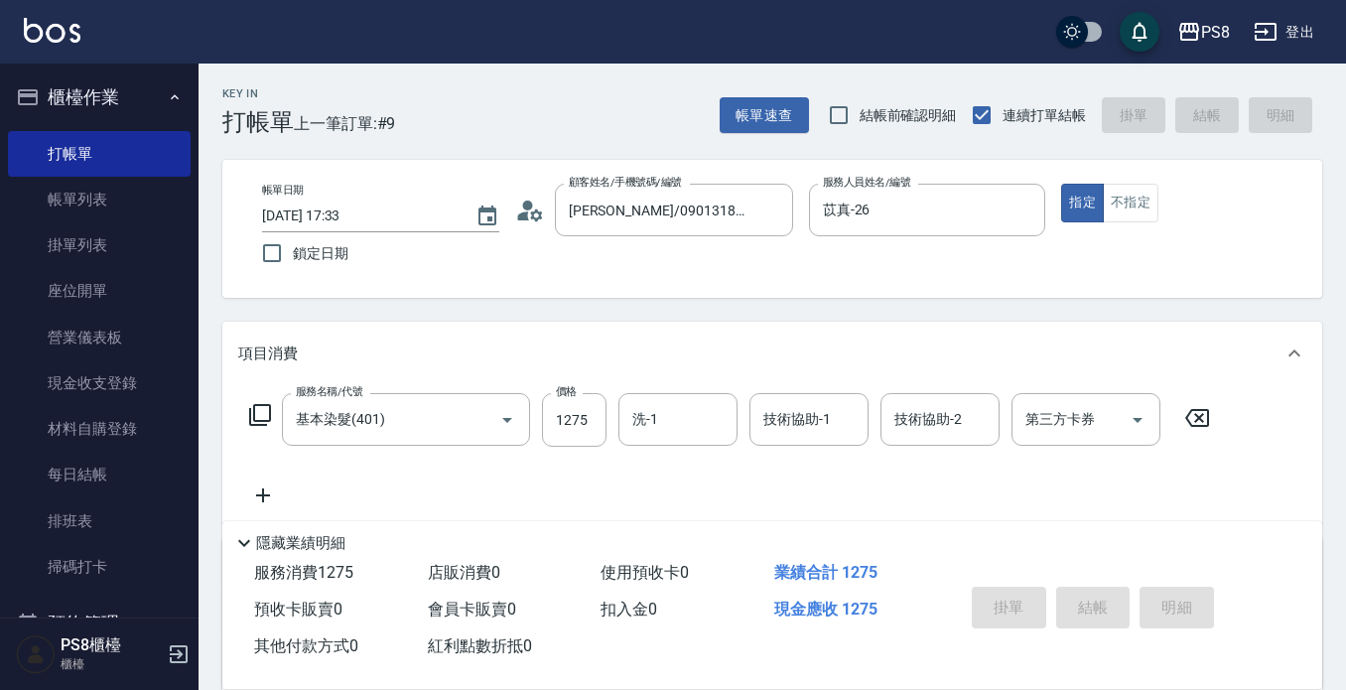
type input "[DATE] 17:35"
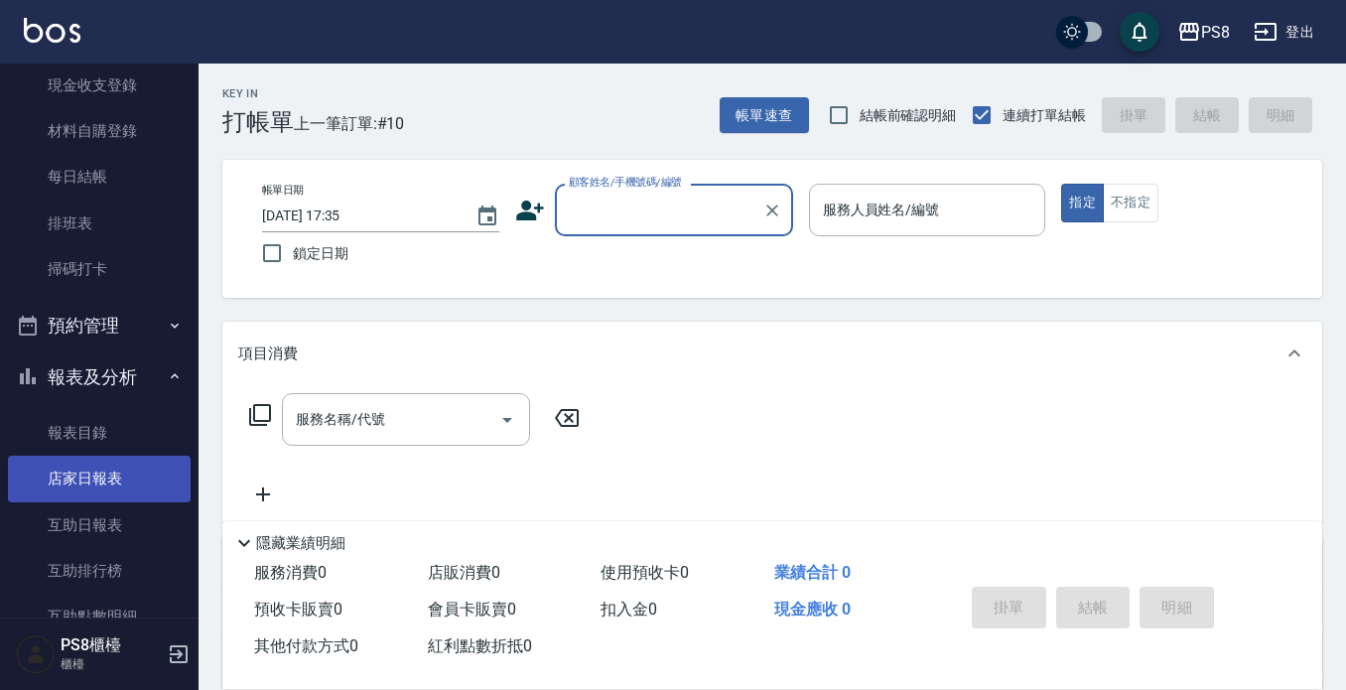
scroll to position [496, 0]
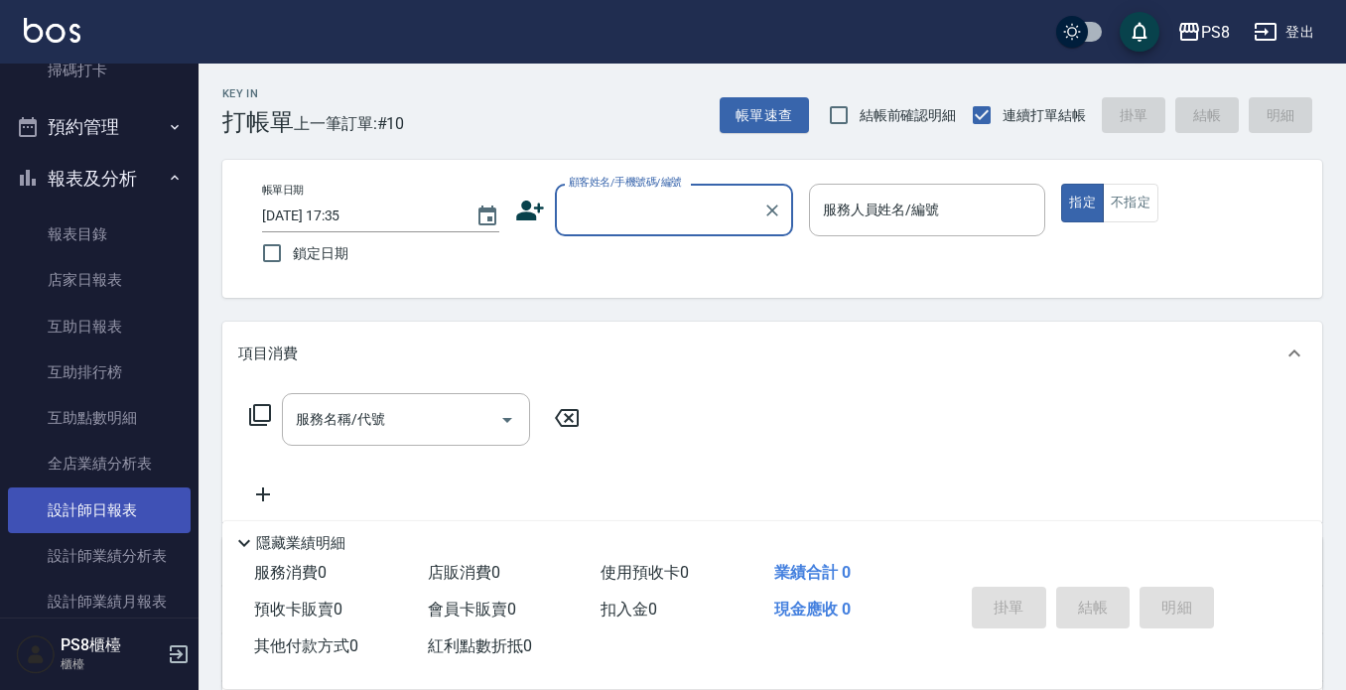
click at [138, 501] on link "設計師日報表" at bounding box center [99, 511] width 183 height 46
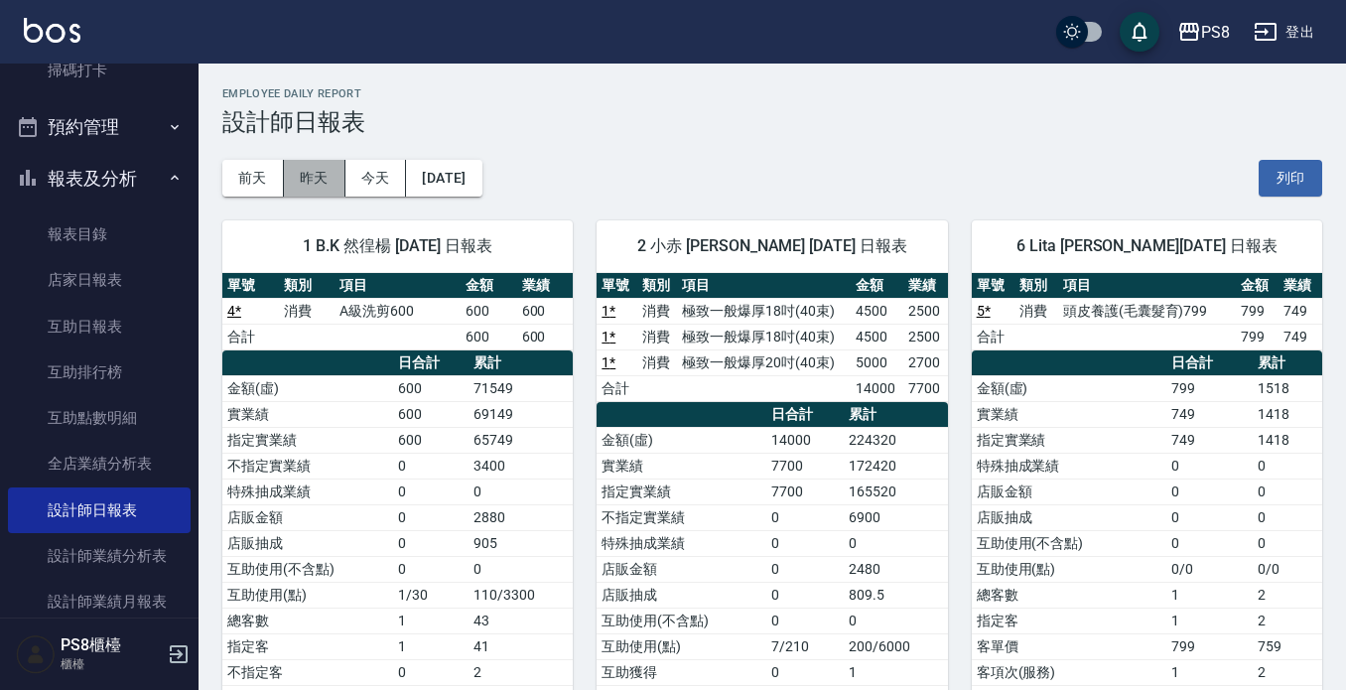
click at [327, 179] on button "昨天" at bounding box center [315, 178] width 62 height 37
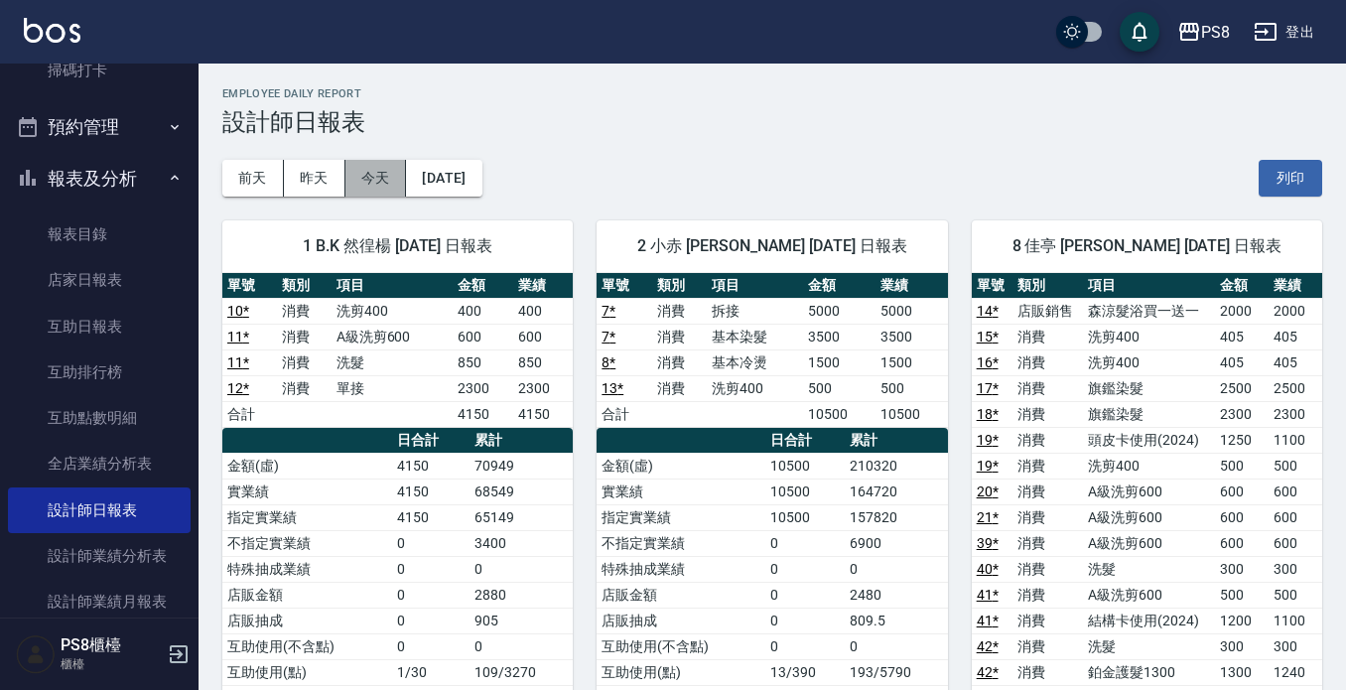
click at [385, 166] on button "今天" at bounding box center [377, 178] width 62 height 37
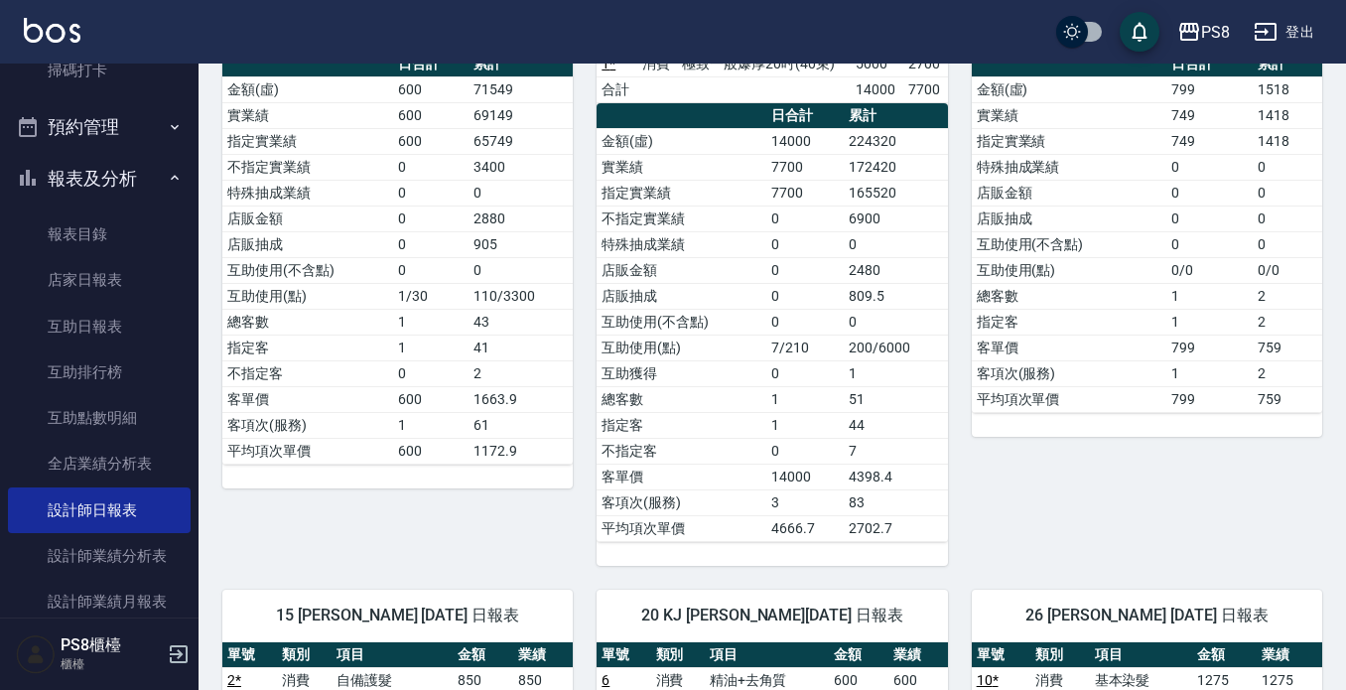
scroll to position [297, 0]
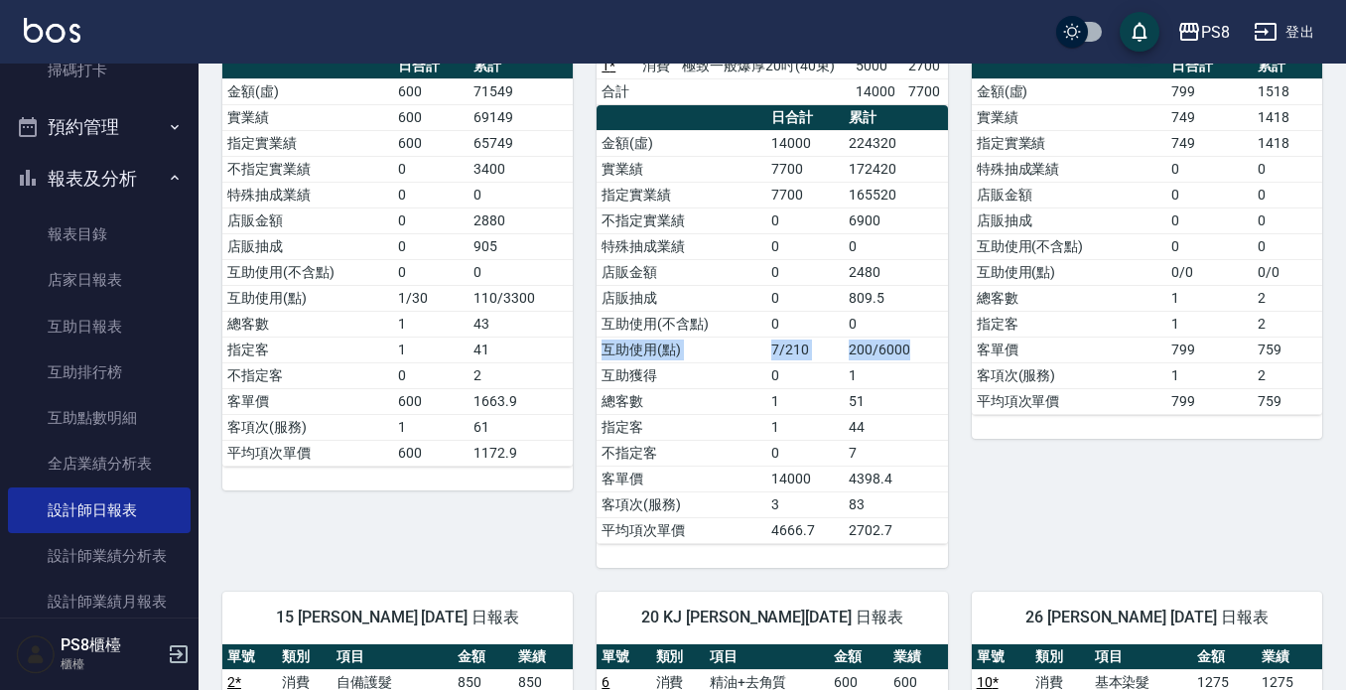
click at [919, 352] on tbody "金額(虛) 14000 224320 實業績 7700 172420 指定實業績 7700 165520 不指定實業績 0 6900 特殊抽成業績 0 0 店…" at bounding box center [772, 336] width 351 height 413
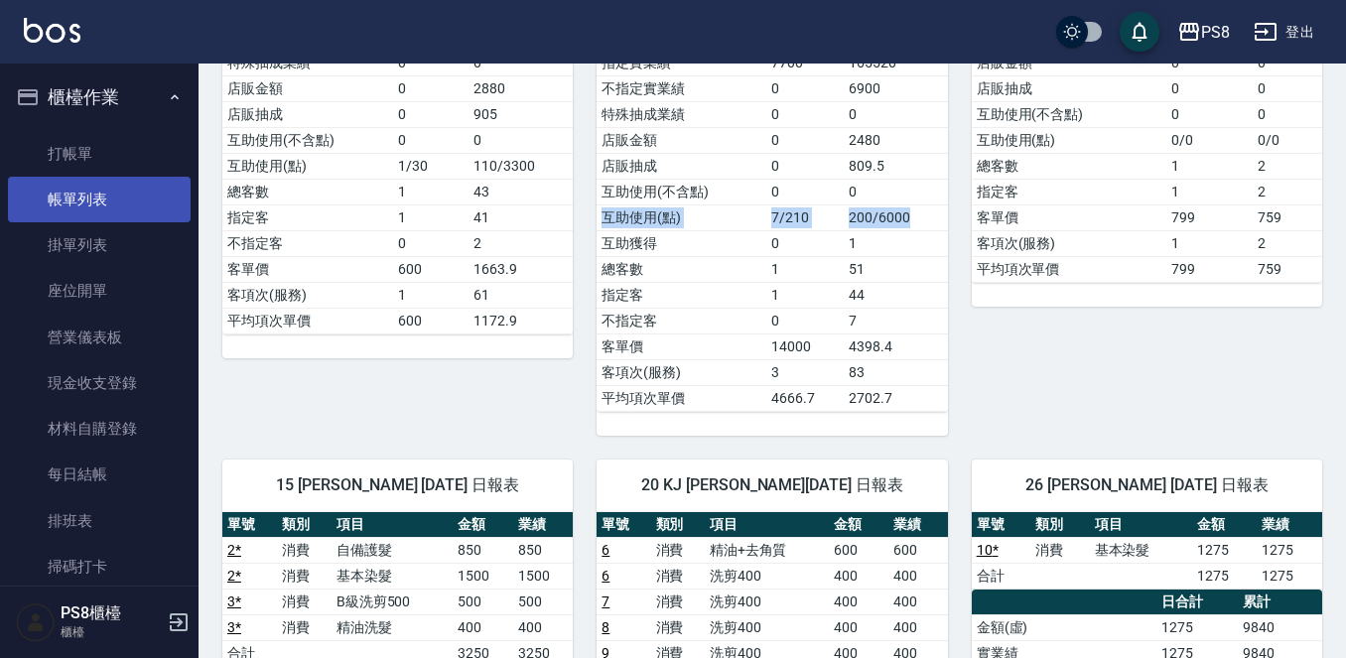
scroll to position [98, 0]
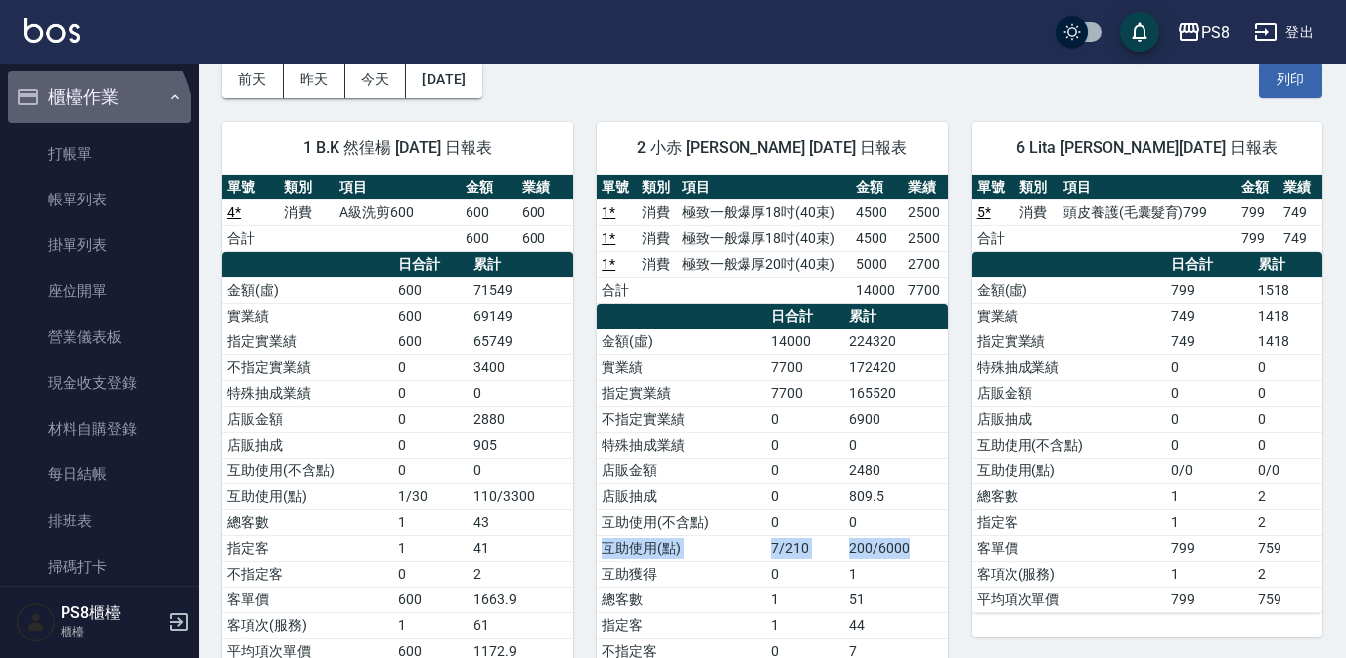
click at [80, 121] on button "櫃檯作業" at bounding box center [99, 97] width 183 height 52
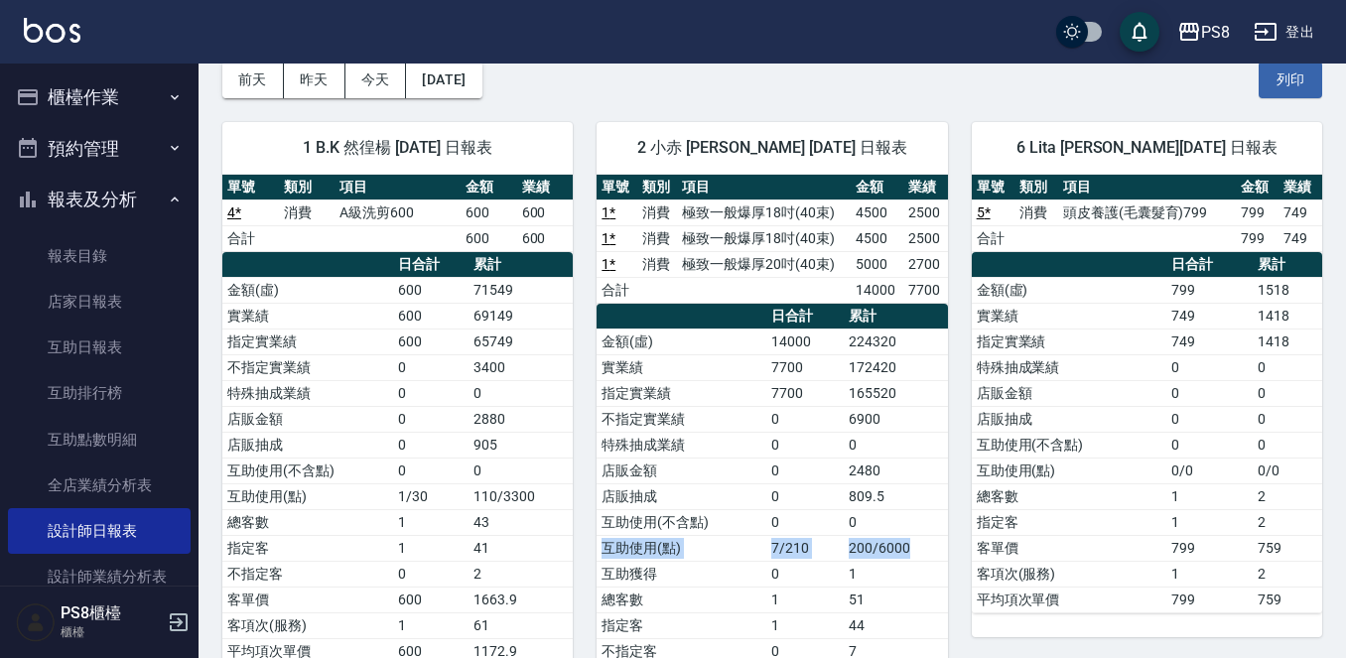
click at [85, 145] on button "預約管理" at bounding box center [99, 149] width 183 height 52
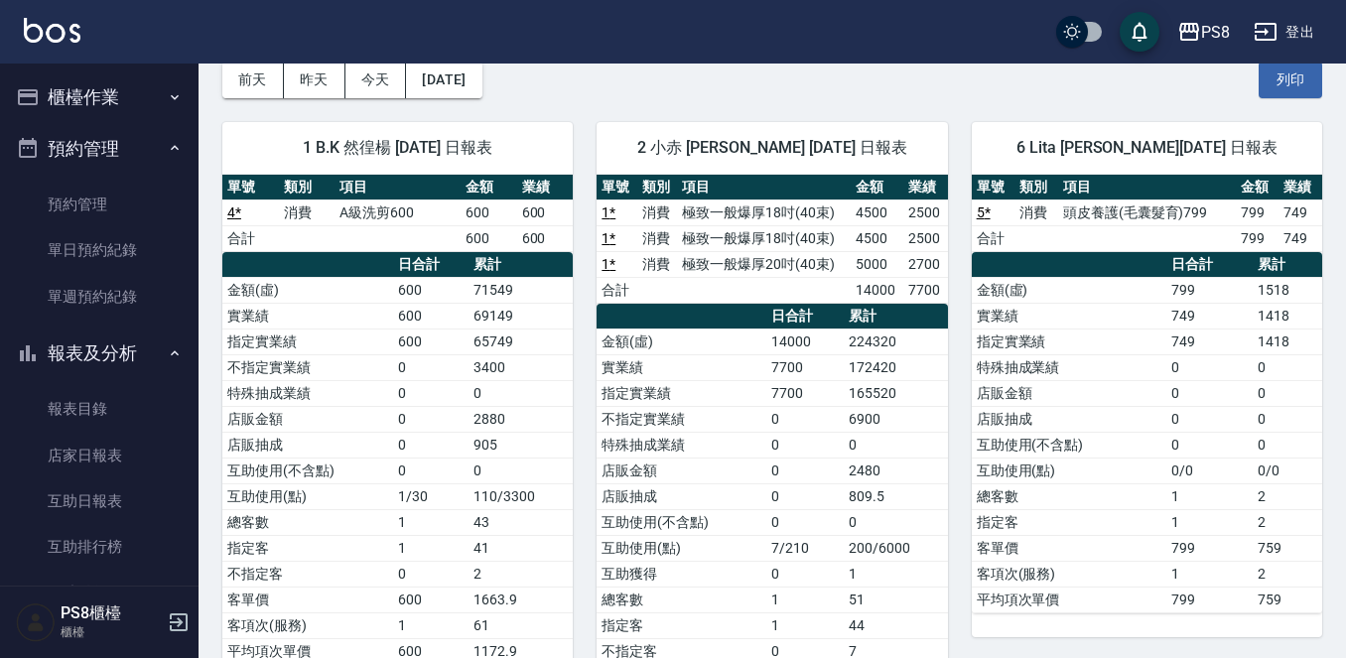
drag, startPoint x: 96, startPoint y: 71, endPoint x: 94, endPoint y: 87, distance: 17.0
click at [94, 124] on button "預約管理" at bounding box center [99, 149] width 183 height 52
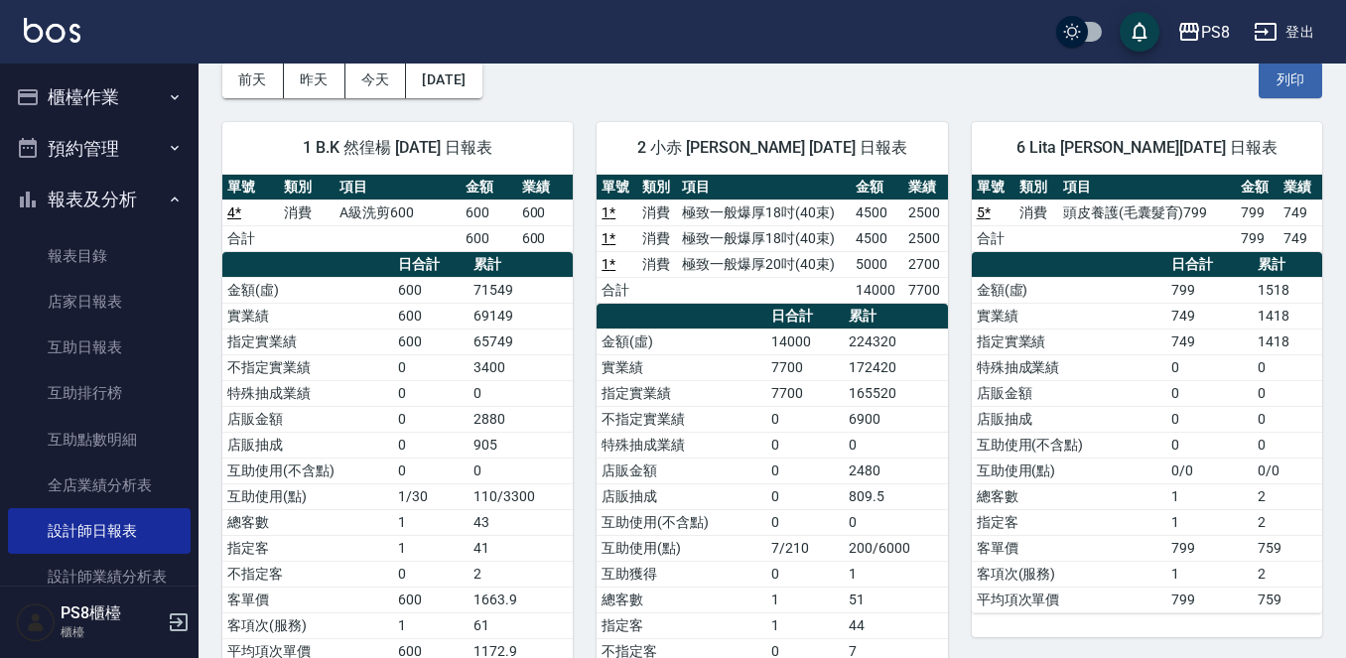
click at [109, 93] on button "櫃檯作業" at bounding box center [99, 97] width 183 height 52
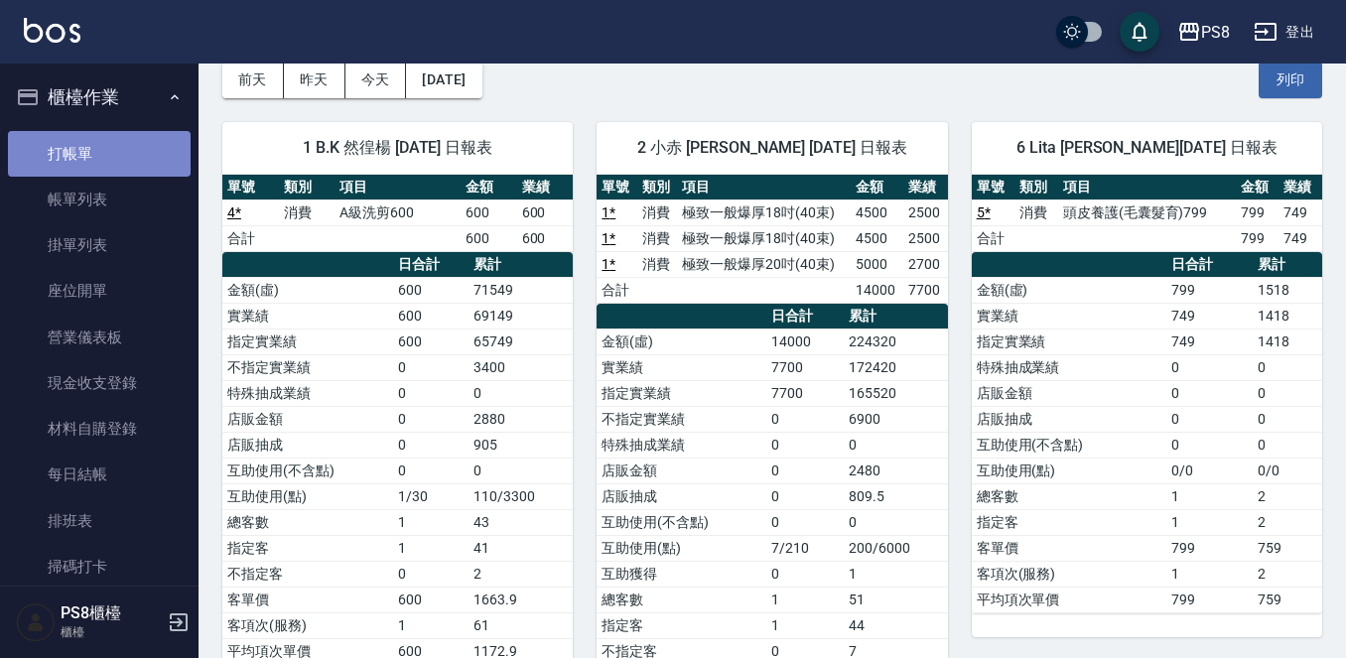
click at [106, 140] on link "打帳單" at bounding box center [99, 154] width 183 height 46
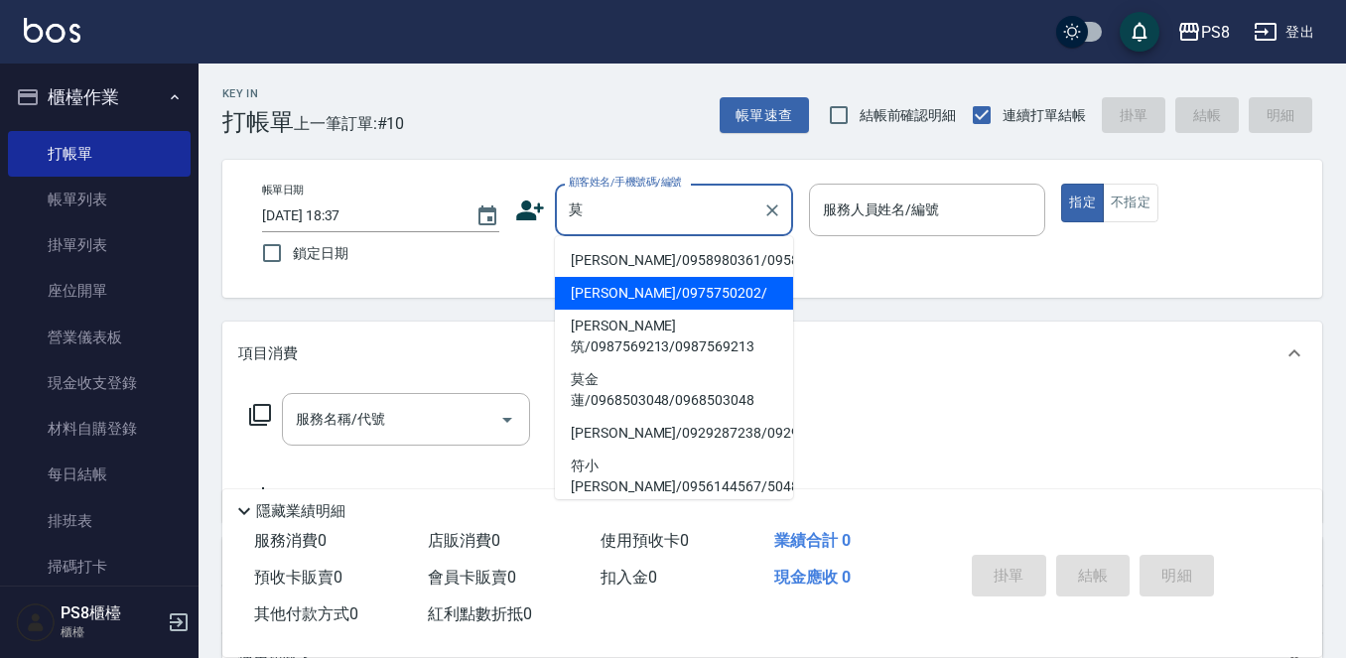
click at [668, 310] on li "[PERSON_NAME]/0975750202/" at bounding box center [674, 293] width 238 height 33
type input "[PERSON_NAME]/0975750202/"
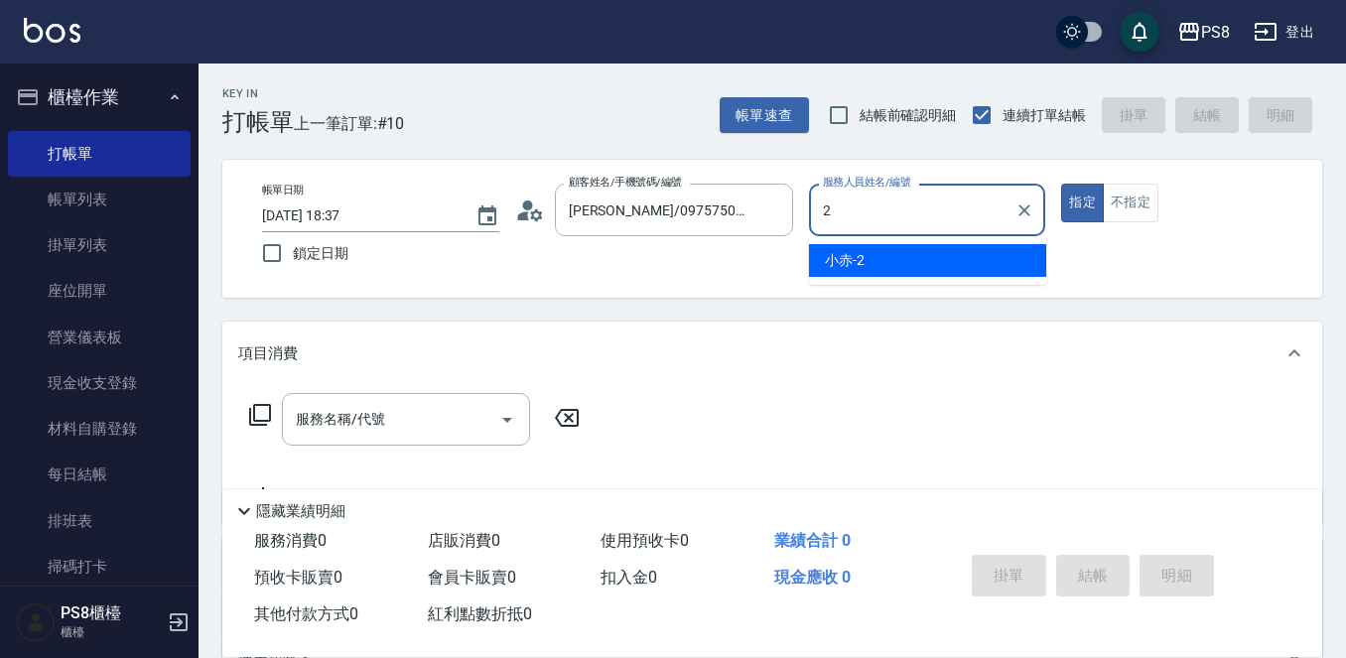
type input "小赤-2"
type button "true"
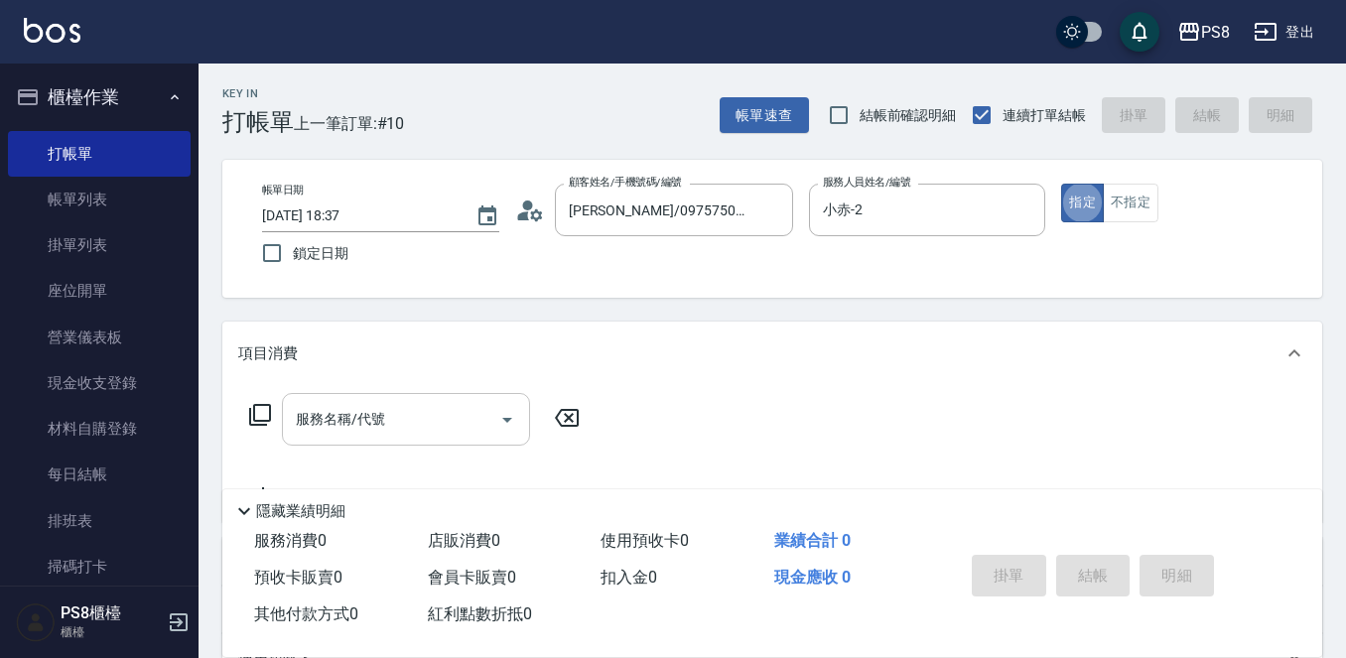
click at [407, 422] on input "服務名稱/代號" at bounding box center [391, 419] width 201 height 35
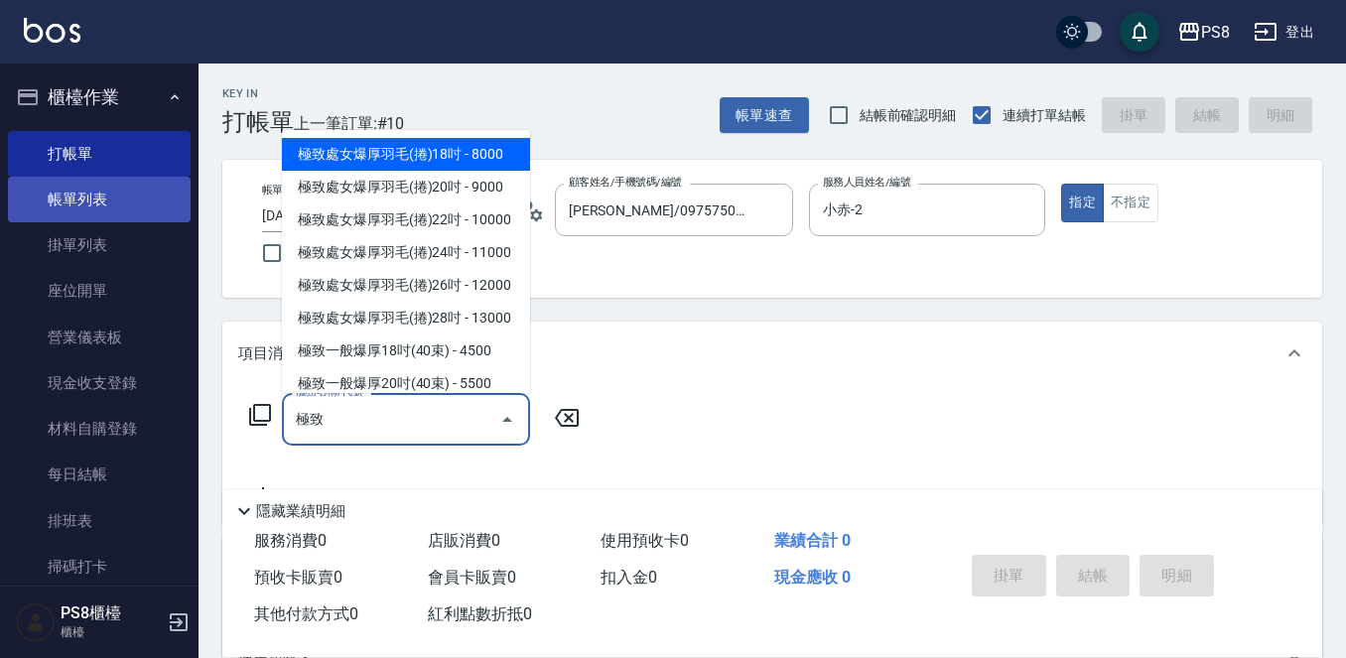
type input "極致"
click at [46, 205] on link "帳單列表" at bounding box center [99, 200] width 183 height 46
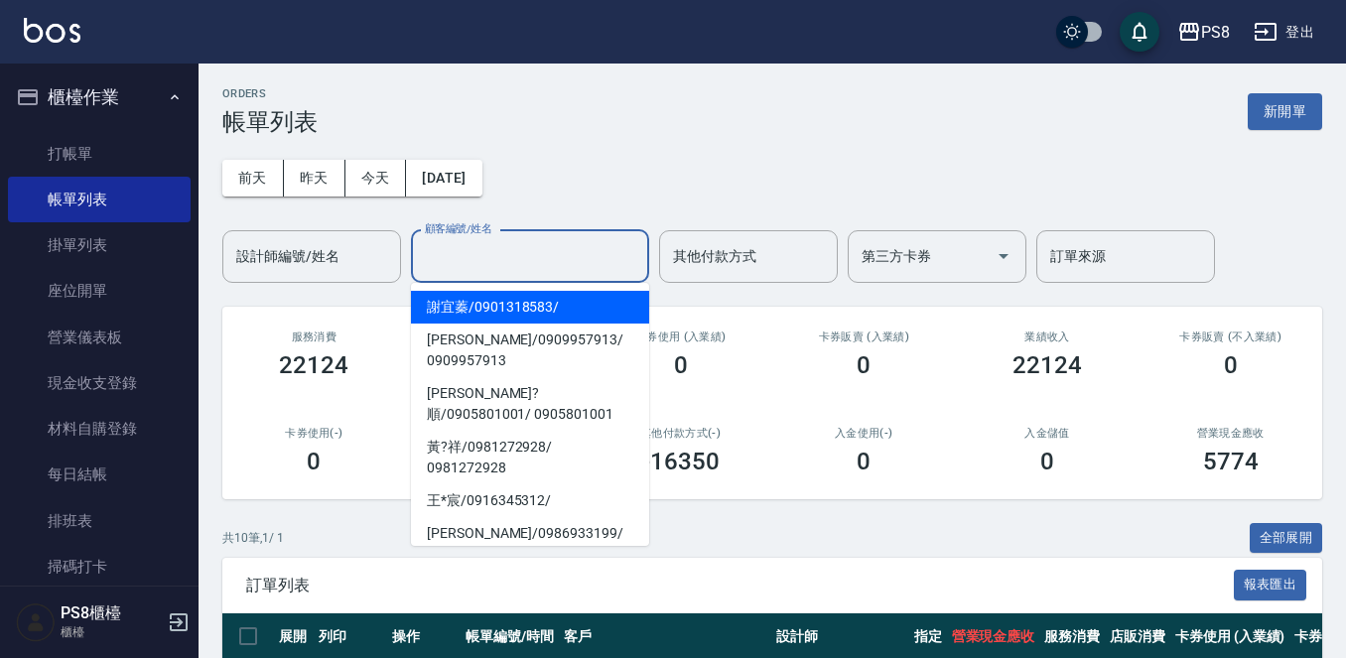
click at [480, 268] on input "顧客編號/姓名" at bounding box center [530, 256] width 220 height 35
type input "2"
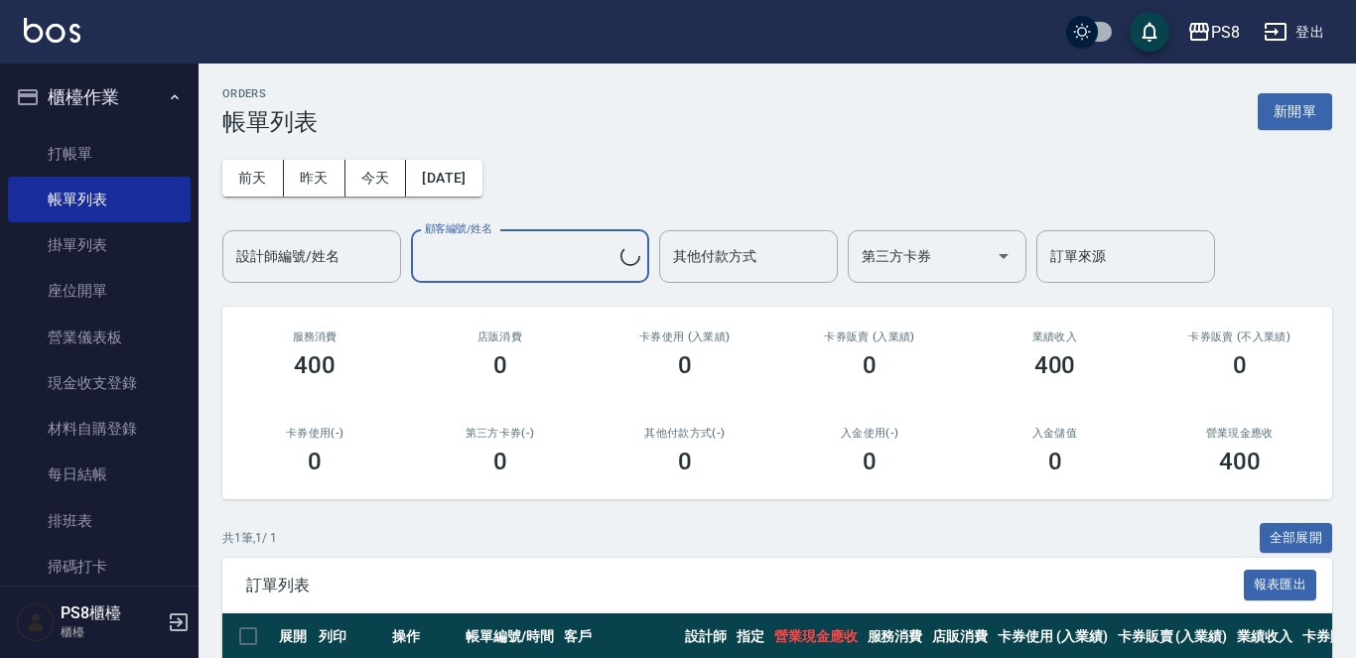
type input "黃?祥/0981272928/0981272928"
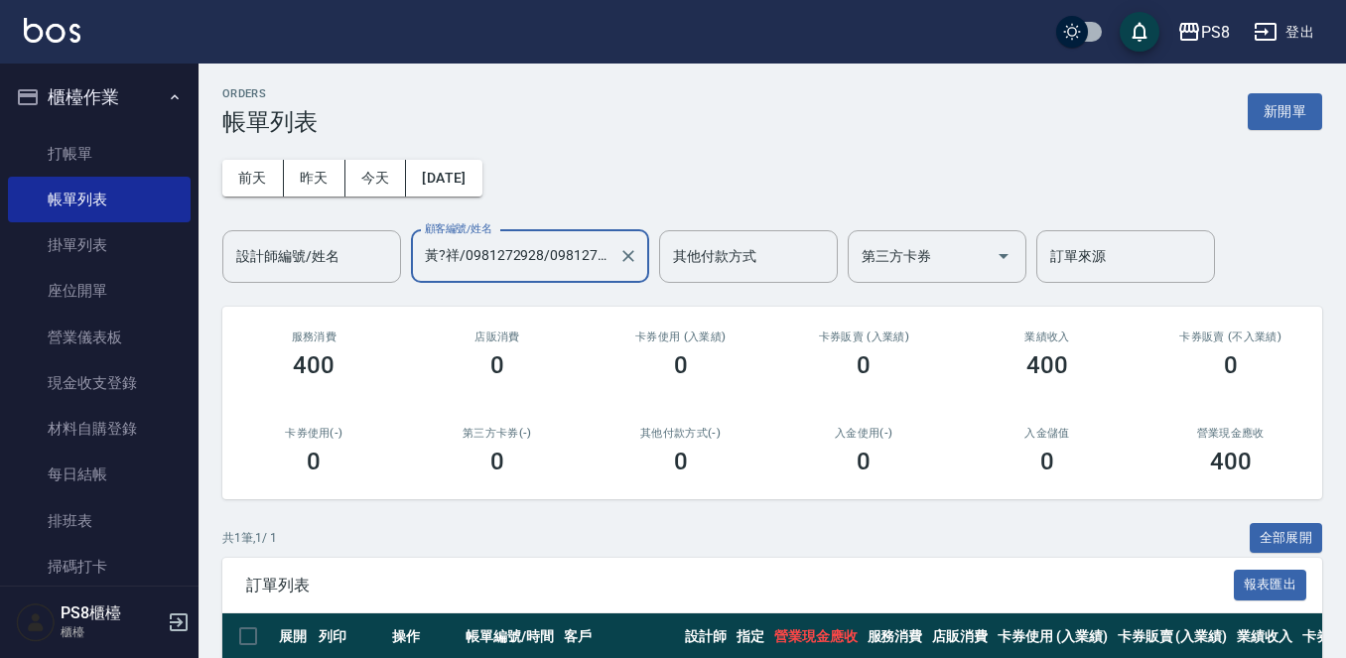
drag, startPoint x: 631, startPoint y: 253, endPoint x: 601, endPoint y: 261, distance: 30.8
click at [631, 254] on icon "Clear" at bounding box center [629, 256] width 12 height 12
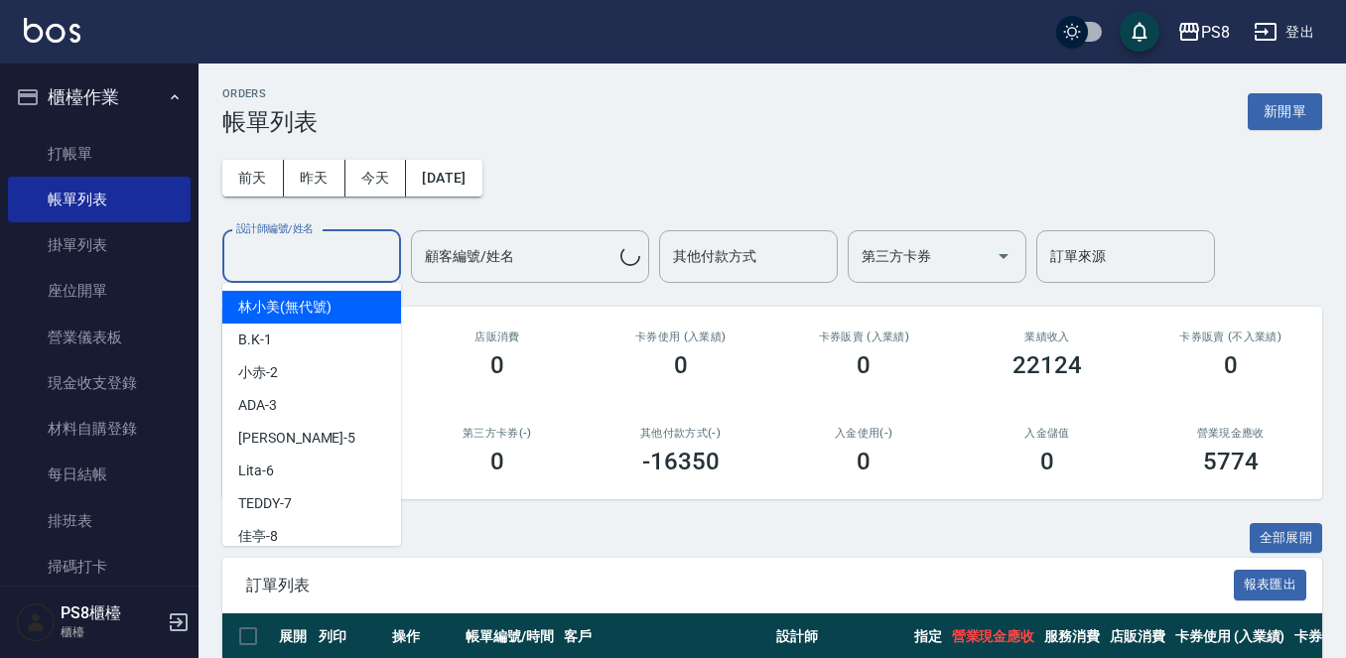
click at [312, 264] on input "設計師編號/姓名" at bounding box center [311, 256] width 161 height 35
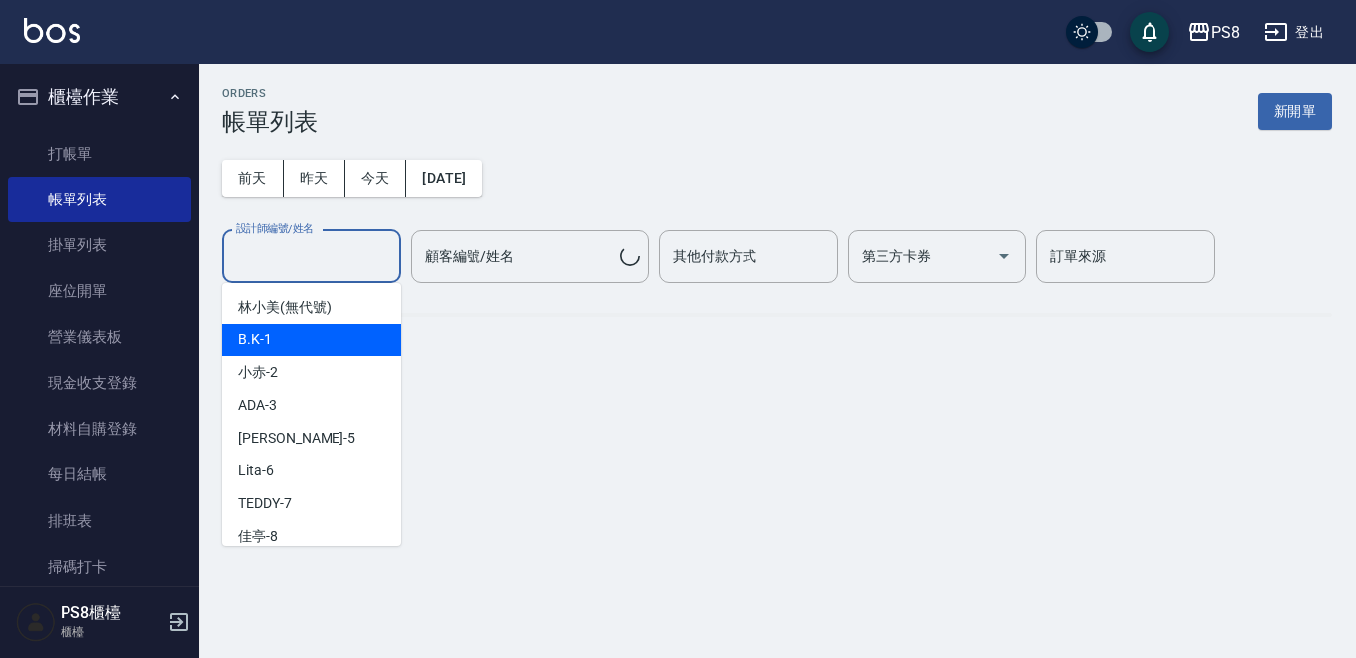
type input "[PERSON_NAME]/0901318583/"
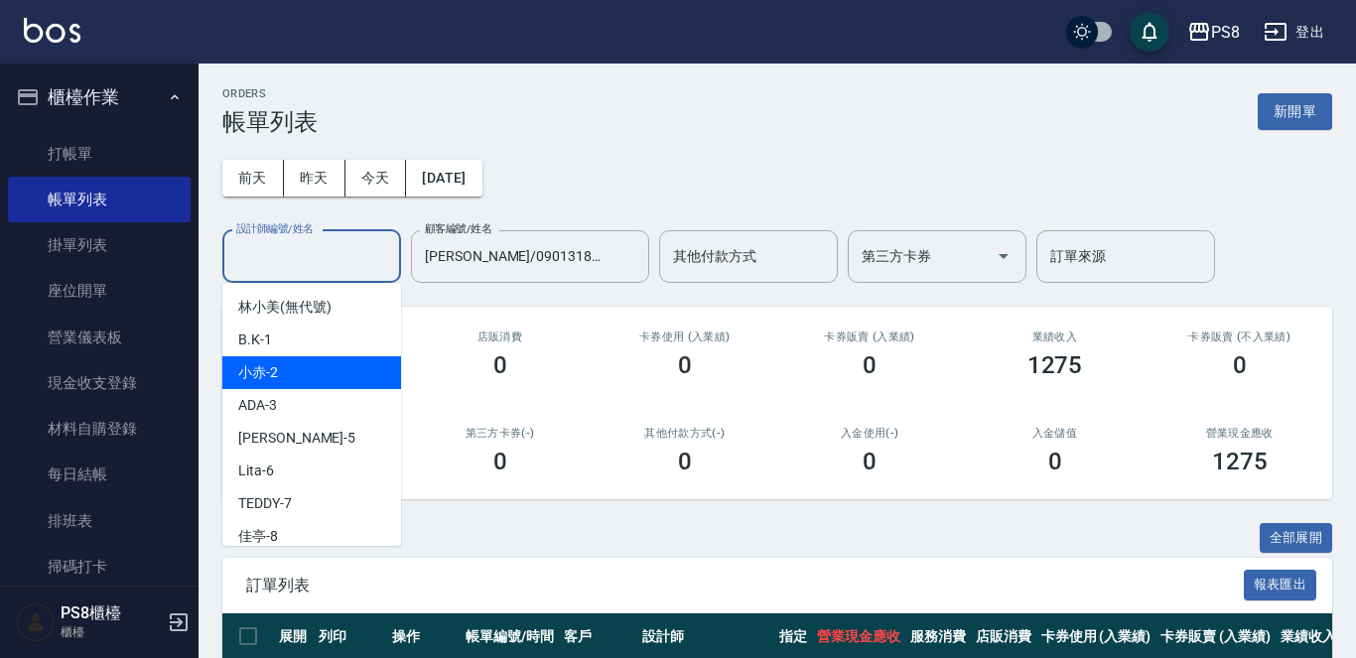
click at [293, 362] on div "小赤 -2" at bounding box center [311, 372] width 179 height 33
type input "小赤-2"
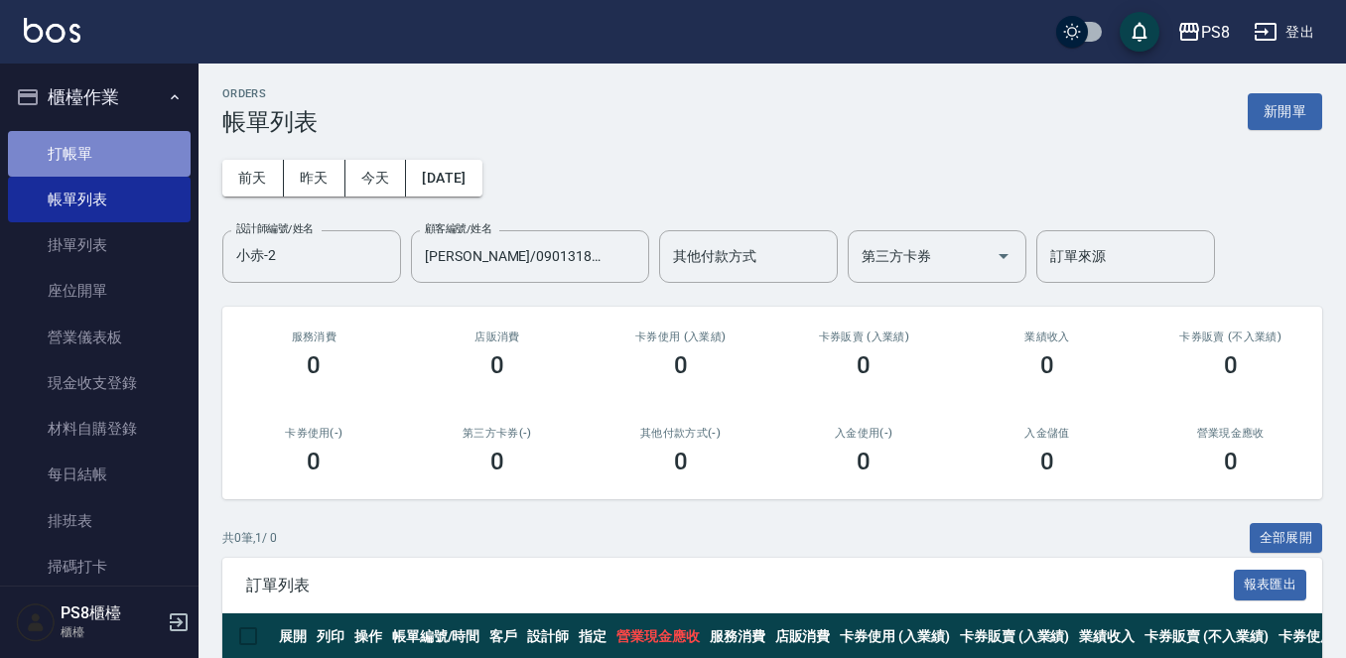
click at [127, 171] on link "打帳單" at bounding box center [99, 154] width 183 height 46
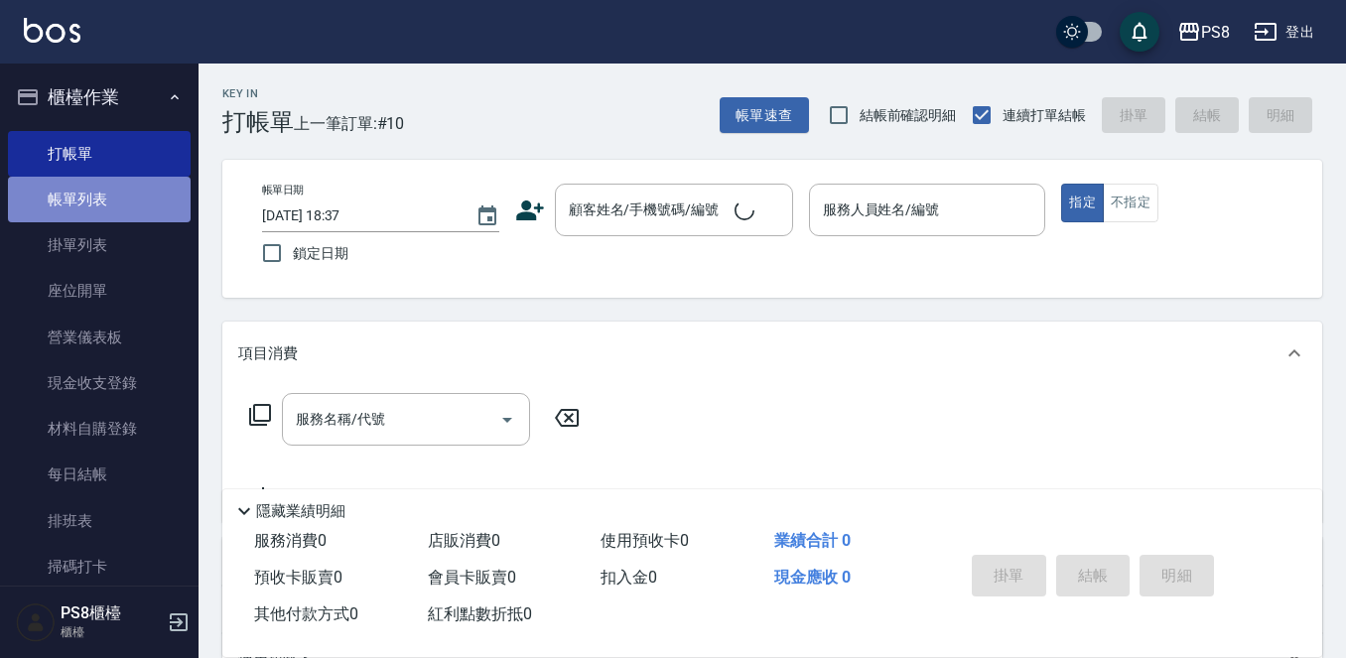
click at [115, 198] on link "帳單列表" at bounding box center [99, 200] width 183 height 46
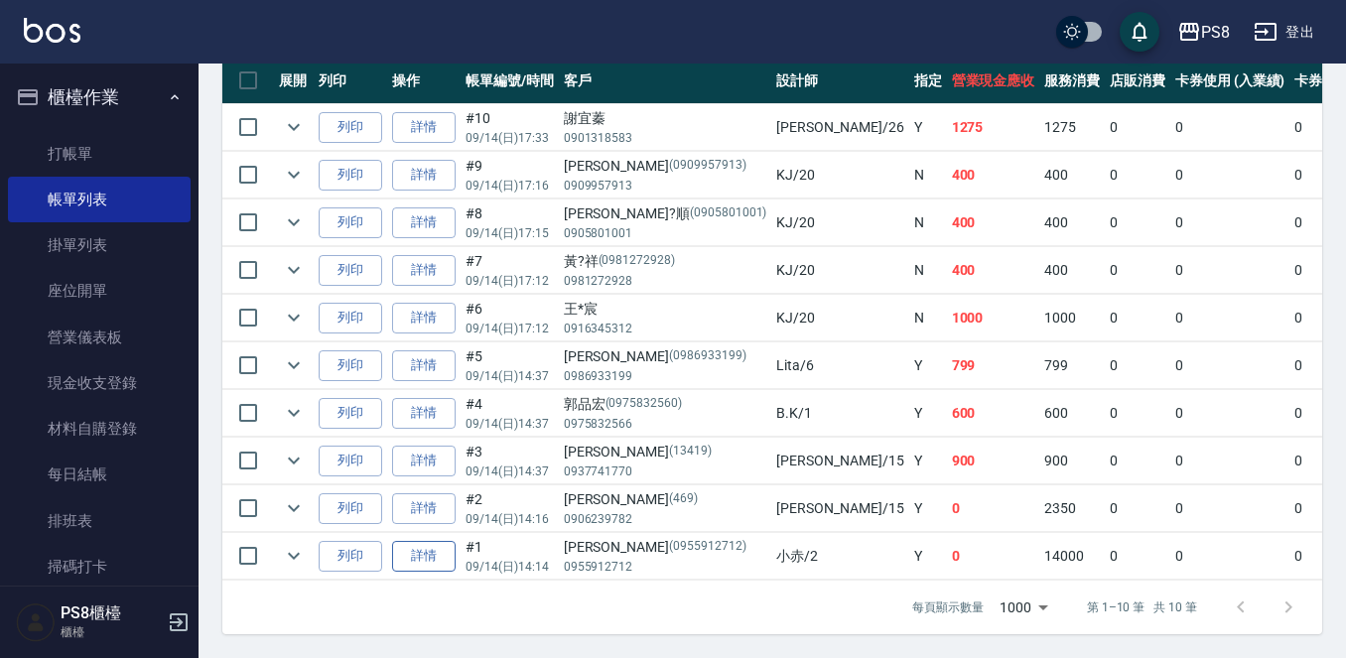
click at [424, 552] on link "詳情" at bounding box center [424, 556] width 64 height 31
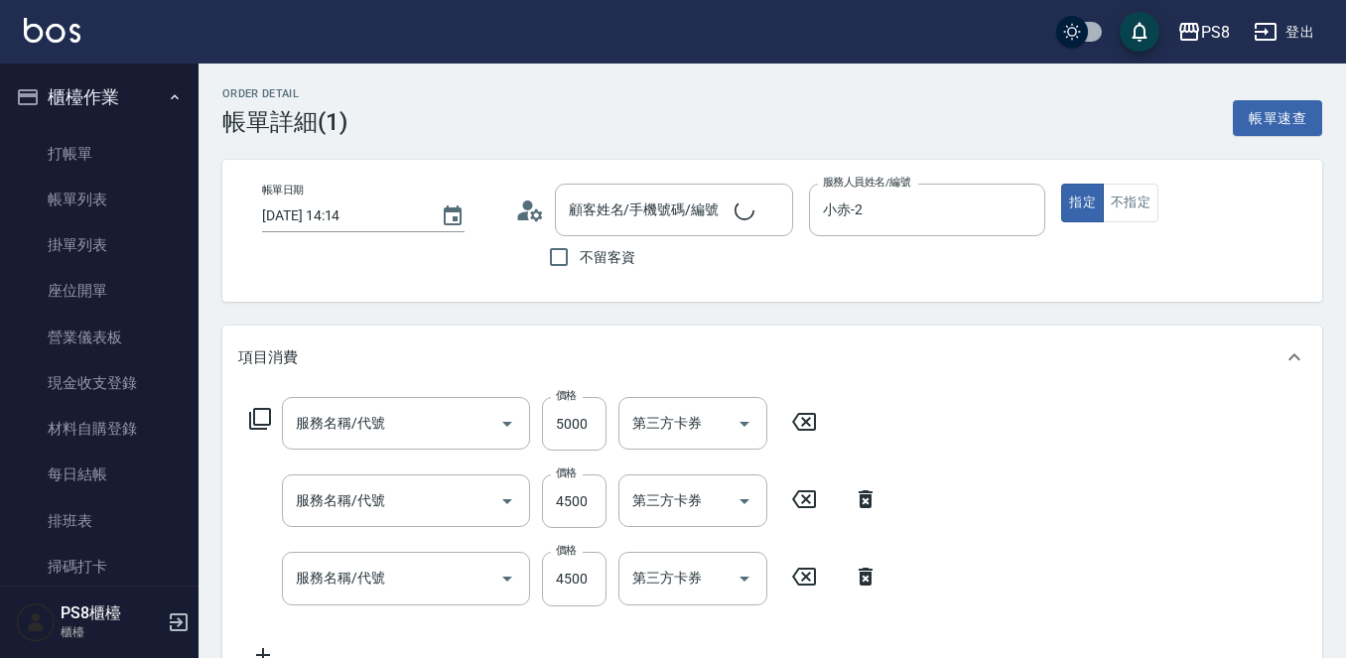
type input "[DATE] 14:14"
type input "小赤-2"
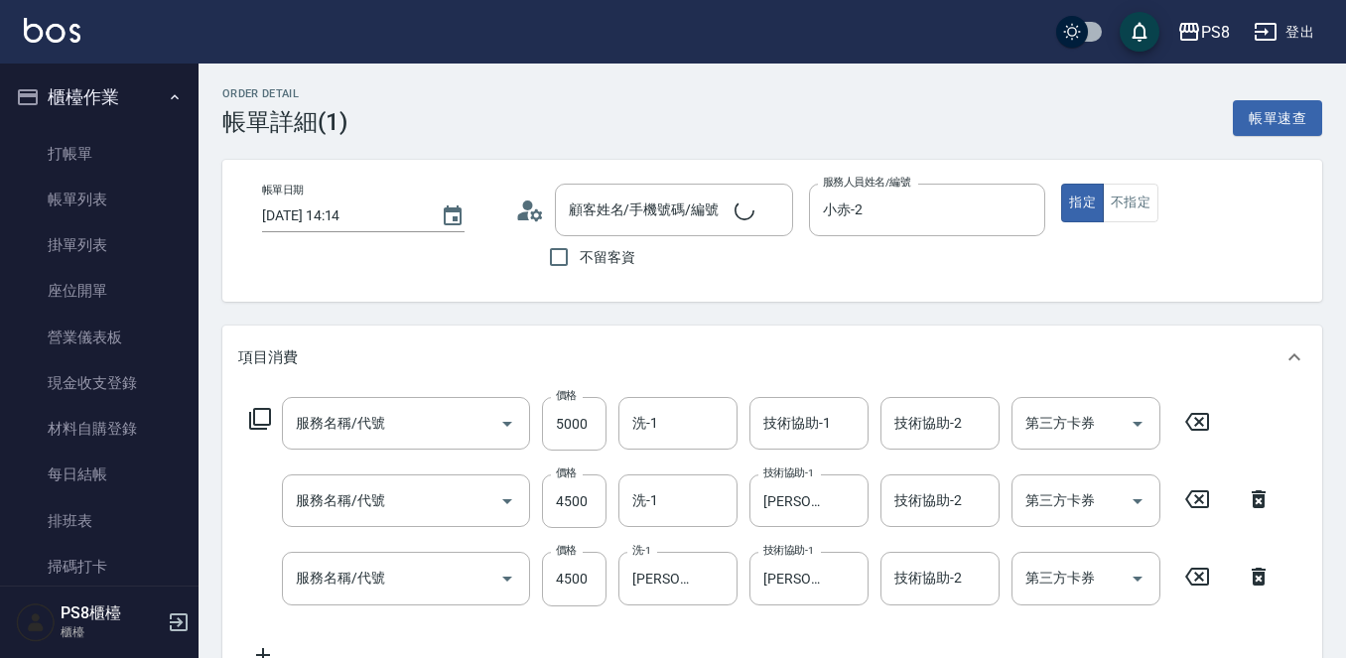
type input "極致一般爆厚20吋(40束)(G71)"
type input "極致一般爆厚18吋(40束)(G70)"
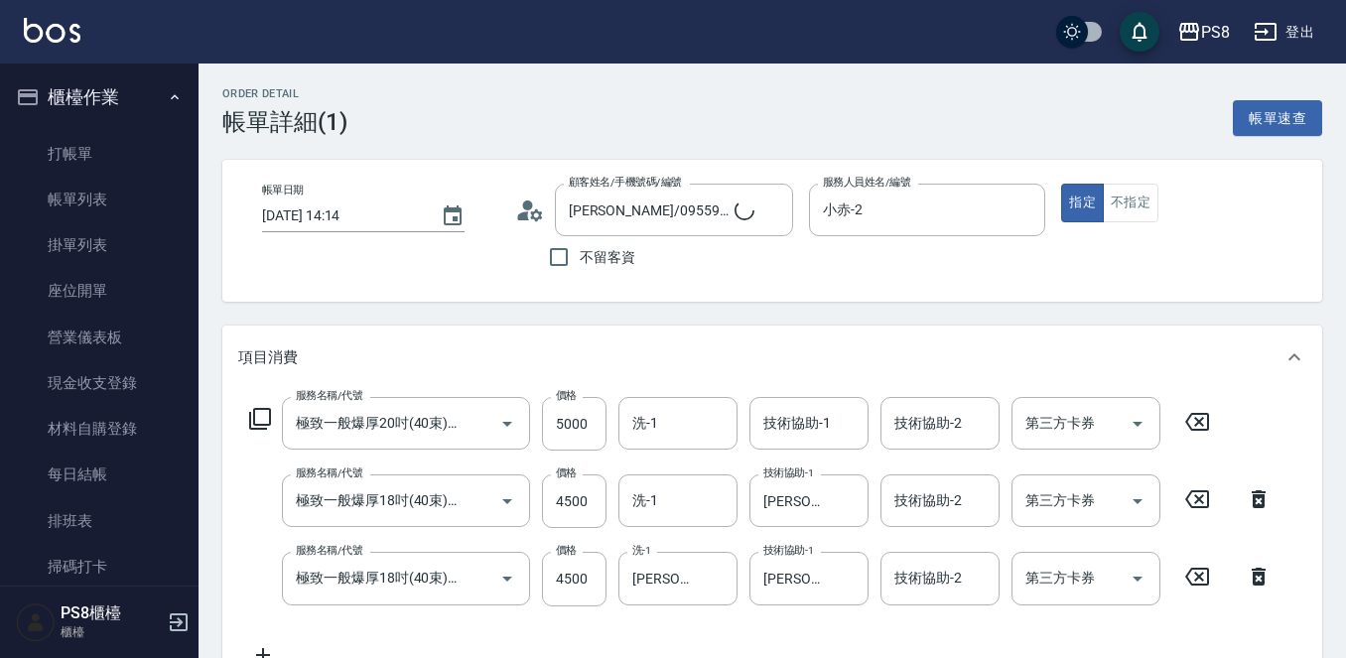
type input "[PERSON_NAME]/0955912712/0955912712"
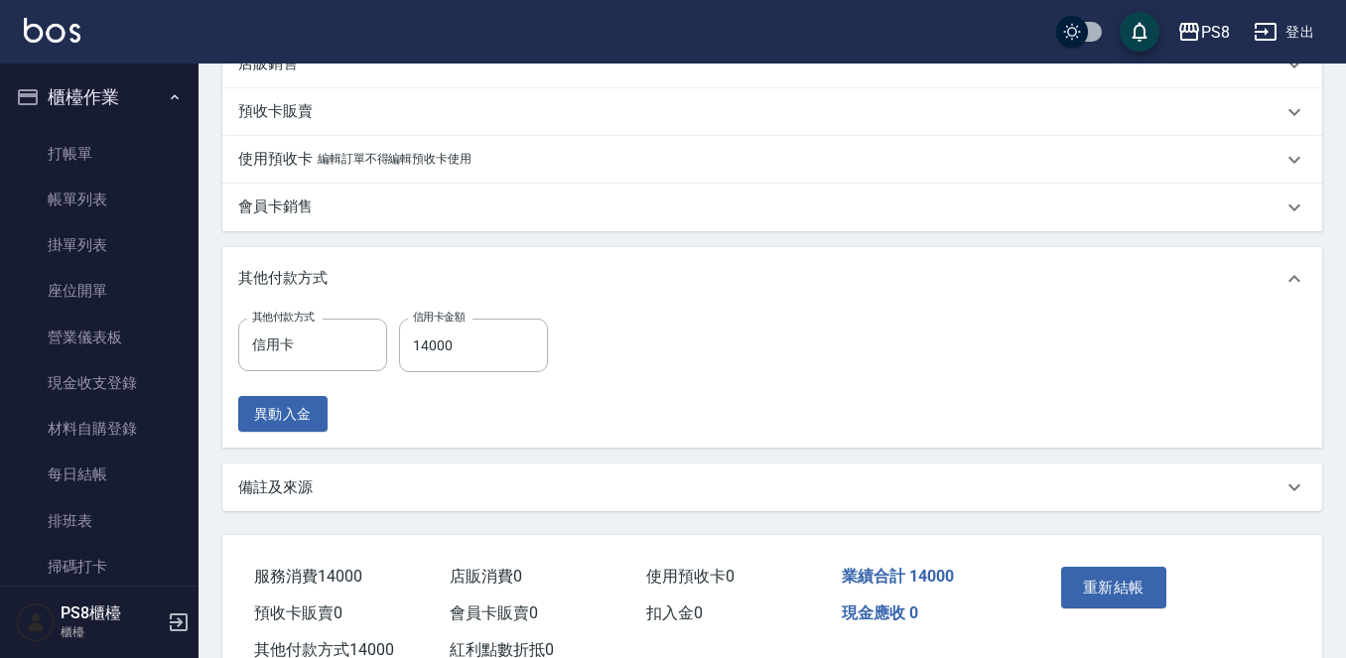
scroll to position [726, 0]
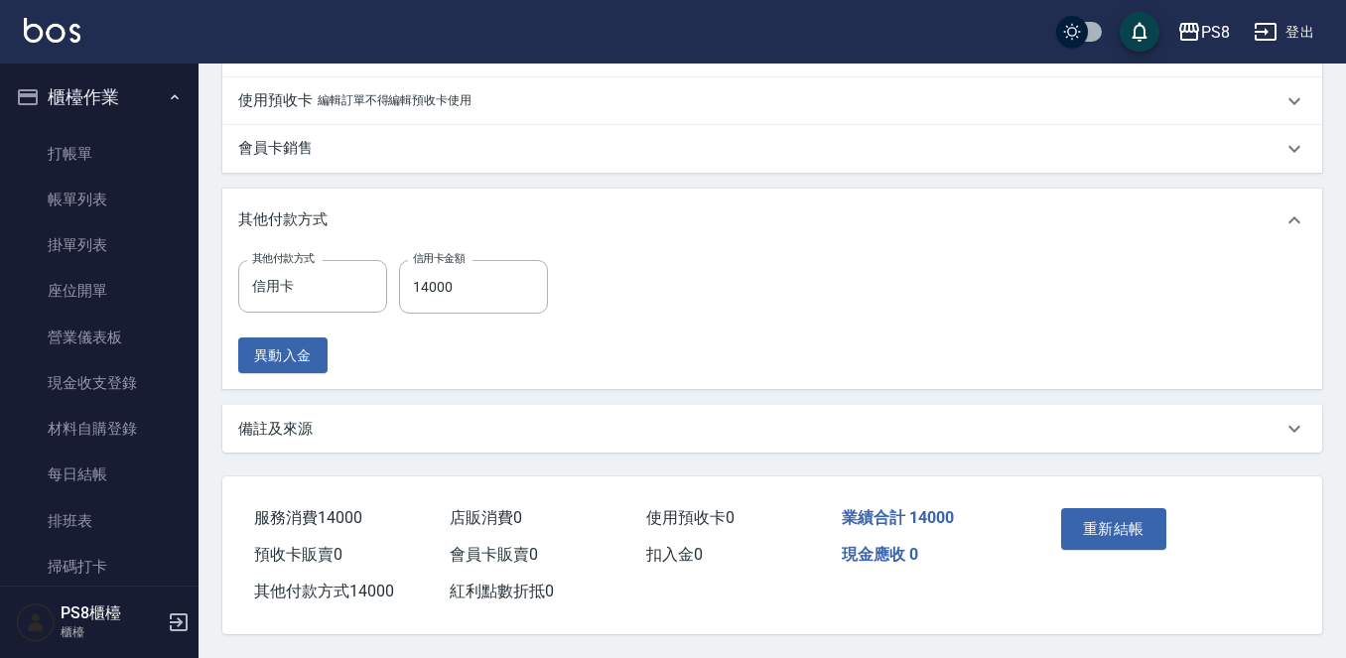
drag, startPoint x: 1120, startPoint y: 538, endPoint x: 1010, endPoint y: 563, distance: 113.0
click at [1010, 563] on div "服務消費 14000 店販消費 0 使用預收卡 0 業績合計 14000 預收卡販賣 0 會員卡販賣 0 扣入金 0 現金應收 0 其他付款方式 14000 …" at bounding box center [760, 544] width 1076 height 134
click at [113, 157] on link "打帳單" at bounding box center [99, 154] width 183 height 46
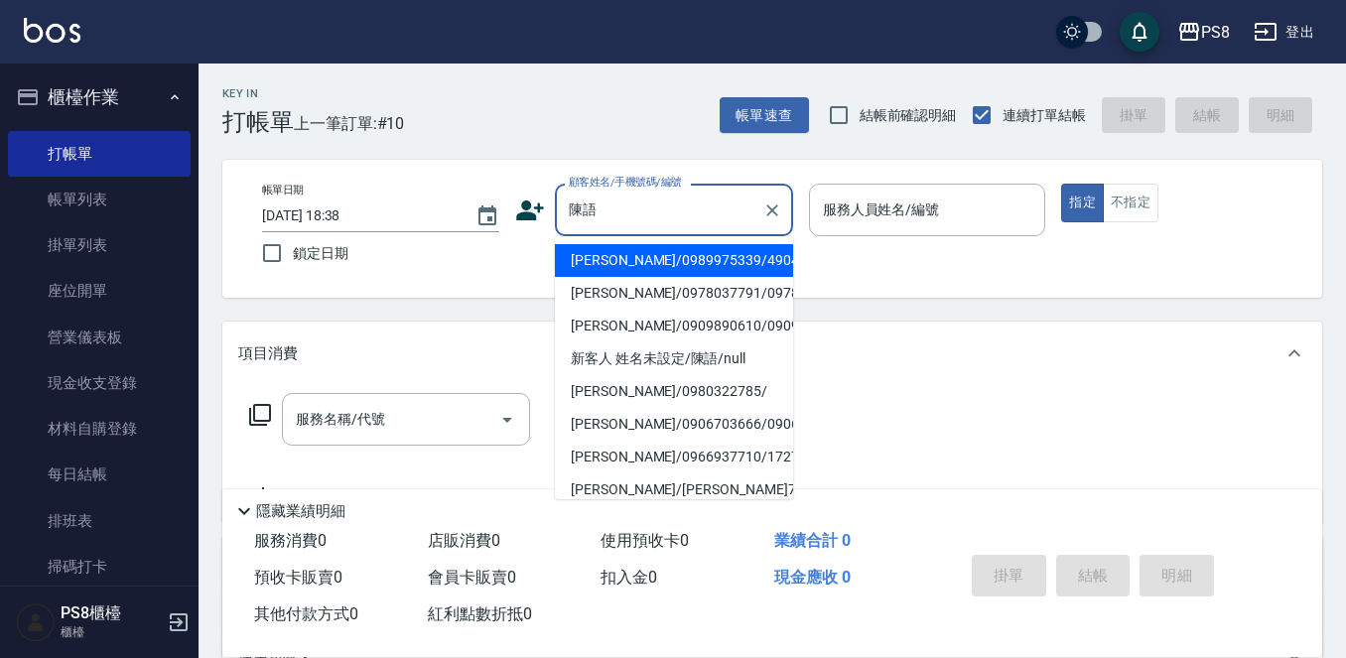
click at [722, 264] on li "[PERSON_NAME]/0989975339/4904" at bounding box center [674, 260] width 238 height 33
type input "[PERSON_NAME]/0989975339/4904"
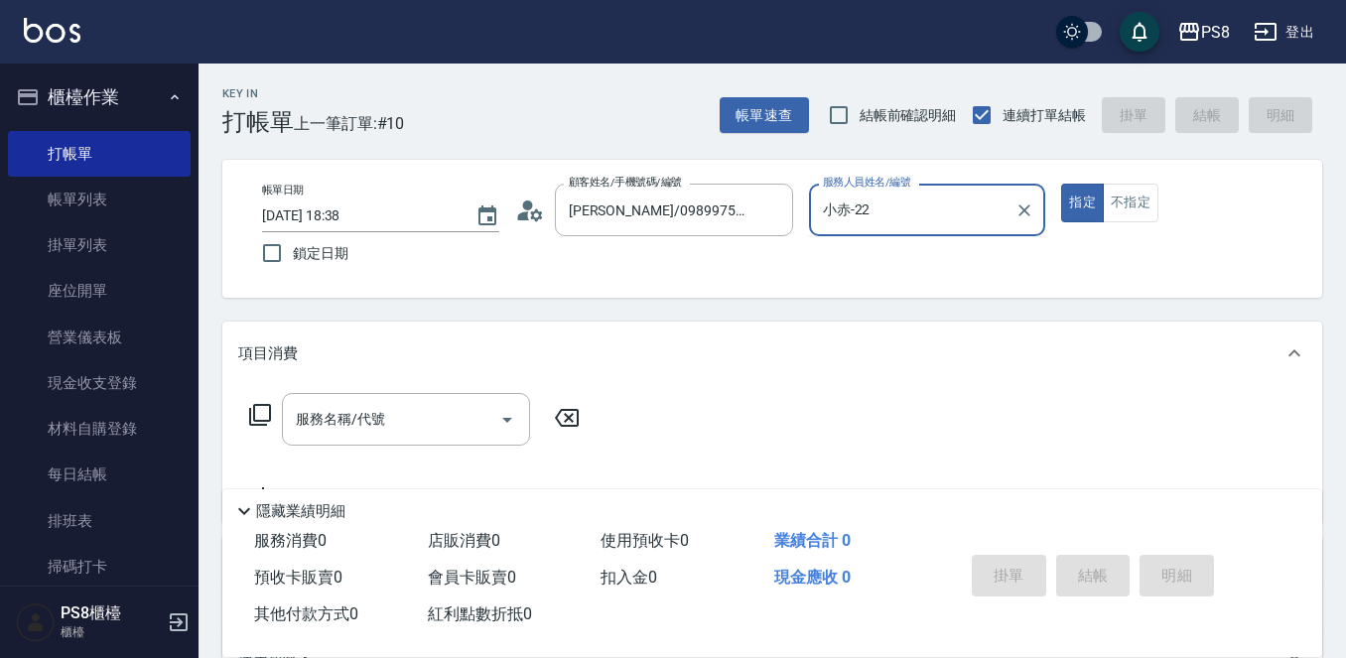
type input "小赤-2"
click at [1061, 184] on button "指定" at bounding box center [1082, 203] width 43 height 39
type button "true"
click at [416, 437] on input "服務名稱/代號" at bounding box center [391, 419] width 201 height 35
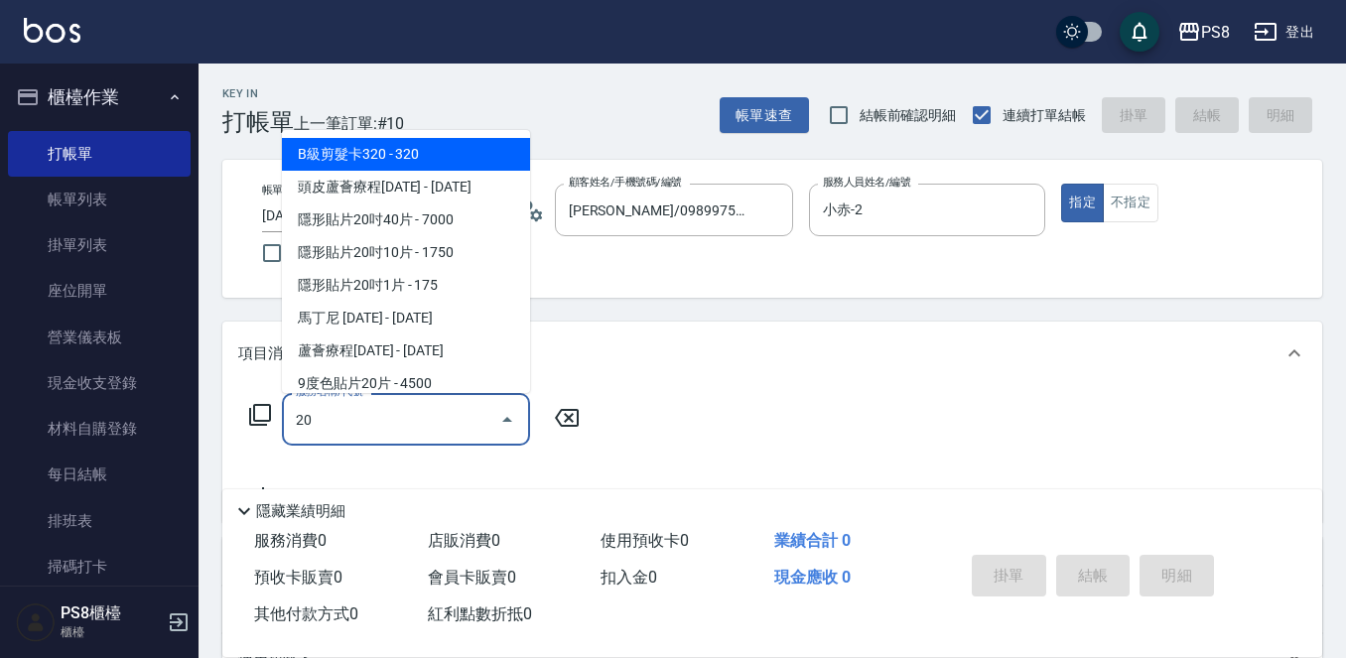
type input "201"
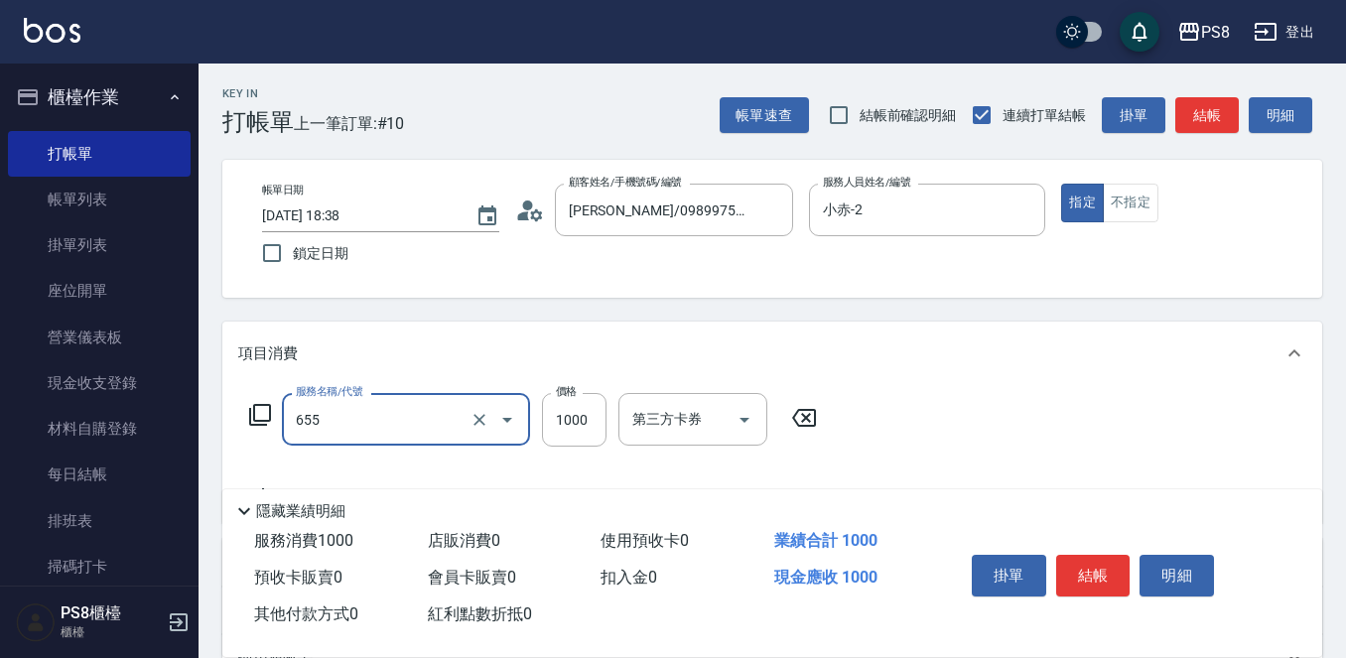
type input "拆接(655)"
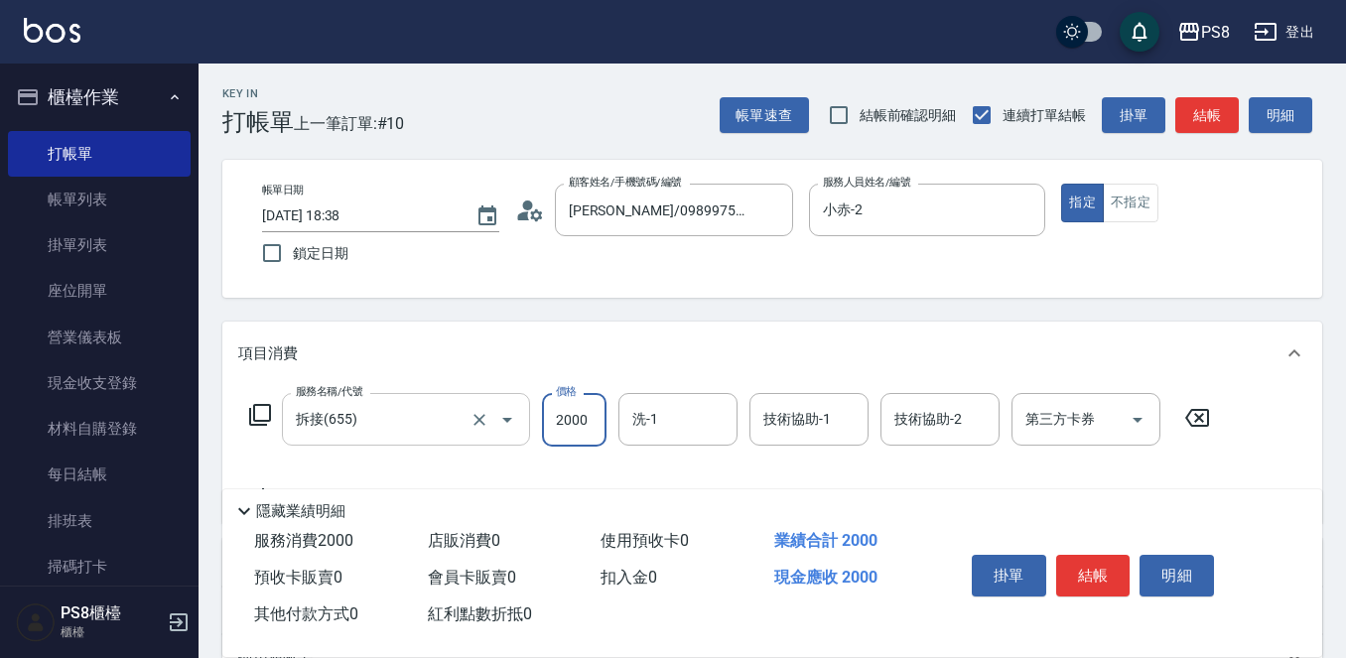
type input "2000"
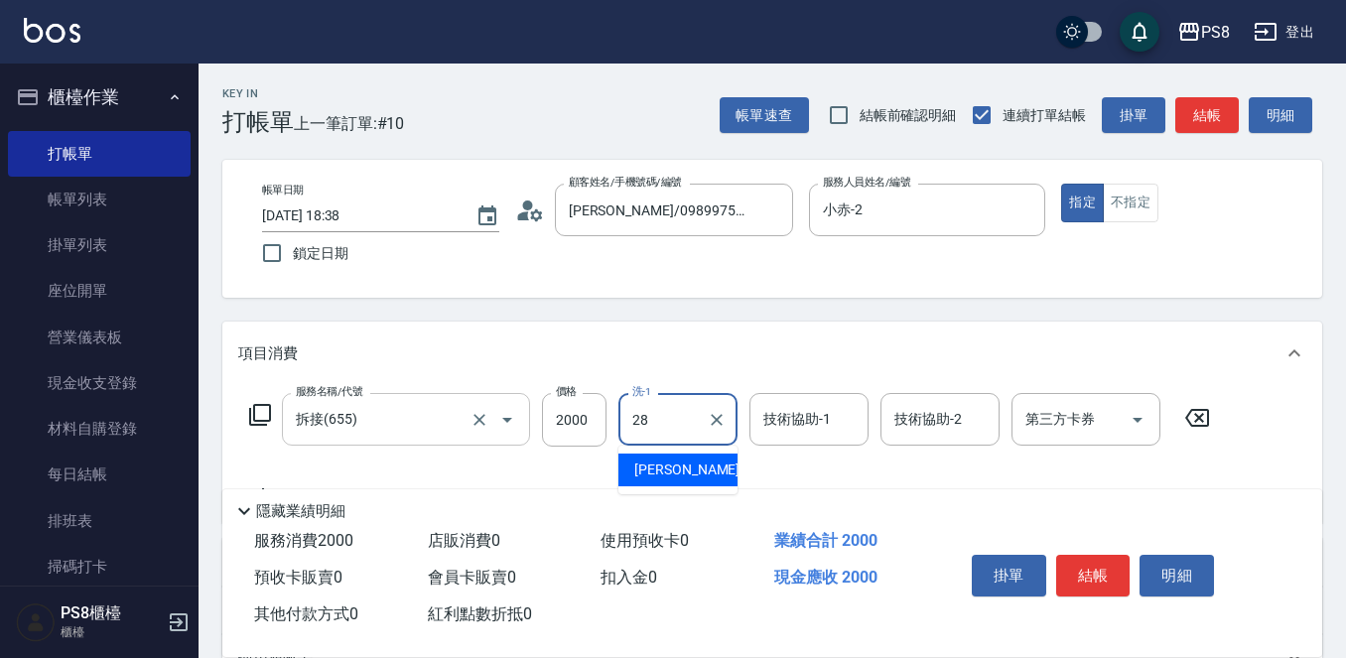
type input "[PERSON_NAME]-28"
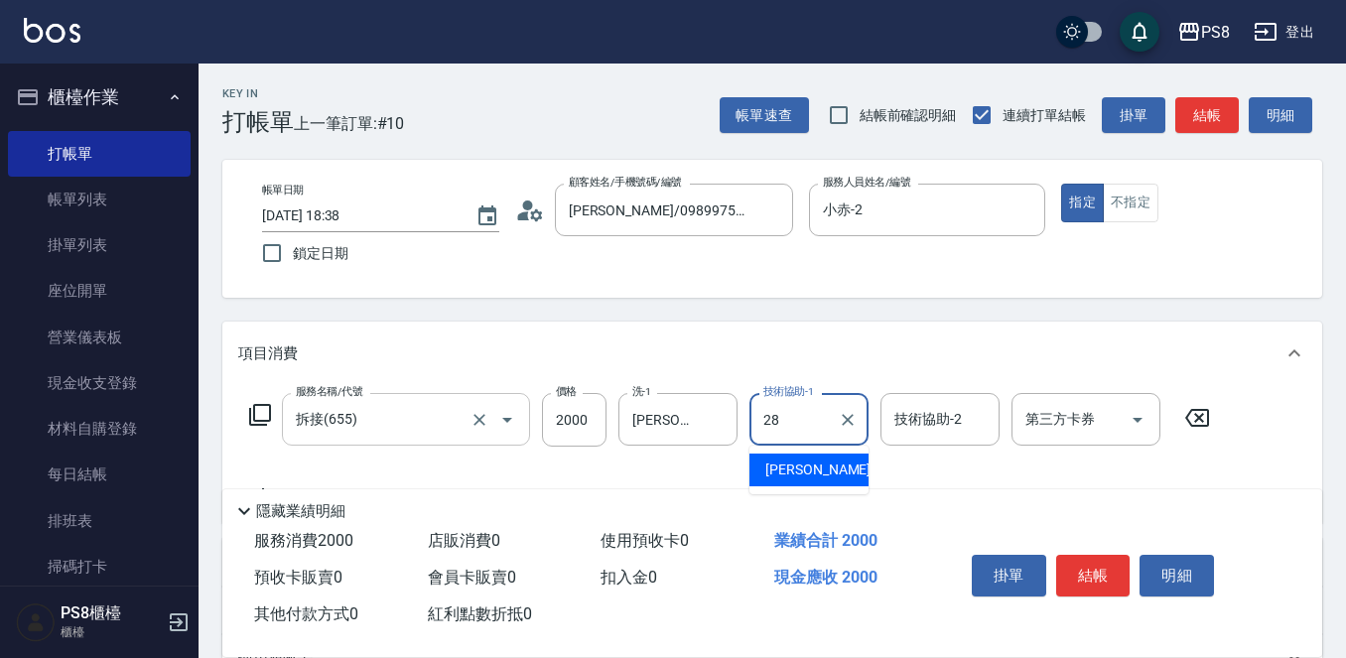
type input "[PERSON_NAME]-28"
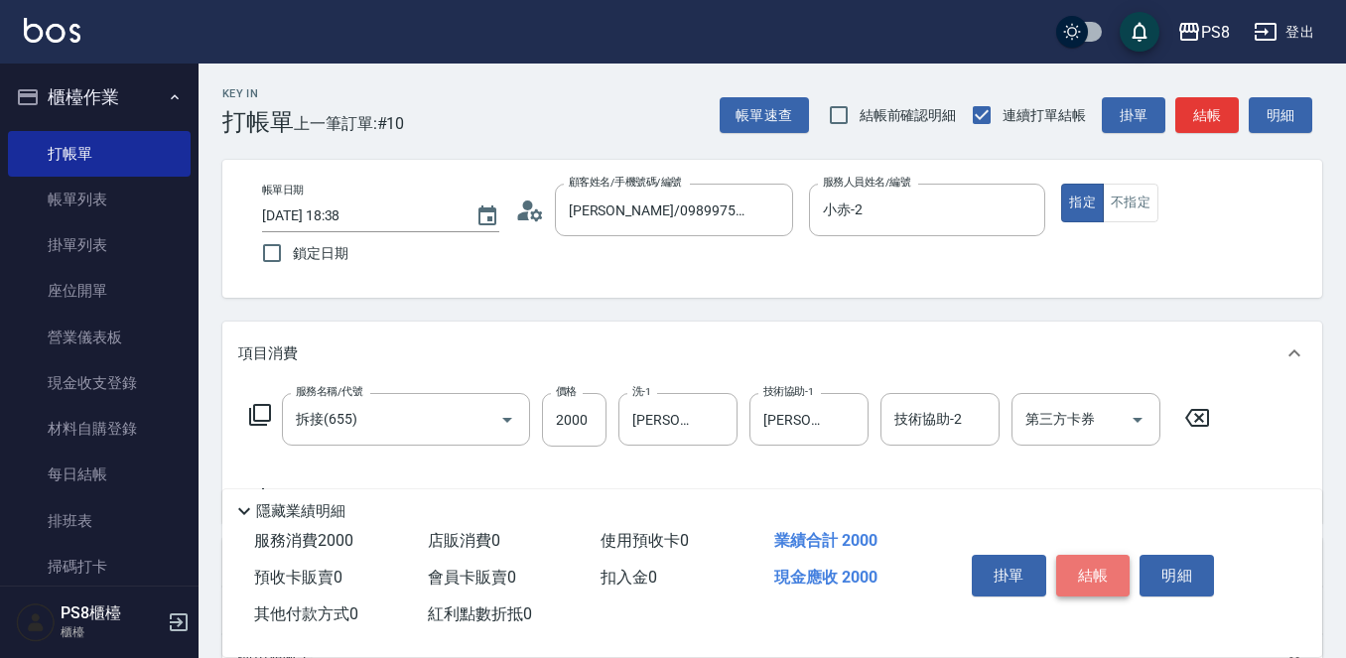
click at [1082, 576] on button "結帳" at bounding box center [1094, 576] width 74 height 42
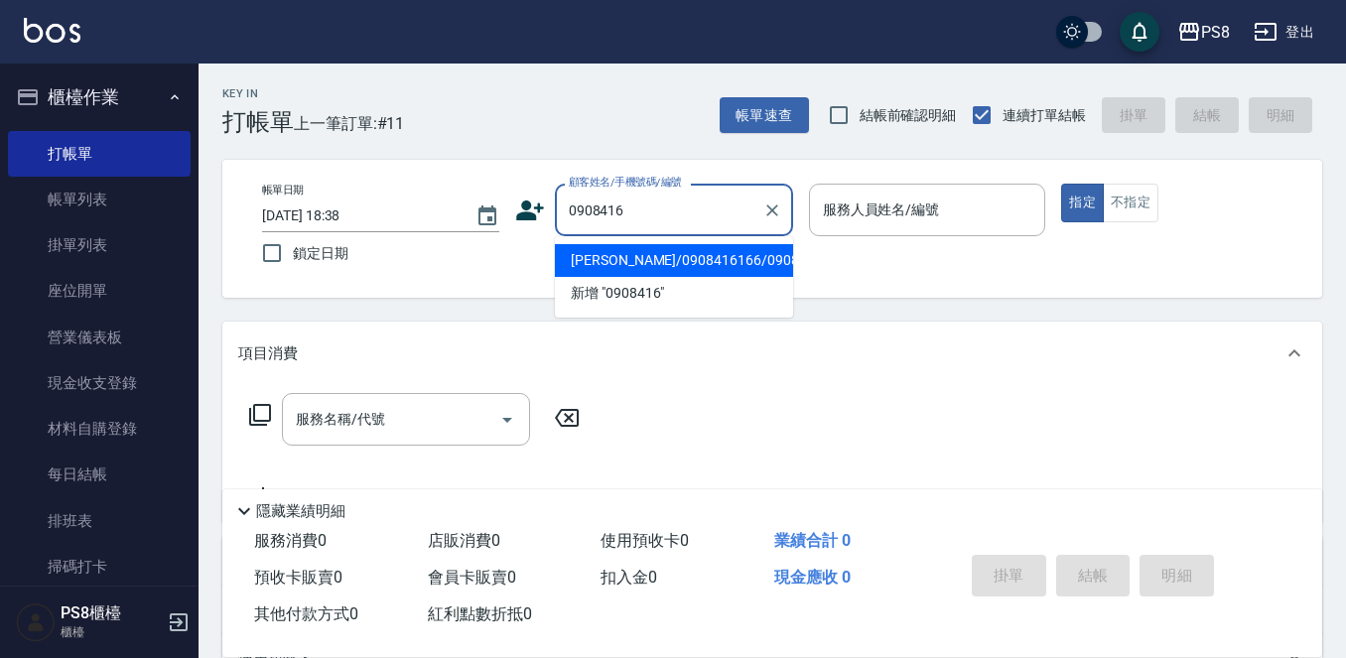
click at [662, 262] on li "[PERSON_NAME]/0908416166/0908416166" at bounding box center [674, 260] width 238 height 33
type input "[PERSON_NAME]/0908416166/0908416166"
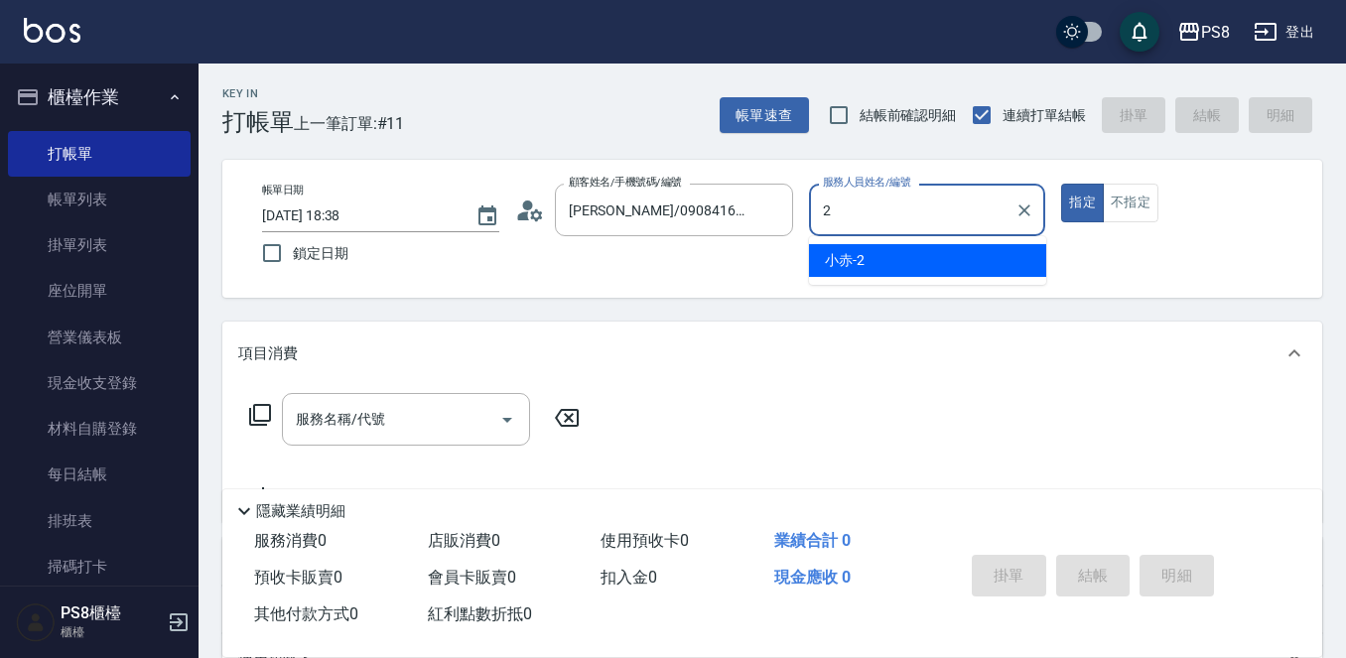
type input "小赤-2"
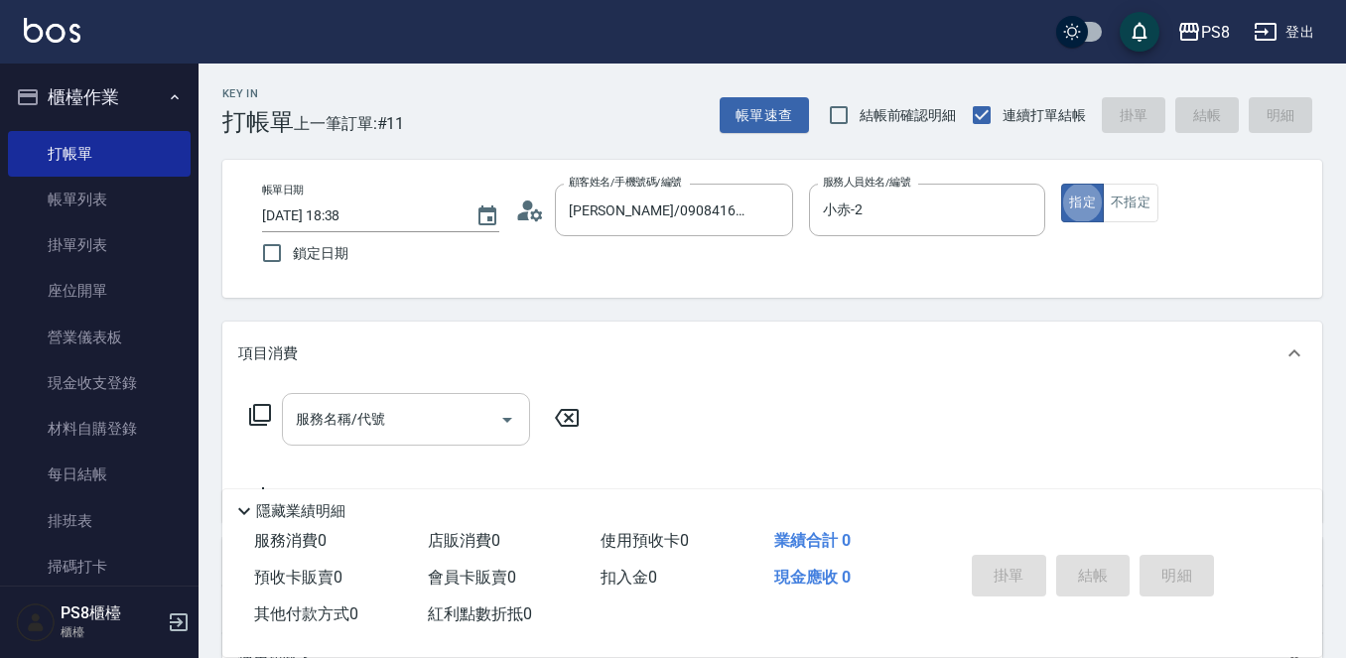
click at [401, 432] on input "服務名稱/代號" at bounding box center [391, 419] width 201 height 35
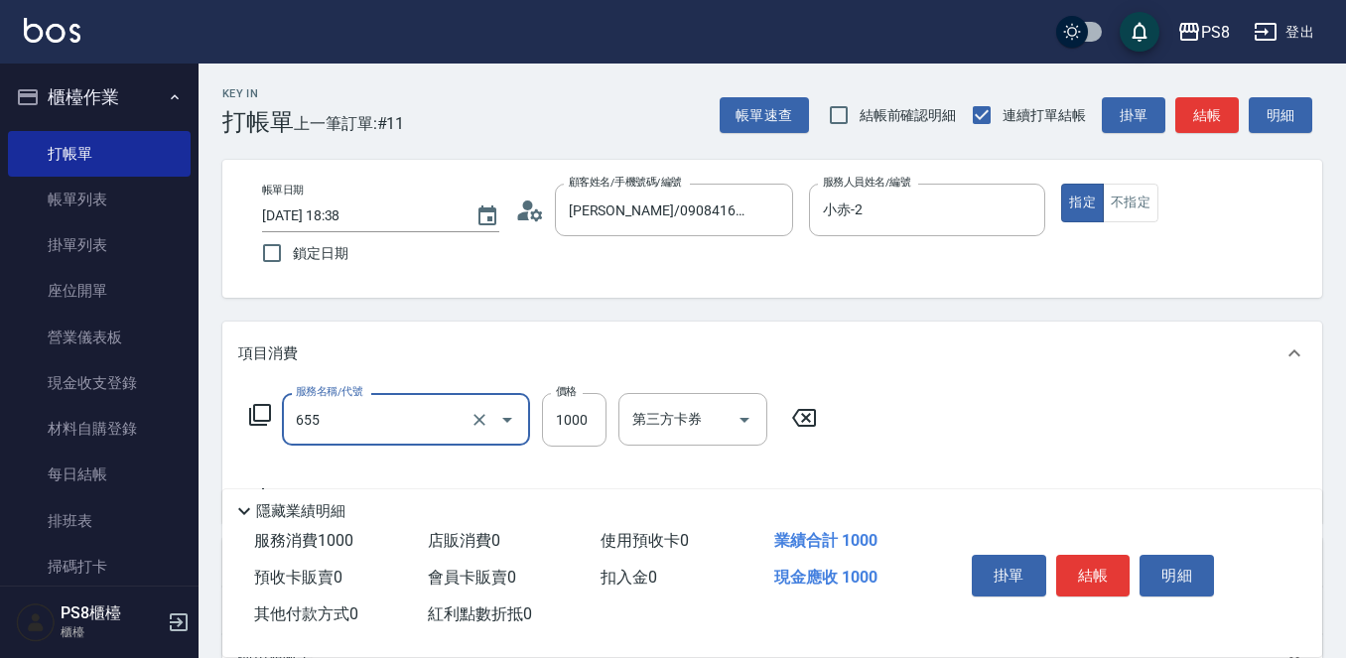
type input "拆接(655)"
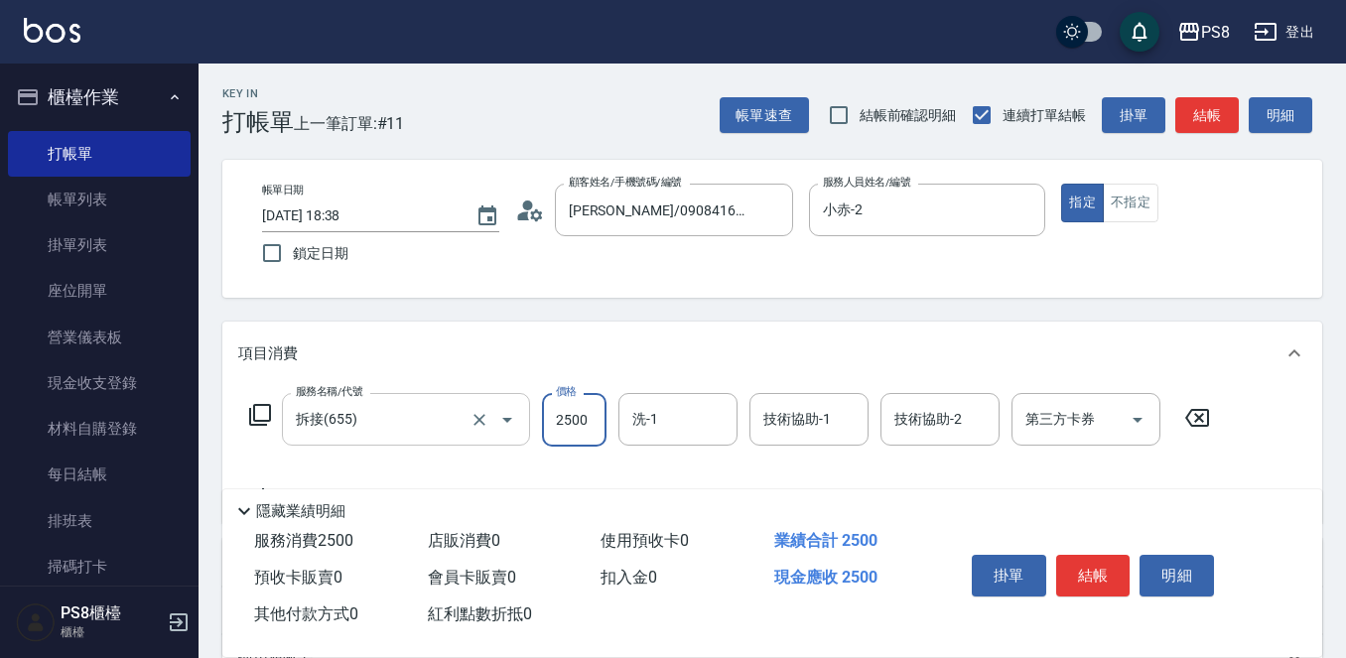
type input "2500"
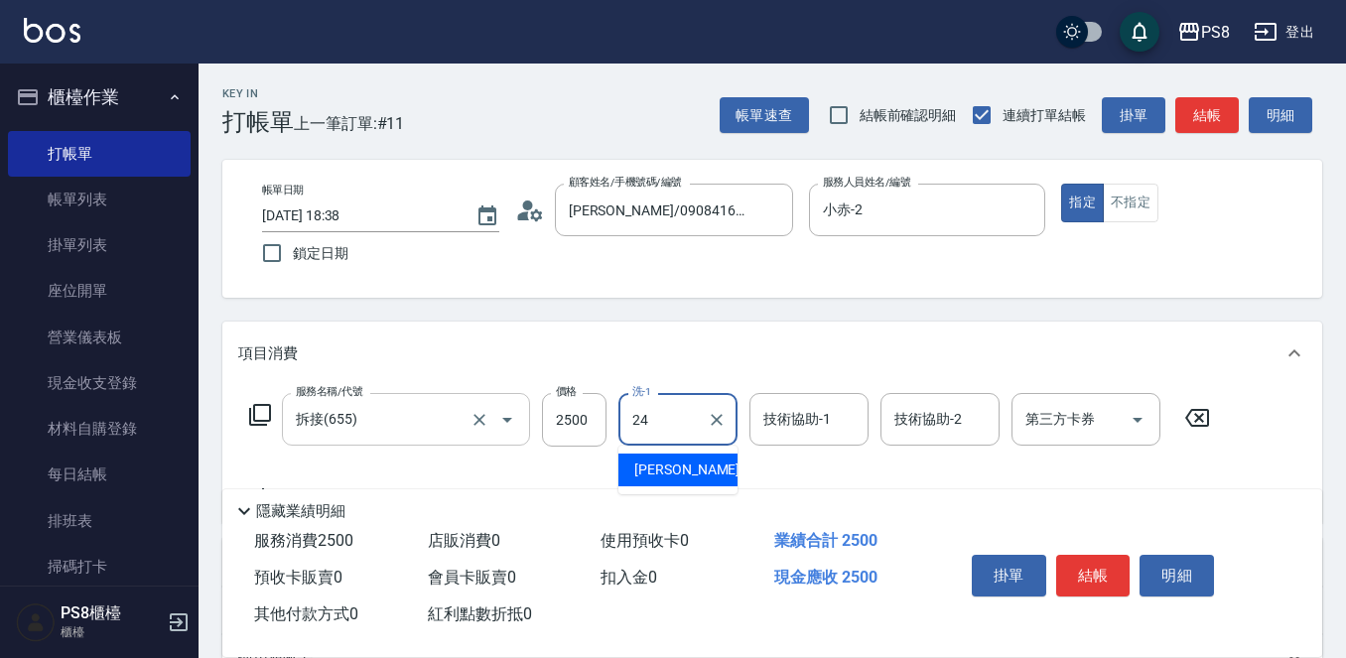
type input "[PERSON_NAME]-24"
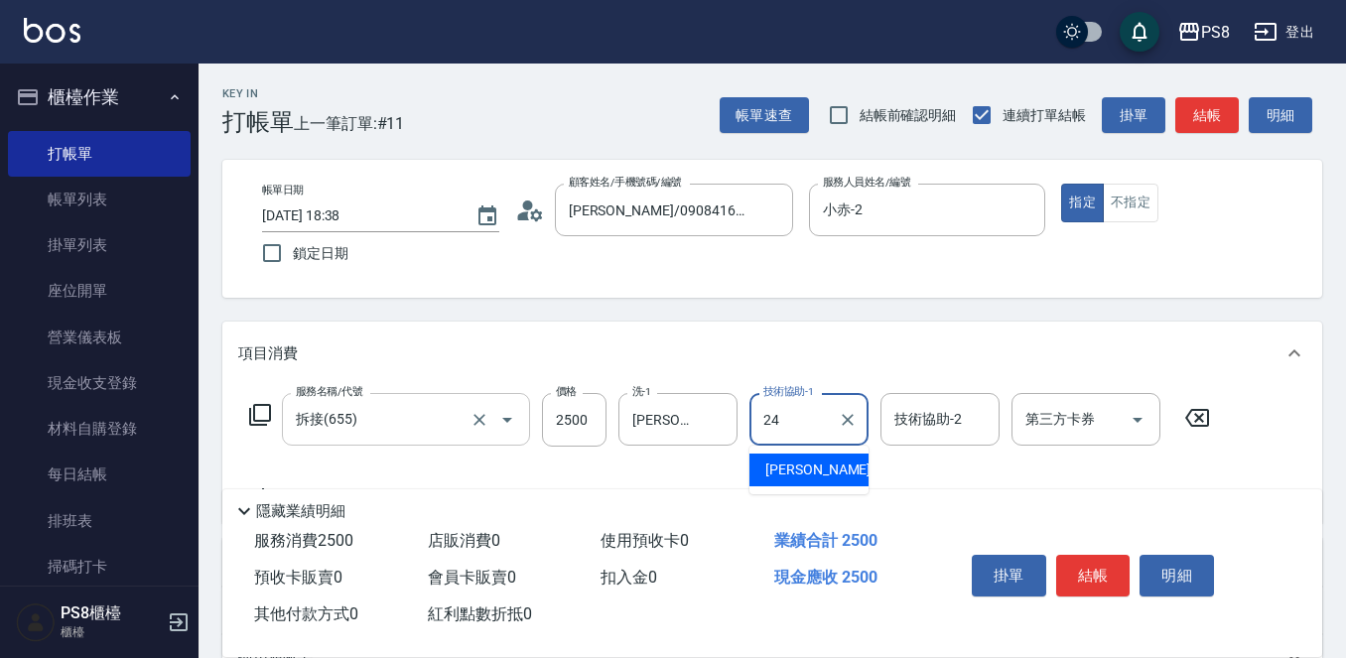
type input "243"
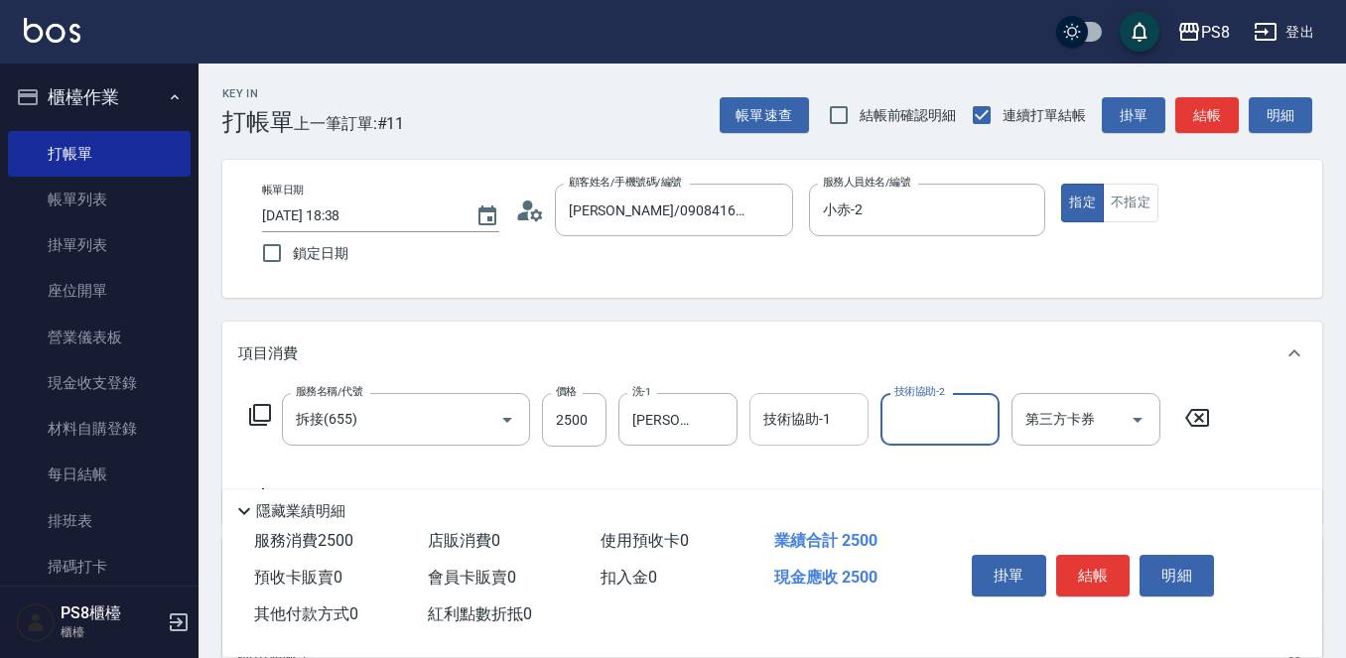
click at [794, 428] on div "技術協助-1 技術協助-1" at bounding box center [809, 419] width 119 height 53
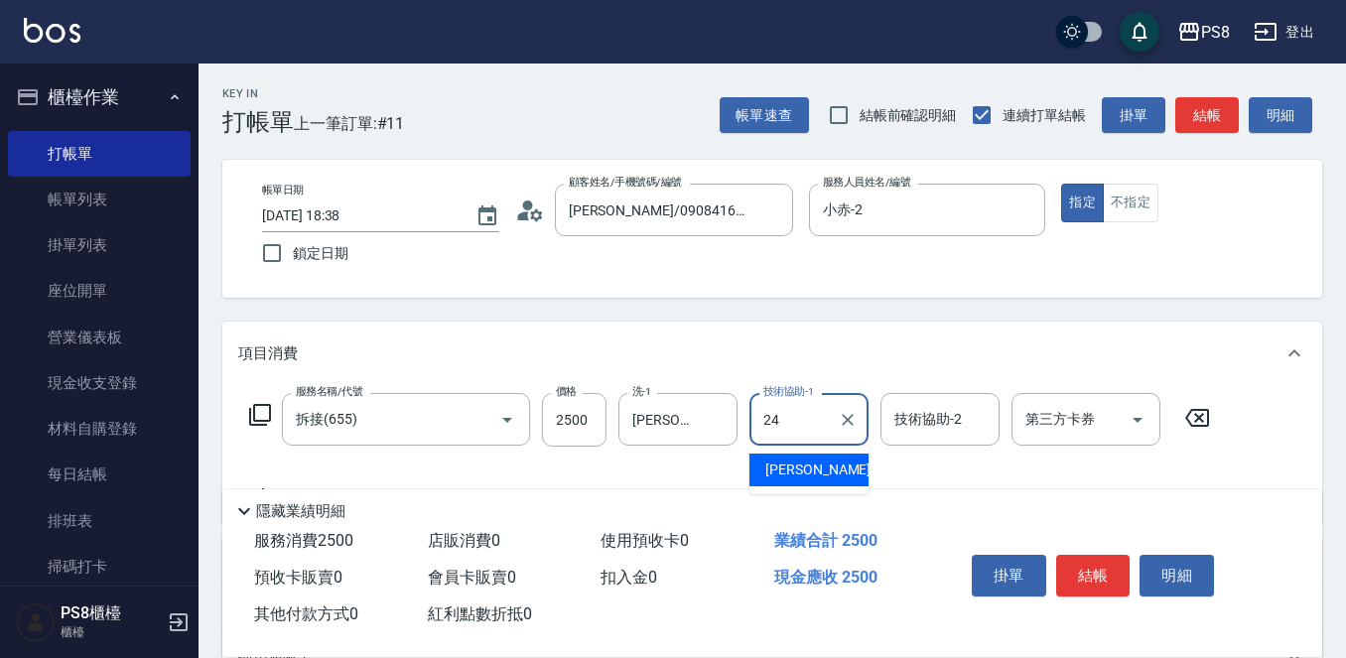
type input "[PERSON_NAME]-24"
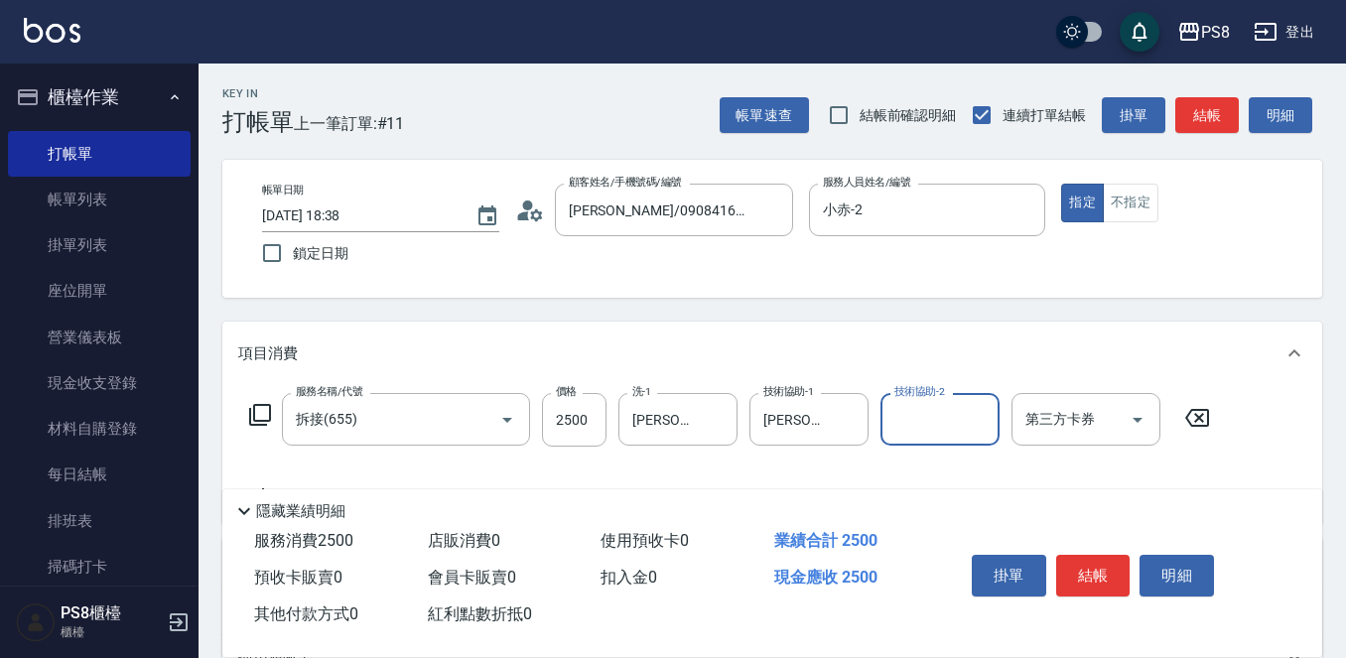
drag, startPoint x: 682, startPoint y: 417, endPoint x: 396, endPoint y: 381, distance: 288.2
click at [396, 381] on div "項目消費 服務名稱/代號 拆接(655) 服務名稱/代號 價格 2500 價格 洗-1 [PERSON_NAME]-24 洗-1 技術協助-1 [PERSON…" at bounding box center [772, 423] width 1100 height 202
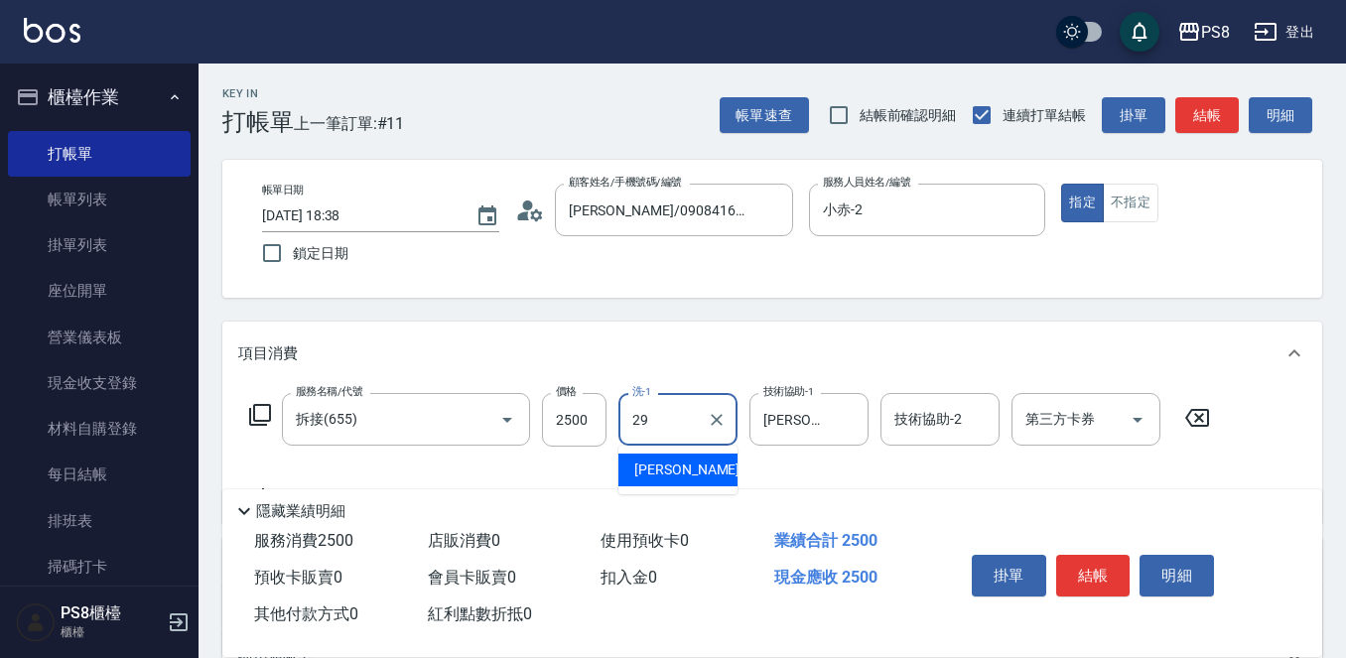
type input "[PERSON_NAME]-29"
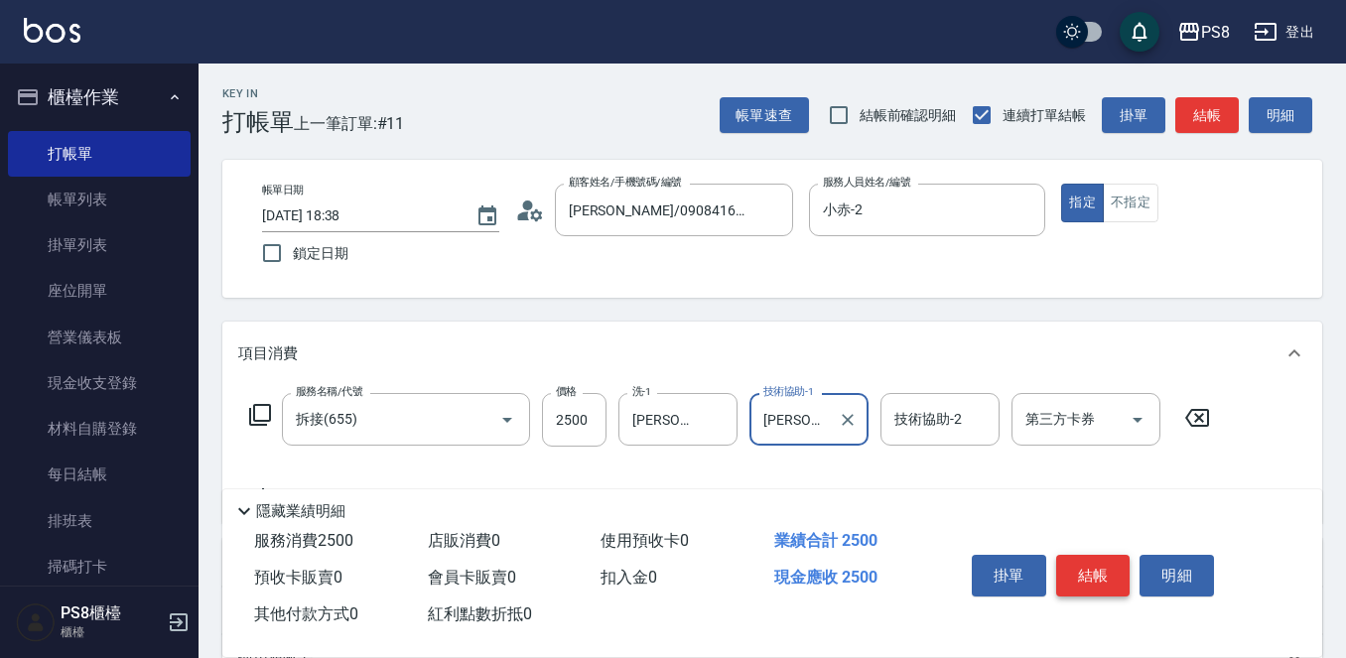
click at [1081, 566] on button "結帳" at bounding box center [1094, 576] width 74 height 42
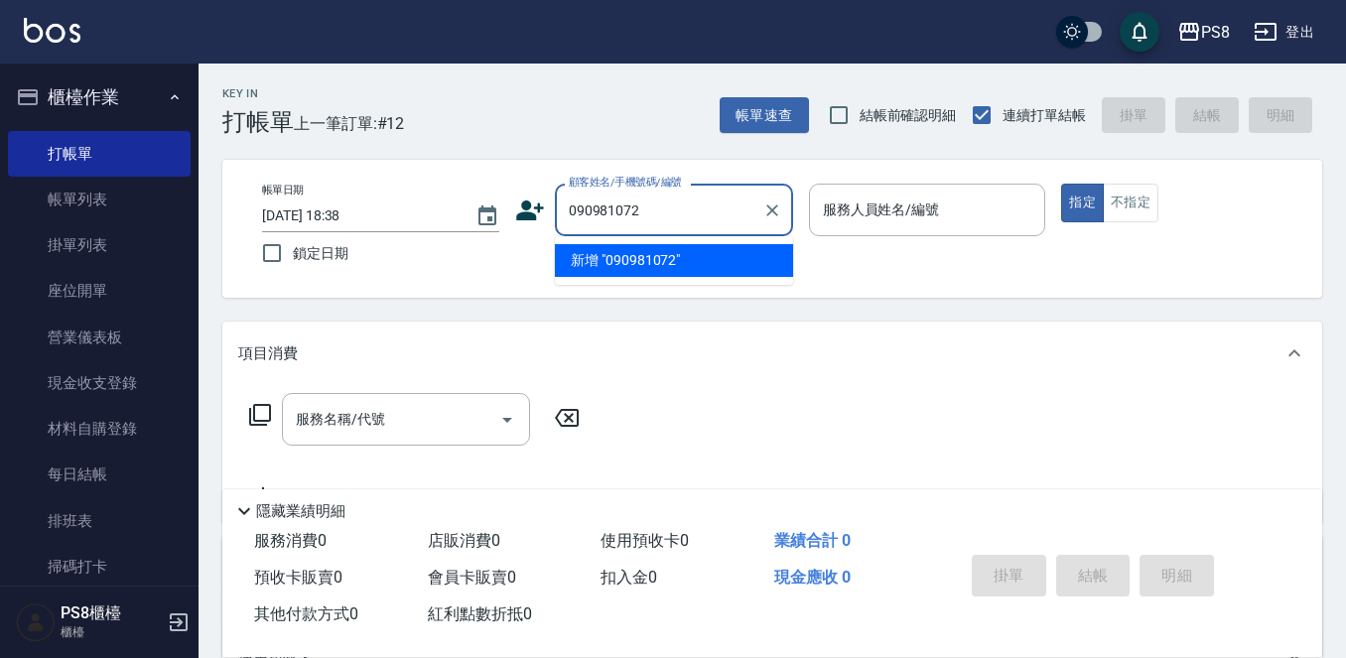
type input "0909810728"
drag, startPoint x: 699, startPoint y: 220, endPoint x: 74, endPoint y: 175, distance: 626.2
click at [81, 173] on div "PS8 登出 櫃檯作業 打帳單 帳單列表 掛單列表 座位開單 營業儀表板 現金收支登錄 材料自購登錄 每日結帳 排班表 掃碼打卡 預約管理 預約管理 單日預約…" at bounding box center [673, 483] width 1346 height 967
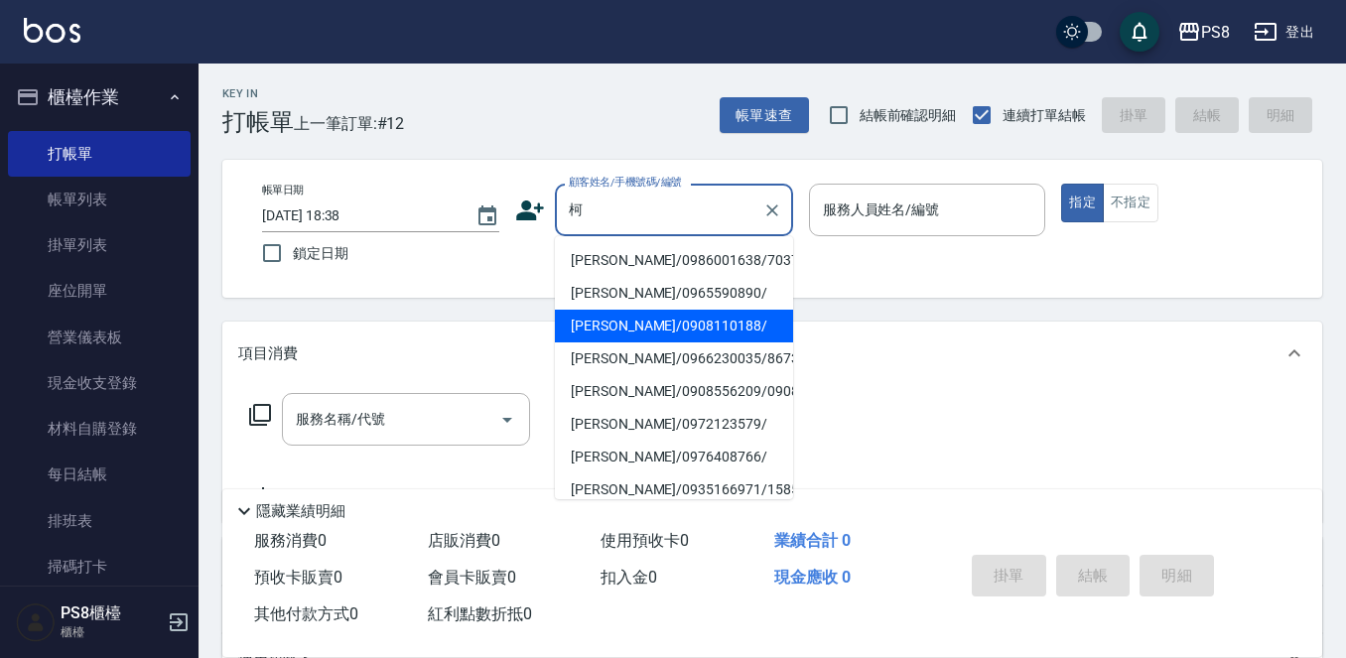
scroll to position [199, 0]
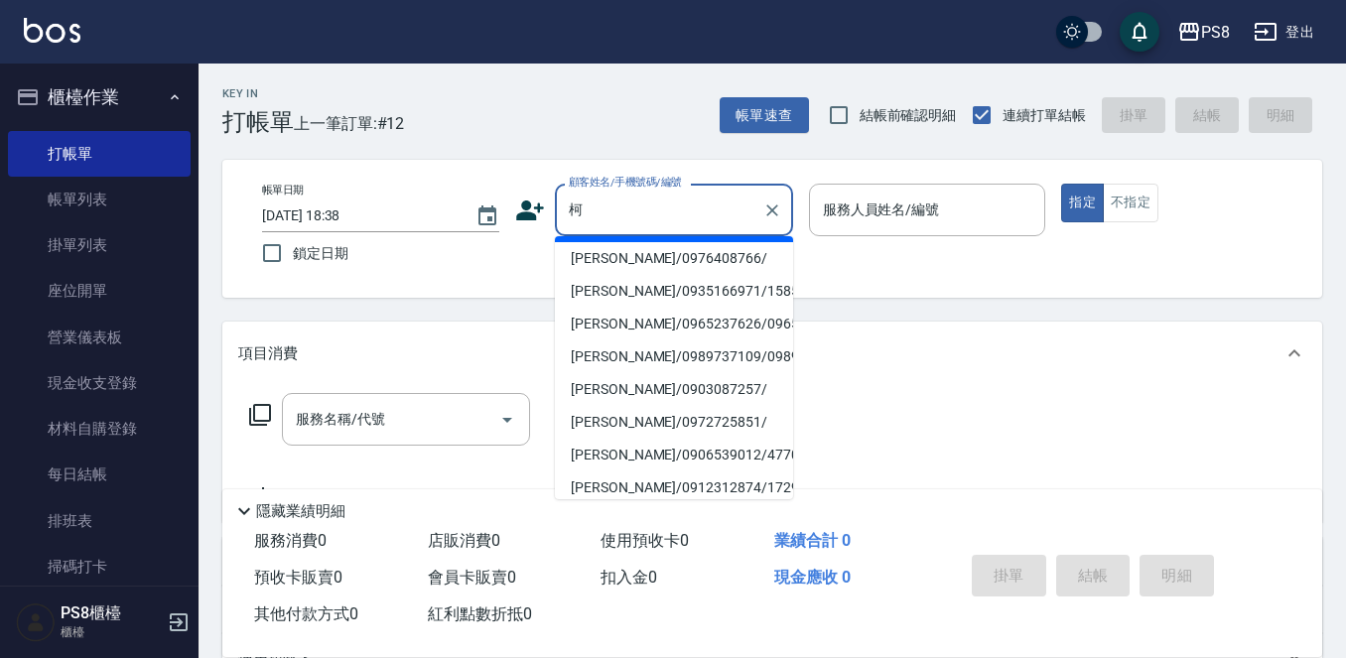
click at [659, 215] on input "柯" at bounding box center [659, 210] width 191 height 35
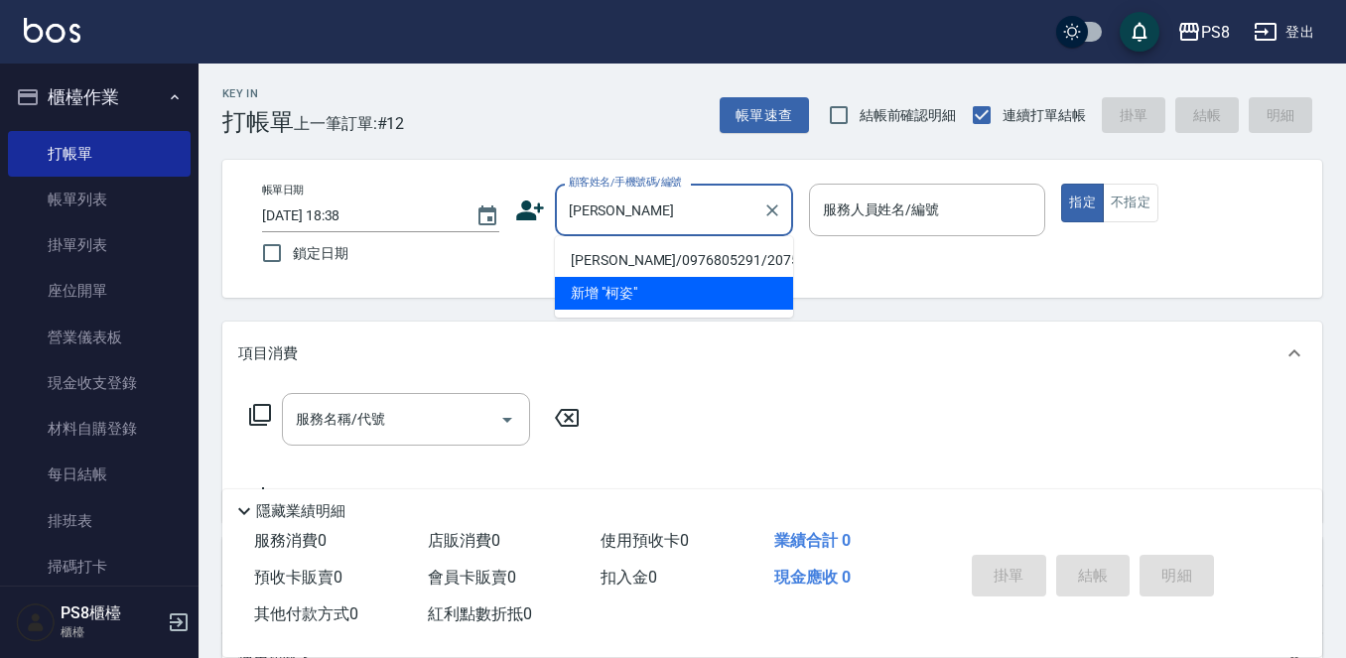
click at [659, 251] on li "[PERSON_NAME]/0976805291/2075" at bounding box center [674, 260] width 238 height 33
type input "[PERSON_NAME]/0976805291/2075"
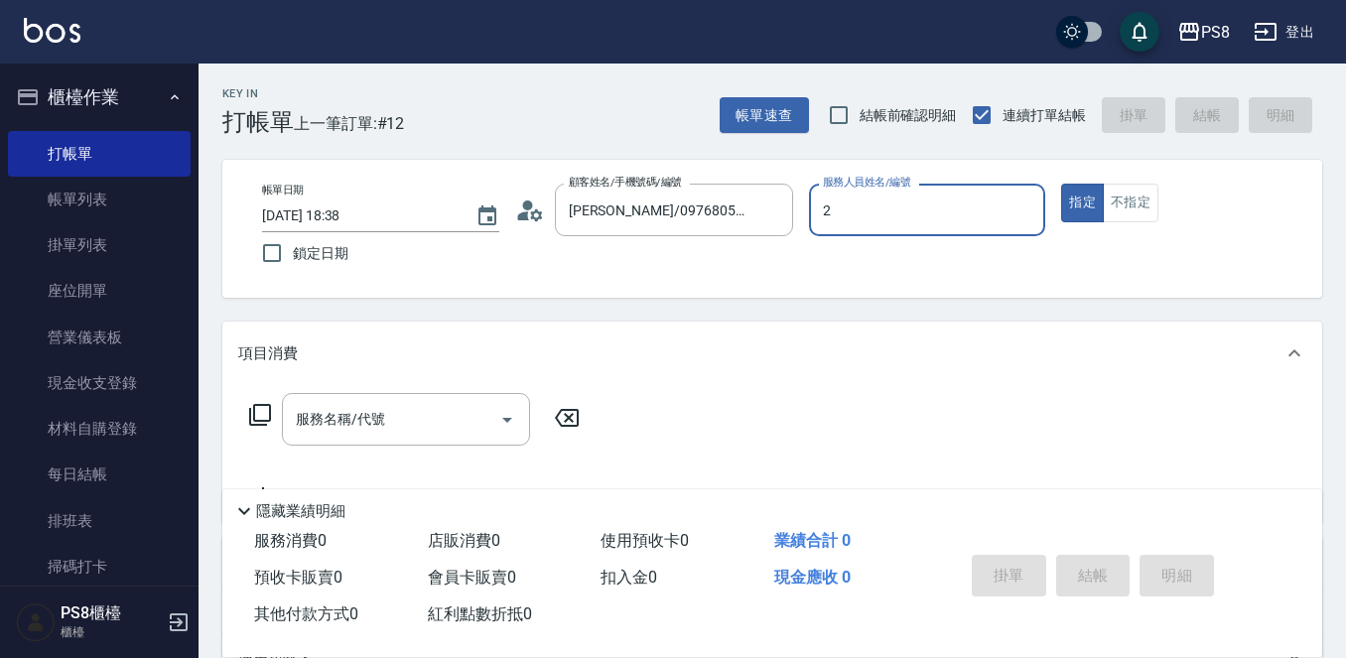
type input "小赤-2"
click at [1106, 207] on button "不指定" at bounding box center [1131, 203] width 56 height 39
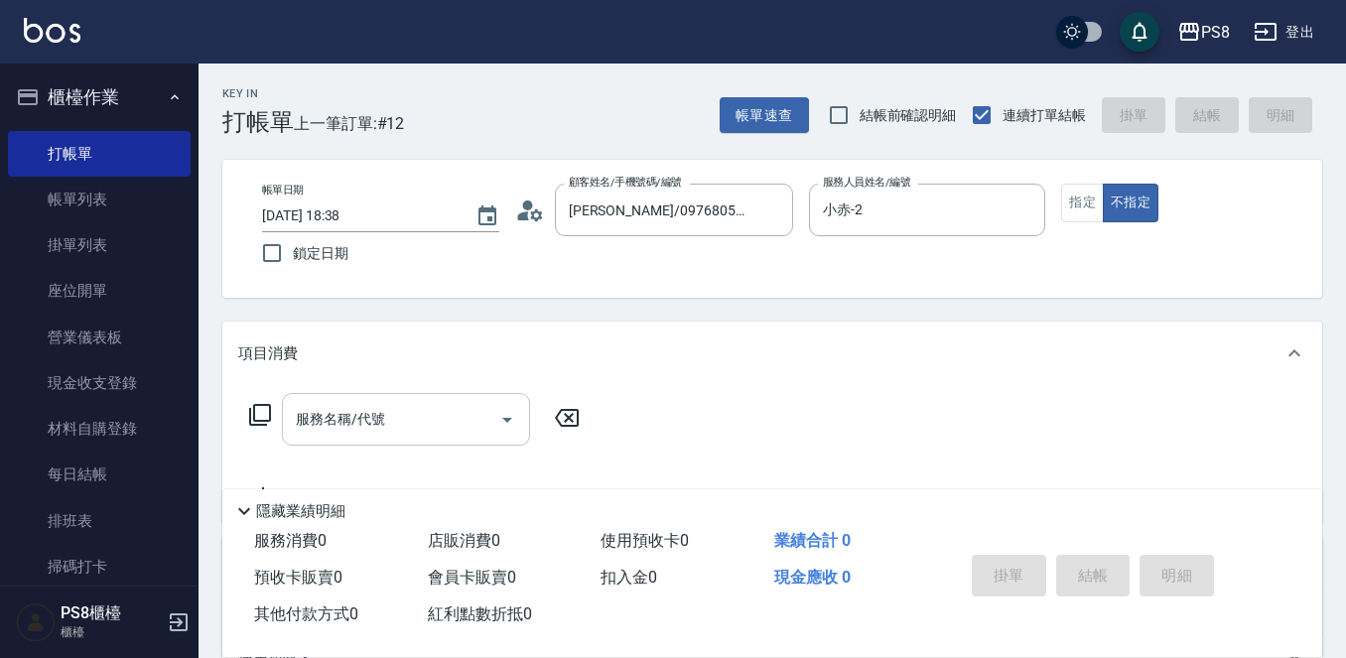
click at [354, 421] on div "服務名稱/代號 服務名稱/代號" at bounding box center [406, 419] width 248 height 53
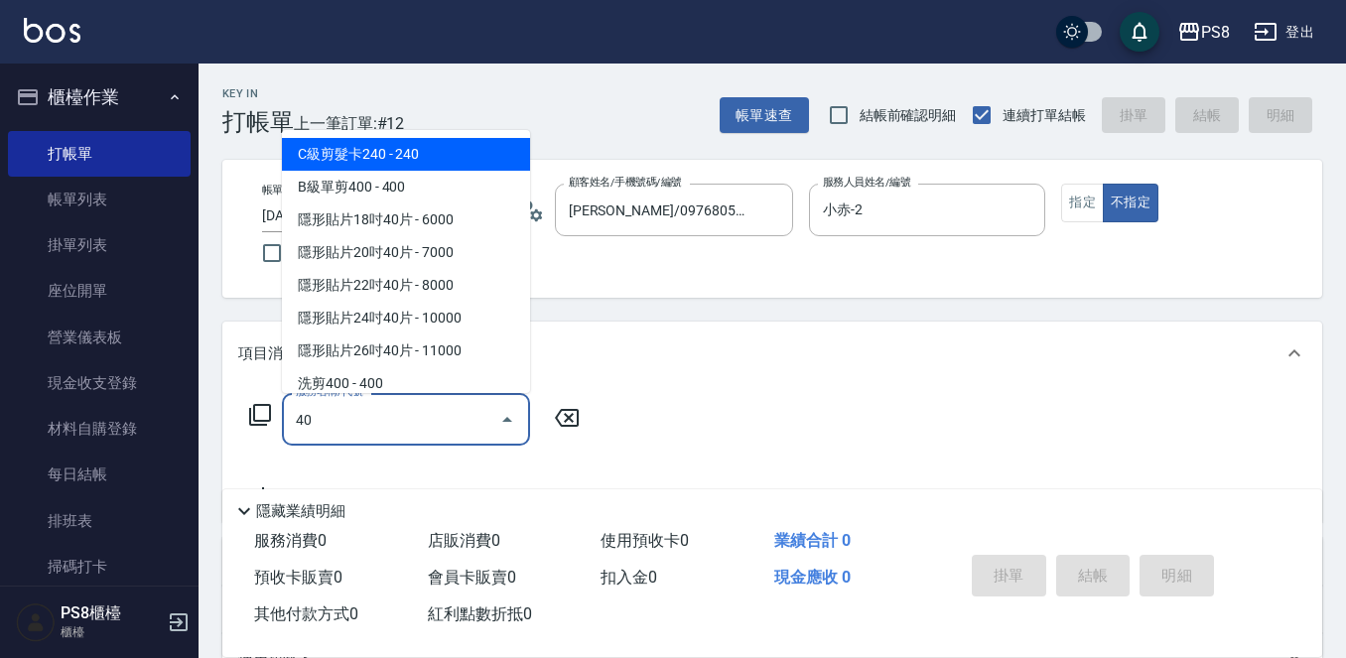
type input "401"
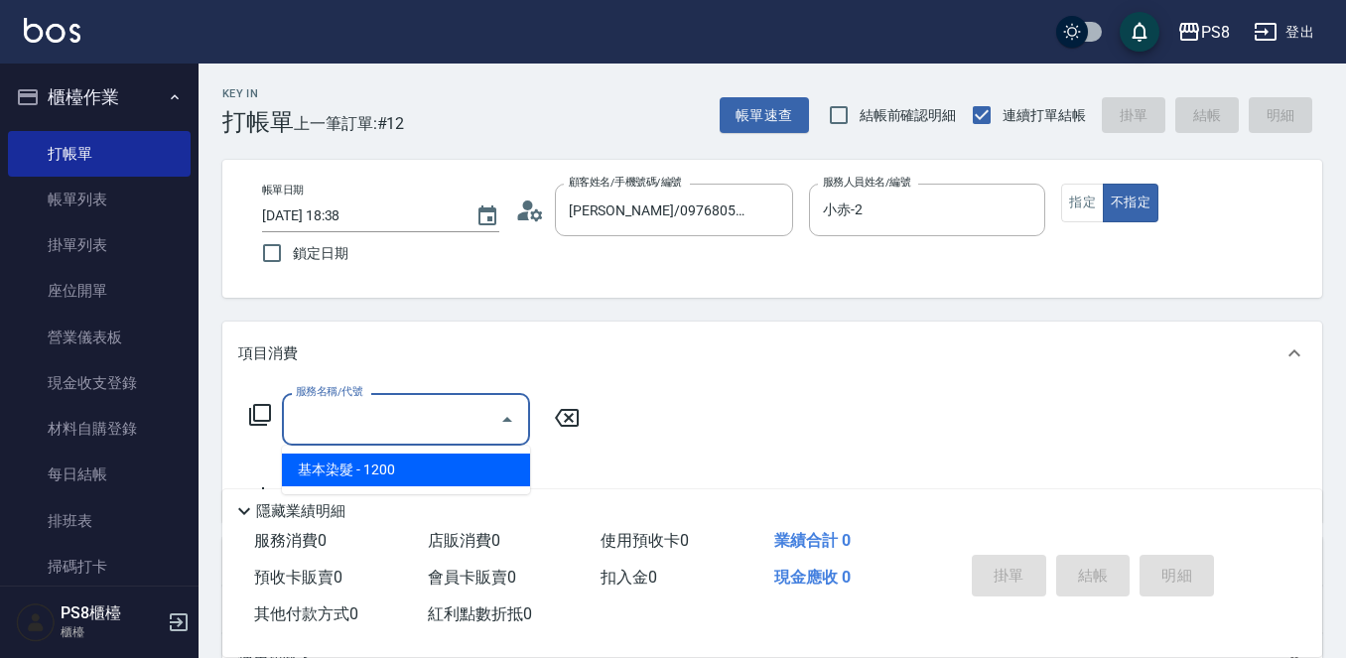
type input "卡1頭(0001)"
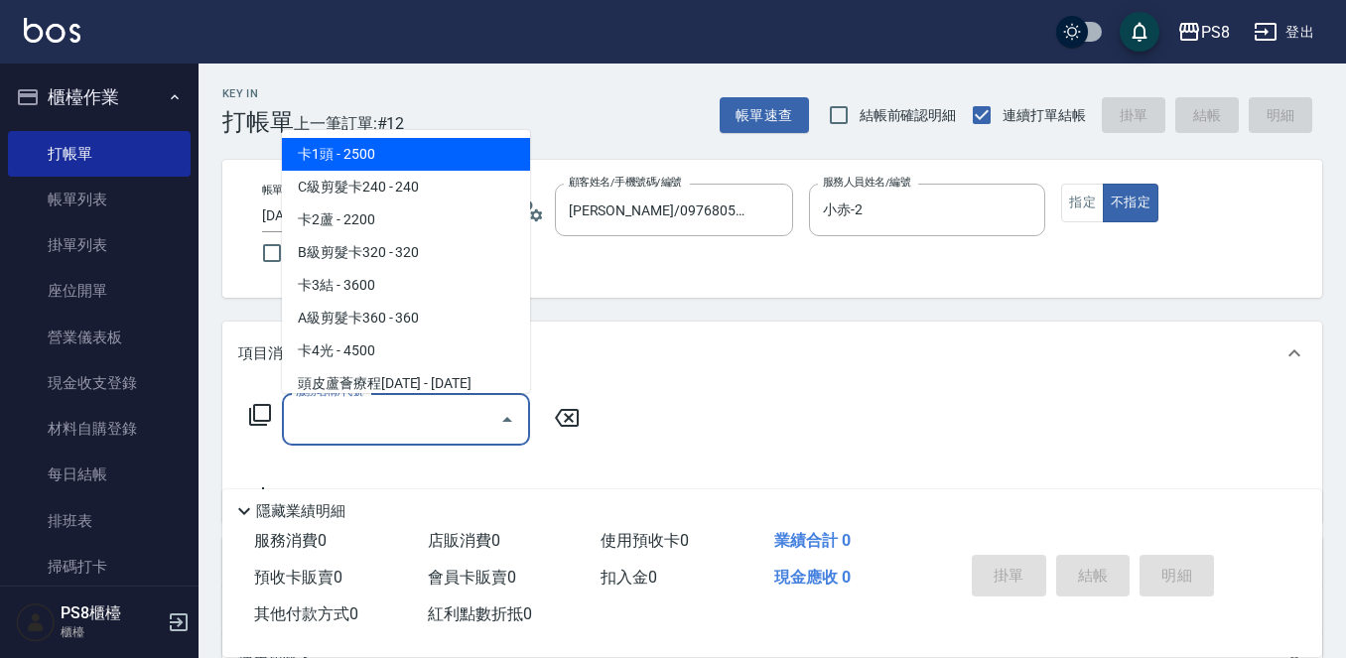
type input "0"
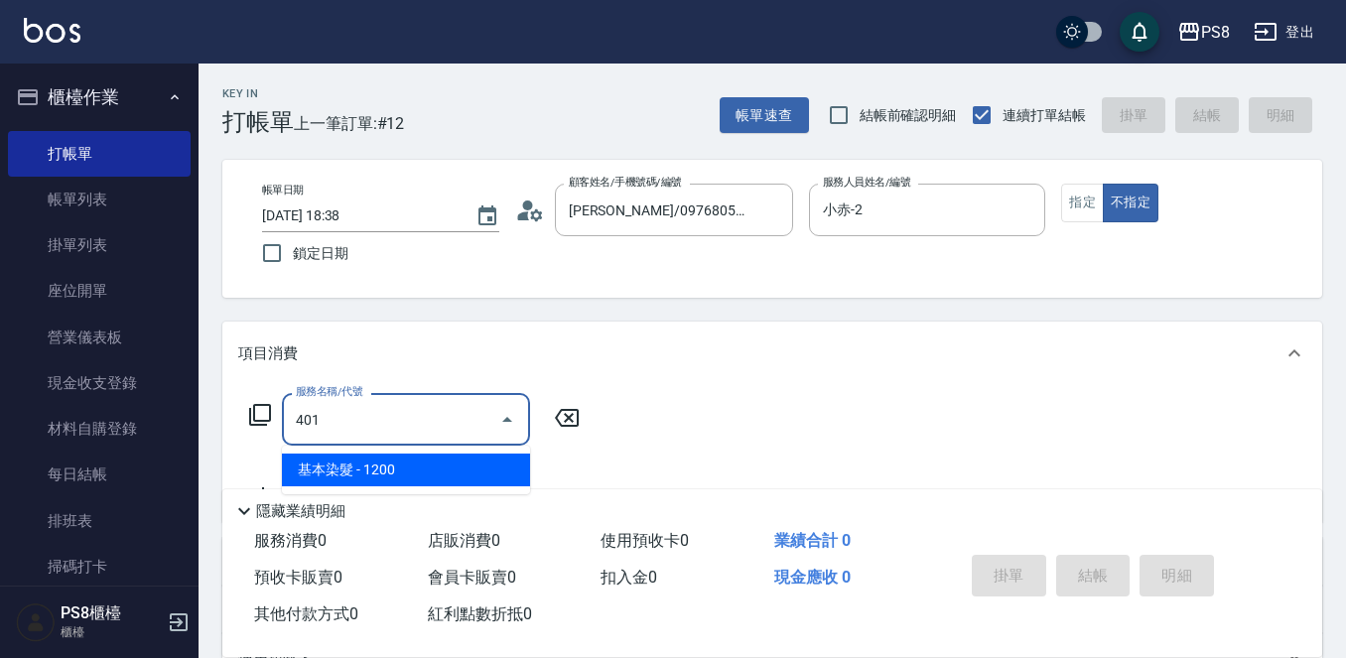
type input "基本染髮(401)"
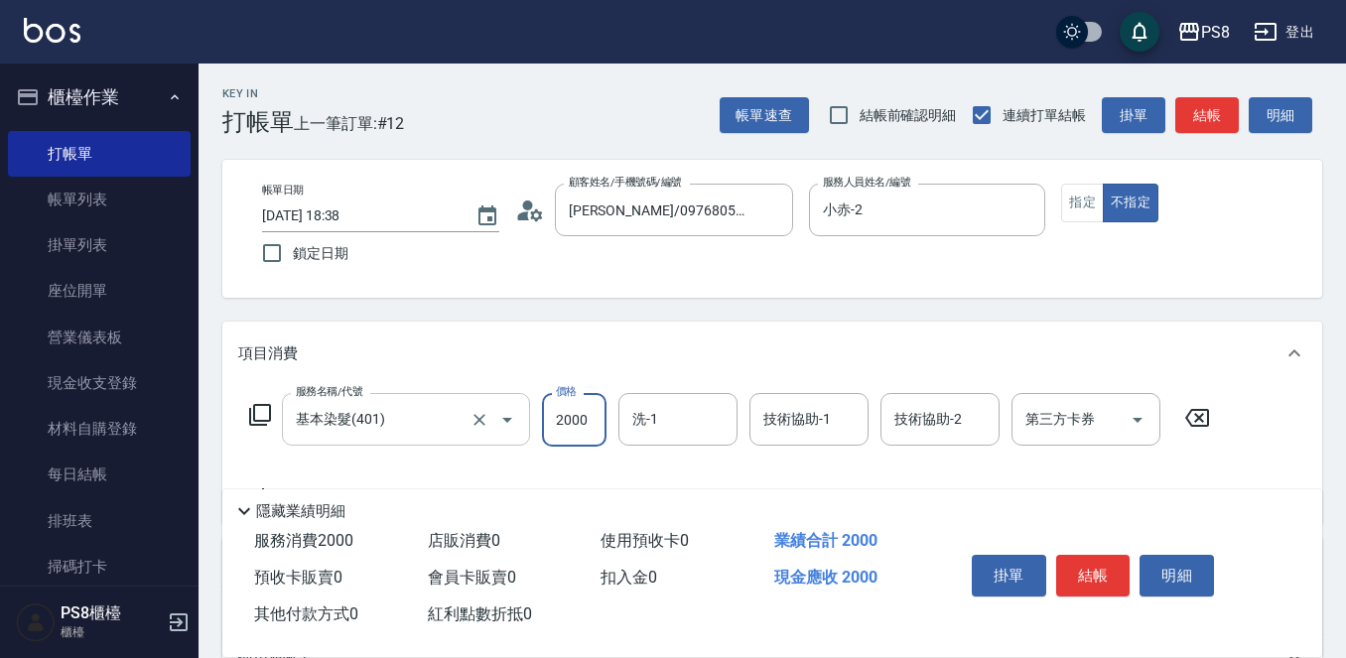
type input "2000"
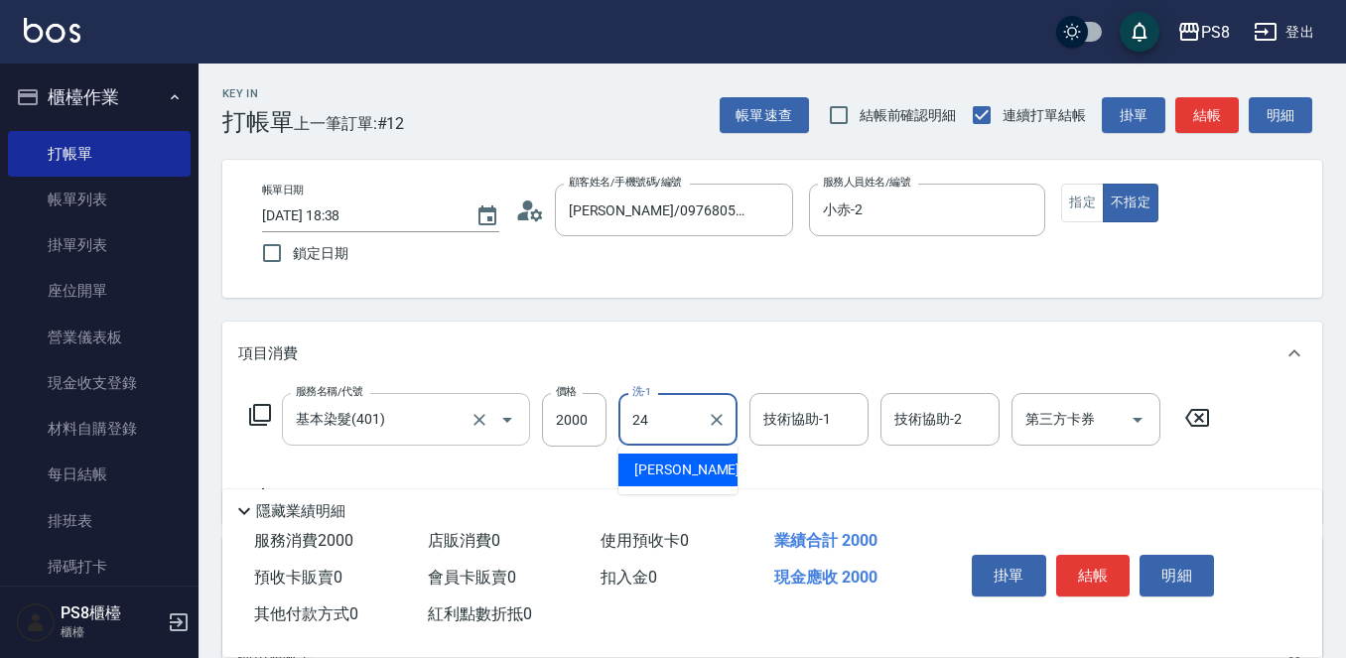
type input "[PERSON_NAME]-24"
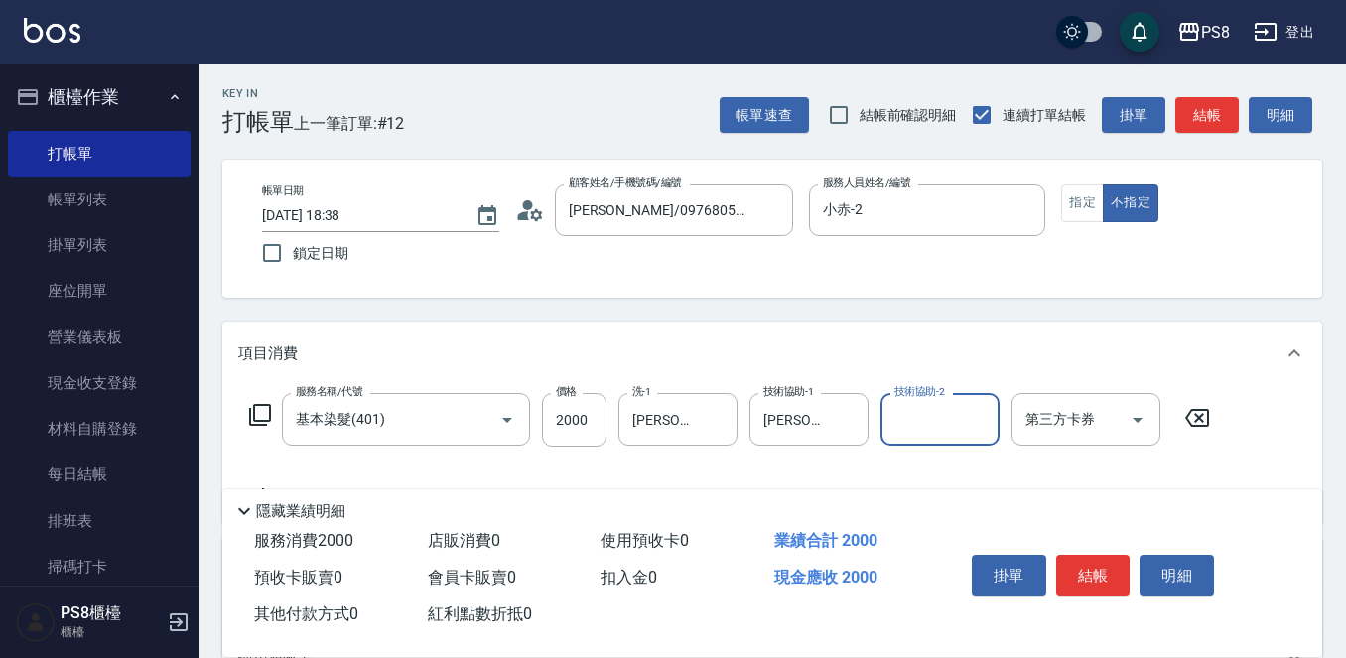
click at [1109, 562] on button "結帳" at bounding box center [1094, 576] width 74 height 42
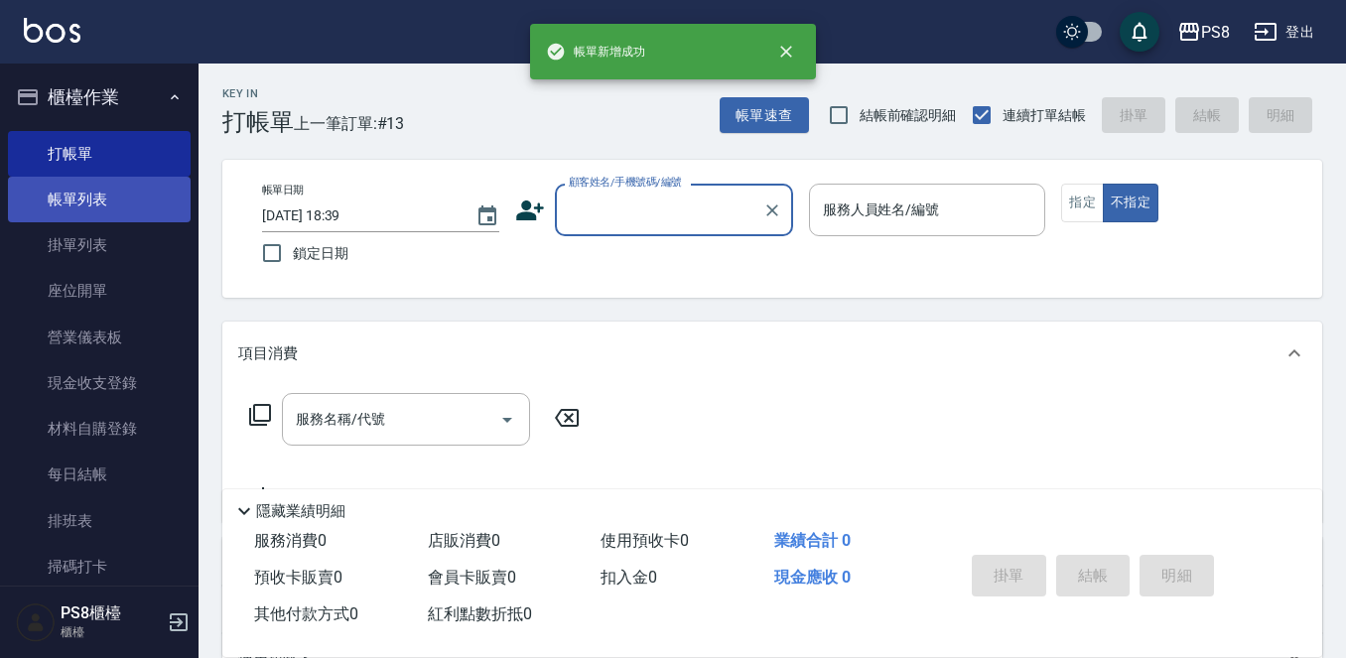
click at [78, 198] on link "帳單列表" at bounding box center [99, 200] width 183 height 46
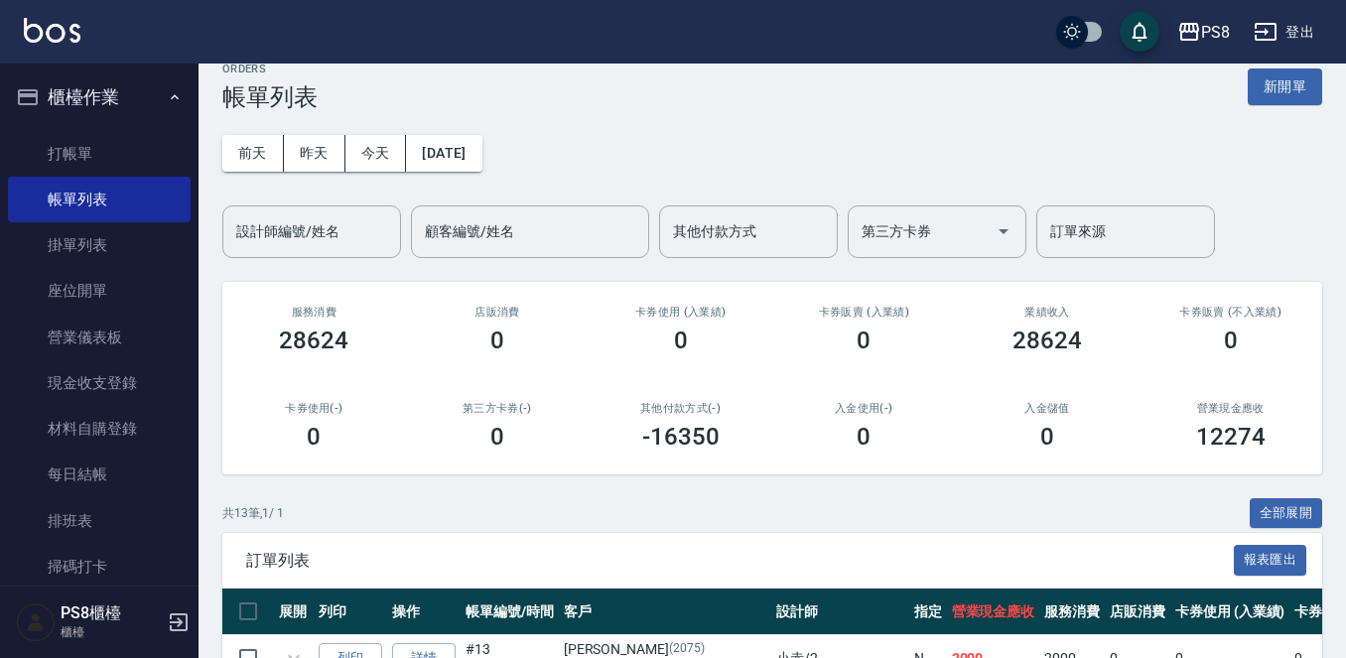
scroll to position [392, 0]
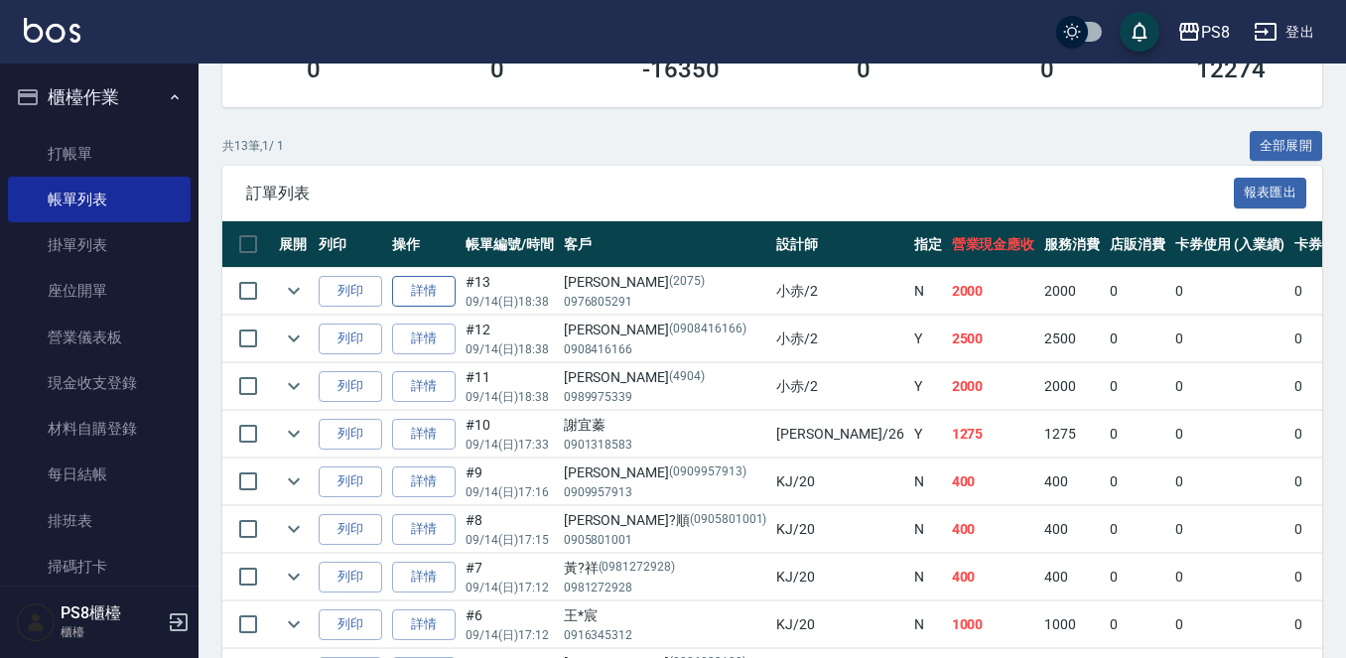
click at [432, 300] on link "詳情" at bounding box center [424, 291] width 64 height 31
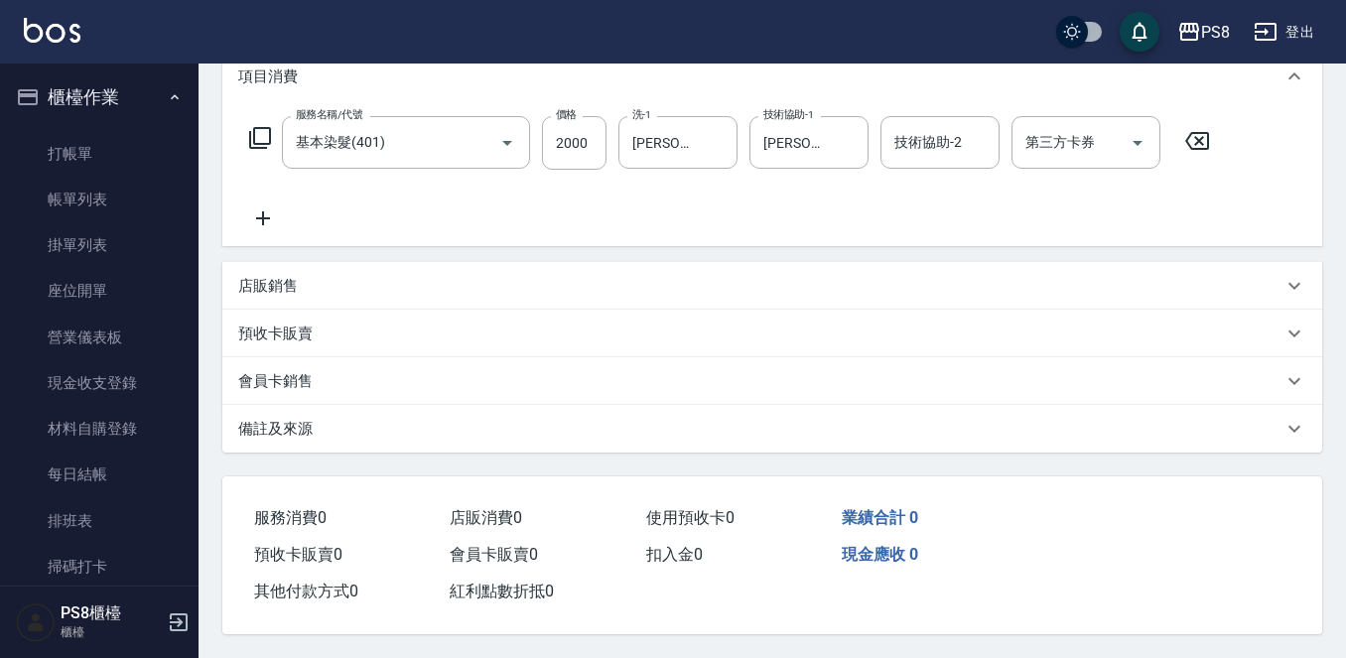
scroll to position [290, 0]
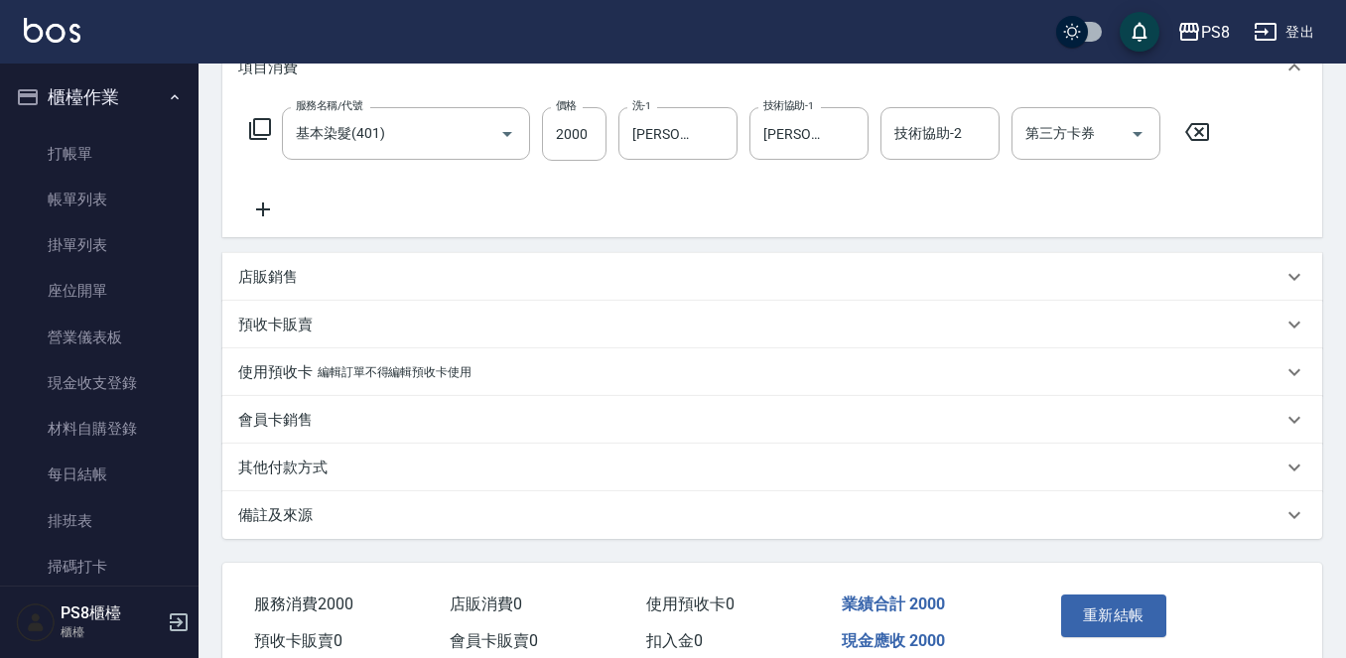
click at [345, 456] on div "其他付款方式" at bounding box center [772, 468] width 1100 height 48
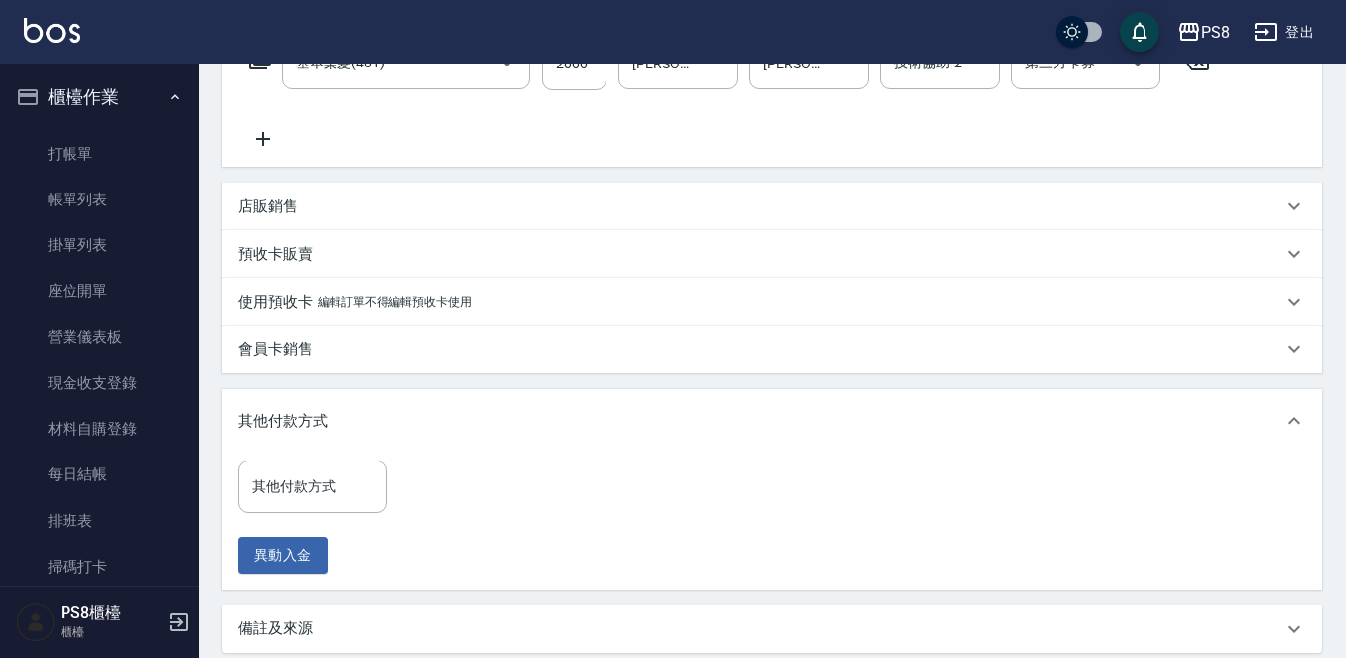
scroll to position [570, 0]
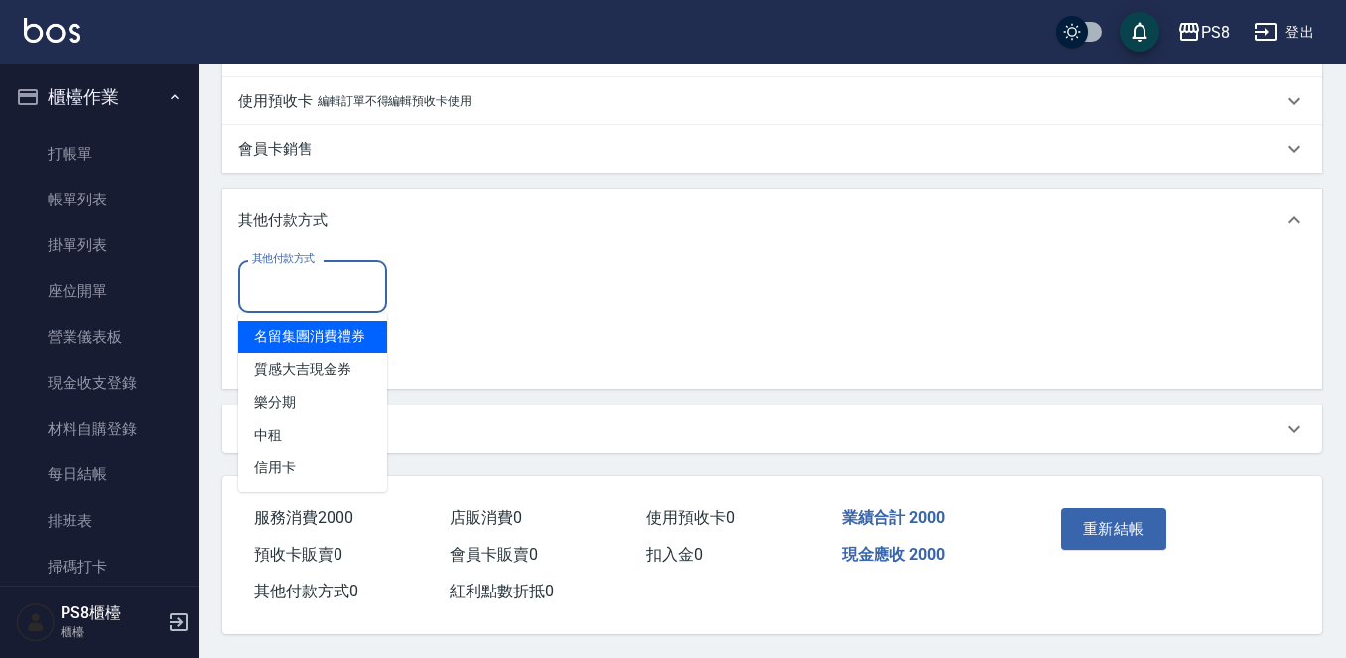
click at [316, 293] on input "其他付款方式" at bounding box center [312, 286] width 131 height 35
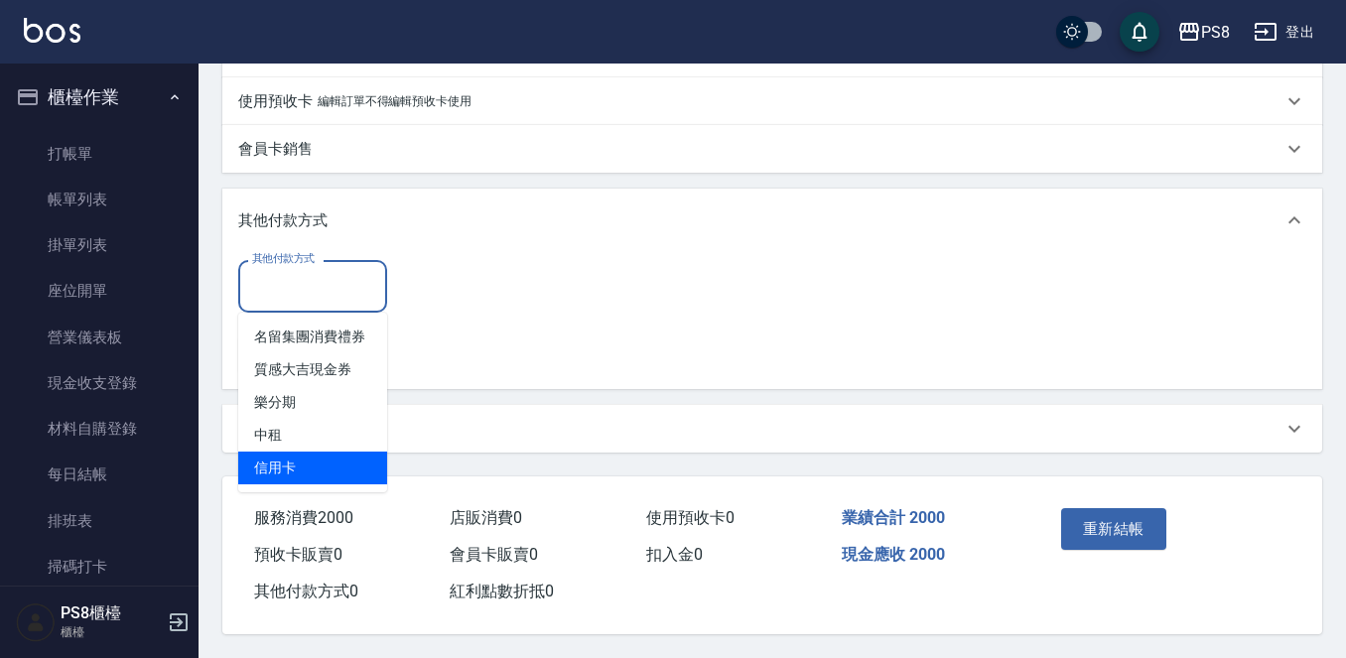
click at [331, 452] on span "信用卡" at bounding box center [312, 468] width 149 height 33
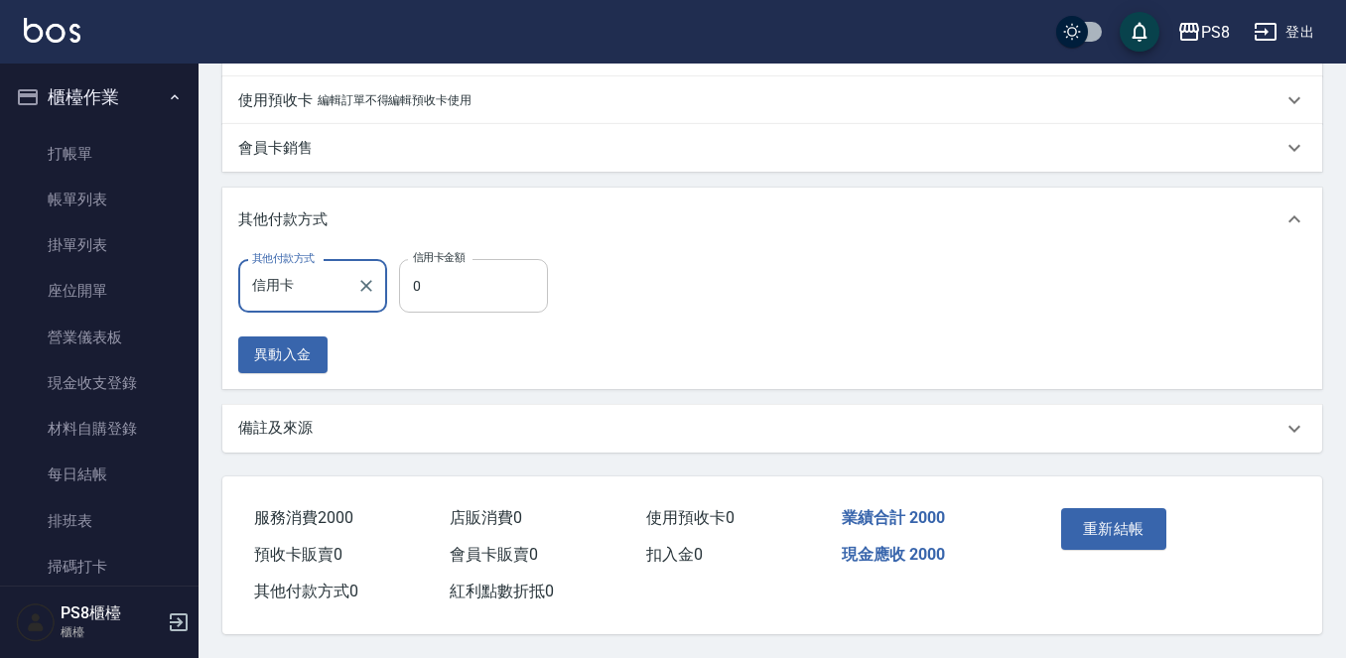
click at [459, 291] on input "0" at bounding box center [473, 286] width 149 height 54
click at [867, 259] on div "其他付款方式 信用卡 其他付款方式 信用卡金額 2000 信用卡金額 異動入金" at bounding box center [772, 316] width 1068 height 114
click at [1110, 550] on div "重新結帳" at bounding box center [1109, 543] width 111 height 86
click at [1110, 521] on button "重新結帳" at bounding box center [1113, 529] width 105 height 42
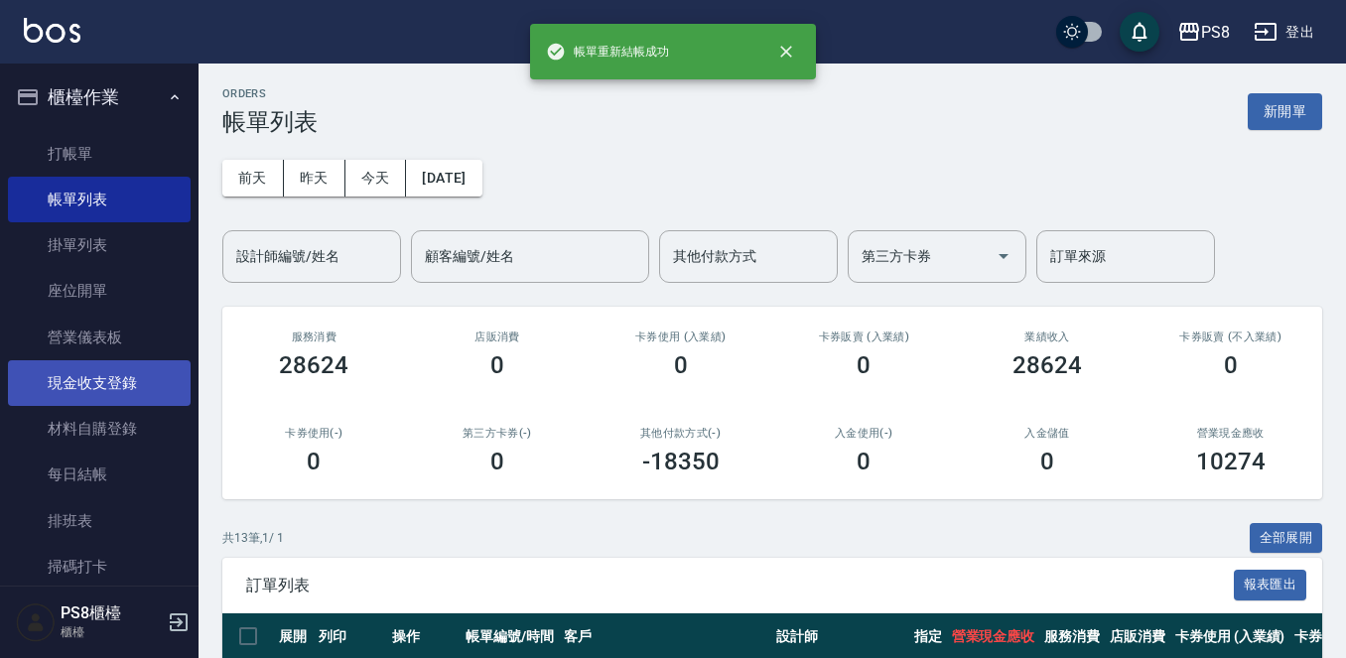
click at [115, 399] on link "現金收支登錄" at bounding box center [99, 383] width 183 height 46
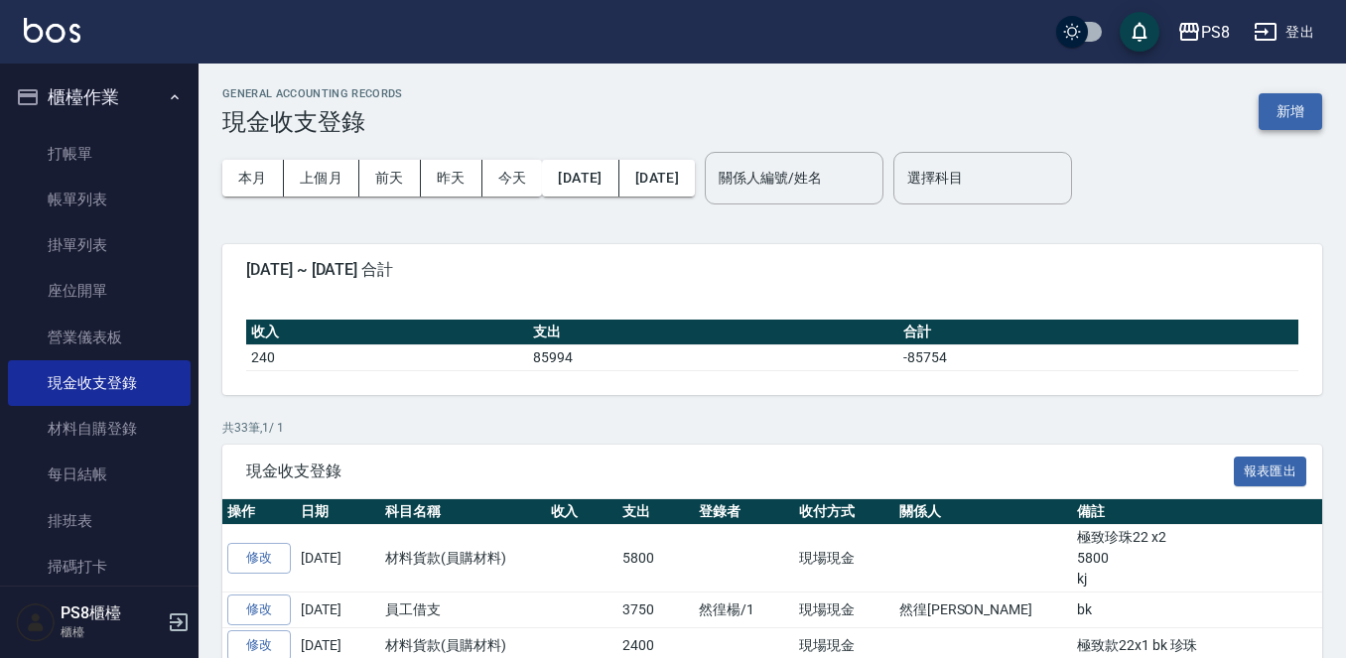
click at [1281, 108] on button "新增" at bounding box center [1291, 111] width 64 height 37
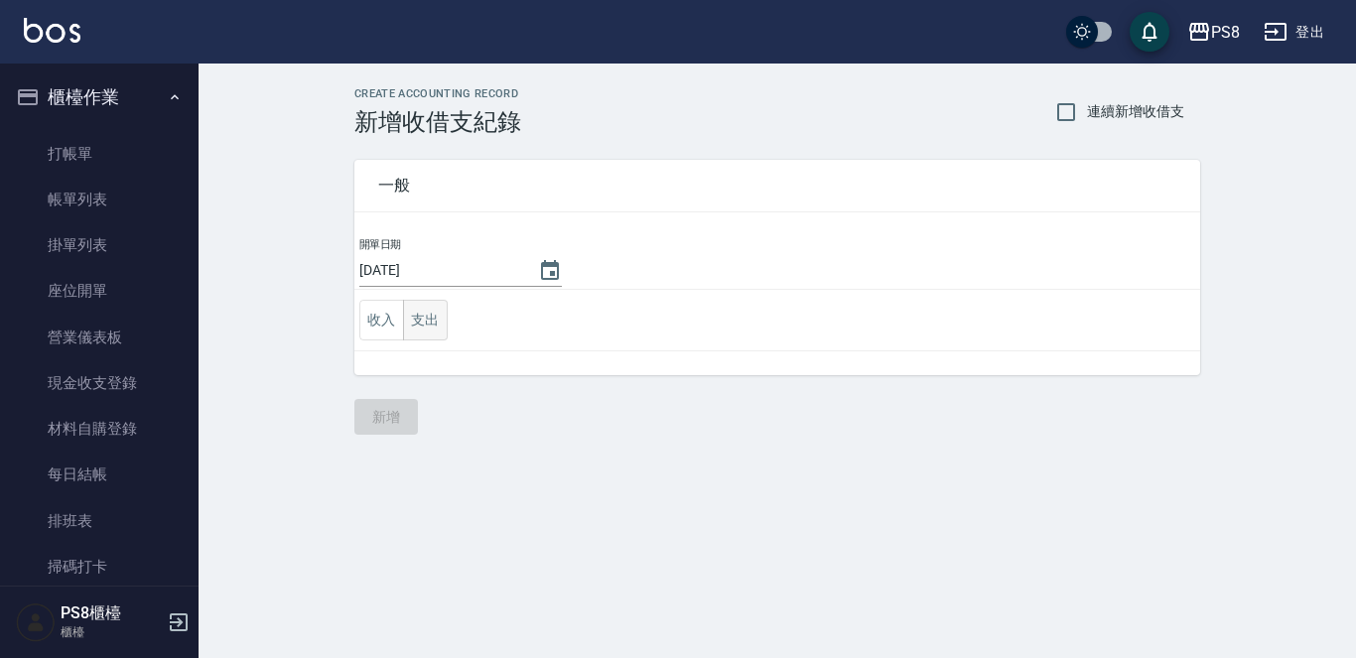
click at [428, 331] on button "支出" at bounding box center [425, 320] width 45 height 41
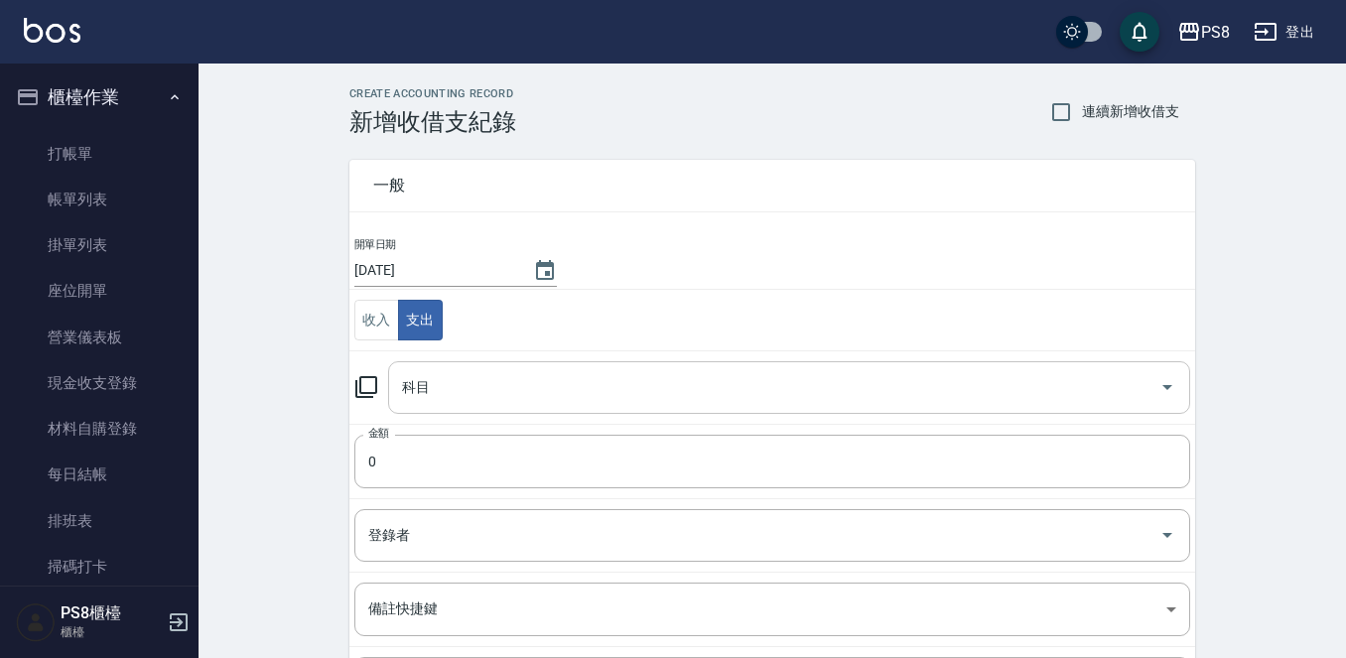
click at [499, 392] on input "科目" at bounding box center [774, 387] width 755 height 35
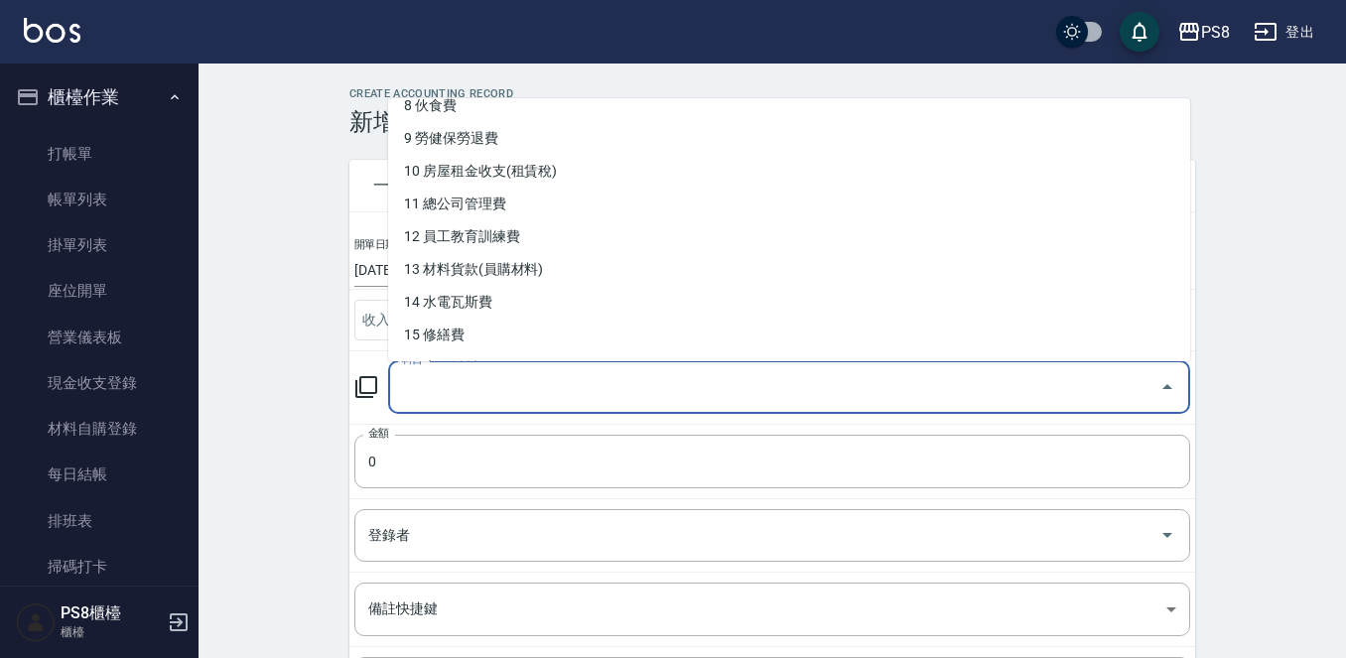
scroll to position [298, 0]
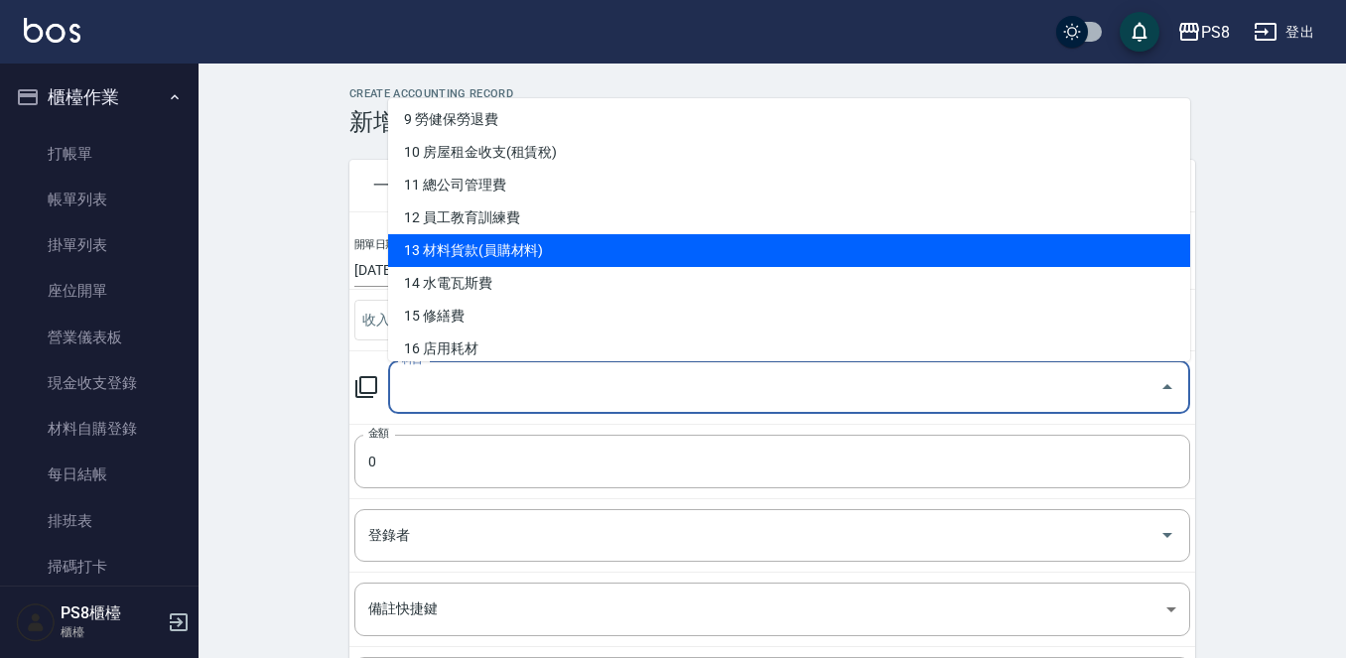
click at [564, 248] on li "13 材料貨款(員購材料)" at bounding box center [789, 250] width 802 height 33
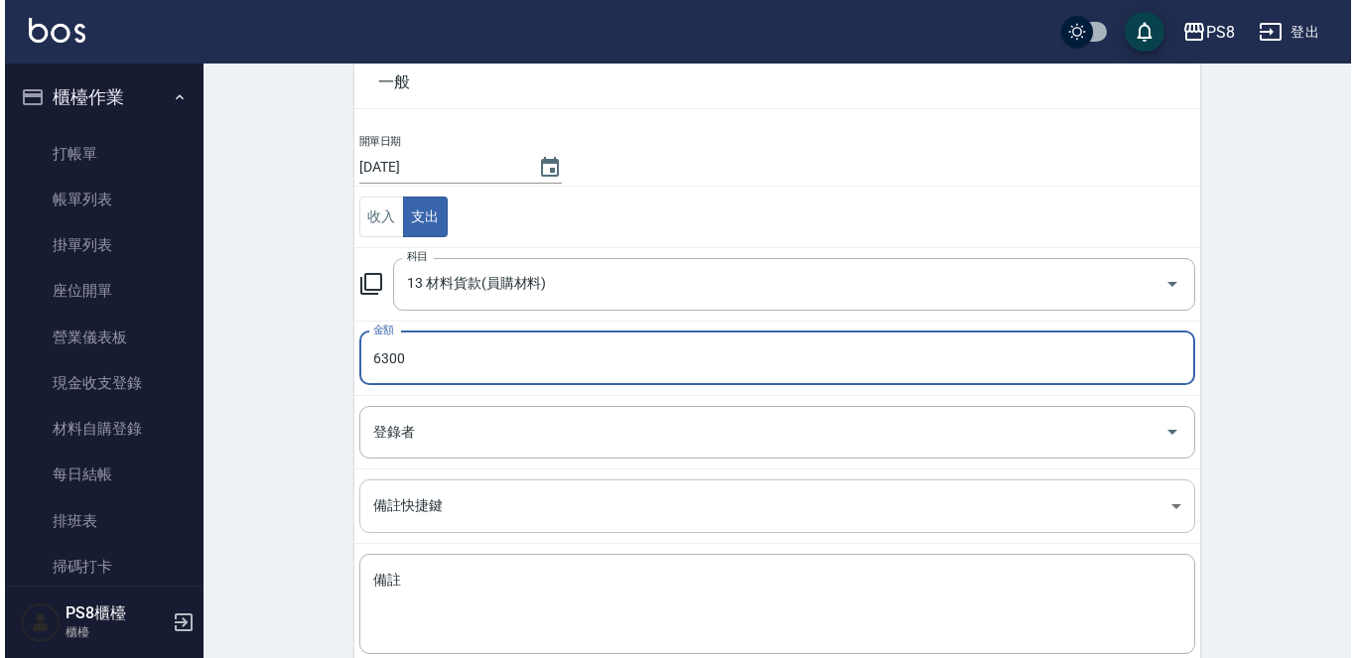
scroll to position [218, 0]
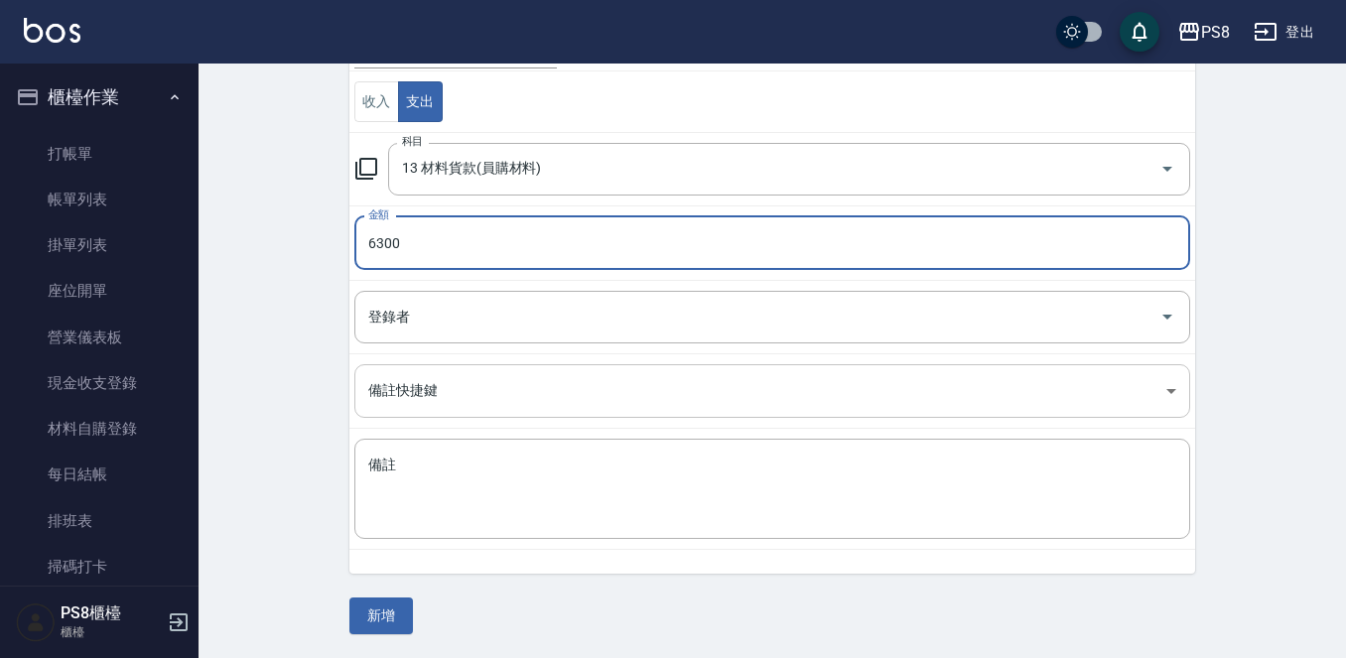
click at [541, 380] on body "PS8 登出 櫃檯作業 打帳單 帳單列表 掛單列表 座位開單 營業儀表板 現金收支登錄 材料自購登錄 每日結帳 排班表 掃碼打卡 預約管理 預約管理 單日預約…" at bounding box center [673, 220] width 1346 height 877
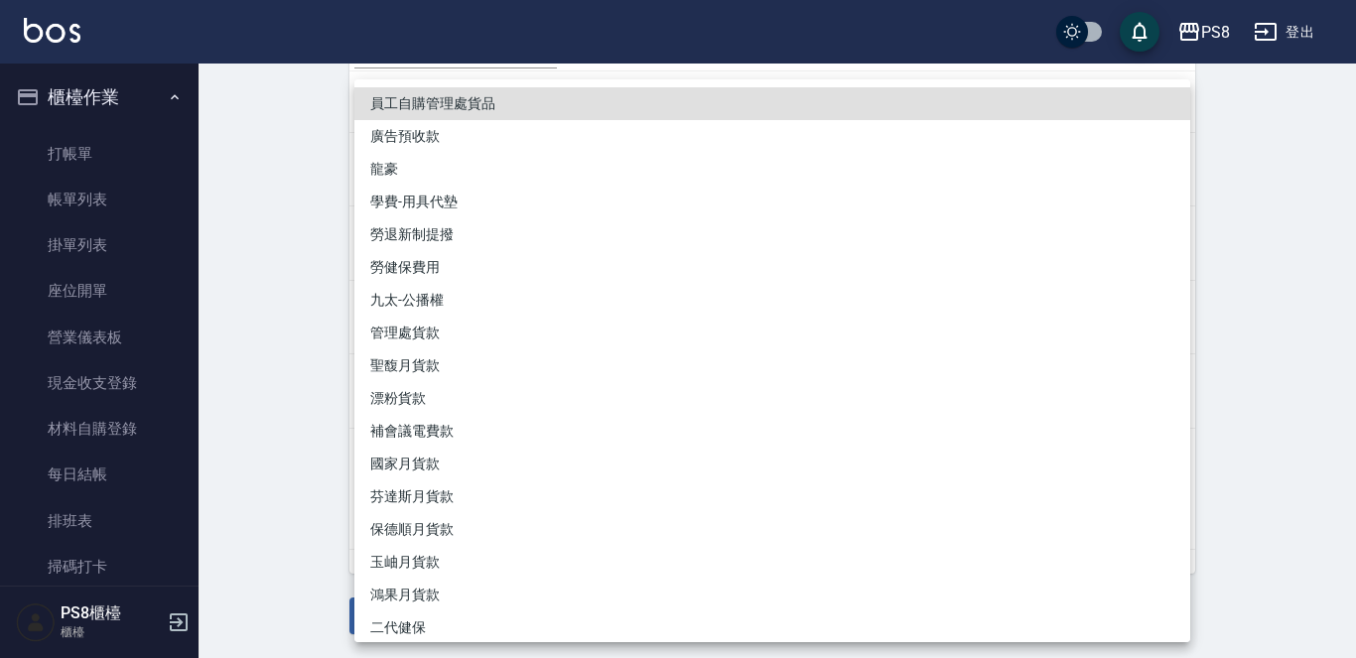
click at [519, 464] on li "國家月貨款" at bounding box center [772, 464] width 836 height 33
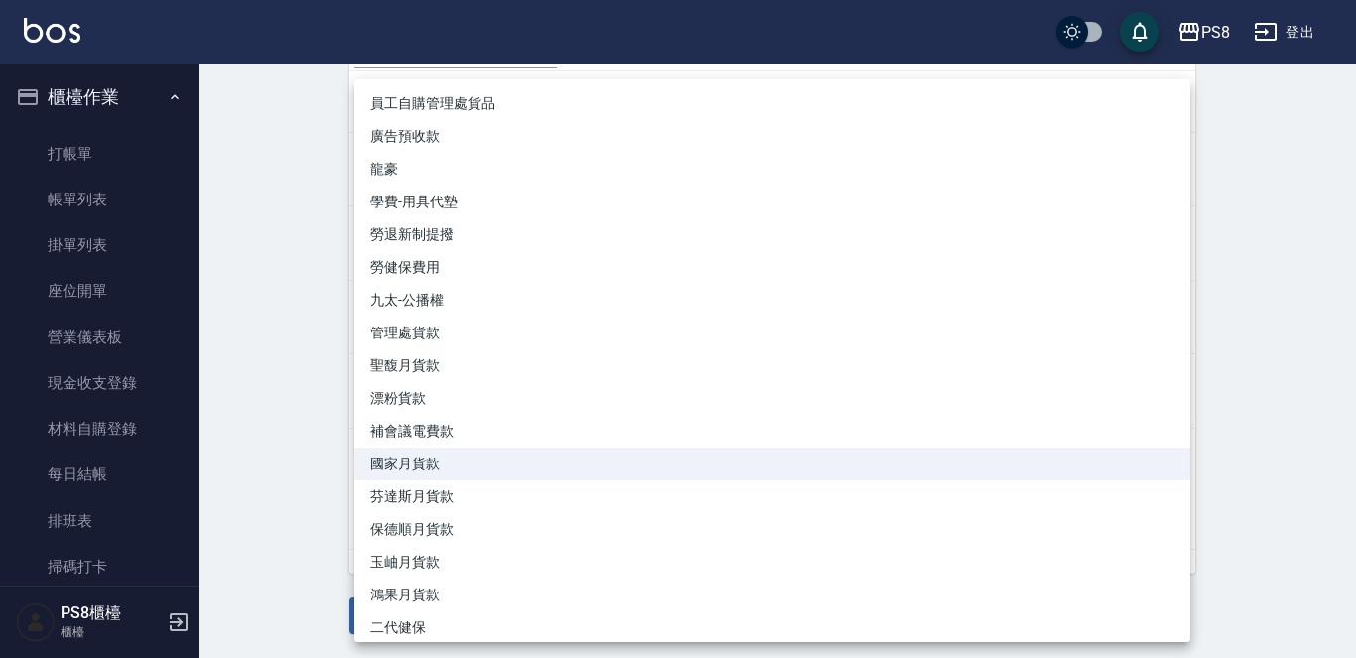
drag, startPoint x: 529, startPoint y: 410, endPoint x: 326, endPoint y: 402, distance: 203.7
click at [230, 398] on body "PS8 登出 櫃檯作業 打帳單 帳單列表 掛單列表 座位開單 營業儀表板 現金收支登錄 材料自購登錄 每日結帳 排班表 掃碼打卡 預約管理 預約管理 單日預約…" at bounding box center [678, 220] width 1356 height 877
click at [227, 426] on div at bounding box center [678, 329] width 1356 height 658
drag, startPoint x: 526, startPoint y: 388, endPoint x: 130, endPoint y: 385, distance: 396.2
click at [130, 385] on body "PS8 登出 櫃檯作業 打帳單 帳單列表 掛單列表 座位開單 營業儀表板 現金收支登錄 材料自購登錄 每日結帳 排班表 掃碼打卡 預約管理 預約管理 單日預約…" at bounding box center [678, 220] width 1356 height 877
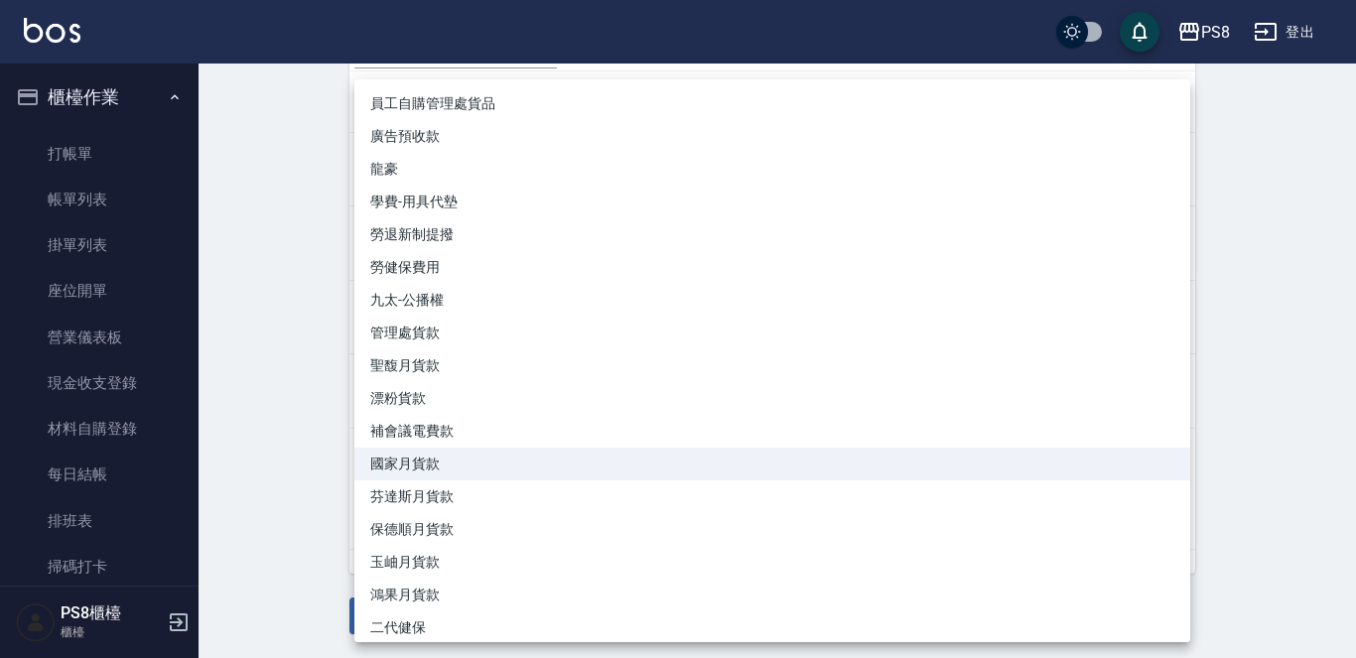
click at [1223, 253] on div at bounding box center [678, 329] width 1356 height 658
drag, startPoint x: 983, startPoint y: 412, endPoint x: 954, endPoint y: 408, distance: 29.1
click at [955, 408] on body "PS8 登出 櫃檯作業 打帳單 帳單列表 掛單列表 座位開單 營業儀表板 現金收支登錄 材料自購登錄 每日結帳 排班表 掃碼打卡 預約管理 預約管理 單日預約…" at bounding box center [678, 220] width 1356 height 877
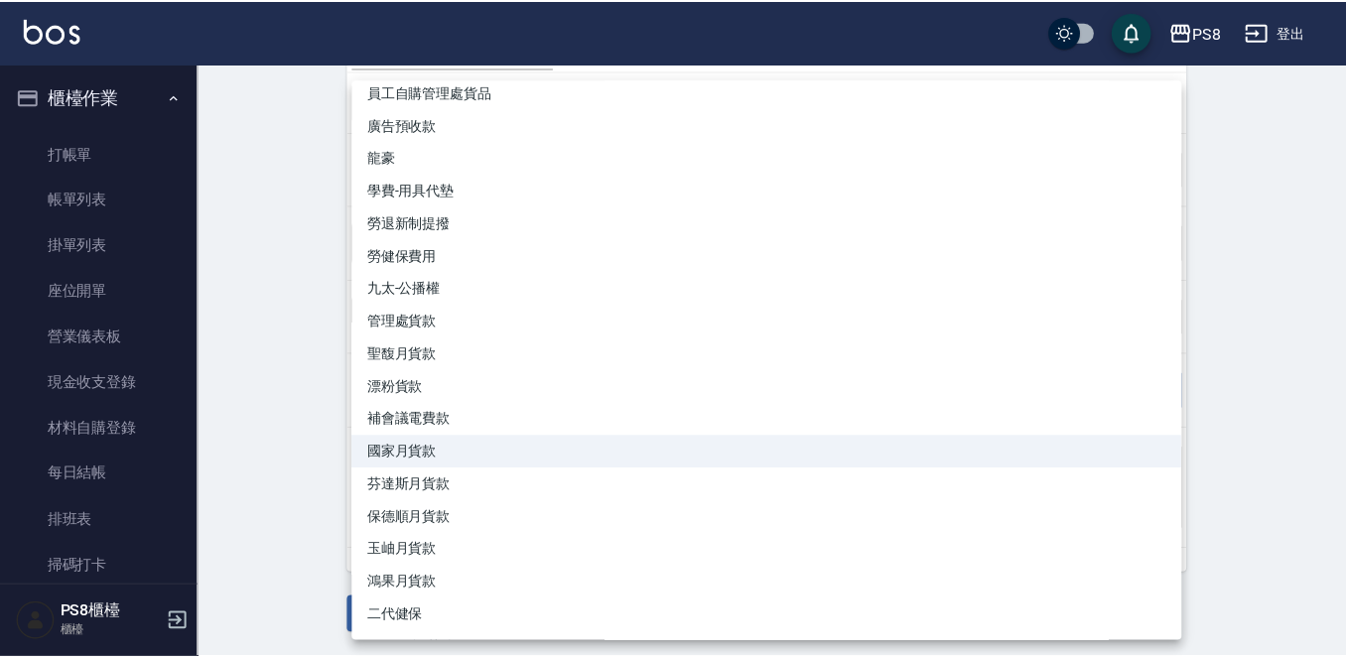
scroll to position [0, 0]
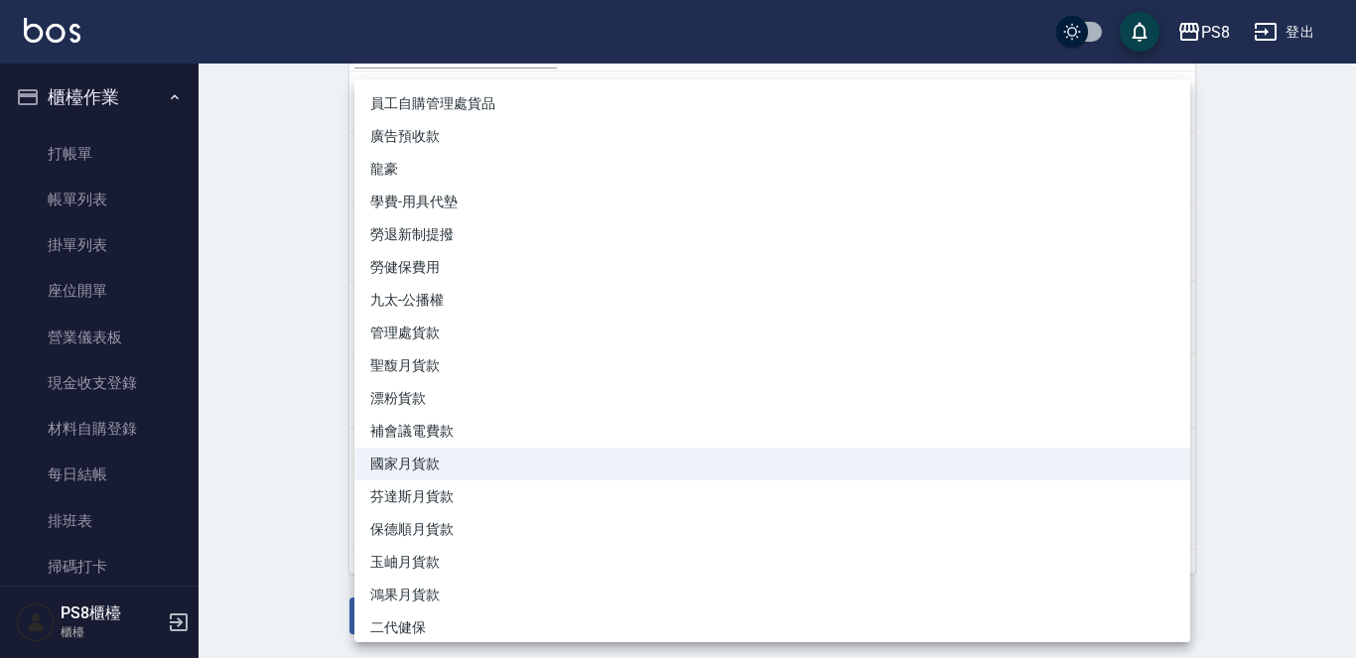
click at [1355, 274] on div at bounding box center [678, 329] width 1356 height 658
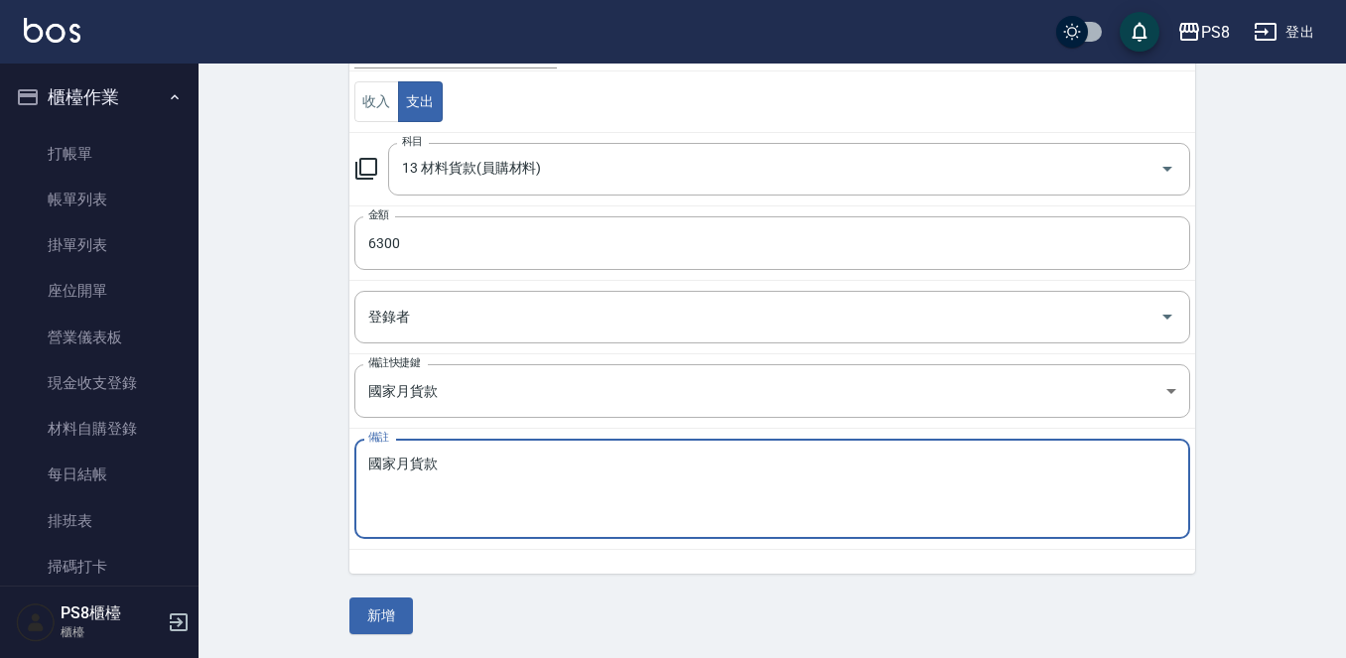
click at [460, 497] on textarea "國家月貨款" at bounding box center [772, 490] width 808 height 68
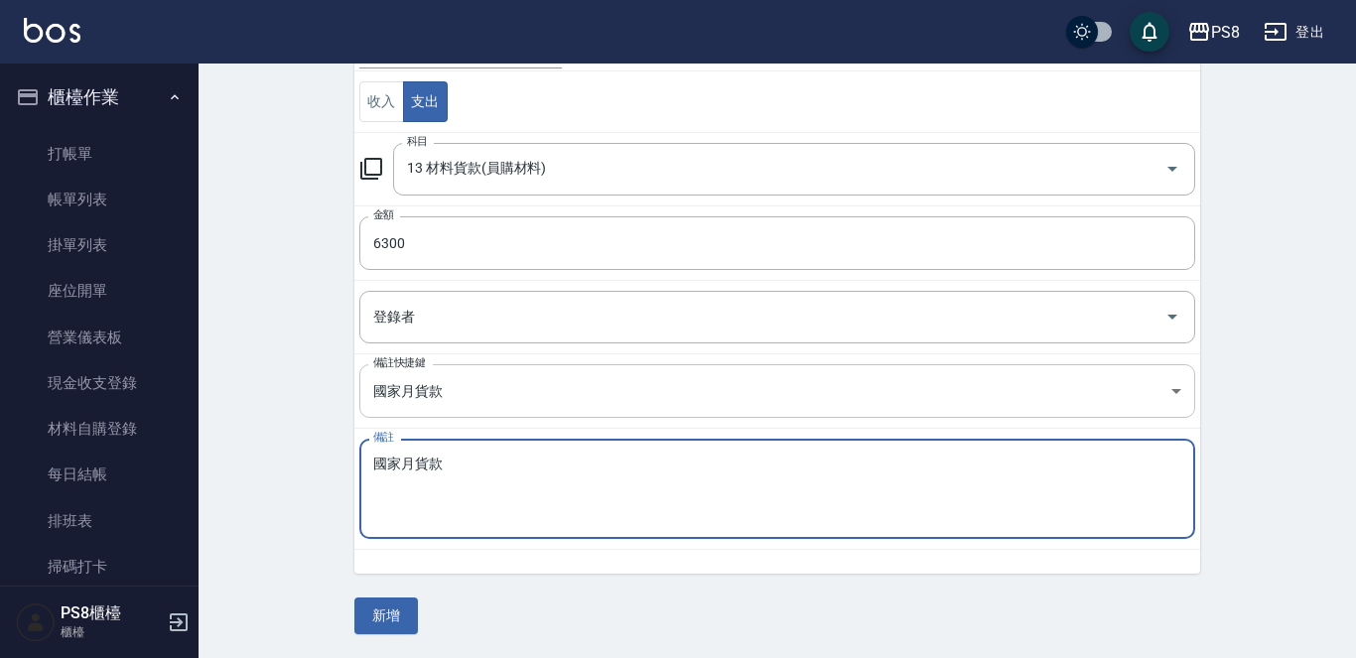
click at [1174, 387] on body "PS8 登出 櫃檯作業 打帳單 帳單列表 掛單列表 座位開單 營業儀表板 現金收支登錄 材料自購登錄 每日結帳 排班表 掃碼打卡 預約管理 預約管理 單日預約…" at bounding box center [678, 220] width 1356 height 877
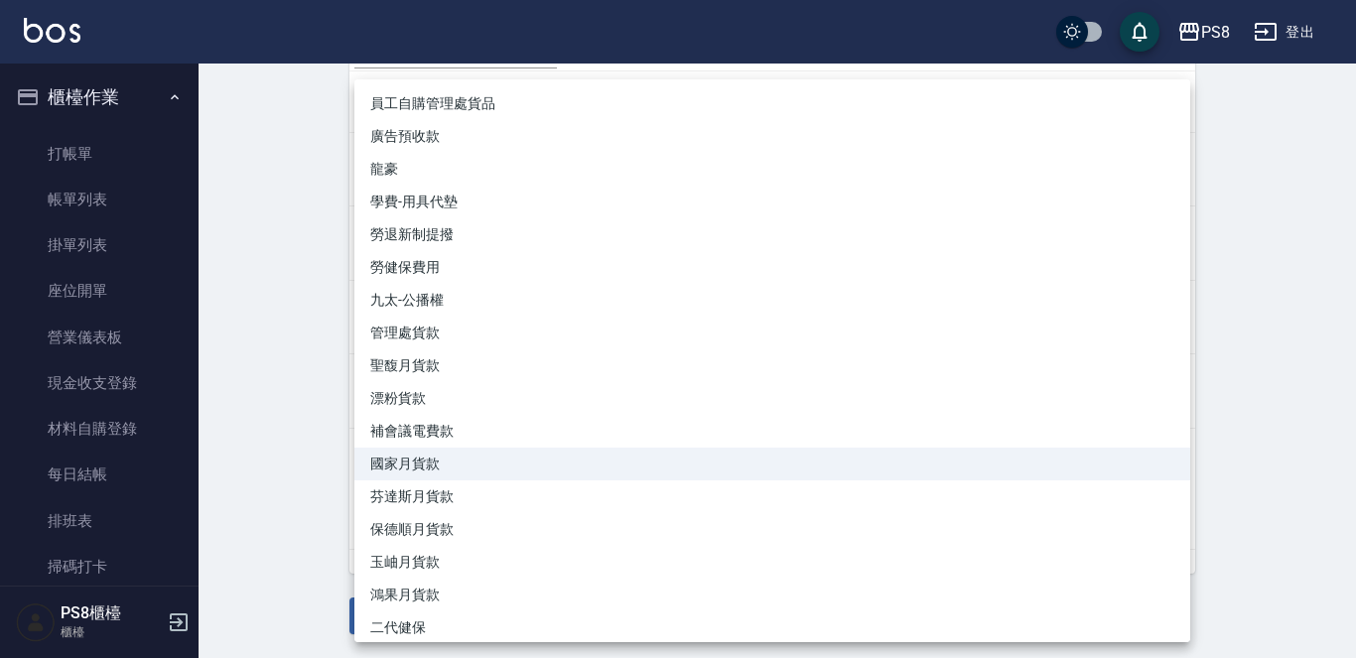
click at [141, 241] on div at bounding box center [678, 329] width 1356 height 658
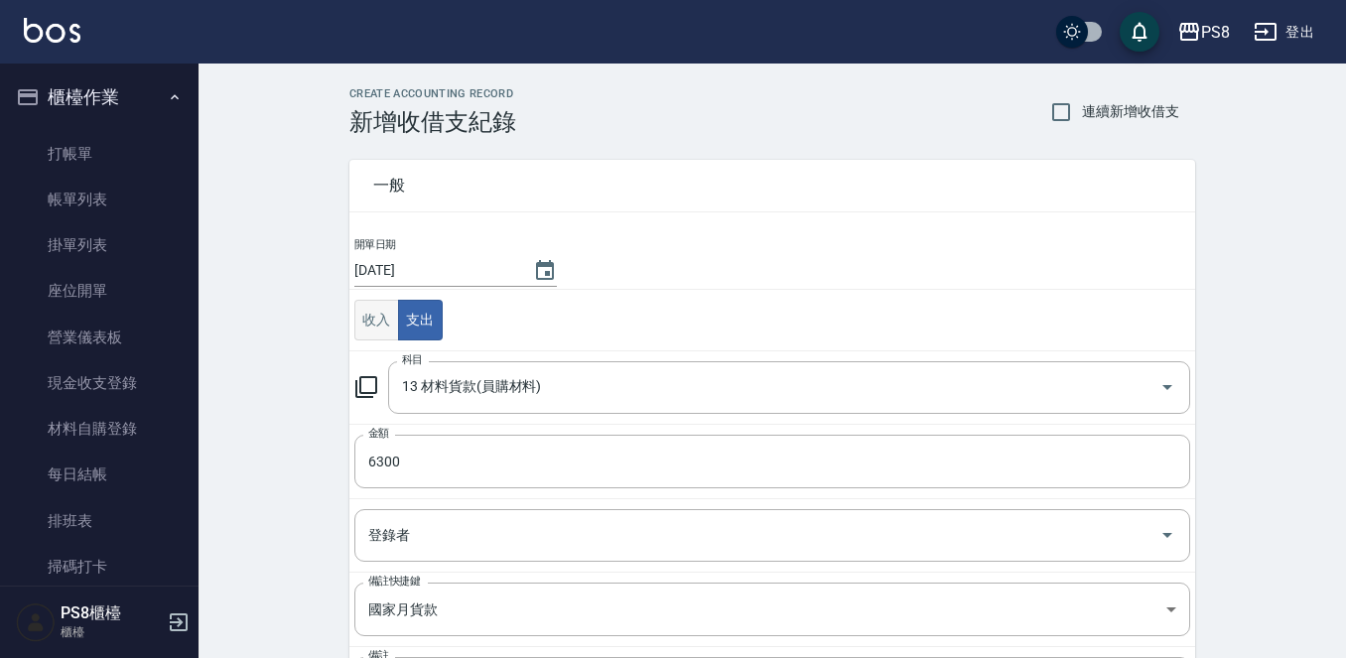
click at [369, 309] on button "收入" at bounding box center [376, 320] width 45 height 41
click at [435, 318] on button "支出" at bounding box center [420, 320] width 45 height 41
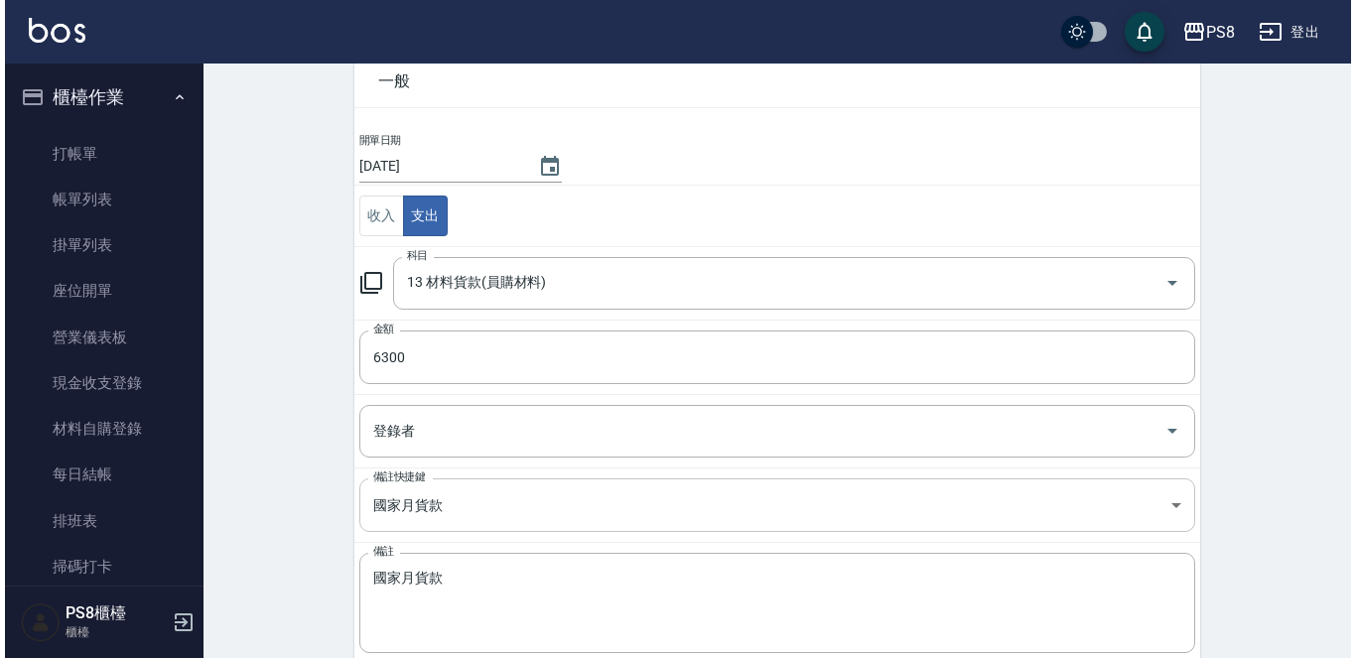
scroll to position [218, 0]
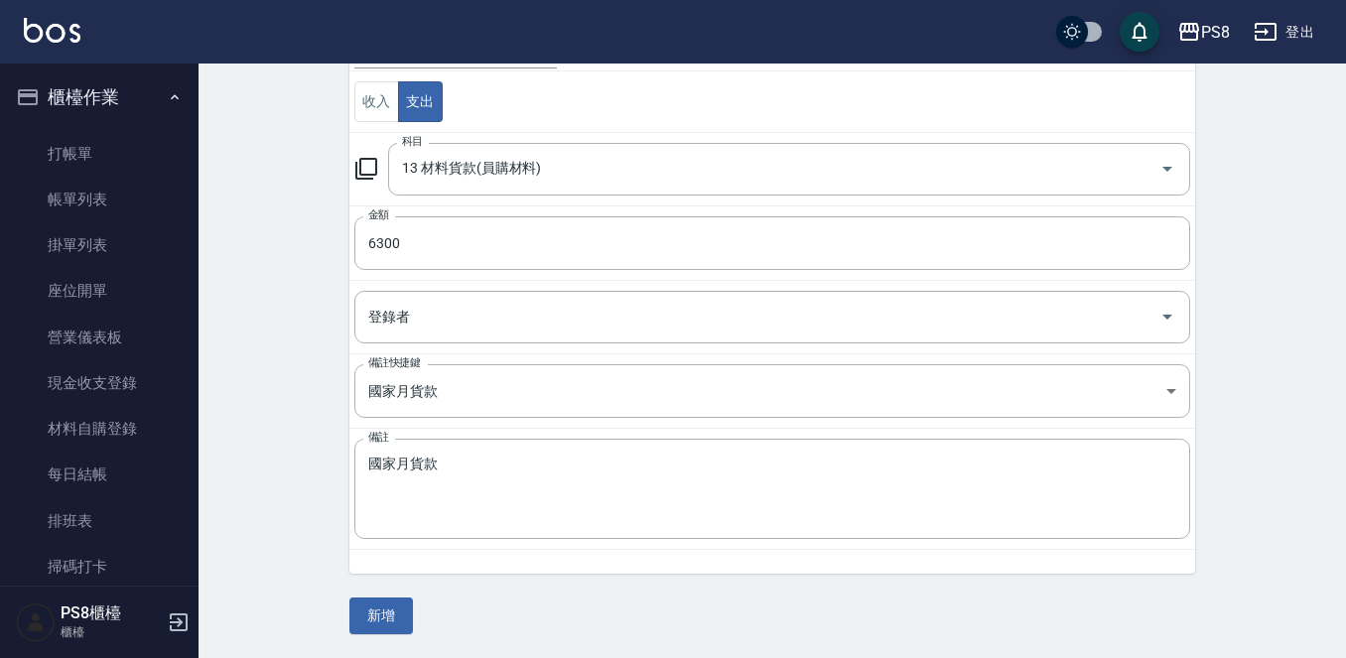
click at [1199, 380] on div "CREATE ACCOUNTING RECORD 新增收借支紀錄 連續新增收借支 一般 開單日期 [DATE] 收入 支出 科目 13 材料貨款(員購材料) …" at bounding box center [773, 252] width 894 height 766
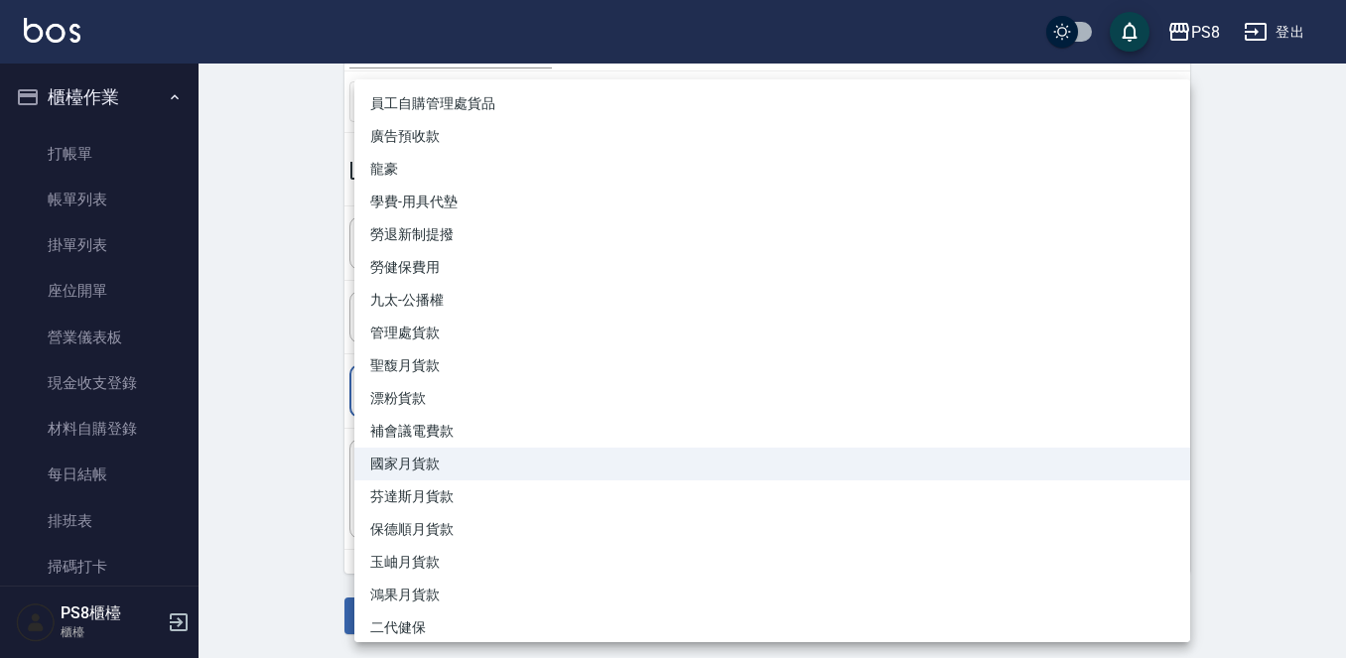
click at [1160, 389] on body "PS8 登出 櫃檯作業 打帳單 帳單列表 掛單列表 座位開單 營業儀表板 現金收支登錄 材料自購登錄 每日結帳 排班表 掃碼打卡 預約管理 預約管理 單日預約…" at bounding box center [673, 220] width 1346 height 877
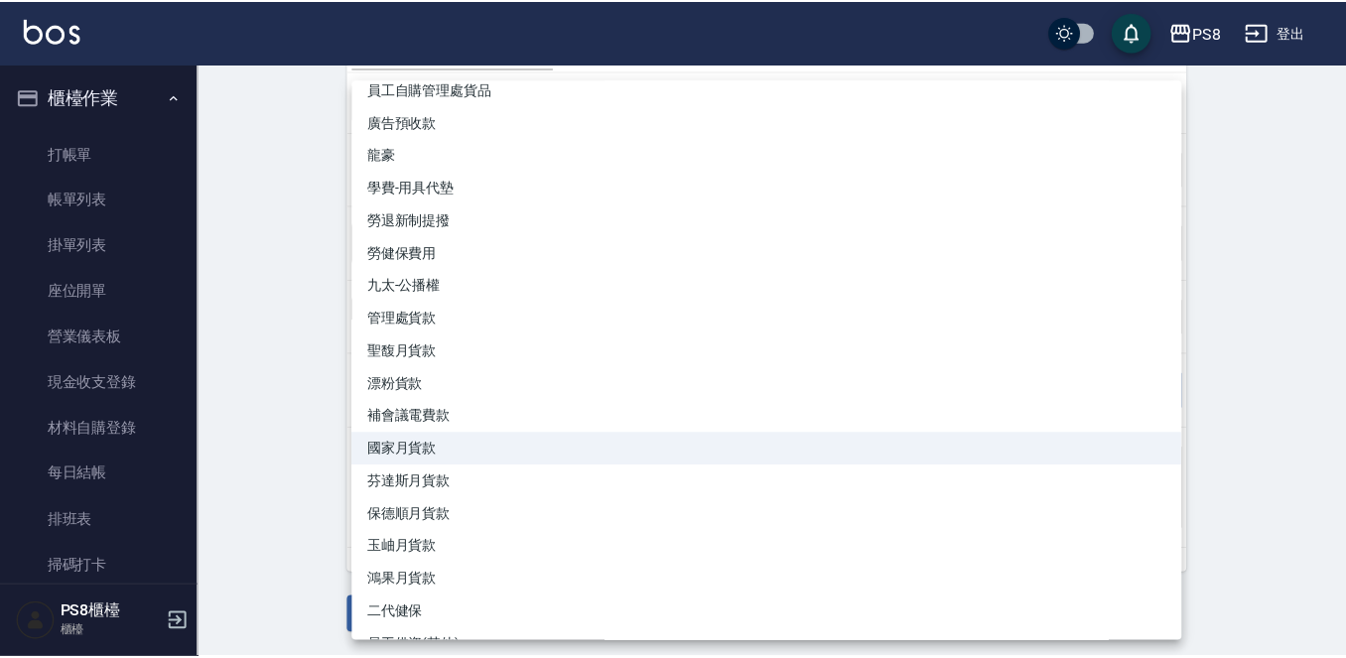
scroll to position [0, 0]
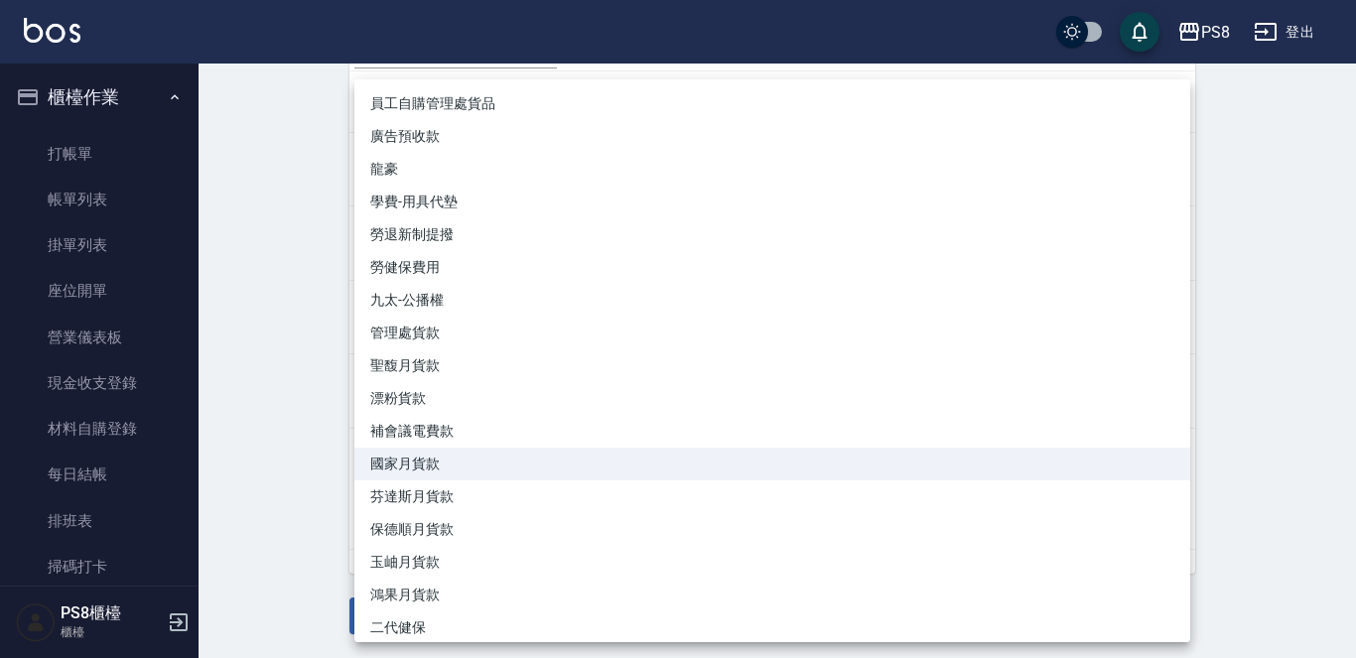
drag, startPoint x: 319, startPoint y: 279, endPoint x: 266, endPoint y: 273, distance: 53.0
click at [266, 273] on div at bounding box center [678, 329] width 1356 height 658
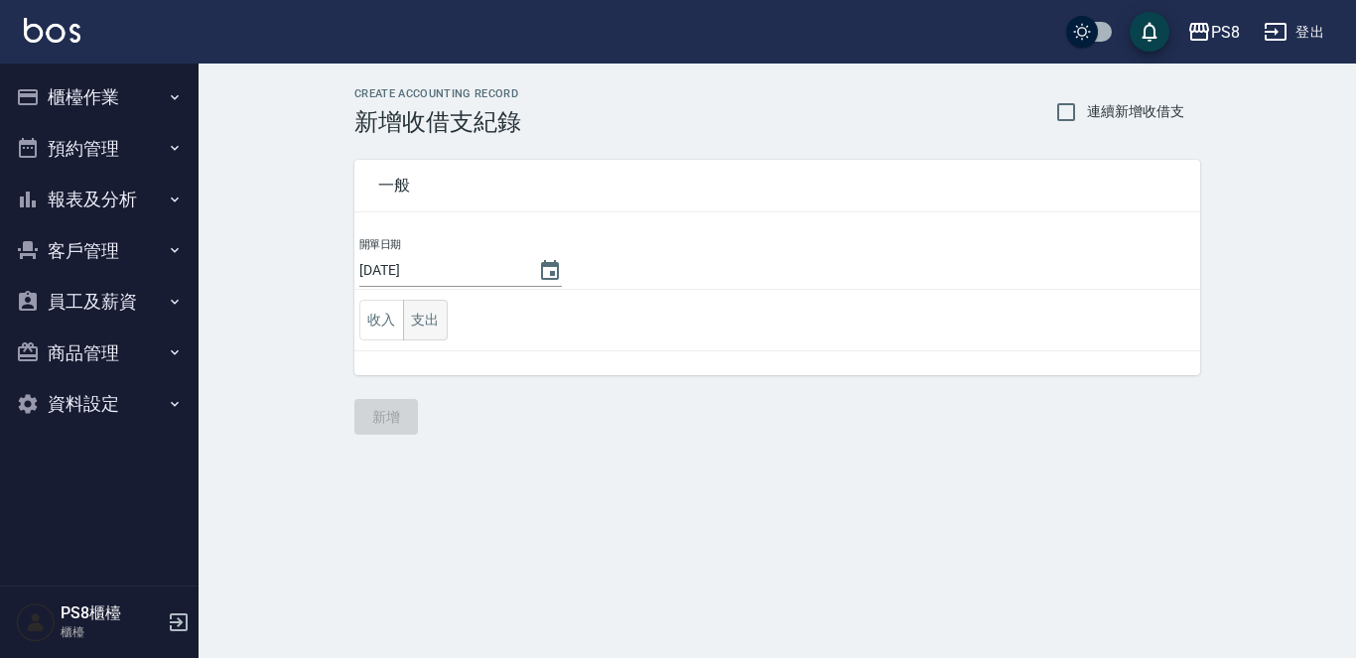
click at [437, 314] on button "支出" at bounding box center [425, 320] width 45 height 41
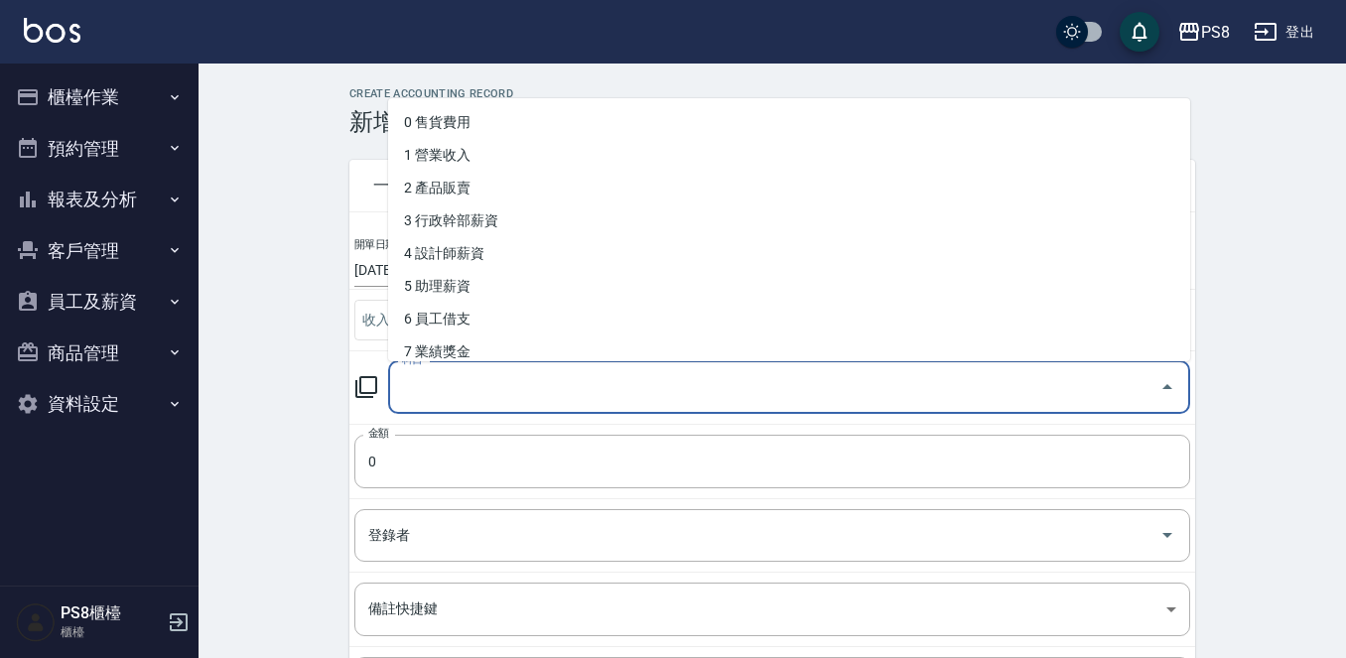
click at [590, 371] on input "科目" at bounding box center [774, 387] width 755 height 35
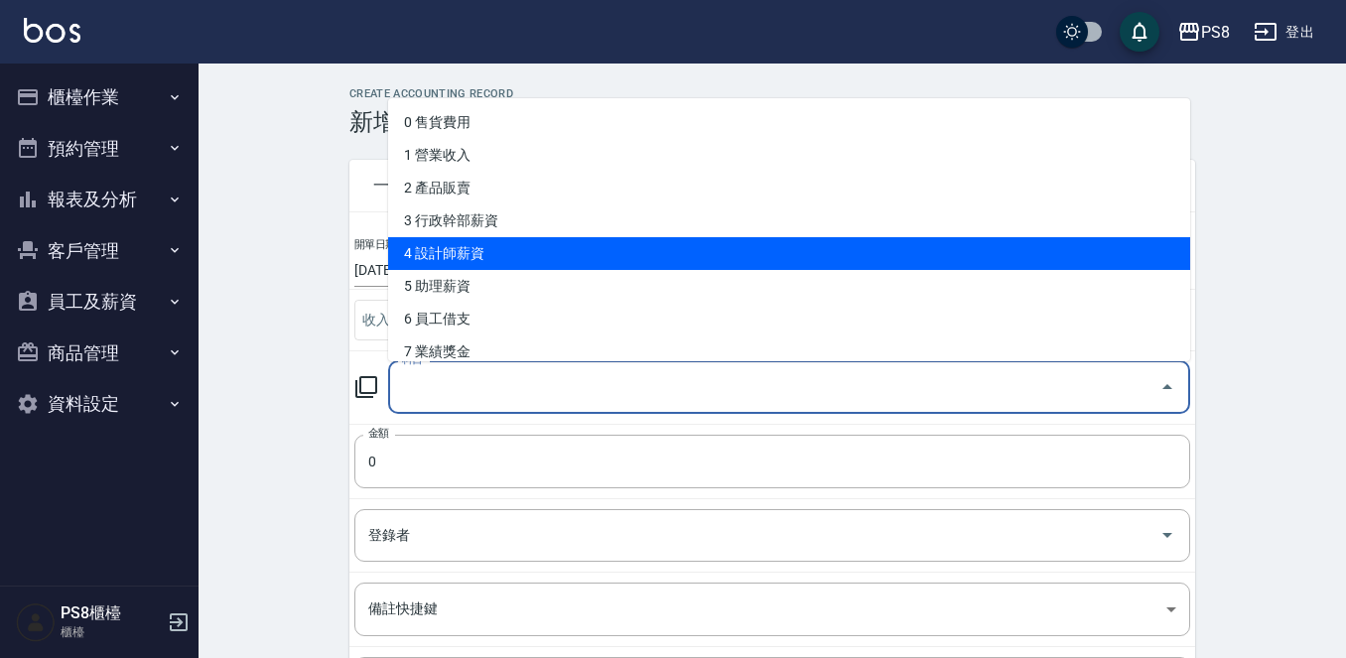
scroll to position [199, 0]
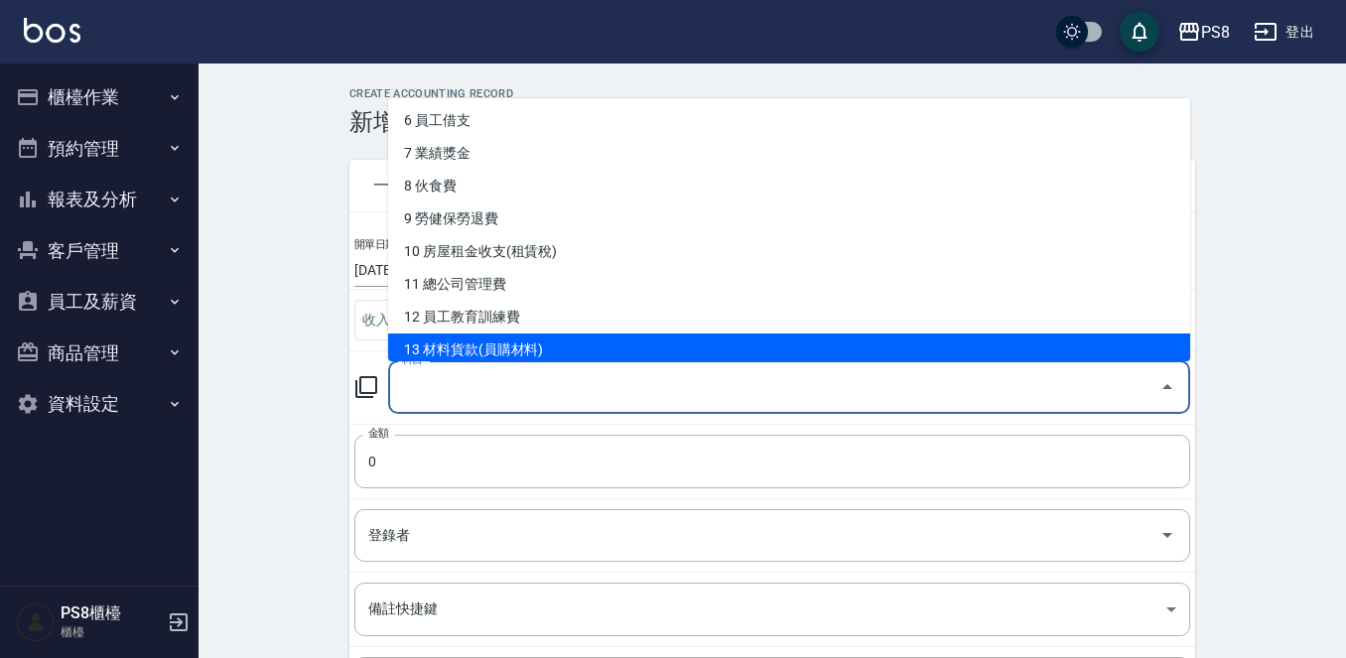
click at [526, 339] on li "13 材料貨款(員購材料)" at bounding box center [789, 350] width 802 height 33
type input "13 材料貨款(員購材料)"
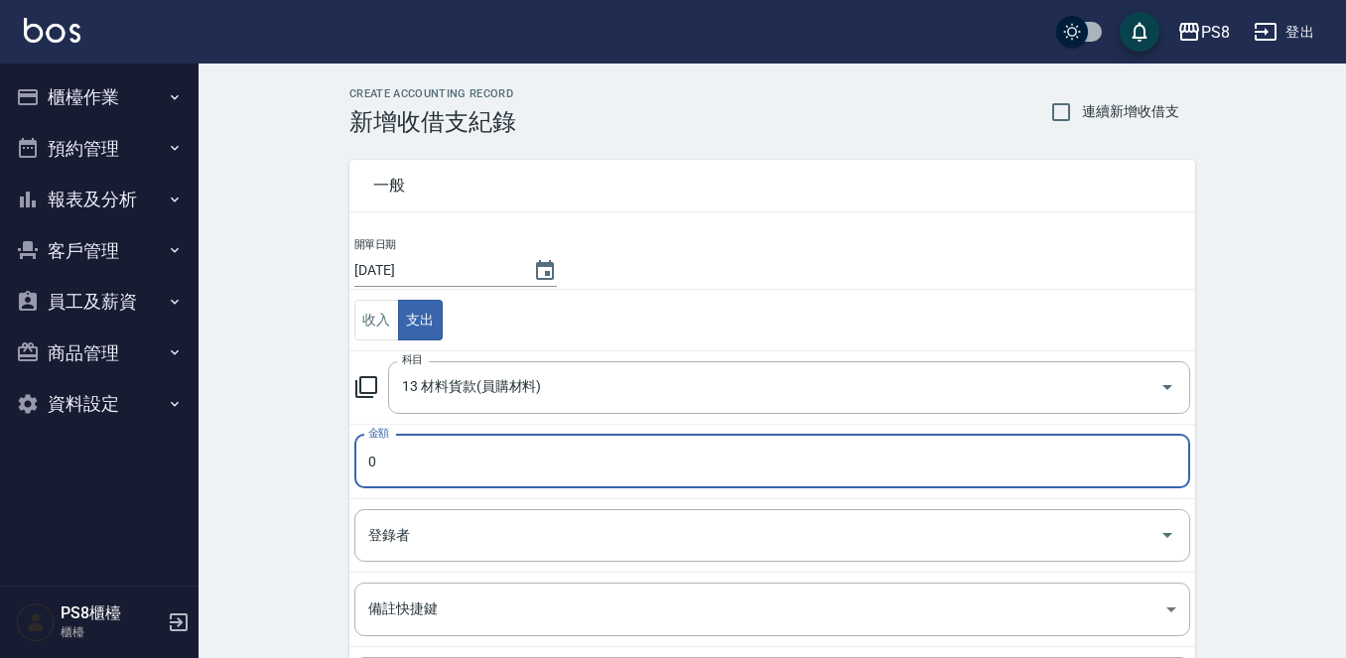
scroll to position [99, 0]
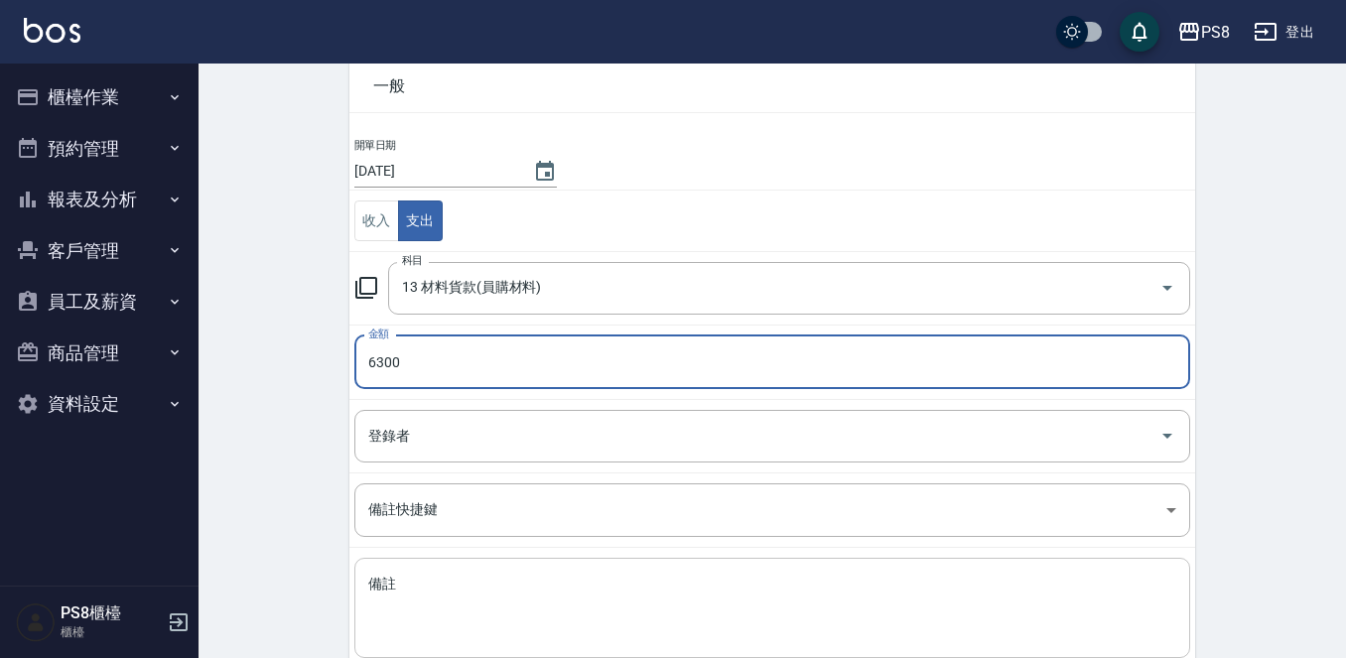
type input "6300"
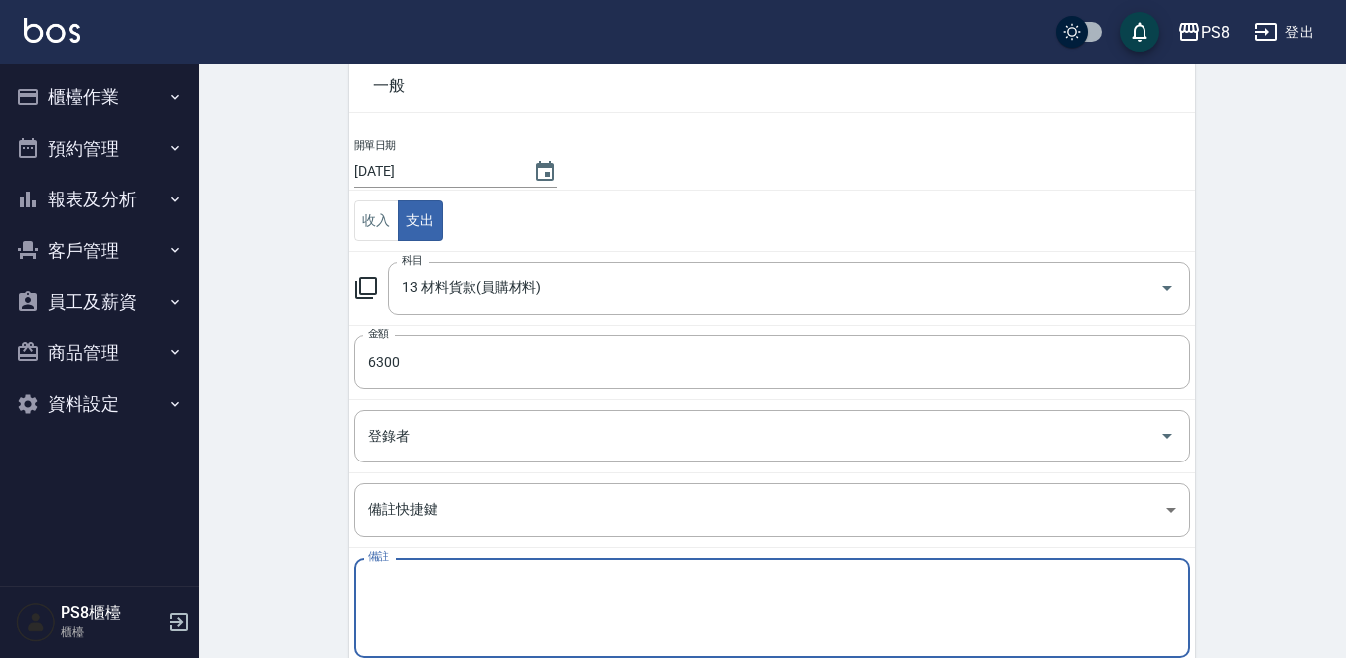
click at [605, 612] on textarea "備註" at bounding box center [772, 609] width 808 height 68
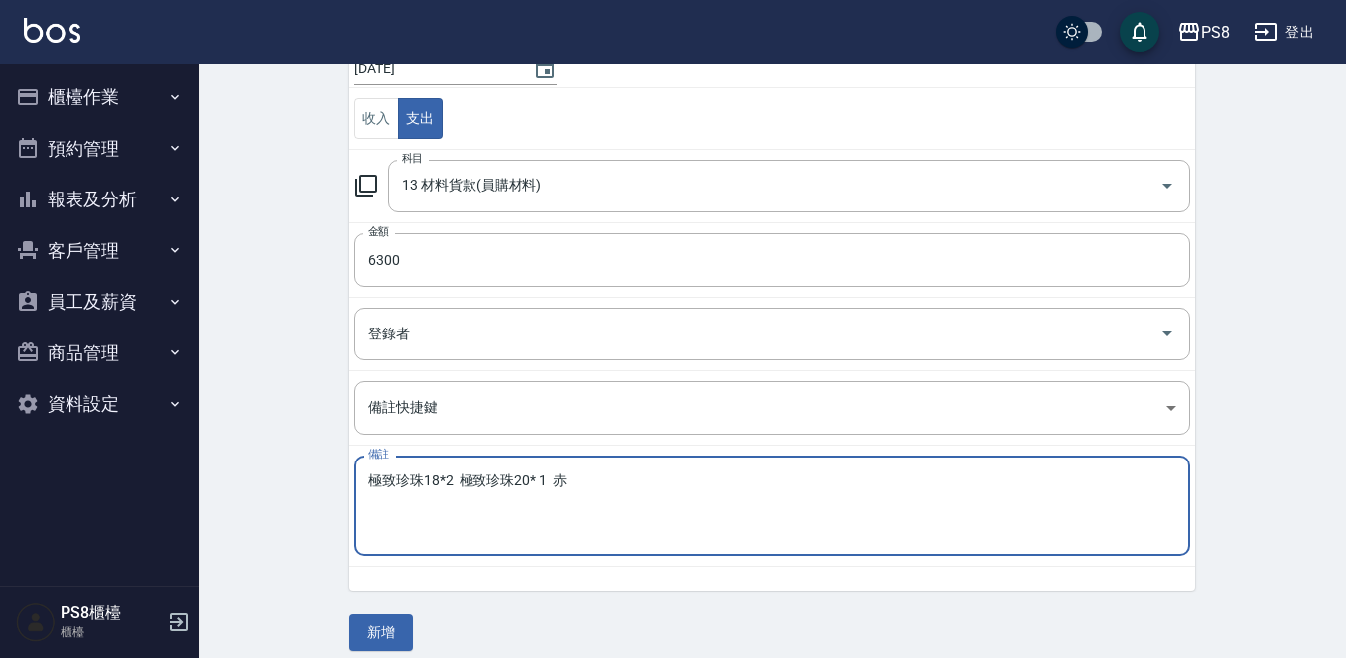
scroll to position [218, 0]
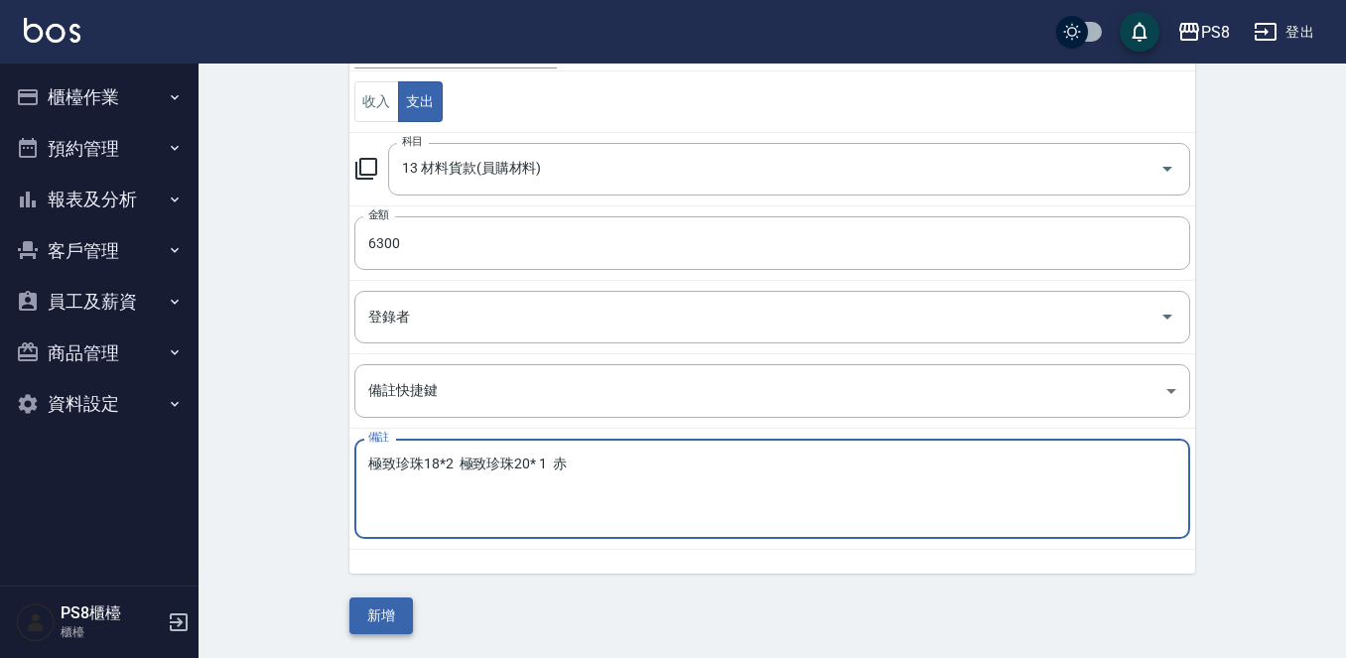
type textarea "極致珍珠18*2 極致珍珠20* 1 赤"
click at [391, 606] on button "新增" at bounding box center [382, 616] width 64 height 37
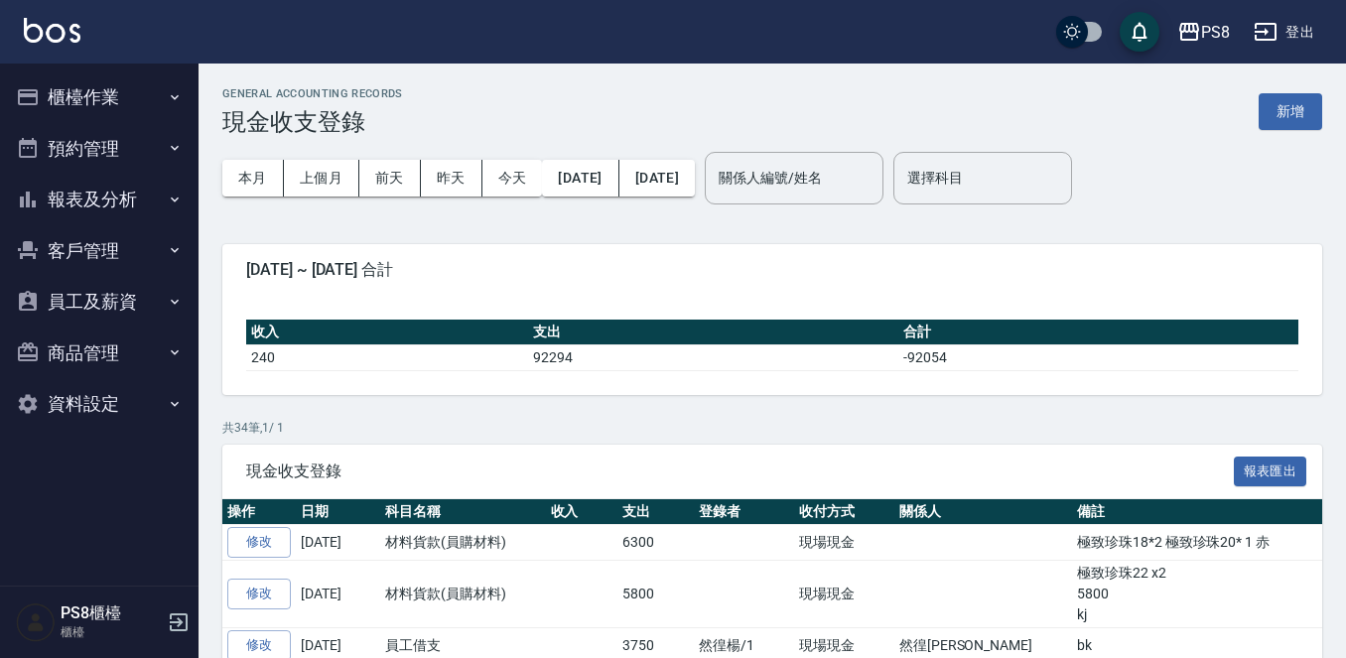
click at [115, 102] on button "櫃檯作業" at bounding box center [99, 97] width 183 height 52
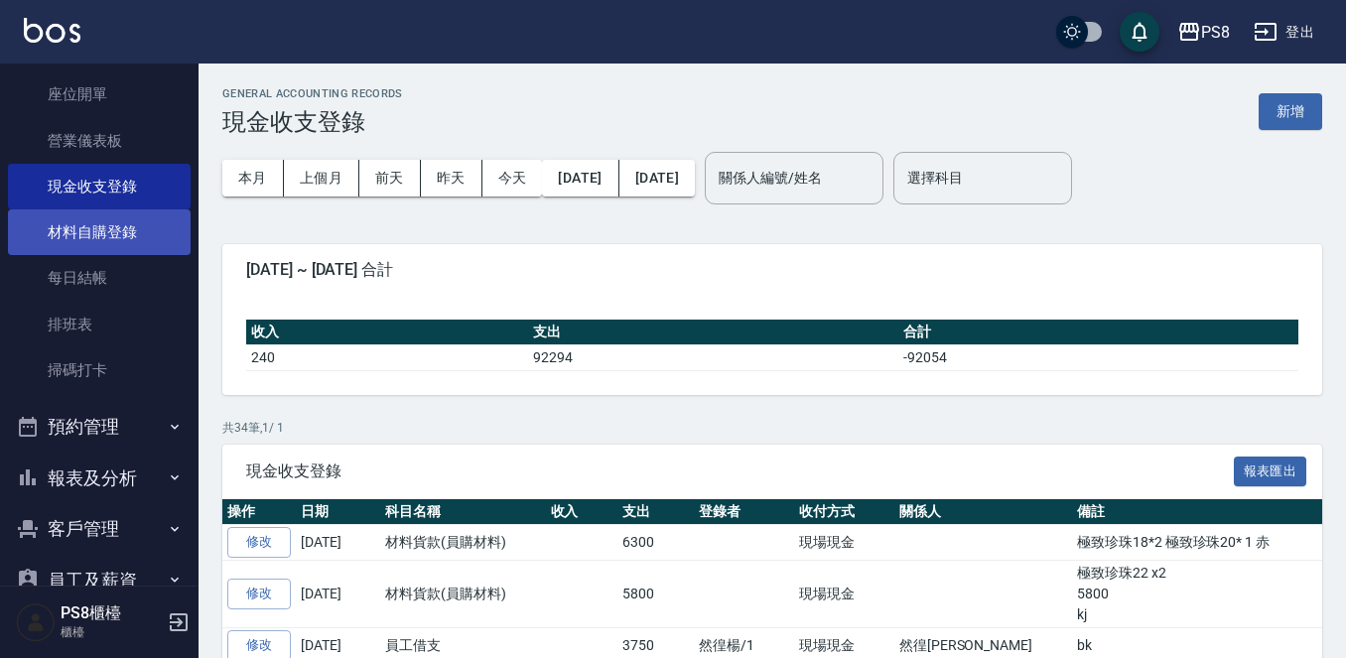
scroll to position [199, 0]
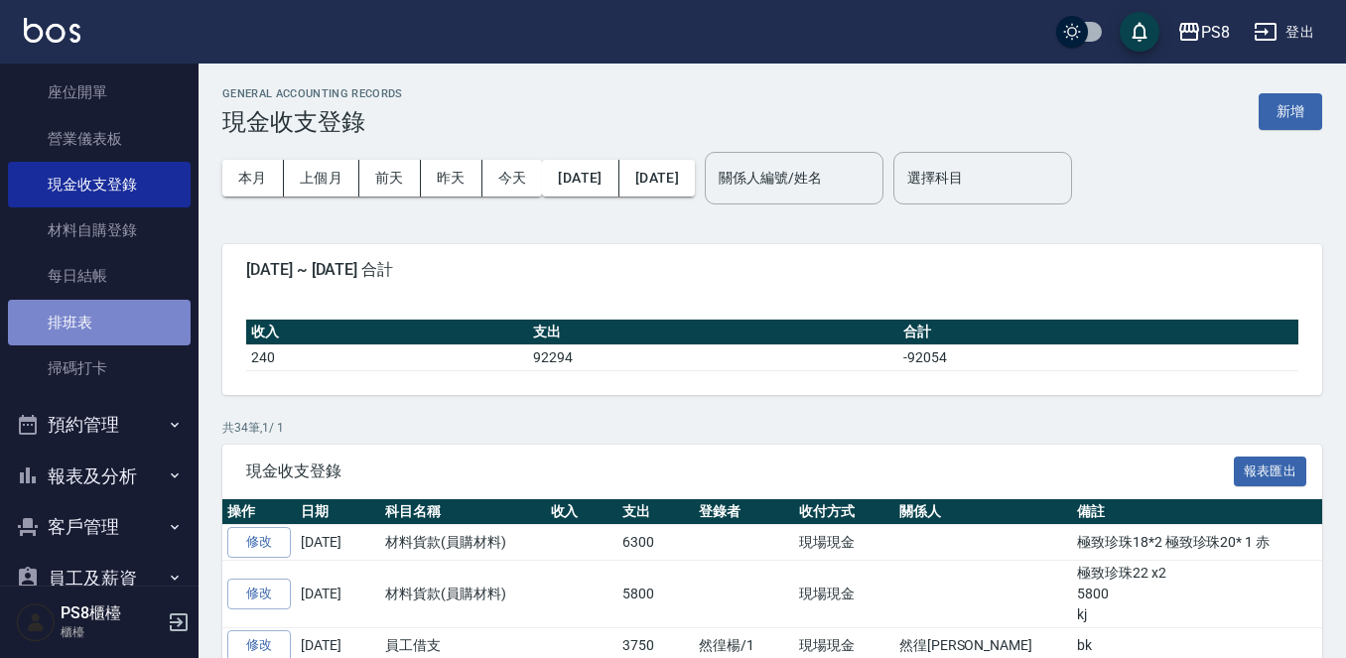
click at [103, 312] on link "排班表" at bounding box center [99, 323] width 183 height 46
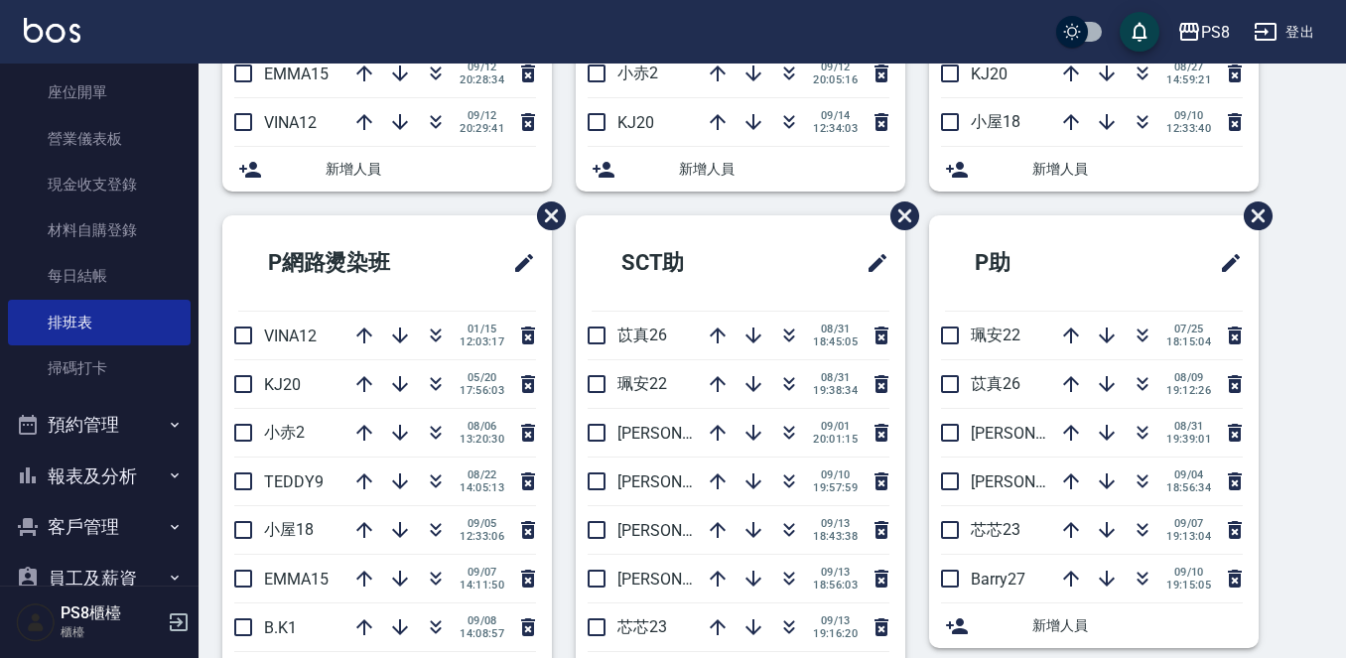
scroll to position [695, 0]
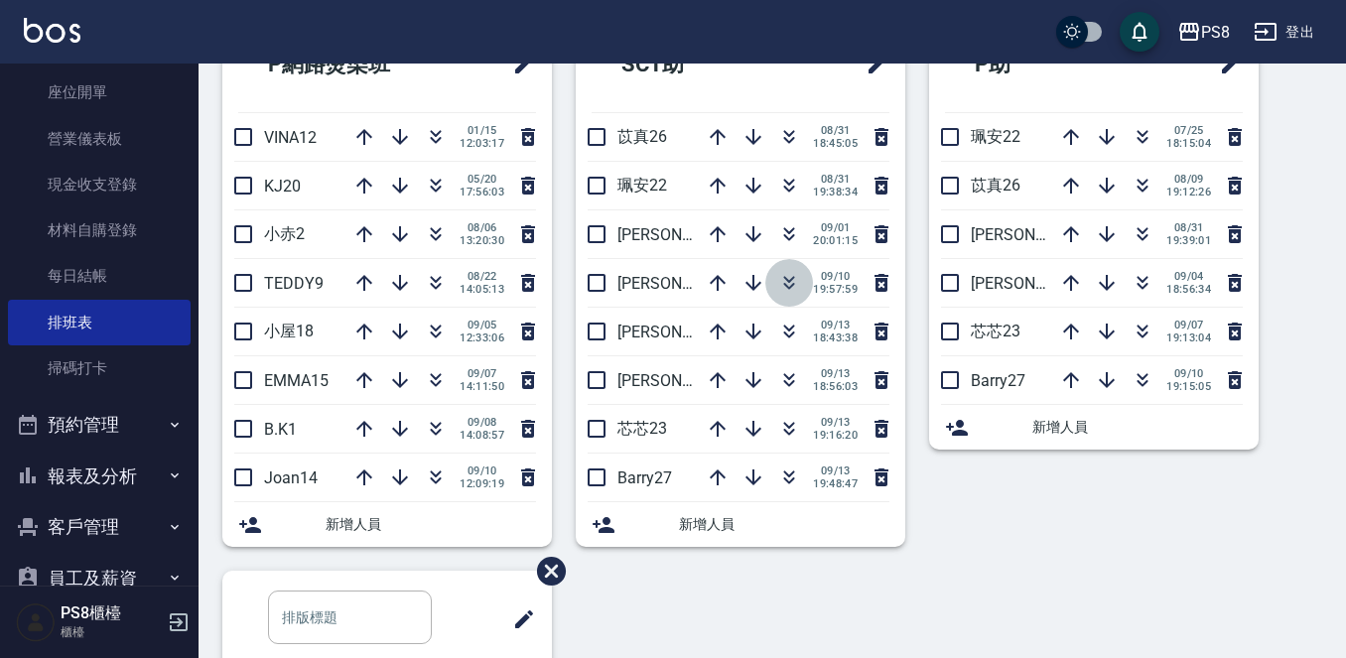
click at [781, 276] on icon "button" at bounding box center [789, 283] width 24 height 24
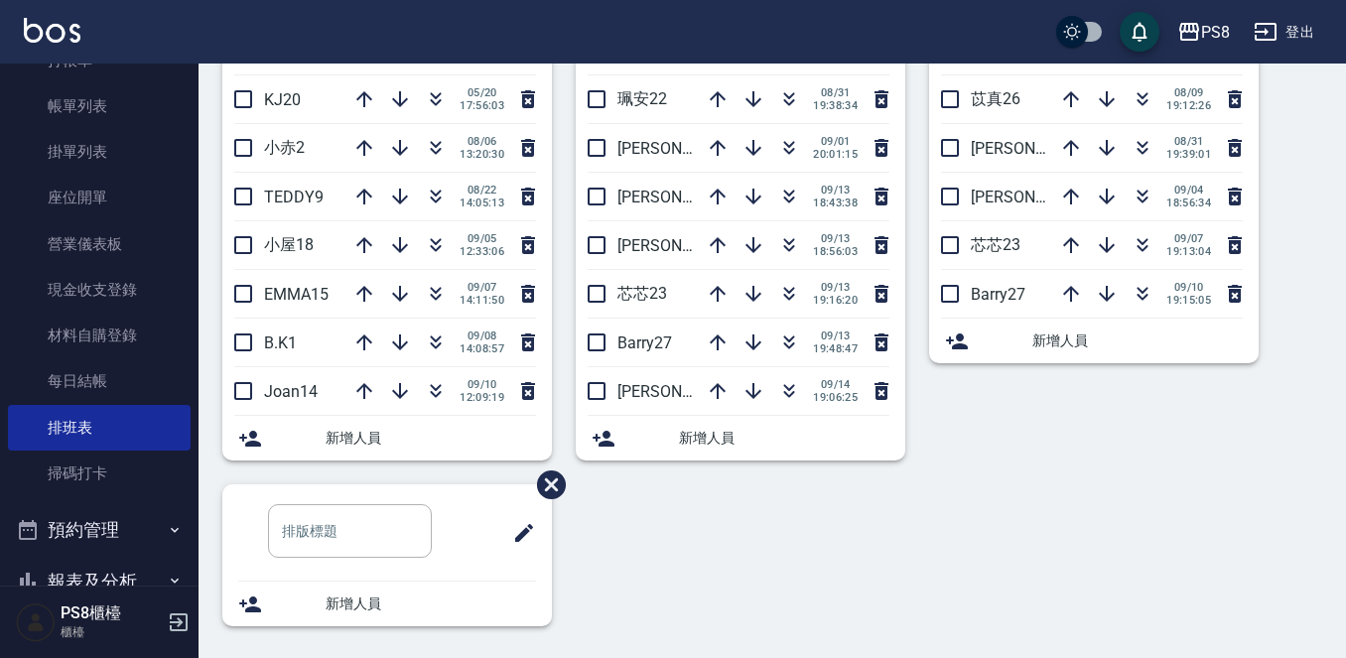
scroll to position [199, 0]
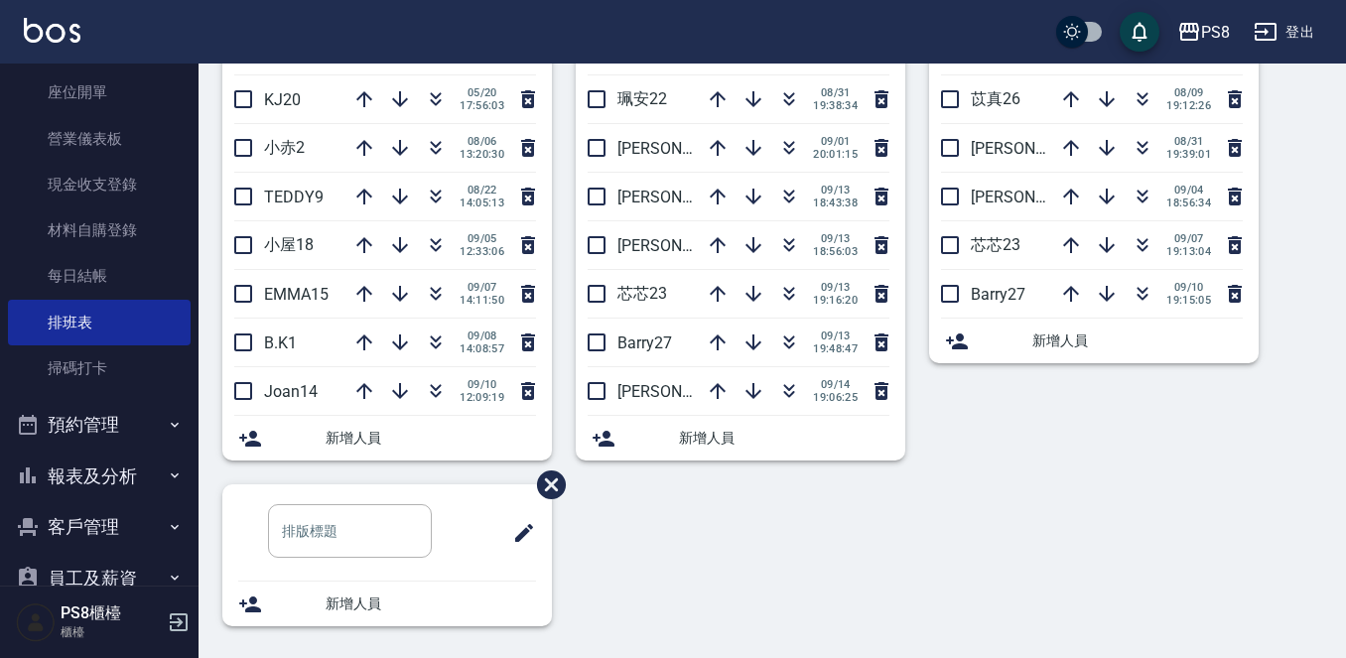
click at [121, 494] on button "報表及分析" at bounding box center [99, 477] width 183 height 52
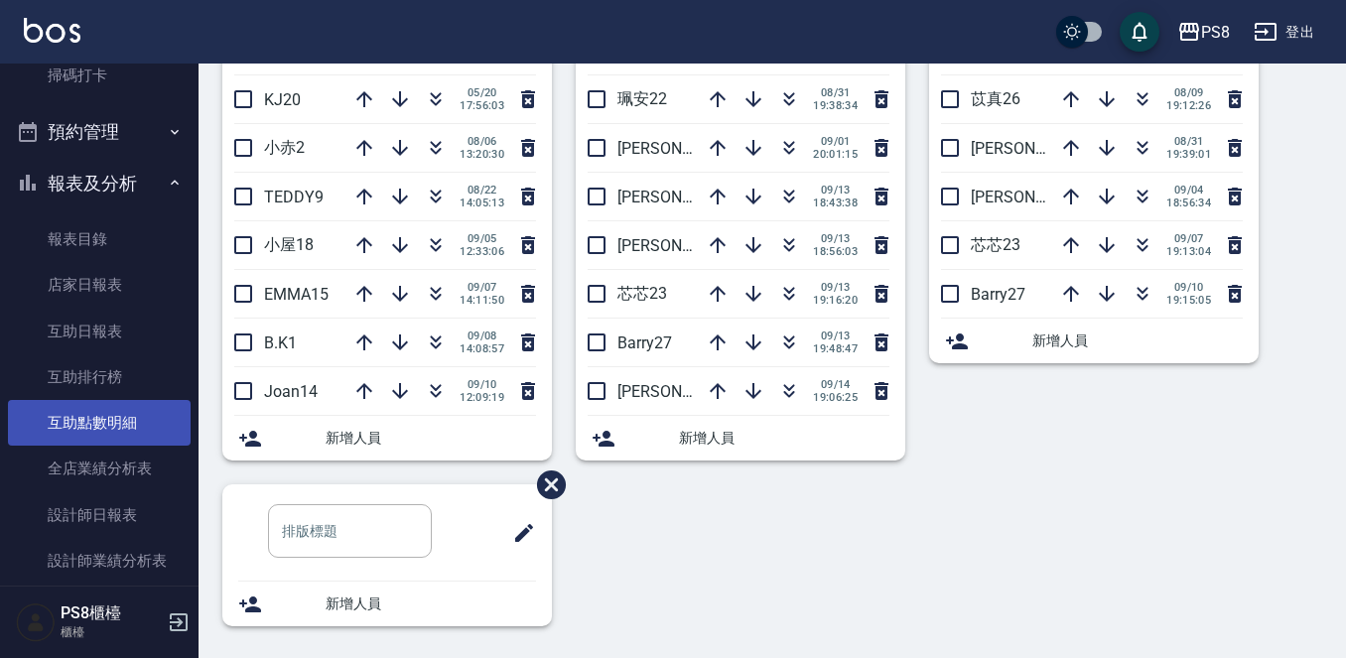
scroll to position [496, 0]
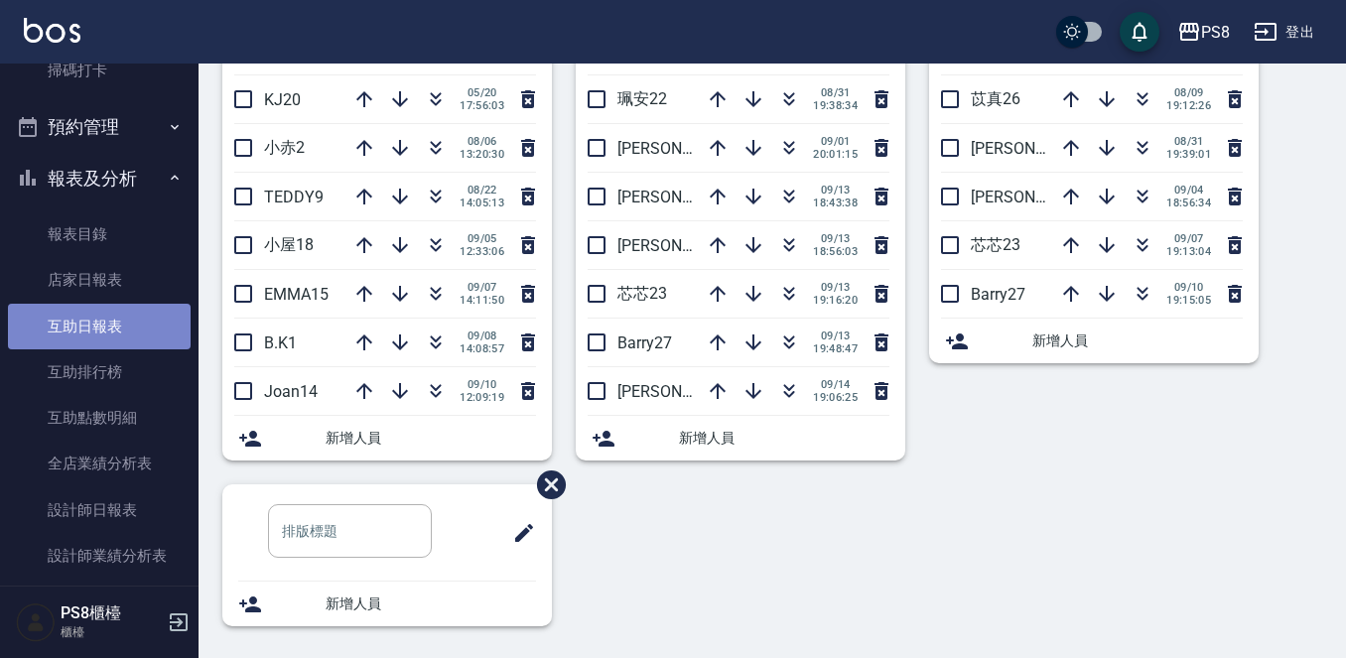
click at [145, 330] on link "互助日報表" at bounding box center [99, 327] width 183 height 46
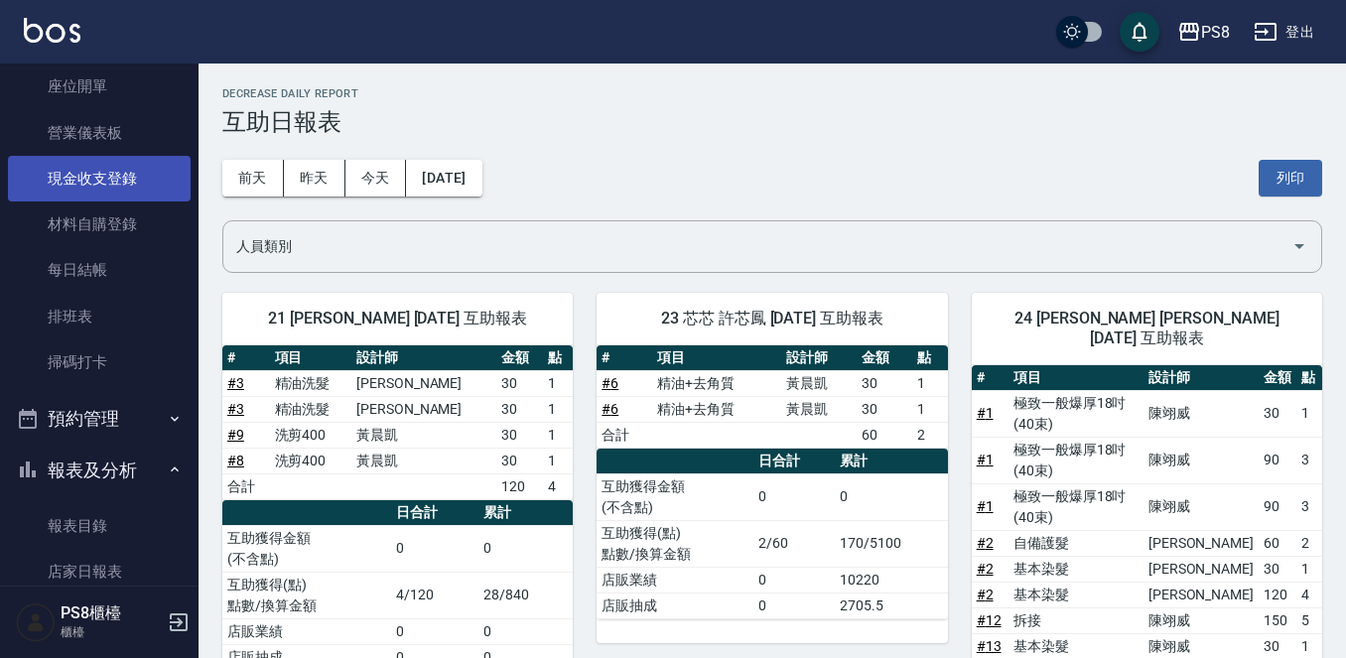
scroll to position [199, 0]
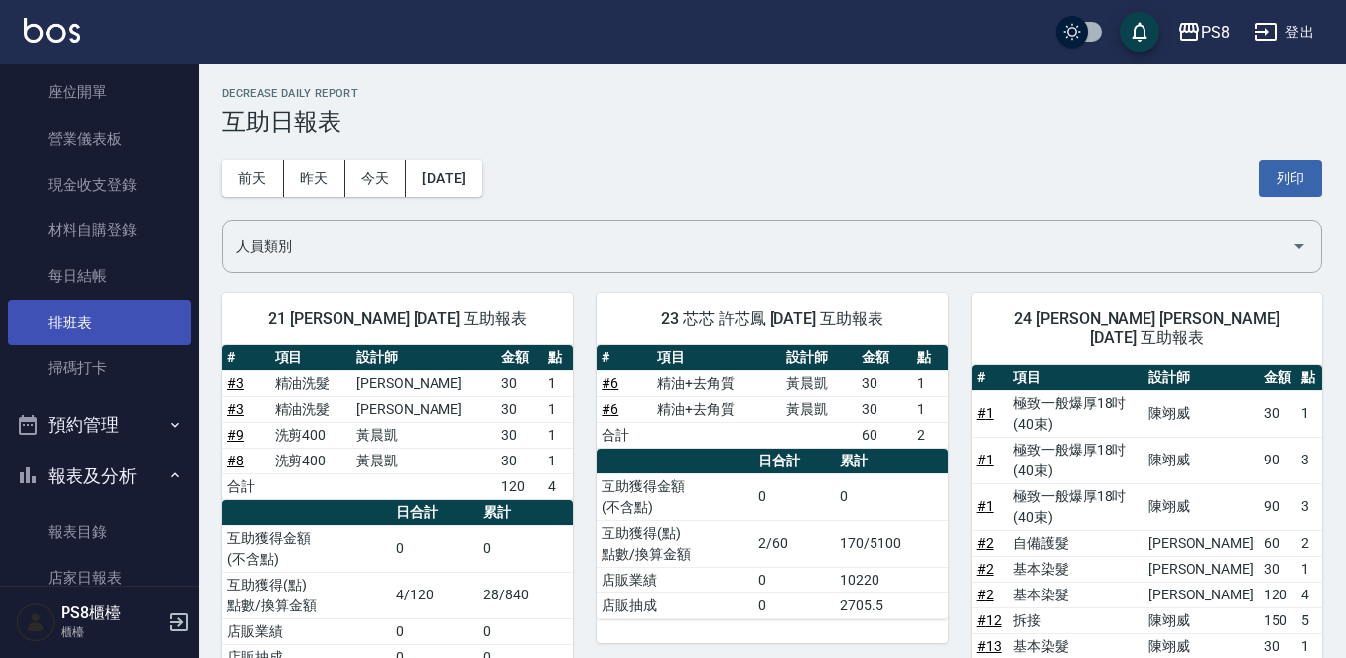
click at [95, 334] on link "排班表" at bounding box center [99, 323] width 183 height 46
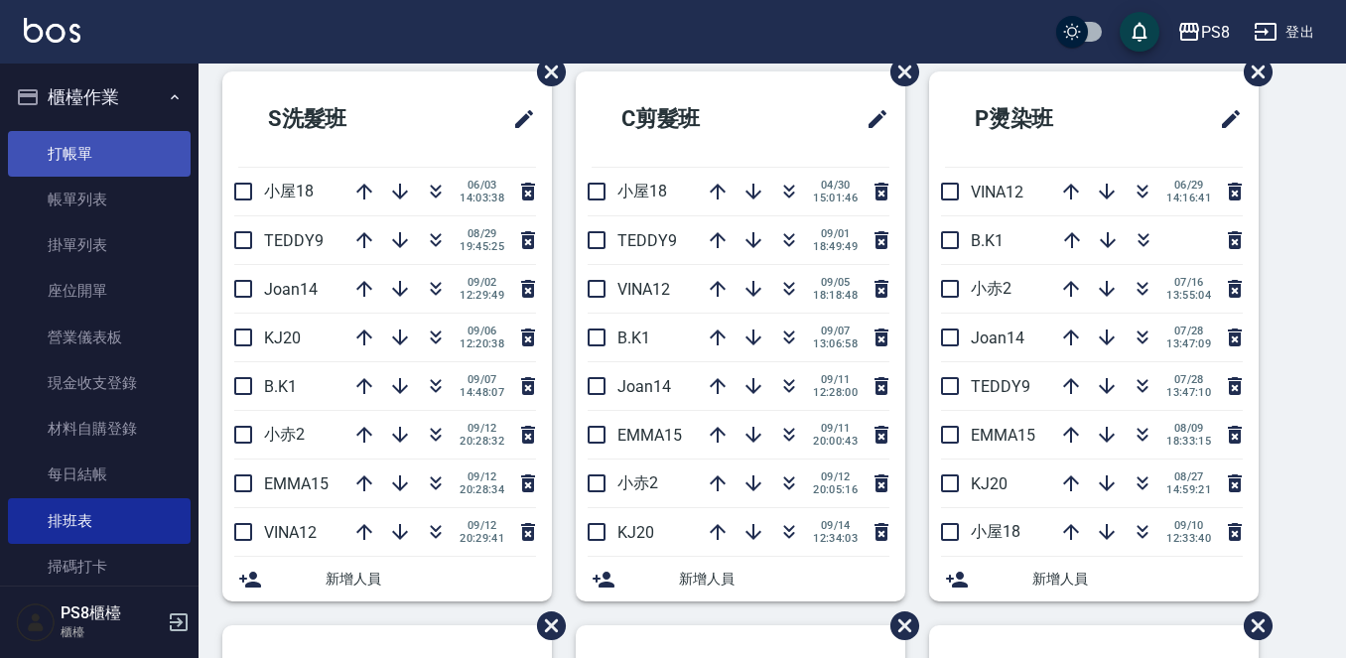
click at [82, 184] on link "帳單列表" at bounding box center [99, 200] width 183 height 46
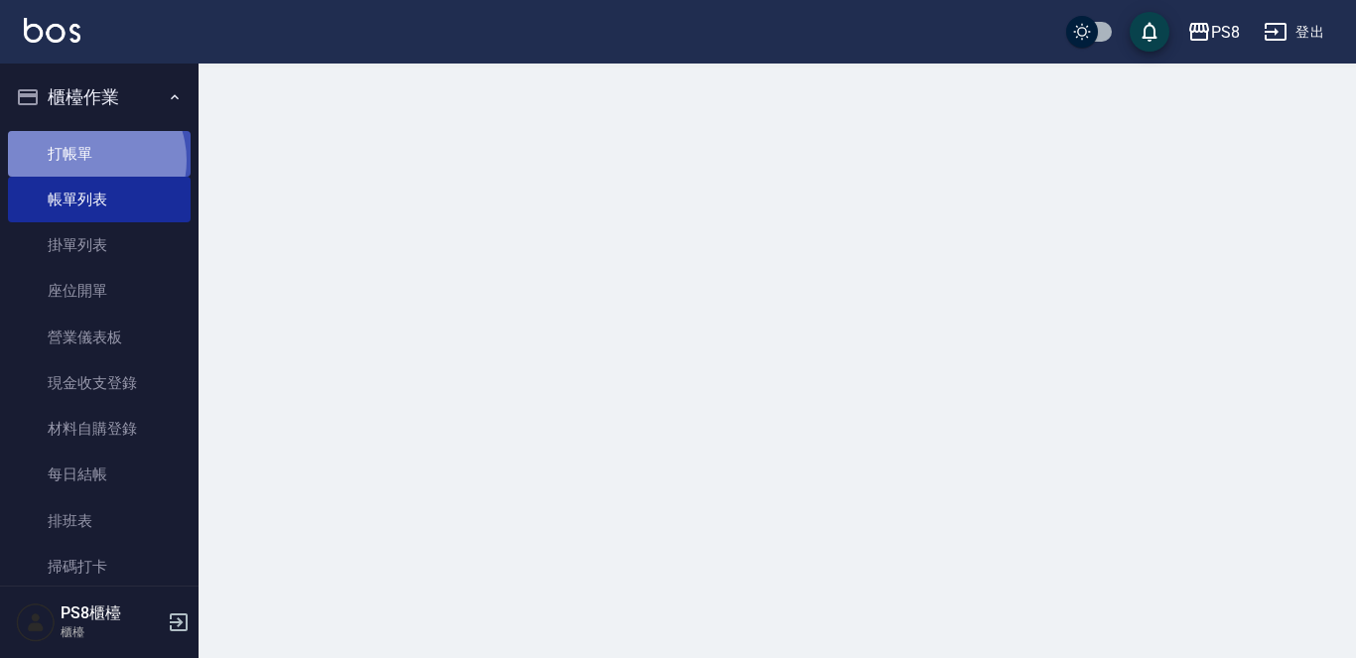
click at [86, 160] on link "打帳單" at bounding box center [99, 154] width 183 height 46
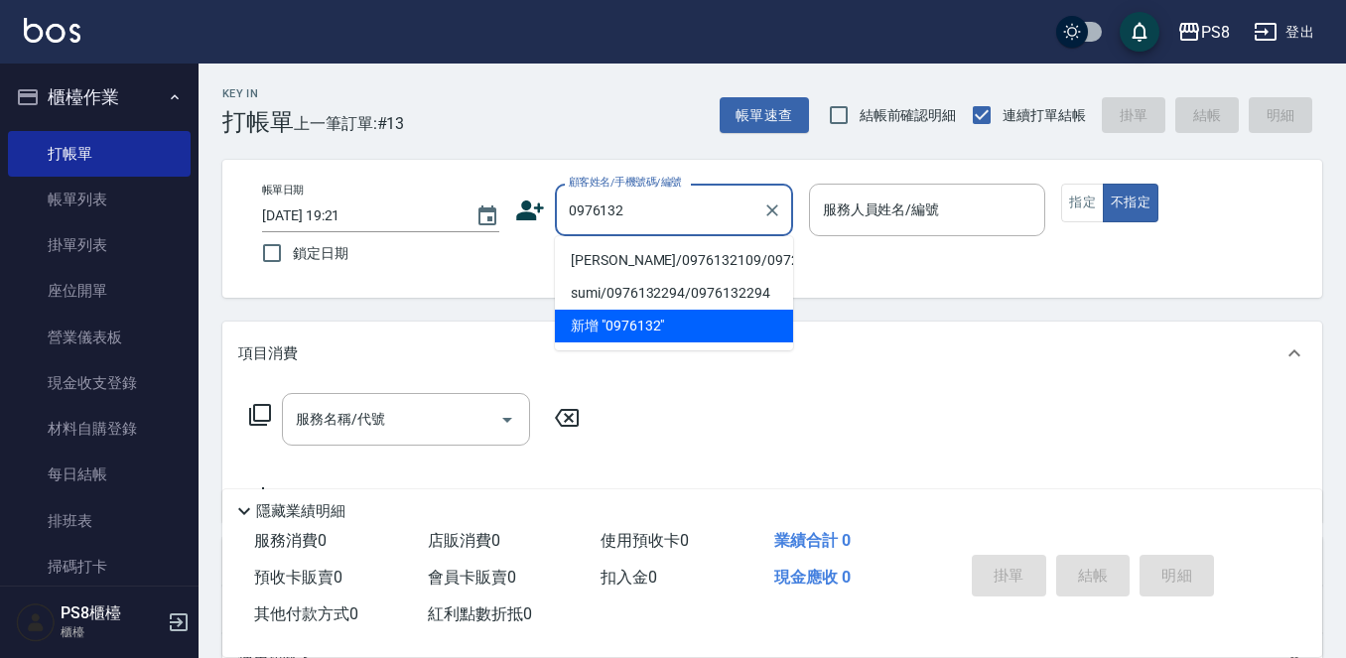
click at [645, 269] on li "譚浩雅/0976132109/0972828009" at bounding box center [674, 260] width 238 height 33
type input "譚浩雅/0976132109/0972828009"
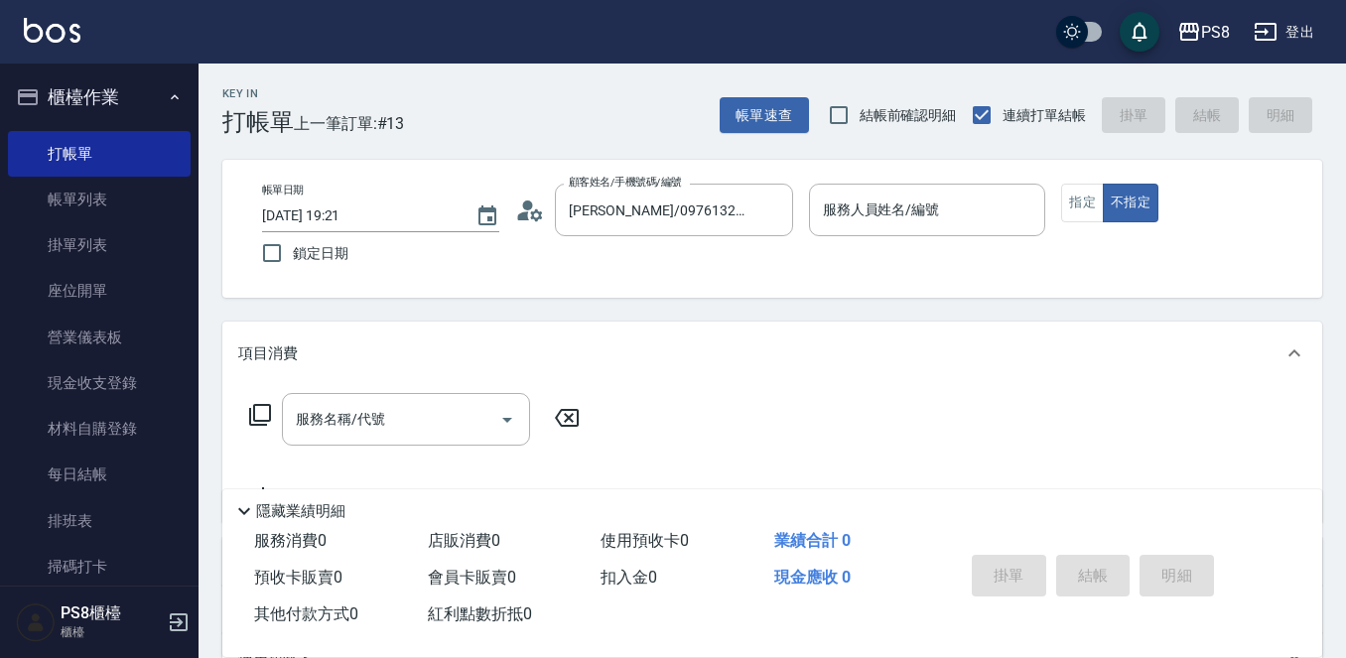
click at [539, 208] on icon at bounding box center [530, 211] width 30 height 30
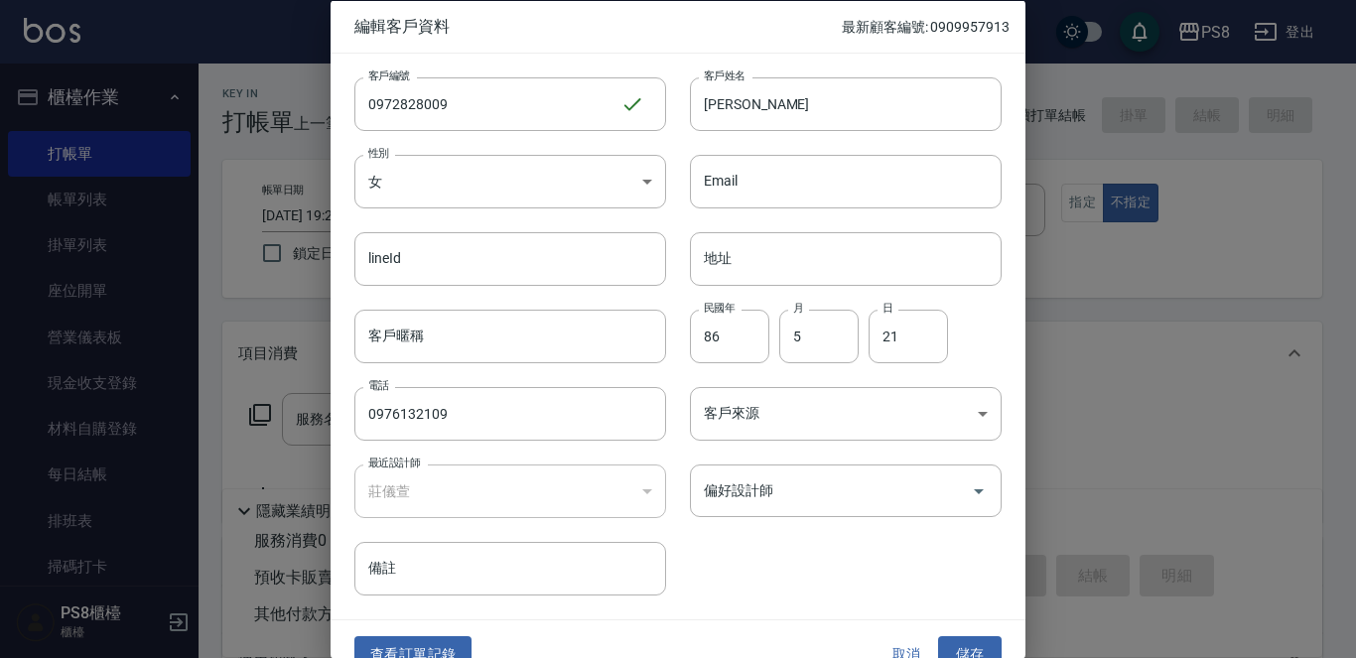
click at [1246, 347] on div at bounding box center [678, 329] width 1356 height 658
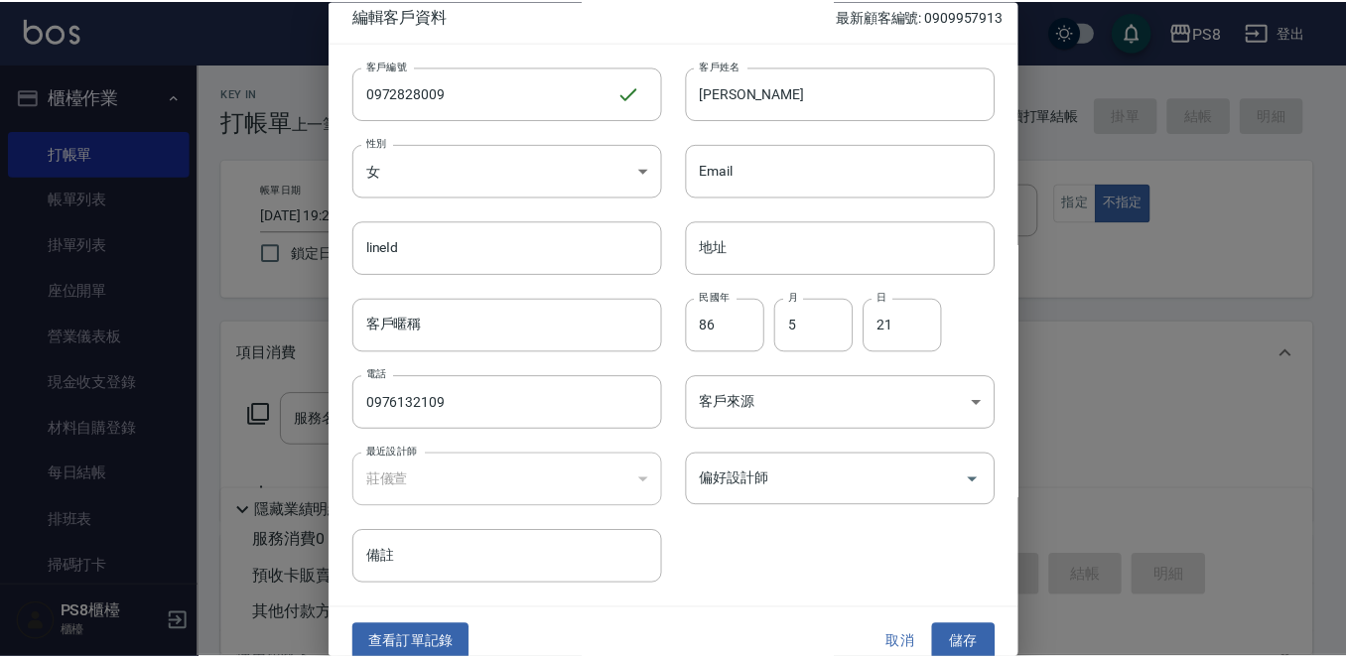
scroll to position [30, 0]
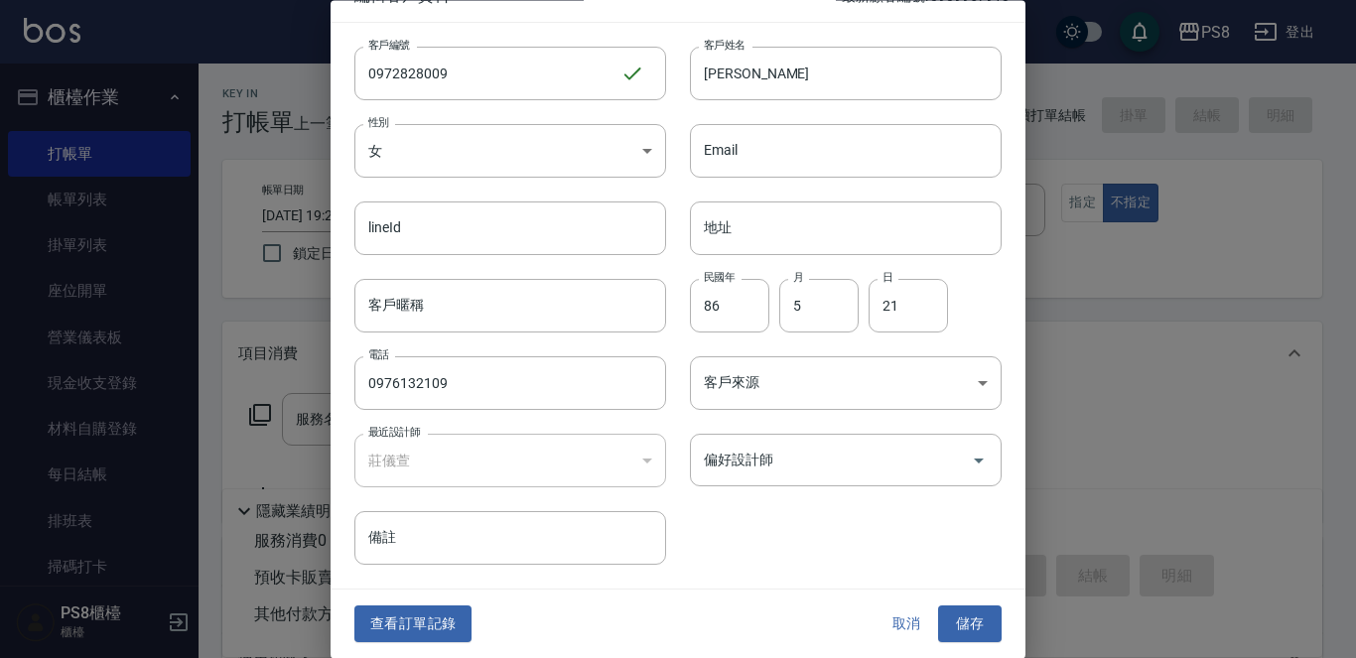
click at [902, 620] on button "取消" at bounding box center [907, 625] width 64 height 37
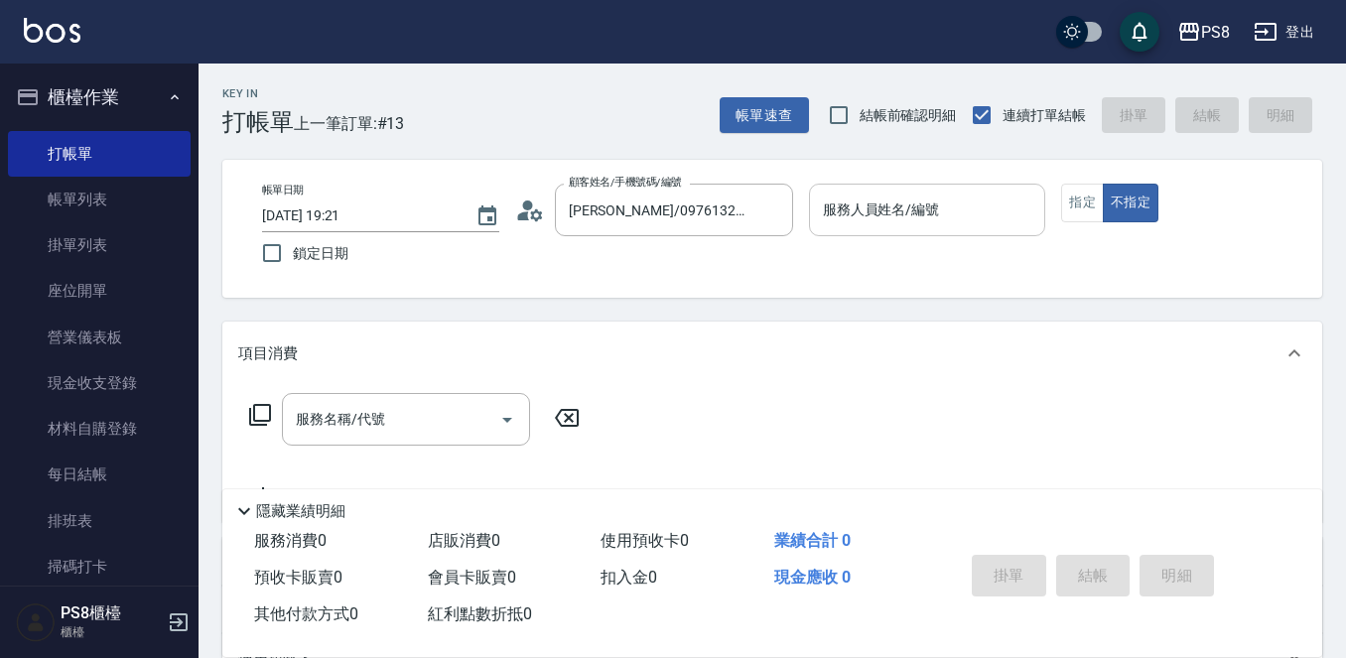
click at [924, 234] on div "服務人員姓名/編號" at bounding box center [927, 210] width 237 height 53
type input "VINA-12"
type button "false"
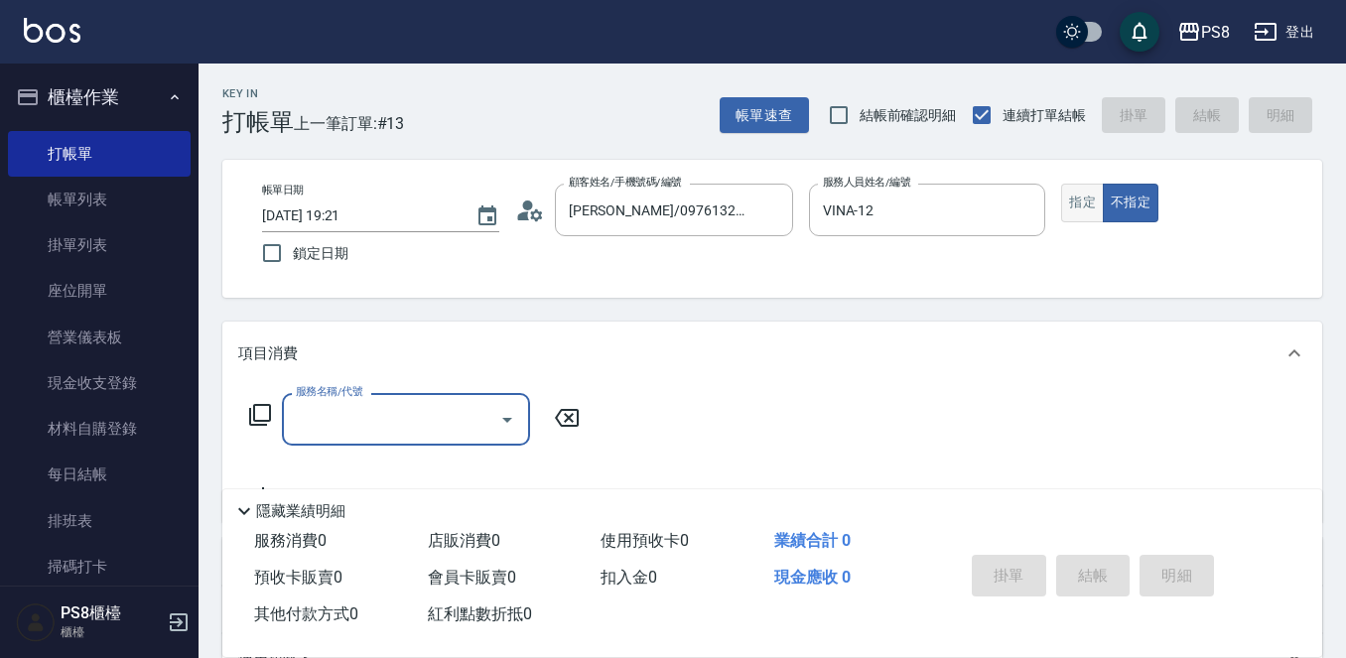
click at [1091, 191] on button "指定" at bounding box center [1082, 203] width 43 height 39
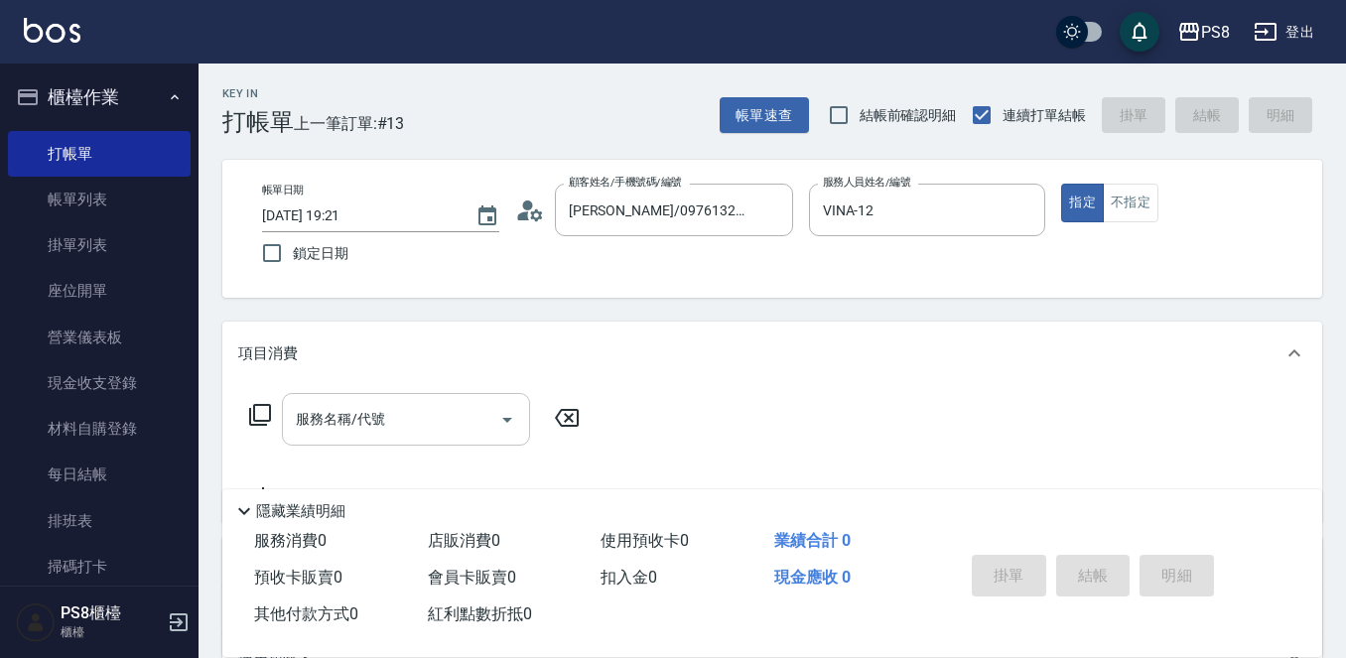
click at [383, 430] on input "服務名稱/代號" at bounding box center [391, 419] width 201 height 35
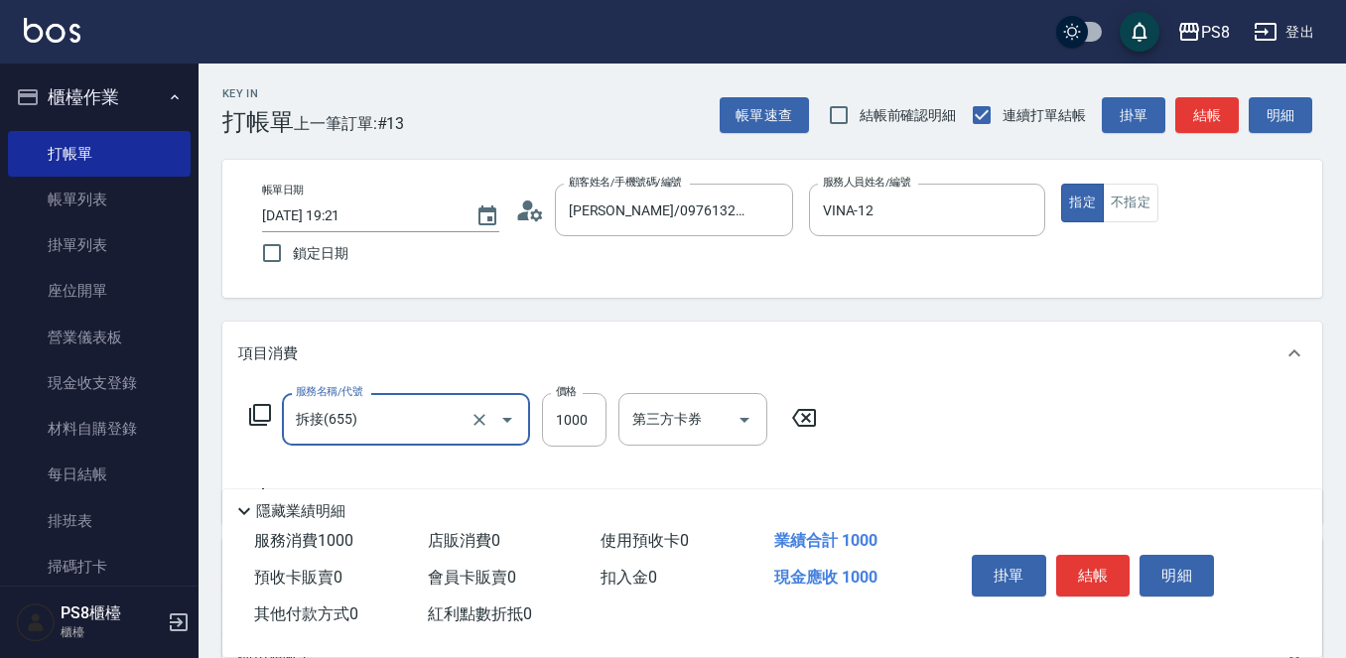
type input "拆接(655)"
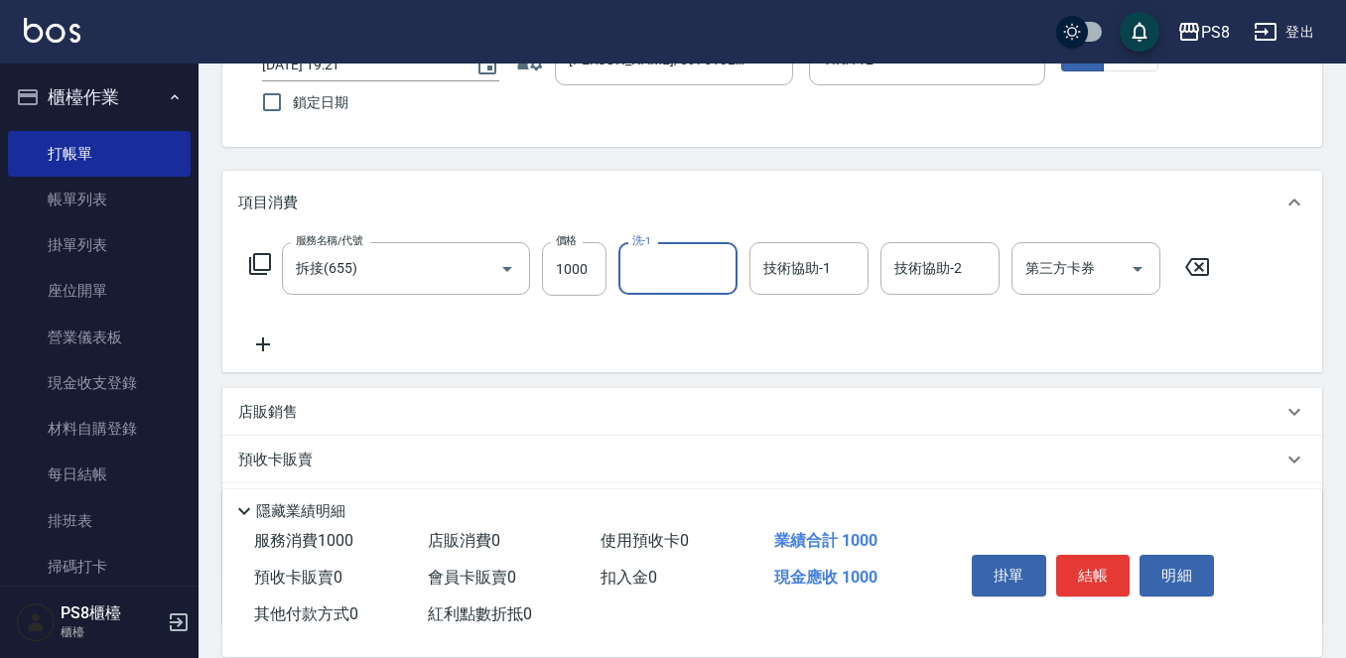
scroll to position [199, 0]
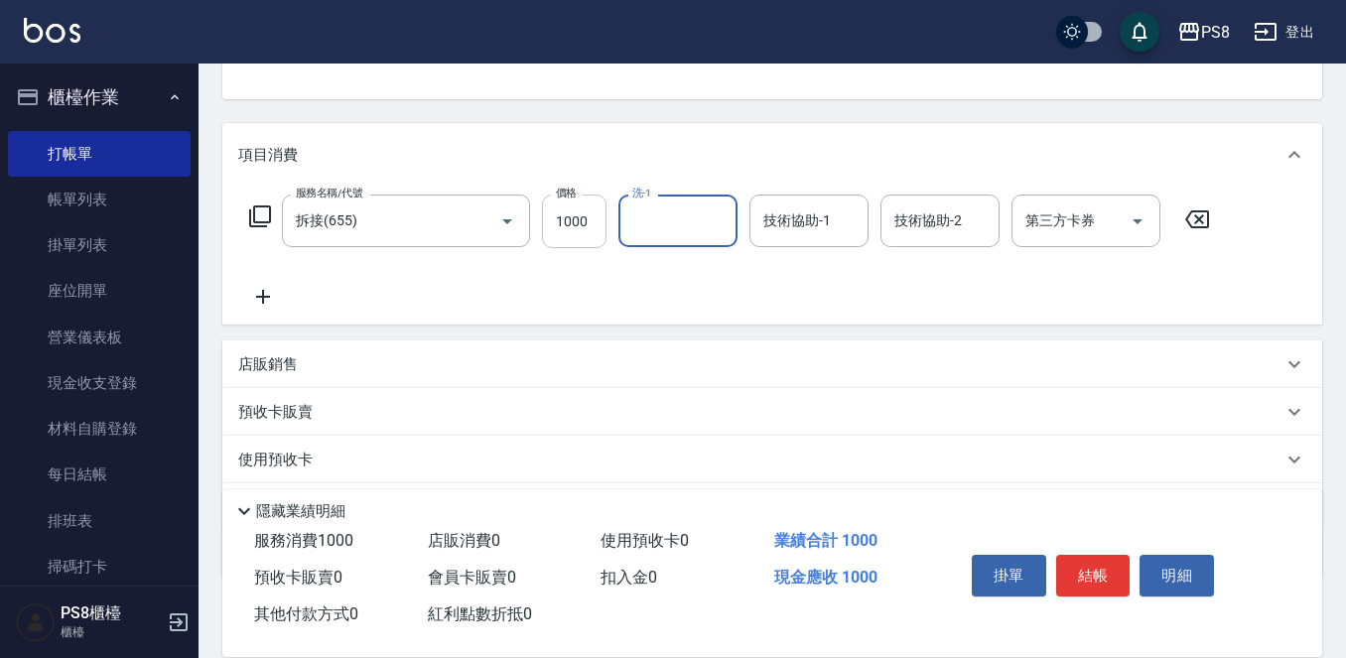
click at [575, 210] on input "1000" at bounding box center [574, 222] width 65 height 54
type input "3000"
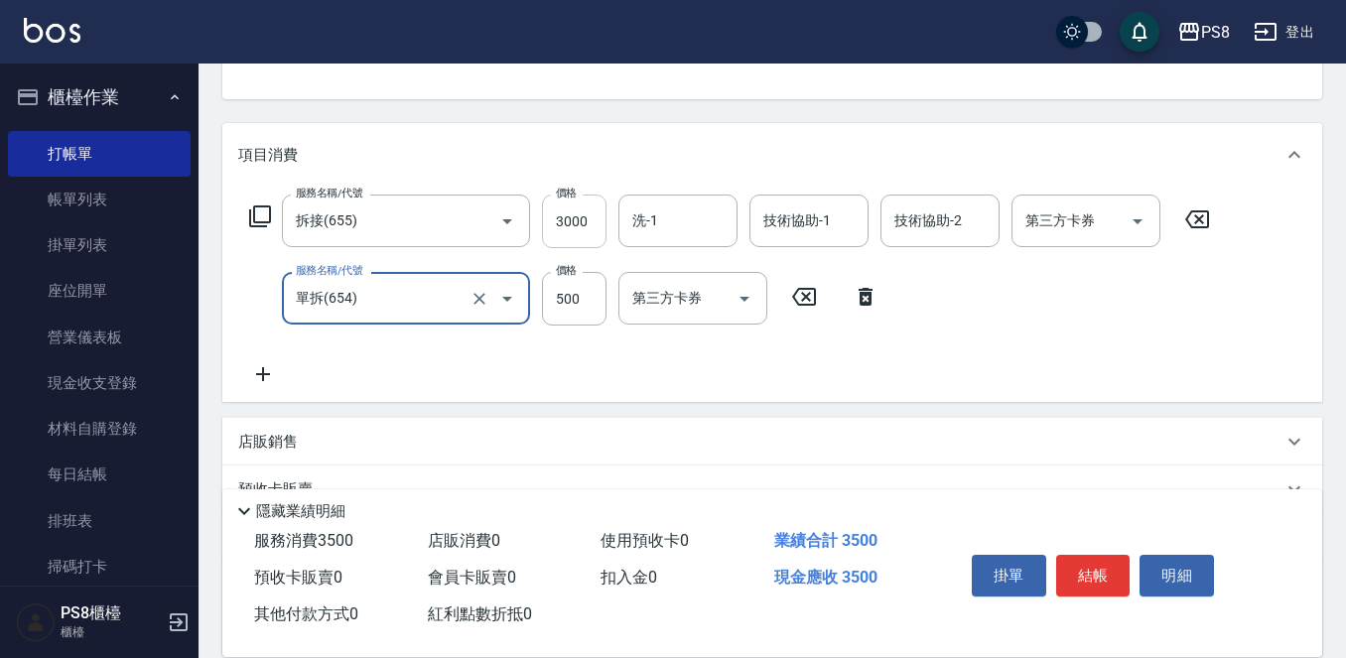
type input "單拆(654)"
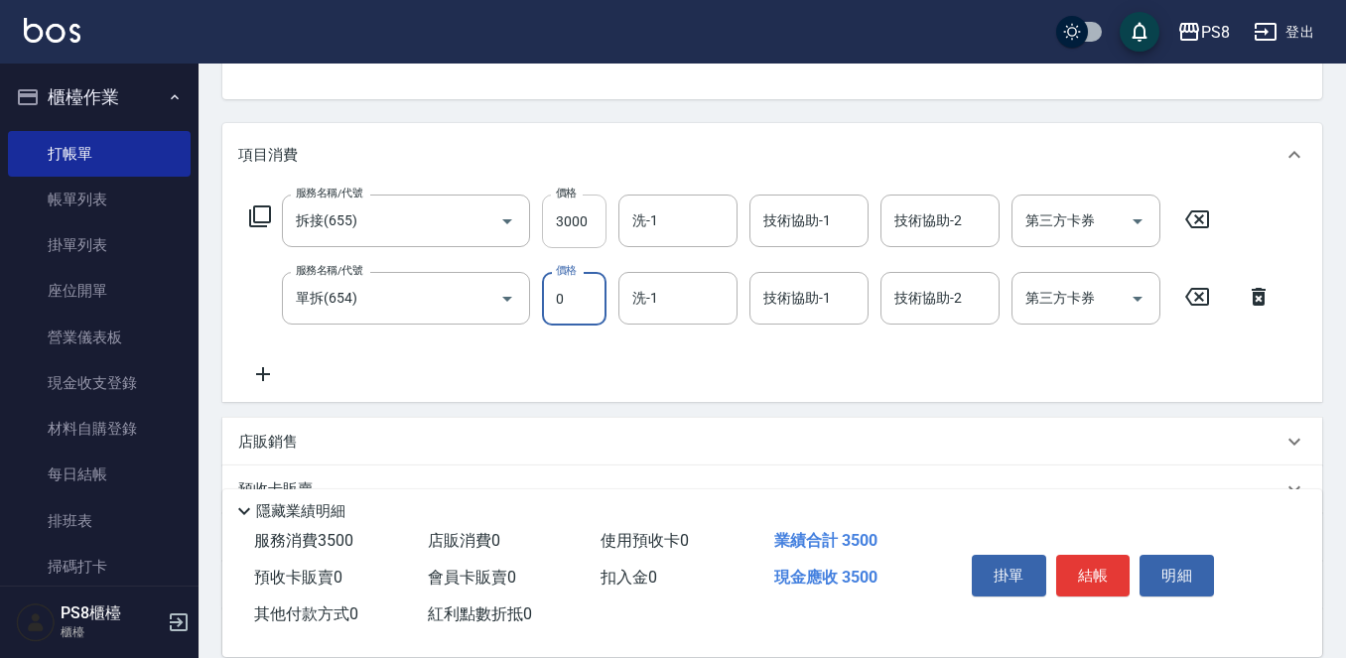
type input "0"
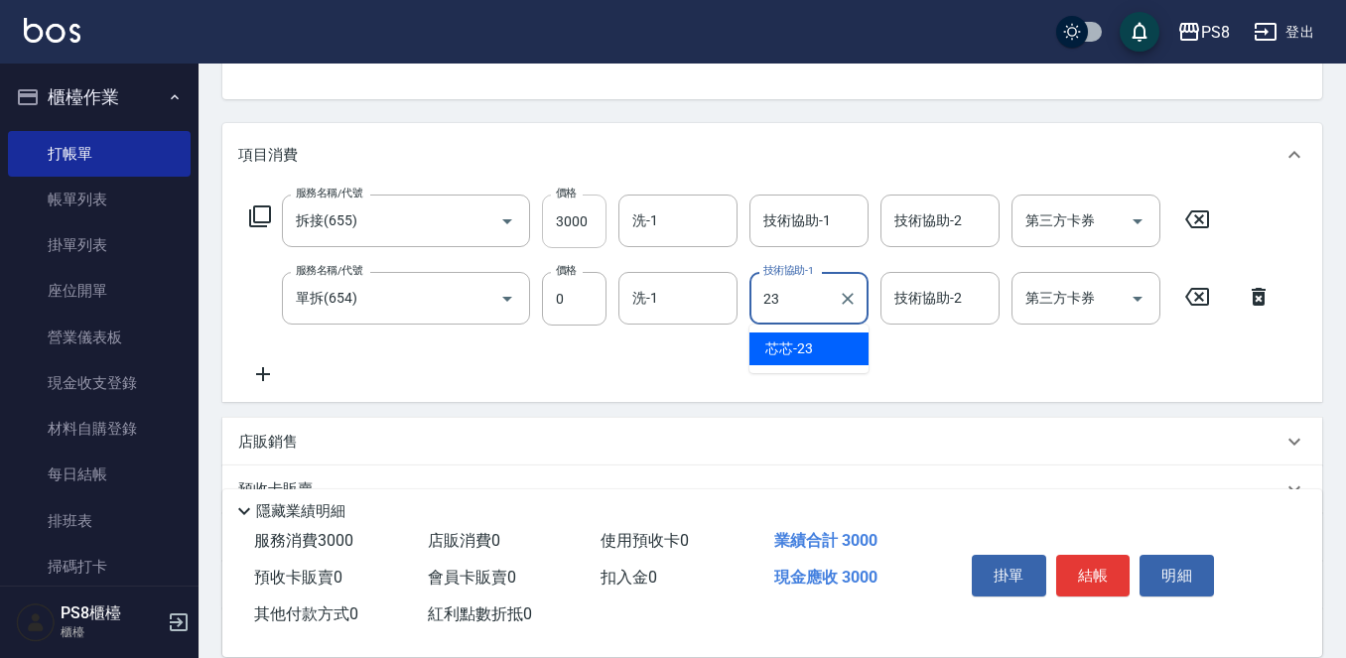
type input "芯芯-23"
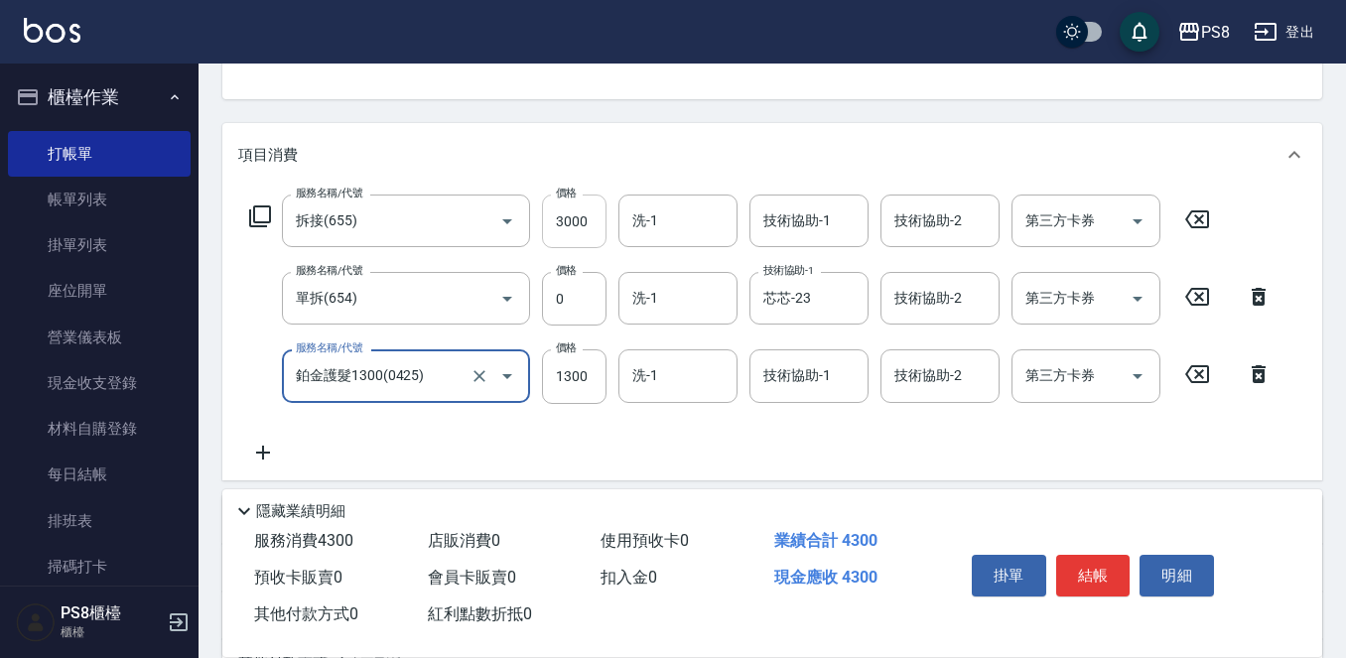
type input "鉑金護髮1300(0425)"
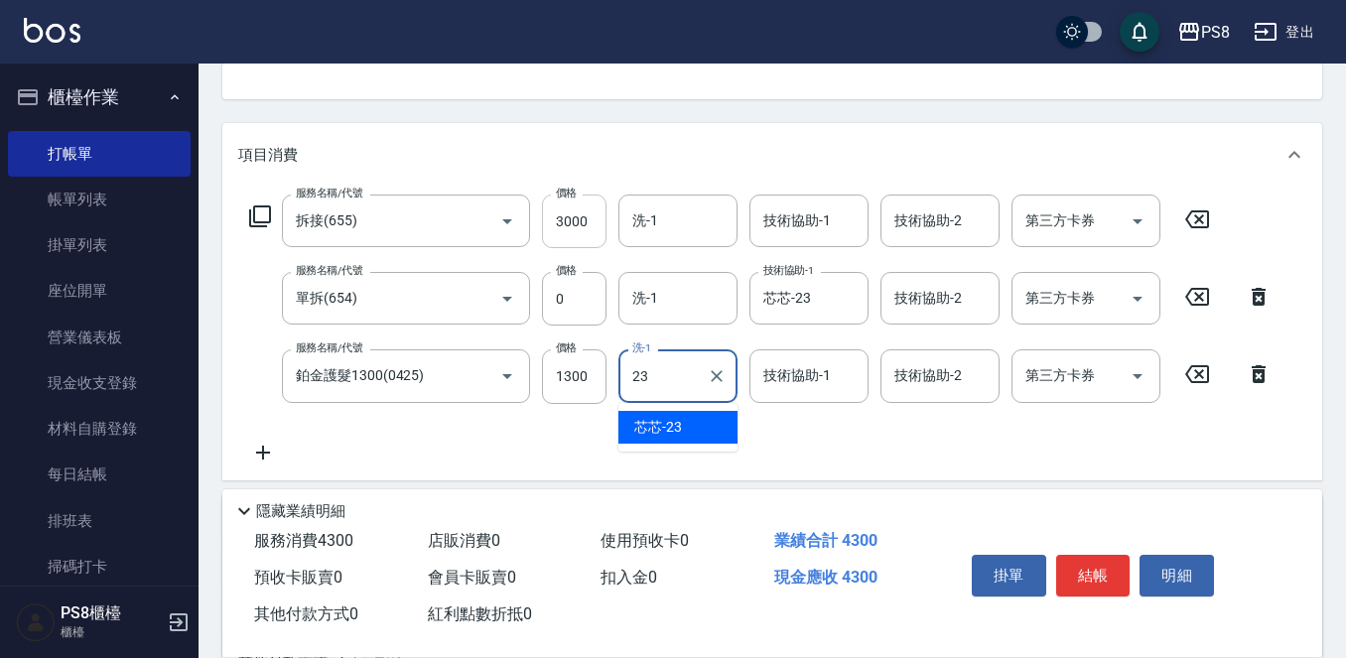
type input "芯芯-23"
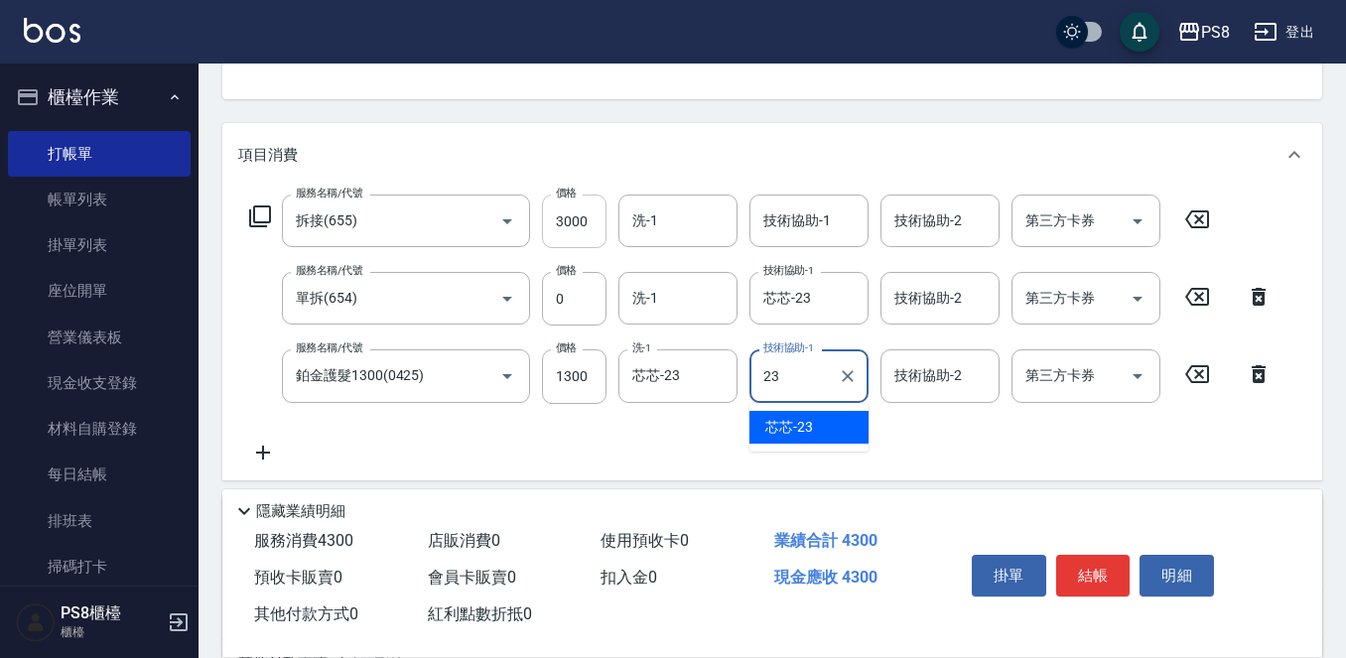
type input "芯芯-23"
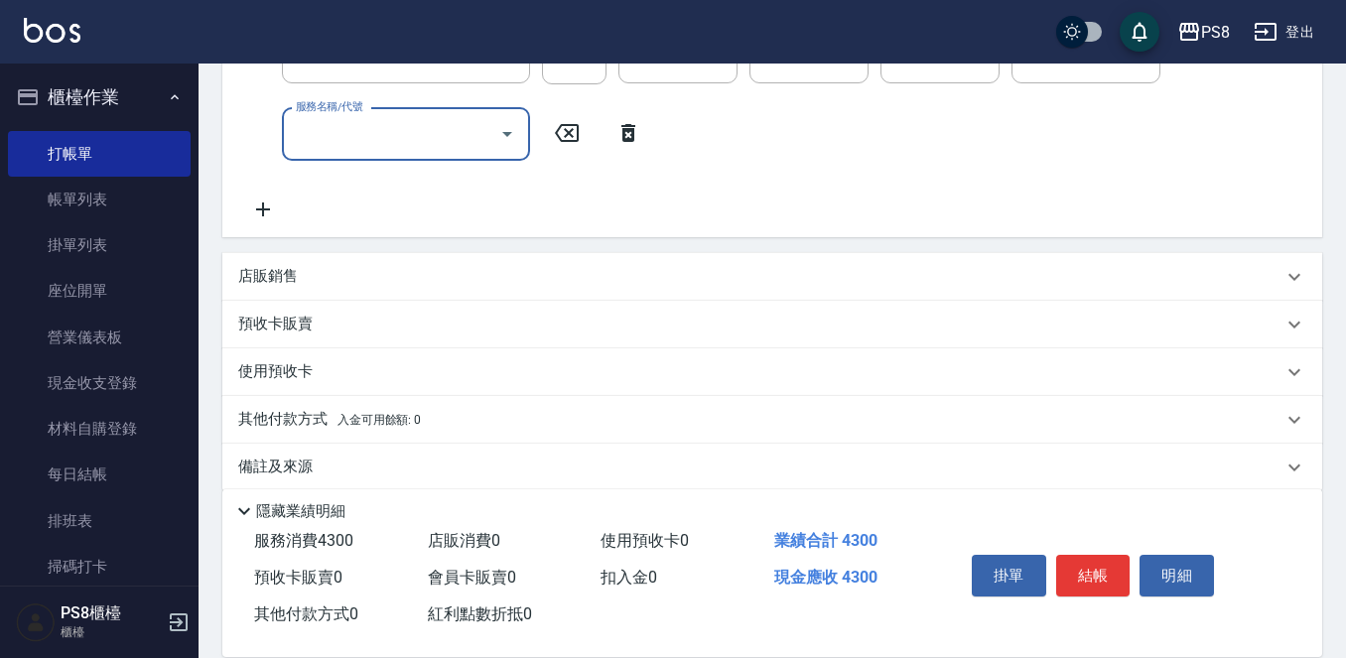
scroll to position [542, 0]
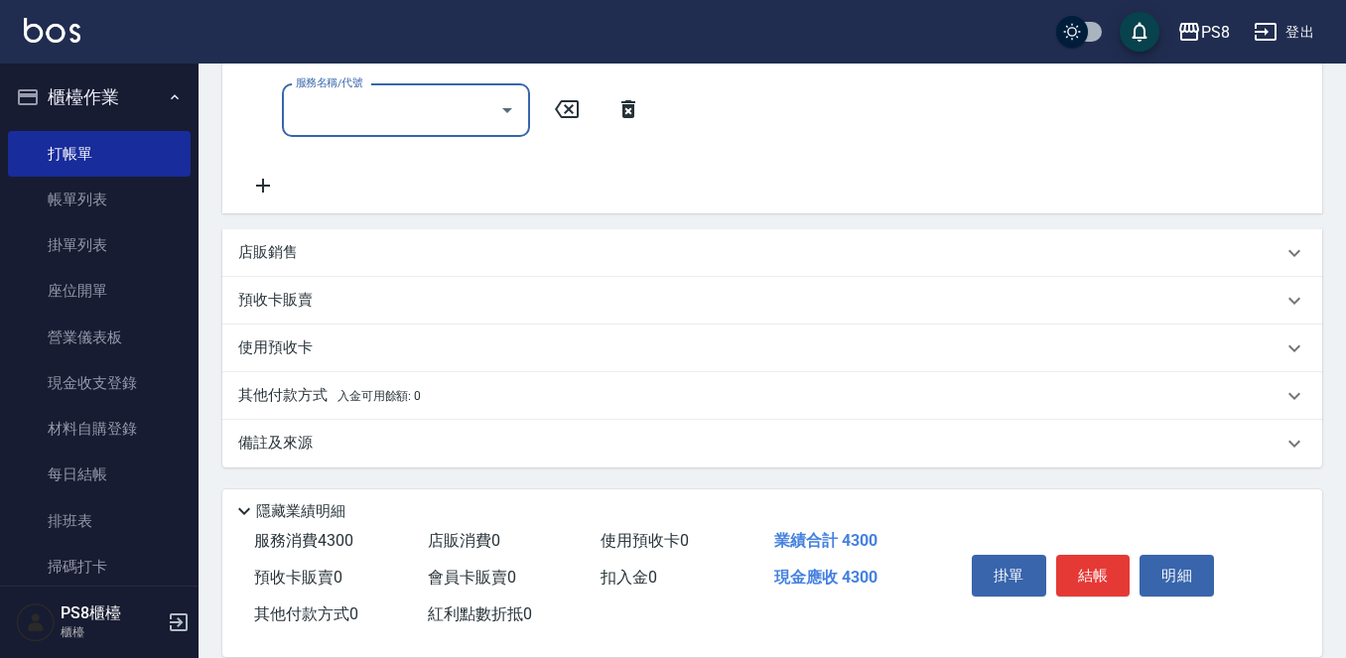
click at [427, 393] on div "其他付款方式 入金可用餘額: 0" at bounding box center [760, 396] width 1045 height 22
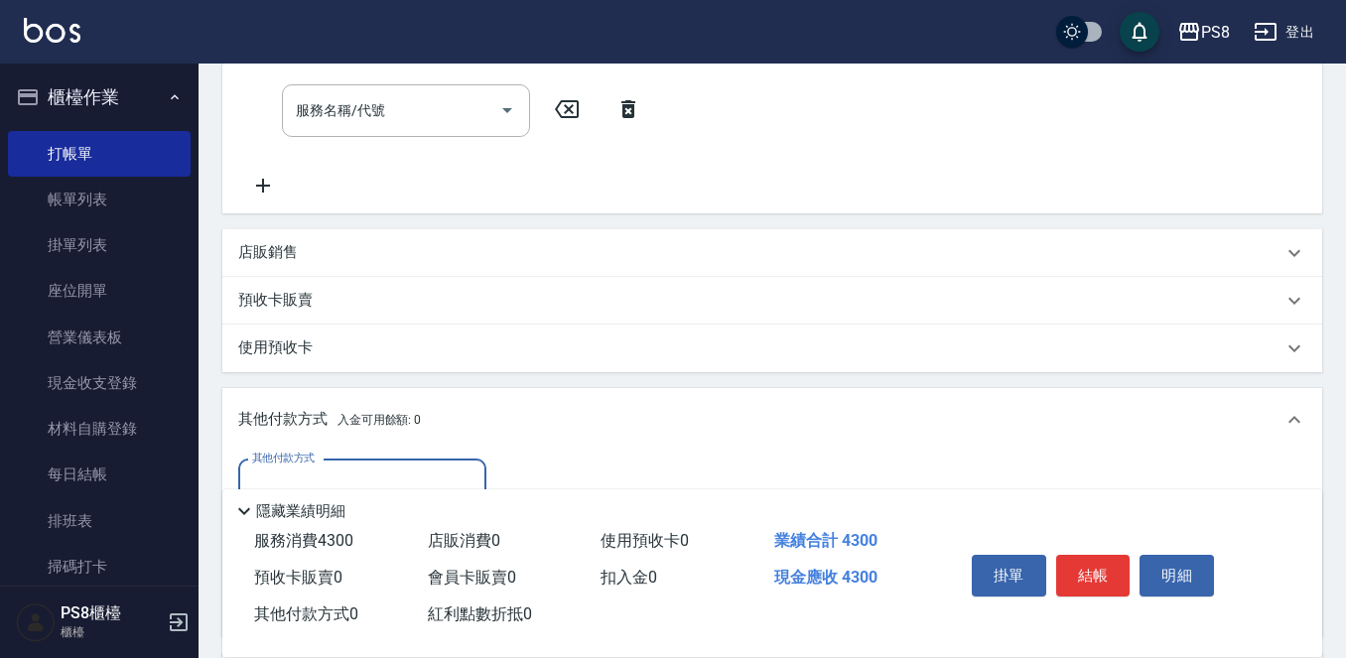
scroll to position [741, 0]
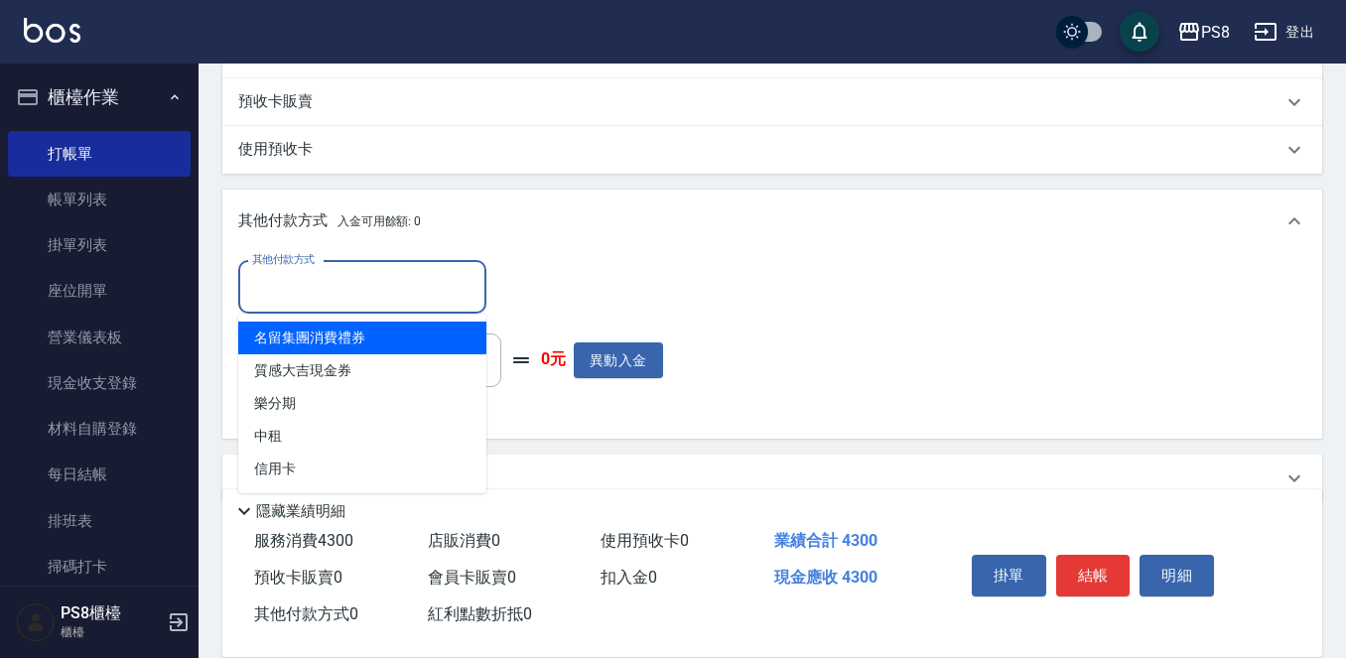
click at [353, 297] on input "其他付款方式" at bounding box center [362, 287] width 230 height 35
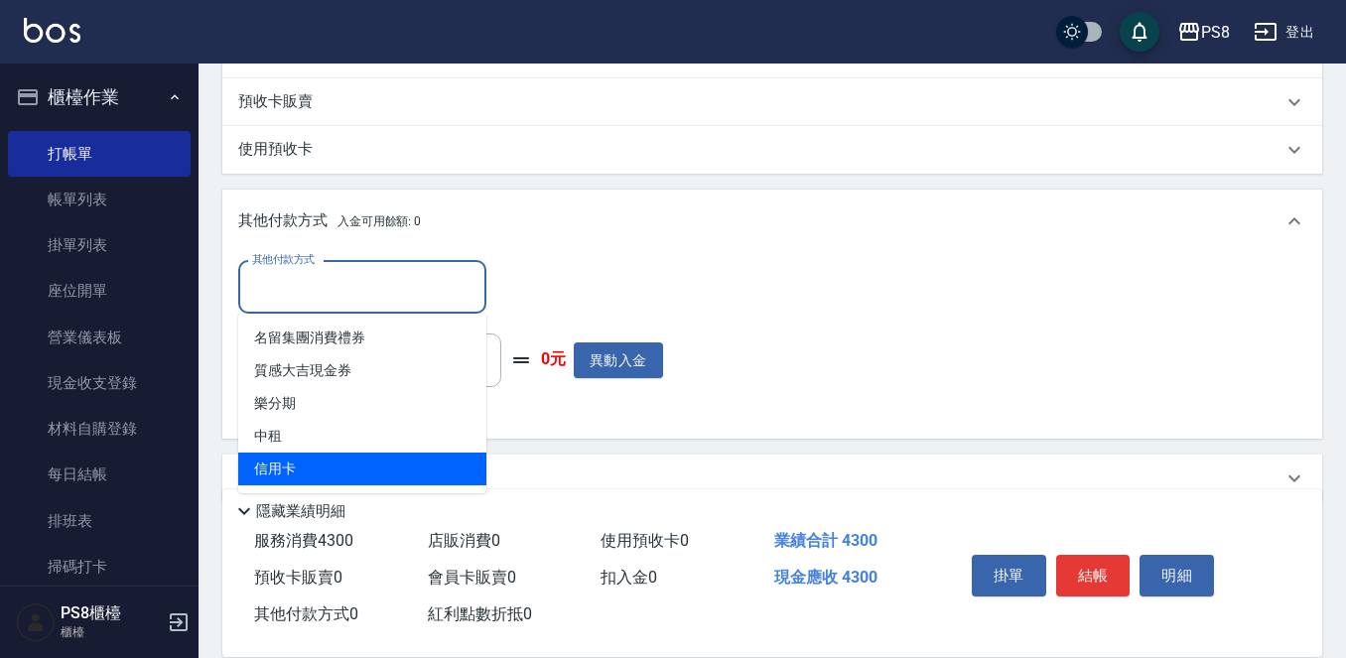
click at [360, 461] on span "信用卡" at bounding box center [362, 469] width 248 height 33
type input "信用卡"
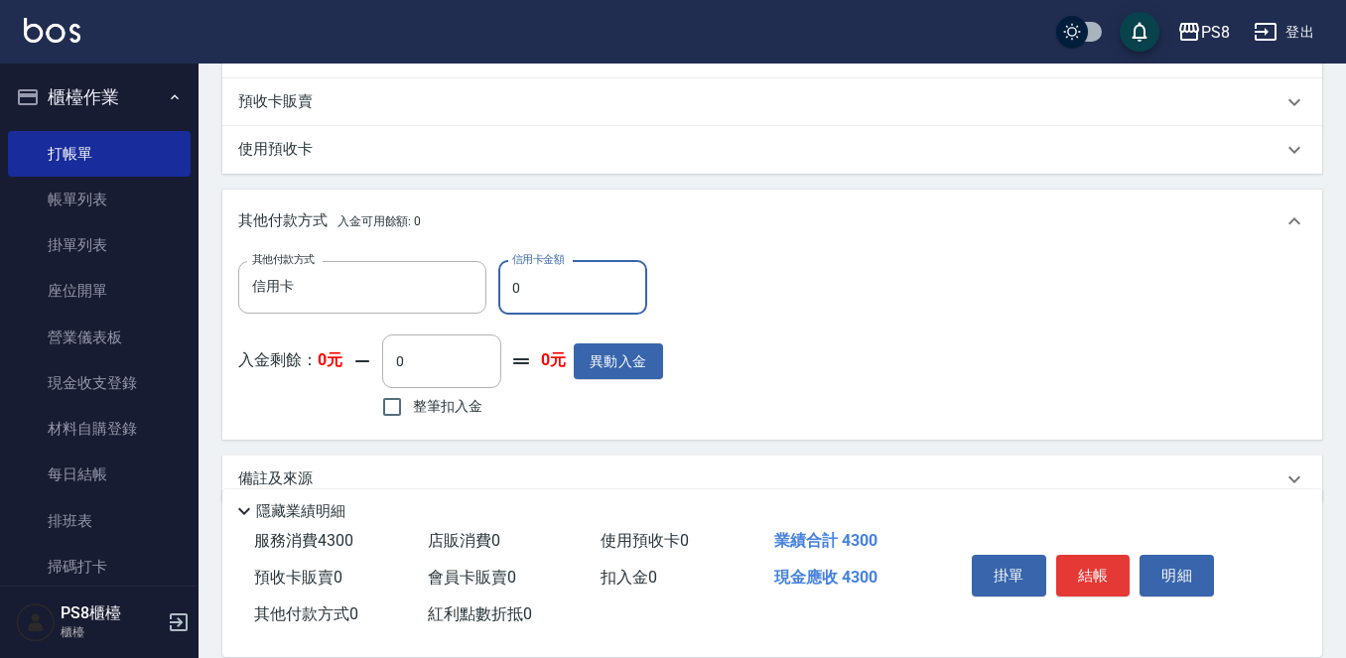
drag, startPoint x: 530, startPoint y: 285, endPoint x: 492, endPoint y: 285, distance: 38.7
click at [492, 285] on div "其他付款方式 信用卡 其他付款方式 信用卡金額 0 信用卡金額" at bounding box center [450, 288] width 425 height 54
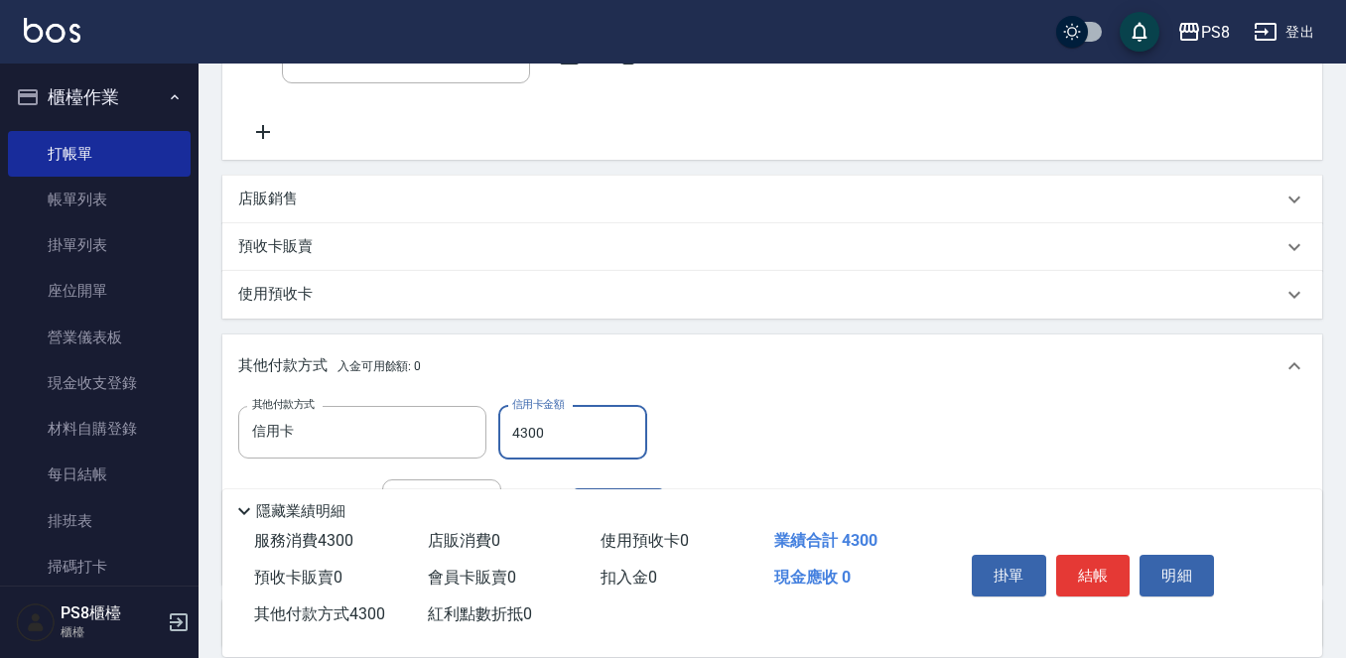
scroll to position [46, 0]
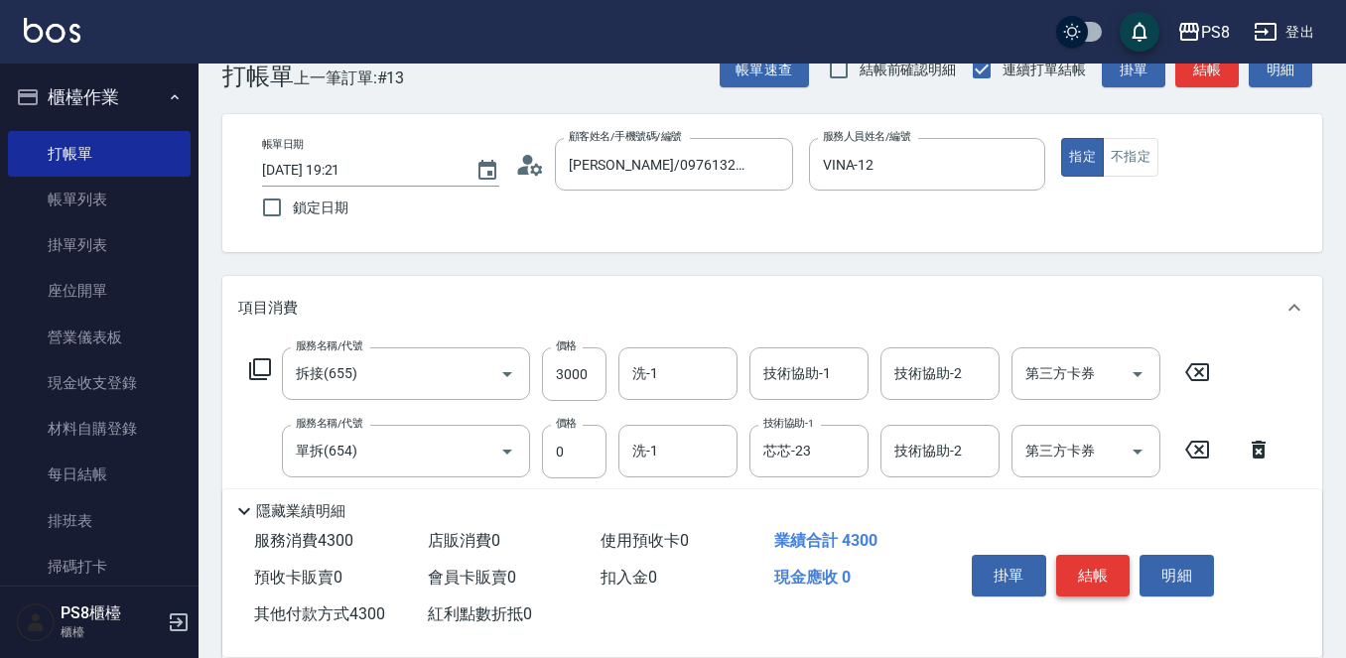
type input "4300"
click at [1088, 558] on button "結帳" at bounding box center [1094, 576] width 74 height 42
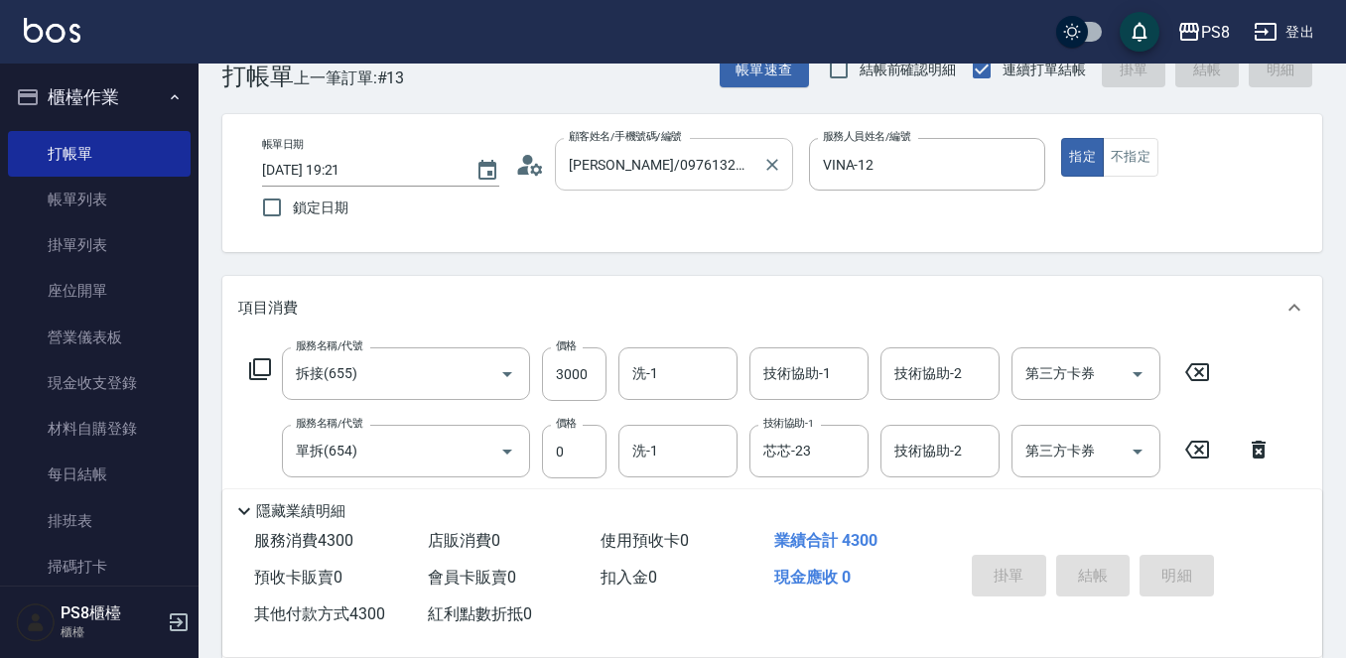
type input "2025/09/14 19:23"
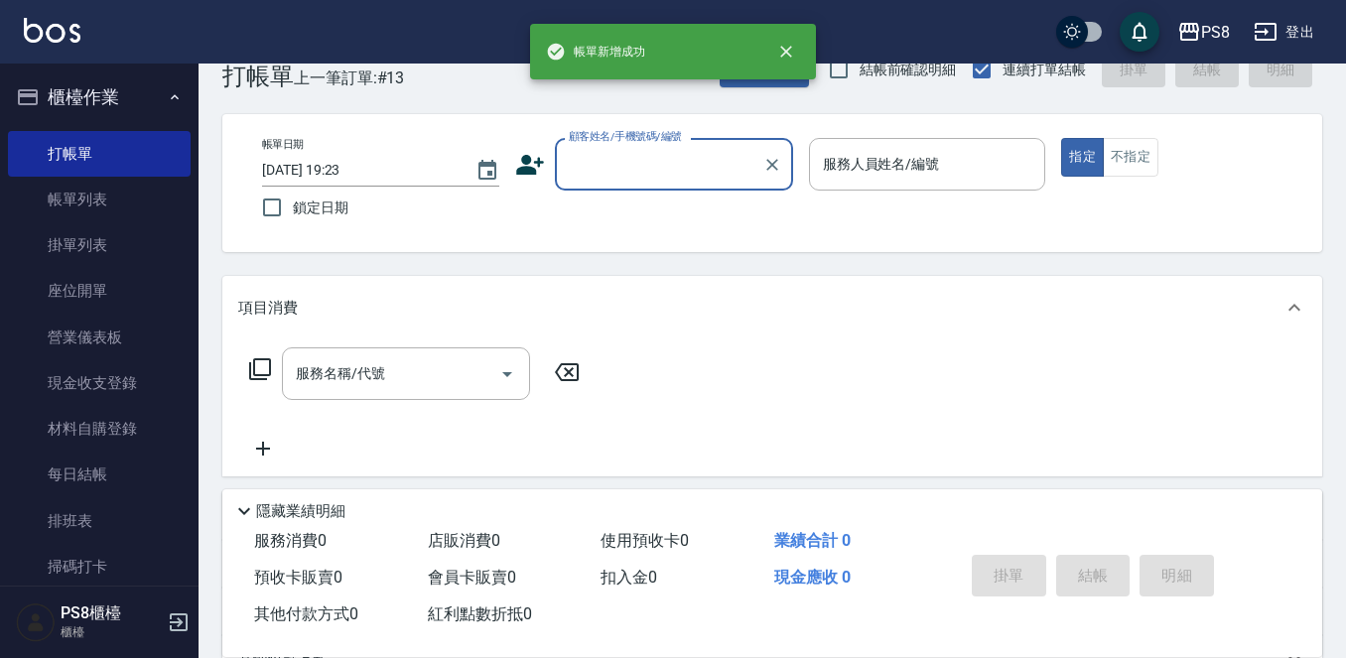
scroll to position [0, 0]
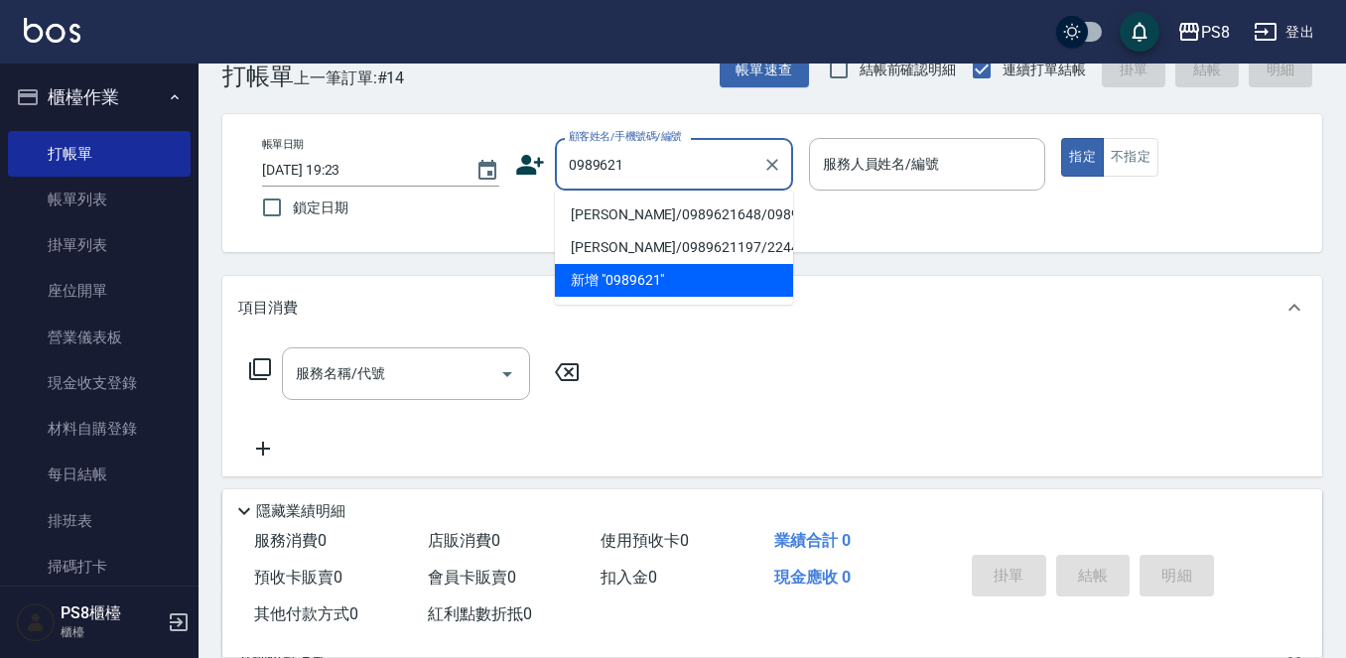
click at [625, 221] on li "[PERSON_NAME]/0989621648/0989621648" at bounding box center [674, 215] width 238 height 33
type input "[PERSON_NAME]/0989621648/0989621648"
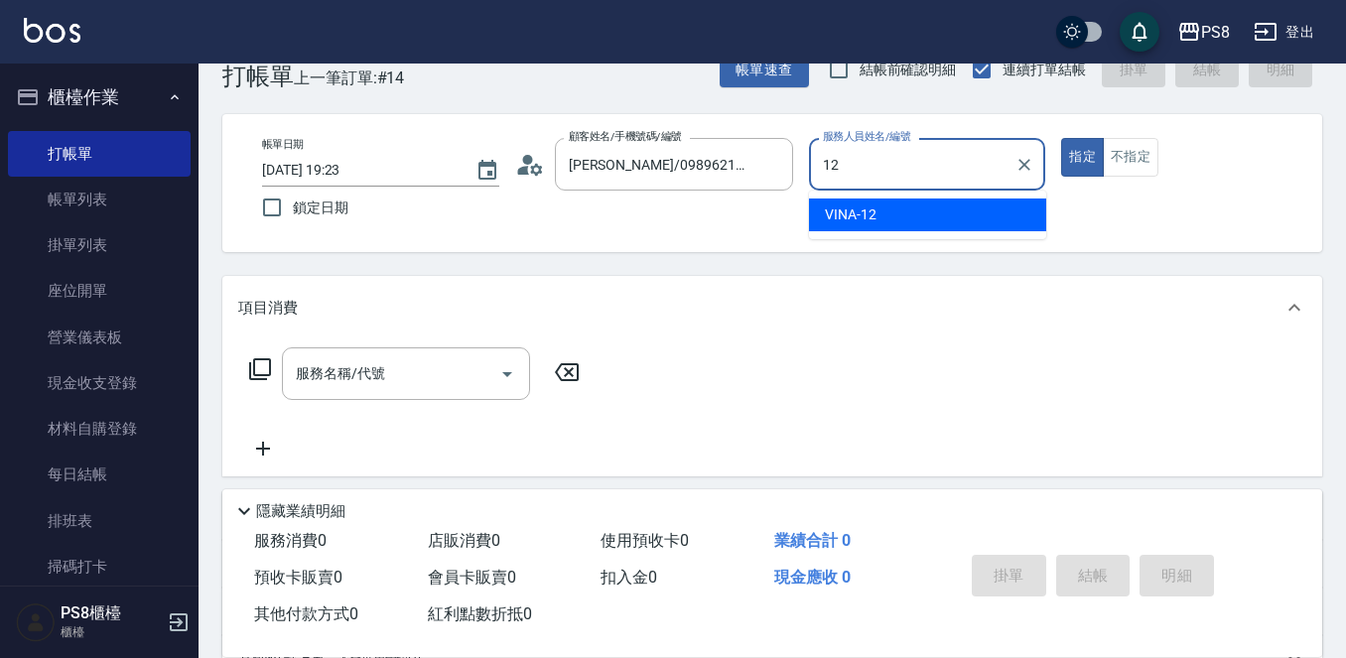
type input "VINA-12"
type button "true"
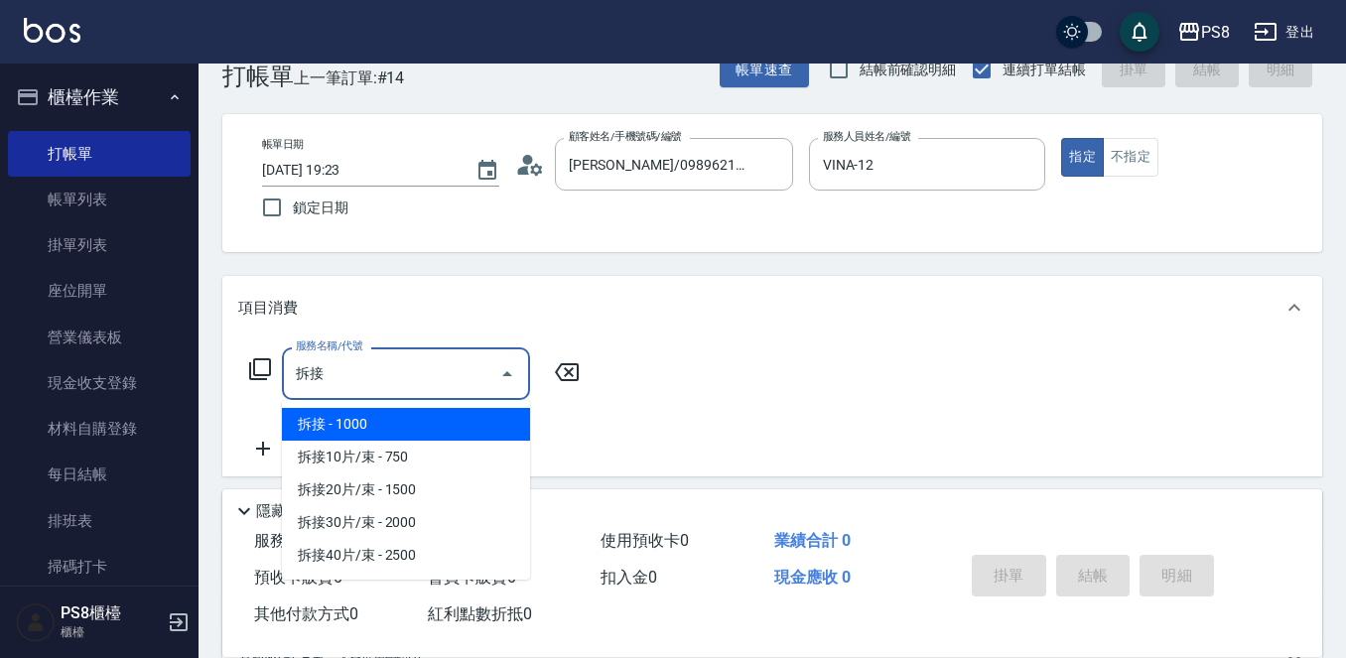
type input "拆"
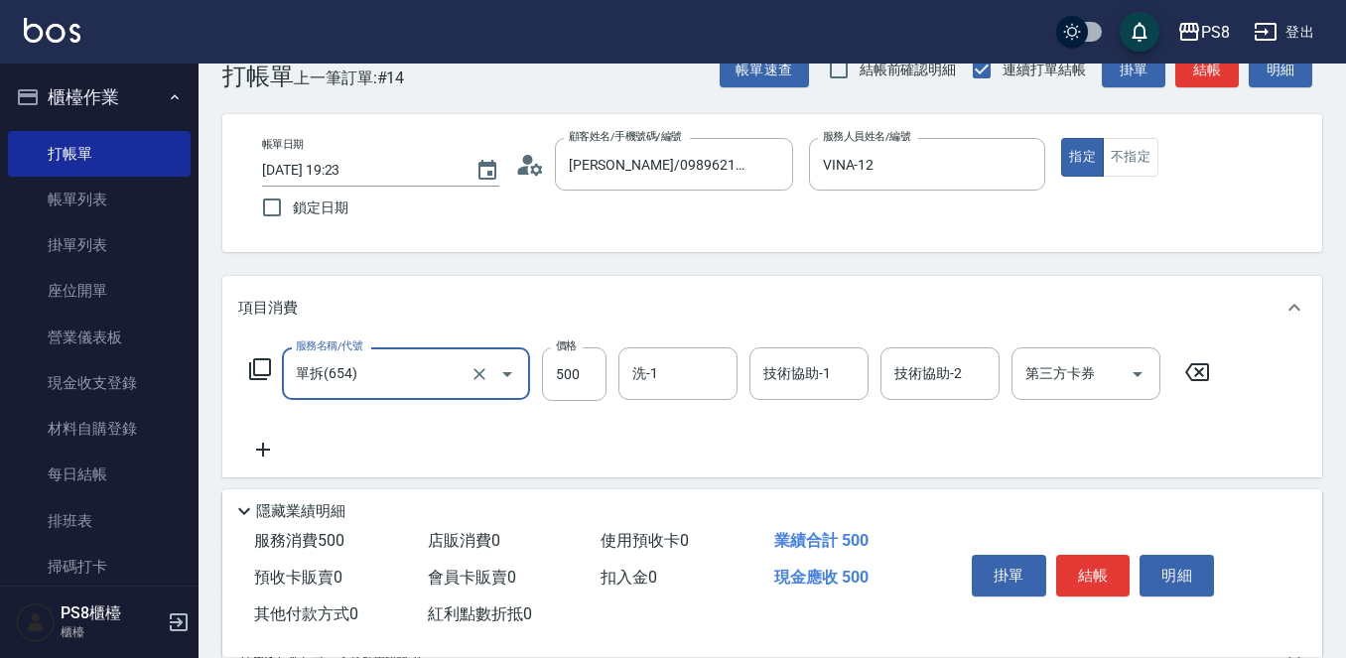
type input "單拆(654)"
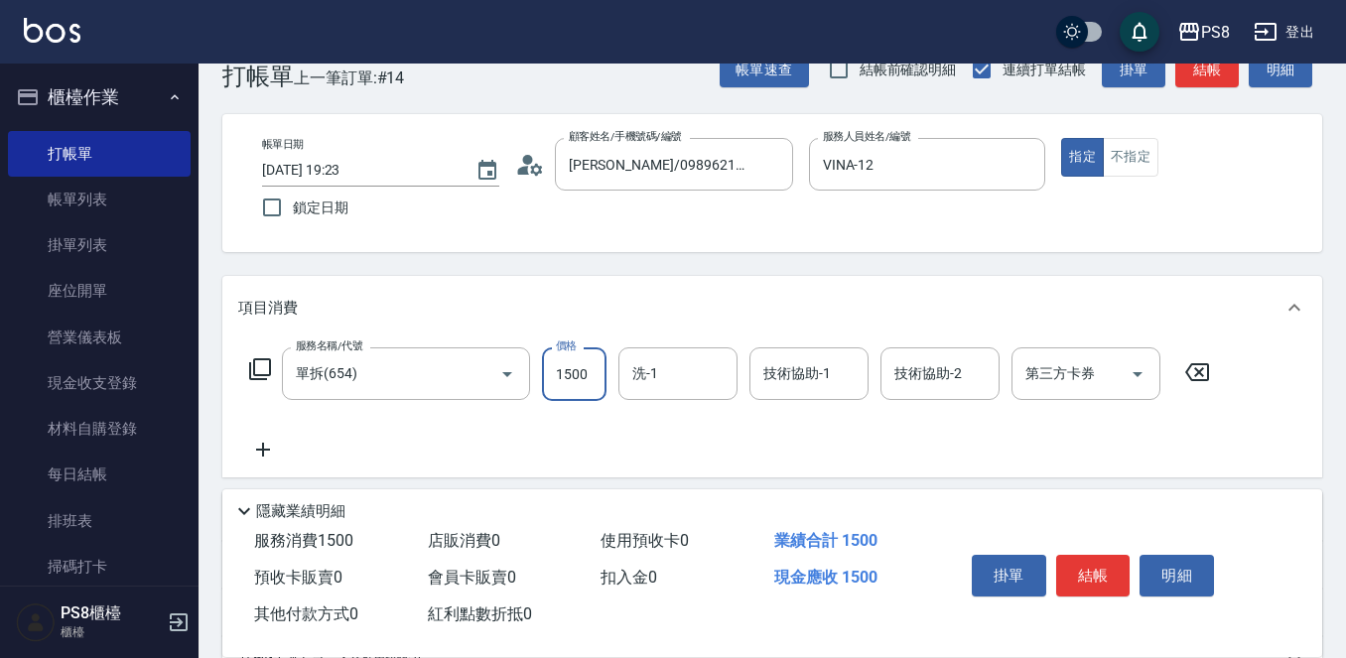
type input "1500"
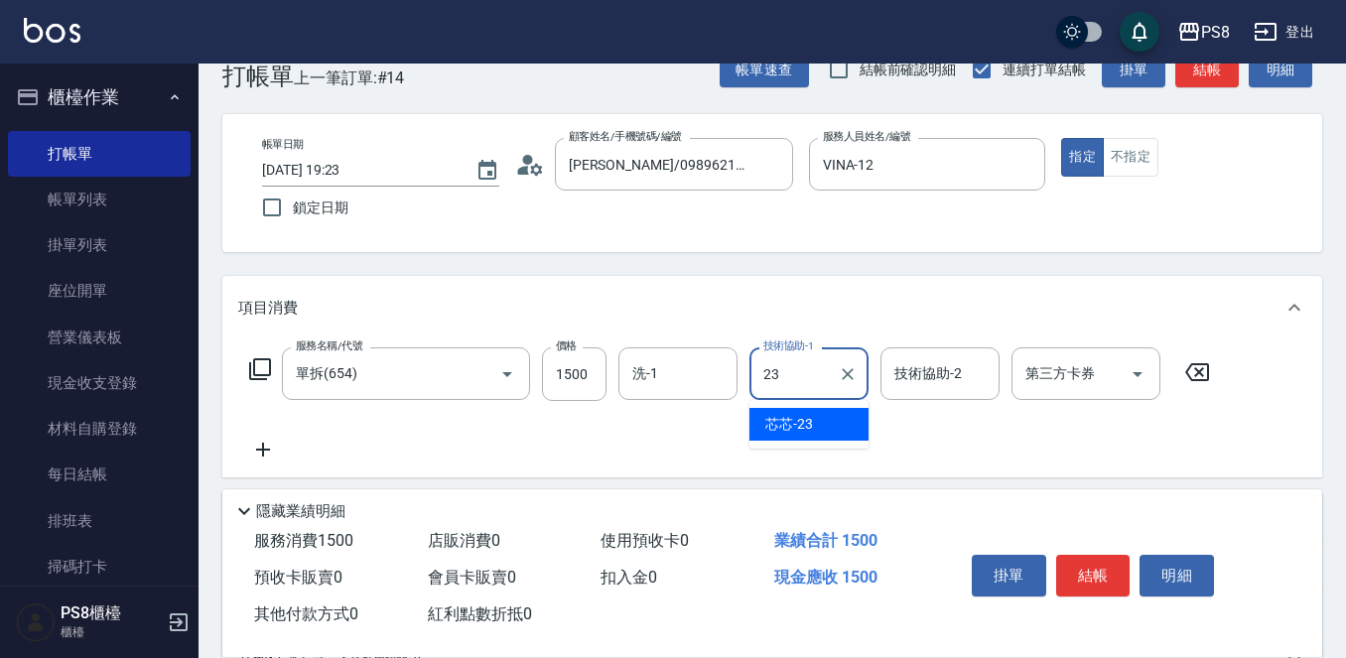
type input "芯芯-23"
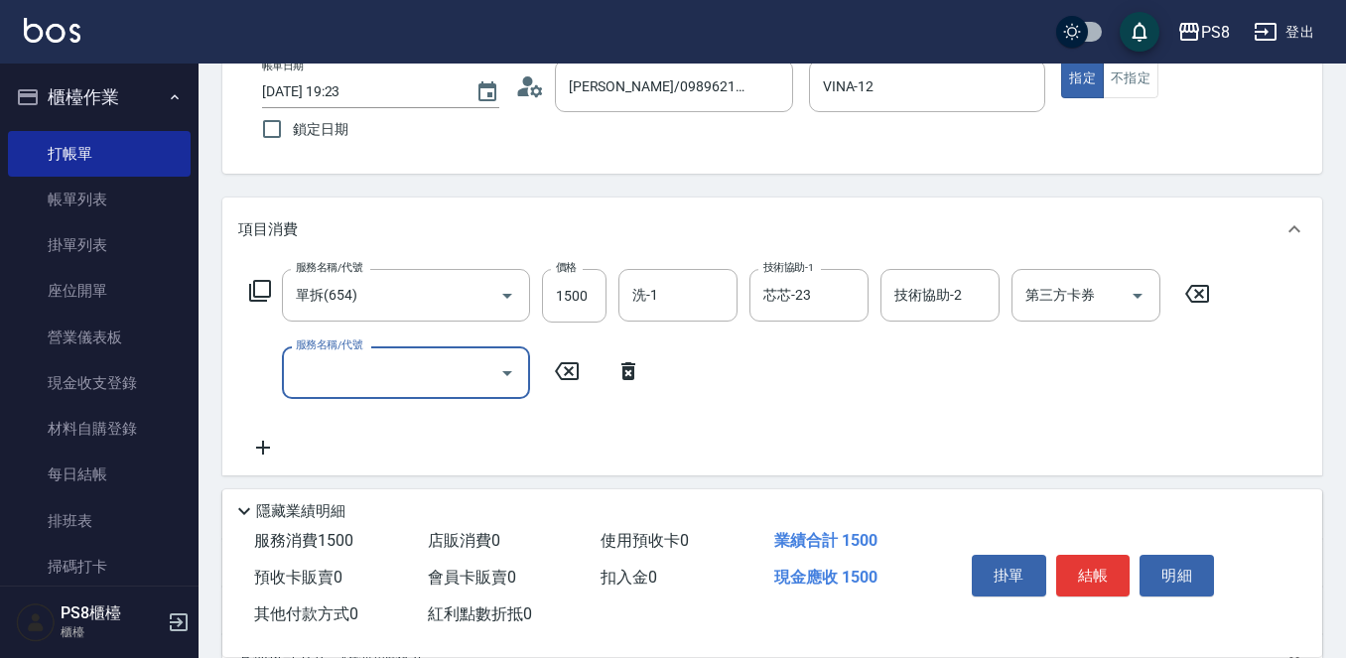
scroll to position [244, 0]
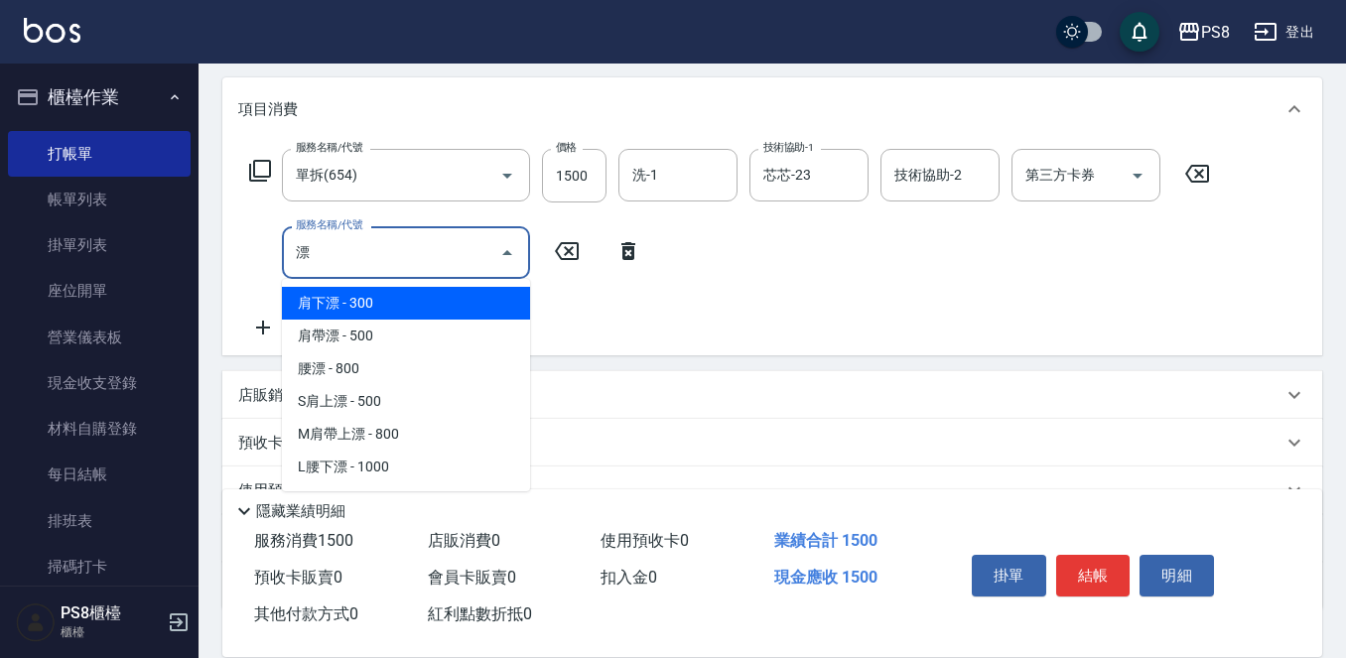
click at [434, 312] on span "肩下漂 - 300" at bounding box center [406, 303] width 248 height 33
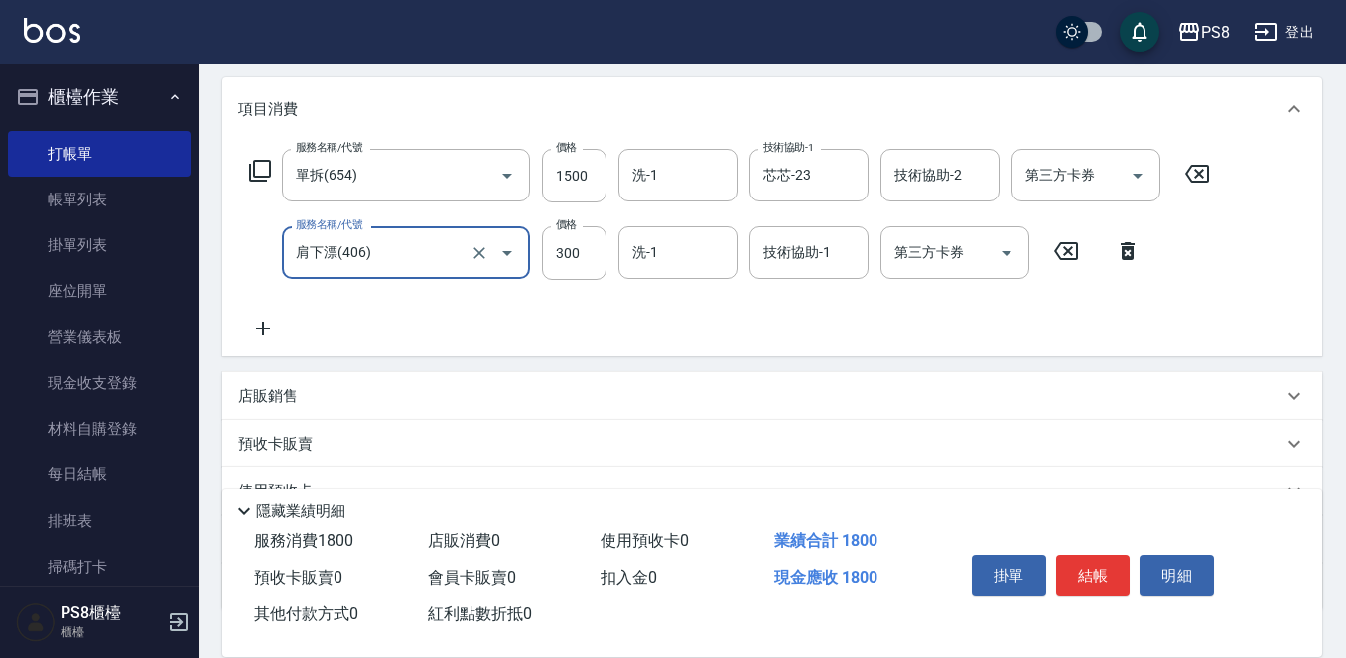
type input "肩下漂(406)"
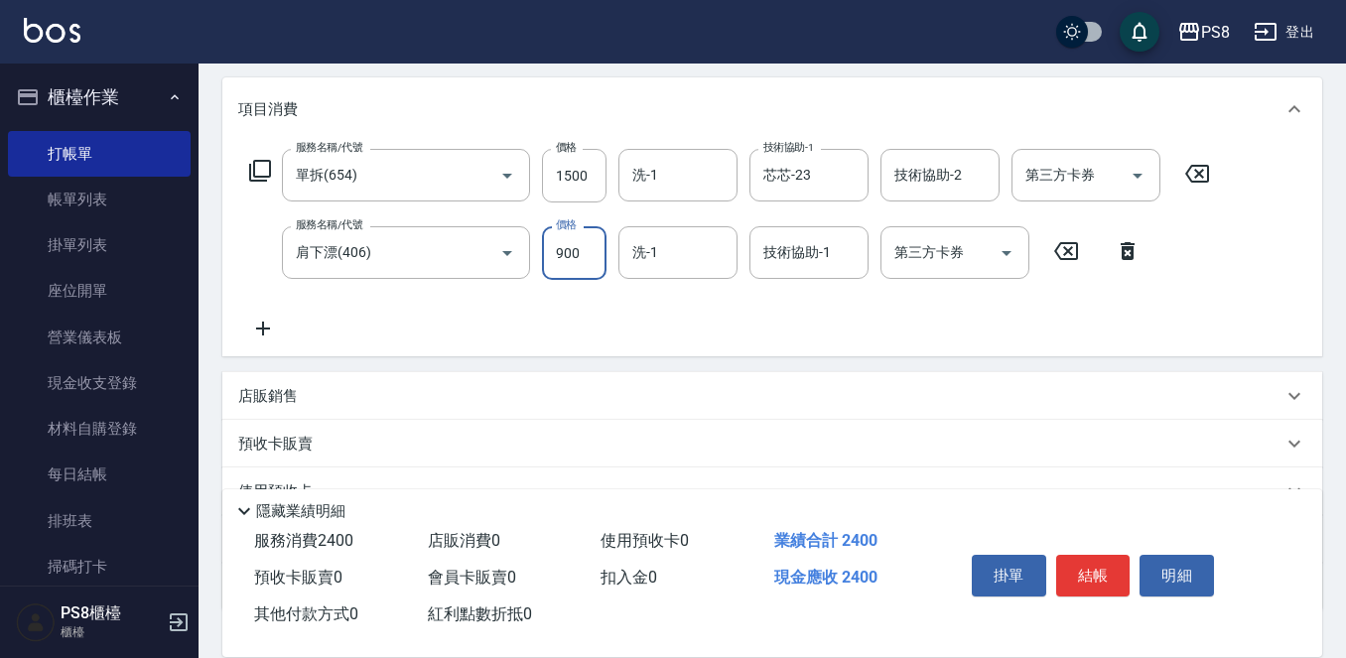
type input "900"
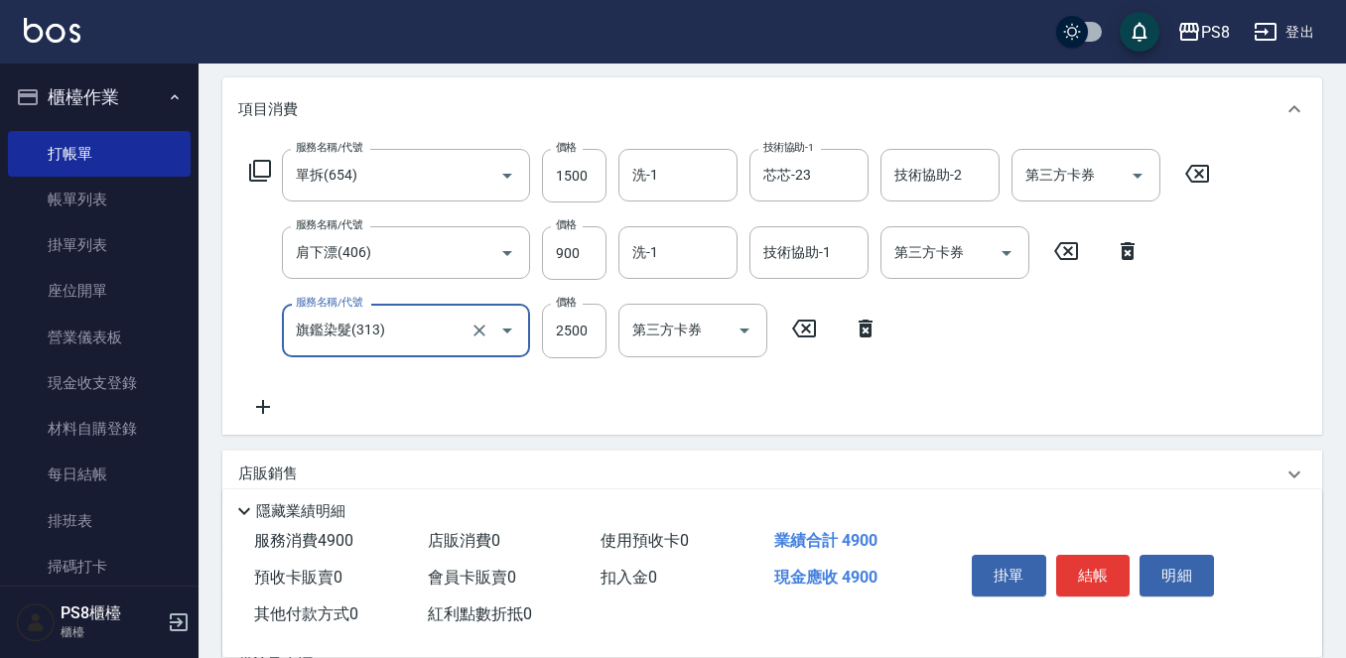
type input "旗鑑染髮(313)"
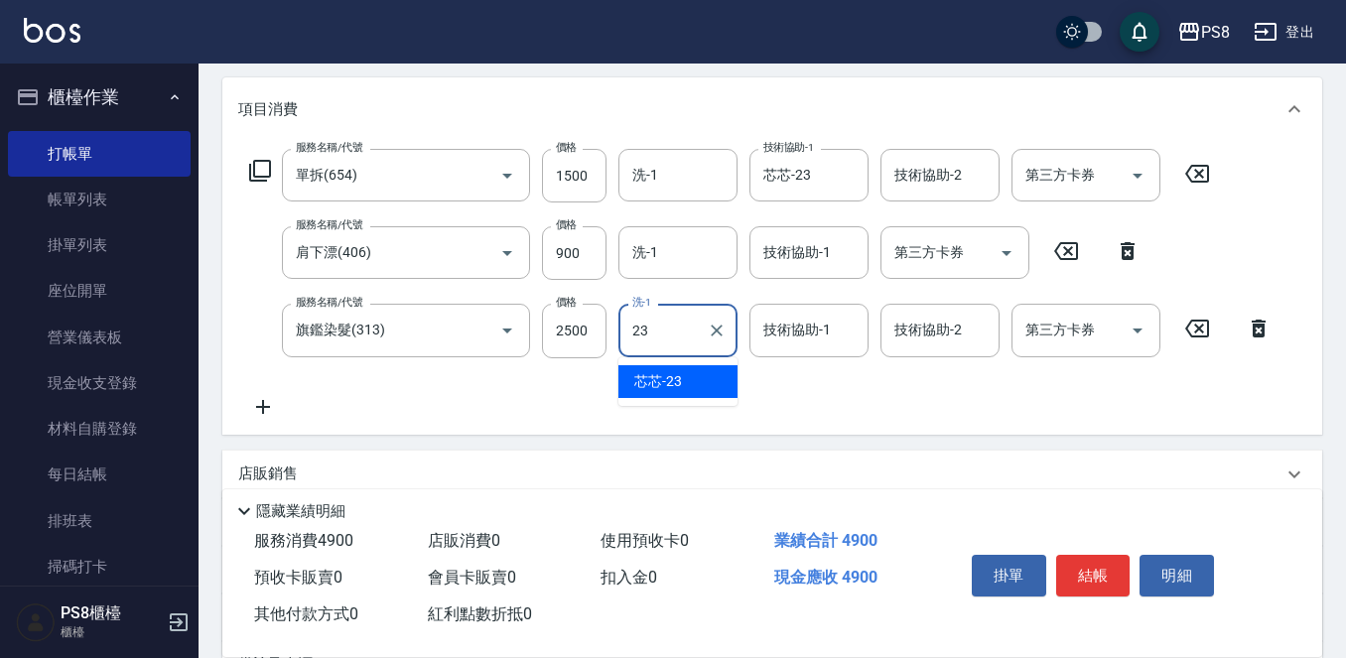
type input "芯芯-23"
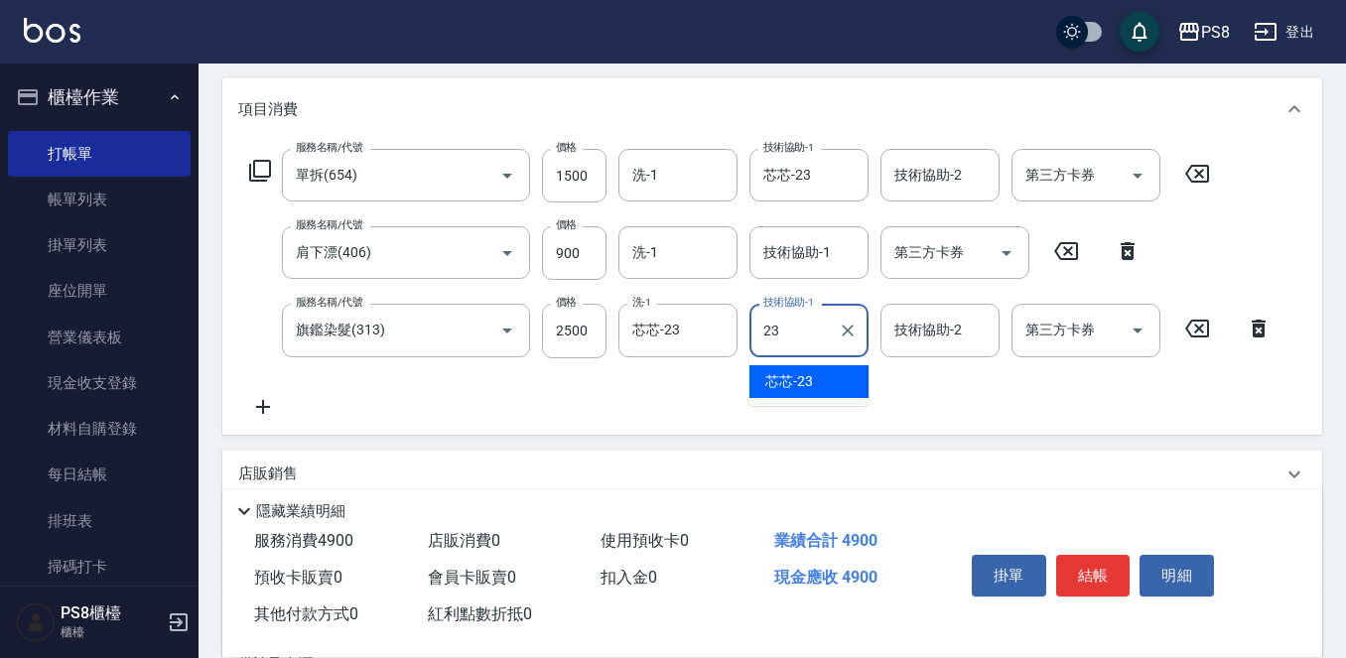
type input "芯芯-23"
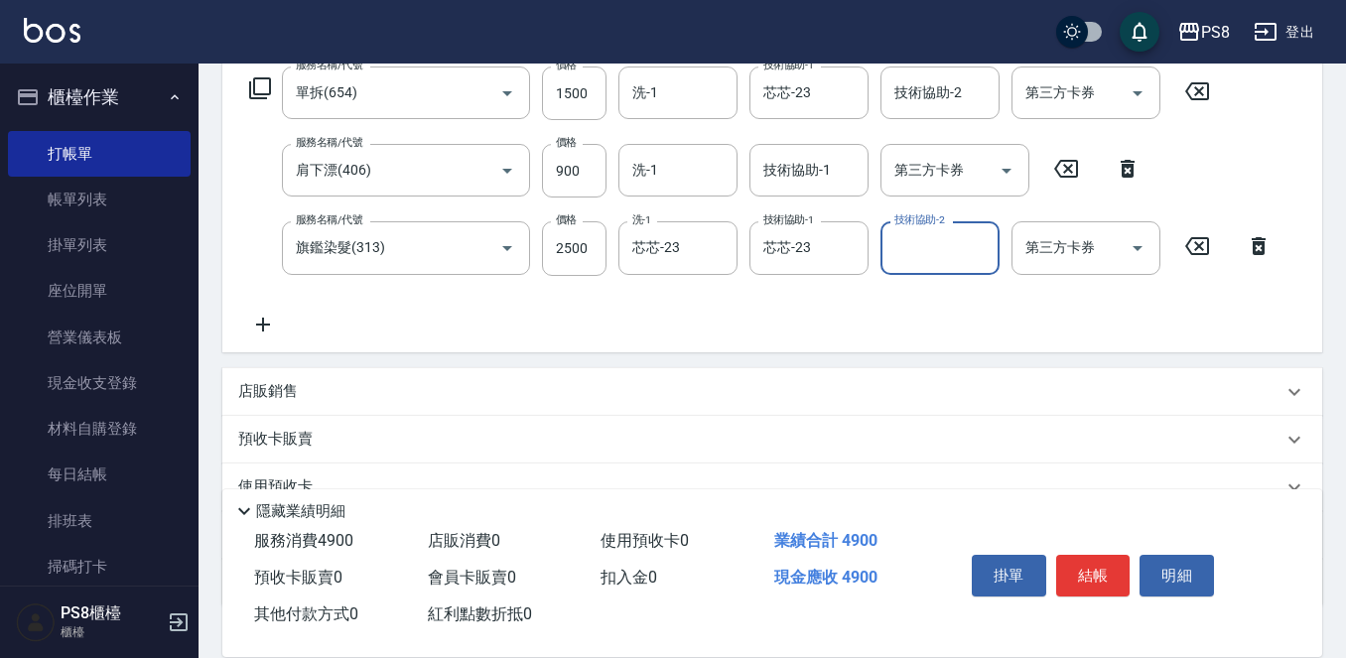
scroll to position [466, 0]
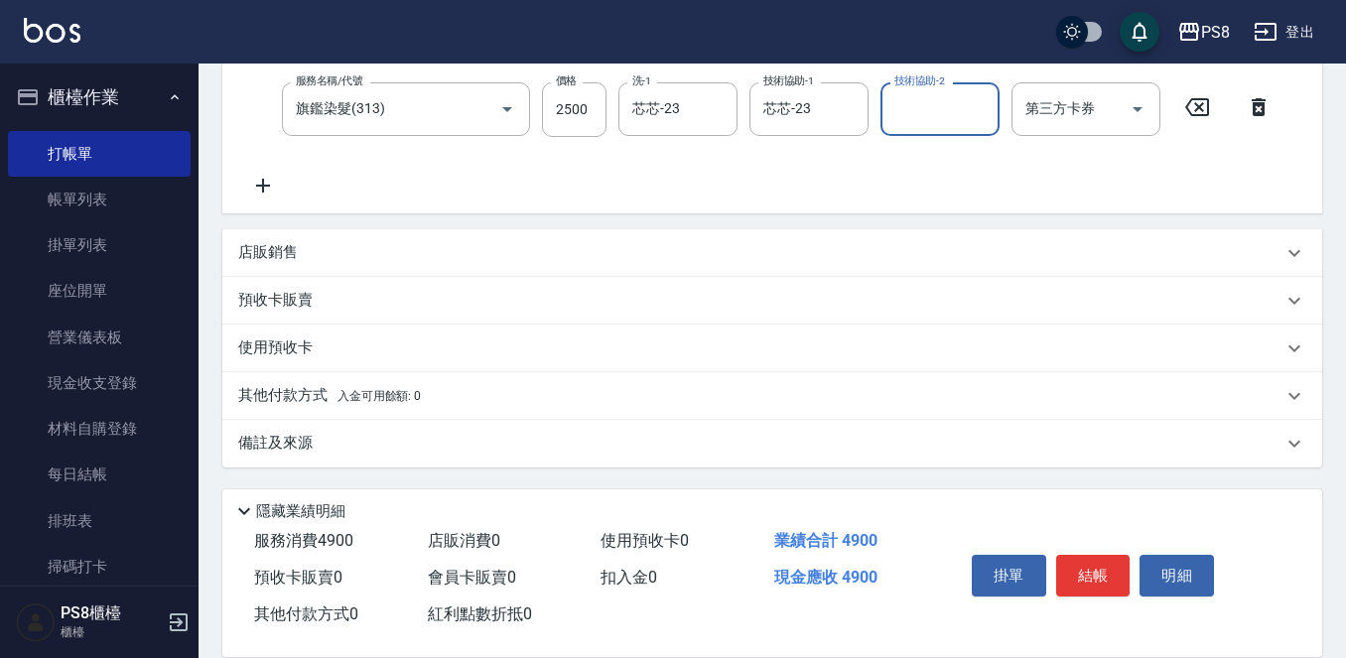
click at [322, 393] on p "其他付款方式 入金可用餘額: 0" at bounding box center [329, 396] width 183 height 22
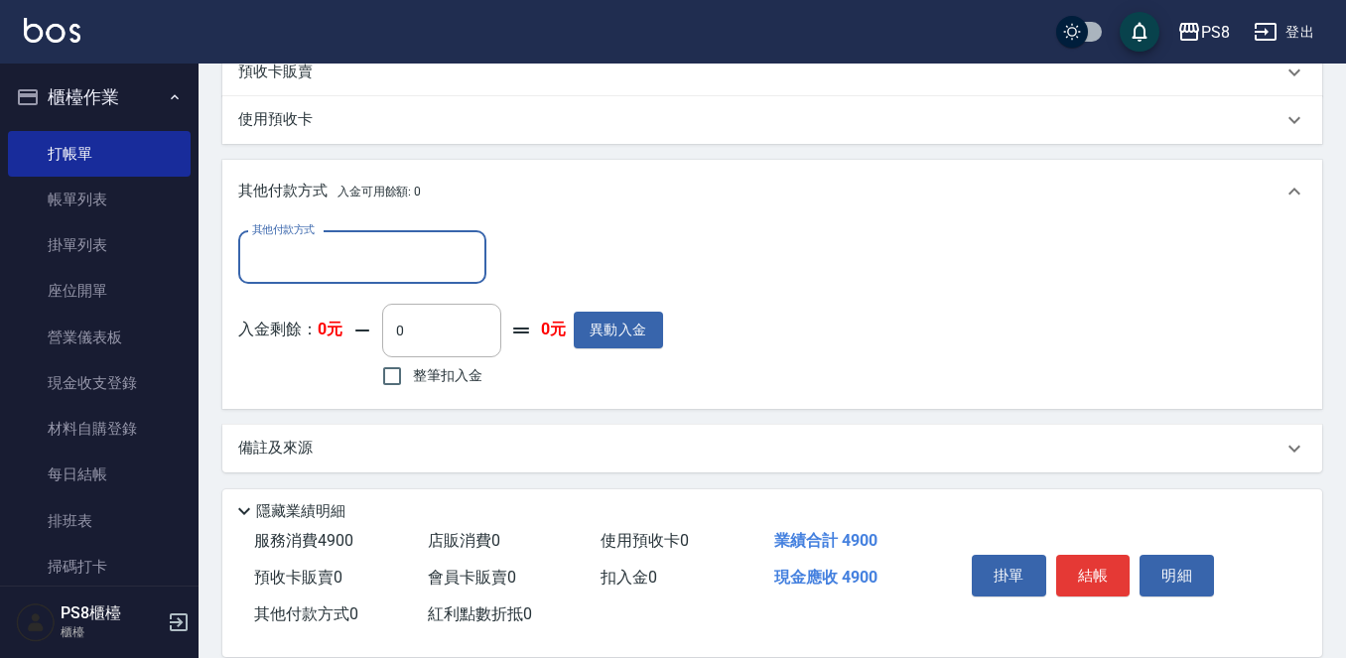
scroll to position [699, 0]
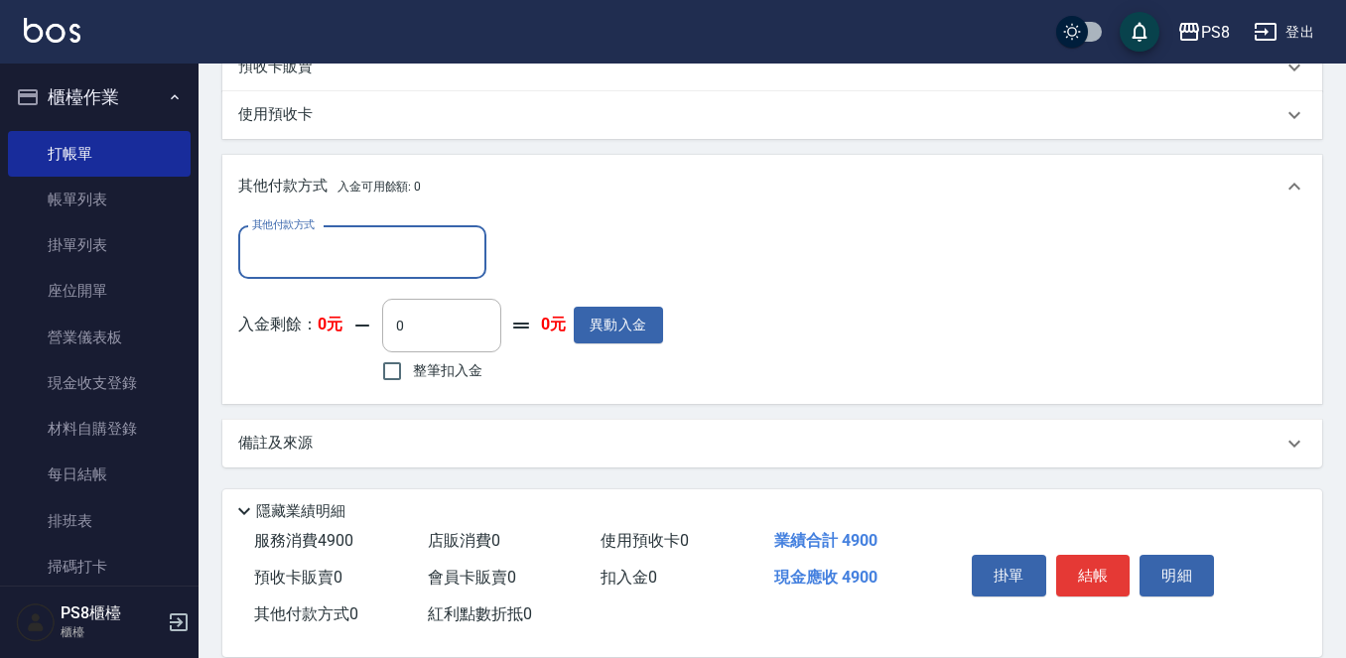
click at [343, 248] on input "其他付款方式" at bounding box center [362, 252] width 230 height 35
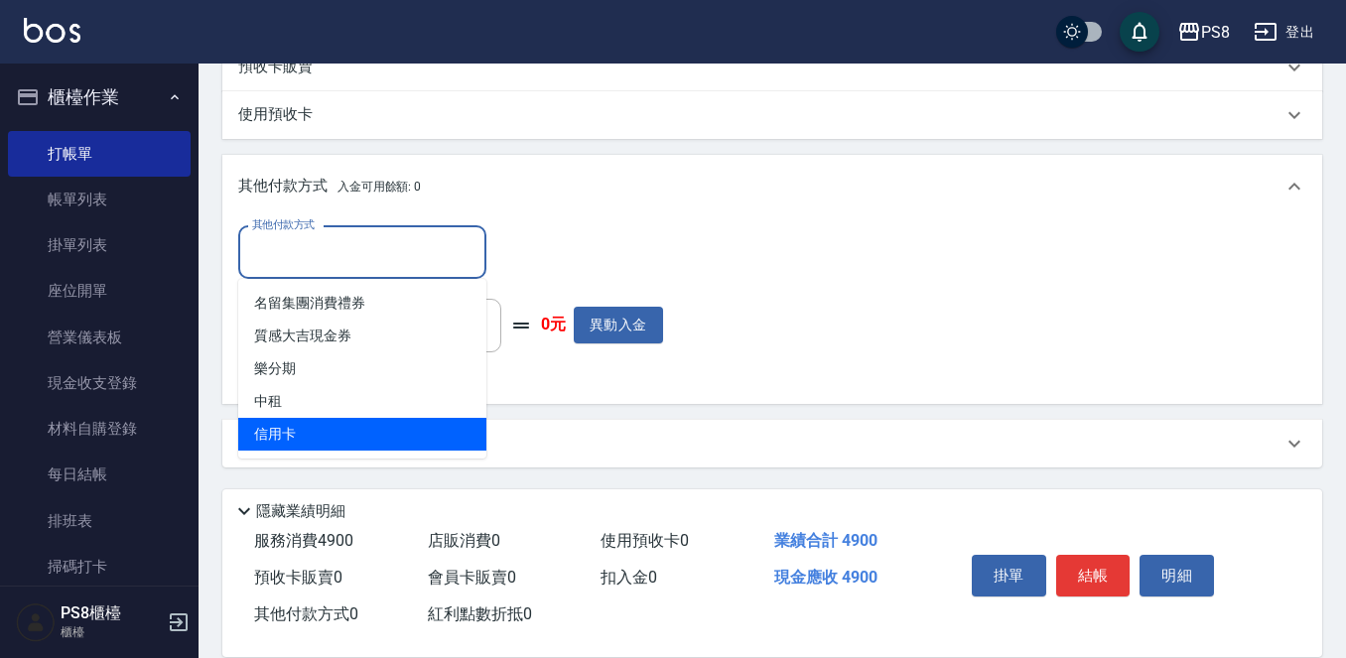
click at [348, 439] on span "信用卡" at bounding box center [362, 434] width 248 height 33
type input "信用卡"
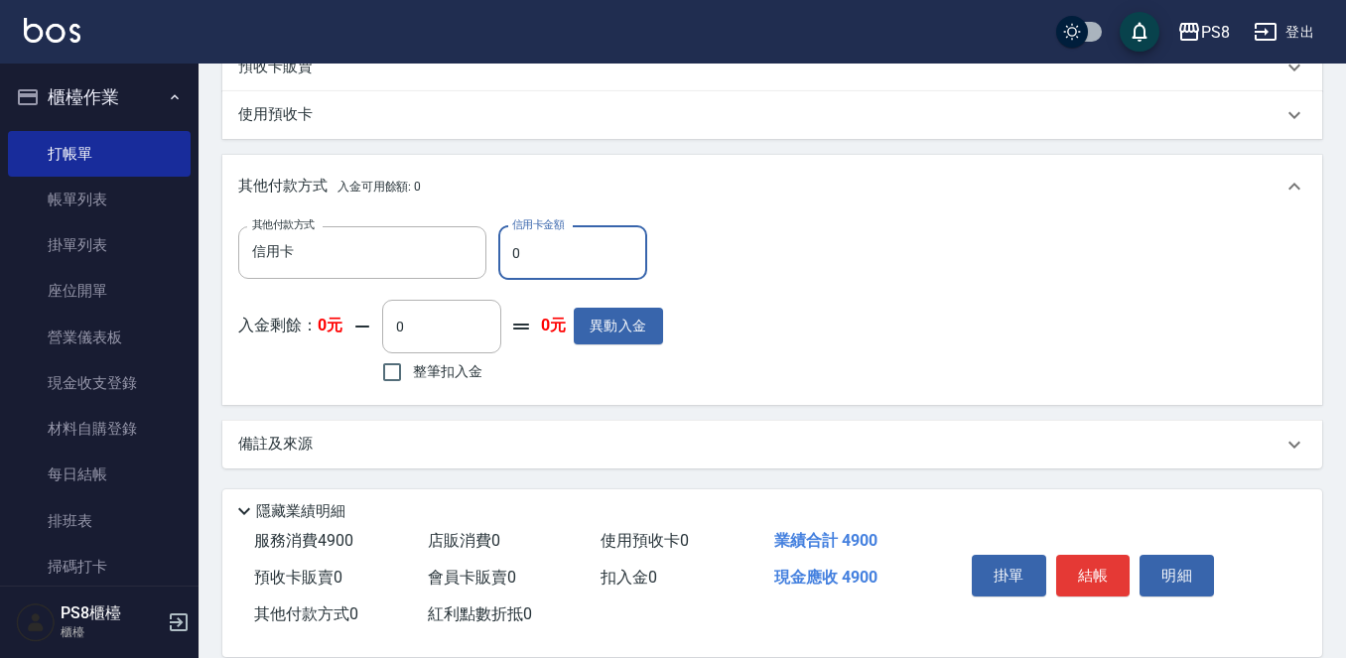
drag, startPoint x: 527, startPoint y: 269, endPoint x: 425, endPoint y: 208, distance: 119.4
click at [423, 245] on div "其他付款方式 信用卡 其他付款方式 信用卡金額 0 信用卡金額" at bounding box center [450, 253] width 425 height 54
type input "4900"
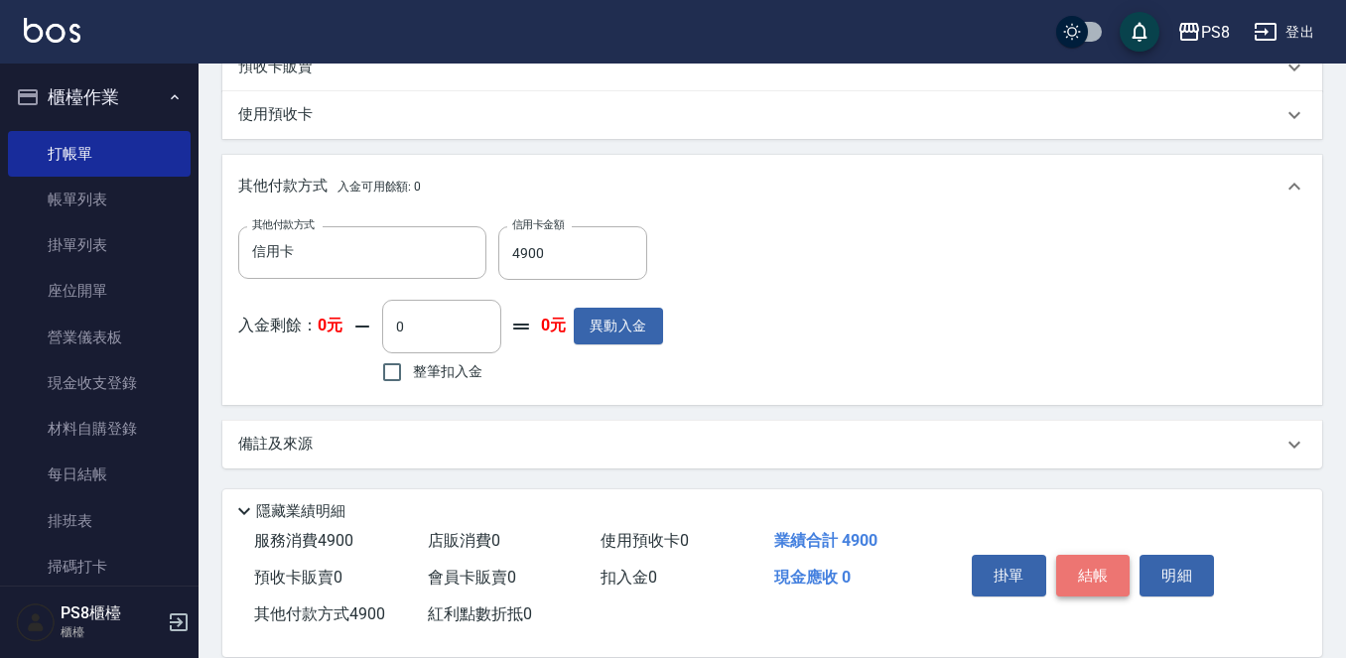
click at [1100, 555] on button "結帳" at bounding box center [1094, 576] width 74 height 42
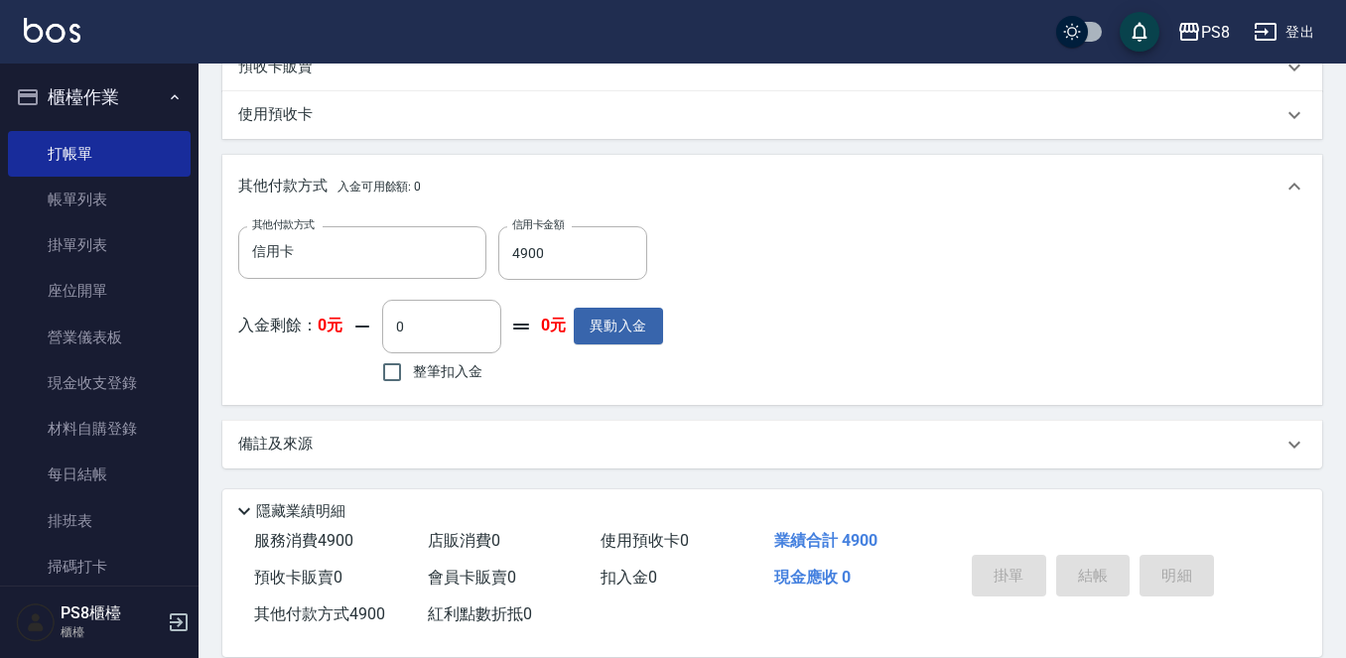
type input "2025/09/14 19:24"
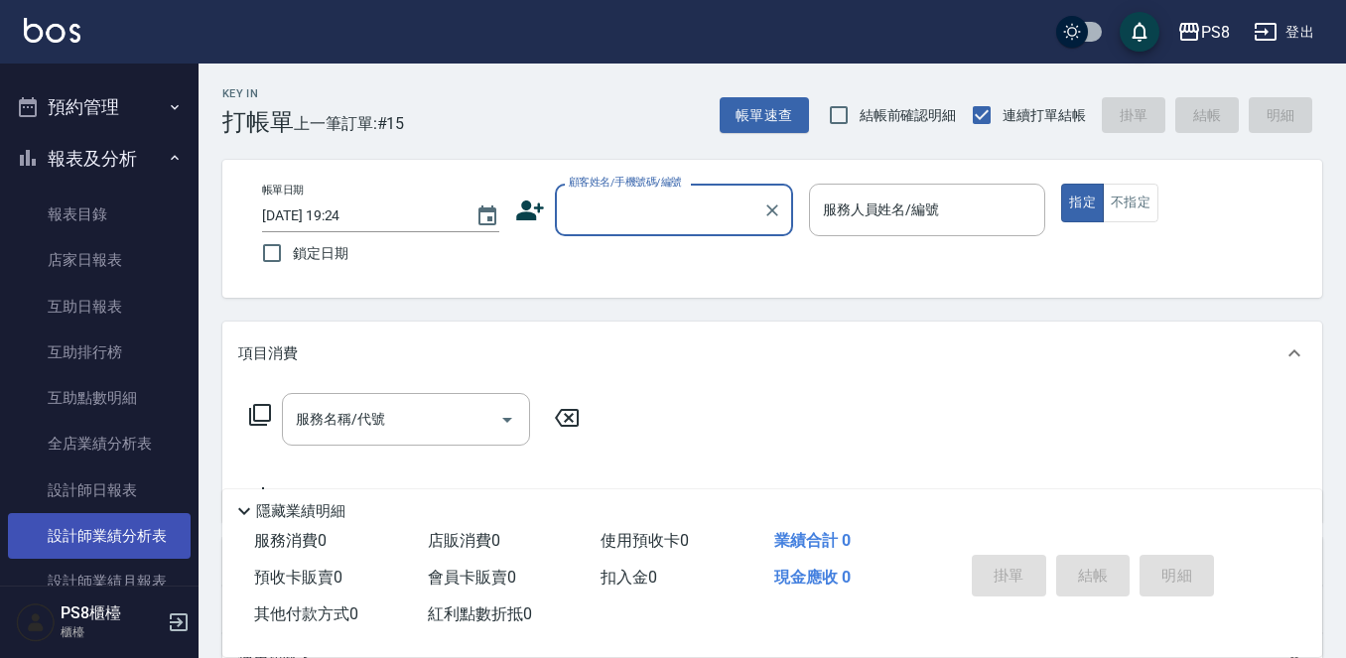
scroll to position [596, 0]
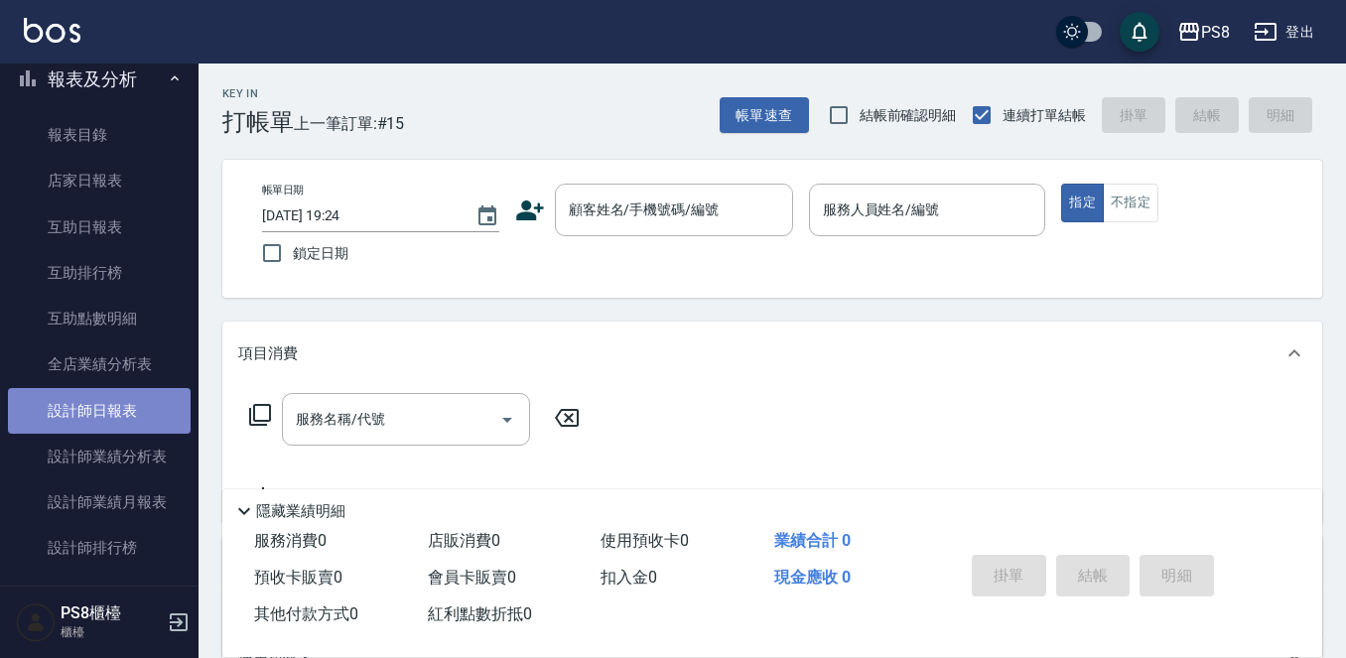
click at [123, 418] on link "設計師日報表" at bounding box center [99, 411] width 183 height 46
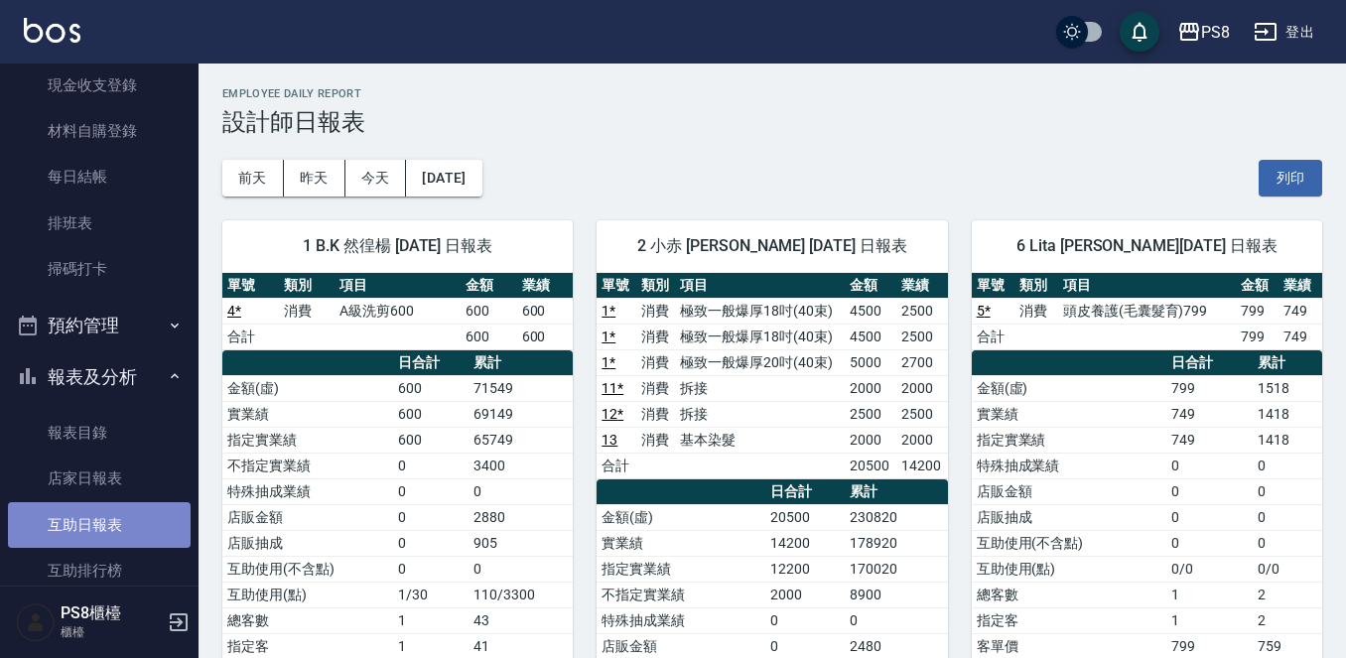
click at [125, 527] on link "互助日報表" at bounding box center [99, 525] width 183 height 46
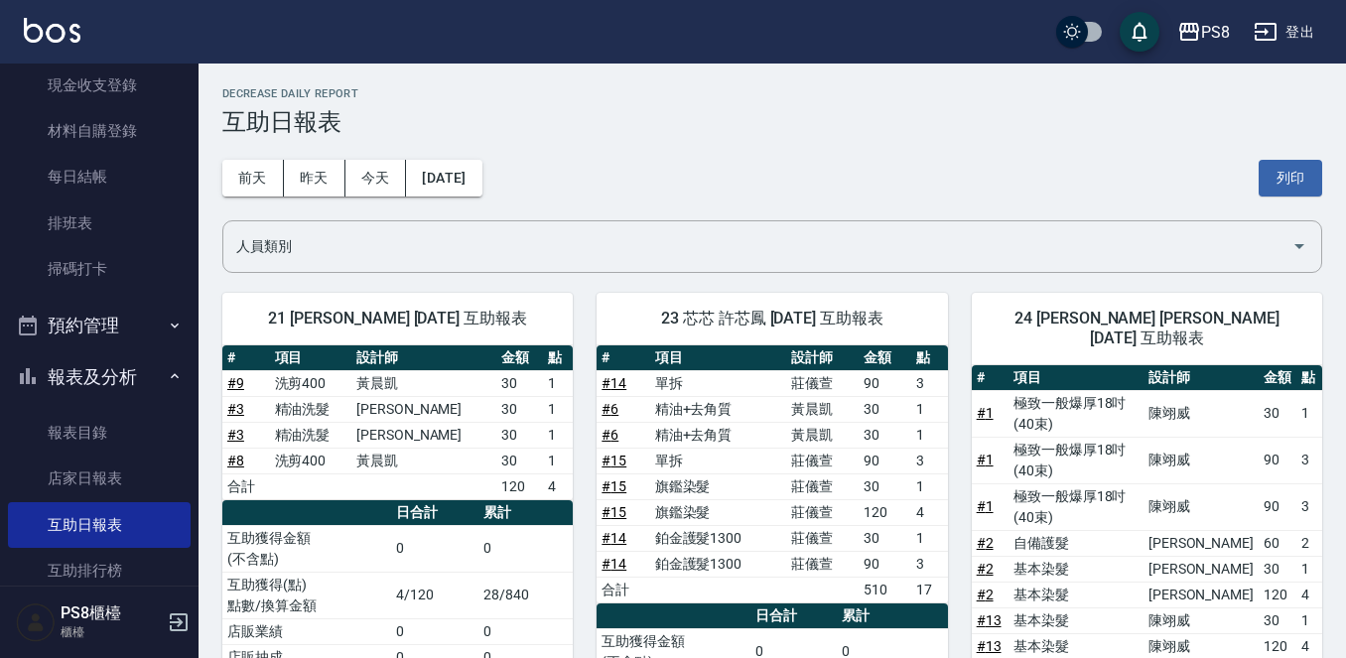
scroll to position [99, 0]
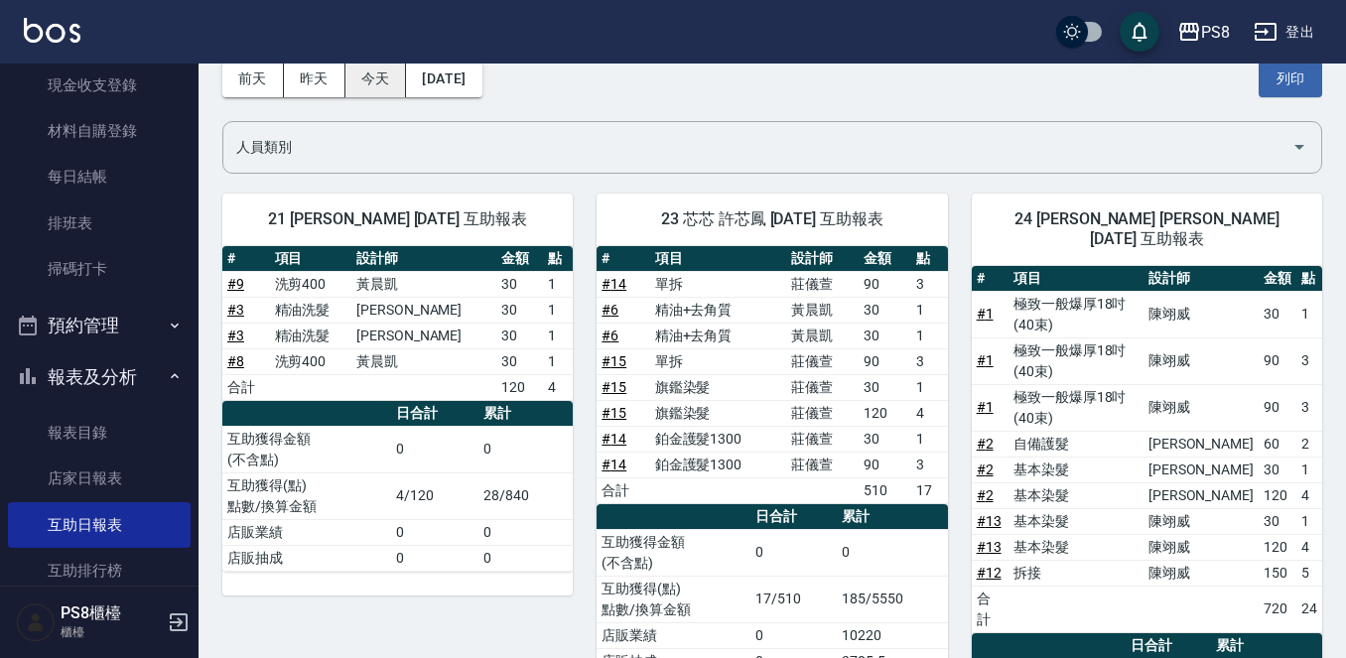
click at [359, 86] on button "今天" at bounding box center [377, 79] width 62 height 37
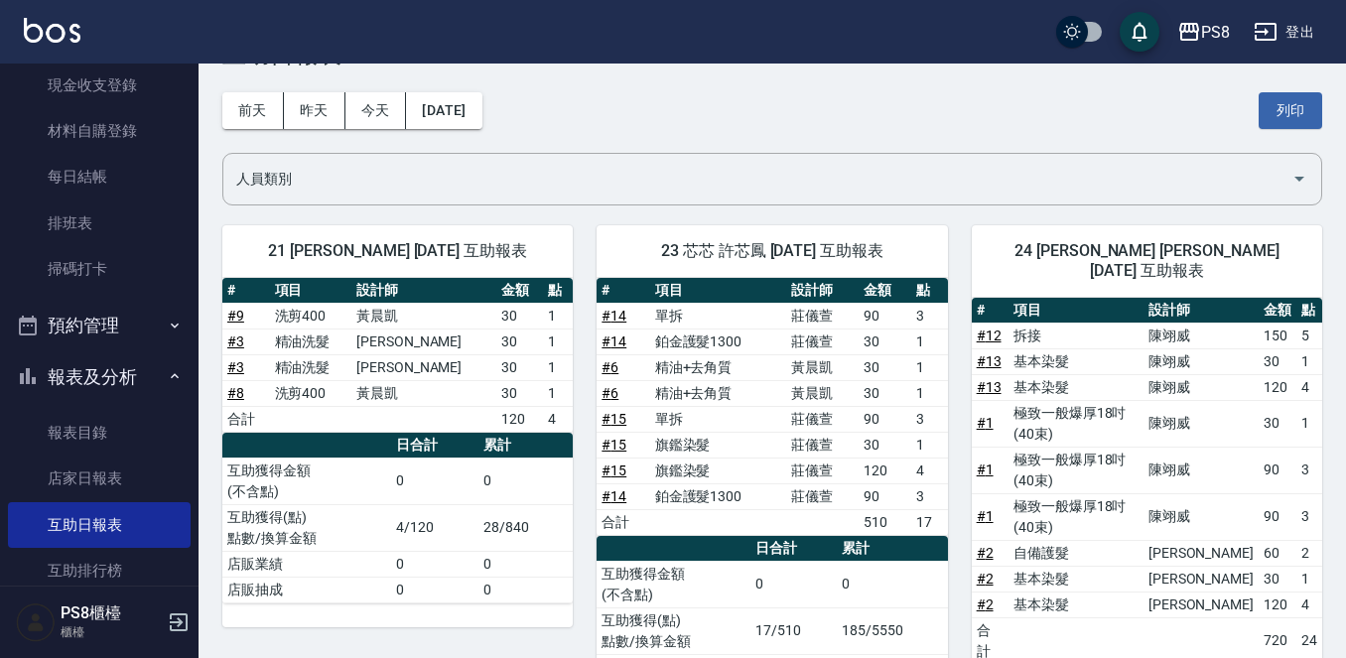
scroll to position [167, 0]
